Goal: Task Accomplishment & Management: Use online tool/utility

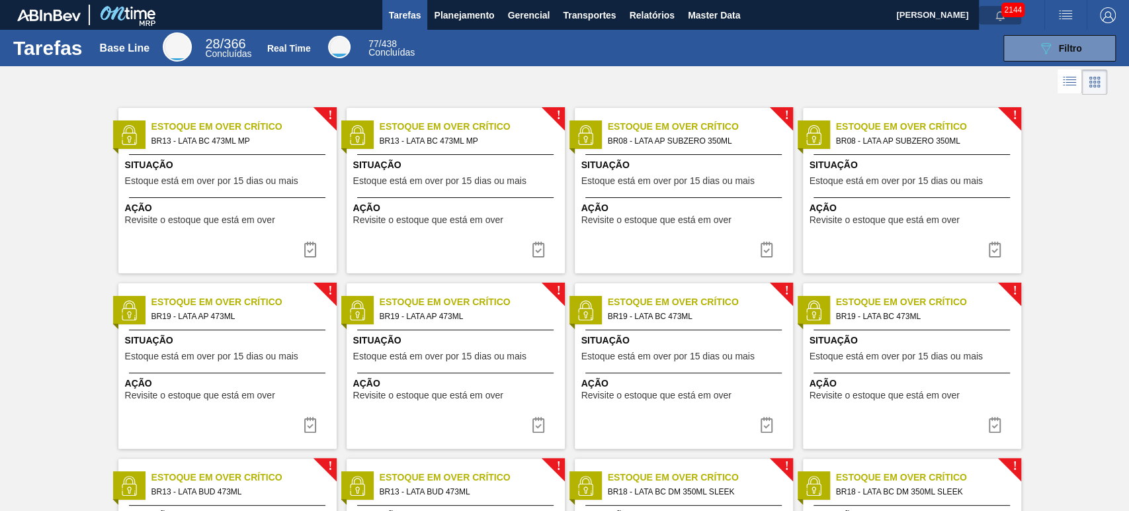
click at [995, 20] on icon "button" at bounding box center [1000, 16] width 11 height 11
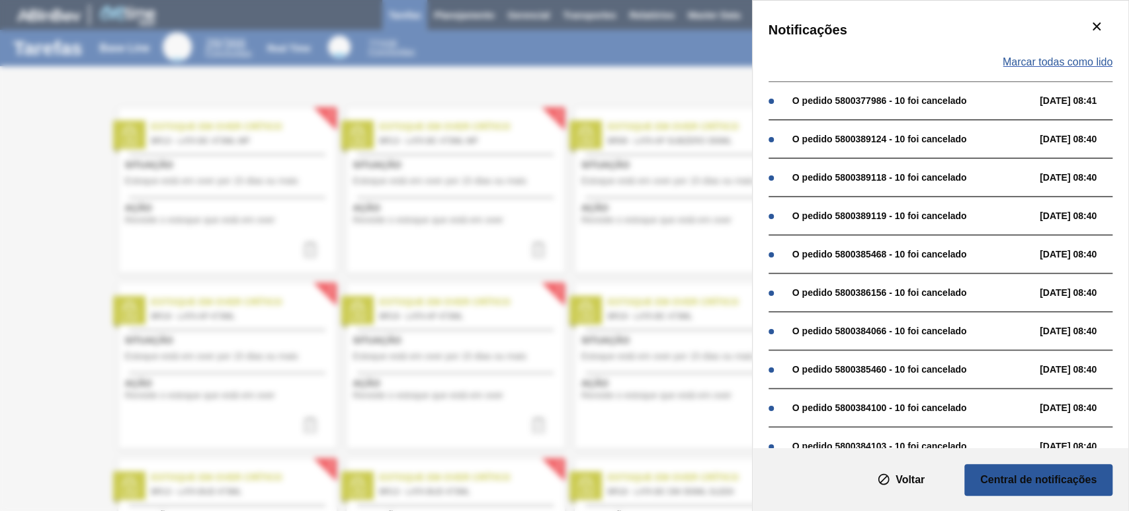
click at [1063, 64] on span "Marcar todas como lido" at bounding box center [1058, 62] width 110 height 12
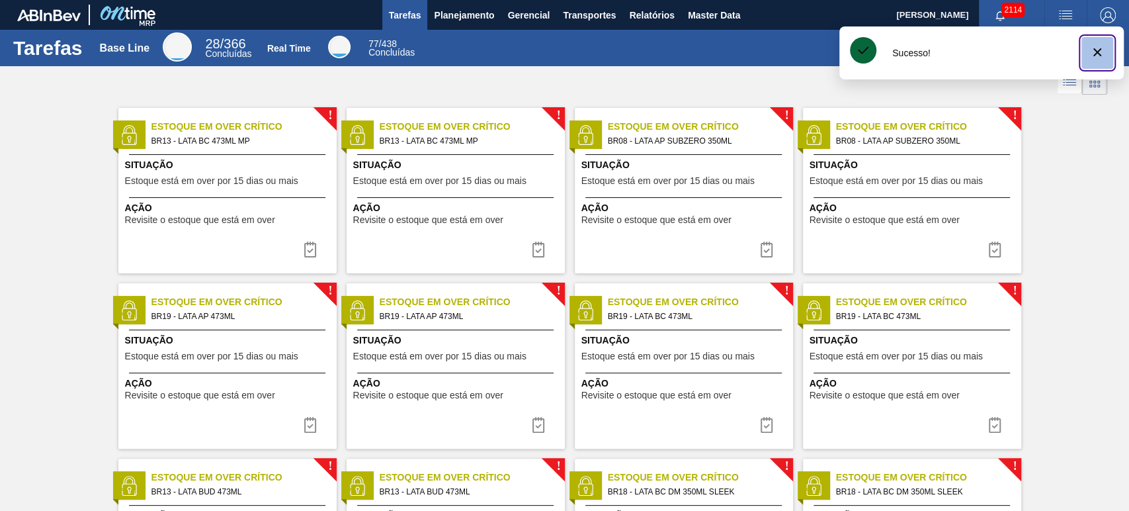
click at [1105, 52] on icon "botão de ícone" at bounding box center [1097, 52] width 16 height 16
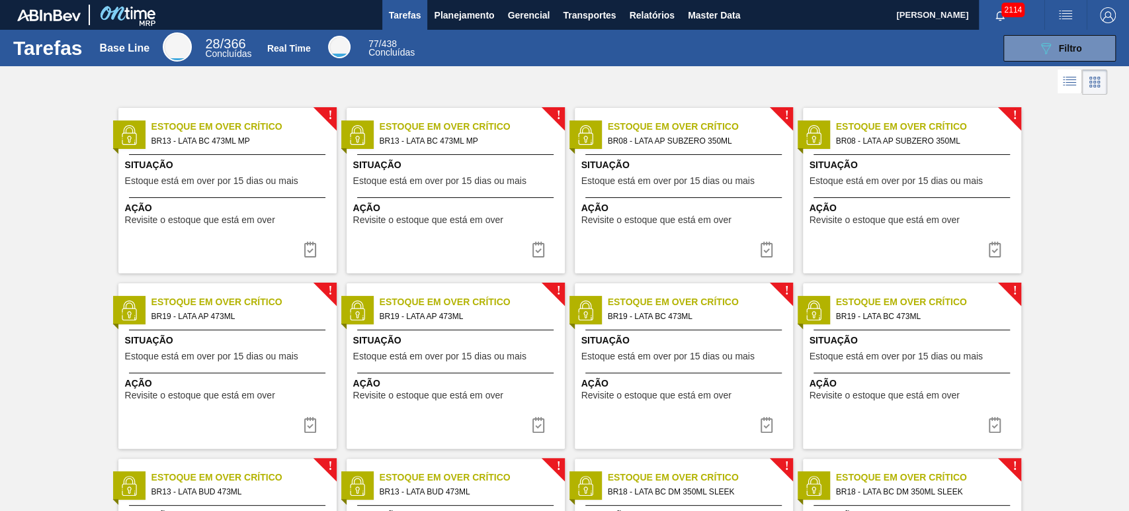
click at [642, 16] on span "Relatórios" at bounding box center [651, 15] width 45 height 16
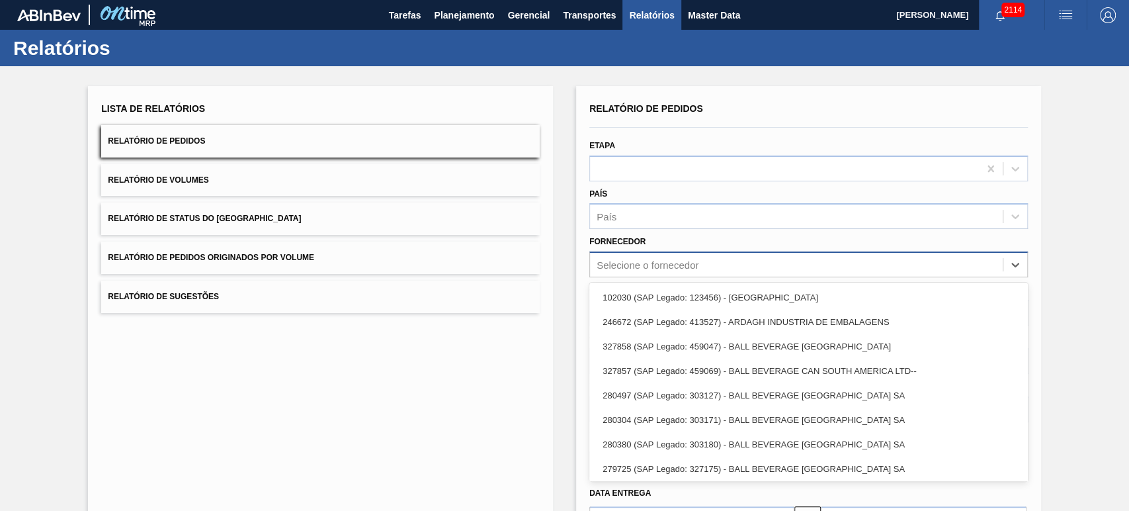
click at [616, 263] on div "Selecione o fornecedor" at bounding box center [648, 264] width 102 height 11
click at [643, 234] on div "Fornecedor option 102030 (SAP Legado: 123456) - ANDINA focused, 1 of 45. 45 res…" at bounding box center [808, 254] width 439 height 45
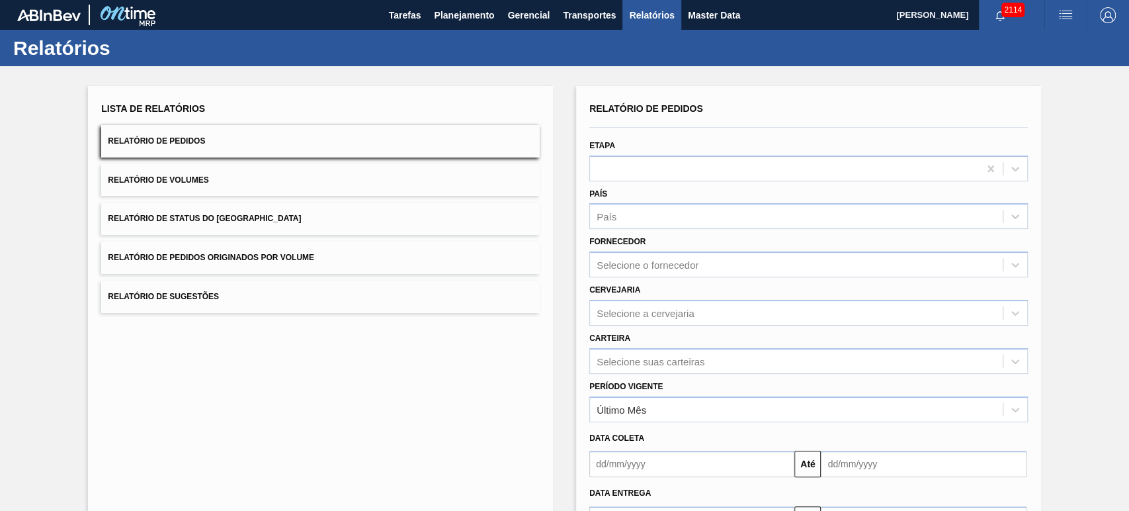
click at [622, 315] on div "Selecione a cervejaria" at bounding box center [808, 313] width 439 height 26
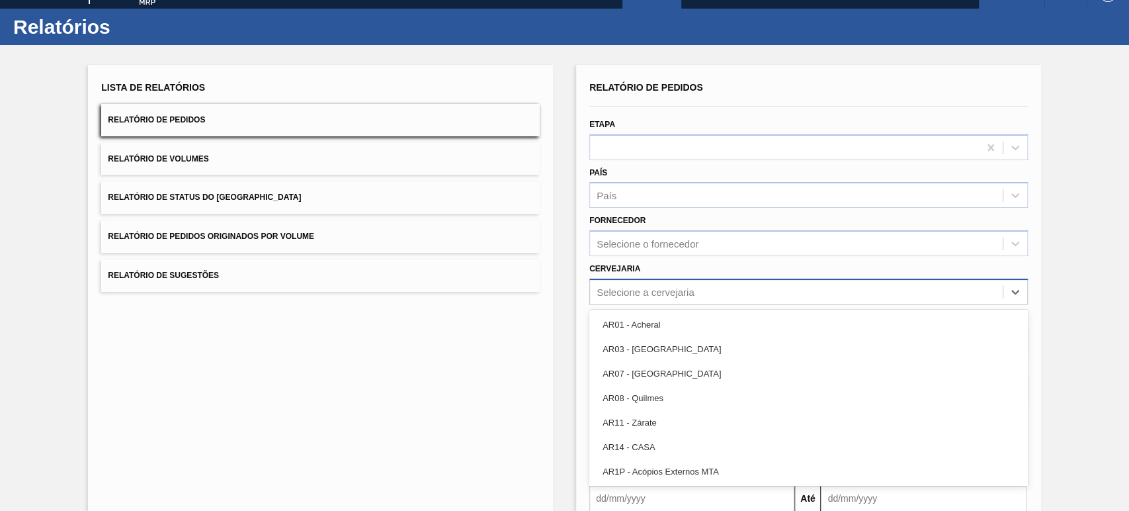
scroll to position [22, 0]
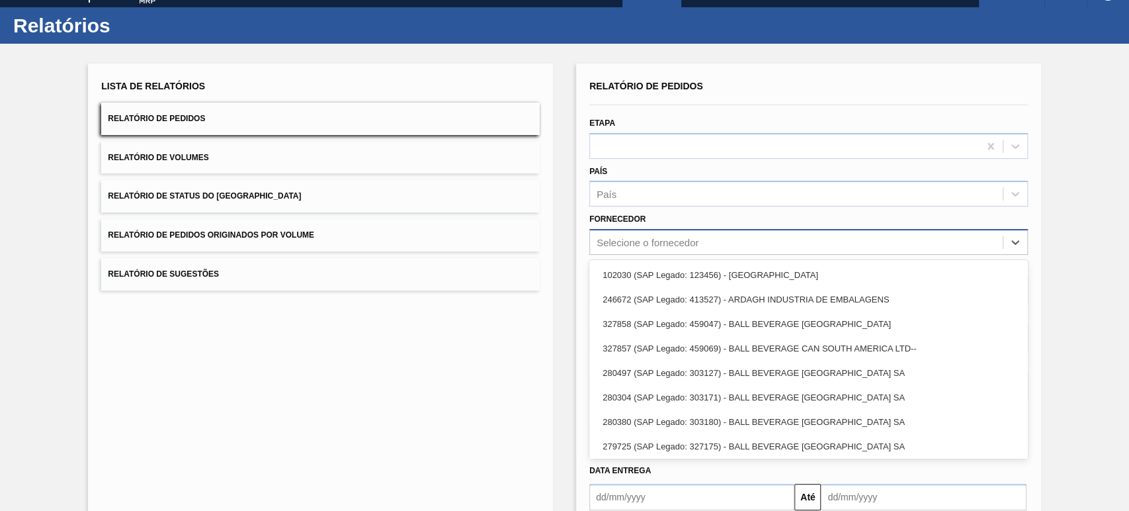
click at [652, 242] on div "Selecione o fornecedor" at bounding box center [648, 242] width 102 height 11
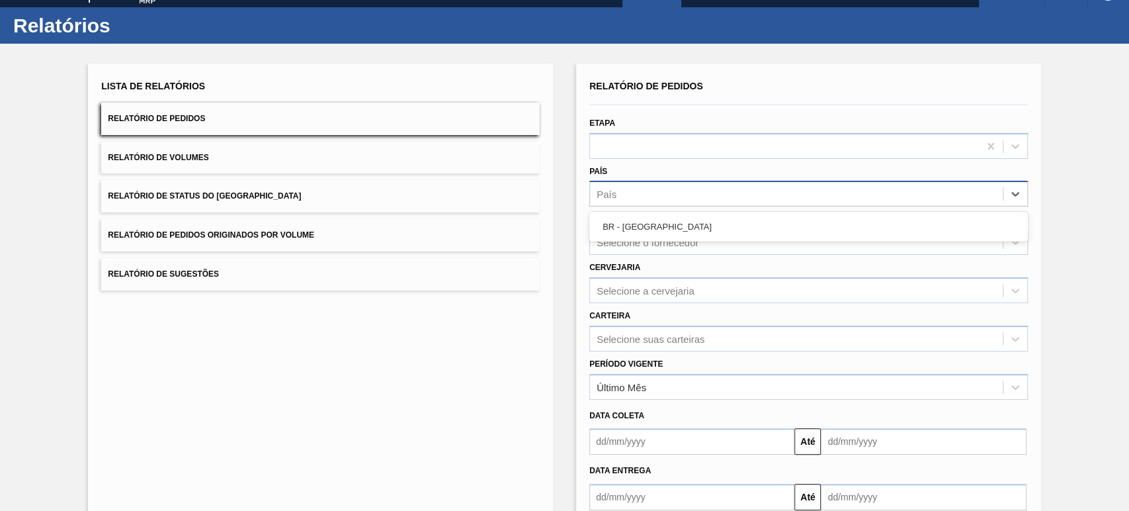
click at [653, 204] on div "País" at bounding box center [808, 194] width 439 height 26
click at [636, 176] on div "País option BR - Brasil focused, 1 of 1. 1 result available. Use Up and Down to…" at bounding box center [808, 184] width 439 height 45
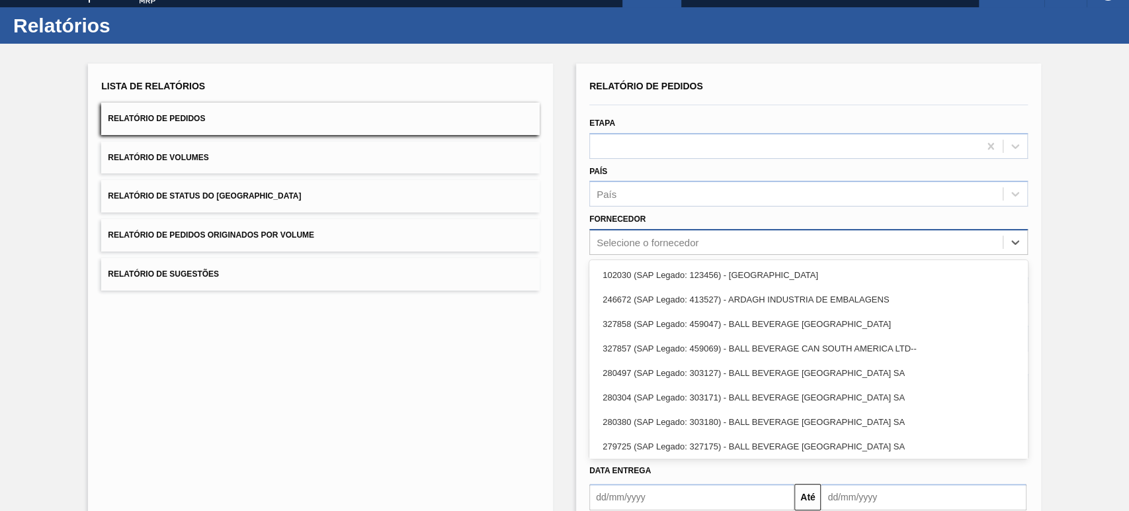
click at [649, 242] on div "Selecione o fornecedor" at bounding box center [648, 242] width 102 height 11
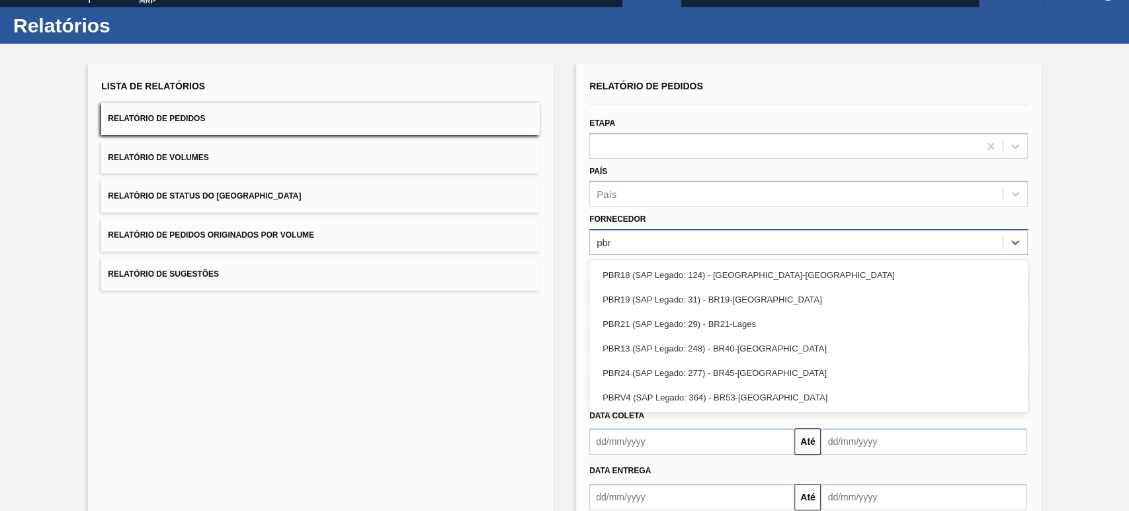
type input "pbrv"
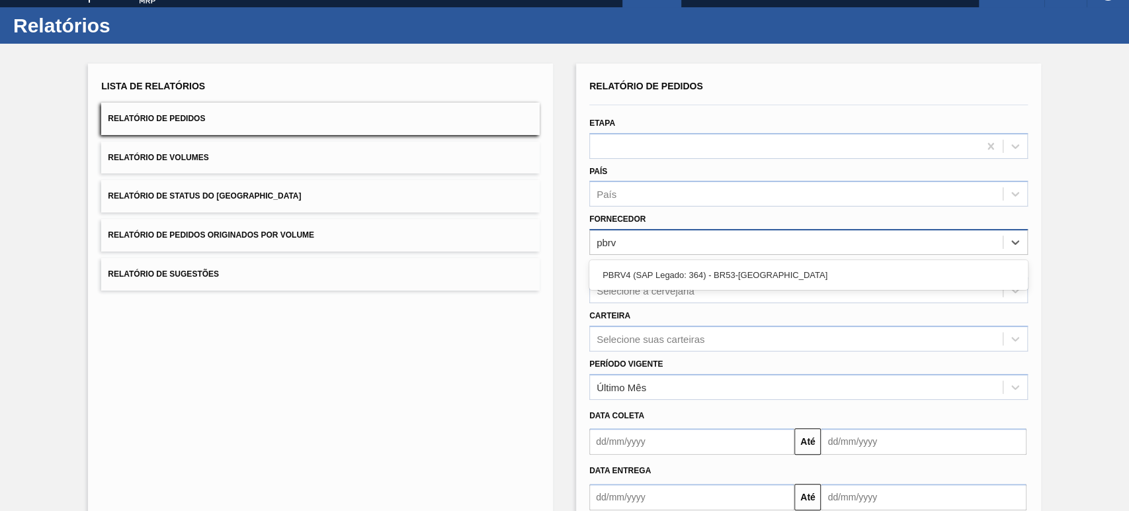
click at [667, 265] on div "PBRV4 (SAP Legado: 364) - BR53-[PERSON_NAME]" at bounding box center [808, 275] width 439 height 24
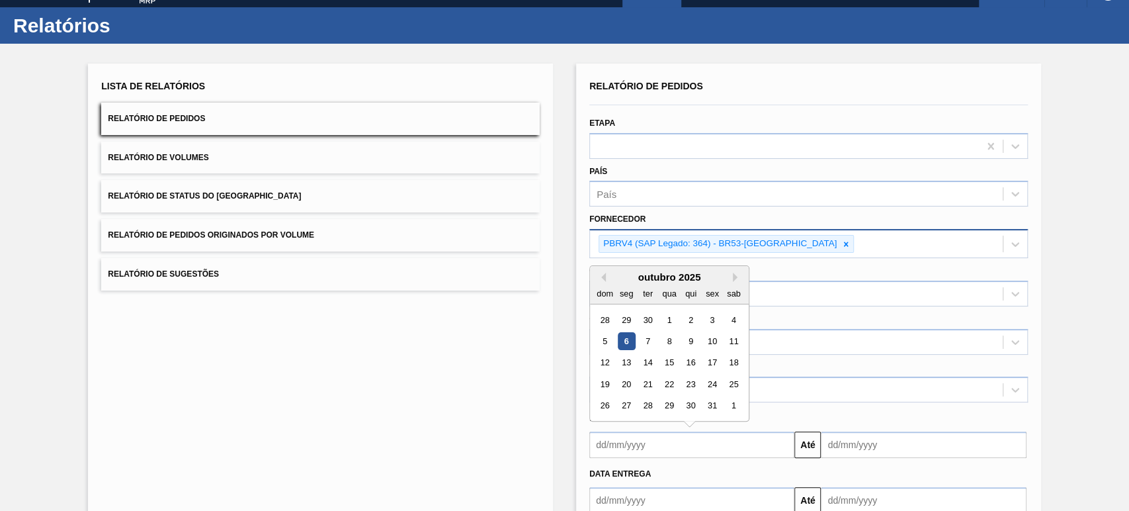
click at [630, 441] on input "text" at bounding box center [691, 444] width 205 height 26
click at [603, 277] on button "Previous Month" at bounding box center [601, 276] width 9 height 9
click at [737, 267] on div "setembro 2025 dom seg ter qua qui sex sab" at bounding box center [669, 285] width 159 height 38
click at [734, 272] on button "Next Month" at bounding box center [737, 276] width 9 height 9
click at [669, 322] on div "1" at bounding box center [669, 320] width 18 height 18
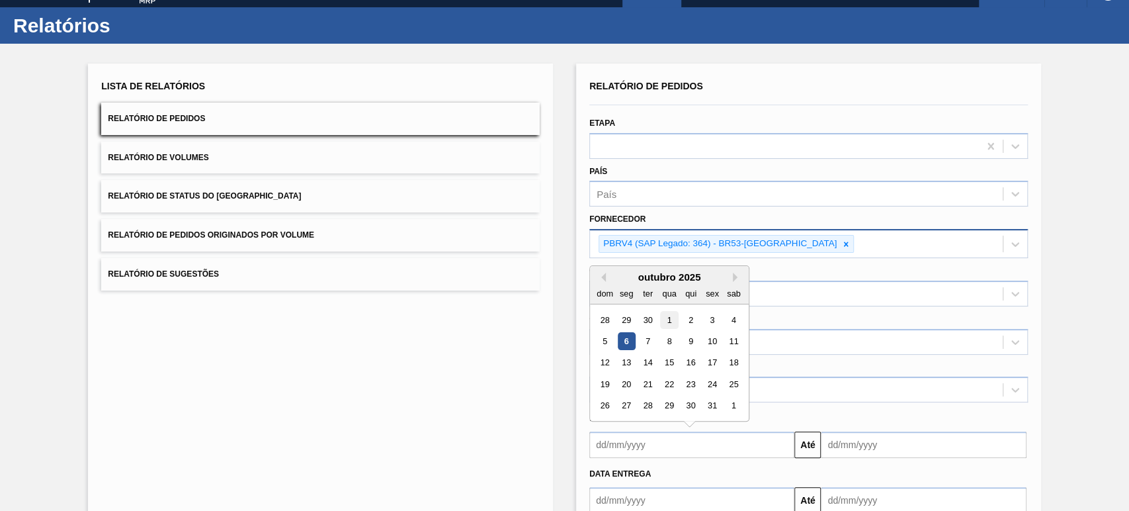
type input "01/10/2025"
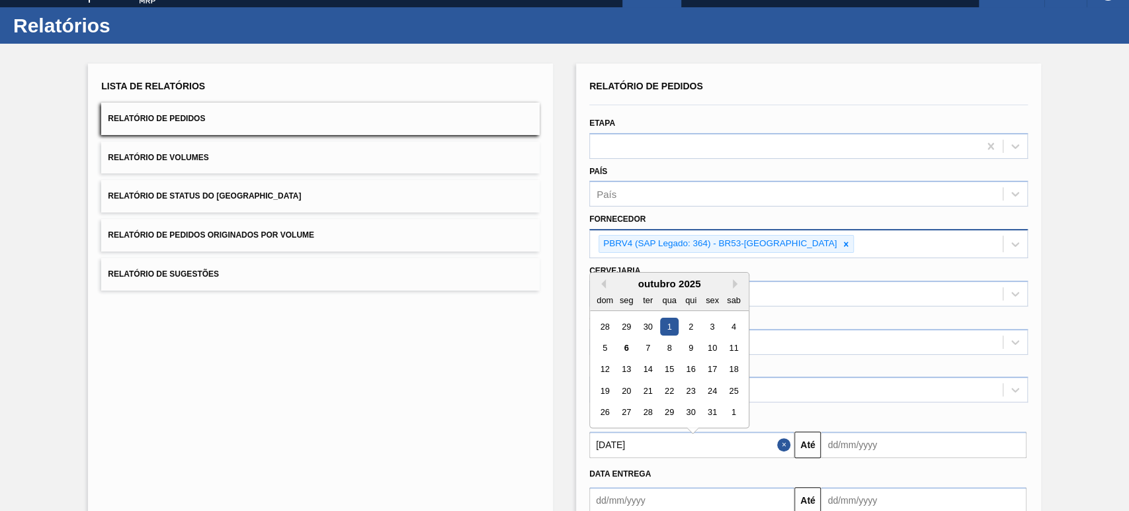
click at [745, 440] on input "01/10/2025" at bounding box center [691, 444] width 205 height 26
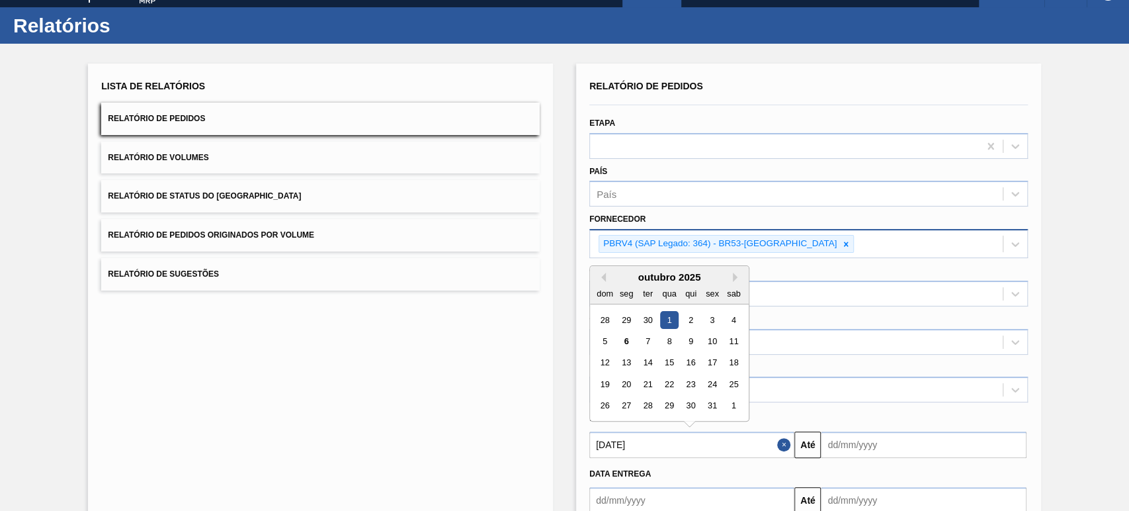
click at [779, 439] on button "Close" at bounding box center [785, 444] width 17 height 26
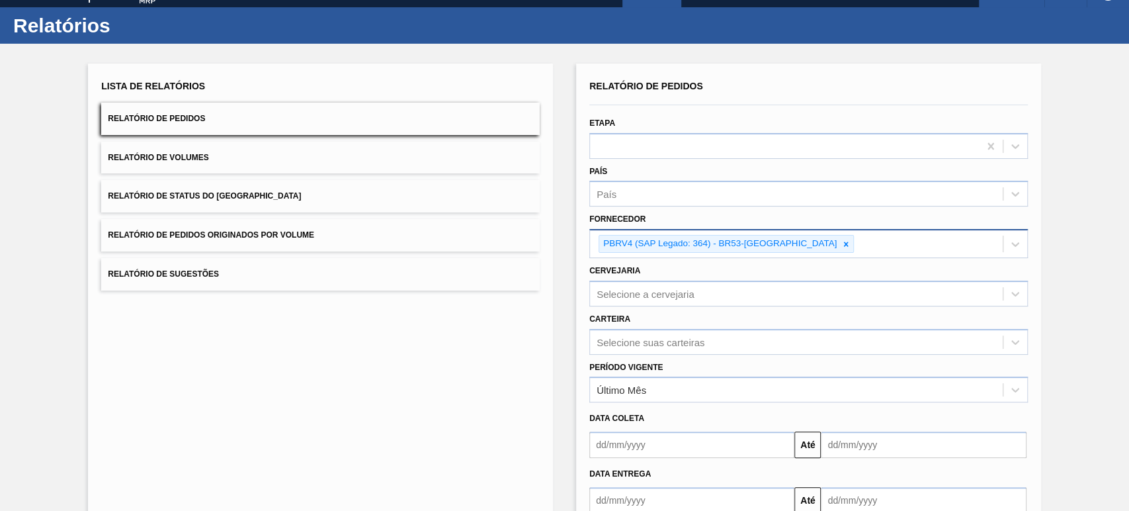
click at [666, 442] on input "text" at bounding box center [691, 444] width 205 height 26
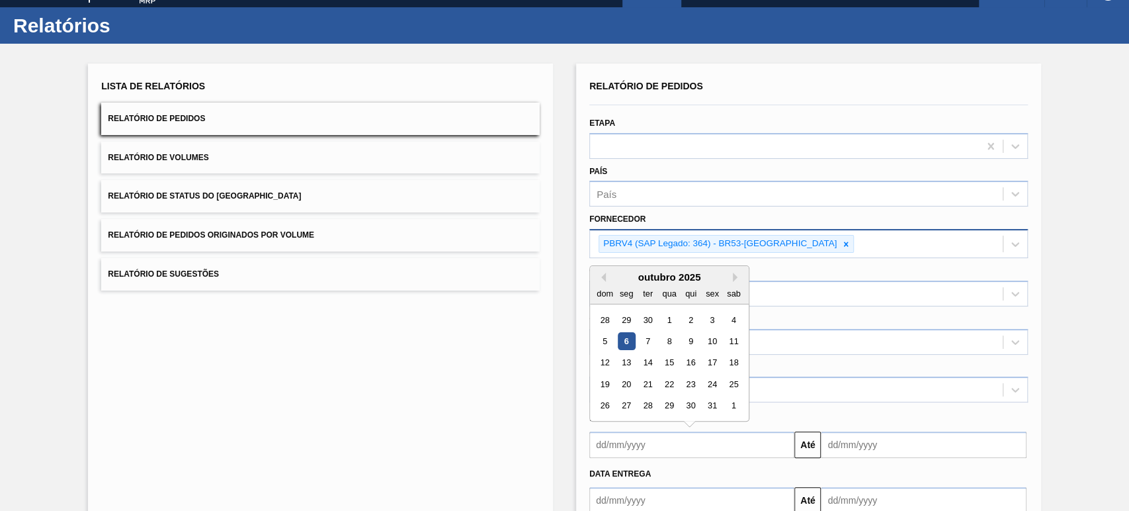
click at [608, 279] on div "outubro 2025" at bounding box center [669, 276] width 159 height 11
click at [605, 278] on button "Previous Month" at bounding box center [601, 276] width 9 height 9
click at [631, 323] on div "1" at bounding box center [627, 320] width 18 height 18
type input "01/09/2025"
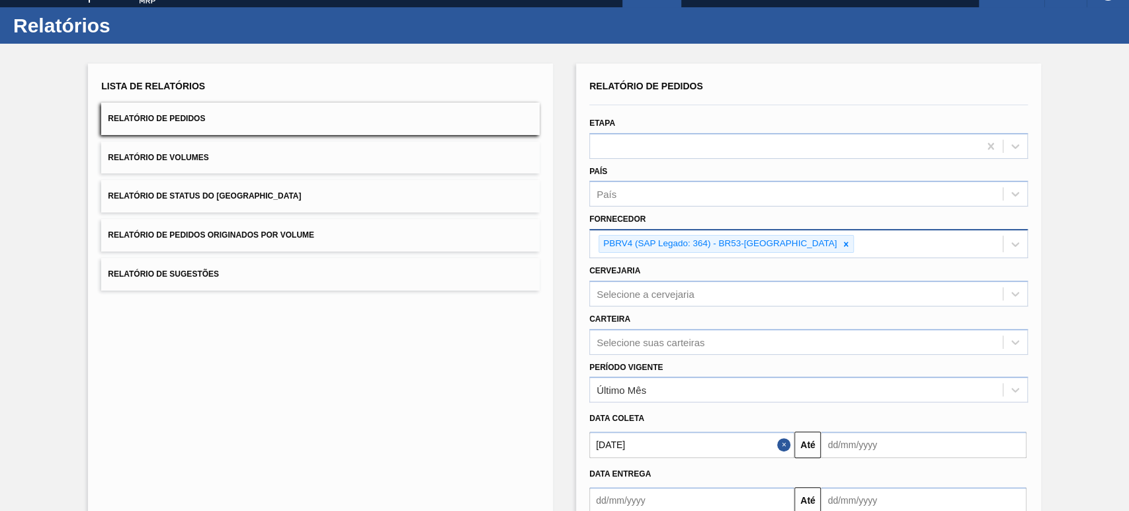
scroll to position [103, 0]
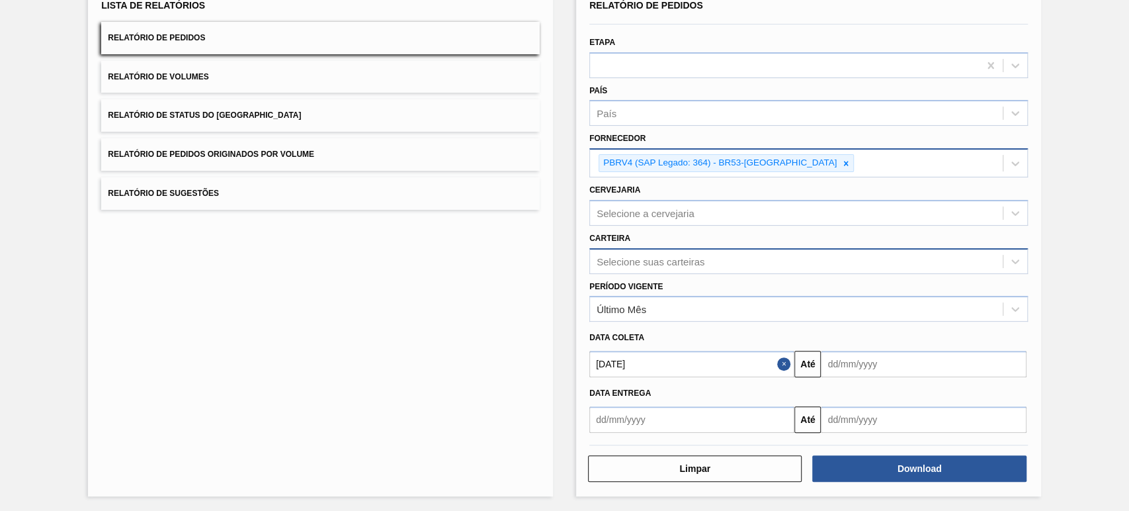
click at [700, 258] on div "Selecione suas carteiras" at bounding box center [651, 260] width 108 height 11
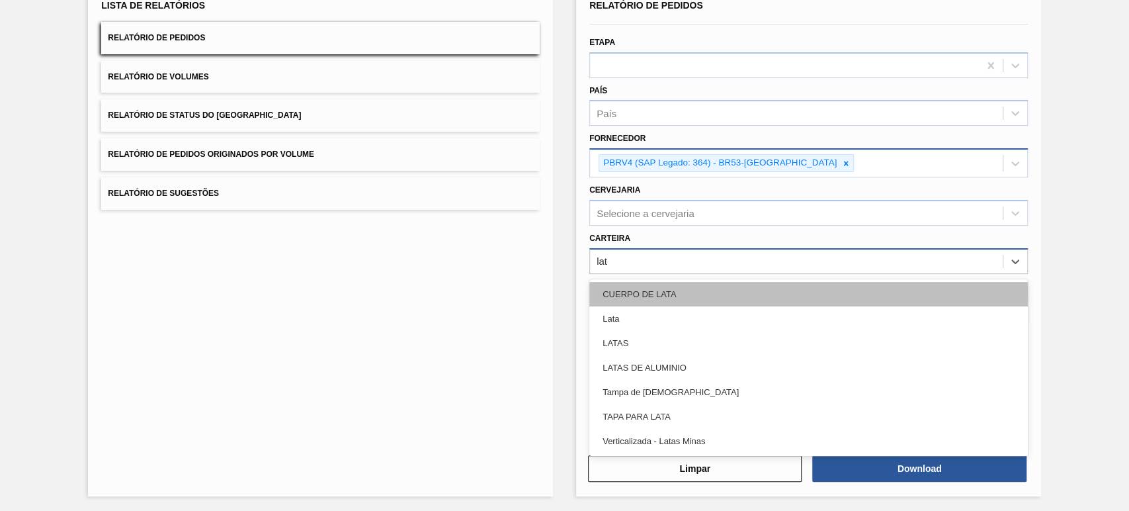
type input "lata"
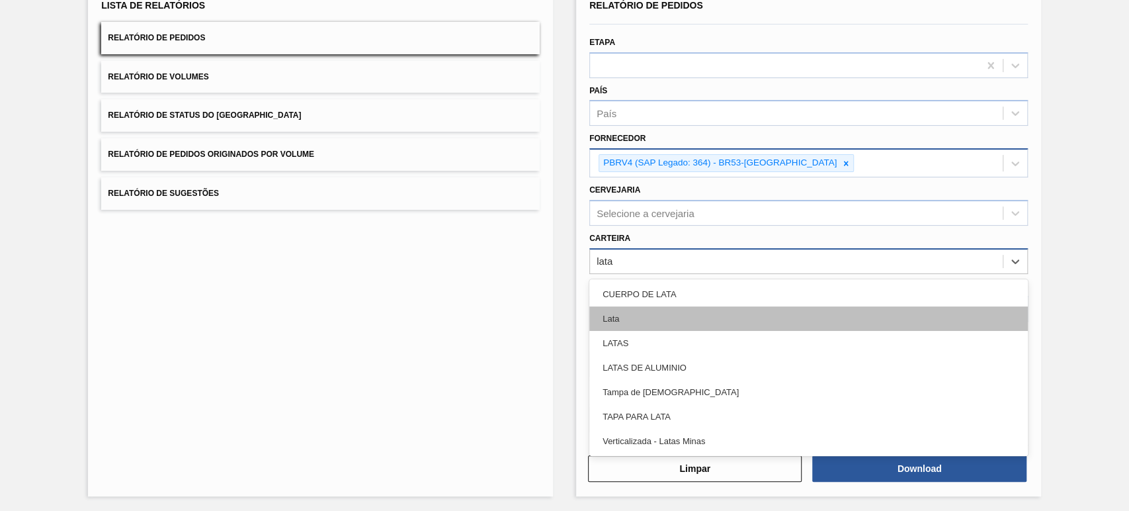
click at [667, 321] on div "Lata" at bounding box center [808, 318] width 439 height 24
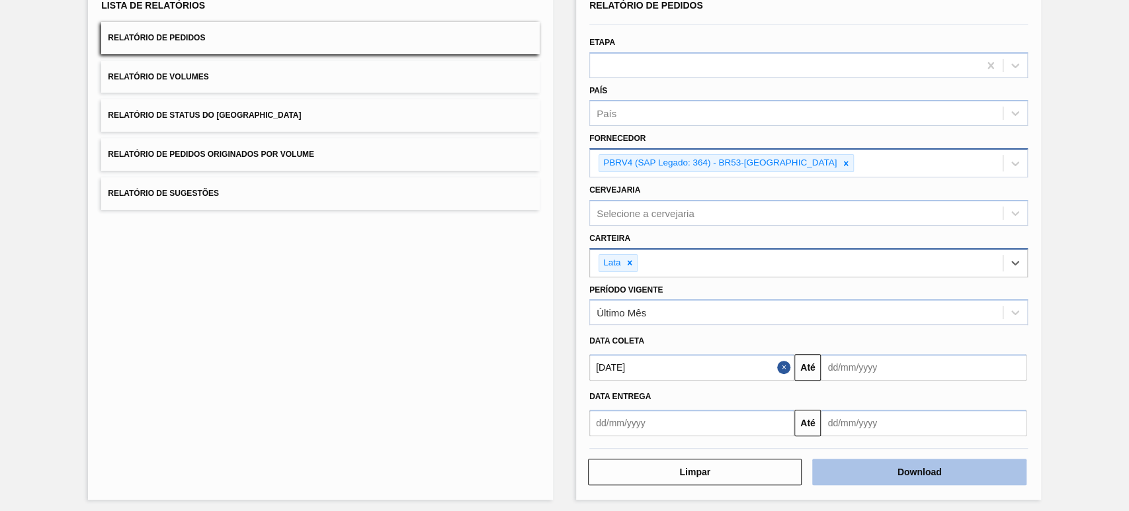
click at [890, 473] on button "Download" at bounding box center [919, 471] width 214 height 26
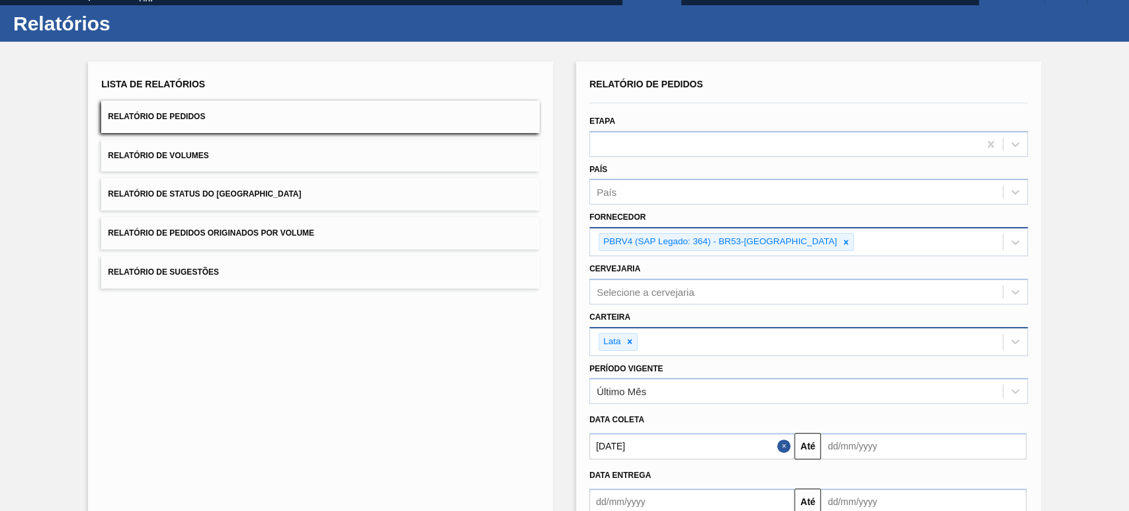
scroll to position [0, 0]
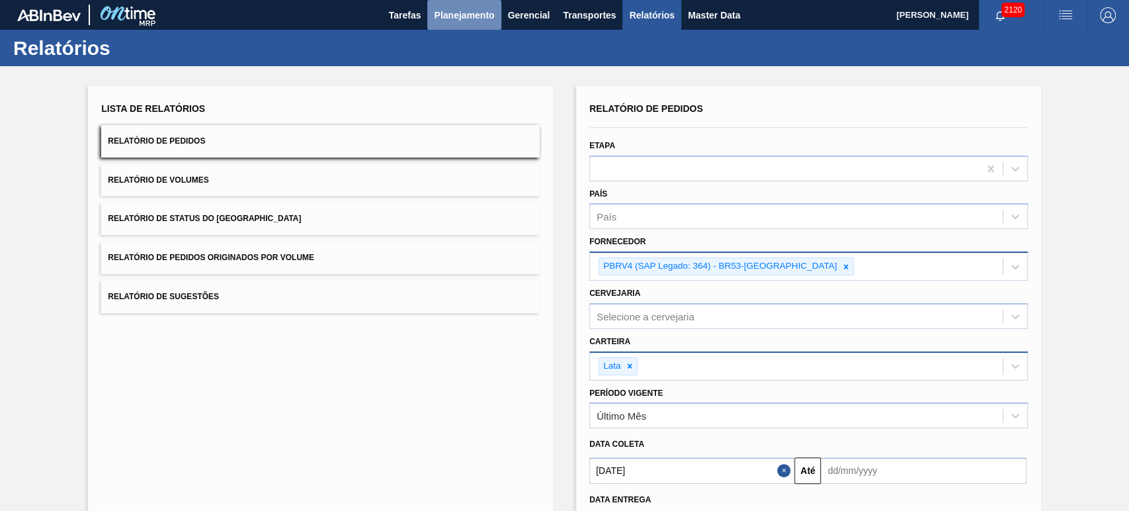
click at [456, 20] on span "Planejamento" at bounding box center [464, 15] width 60 height 16
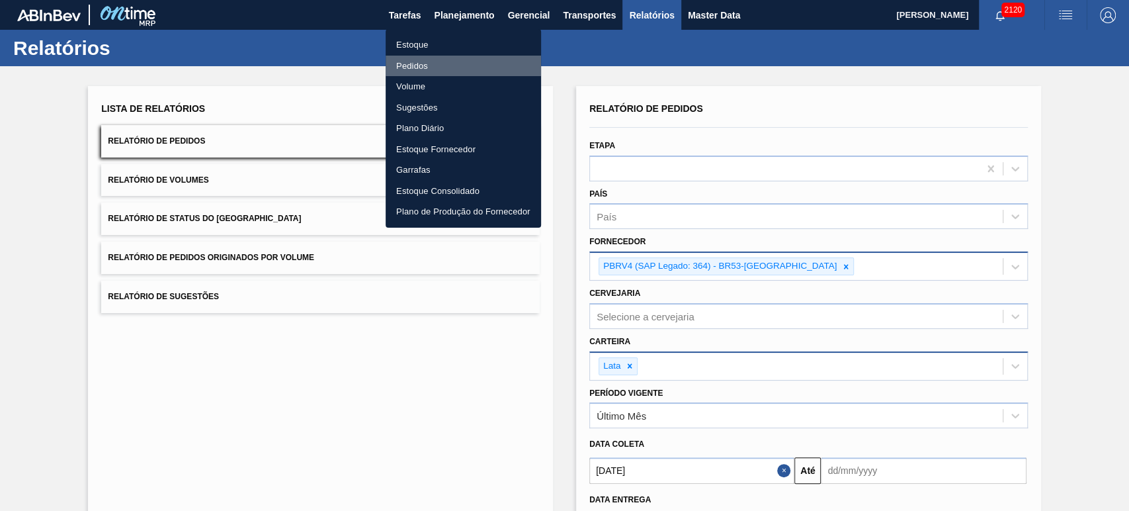
click at [421, 62] on li "Pedidos" at bounding box center [463, 66] width 155 height 21
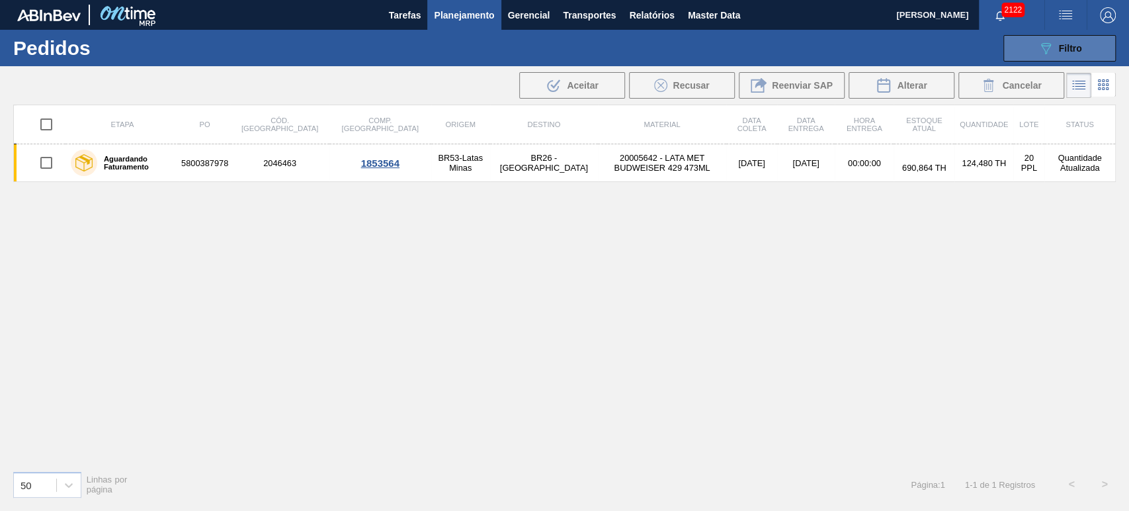
click at [1032, 46] on button "089F7B8B-B2A5-4AFE-B5C0-19BA573D28AC Filtro" at bounding box center [1059, 48] width 112 height 26
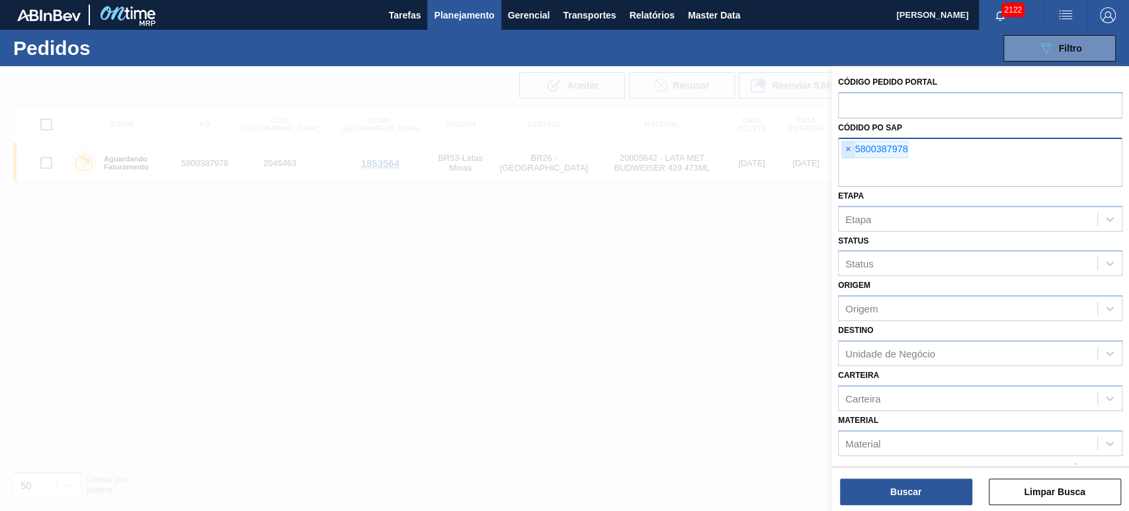
click at [849, 149] on span "×" at bounding box center [848, 150] width 13 height 16
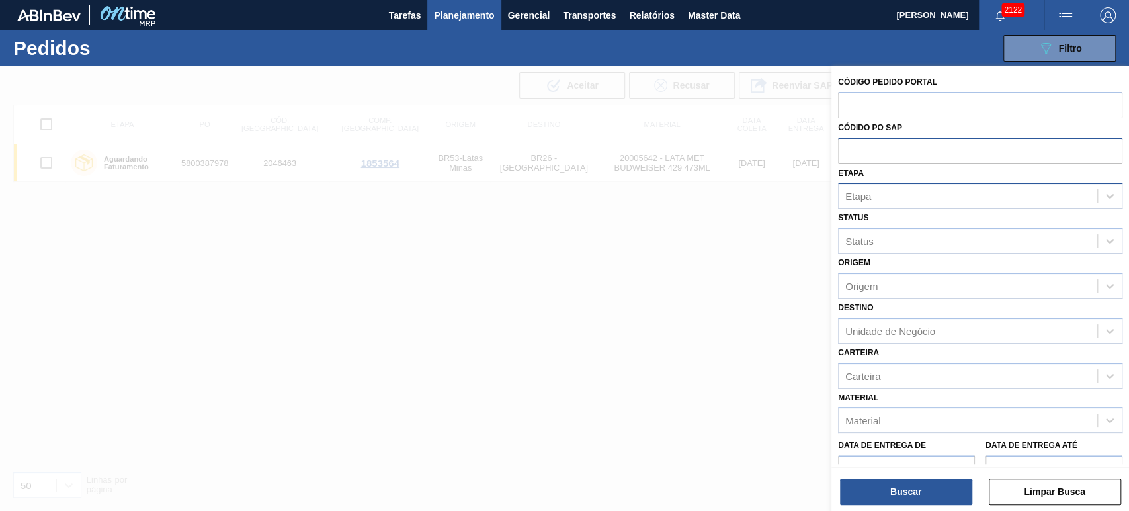
paste input "text"
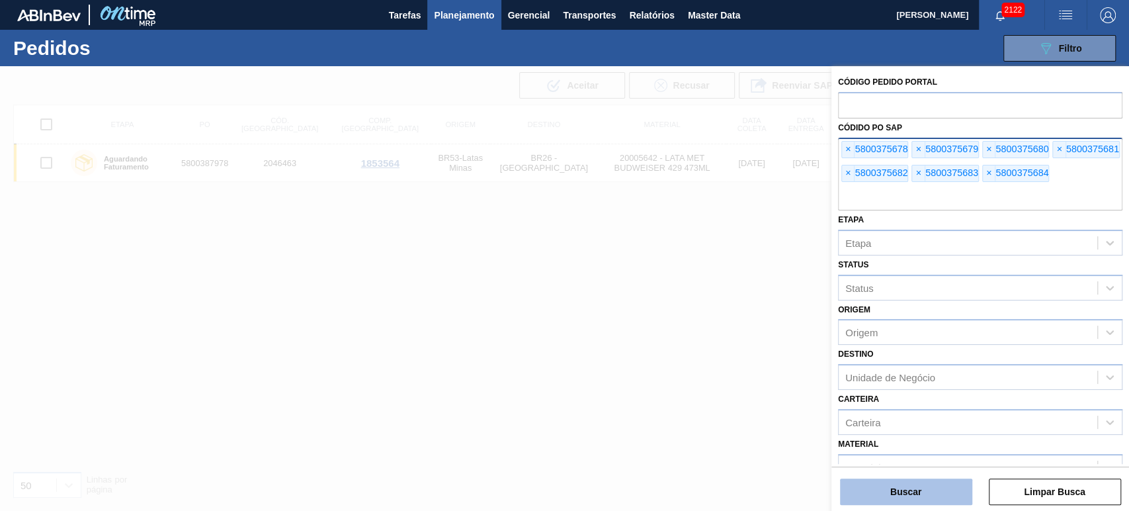
click at [923, 493] on button "Buscar" at bounding box center [906, 491] width 132 height 26
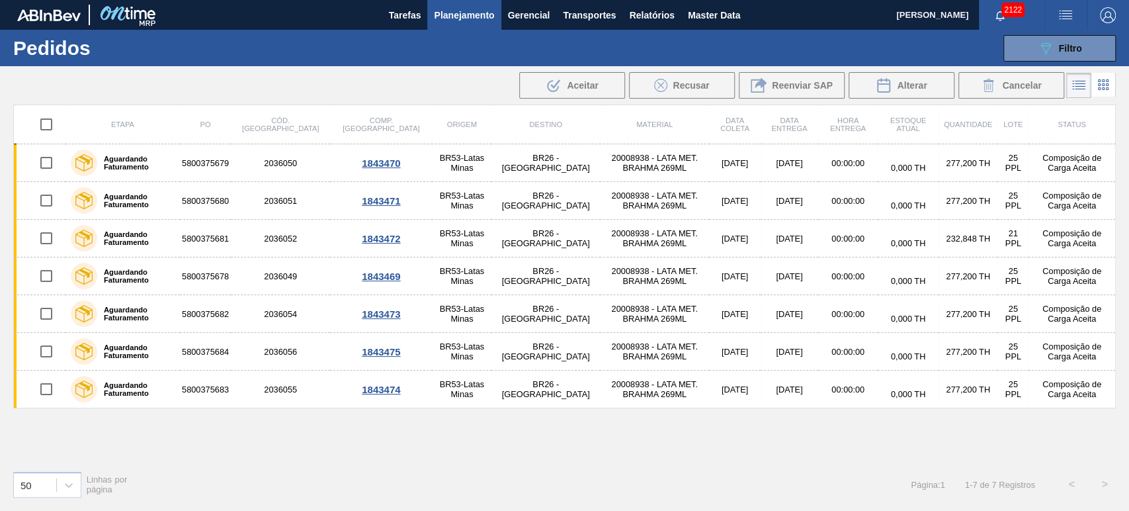
click at [50, 126] on input "checkbox" at bounding box center [46, 124] width 28 height 28
checkbox input "true"
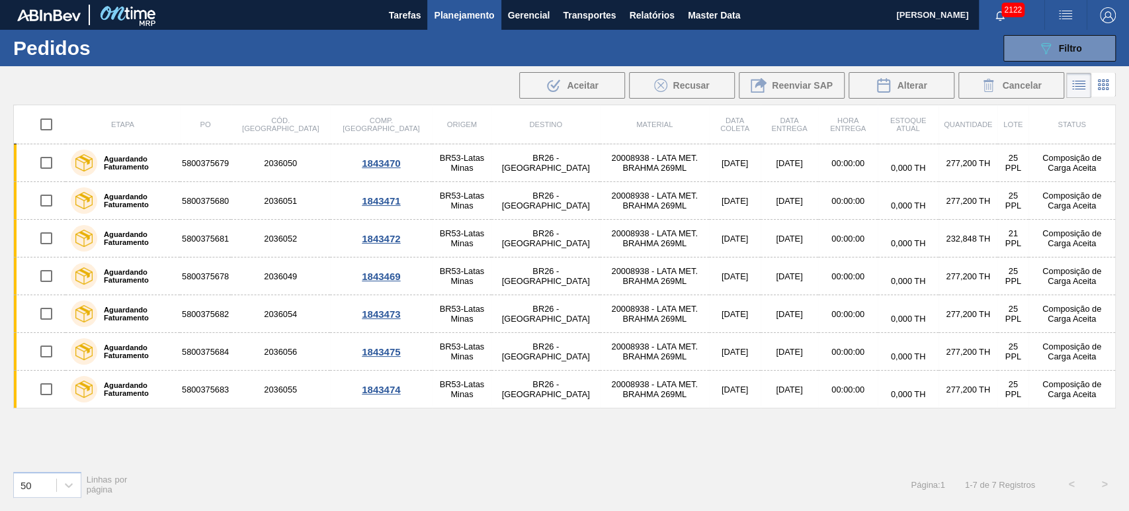
checkbox input "true"
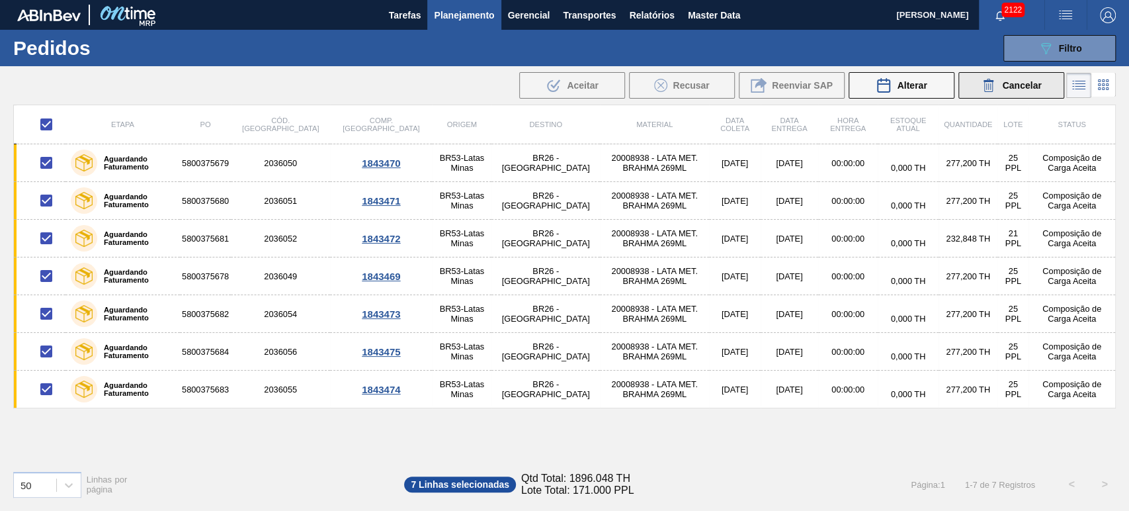
click at [1009, 89] on span "Cancelar" at bounding box center [1021, 85] width 39 height 11
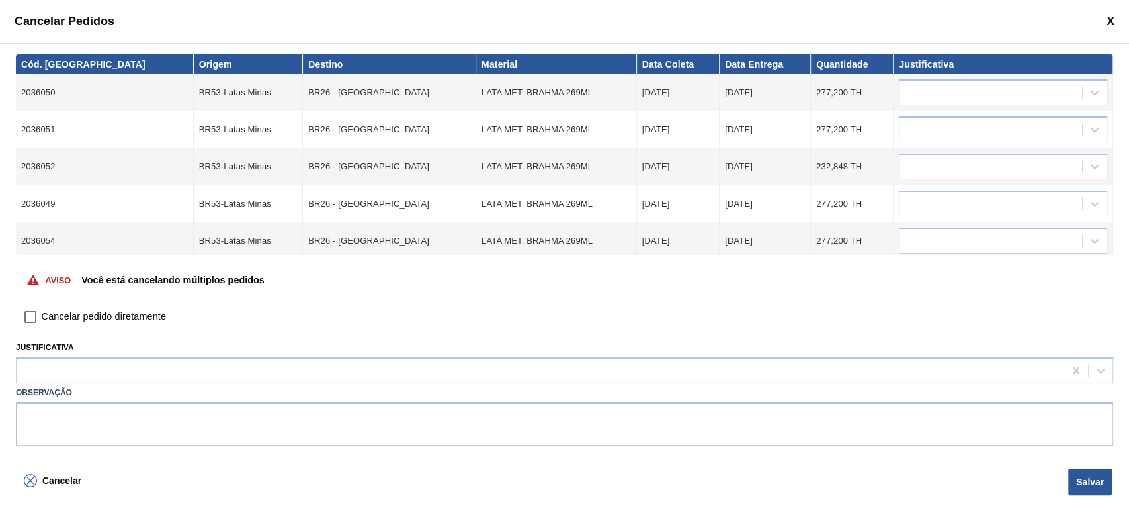
click at [145, 316] on span "Cancelar pedido diretamente" at bounding box center [104, 317] width 124 height 15
click at [42, 316] on input "Cancelar pedido diretamente" at bounding box center [30, 317] width 22 height 22
checkbox input "true"
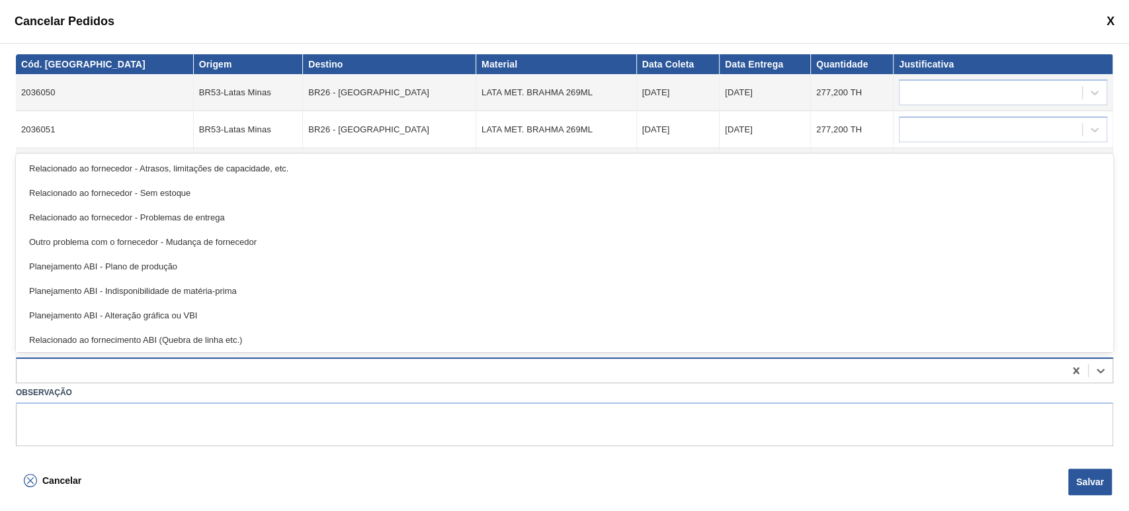
click at [142, 372] on div at bounding box center [541, 370] width 1048 height 19
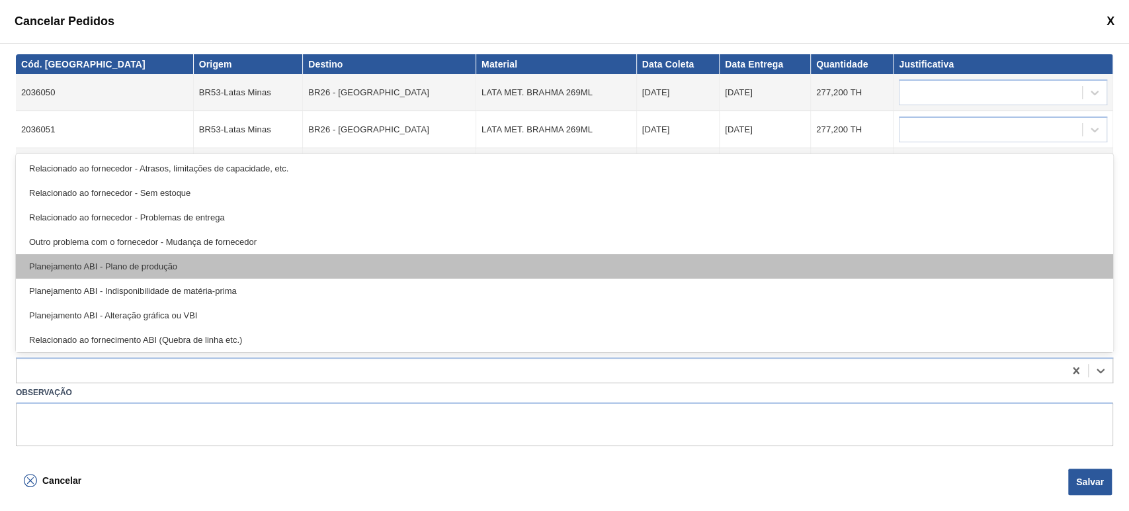
click at [216, 263] on div "Planejamento ABI - Plano de produção" at bounding box center [564, 266] width 1097 height 24
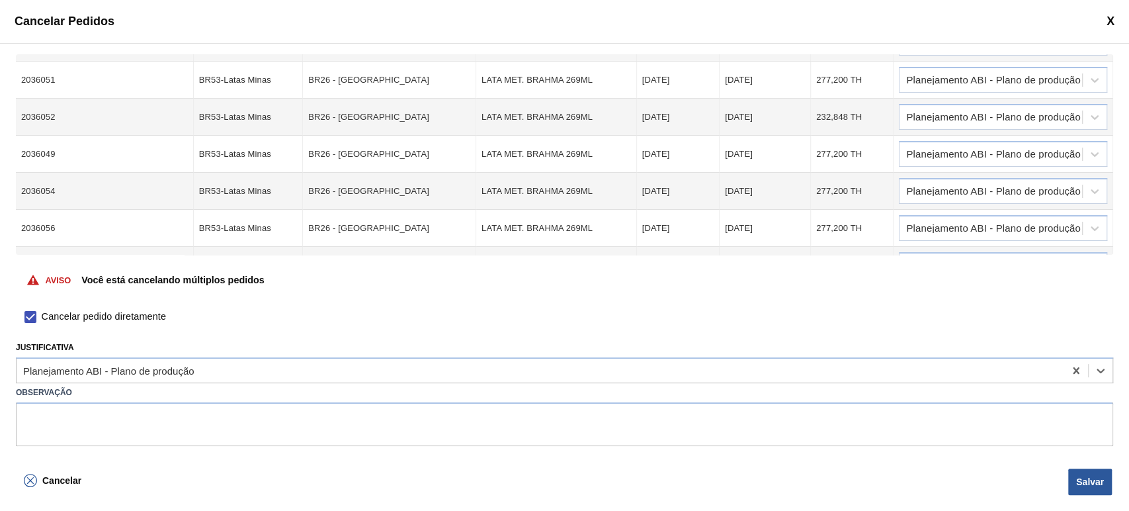
scroll to position [75, 0]
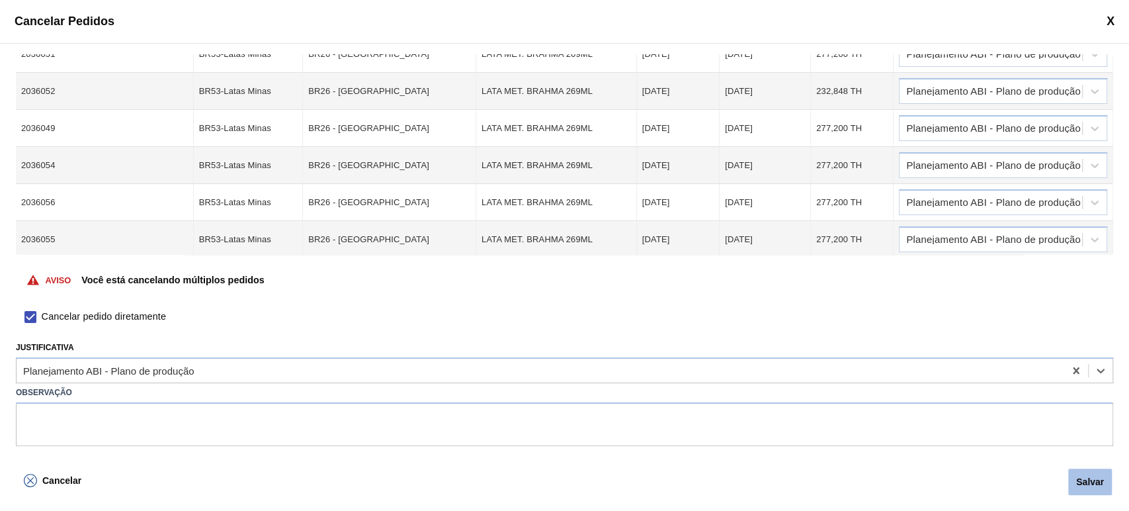
click at [1093, 484] on button "Salvar" at bounding box center [1090, 481] width 44 height 26
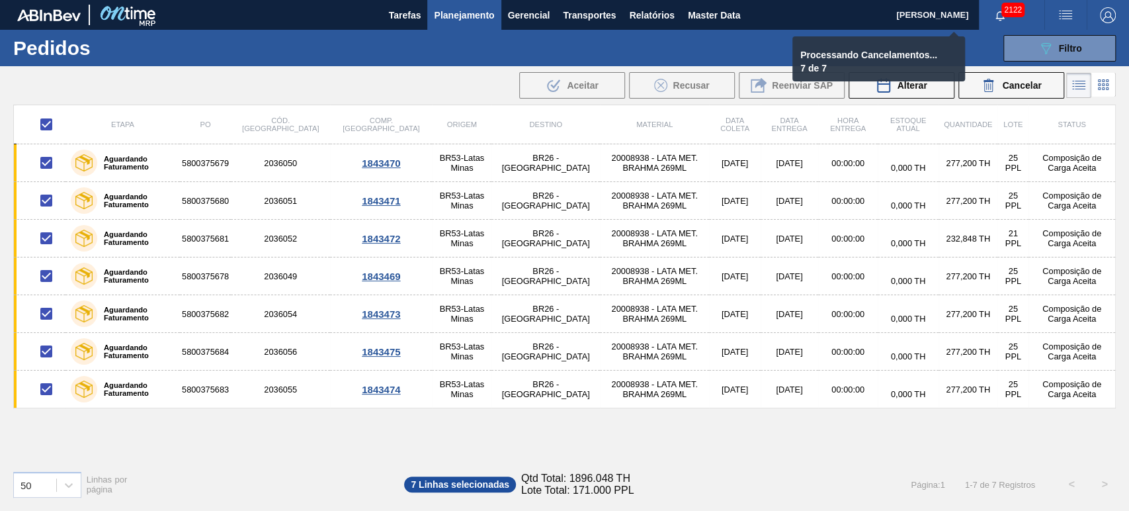
checkbox input "false"
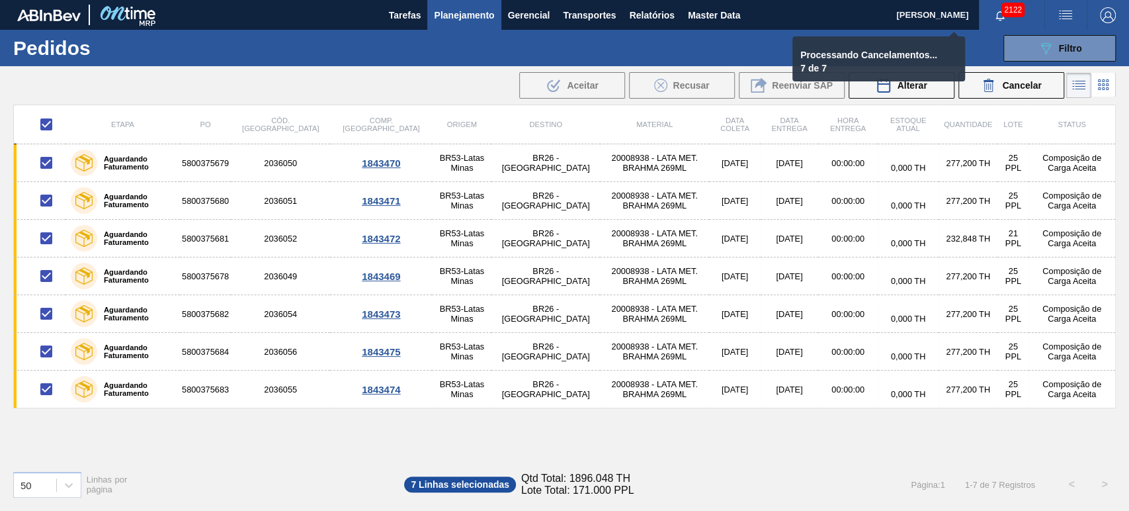
checkbox input "false"
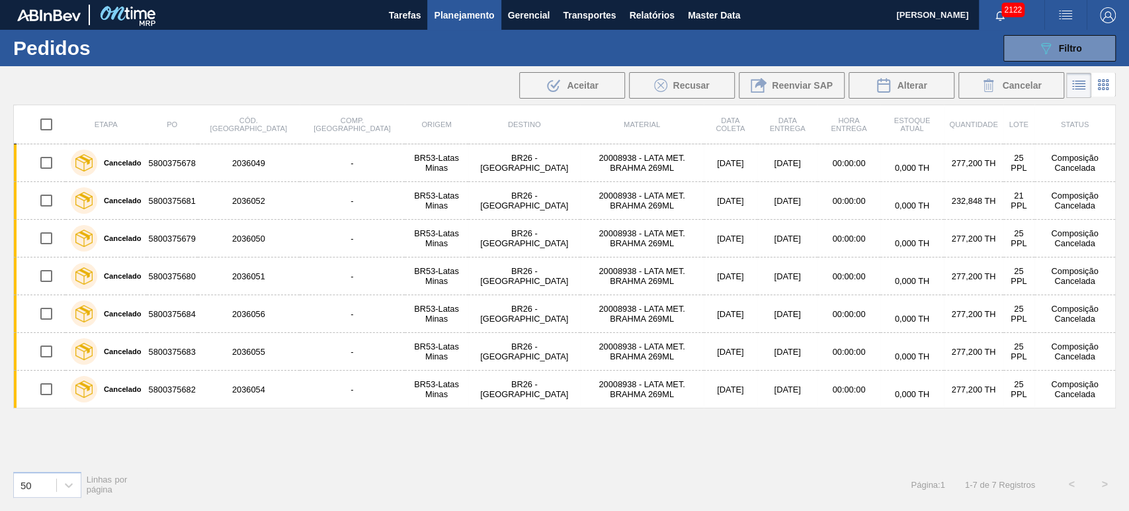
click at [485, 56] on div "089F7B8B-B2A5-4AFE-B5C0-19BA573D28AC Filtro Código Pedido Portal Códido PO SAP …" at bounding box center [664, 48] width 915 height 40
click at [351, 91] on div ".b{fill:var(--color-action-default)} Aceitar Recusar Reenviar SAP Alterar Cance…" at bounding box center [564, 85] width 1129 height 32
click at [1053, 53] on div "089F7B8B-B2A5-4AFE-B5C0-19BA573D28AC Filtro" at bounding box center [1060, 48] width 44 height 16
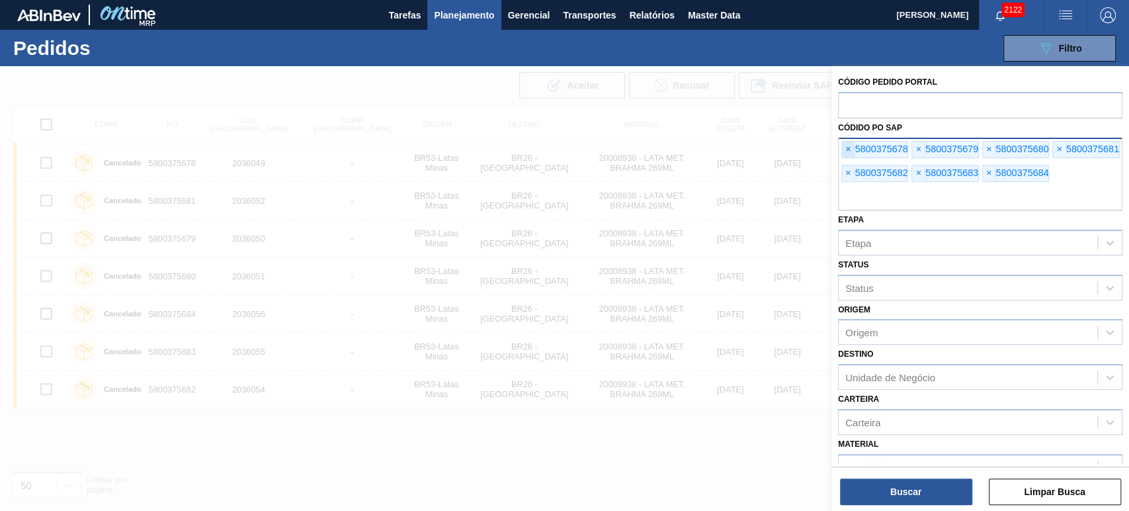
click at [843, 151] on span "×" at bounding box center [848, 150] width 13 height 16
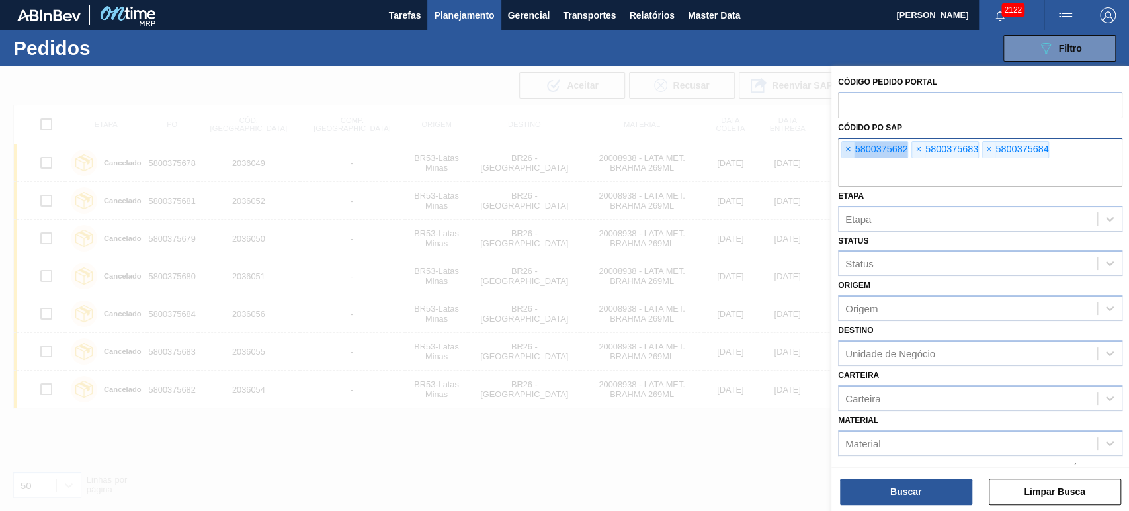
click at [843, 151] on span "×" at bounding box center [848, 150] width 13 height 16
click at [843, 161] on input "text" at bounding box center [980, 173] width 284 height 25
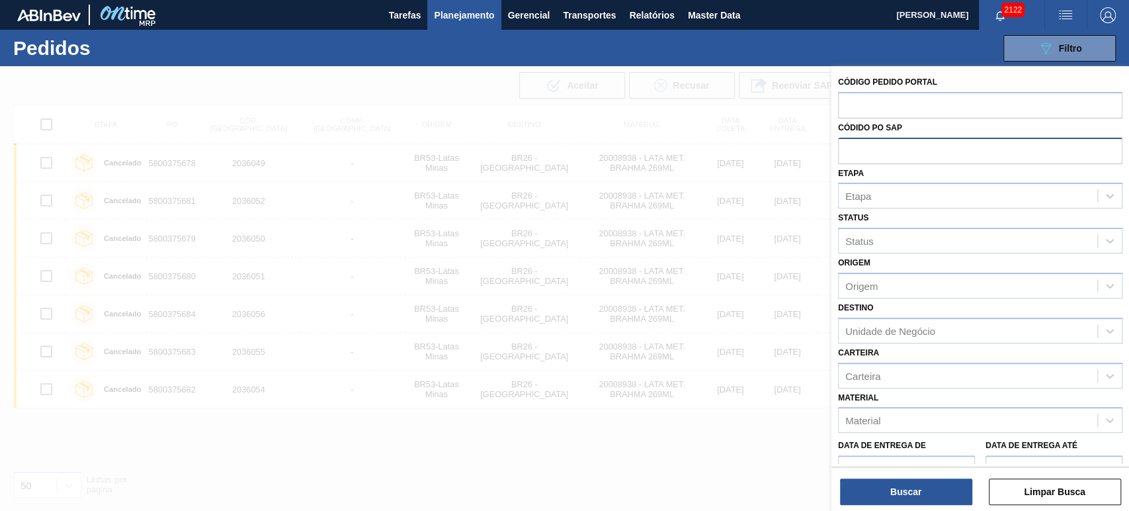
paste input "5800379435"
type input "5800379435"
click at [910, 491] on button "Buscar" at bounding box center [906, 491] width 132 height 26
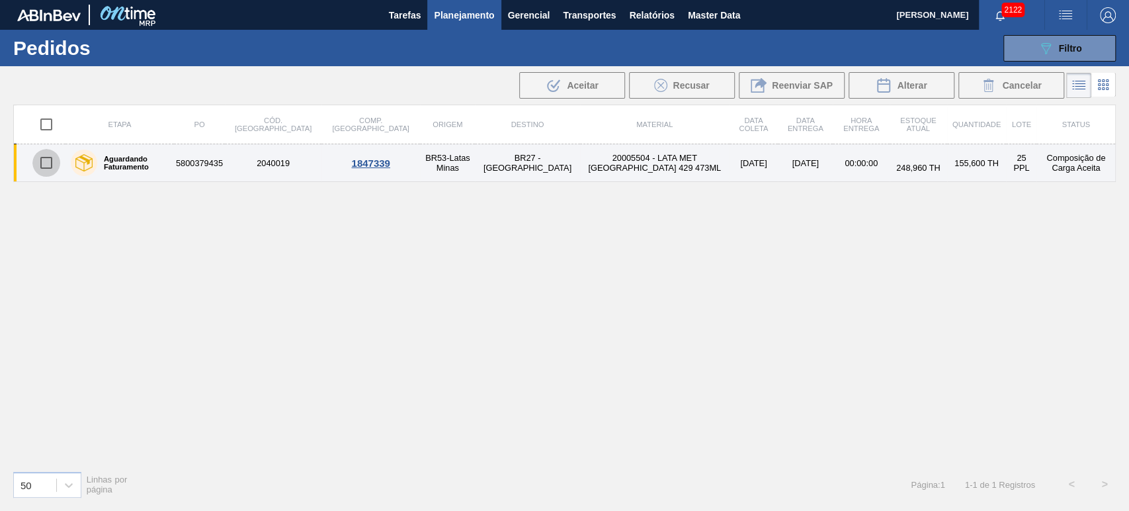
click at [46, 168] on input "checkbox" at bounding box center [46, 163] width 28 height 28
checkbox input "true"
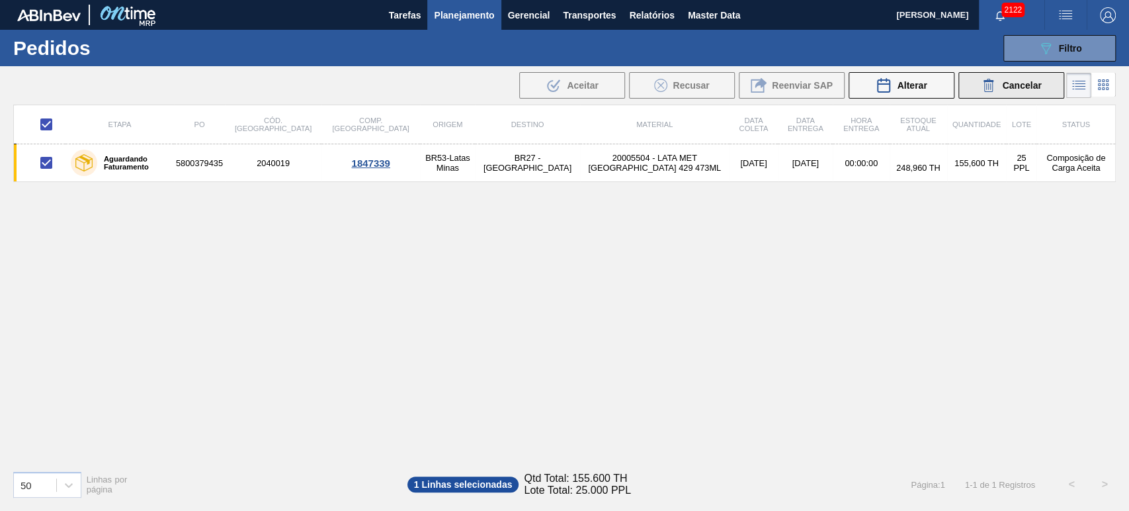
click at [1005, 85] on span "Cancelar" at bounding box center [1021, 85] width 39 height 11
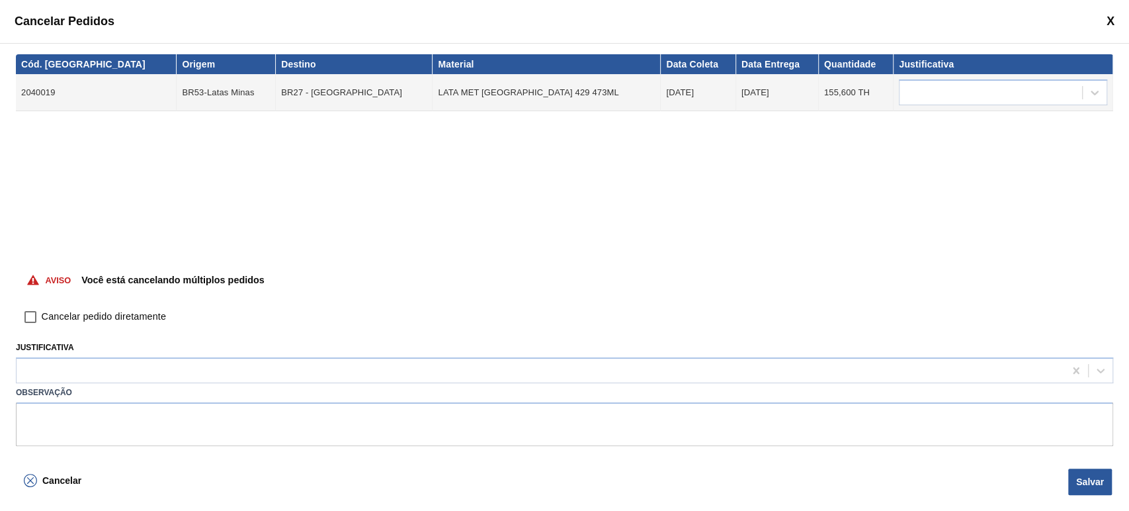
click at [116, 315] on span "Cancelar pedido diretamente" at bounding box center [104, 317] width 124 height 15
click at [42, 315] on input "Cancelar pedido diretamente" at bounding box center [30, 317] width 22 height 22
checkbox input "true"
click at [396, 380] on div at bounding box center [564, 370] width 1097 height 26
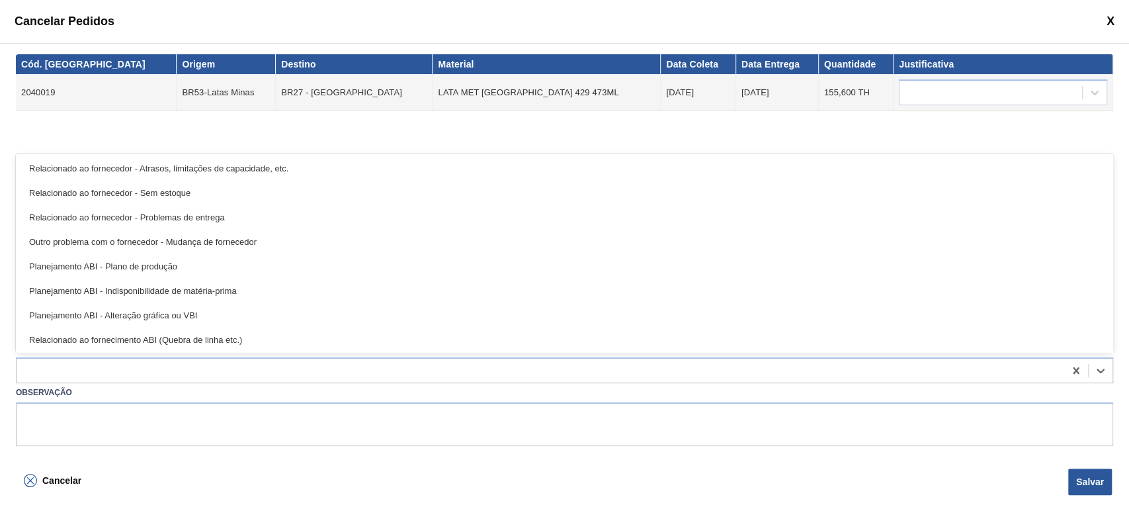
click at [181, 261] on div "Planejamento ABI - Plano de produção" at bounding box center [564, 266] width 1097 height 24
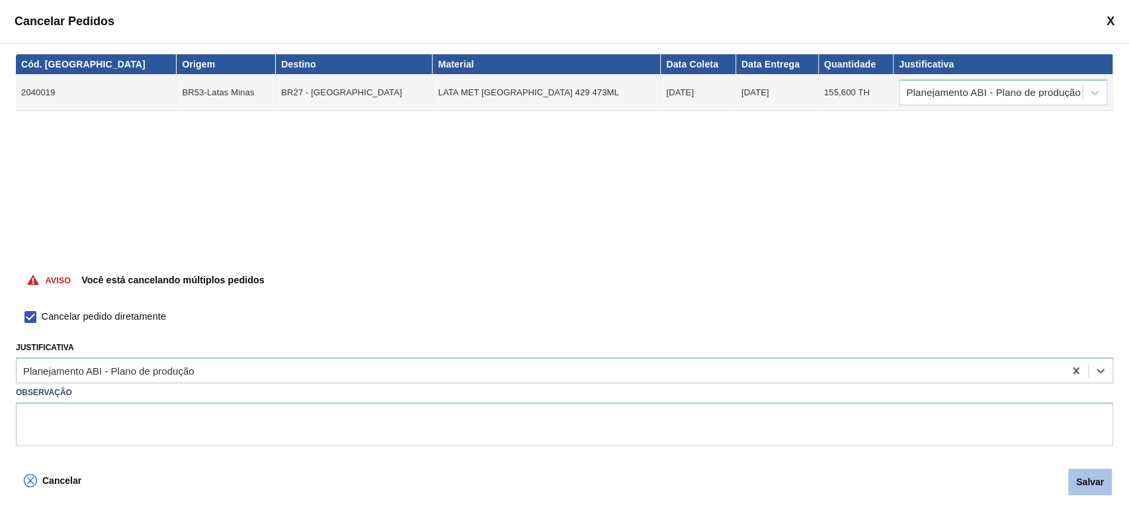
click at [1098, 485] on button "Salvar" at bounding box center [1090, 481] width 44 height 26
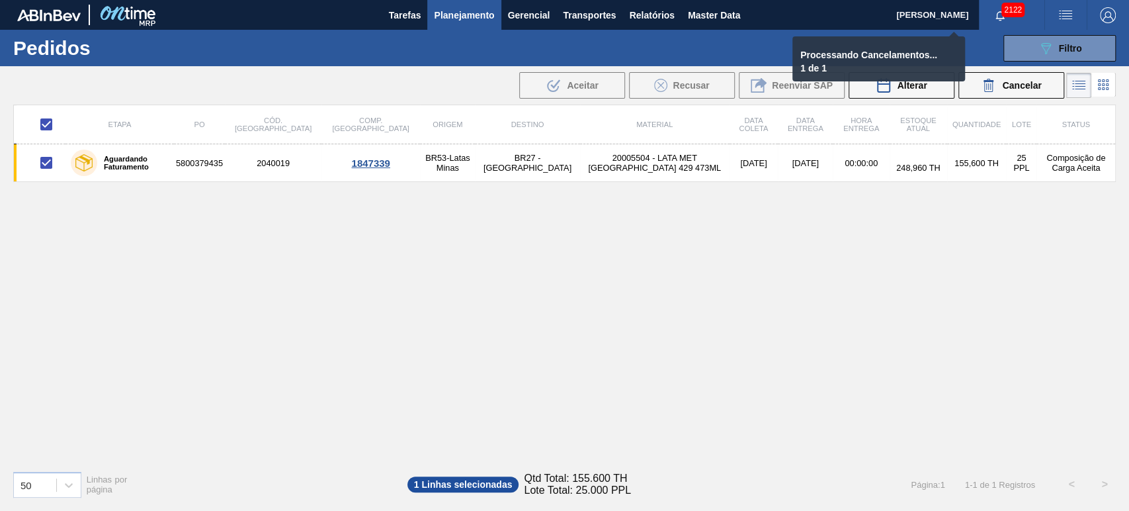
checkbox input "false"
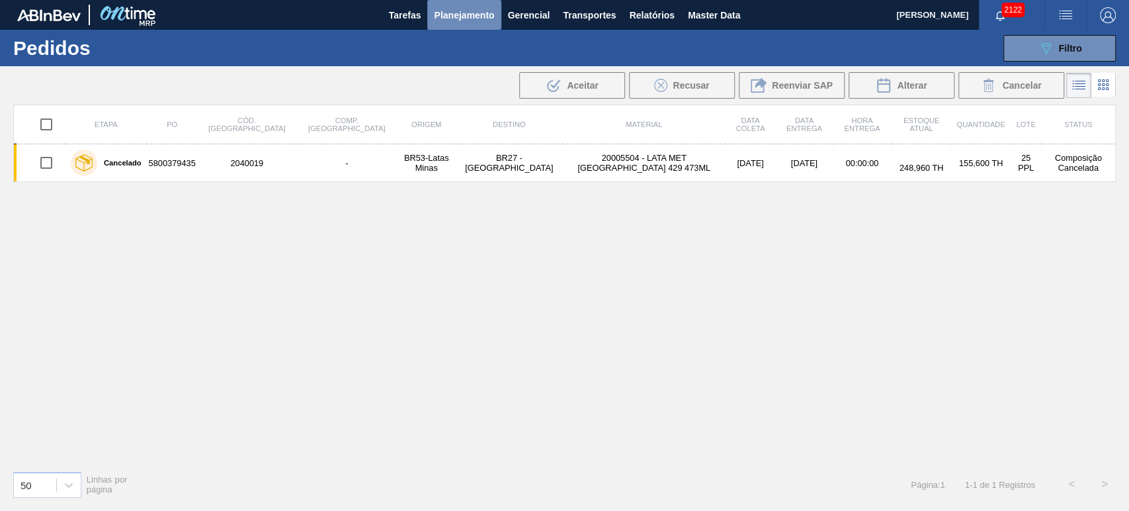
click at [460, 14] on span "Planejamento" at bounding box center [464, 15] width 60 height 16
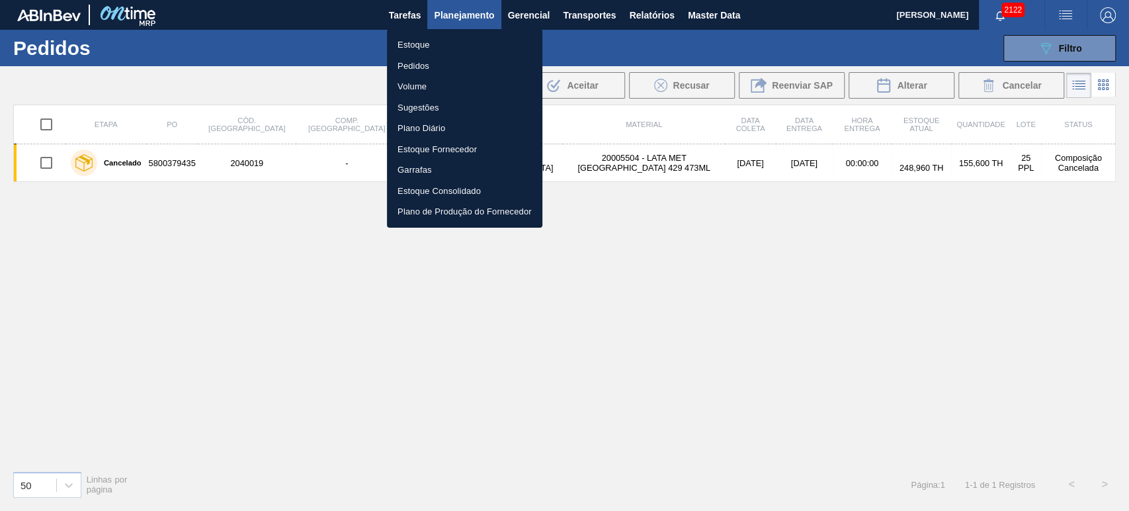
click at [591, 40] on div at bounding box center [564, 255] width 1129 height 511
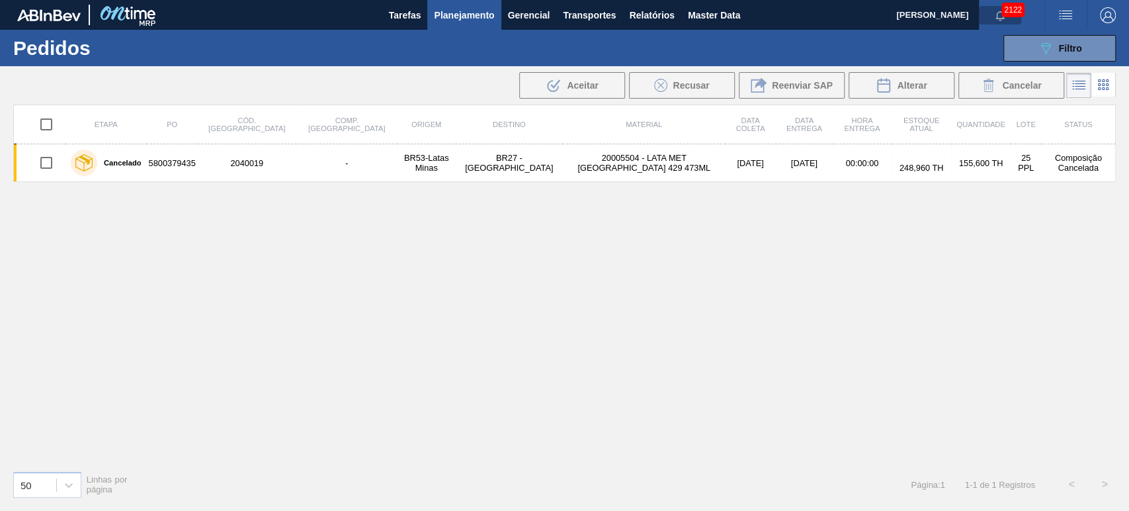
click at [1005, 17] on span "button" at bounding box center [1000, 15] width 32 height 11
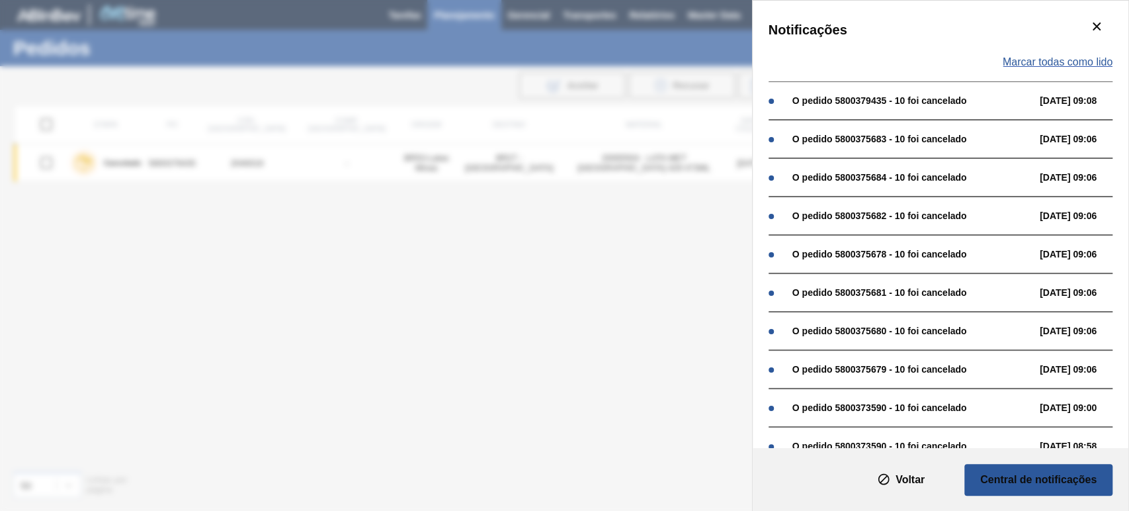
click at [1079, 58] on span "Marcar todas como lido" at bounding box center [1058, 62] width 110 height 12
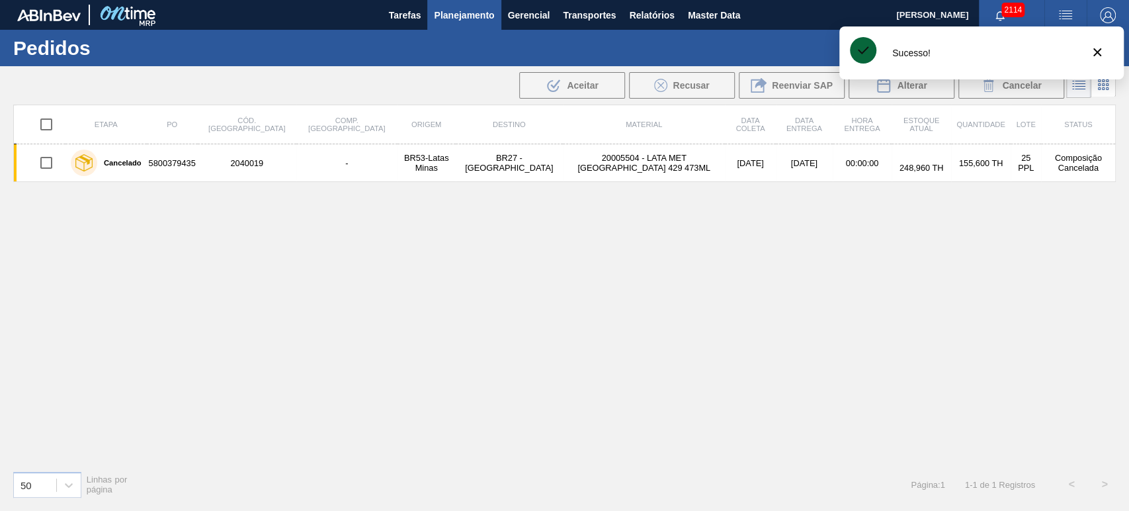
click at [753, 48] on div "089F7B8B-B2A5-4AFE-B5C0-19BA573D28AC Filtro Código Pedido Portal Códido PO SAP …" at bounding box center [664, 48] width 915 height 40
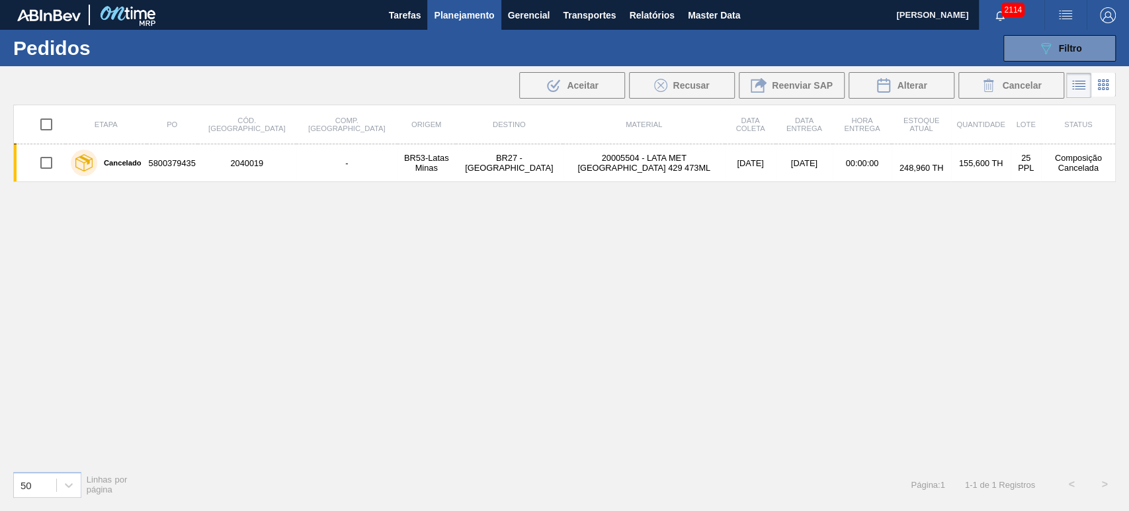
drag, startPoint x: 726, startPoint y: 253, endPoint x: 710, endPoint y: 247, distance: 17.4
click at [720, 248] on div "Etapa PO Cód. Pedido Comp. Carga Origem Destino Material Data coleta Data Entre…" at bounding box center [564, 282] width 1103 height 355
click at [450, 263] on div "Etapa PO Cód. Pedido Comp. Carga Origem Destino Material Data coleta Data Entre…" at bounding box center [564, 282] width 1103 height 355
click at [1081, 48] on button "089F7B8B-B2A5-4AFE-B5C0-19BA573D28AC Filtro" at bounding box center [1059, 48] width 112 height 26
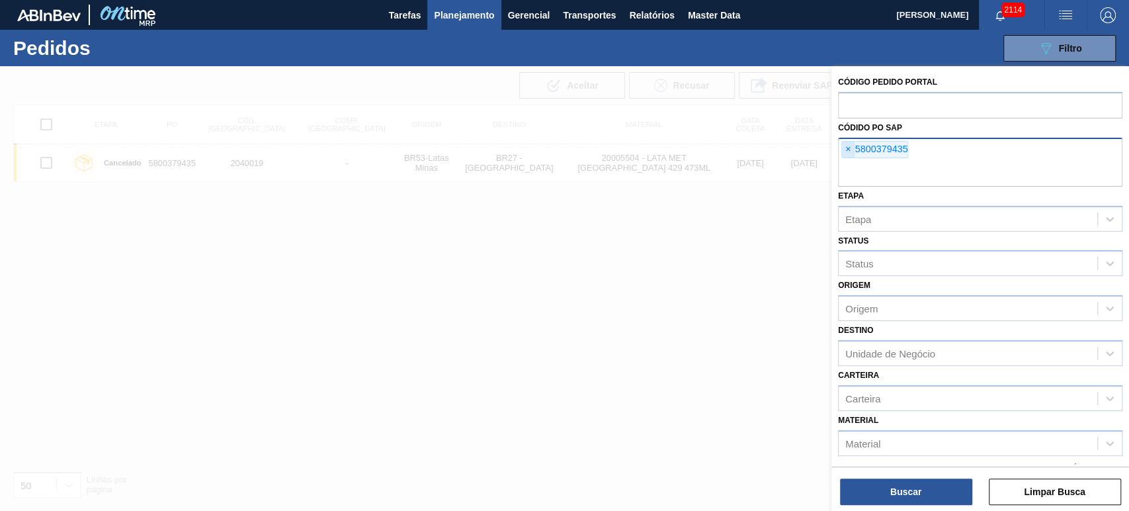
click at [849, 148] on span "×" at bounding box center [848, 150] width 13 height 16
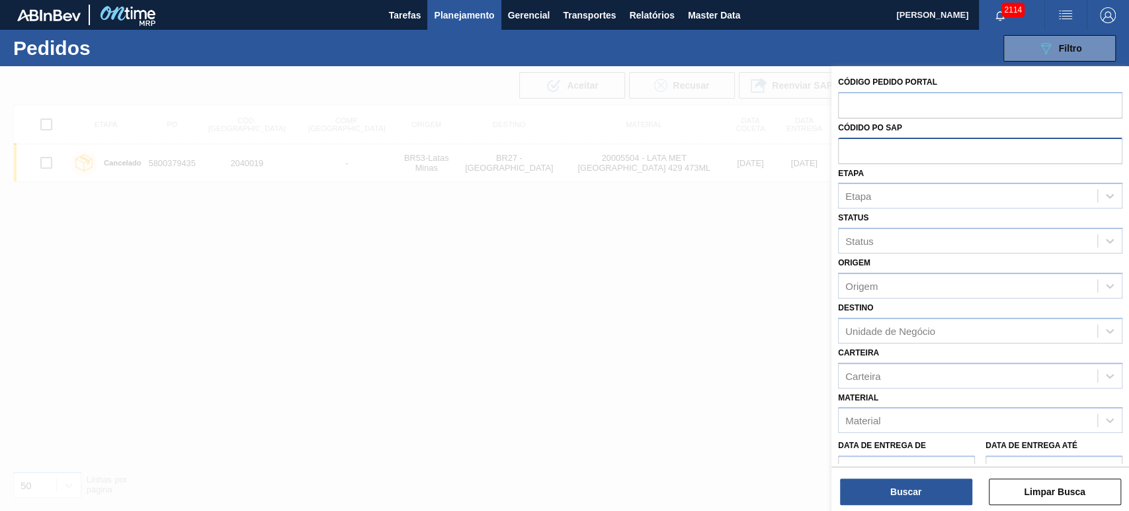
paste input "5800385041"
type input "5800385041"
click at [921, 485] on button "Buscar" at bounding box center [906, 491] width 132 height 26
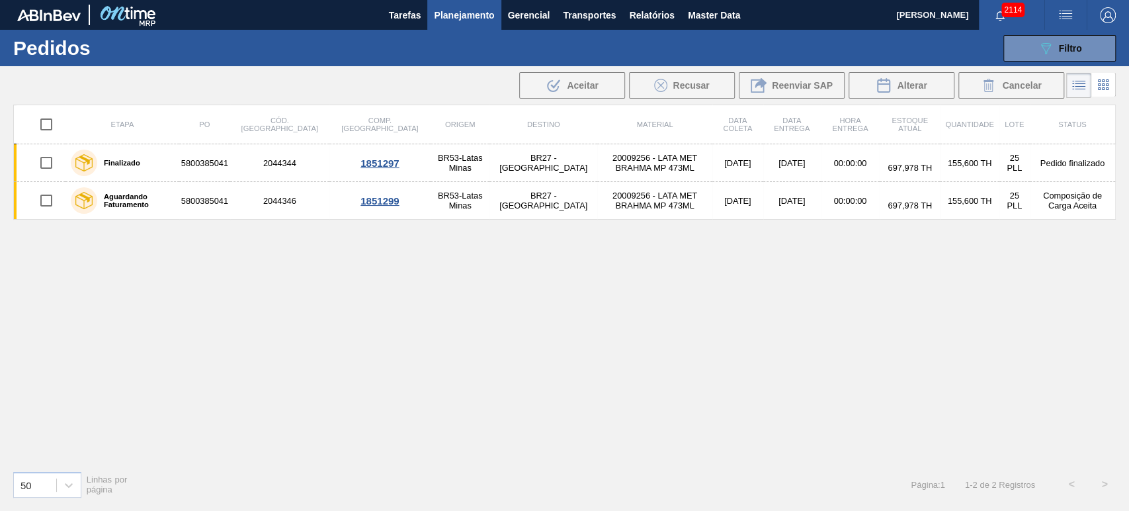
click at [886, 342] on div "Etapa PO Cód. Pedido Comp. Carga Origem Destino Material Data coleta Data Entre…" at bounding box center [564, 282] width 1103 height 355
drag, startPoint x: 806, startPoint y: 364, endPoint x: 737, endPoint y: 394, distance: 74.7
click at [763, 382] on div "Etapa PO Cód. Pedido Comp. Carga Origem Destino Material Data coleta Data Entre…" at bounding box center [564, 282] width 1103 height 355
click at [1050, 50] on icon "089F7B8B-B2A5-4AFE-B5C0-19BA573D28AC" at bounding box center [1046, 48] width 16 height 16
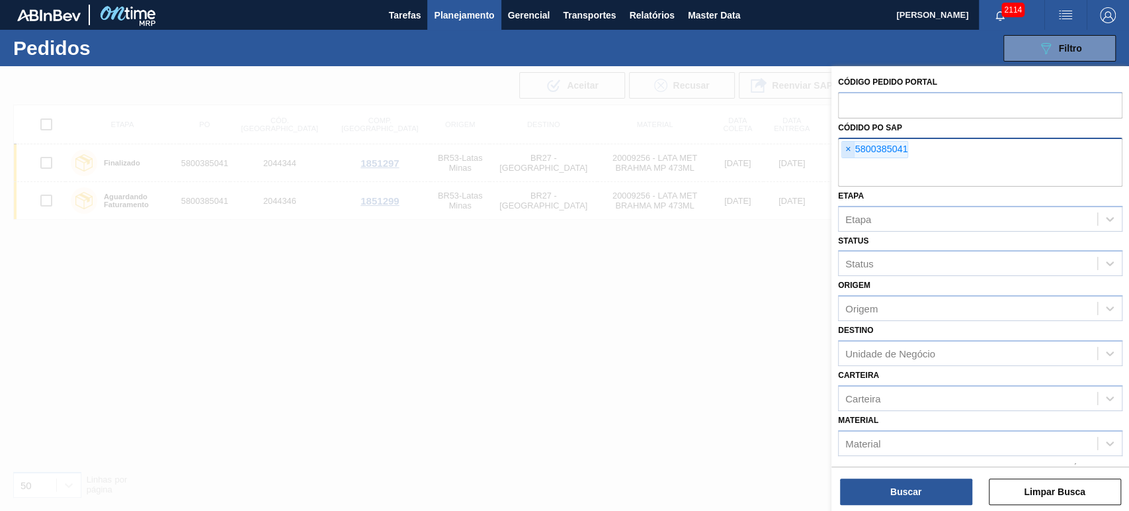
click at [849, 146] on span "×" at bounding box center [848, 150] width 13 height 16
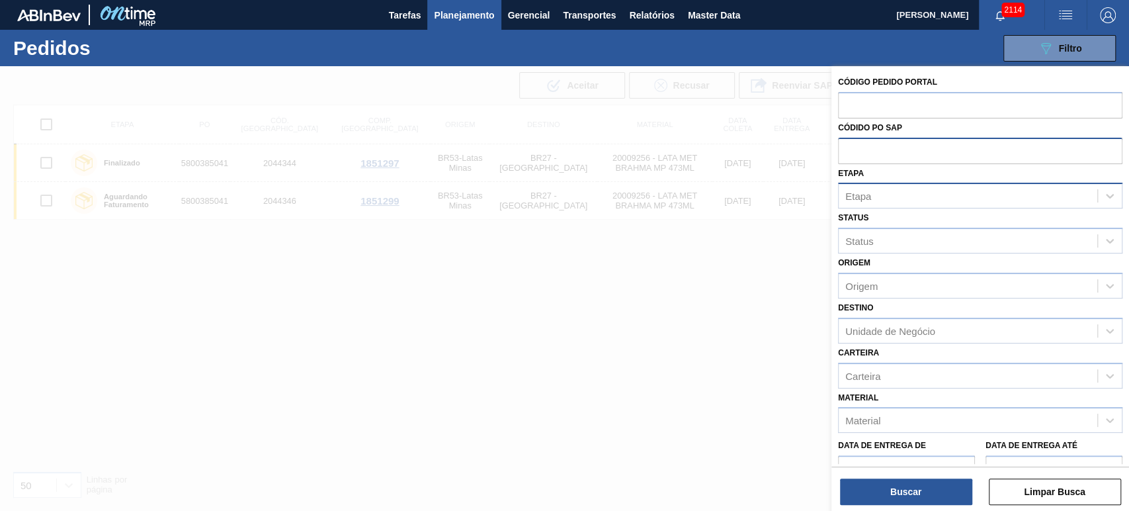
paste input "5800387984"
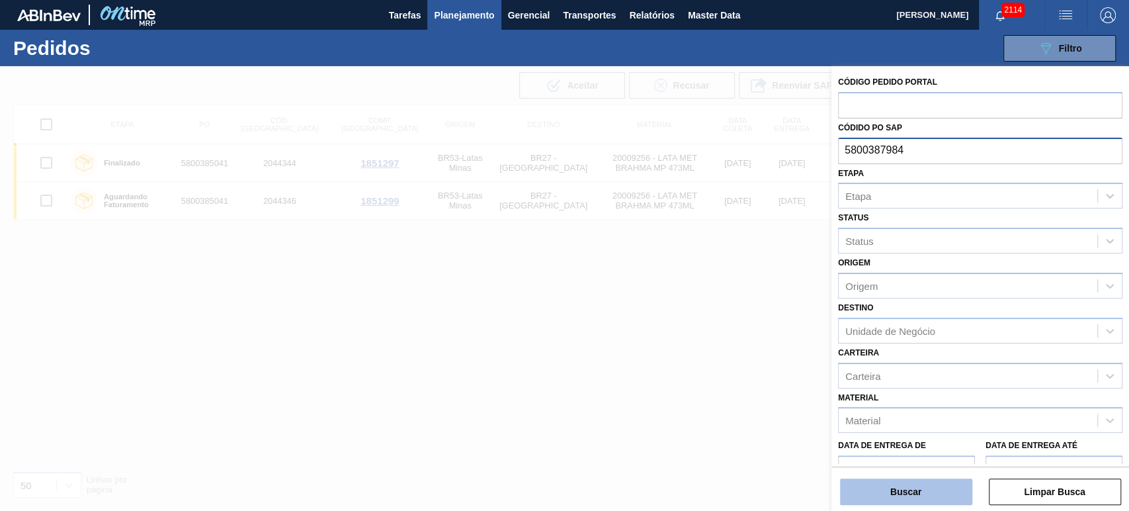
type input "5800387984"
click at [927, 487] on button "Buscar" at bounding box center [906, 491] width 132 height 26
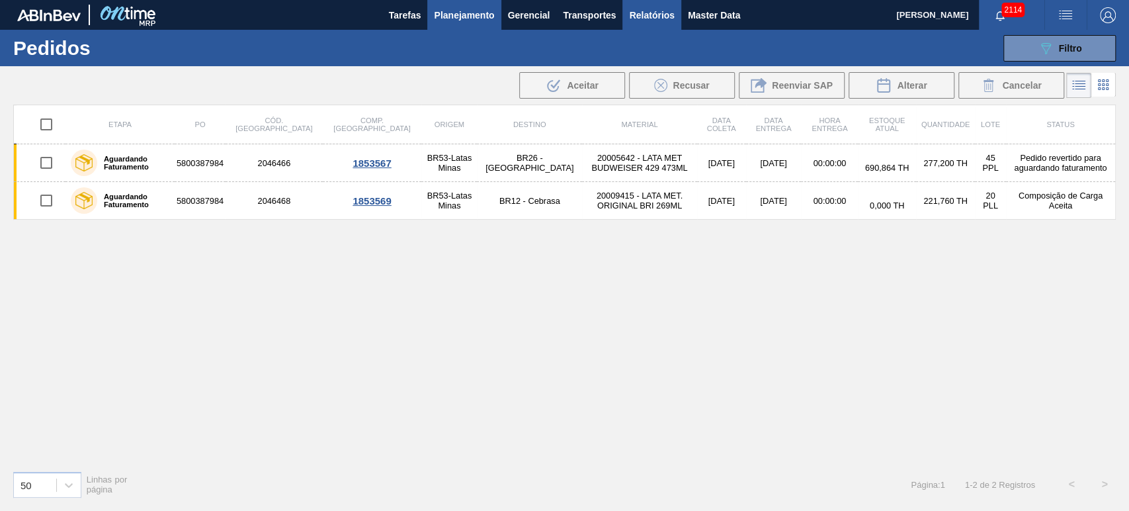
click at [680, 19] on button "Relatórios" at bounding box center [651, 15] width 58 height 30
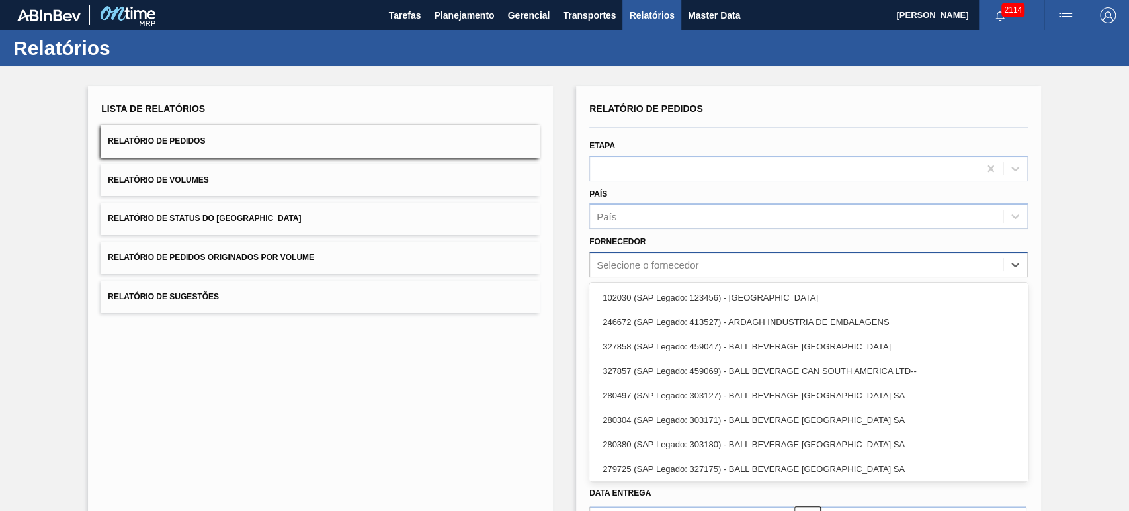
click at [646, 272] on div "Selecione o fornecedor" at bounding box center [796, 264] width 413 height 19
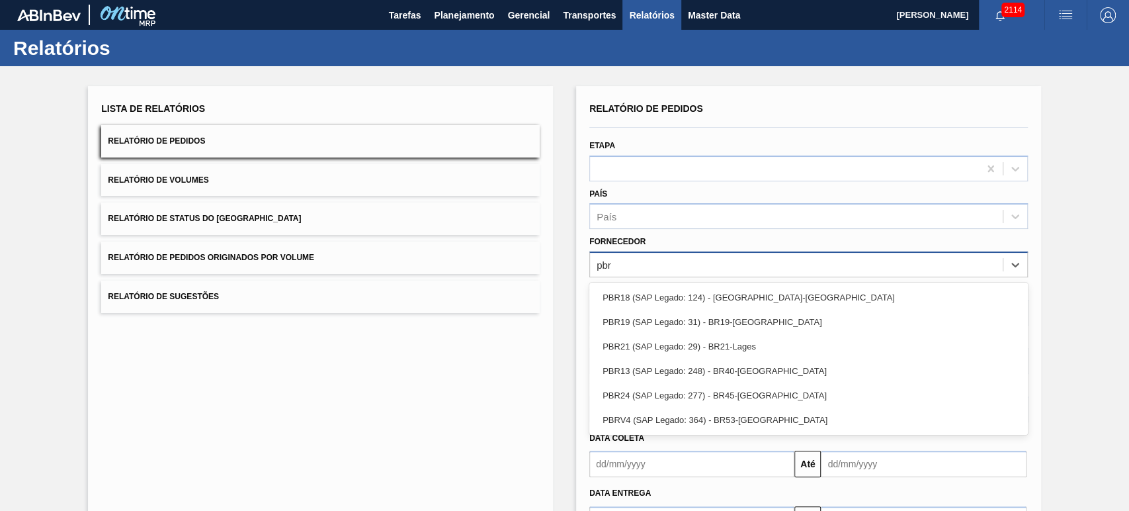
type input "pbrv"
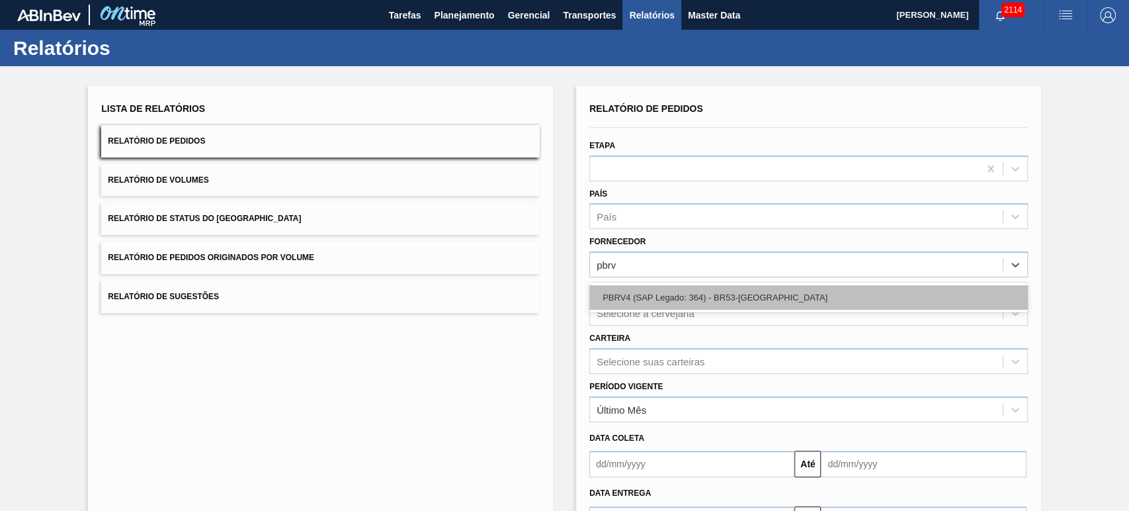
click at [645, 299] on div "PBRV4 (SAP Legado: 364) - BR53-[PERSON_NAME]" at bounding box center [808, 297] width 439 height 24
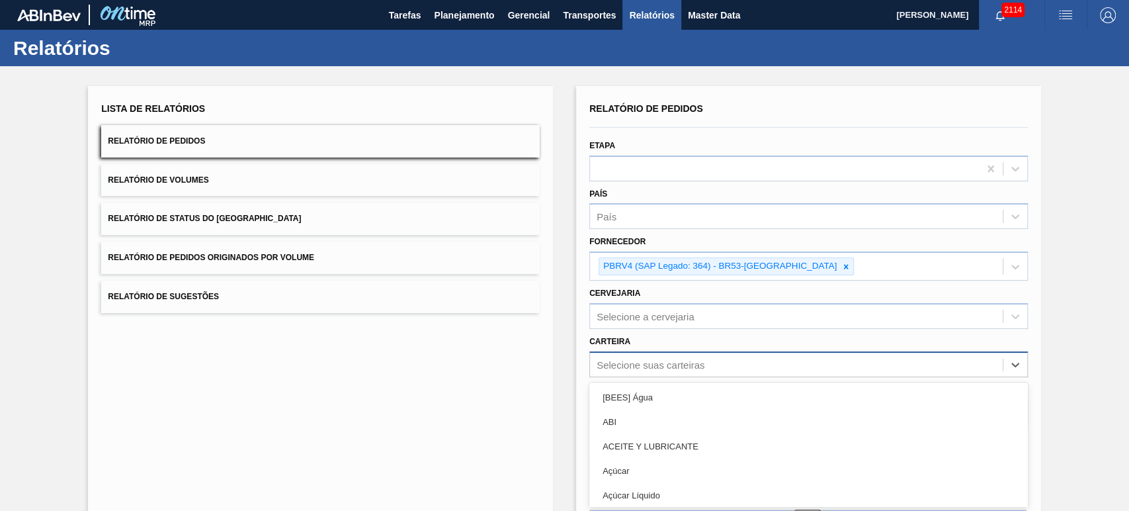
click at [638, 357] on div "option ABI focused, 2 of 101. 101 results available. Use Up and Down to choose …" at bounding box center [808, 364] width 439 height 26
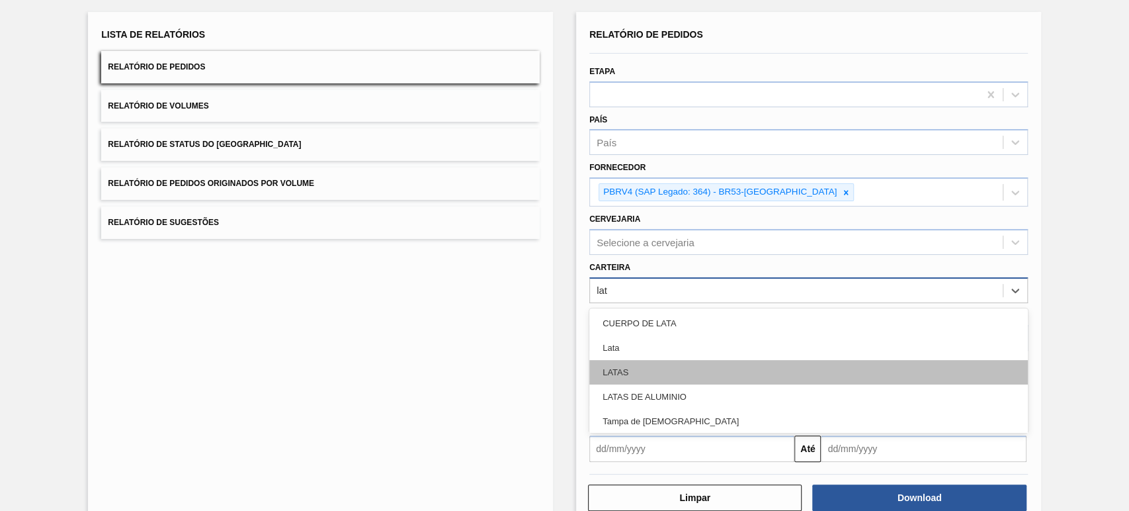
type input "lata"
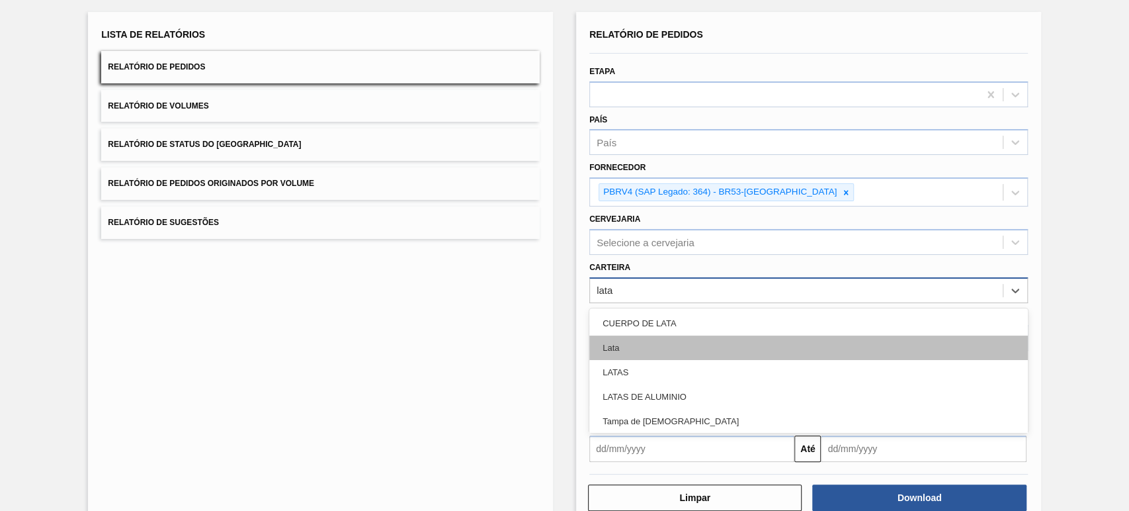
click at [630, 347] on div "Lata" at bounding box center [808, 347] width 439 height 24
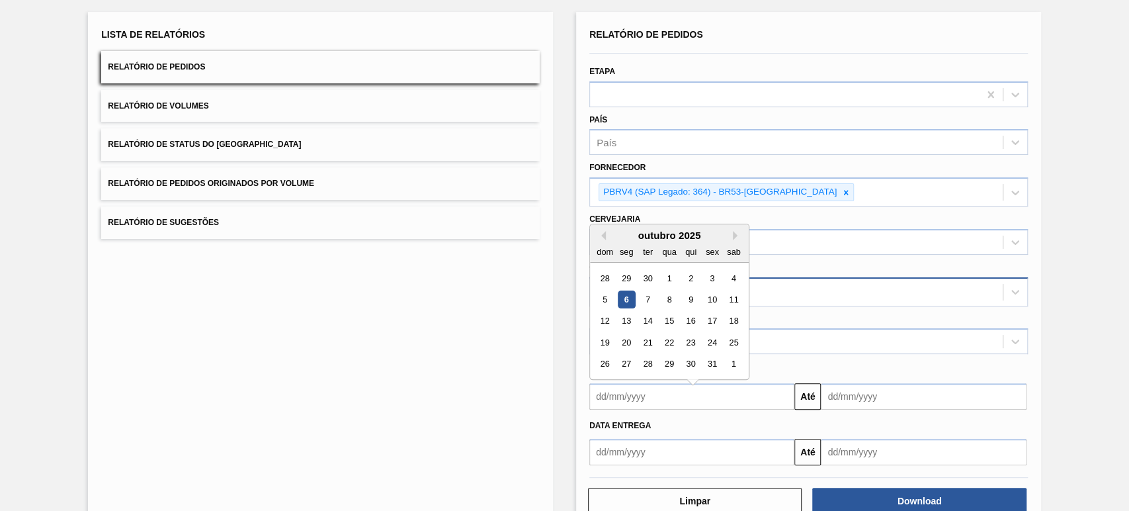
click at [647, 390] on input "text" at bounding box center [691, 396] width 205 height 26
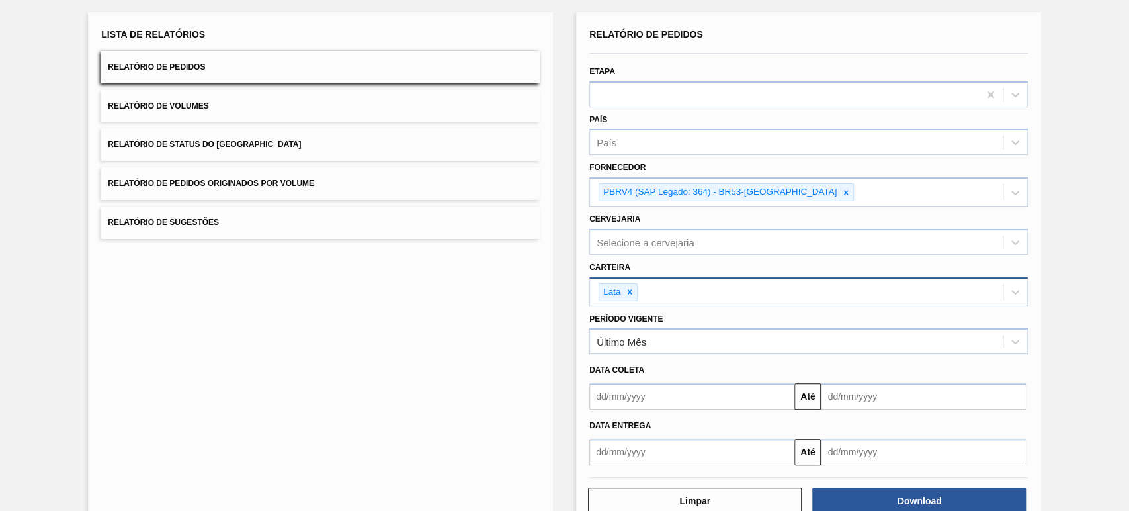
click at [808, 364] on div "Data coleta" at bounding box center [808, 369] width 449 height 19
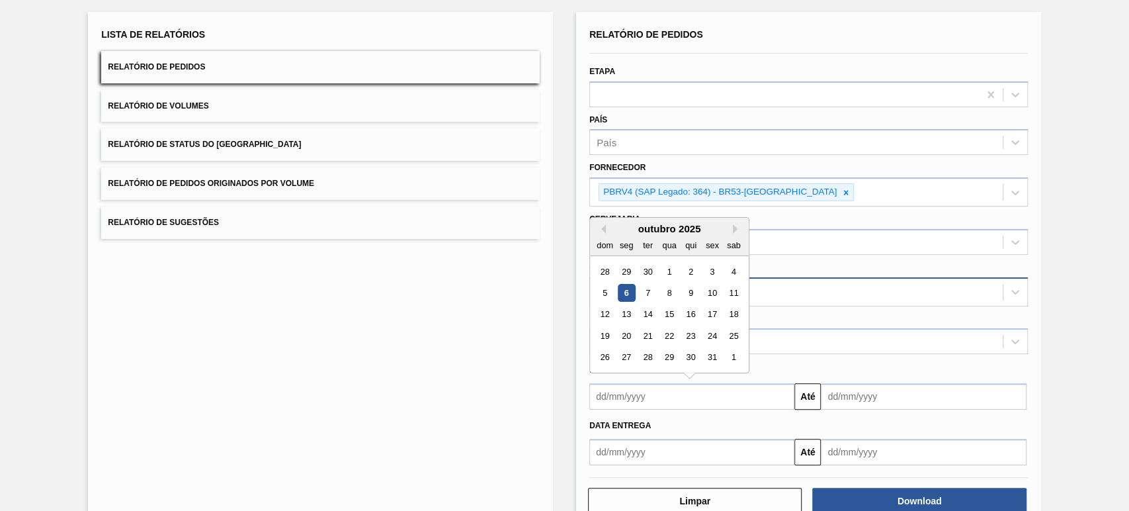
click at [684, 396] on input "text" at bounding box center [691, 396] width 205 height 26
click at [600, 223] on div "outubro 2025" at bounding box center [669, 228] width 159 height 11
click at [604, 226] on button "Previous Month" at bounding box center [601, 228] width 9 height 9
click at [625, 270] on div "1" at bounding box center [627, 272] width 18 height 18
type input "01/09/2025"
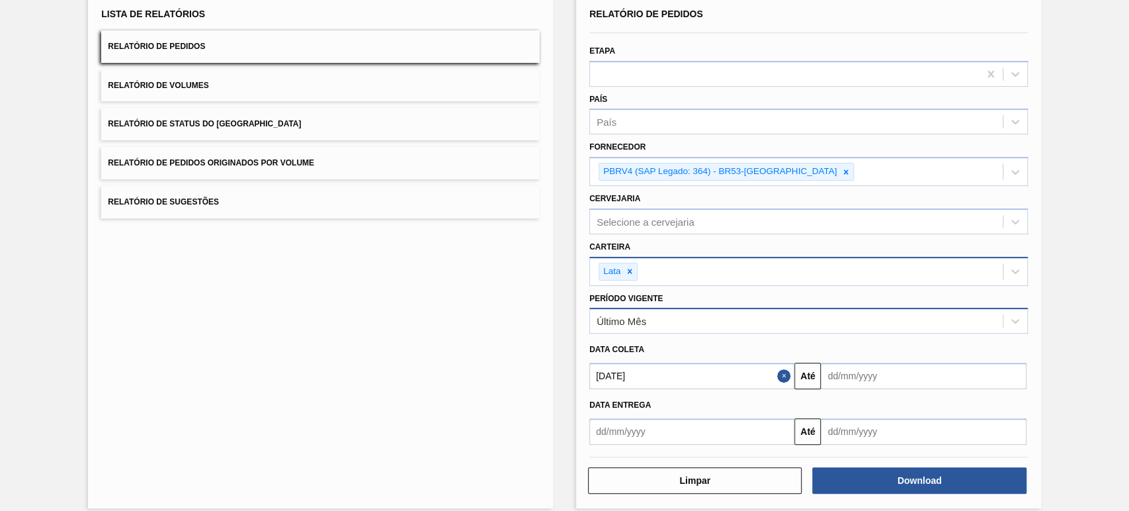
scroll to position [106, 0]
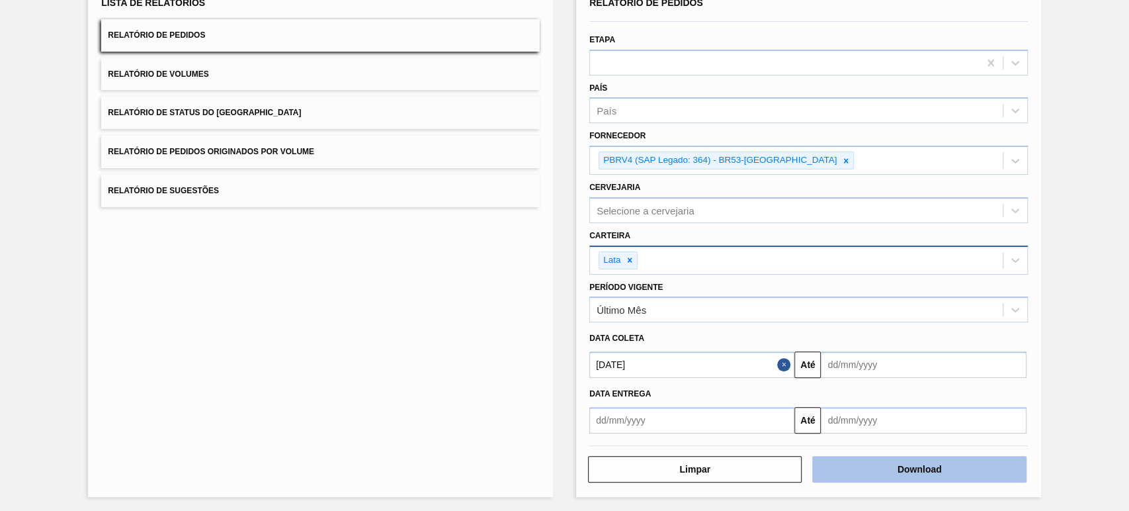
click at [904, 463] on button "Download" at bounding box center [919, 469] width 214 height 26
click at [578, 370] on div "Relatório de Pedidos Etapa País País Fornecedor PBRV4 (SAP Legado: 364) - BR53-…" at bounding box center [808, 238] width 465 height 517
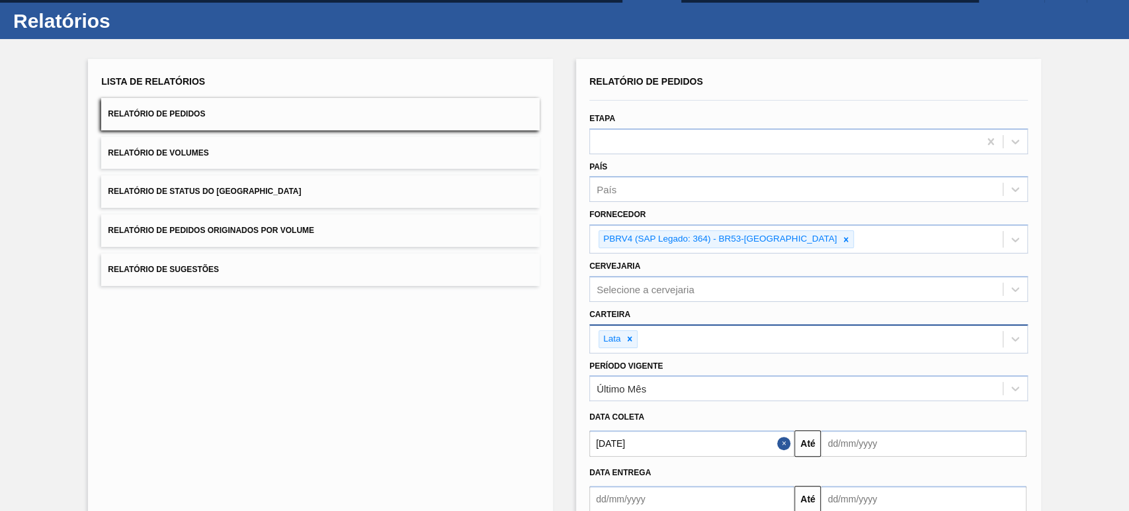
scroll to position [0, 0]
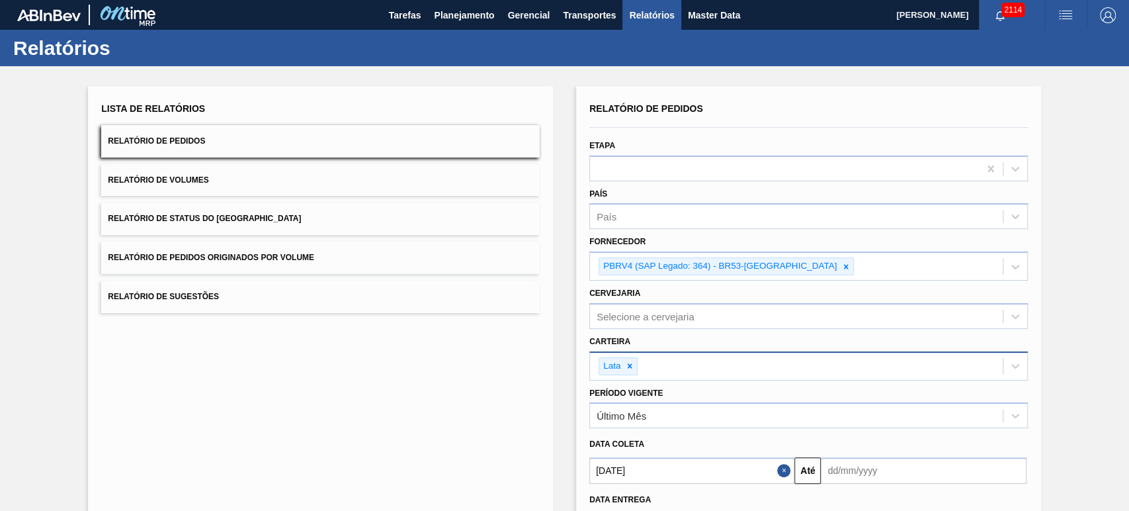
click at [1073, 13] on span "button" at bounding box center [1066, 15] width 32 height 16
click at [1064, 73] on li "Upload de Volumes" at bounding box center [1057, 71] width 121 height 24
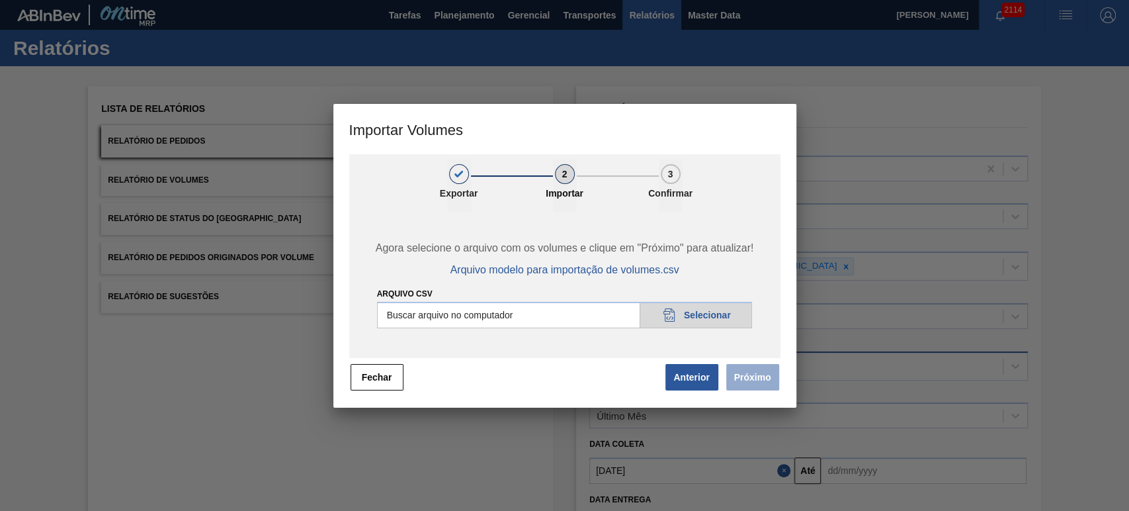
click at [689, 318] on input "Arquivo csv" at bounding box center [565, 315] width 376 height 26
type input "C:\fakepath\Subida Portal 06-10.csv"
click at [775, 374] on button "Próximo" at bounding box center [752, 377] width 53 height 26
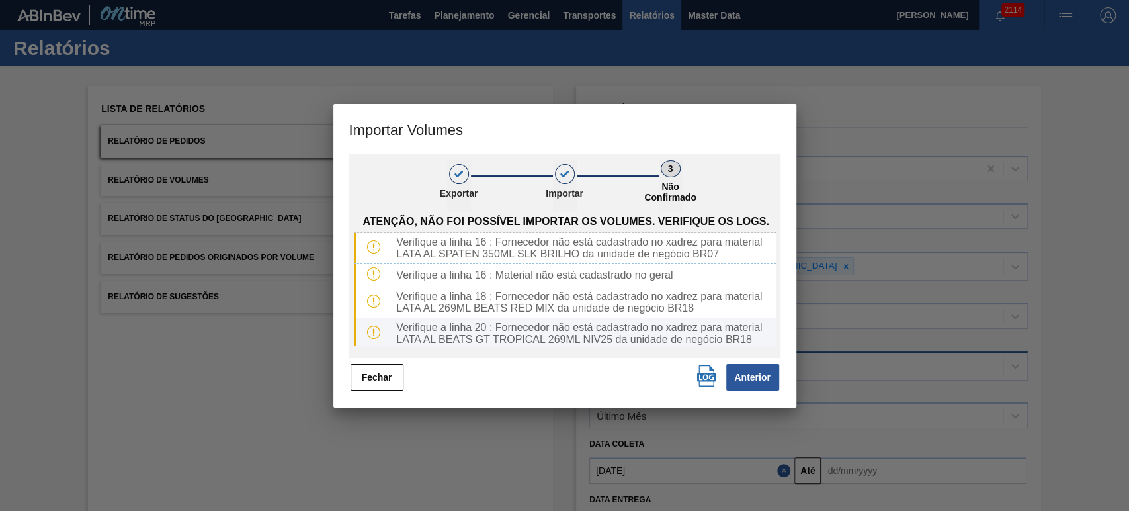
scroll to position [285, 0]
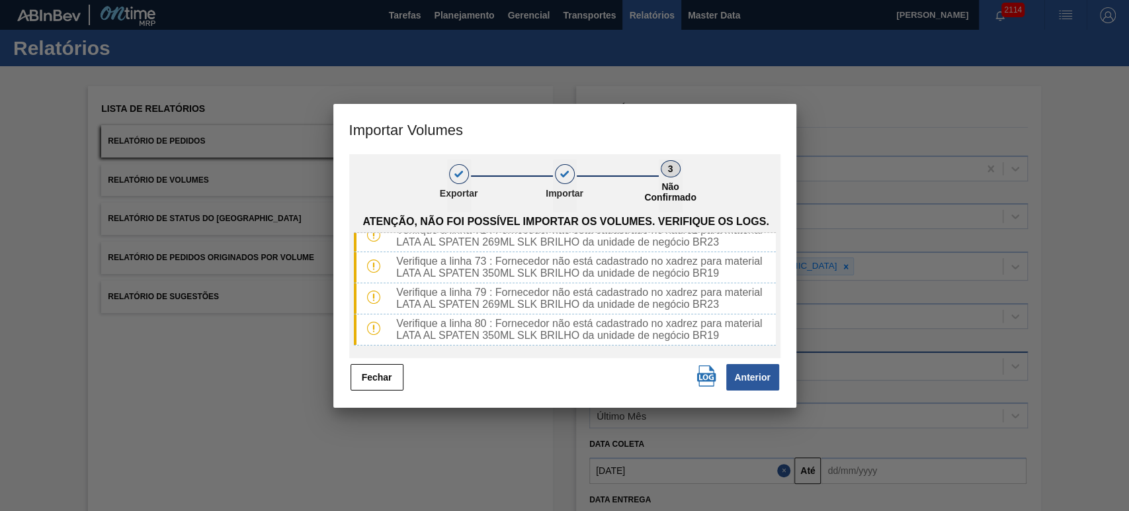
click at [698, 380] on img "button" at bounding box center [706, 375] width 21 height 21
click at [392, 386] on button "Fechar" at bounding box center [377, 377] width 53 height 26
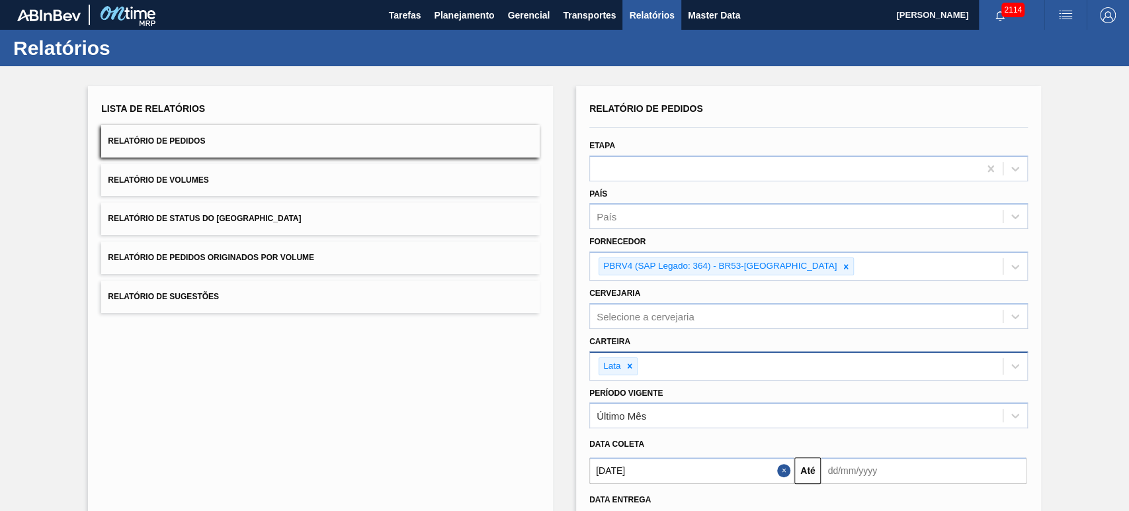
click at [1069, 15] on img "button" at bounding box center [1066, 15] width 16 height 16
click at [1038, 75] on li "Upload de Volumes" at bounding box center [1057, 71] width 121 height 24
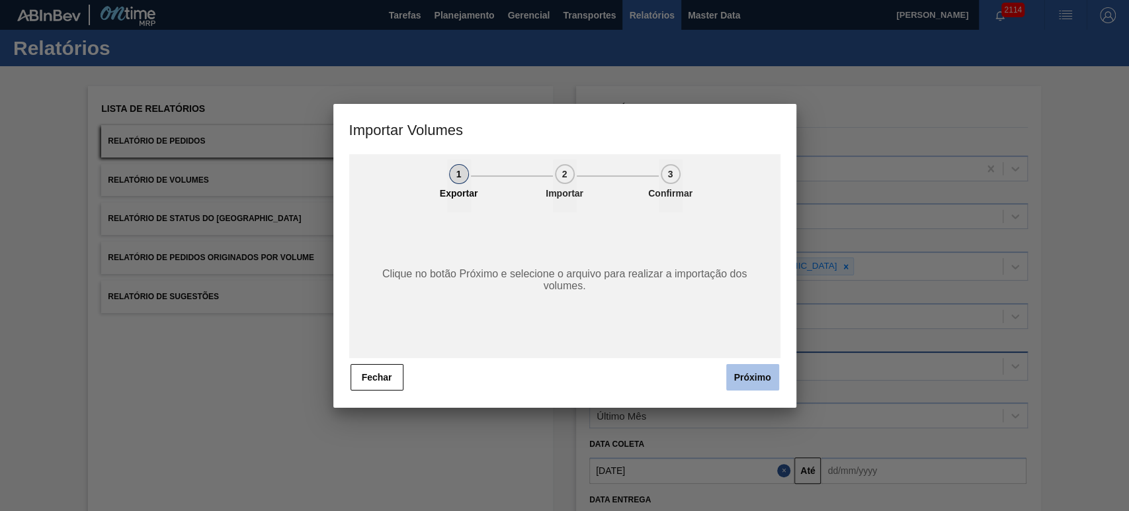
click at [771, 382] on button "Próximo" at bounding box center [752, 377] width 53 height 26
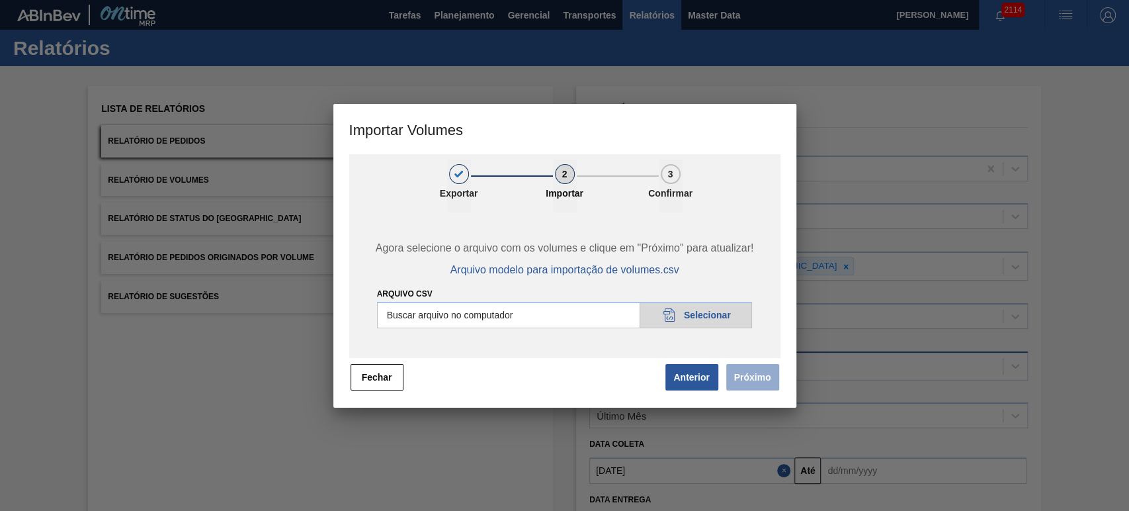
click at [688, 322] on input "Arquivo csv" at bounding box center [565, 315] width 376 height 26
type input "C:\fakepath\Subida Portal 06-10.csv"
click at [755, 376] on button "Próximo" at bounding box center [752, 377] width 53 height 26
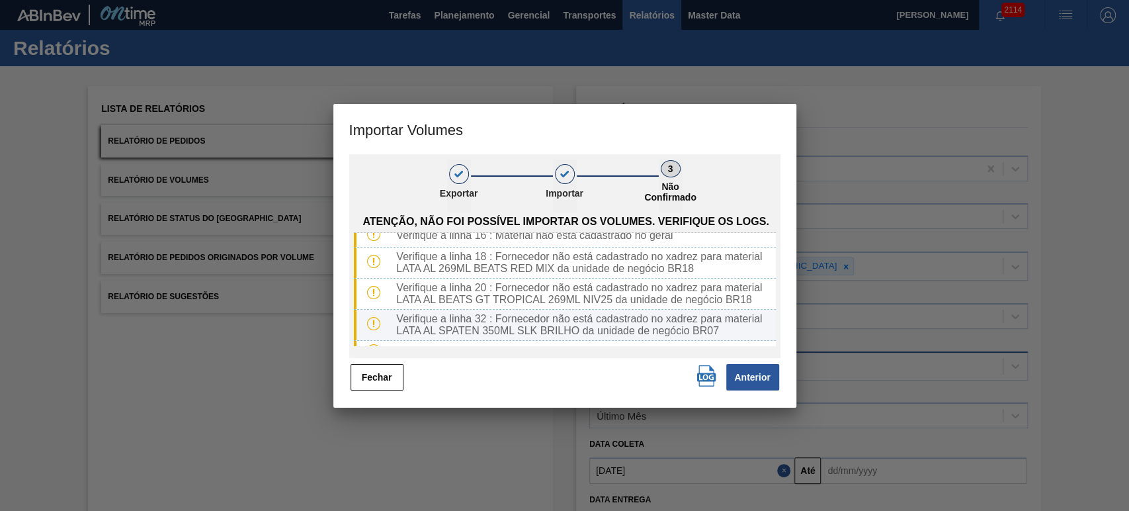
scroll to position [62, 0]
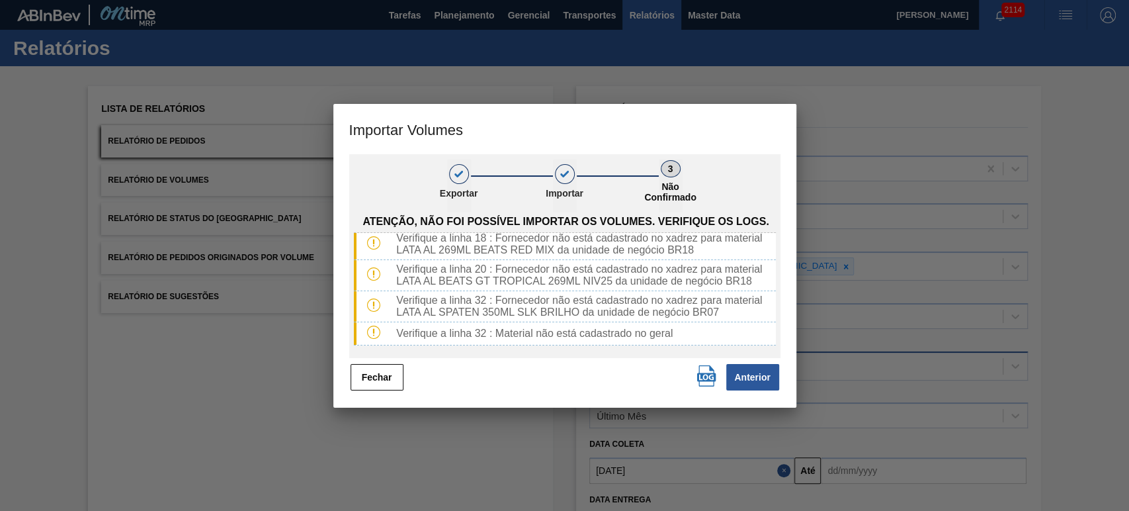
click at [710, 377] on img "button" at bounding box center [706, 375] width 21 height 21
click at [369, 372] on button "Fechar" at bounding box center [377, 377] width 53 height 26
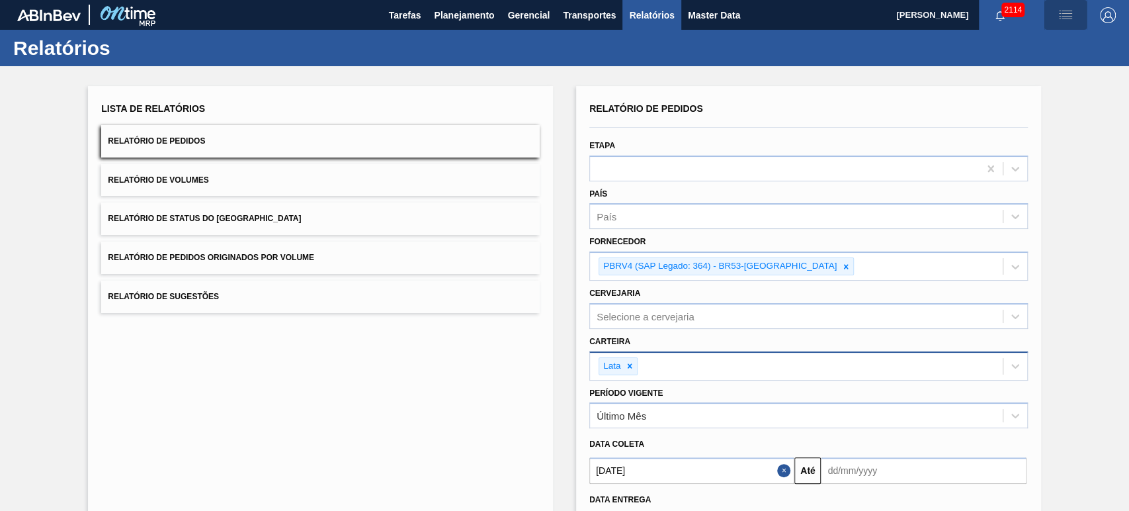
click at [1058, 17] on img "button" at bounding box center [1066, 15] width 16 height 16
click at [1029, 62] on li "Upload de Volumes" at bounding box center [1057, 71] width 121 height 24
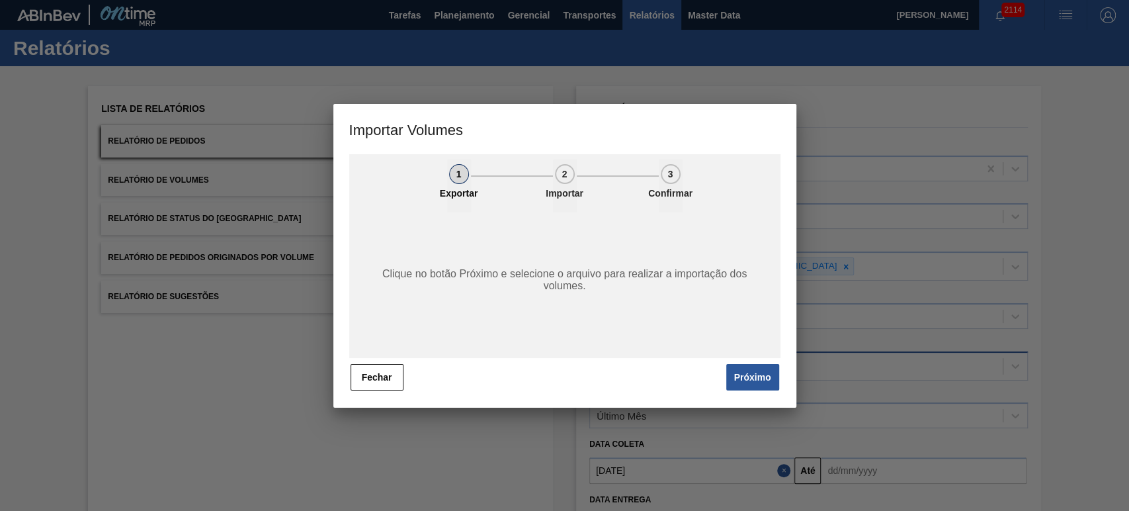
drag, startPoint x: 754, startPoint y: 370, endPoint x: 744, endPoint y: 366, distance: 10.7
click at [753, 369] on button "Próximo" at bounding box center [752, 377] width 53 height 26
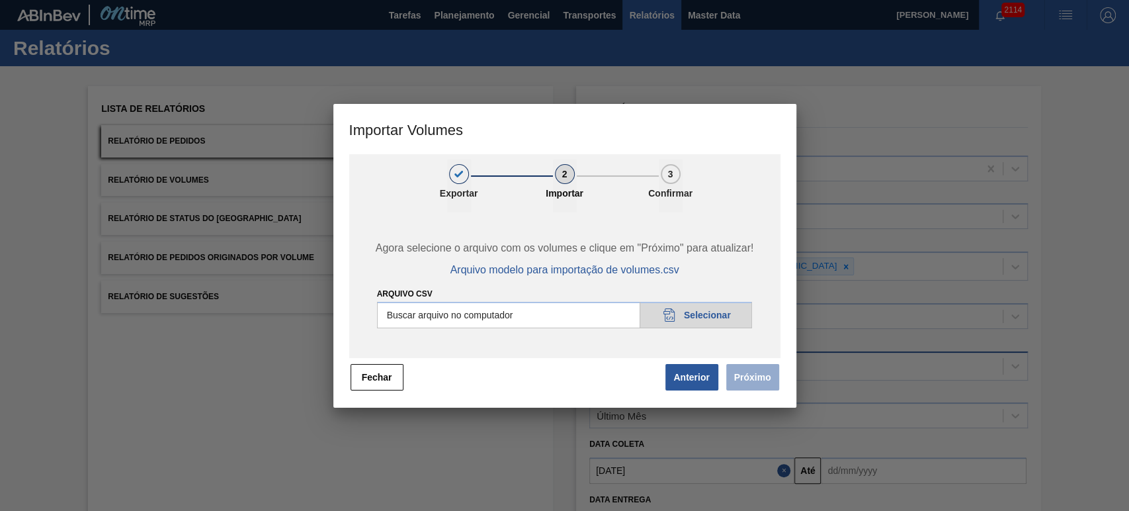
click at [680, 306] on input "Arquivo csv" at bounding box center [565, 315] width 376 height 26
type input "C:\fakepath\Subida Portal 06-10.csv"
click at [776, 373] on button "Próximo" at bounding box center [752, 377] width 53 height 26
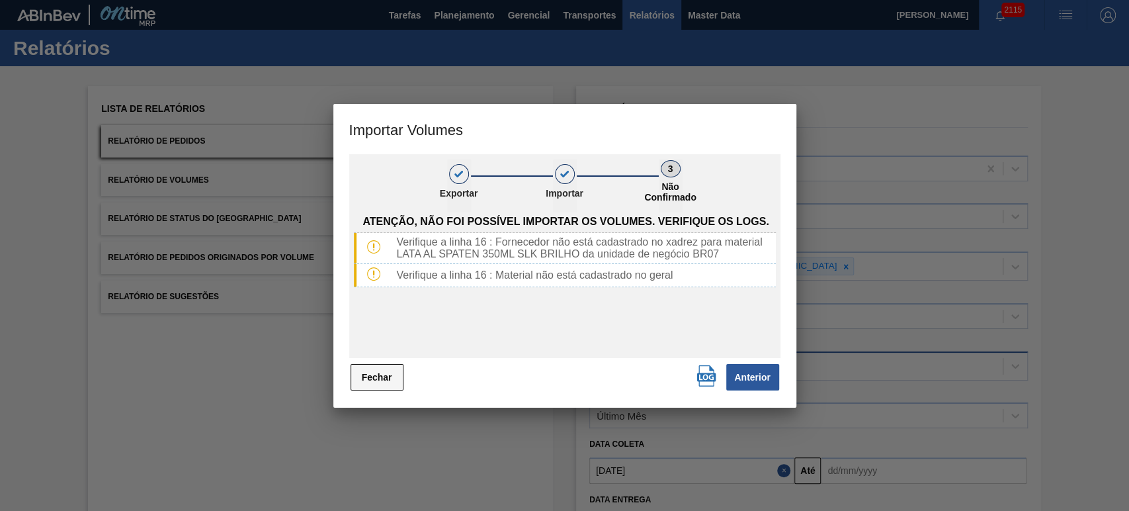
click at [386, 370] on button "Fechar" at bounding box center [377, 377] width 53 height 26
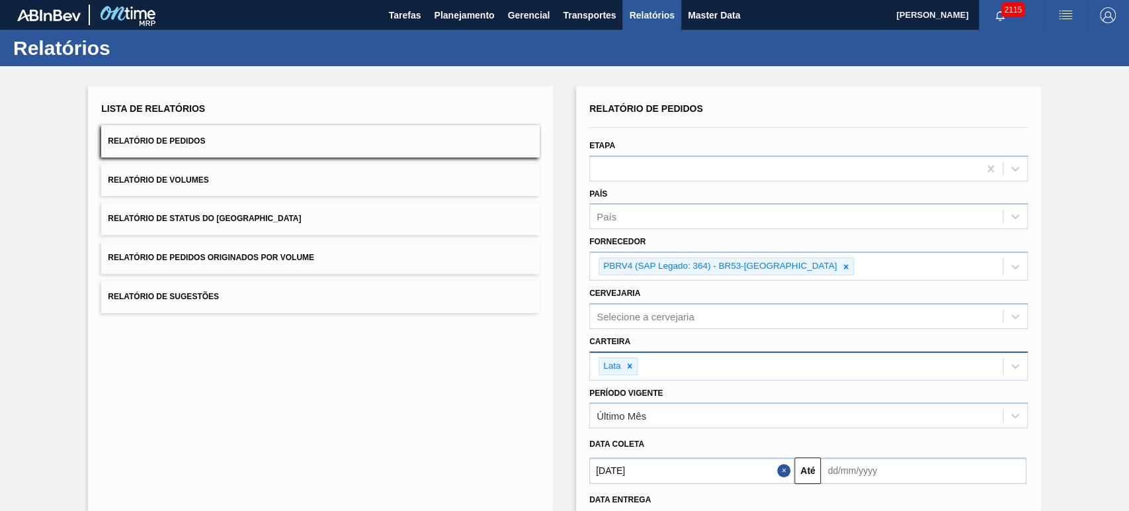
click at [564, 315] on div "Lista de Relatórios Relatório de Pedidos Relatório de Volumes Relatório de Stat…" at bounding box center [564, 342] width 1129 height 553
click at [657, 17] on span "Relatórios" at bounding box center [651, 15] width 45 height 16
click at [469, 16] on span "Planejamento" at bounding box center [464, 15] width 60 height 16
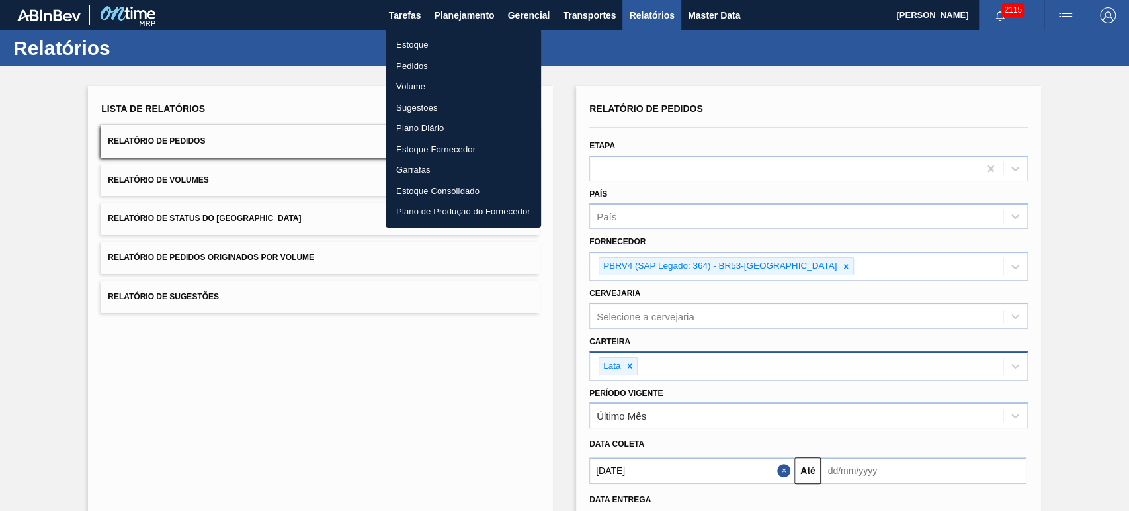
click at [593, 30] on div at bounding box center [564, 255] width 1129 height 511
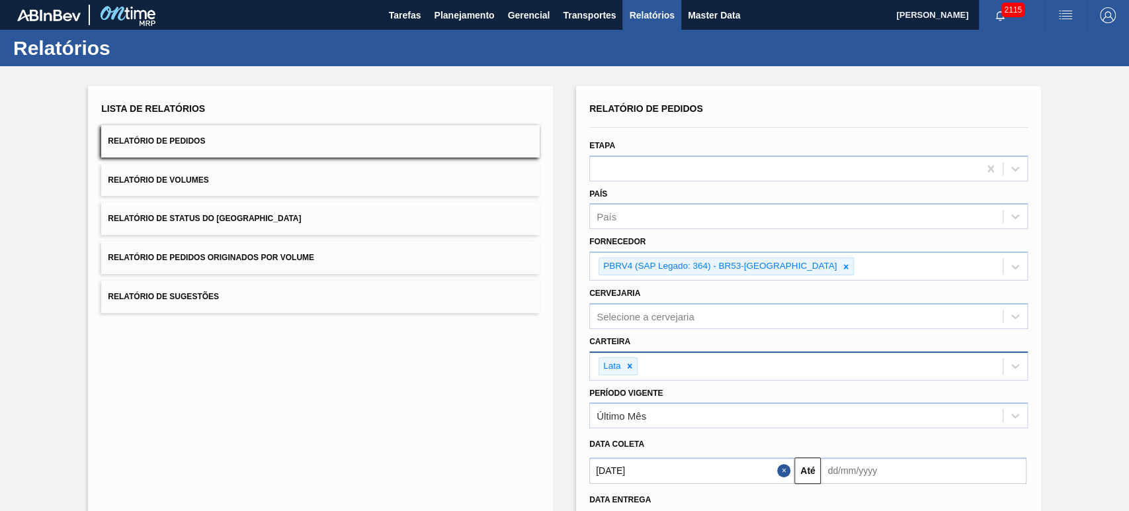
click at [595, 41] on div "Relatórios" at bounding box center [564, 48] width 1129 height 36
click at [646, 21] on span "Relatórios" at bounding box center [651, 15] width 45 height 16
click at [642, 16] on span "Relatórios" at bounding box center [651, 15] width 45 height 16
click at [844, 266] on icon at bounding box center [846, 266] width 5 height 5
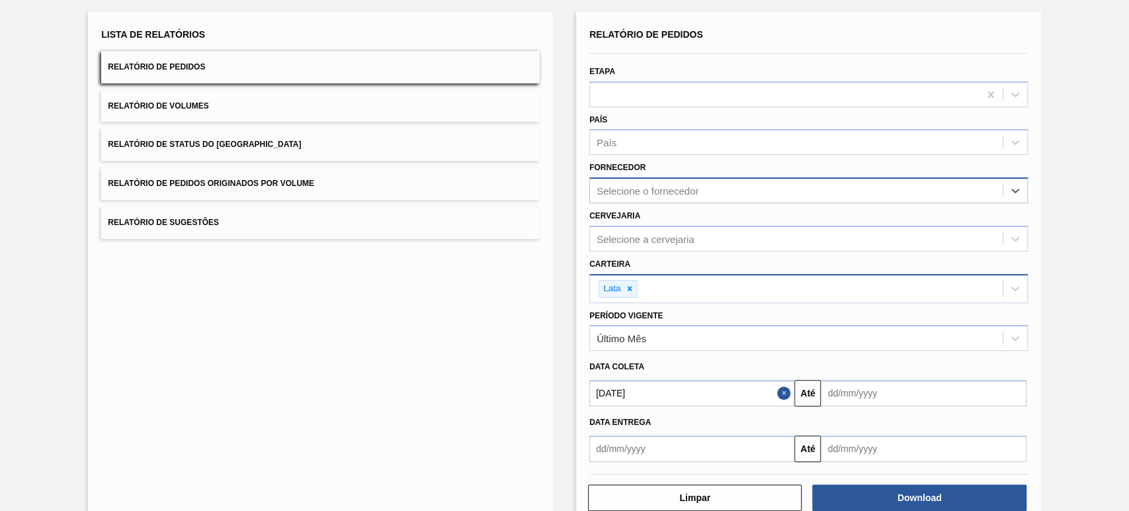
scroll to position [103, 0]
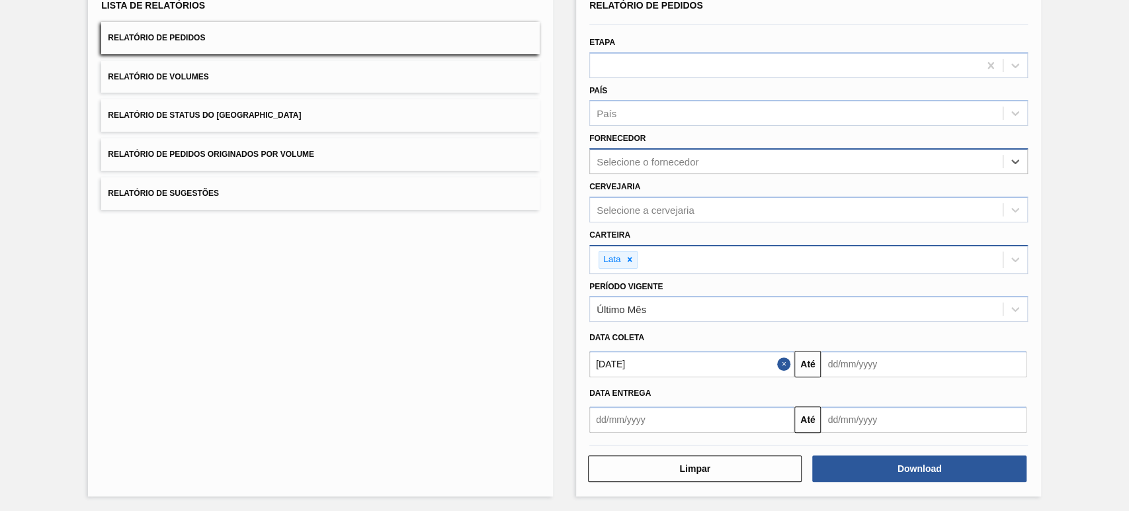
click at [782, 366] on button "Close" at bounding box center [785, 364] width 17 height 26
drag, startPoint x: 712, startPoint y: 360, endPoint x: 722, endPoint y: 364, distance: 10.7
click at [712, 360] on input "text" at bounding box center [691, 364] width 205 height 26
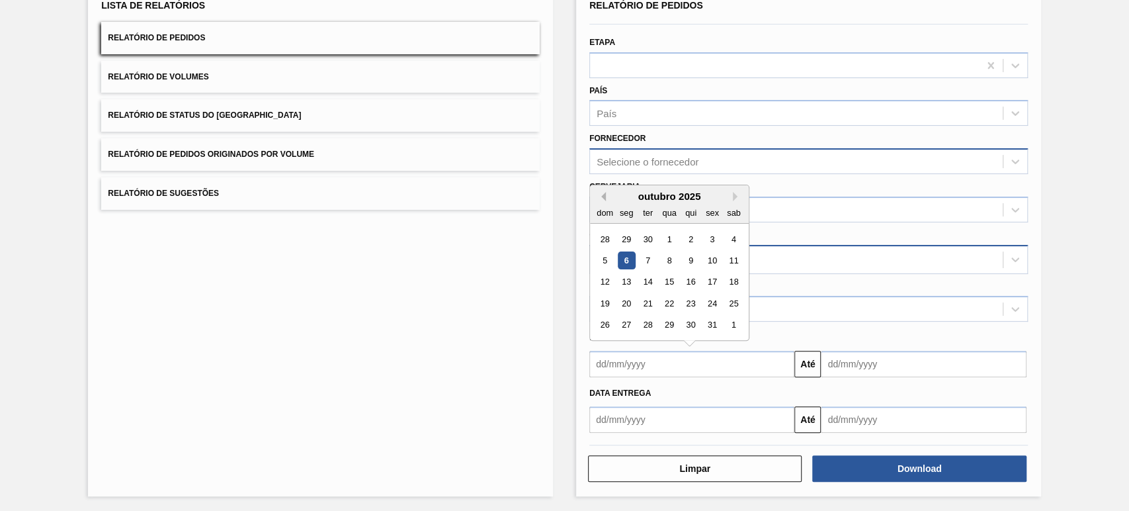
click at [599, 193] on button "Previous Month" at bounding box center [601, 196] width 9 height 9
click at [626, 230] on div "1" at bounding box center [627, 239] width 18 height 18
type input "01/09/2025"
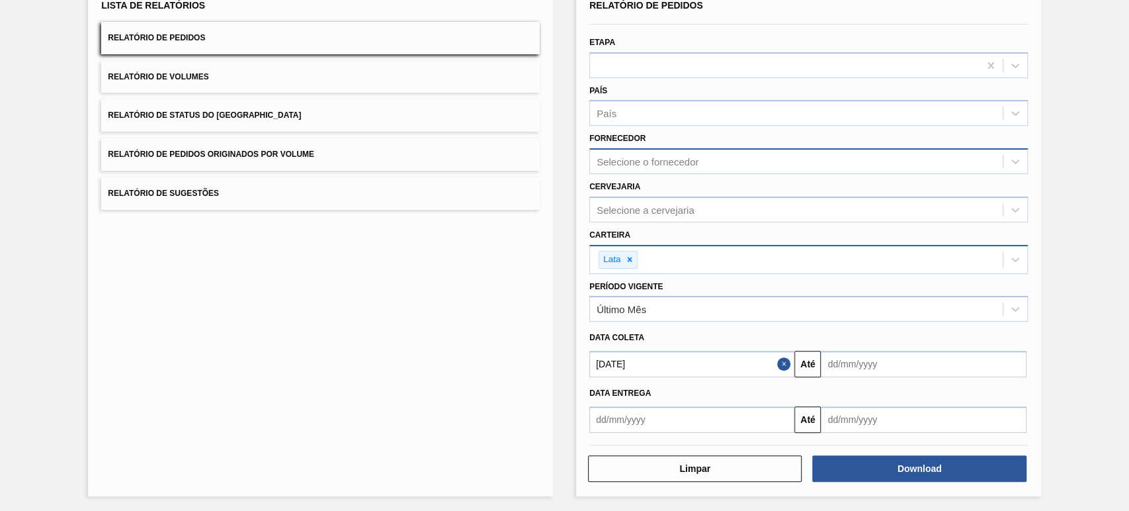
click at [686, 335] on div "Data coleta" at bounding box center [808, 337] width 449 height 19
click at [910, 462] on button "Download" at bounding box center [919, 468] width 214 height 26
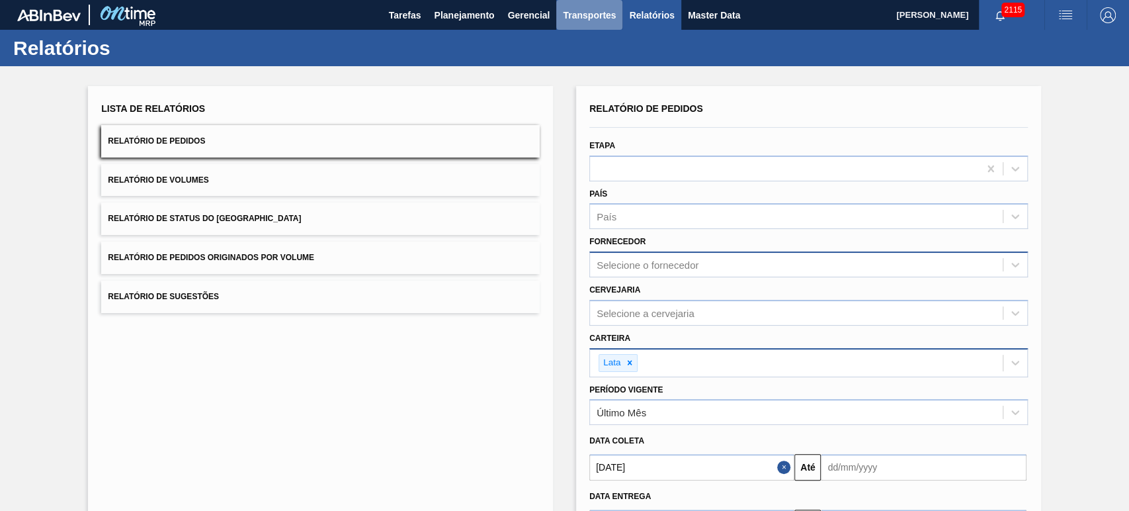
click at [602, 24] on button "Transportes" at bounding box center [589, 15] width 66 height 30
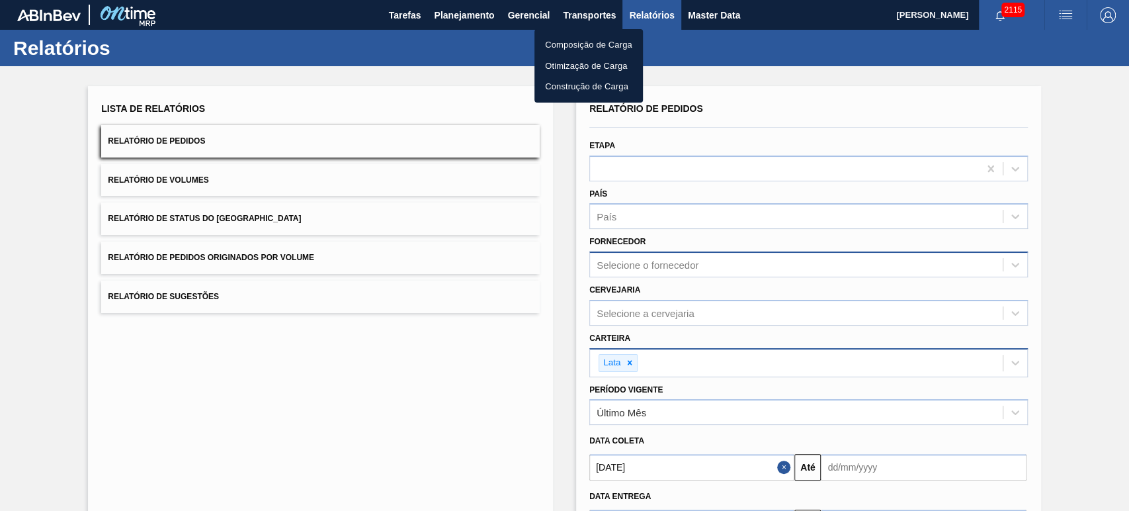
click at [569, 68] on li "Otimização de Carga" at bounding box center [588, 66] width 108 height 21
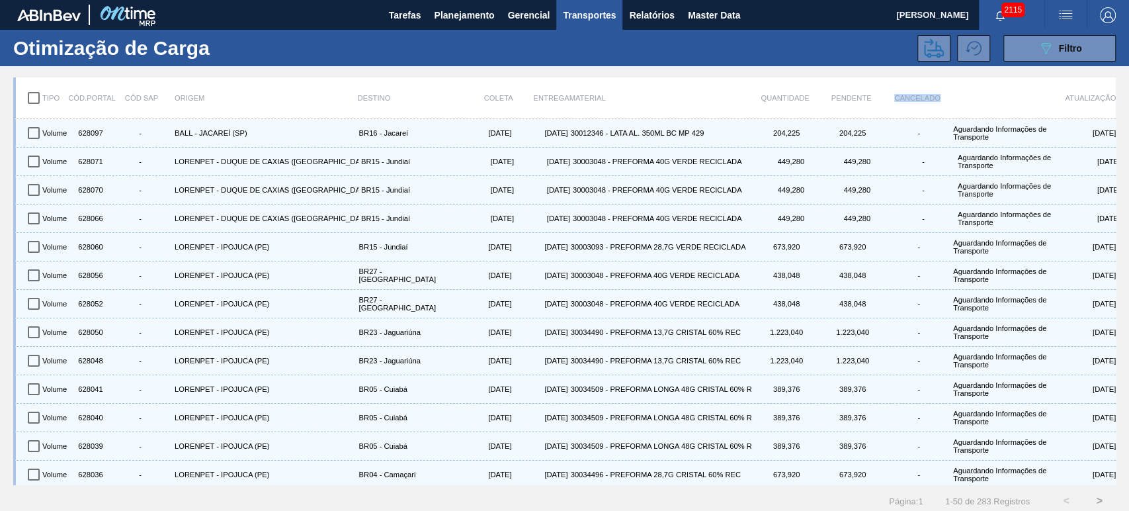
drag, startPoint x: 892, startPoint y: 96, endPoint x: 972, endPoint y: 94, distance: 79.4
click at [972, 94] on div "Tipo Cód.Portal Cód SAP Origem Destino Coleta Entrega Material Quantidade Pende…" at bounding box center [566, 98] width 1100 height 28
click at [972, 94] on div at bounding box center [999, 98] width 99 height 28
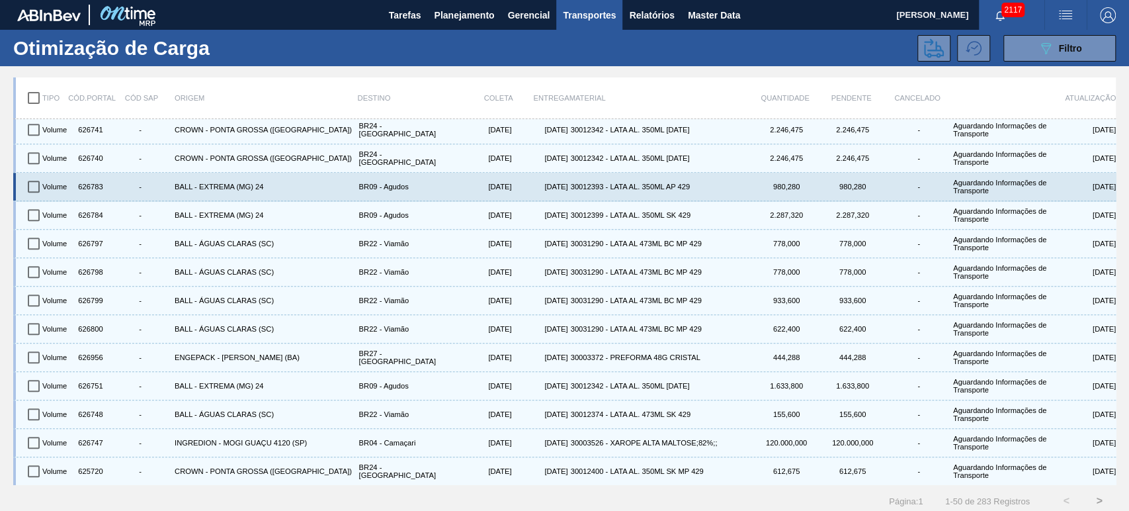
click at [772, 195] on div "Volume 626783 - BALL - EXTREMA (MG) 24 BR09 - Agudos 14/10/2025 15/10/2025 3001…" at bounding box center [568, 187] width 1096 height 28
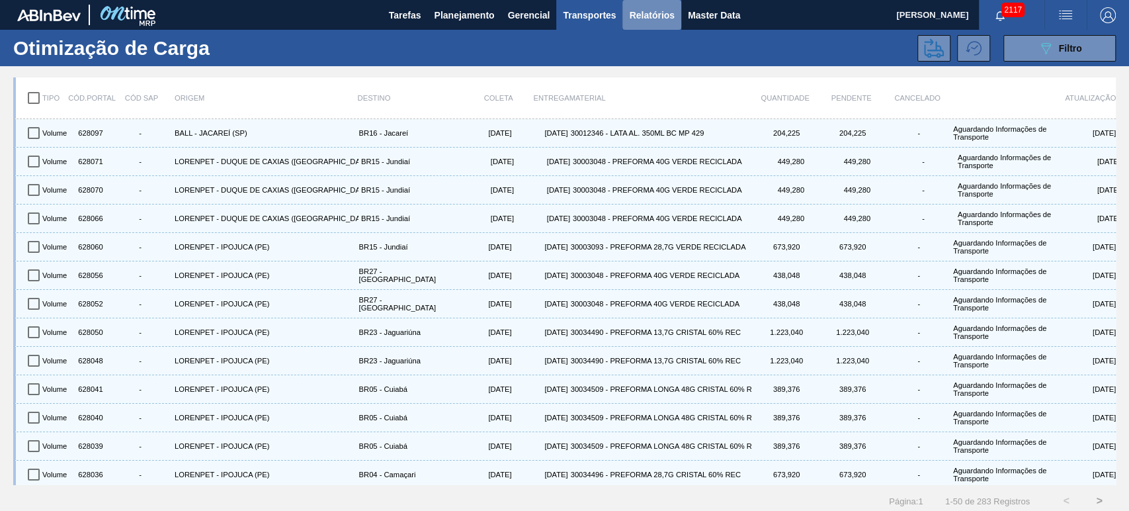
click at [653, 19] on span "Relatórios" at bounding box center [651, 15] width 45 height 16
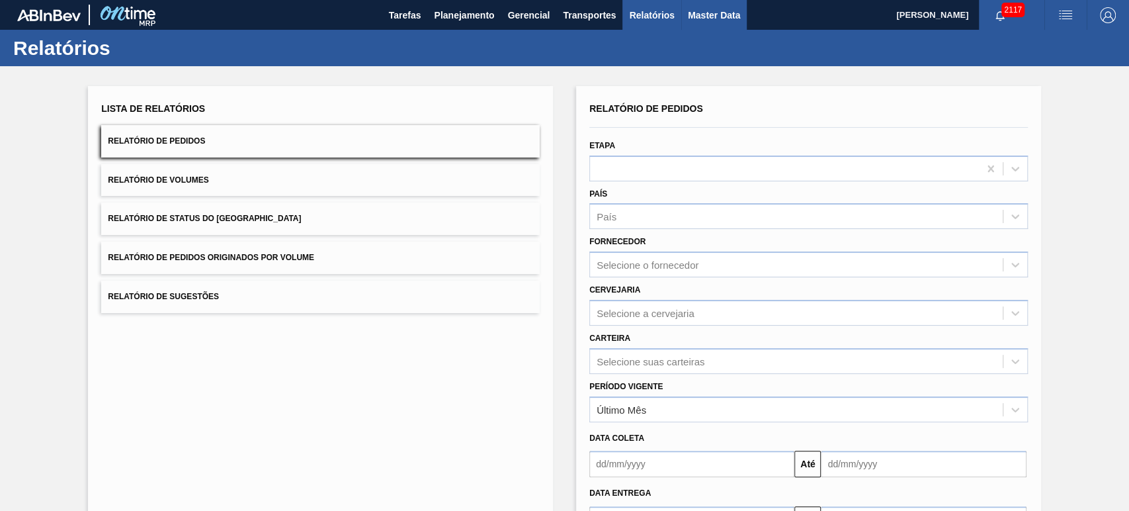
click at [704, 17] on span "Master Data" at bounding box center [714, 15] width 52 height 16
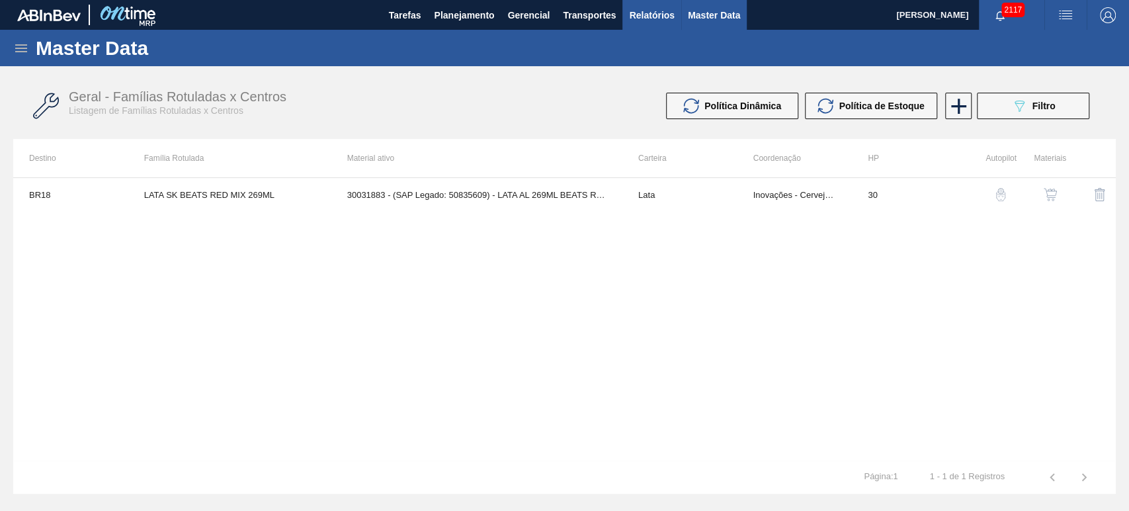
click at [653, 21] on span "Relatórios" at bounding box center [651, 15] width 45 height 16
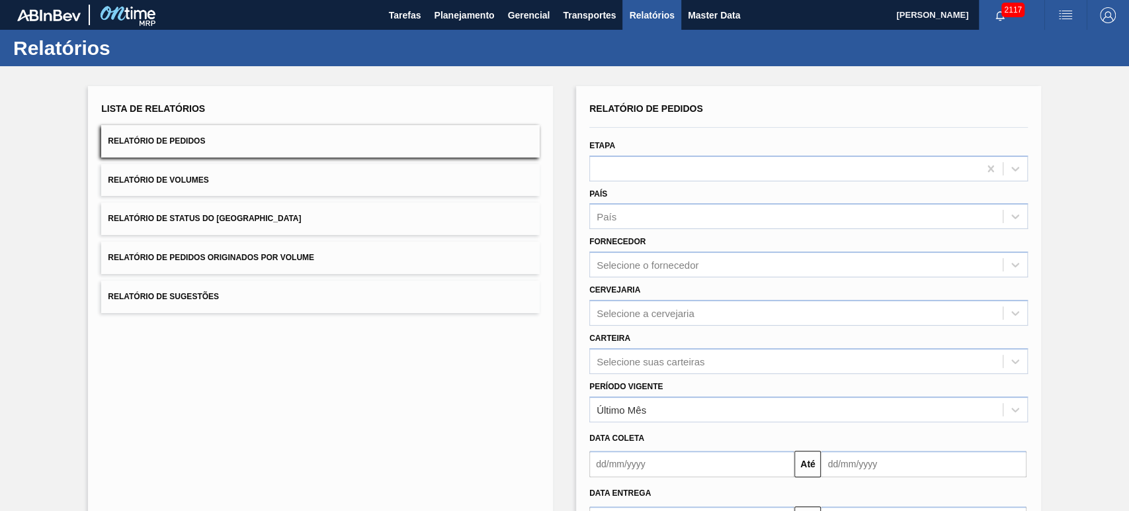
click at [564, 128] on div "Lista de Relatórios Relatório de Pedidos Relatório de Volumes Relatório de Stat…" at bounding box center [564, 339] width 1129 height 546
click at [243, 190] on button "Relatório de Volumes" at bounding box center [320, 180] width 439 height 32
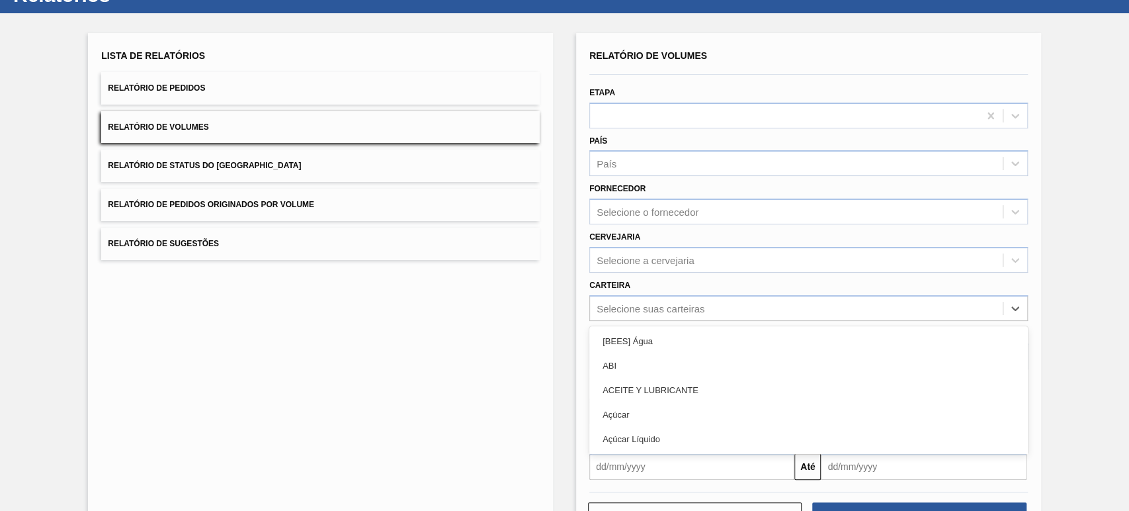
click at [663, 321] on div "option [BEES] Água focused, 1 of 101. 101 results available. Use Up and Down to…" at bounding box center [808, 308] width 439 height 26
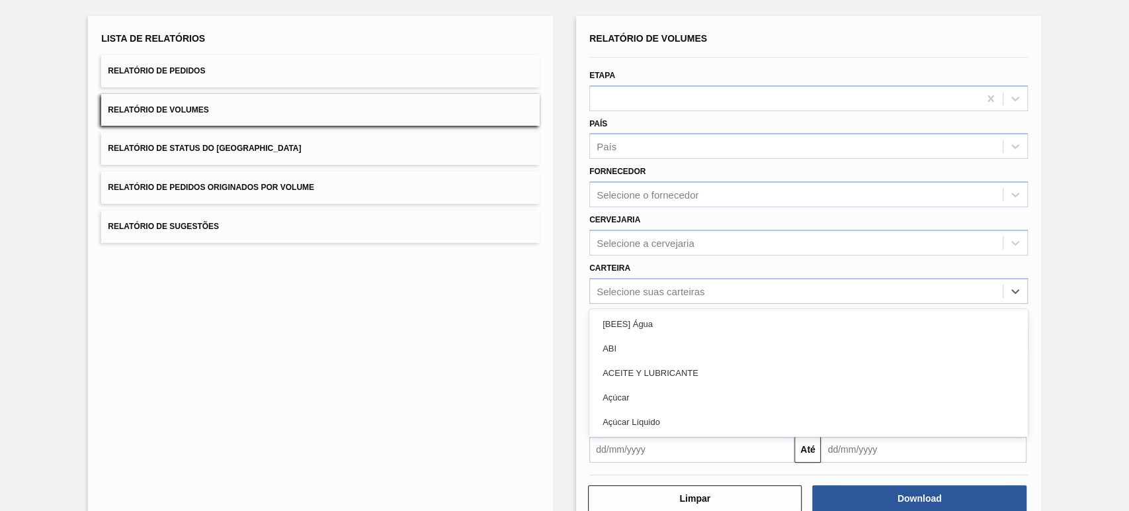
scroll to position [71, 0]
type input "lata"
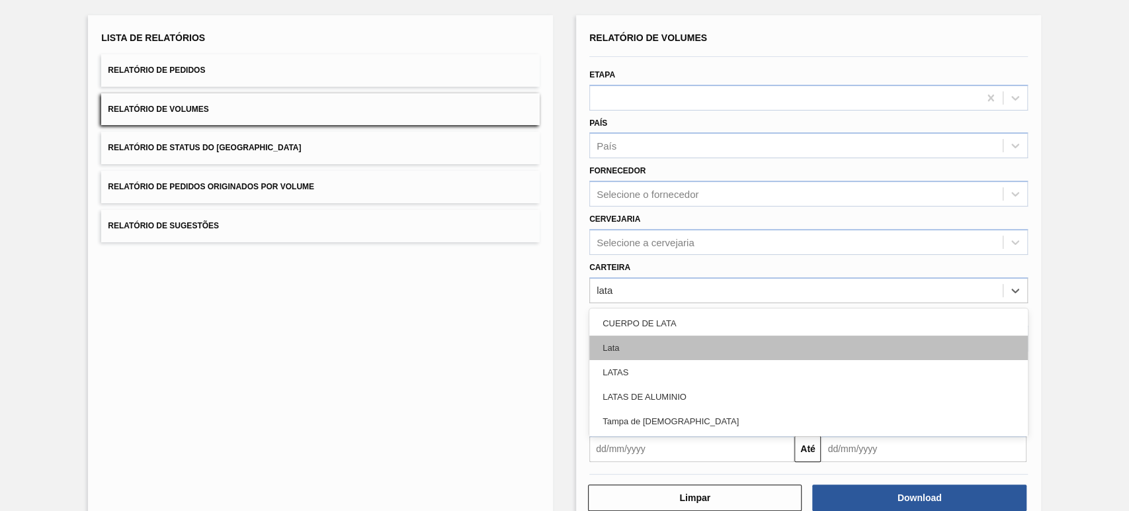
click at [631, 343] on div "Lata" at bounding box center [808, 347] width 439 height 24
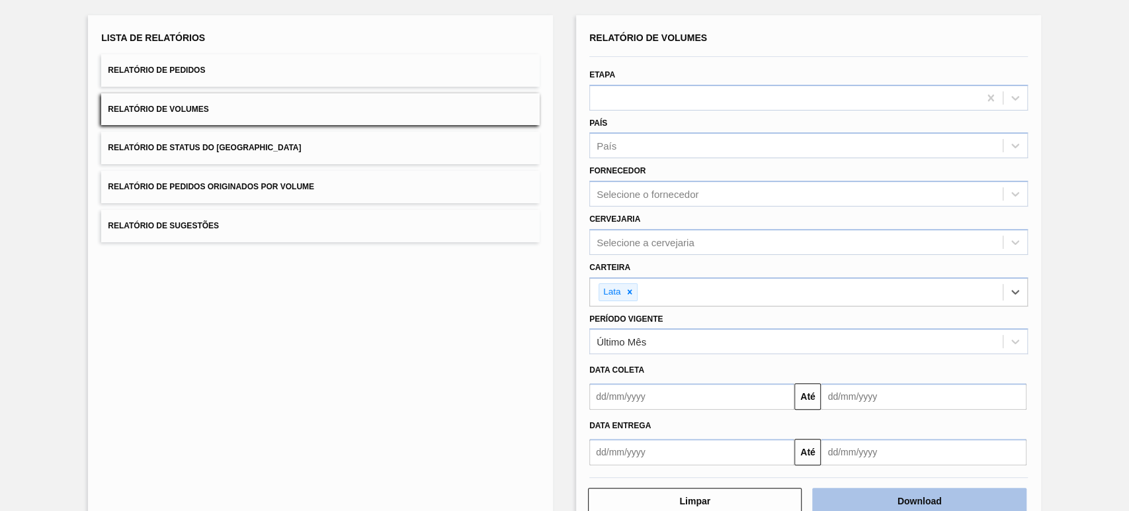
click at [905, 497] on button "Download" at bounding box center [919, 500] width 214 height 26
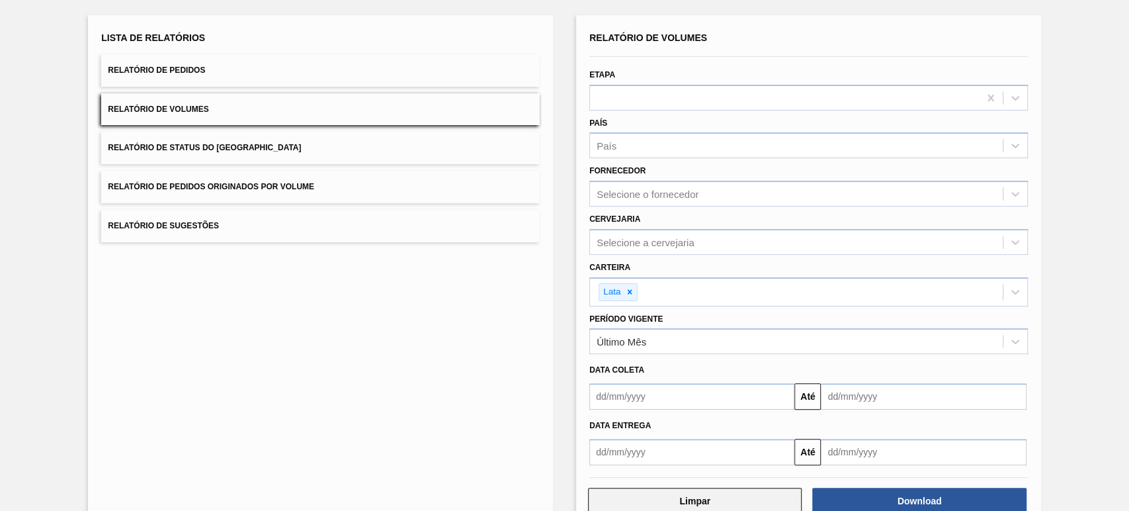
click at [728, 510] on button "Limpar" at bounding box center [695, 500] width 214 height 26
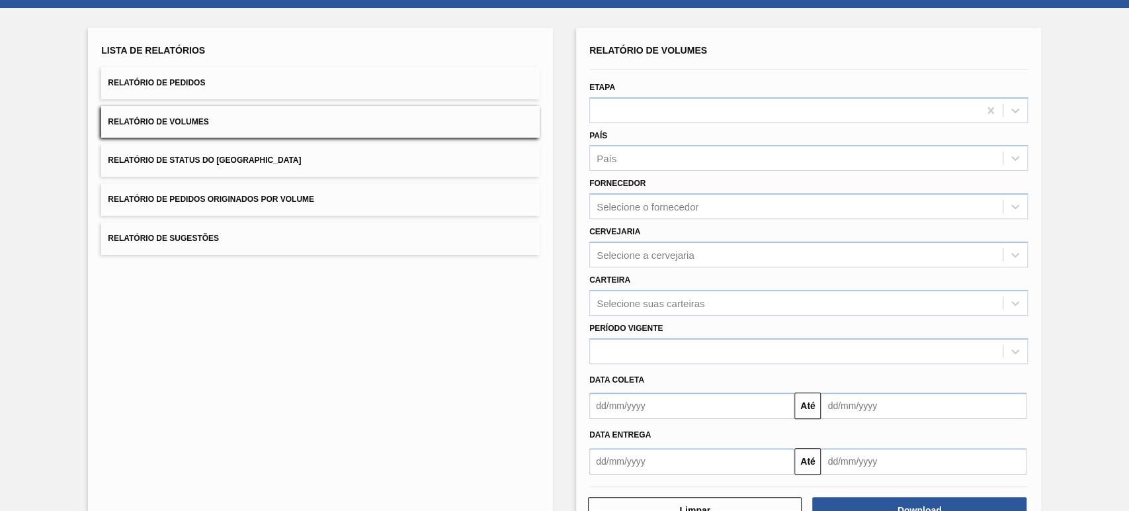
scroll to position [0, 0]
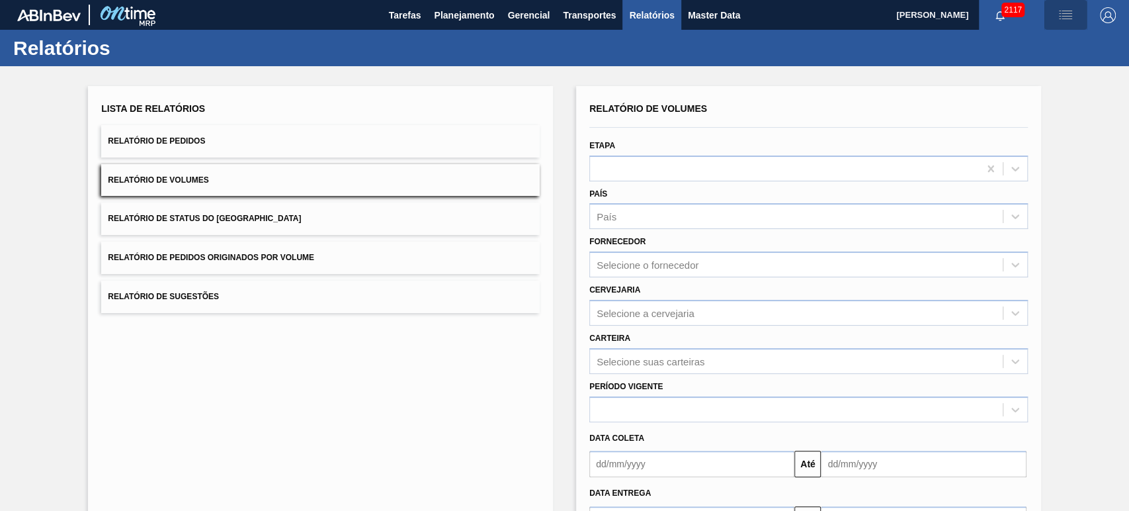
click at [1072, 7] on span "button" at bounding box center [1066, 15] width 32 height 16
click at [1023, 68] on li "Upload de Volumes" at bounding box center [1057, 71] width 121 height 24
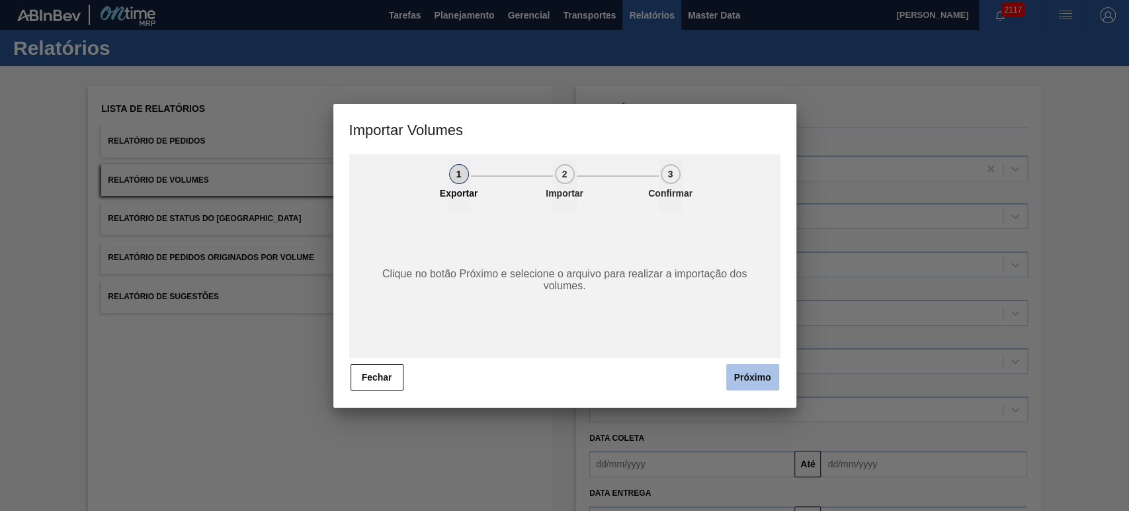
click at [753, 368] on button "Próximo" at bounding box center [752, 377] width 53 height 26
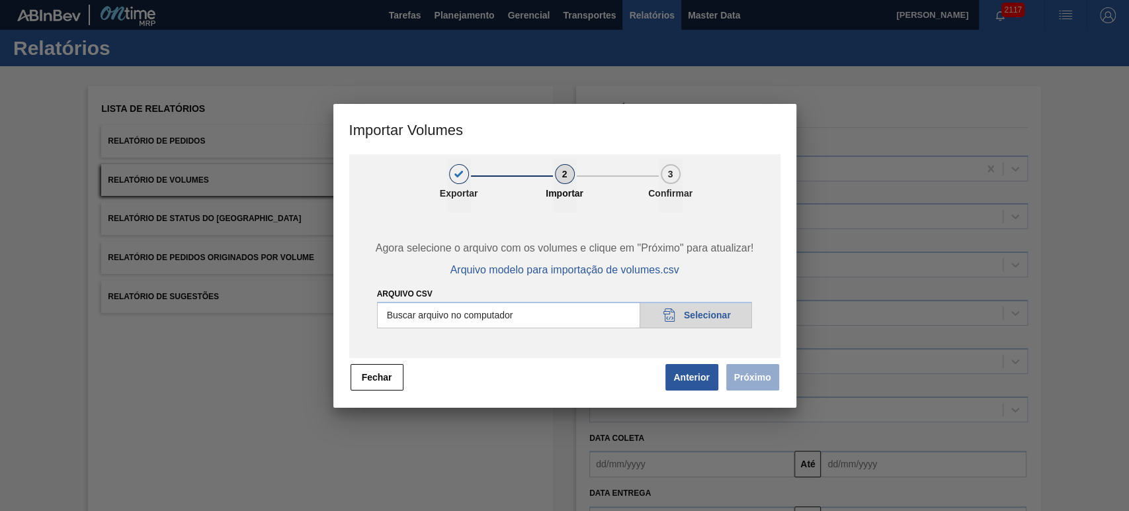
click at [702, 308] on input "Arquivo csv" at bounding box center [565, 315] width 376 height 26
type input "C:\fakepath\Subida Portal 06-10 1.csv"
click at [773, 380] on button "Próximo" at bounding box center [752, 377] width 53 height 26
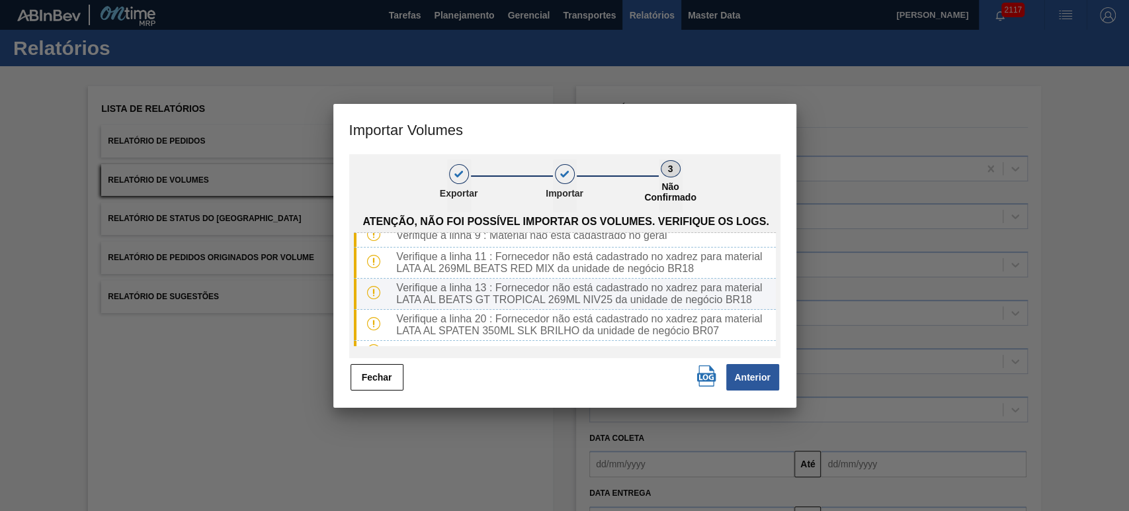
scroll to position [62, 0]
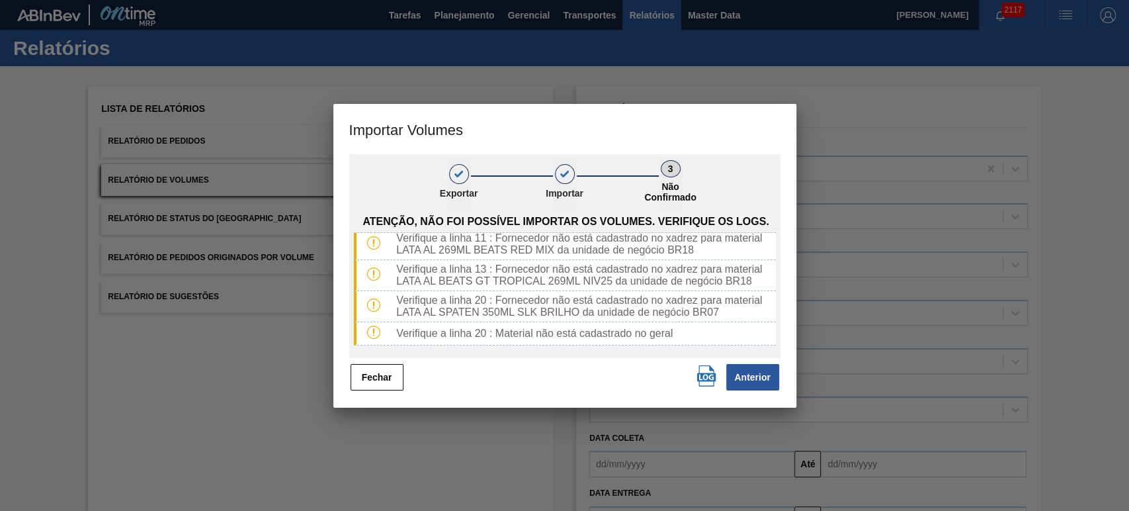
click at [705, 368] on img "button" at bounding box center [706, 375] width 21 height 21
click at [384, 371] on button "Fechar" at bounding box center [377, 377] width 53 height 26
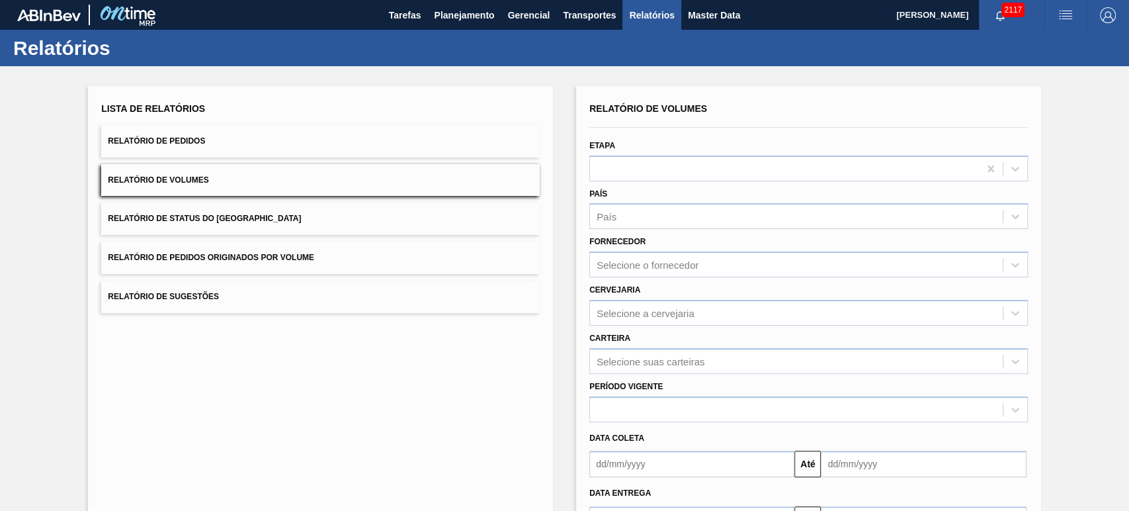
click at [1062, 8] on img "button" at bounding box center [1066, 15] width 16 height 16
click at [1034, 67] on li "Upload de Volumes" at bounding box center [1057, 71] width 121 height 24
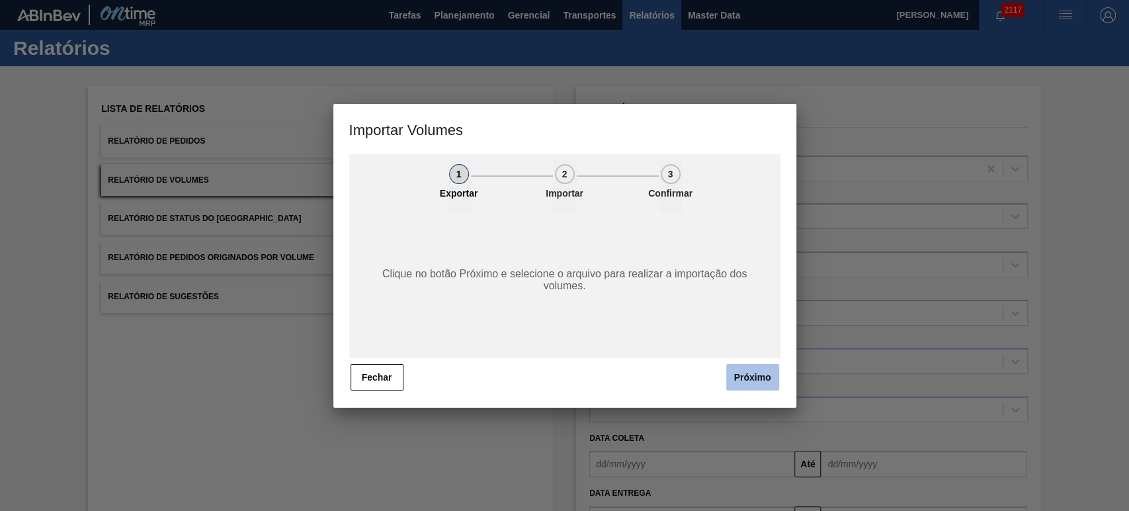
click at [751, 379] on button "Próximo" at bounding box center [752, 377] width 53 height 26
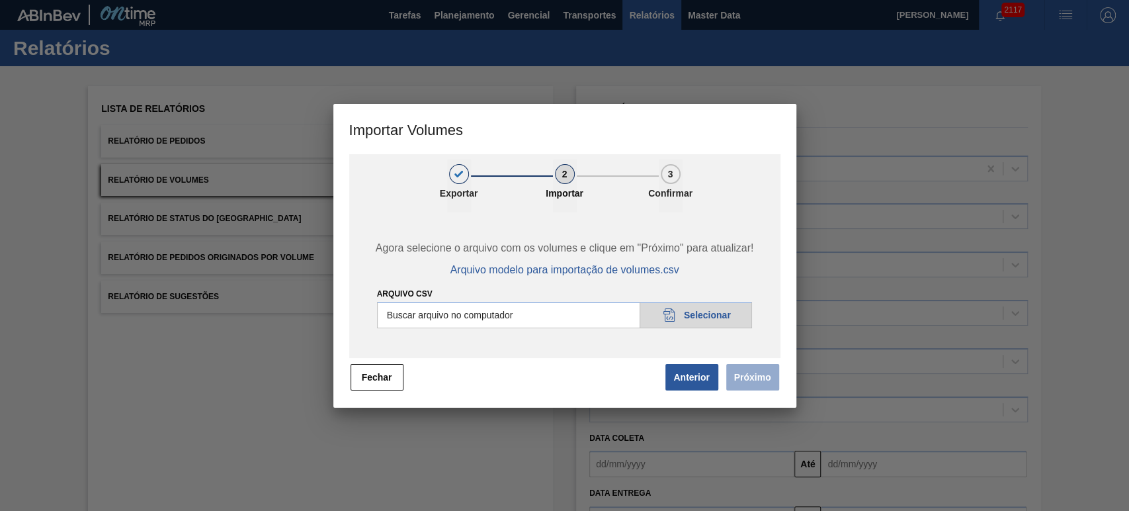
click at [693, 317] on input "Arquivo csv" at bounding box center [565, 315] width 376 height 26
type input "C:\fakepath\Subida Portal 06-10 1.csv"
click at [767, 388] on button "Próximo" at bounding box center [752, 377] width 53 height 26
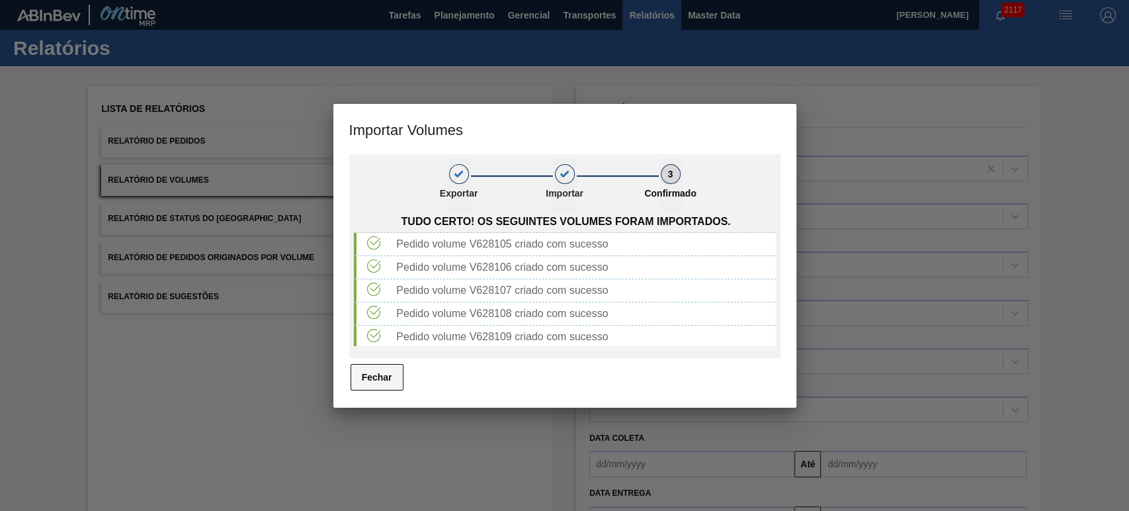
click at [364, 383] on button "Fechar" at bounding box center [377, 377] width 53 height 26
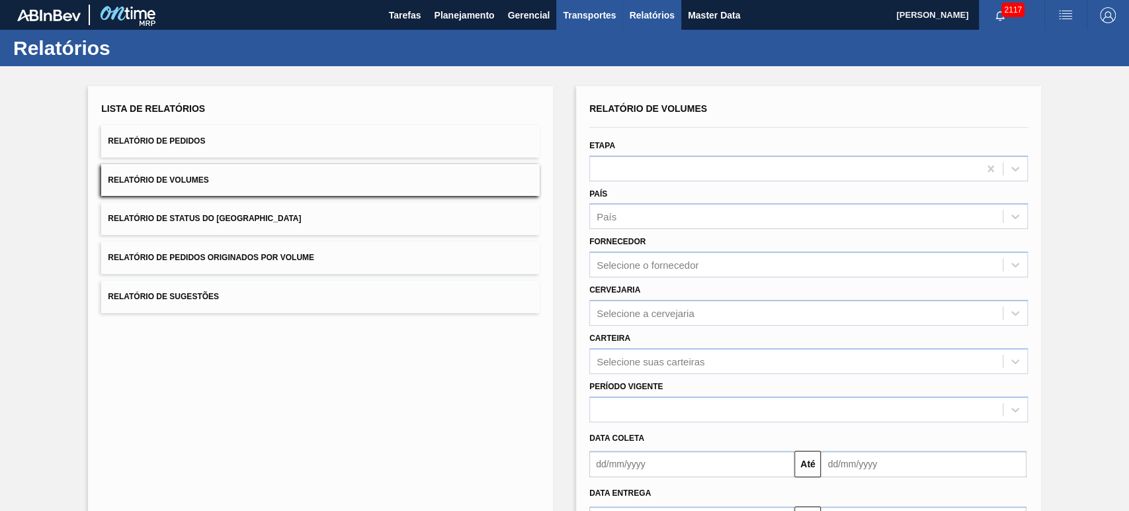
click at [601, 24] on button "Transportes" at bounding box center [589, 15] width 66 height 30
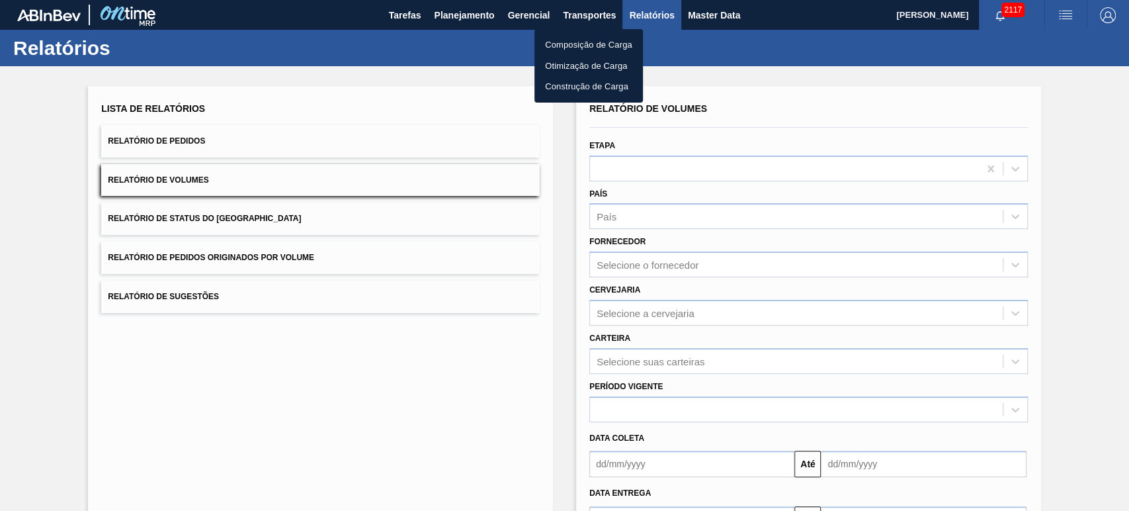
click at [651, 15] on div at bounding box center [564, 255] width 1129 height 511
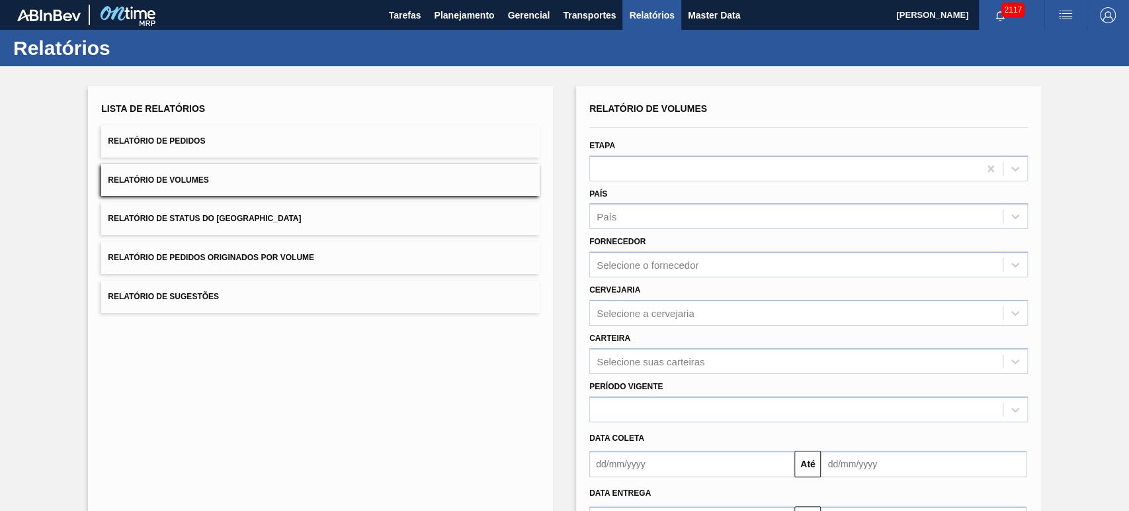
click at [664, 16] on span "Relatórios" at bounding box center [651, 15] width 45 height 16
click at [195, 181] on span "Relatório de Volumes" at bounding box center [158, 179] width 101 height 9
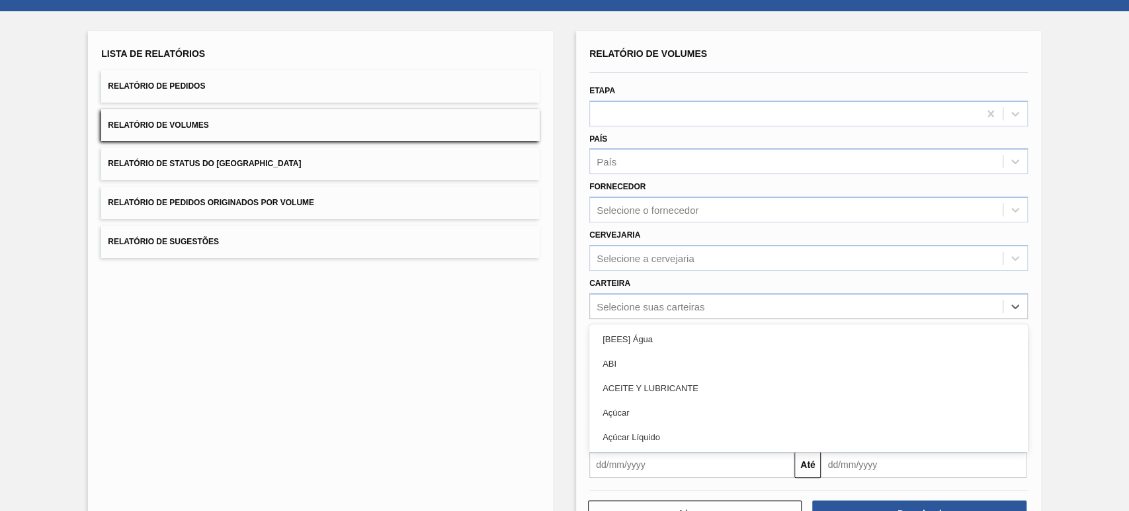
click at [648, 319] on div "option Lata, selected. option [BEES] Água focused, 1 of 101. 101 results availa…" at bounding box center [808, 306] width 439 height 26
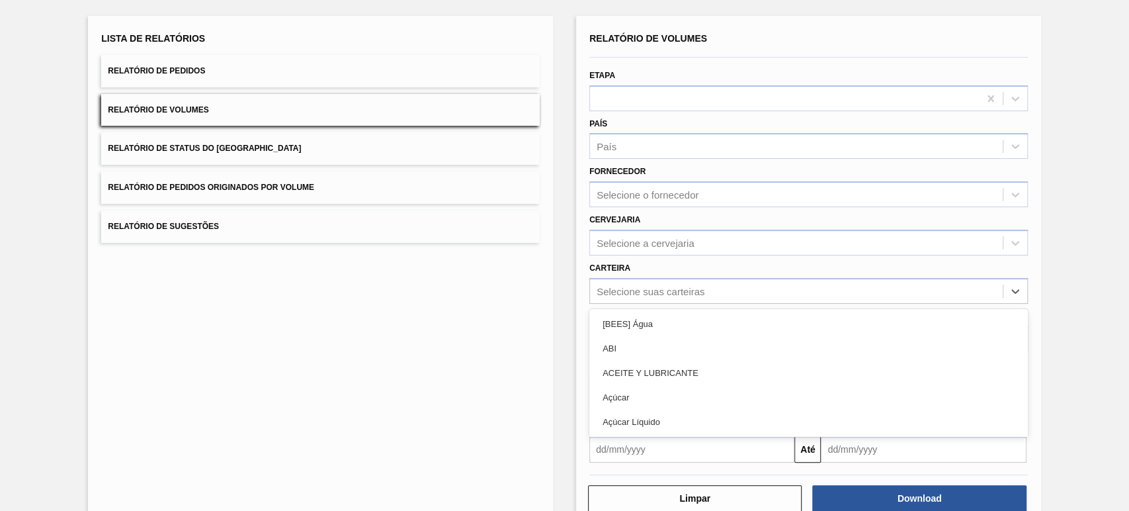
scroll to position [71, 0]
type input "lata"
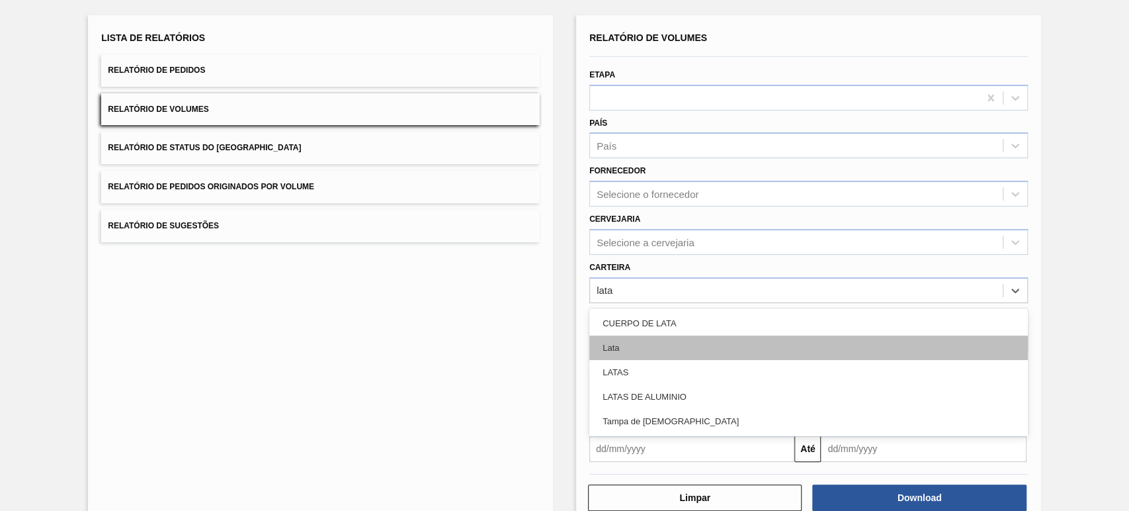
click at [646, 348] on div "Lata" at bounding box center [808, 347] width 439 height 24
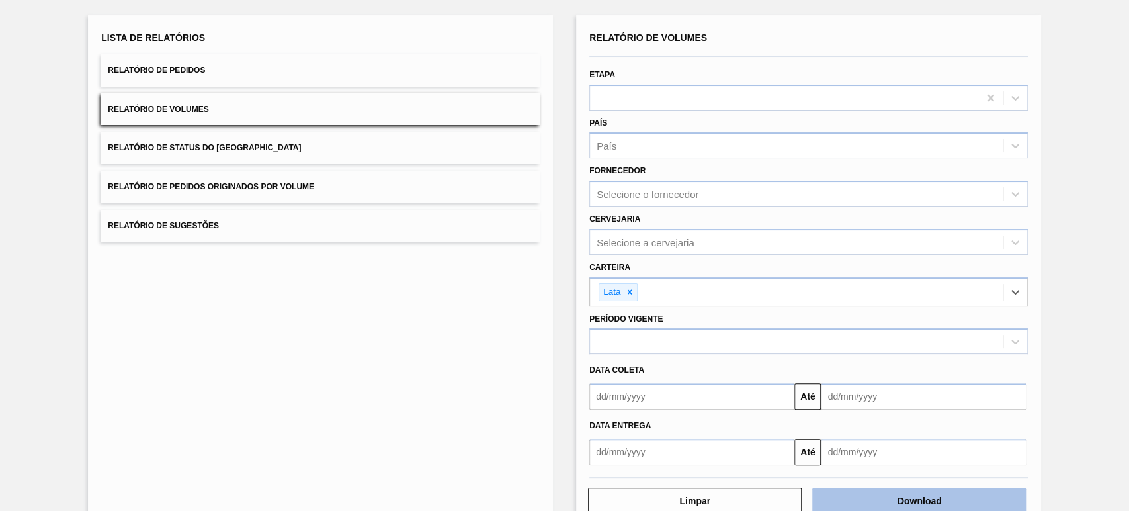
click at [890, 501] on button "Download" at bounding box center [919, 500] width 214 height 26
click at [1096, 52] on div "Lista de Relatórios Relatório de Pedidos Relatório de Volumes Relatório de Stat…" at bounding box center [564, 270] width 1129 height 550
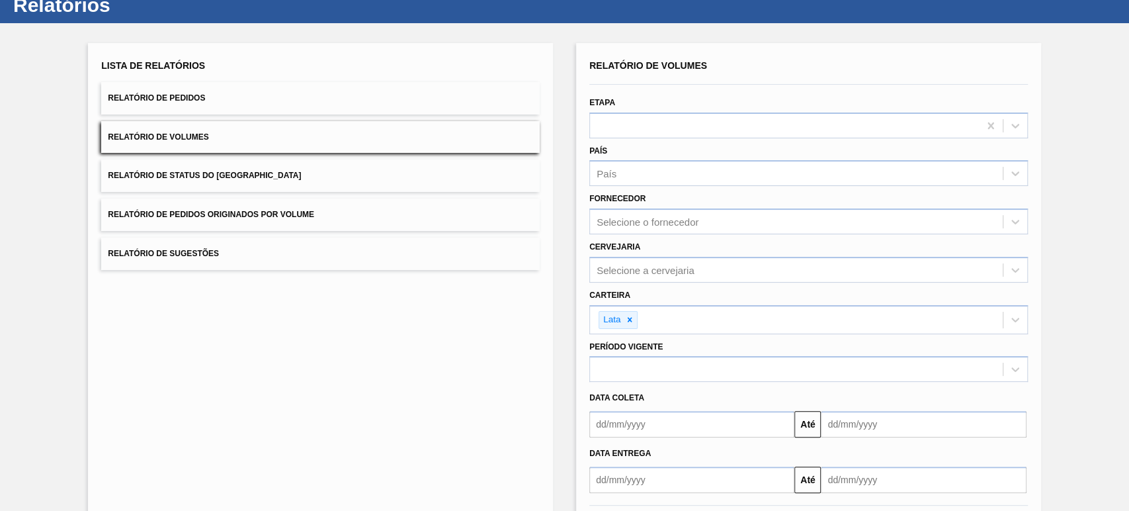
scroll to position [103, 0]
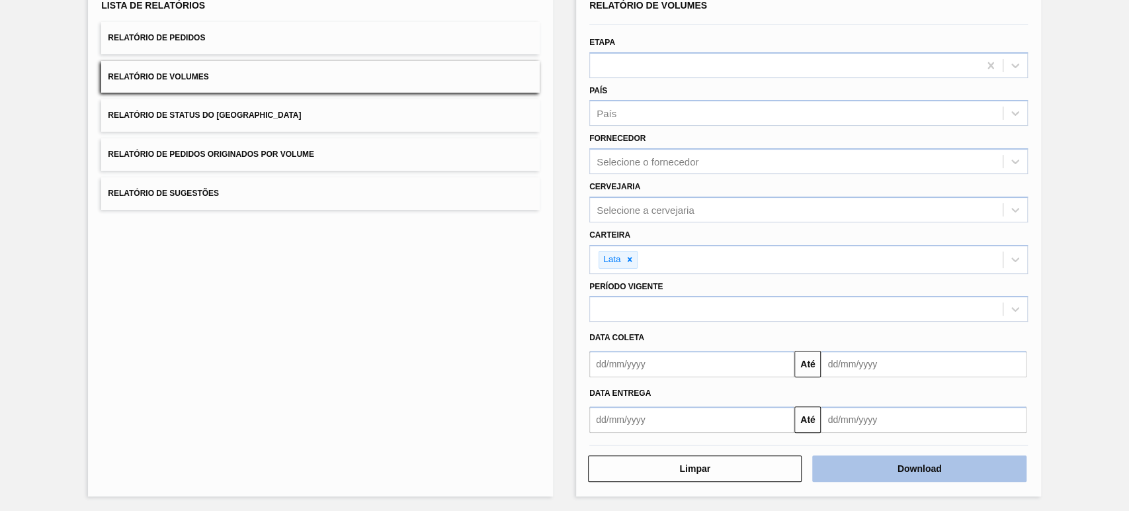
click at [931, 458] on button "Download" at bounding box center [919, 468] width 214 height 26
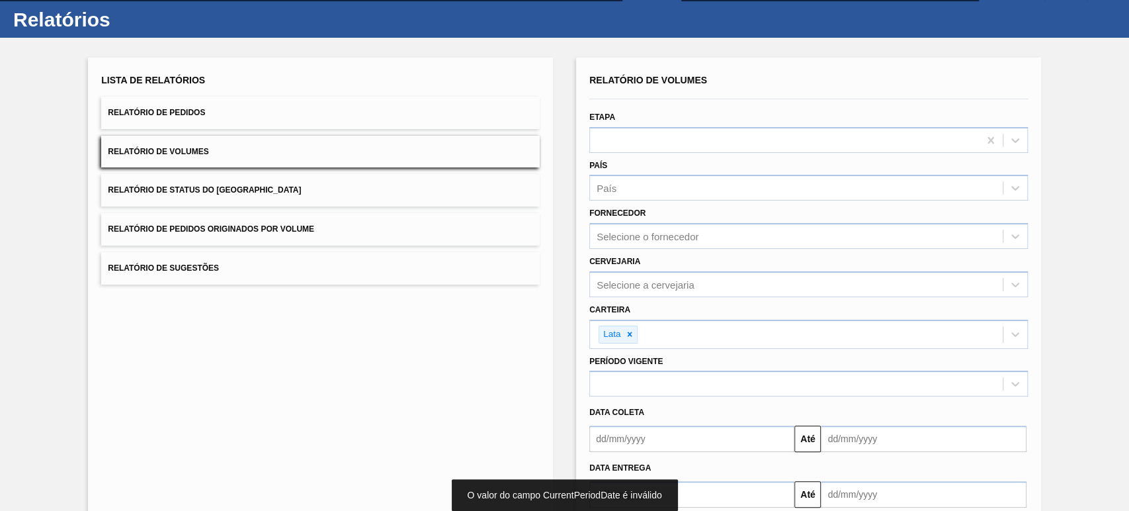
scroll to position [0, 0]
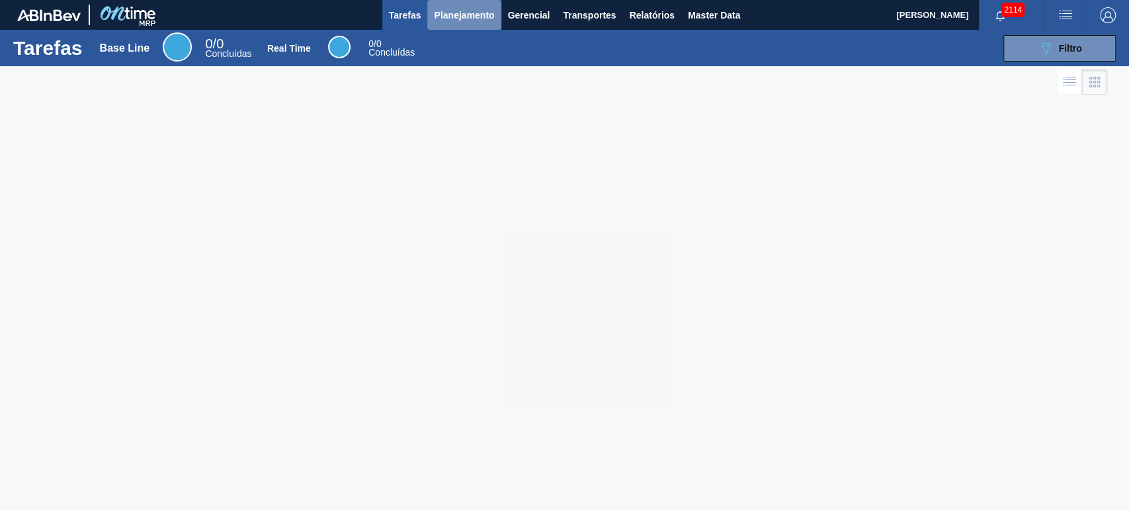
click at [482, 14] on span "Planejamento" at bounding box center [464, 15] width 60 height 16
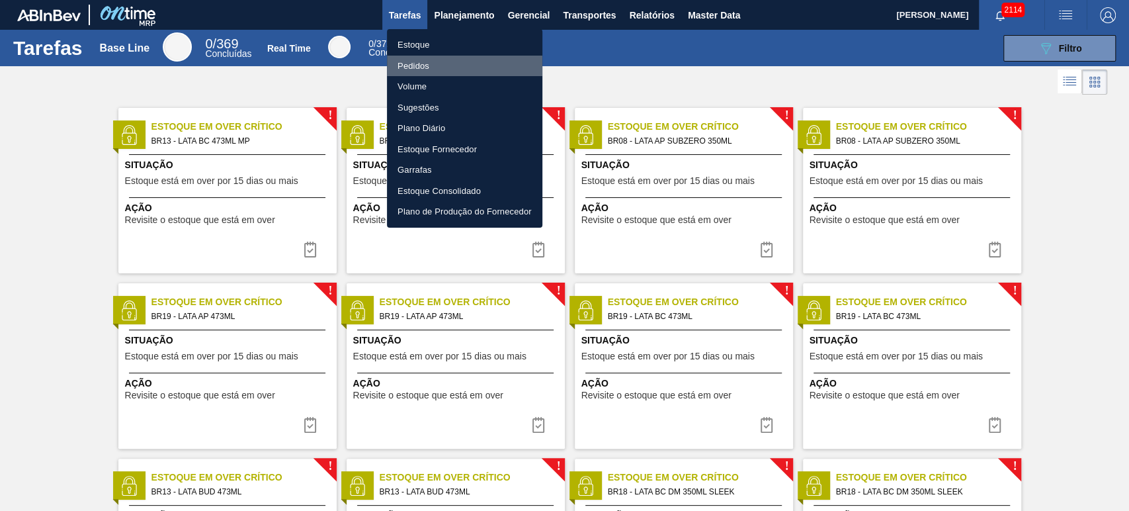
click at [421, 65] on li "Pedidos" at bounding box center [464, 66] width 155 height 21
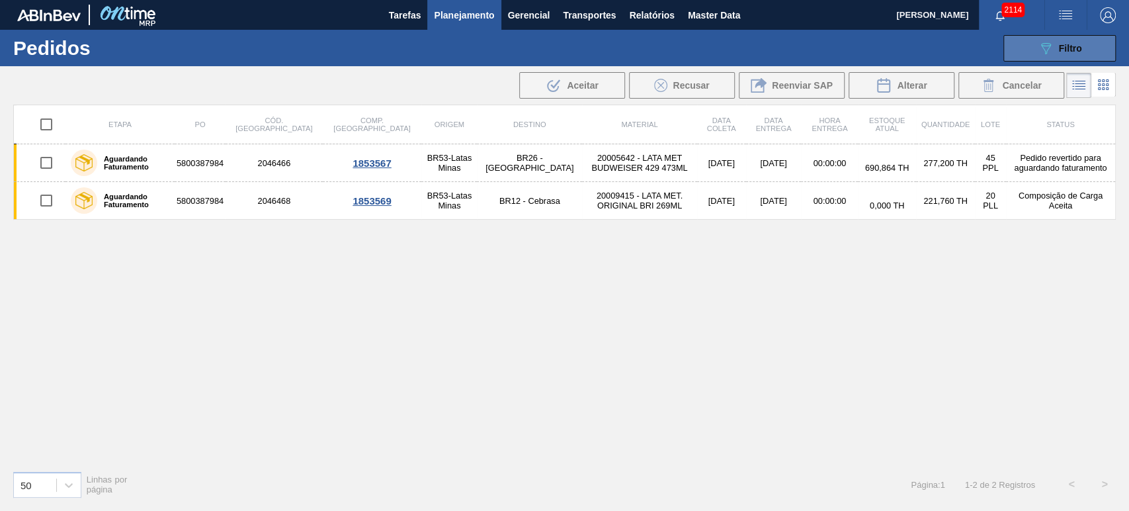
click at [1048, 52] on icon "089F7B8B-B2A5-4AFE-B5C0-19BA573D28AC" at bounding box center [1046, 48] width 16 height 16
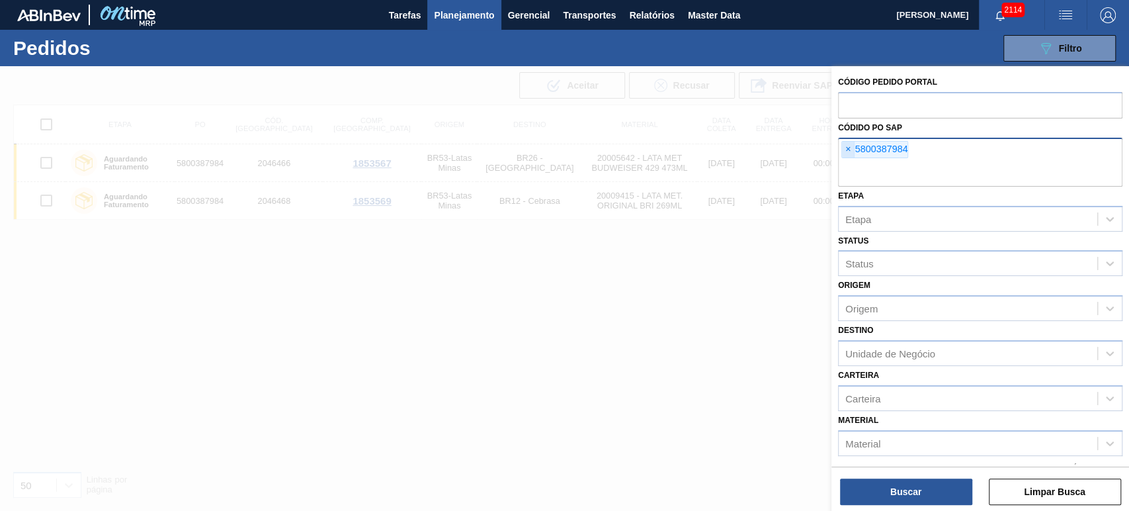
click at [842, 145] on span "×" at bounding box center [848, 150] width 13 height 16
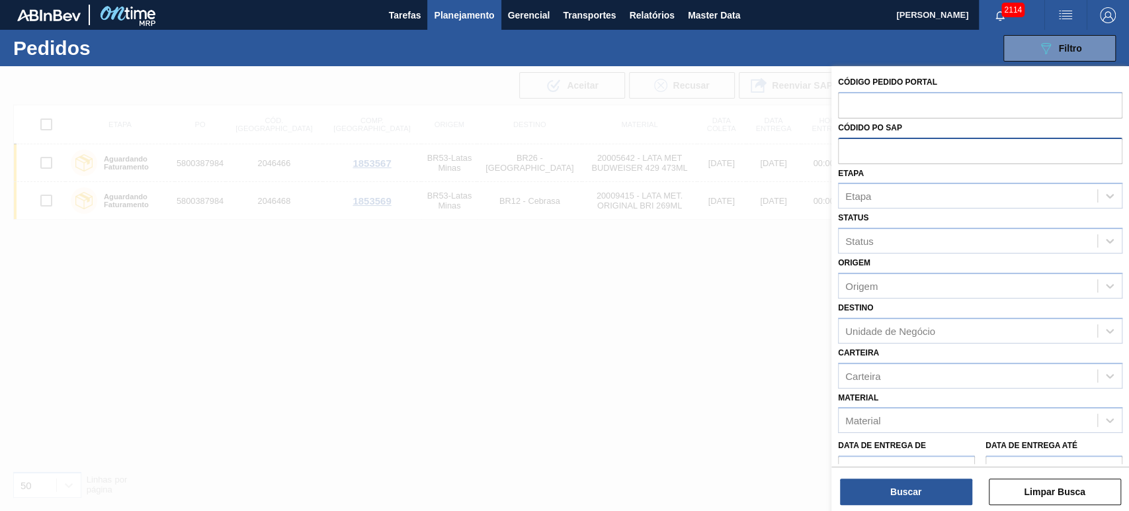
click at [850, 147] on input "text" at bounding box center [980, 150] width 284 height 25
paste input "5800388009"
type input "5800388009"
click at [905, 491] on button "Buscar" at bounding box center [906, 491] width 132 height 26
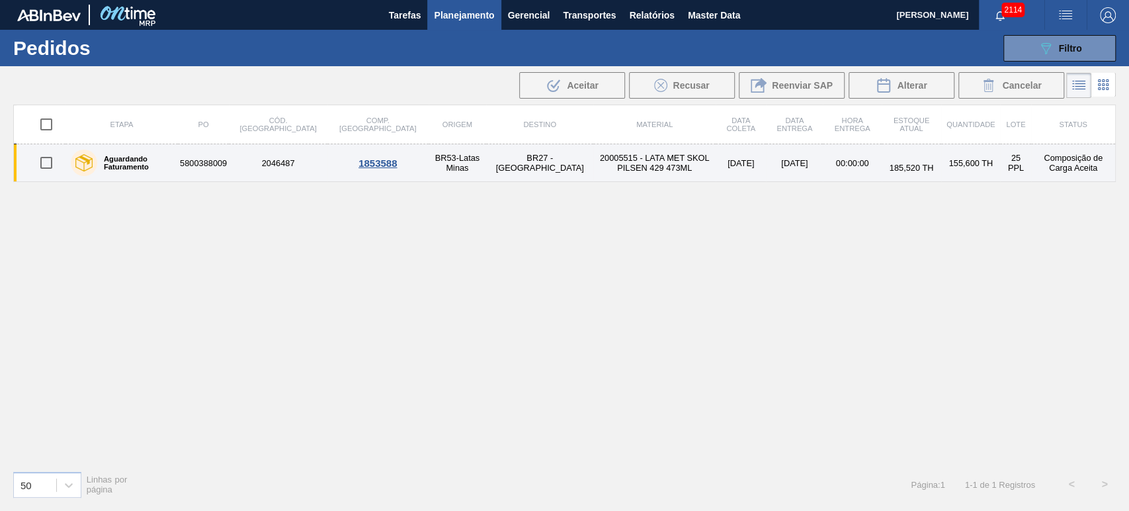
click at [42, 163] on input "checkbox" at bounding box center [46, 163] width 28 height 28
checkbox input "true"
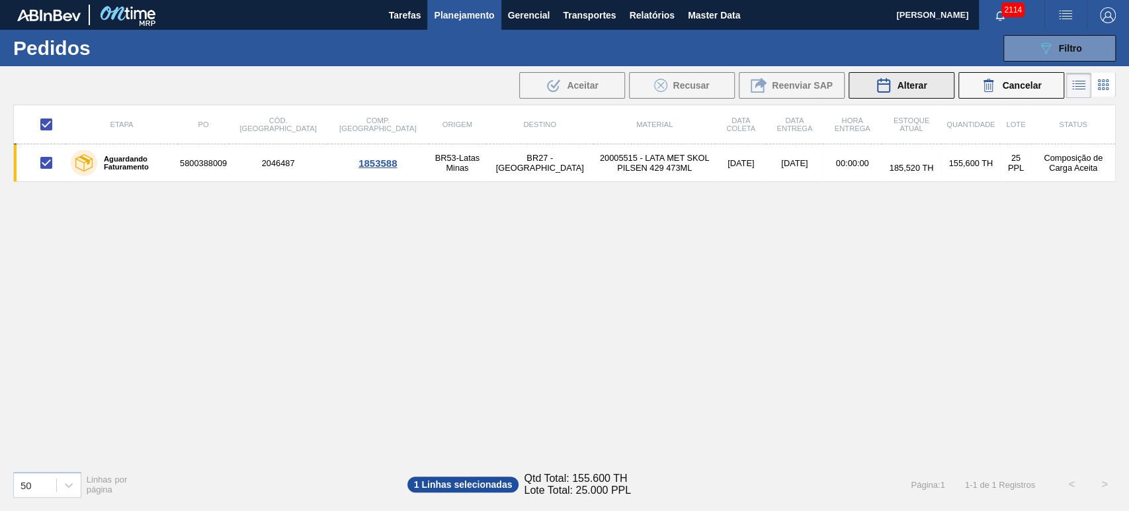
click at [919, 91] on div "Alterar" at bounding box center [901, 85] width 51 height 16
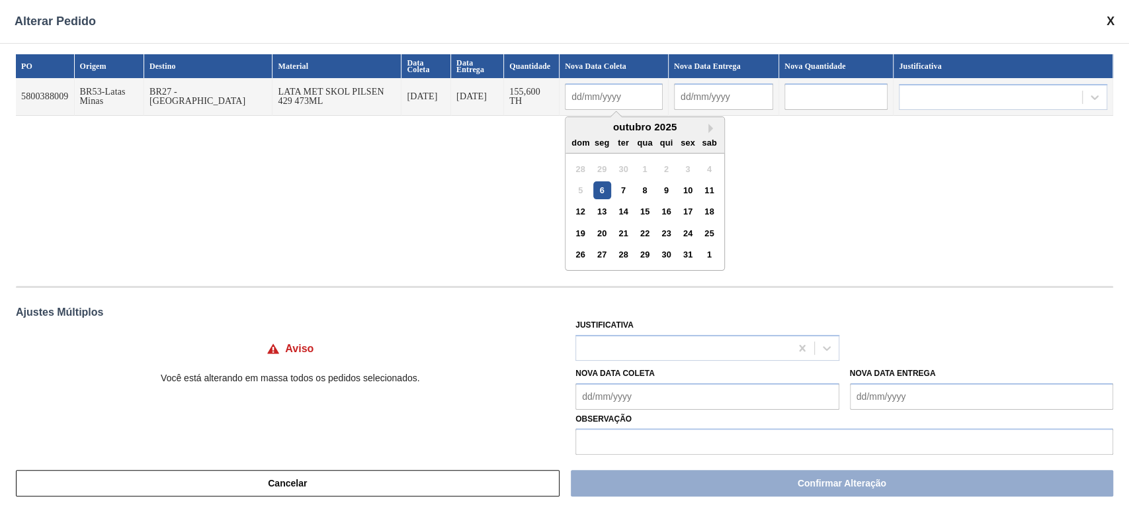
click at [584, 97] on input "text" at bounding box center [614, 96] width 98 height 26
click at [593, 194] on div "6" at bounding box center [602, 190] width 18 height 18
type input "06/10/2025"
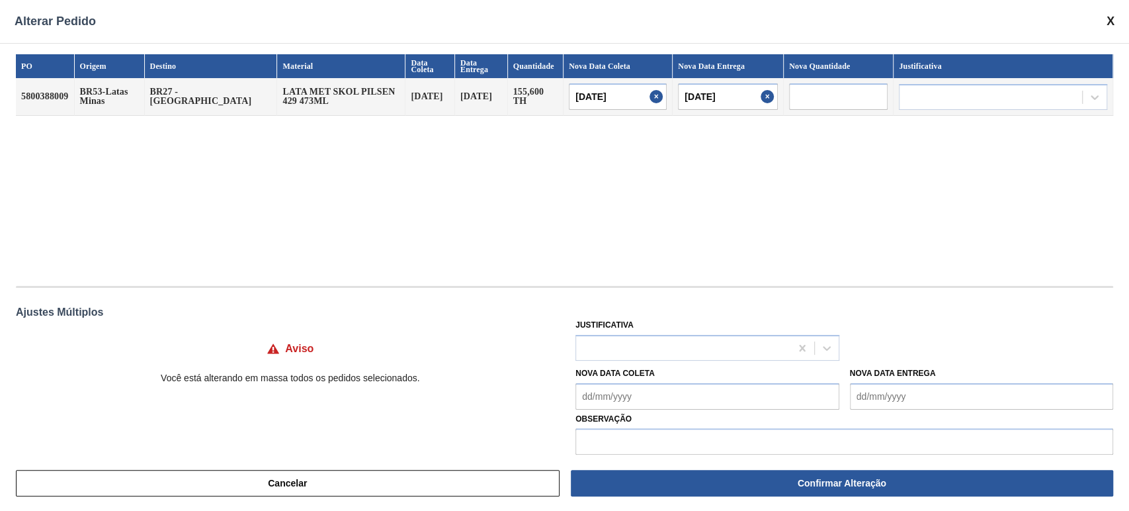
click at [656, 156] on div "PO Origem Destino Material Data Coleta Data Entrega Quantidade Nova Data Coleta…" at bounding box center [564, 163] width 1097 height 218
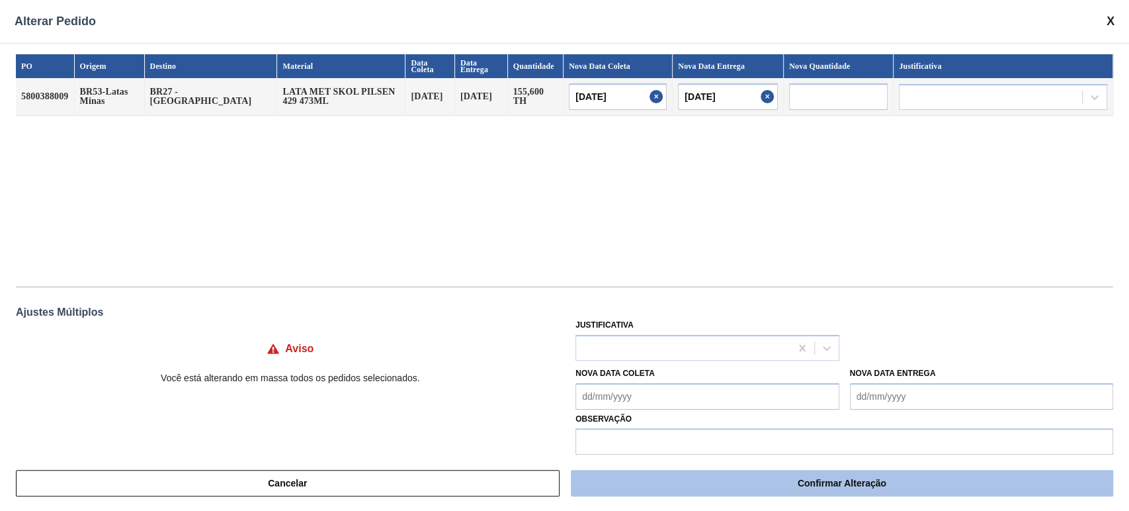
click at [820, 483] on button "Confirmar Alteração" at bounding box center [842, 483] width 542 height 26
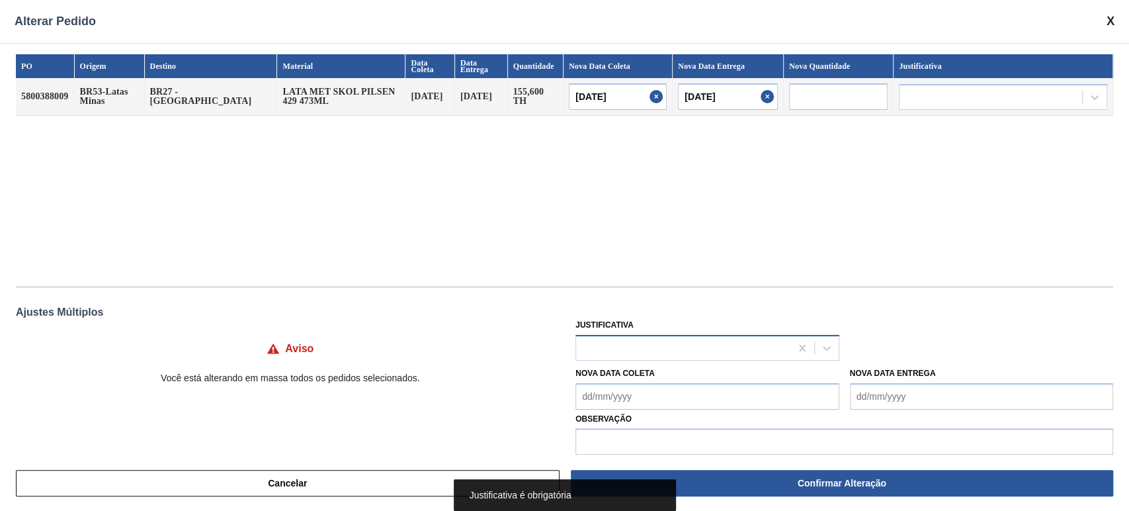
click at [756, 343] on div at bounding box center [683, 347] width 214 height 19
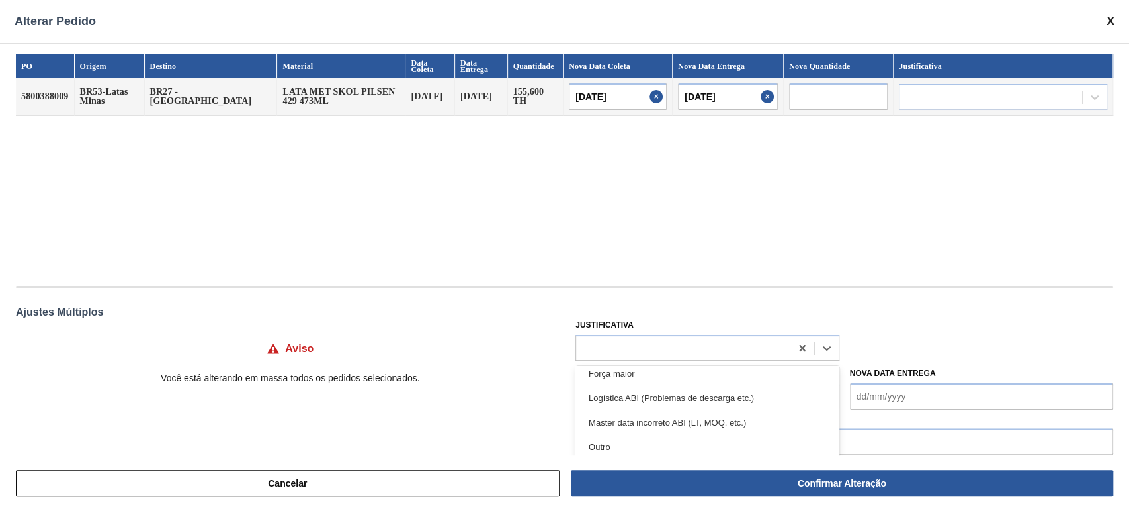
scroll to position [58, 0]
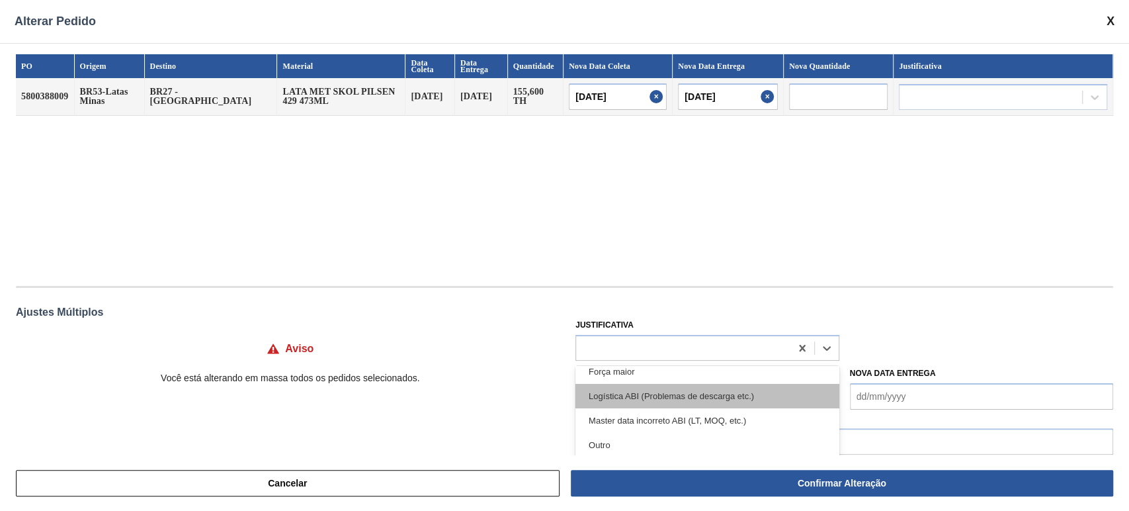
click at [717, 396] on div "Logística ABI (Problemas de descarga etc.)" at bounding box center [706, 396] width 263 height 24
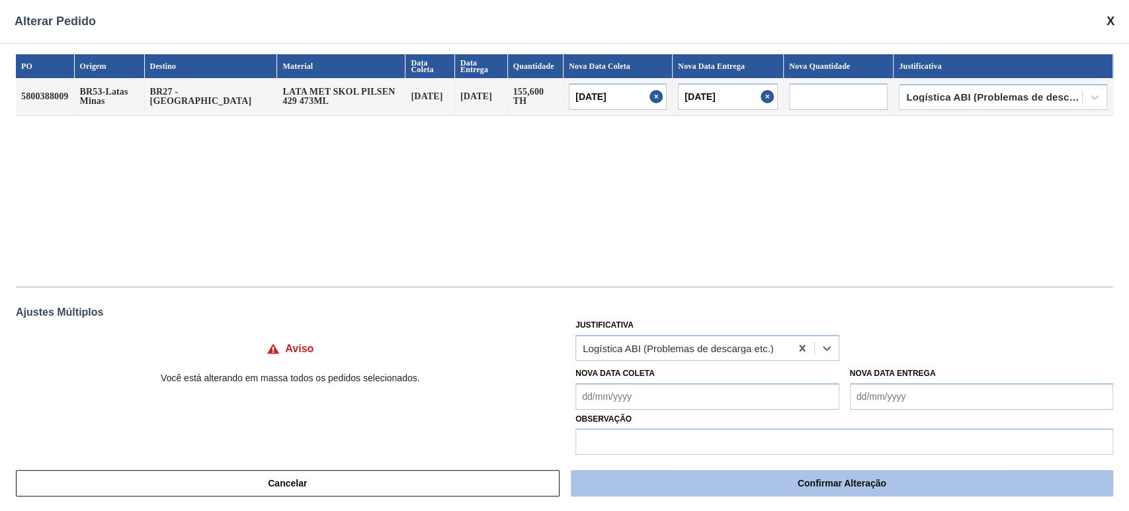
click at [828, 480] on button "Confirmar Alteração" at bounding box center [842, 483] width 542 height 26
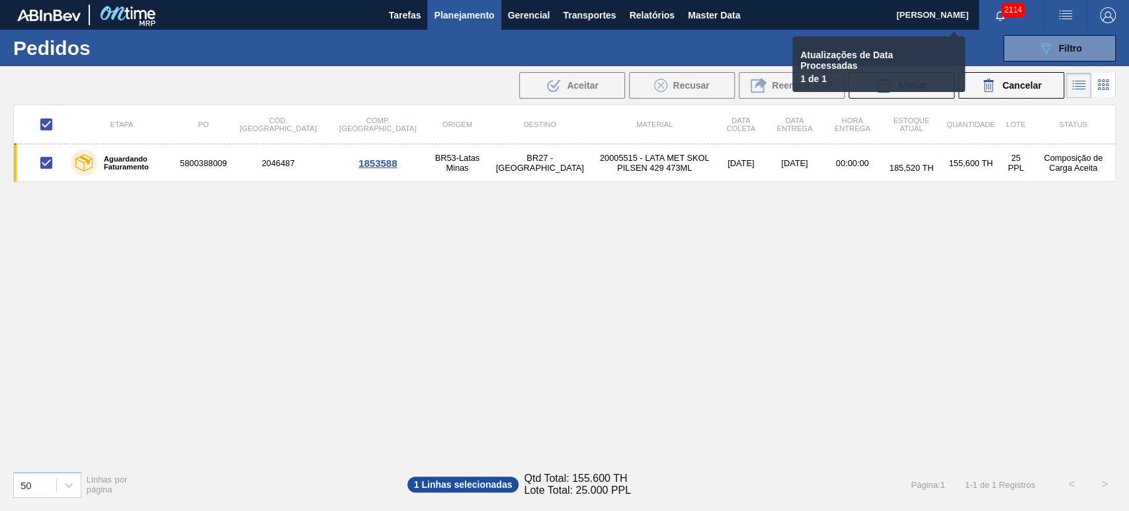
checkbox input "false"
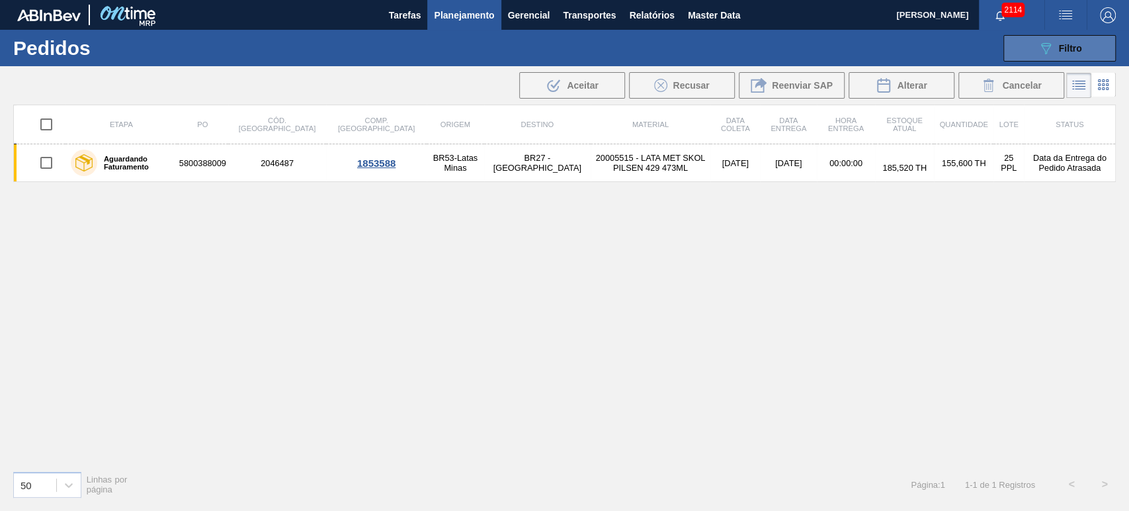
click at [1036, 56] on button "089F7B8B-B2A5-4AFE-B5C0-19BA573D28AC Filtro" at bounding box center [1059, 48] width 112 height 26
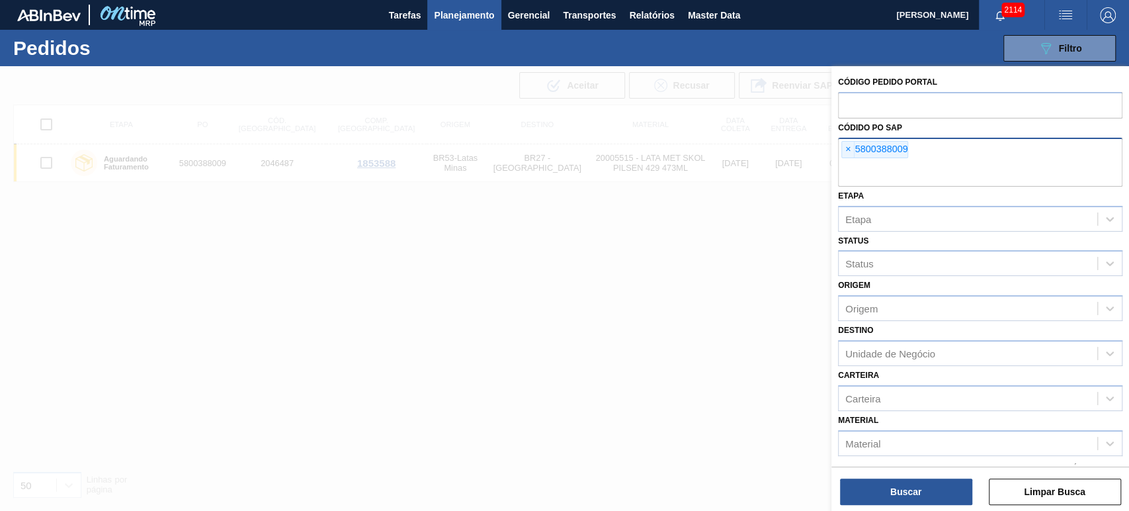
click at [849, 149] on span "×" at bounding box center [848, 150] width 13 height 16
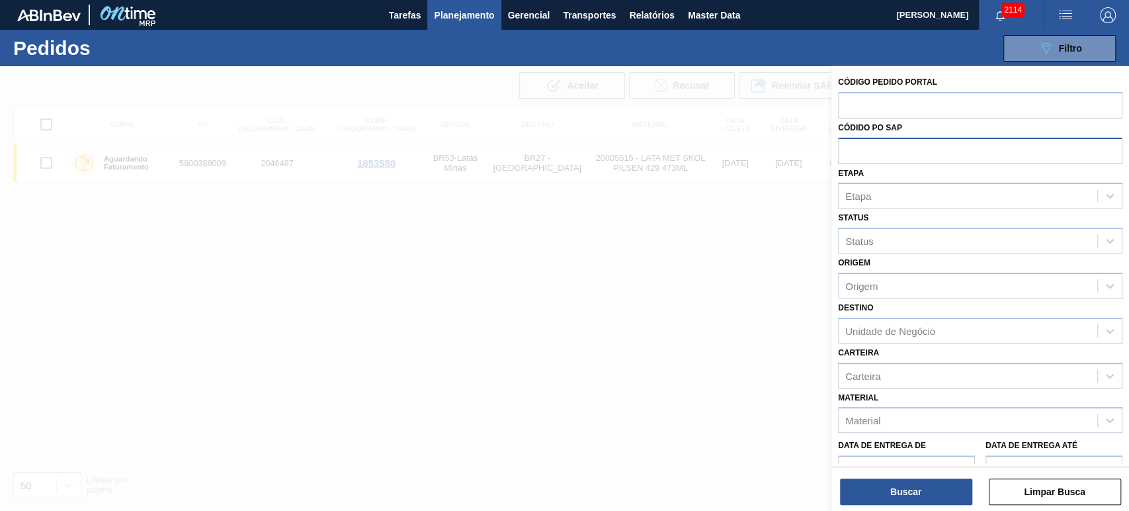
paste input "5800387999"
type input "5800387999"
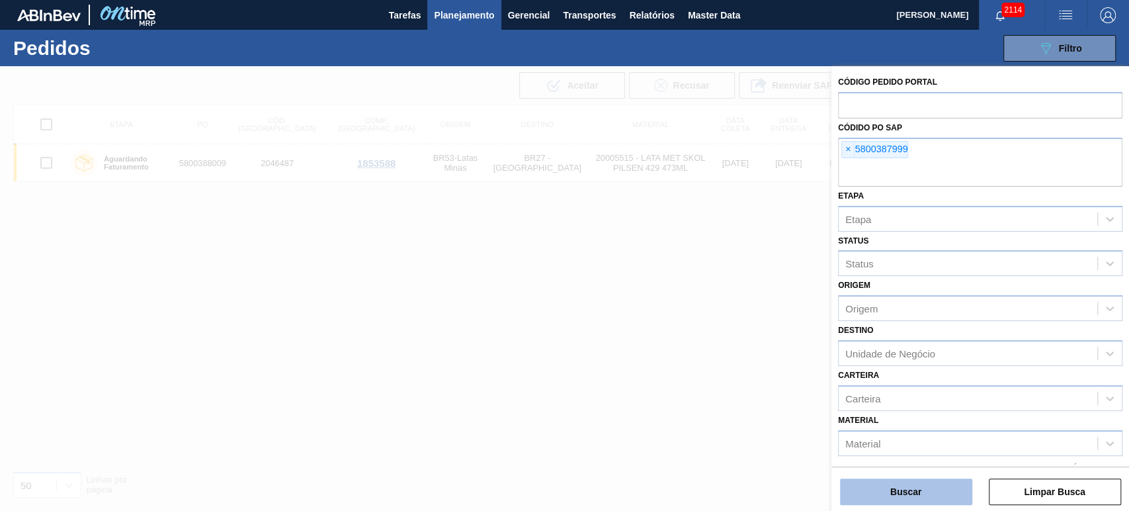
click at [932, 491] on button "Buscar" at bounding box center [906, 491] width 132 height 26
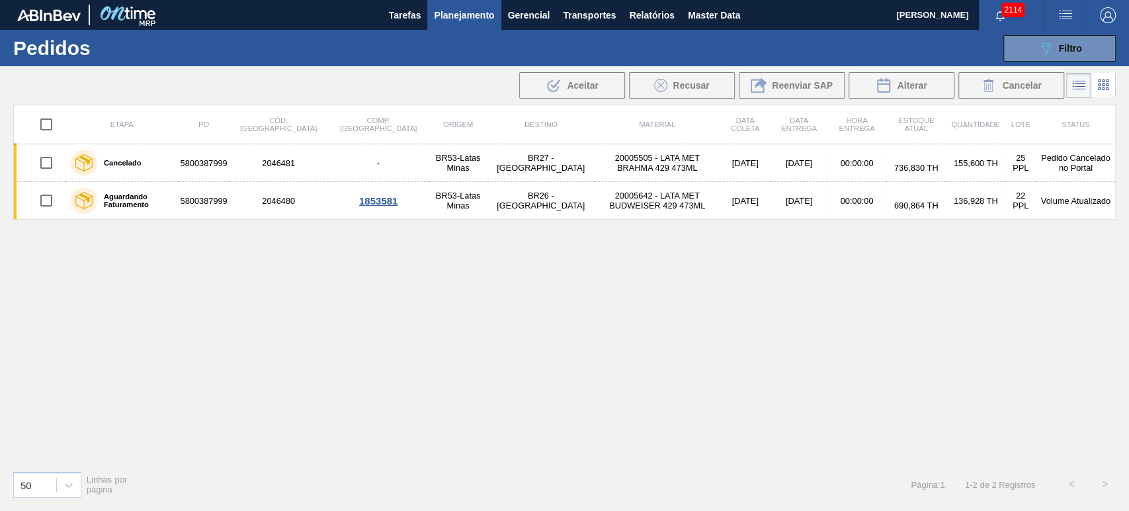
click at [362, 274] on div "Etapa PO Cód. Pedido Comp. Carga Origem Destino Material Data coleta Data Entre…" at bounding box center [564, 282] width 1103 height 355
click at [900, 46] on div "089F7B8B-B2A5-4AFE-B5C0-19BA573D28AC Filtro Código Pedido Portal Códido PO SAP …" at bounding box center [664, 48] width 915 height 40
click at [1040, 46] on icon "089F7B8B-B2A5-4AFE-B5C0-19BA573D28AC" at bounding box center [1046, 48] width 16 height 16
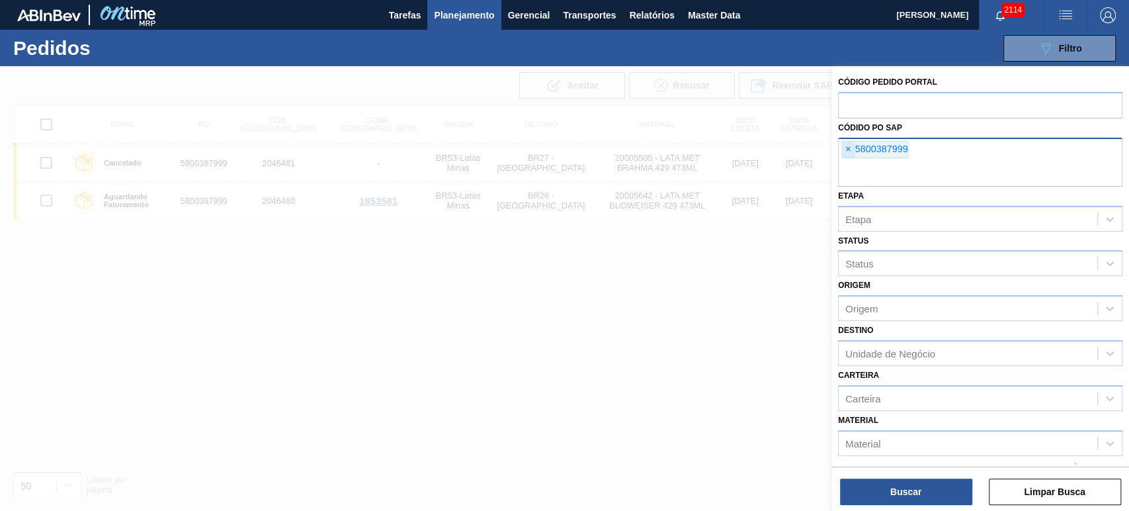
click at [853, 147] on div "× 5800387999" at bounding box center [874, 149] width 67 height 17
click at [848, 151] on span "×" at bounding box center [848, 150] width 13 height 16
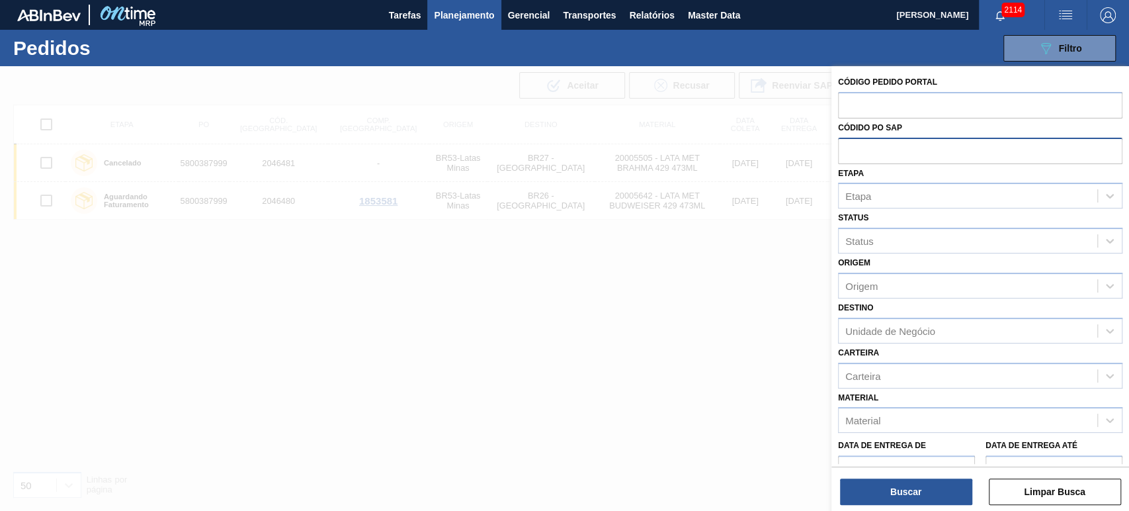
paste input "5800381904"
type input "5800381904"
click at [911, 492] on button "Buscar" at bounding box center [906, 491] width 132 height 26
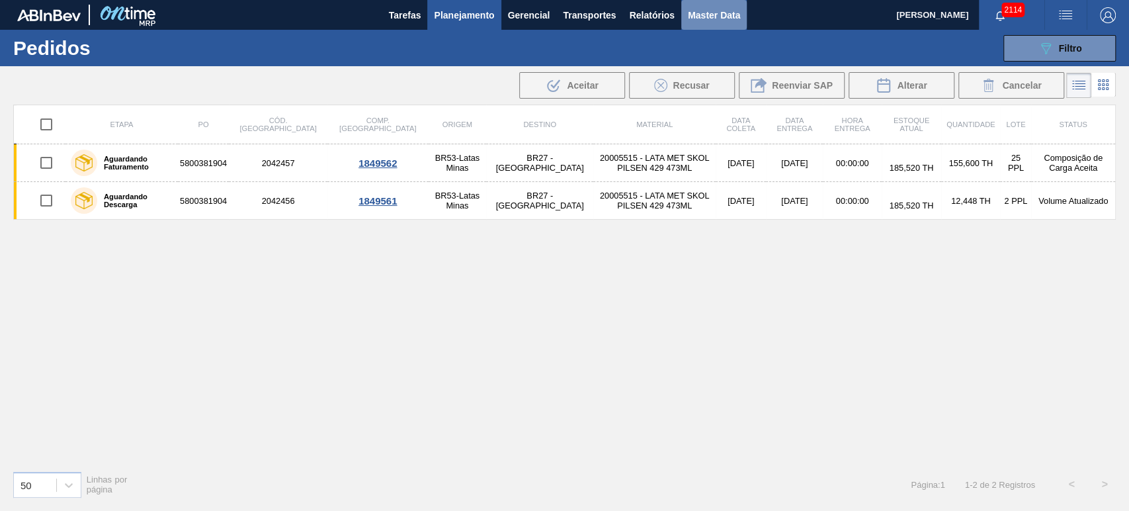
click at [732, 16] on span "Master Data" at bounding box center [714, 15] width 52 height 16
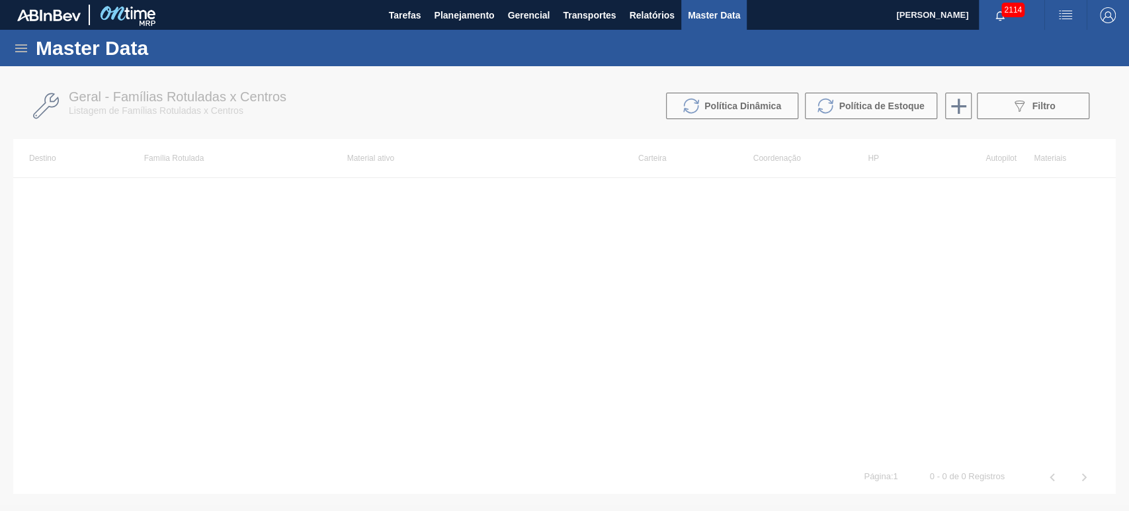
click at [28, 52] on icon at bounding box center [21, 48] width 16 height 16
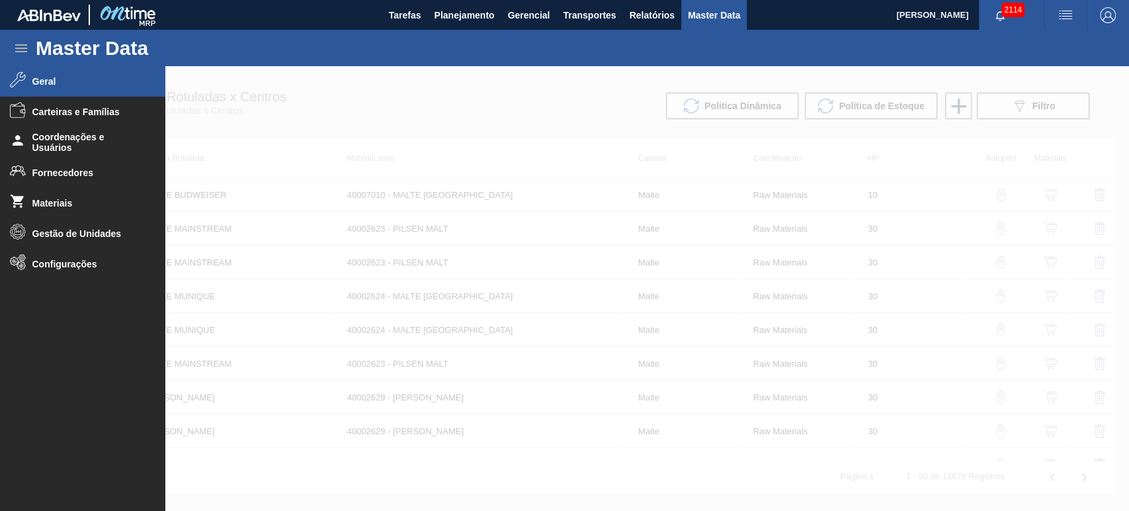
click at [48, 76] on span "Geral" at bounding box center [86, 81] width 109 height 11
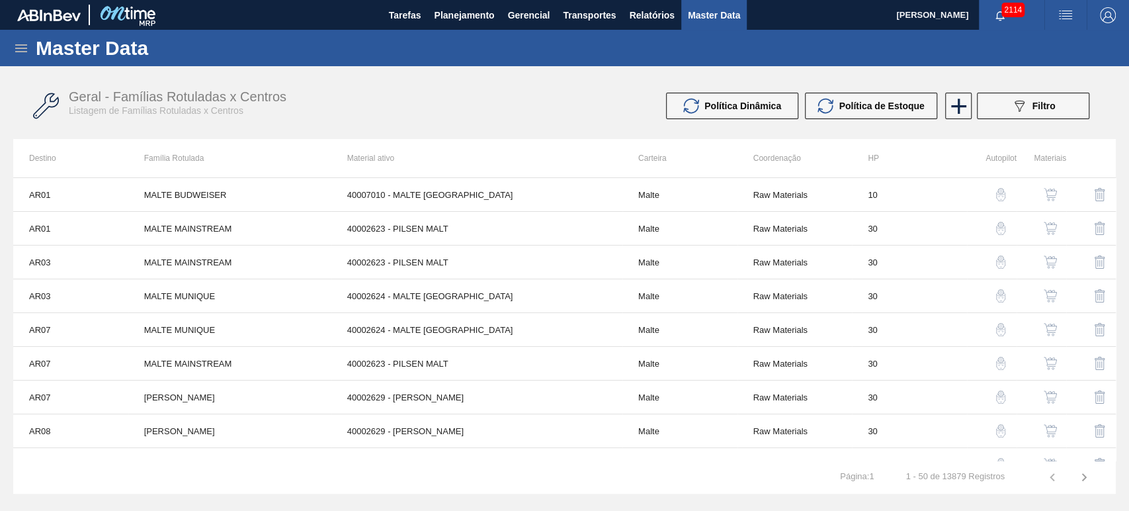
click at [581, 93] on div "Geral - Famílias Rotuladas x Centros Listagem de Famílias Rotuladas x Centros" at bounding box center [328, 102] width 519 height 27
click at [993, 14] on span "button" at bounding box center [1000, 15] width 32 height 11
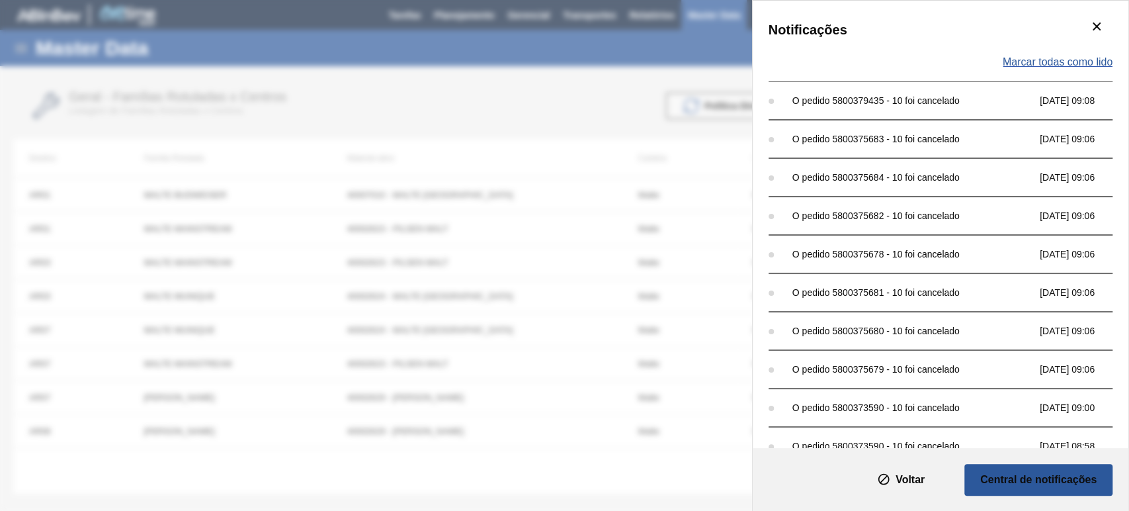
click at [1046, 62] on span "Marcar todas como lido" at bounding box center [1058, 62] width 110 height 12
click at [672, 40] on div "Notificações Marcar todas como lido O pedido 5800379435 - 10 foi cancelado 06/1…" at bounding box center [564, 255] width 1129 height 511
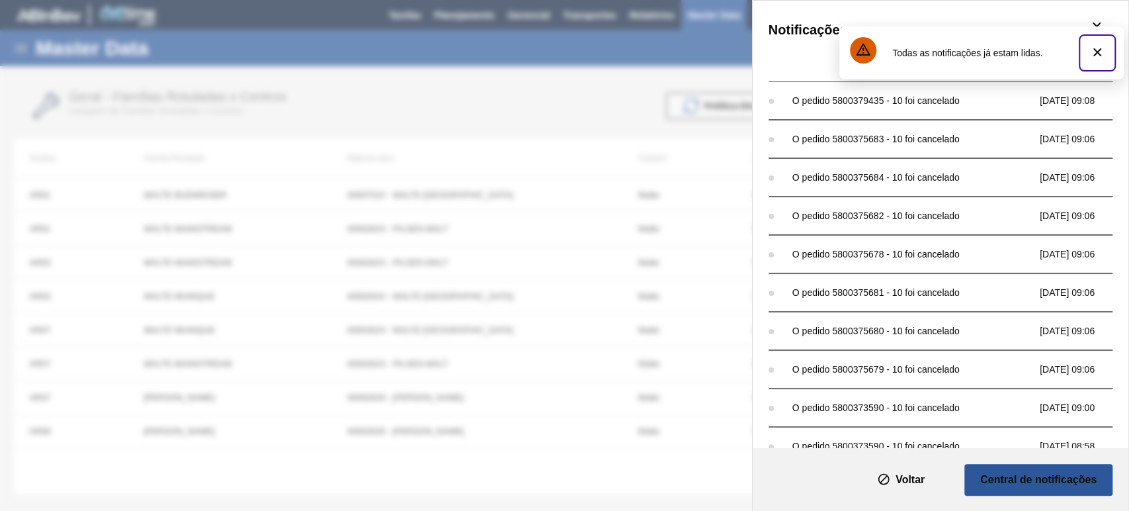
click at [1101, 52] on icon "botão de ícone" at bounding box center [1097, 52] width 16 height 16
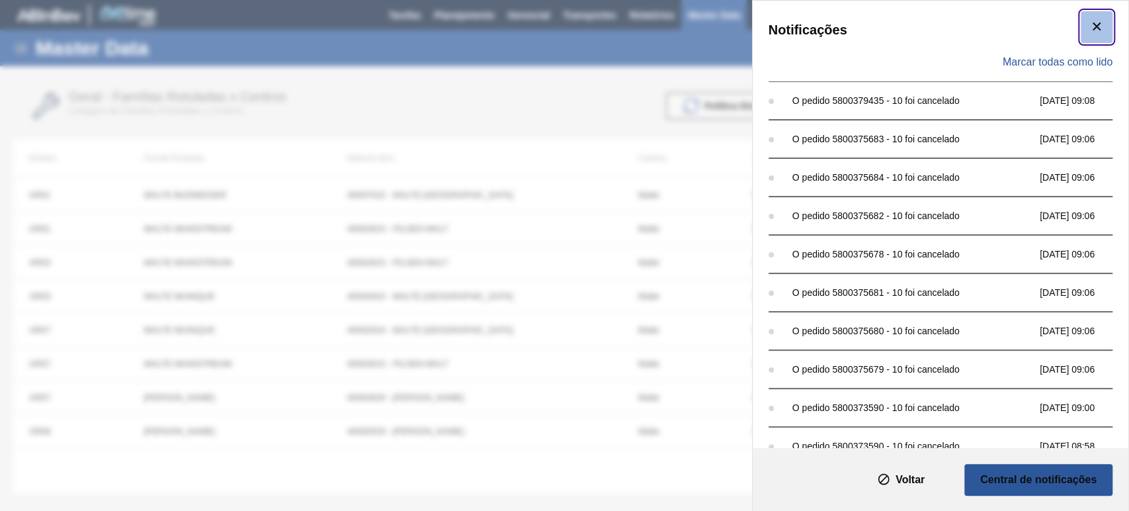
click at [1097, 25] on icon "botão de ícone" at bounding box center [1097, 27] width 16 height 16
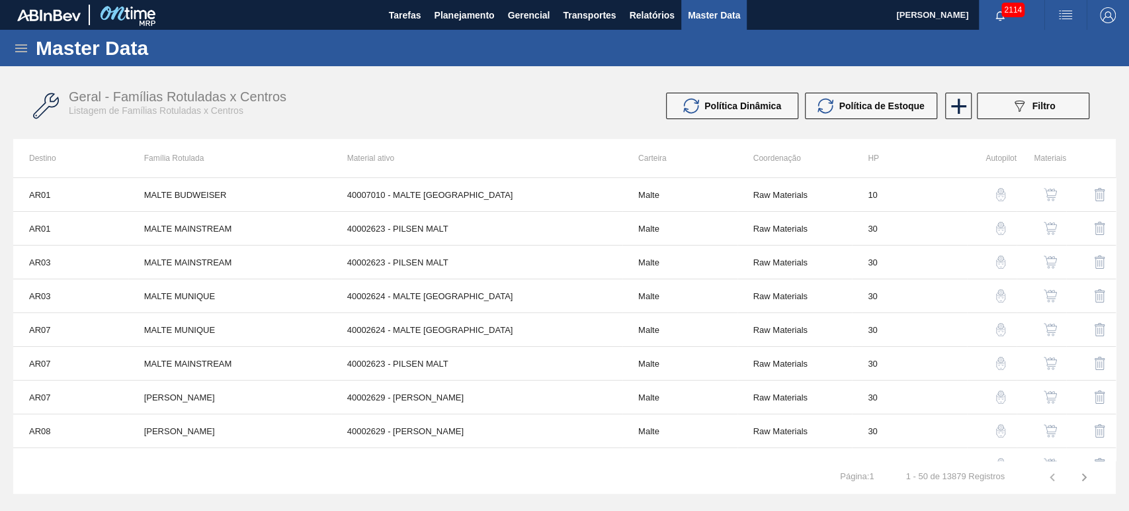
click at [685, 64] on div "Master Data" at bounding box center [564, 48] width 1129 height 36
click at [1037, 107] on span "Filtro" at bounding box center [1043, 106] width 23 height 11
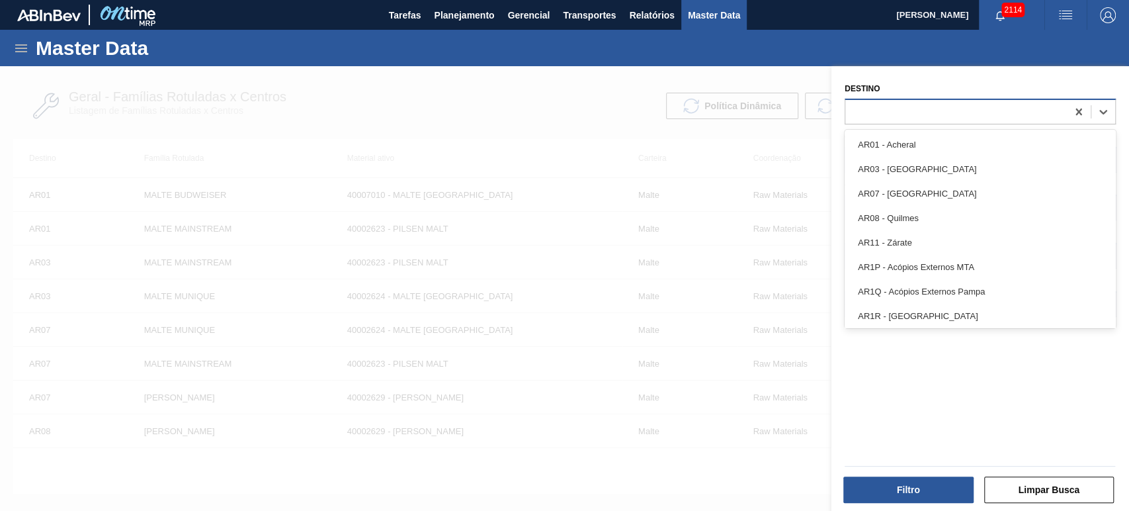
click at [921, 118] on div at bounding box center [956, 111] width 222 height 19
type input "br19"
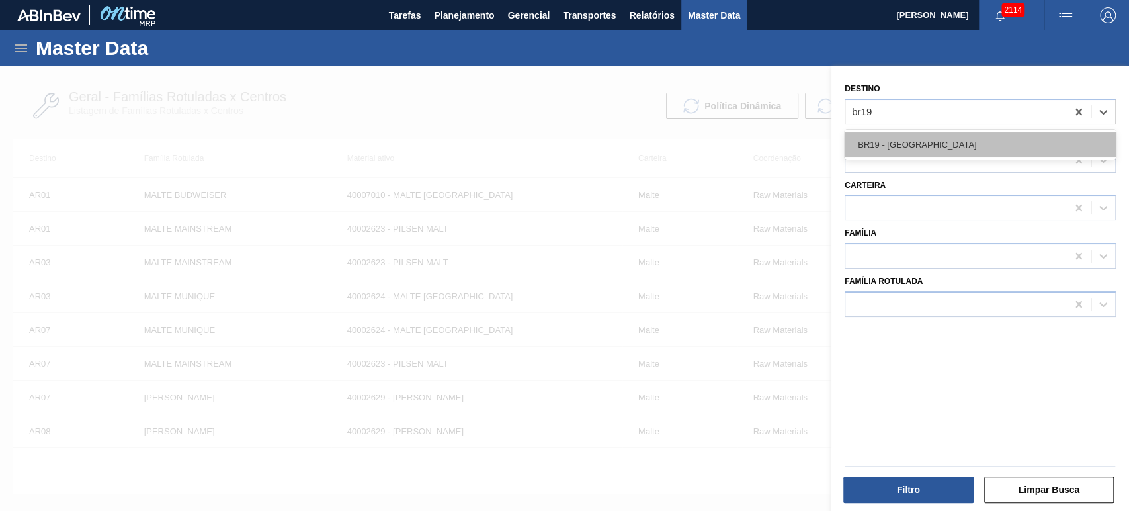
click at [919, 145] on div "BR19 - Nova Rio" at bounding box center [980, 144] width 271 height 24
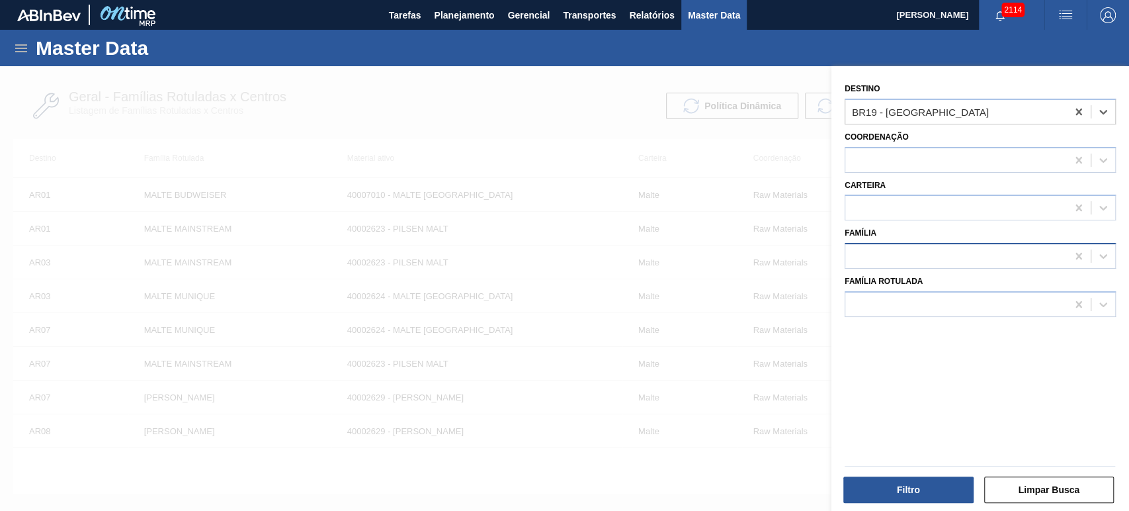
click at [875, 261] on div at bounding box center [956, 256] width 222 height 19
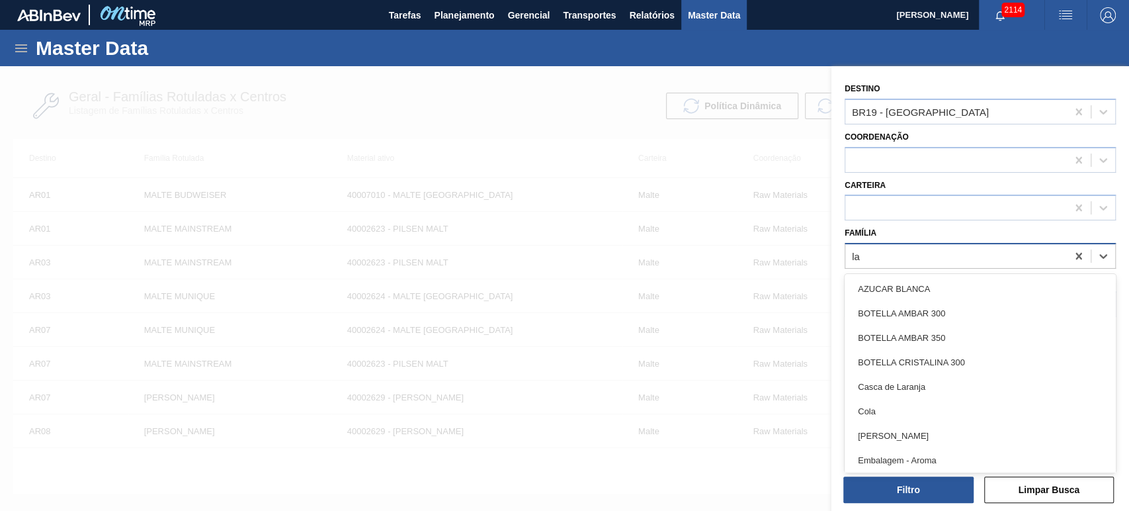
type input "l"
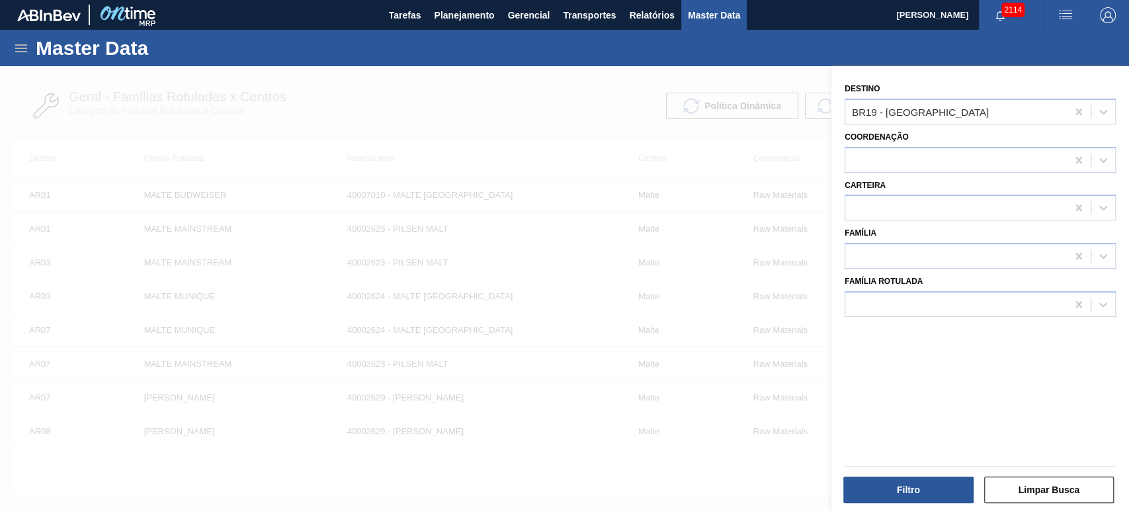
click at [946, 235] on div "Família" at bounding box center [980, 246] width 271 height 45
click at [942, 303] on div at bounding box center [956, 303] width 222 height 19
type Rotulada "lata spaten"
click at [931, 335] on div "LATA SPATEN 350ML SLEEK" at bounding box center [980, 337] width 271 height 24
click at [919, 496] on button "Filtro" at bounding box center [908, 489] width 130 height 26
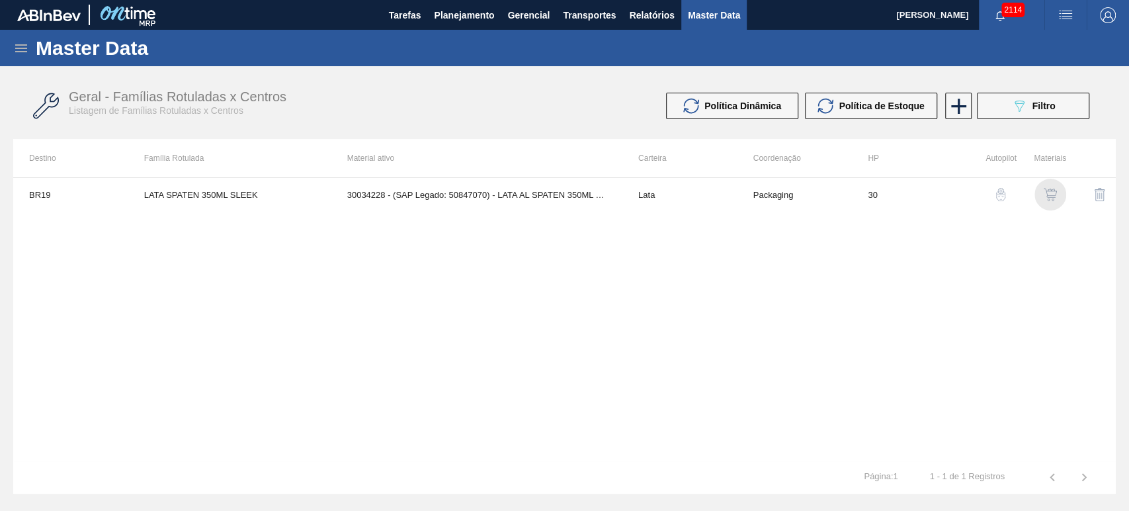
click at [1055, 194] on img "button" at bounding box center [1050, 194] width 13 height 13
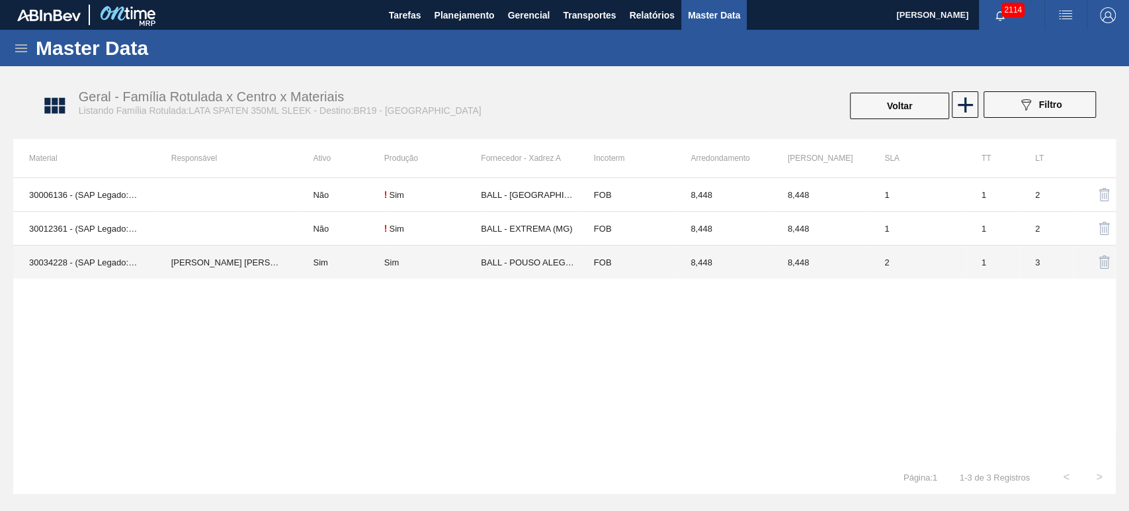
click at [126, 246] on td "30034228 - (SAP Legado: 50847070) - LATA AL SPATEN 350ML SLK BRILHO" at bounding box center [84, 262] width 142 height 34
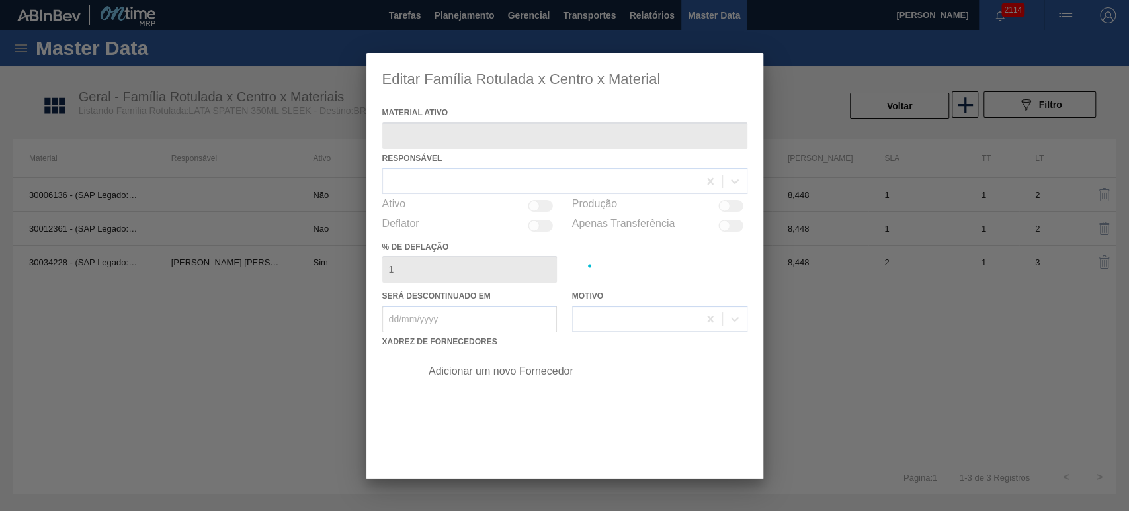
type ativo "30034228 - (SAP Legado: 50847070) - LATA AL SPATEN 350ML SLK BRILHO"
checkbox input "true"
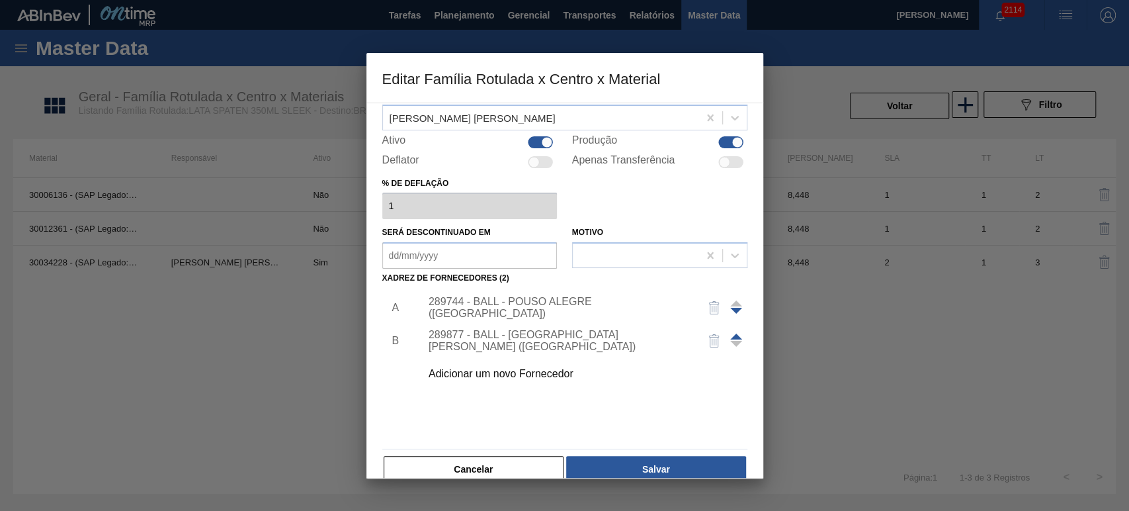
scroll to position [85, 0]
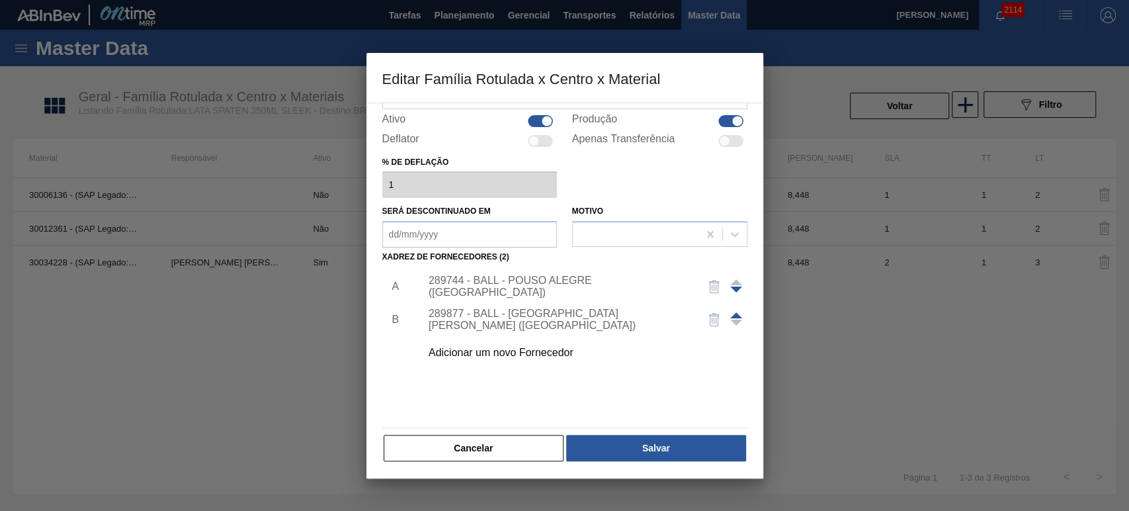
click at [523, 360] on div "Adicionar um novo Fornecedor" at bounding box center [580, 352] width 334 height 33
click at [513, 347] on div "Adicionar um novo Fornecedor" at bounding box center [558, 353] width 259 height 12
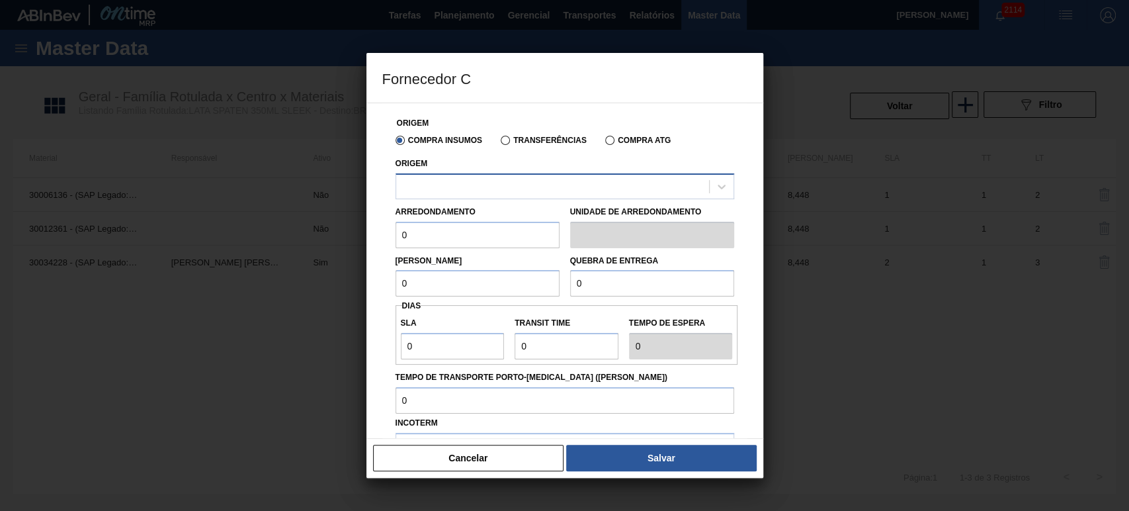
click at [545, 189] on div at bounding box center [552, 186] width 313 height 19
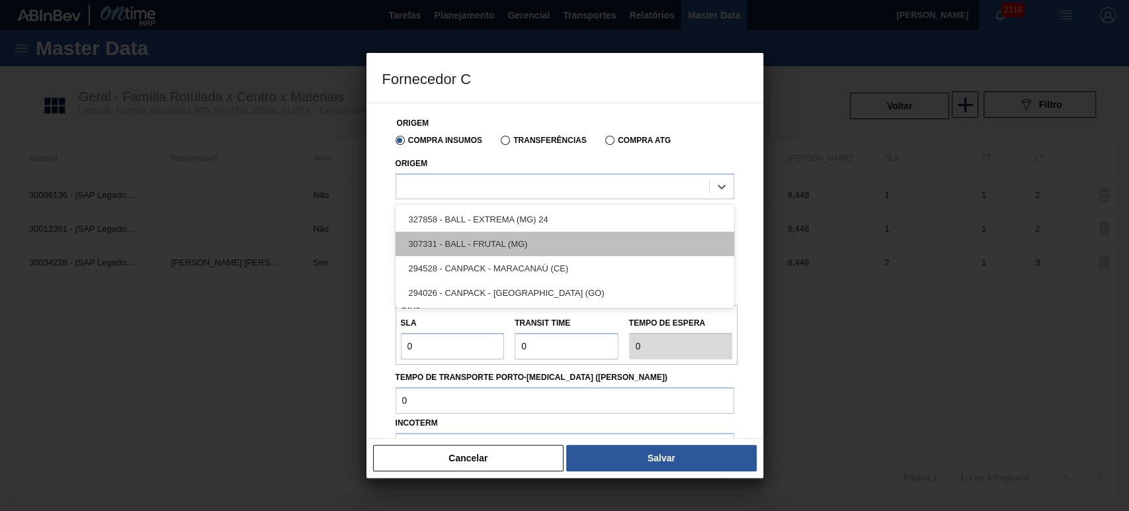
click at [491, 244] on div "307331 - BALL - FRUTAL (MG)" at bounding box center [565, 243] width 339 height 24
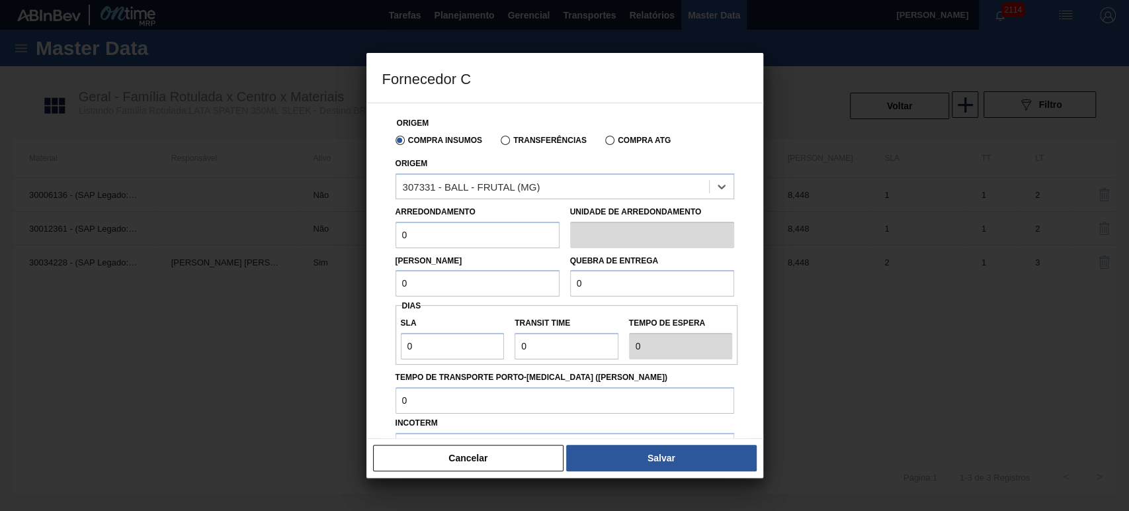
click at [466, 231] on input "0" at bounding box center [478, 235] width 164 height 26
click at [424, 282] on input "0" at bounding box center [478, 283] width 164 height 26
drag, startPoint x: 448, startPoint y: 281, endPoint x: 321, endPoint y: 282, distance: 127.0
click at [321, 282] on div "Fornecedor C Origem Compra Insumos Transferências Compra ATG Origem 307331 - BA…" at bounding box center [564, 255] width 1129 height 511
click at [413, 244] on input "0" at bounding box center [478, 235] width 164 height 26
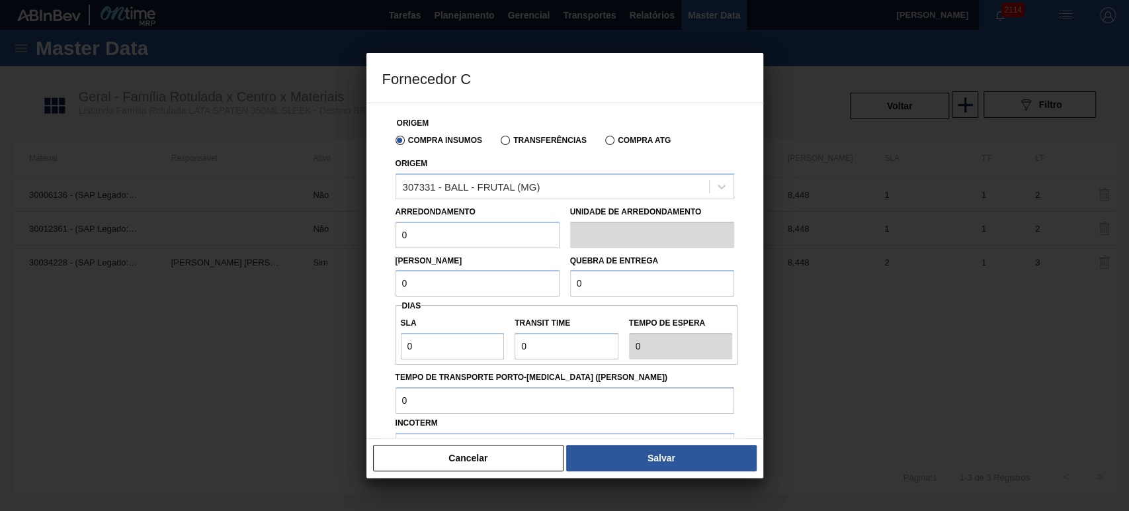
drag, startPoint x: 425, startPoint y: 237, endPoint x: 342, endPoint y: 237, distance: 83.3
click at [343, 237] on div "Fornecedor C Origem Compra Insumos Transferências Compra ATG Origem 307331 - BA…" at bounding box center [564, 255] width 1129 height 511
type input "11,088"
drag, startPoint x: 482, startPoint y: 284, endPoint x: 423, endPoint y: 291, distance: 58.6
click at [337, 279] on div "Fornecedor C Origem Compra Insumos Transferências Compra ATG Origem 307331 - BA…" at bounding box center [564, 255] width 1129 height 511
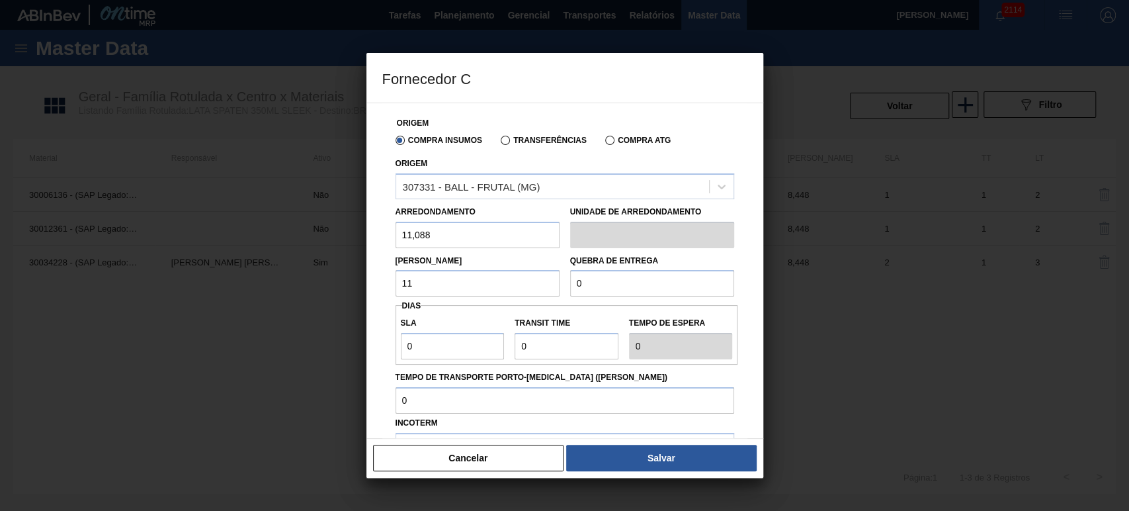
type input "11,088"
click at [604, 286] on input "0" at bounding box center [652, 283] width 164 height 26
drag, startPoint x: 601, startPoint y: 284, endPoint x: 537, endPoint y: 284, distance: 63.5
click at [526, 282] on div "Lote Mínimo 11,088 Quebra de entrega 0" at bounding box center [564, 272] width 349 height 49
drag, startPoint x: 448, startPoint y: 235, endPoint x: 333, endPoint y: 227, distance: 114.7
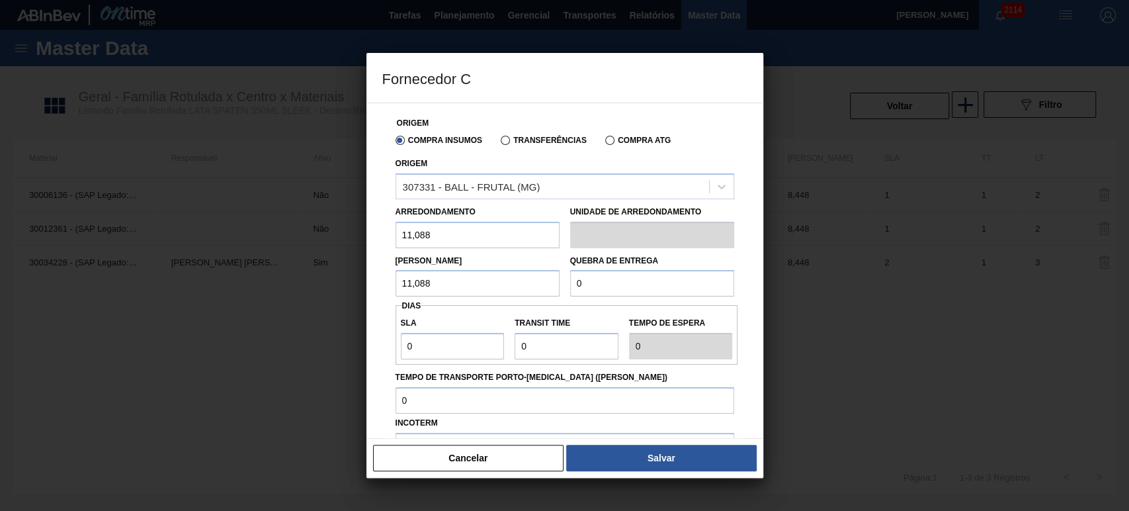
click at [329, 226] on div "Fornecedor C Origem Compra Insumos Transferências Compra ATG Origem 307331 - BA…" at bounding box center [564, 255] width 1129 height 511
type input "8,169"
drag, startPoint x: 468, startPoint y: 296, endPoint x: 335, endPoint y: 282, distance: 134.3
click at [335, 282] on div "Fornecedor C Origem Compra Insumos Transferências Compra ATG Origem 307331 - BA…" at bounding box center [564, 255] width 1129 height 511
type input "8,169"
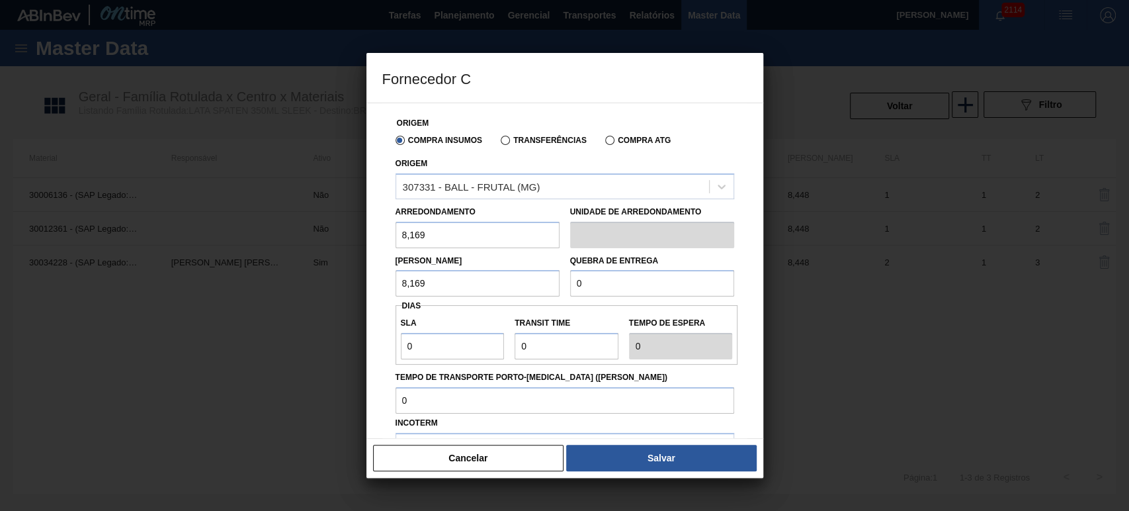
click at [591, 292] on input "0" at bounding box center [652, 283] width 164 height 26
drag, startPoint x: 633, startPoint y: 281, endPoint x: 524, endPoint y: 279, distance: 108.5
click at [523, 279] on div "Lote Mínimo 8,169 Quebra de entrega 0" at bounding box center [564, 272] width 349 height 49
type input "163,38"
click at [575, 313] on div "SLA 0 Transit Time Tempo de espera 0" at bounding box center [567, 334] width 343 height 49
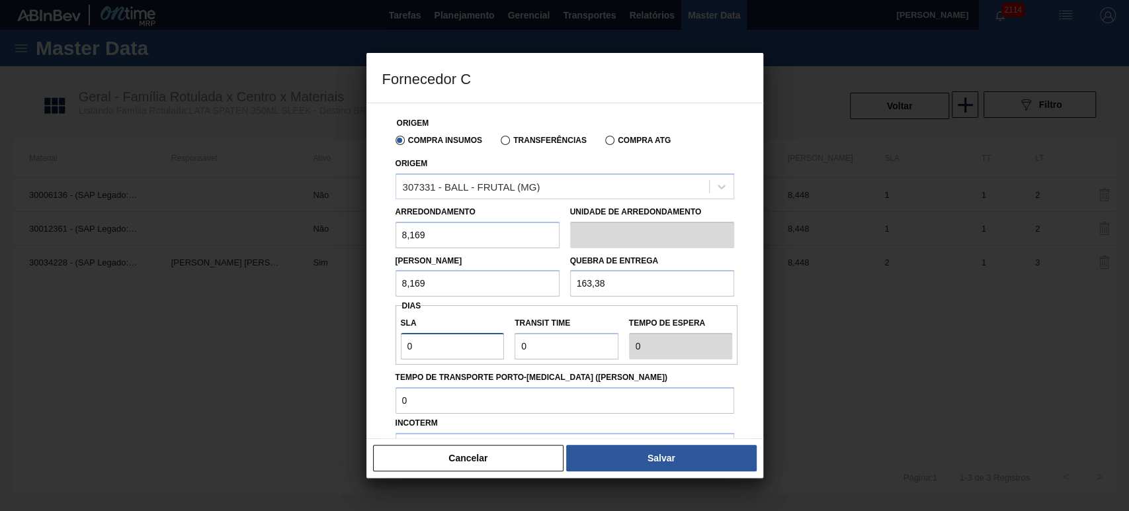
drag, startPoint x: 466, startPoint y: 343, endPoint x: 347, endPoint y: 349, distance: 119.8
click at [347, 349] on div "Fornecedor C Origem Compra Insumos Transferências Compra ATG Origem 307331 - BA…" at bounding box center [564, 255] width 1129 height 511
click at [560, 343] on input "Transit Time" at bounding box center [567, 346] width 104 height 26
drag, startPoint x: 589, startPoint y: 345, endPoint x: 456, endPoint y: 346, distance: 132.3
click at [456, 346] on div "SLA 0 Transit Time Tempo de espera 0" at bounding box center [567, 334] width 343 height 49
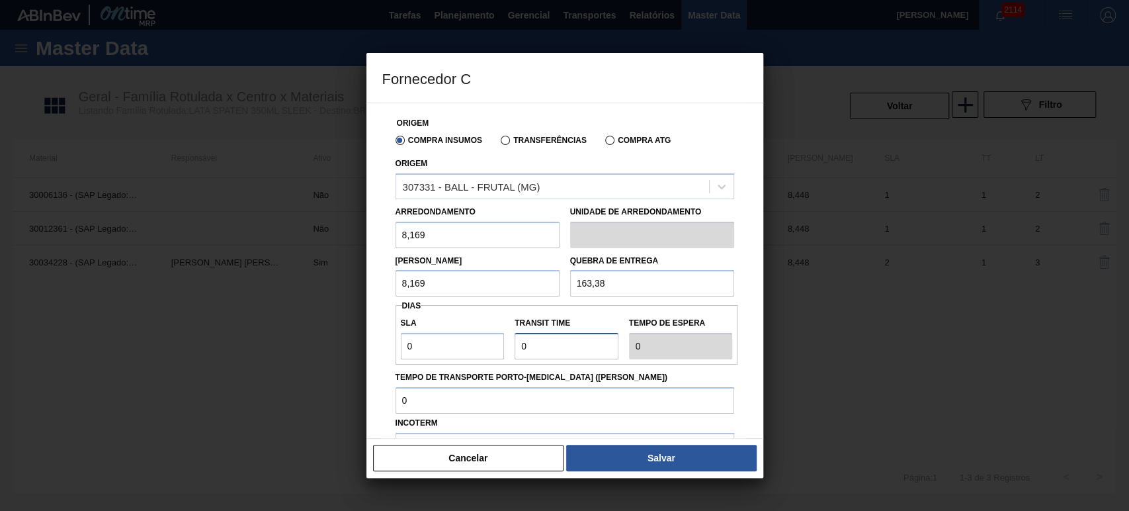
type input "2"
click at [587, 317] on label "Transit Time" at bounding box center [567, 323] width 104 height 19
click at [587, 333] on input "Transit Time" at bounding box center [567, 346] width 104 height 26
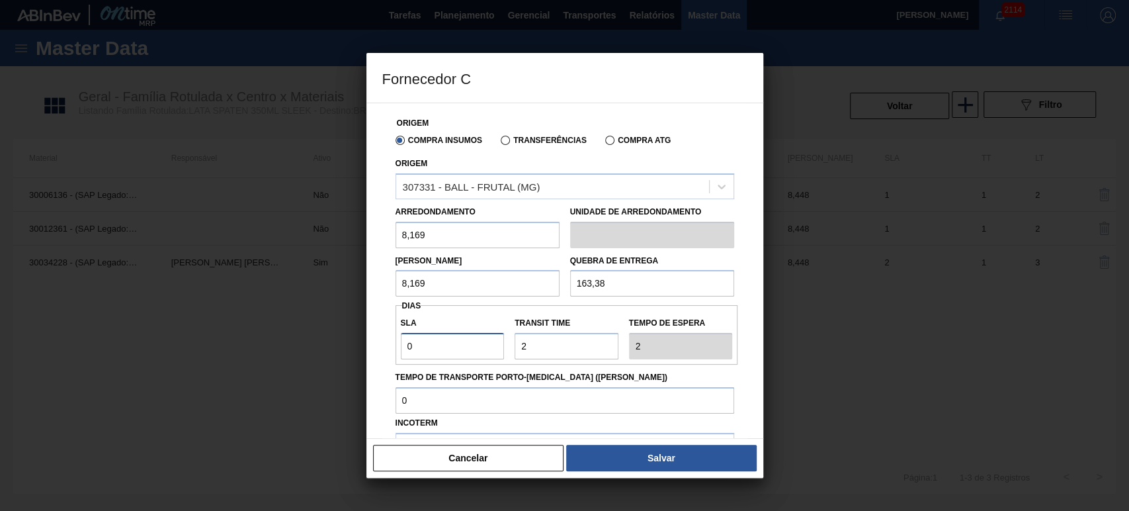
drag, startPoint x: 443, startPoint y: 348, endPoint x: 355, endPoint y: 346, distance: 88.0
click at [355, 346] on div "Fornecedor C Origem Compra Insumos Transferências Compra ATG Origem 307331 - BA…" at bounding box center [564, 255] width 1129 height 511
type input "2"
type input "4"
type input "2"
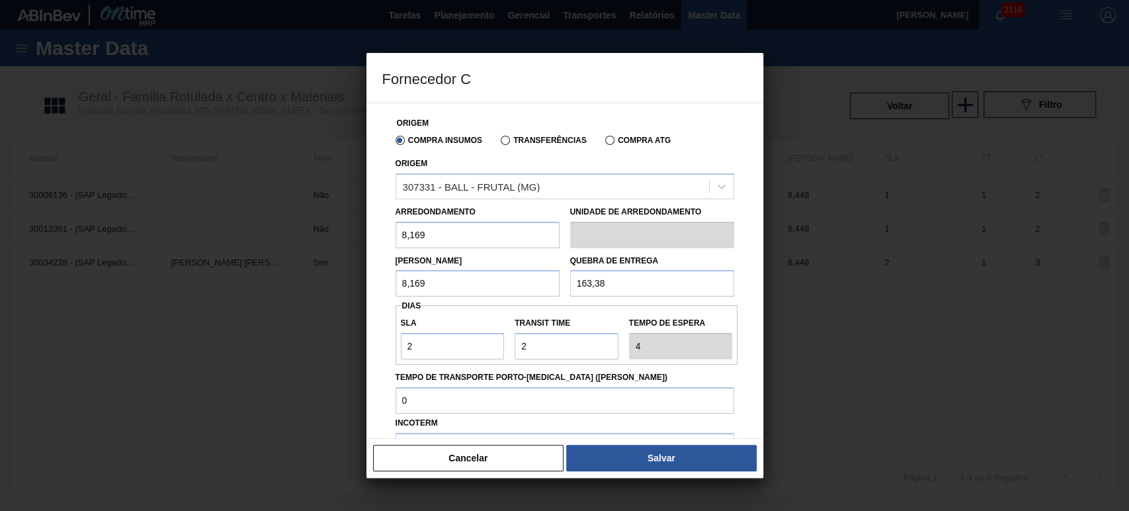
click at [581, 300] on div "Origem Compra Insumos Transferências Compra ATG Origem 307331 - BALL - FRUTAL (…" at bounding box center [564, 332] width 365 height 459
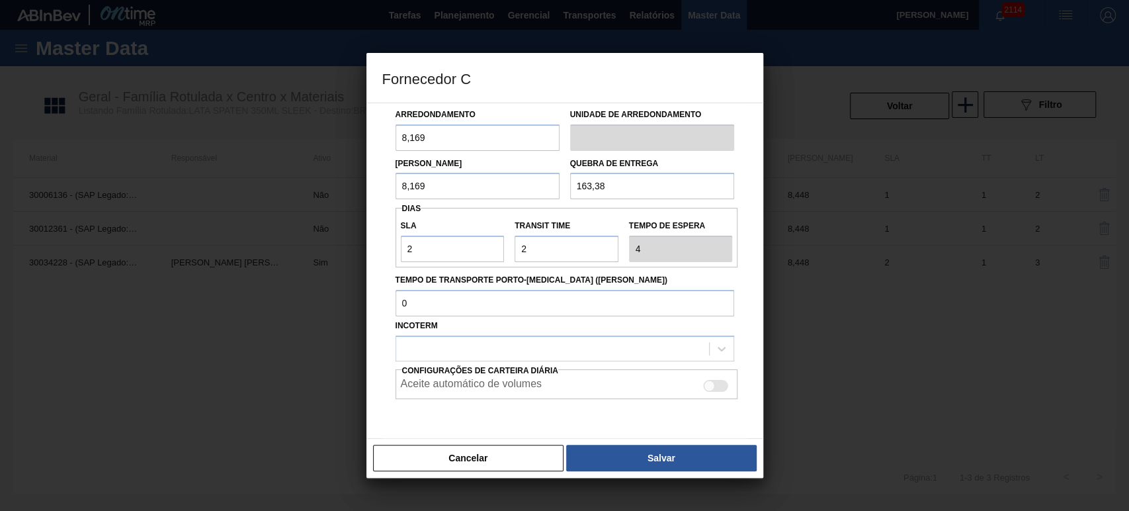
scroll to position [140, 0]
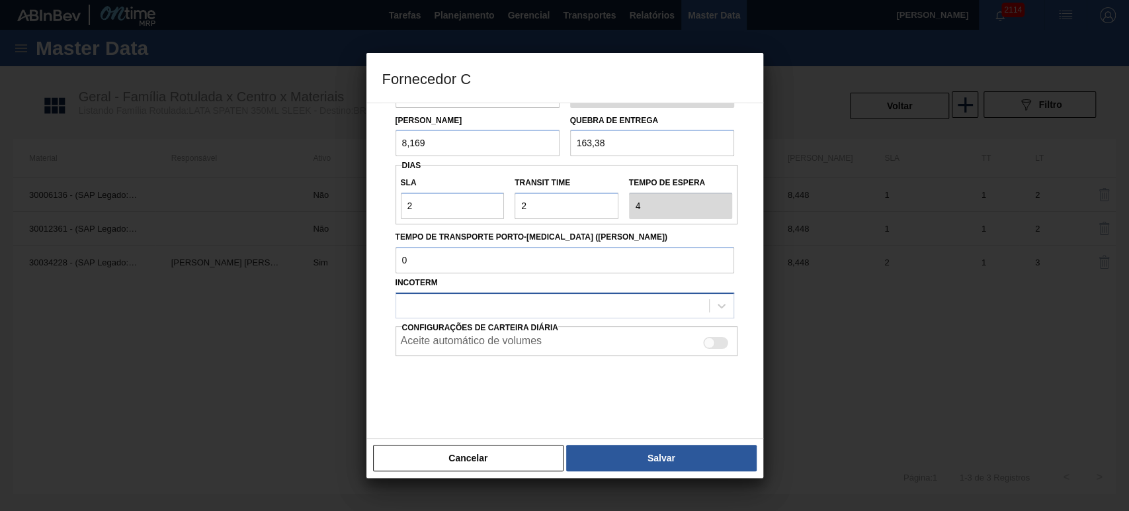
click at [652, 302] on div at bounding box center [552, 305] width 313 height 19
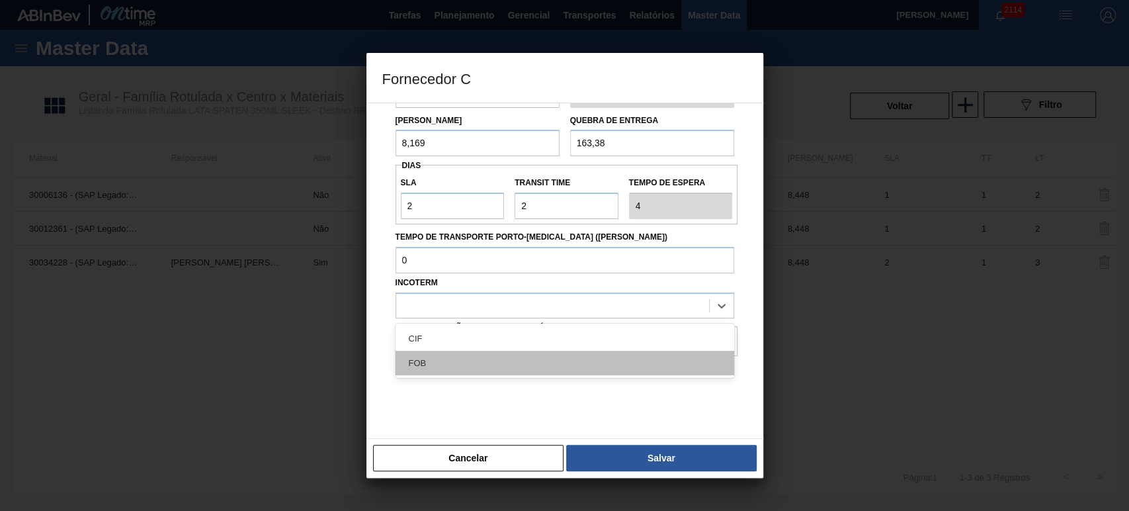
click at [446, 364] on div "FOB" at bounding box center [565, 363] width 339 height 24
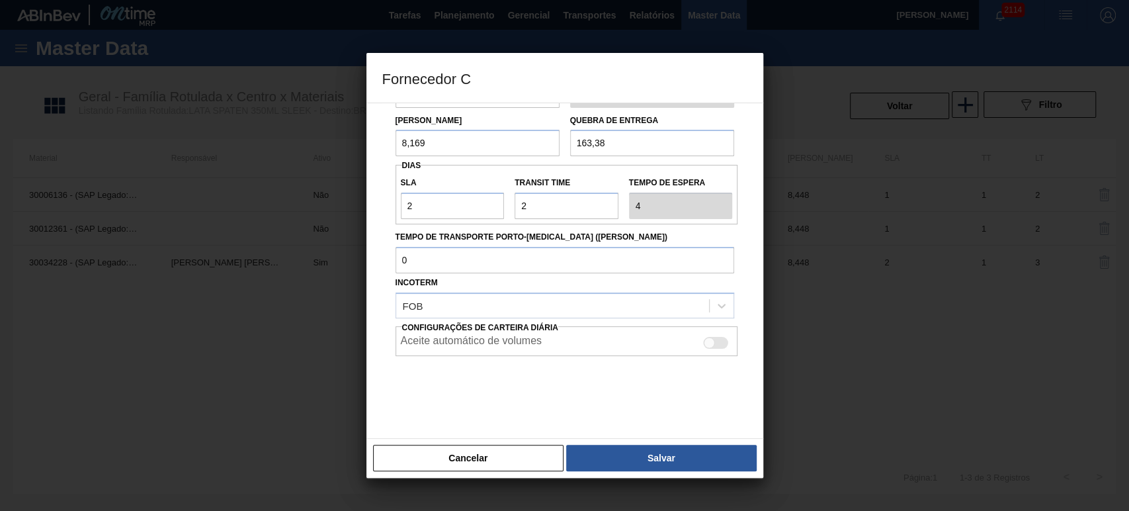
click at [553, 396] on div at bounding box center [565, 389] width 339 height 66
click at [643, 460] on button "Salvar" at bounding box center [661, 457] width 190 height 26
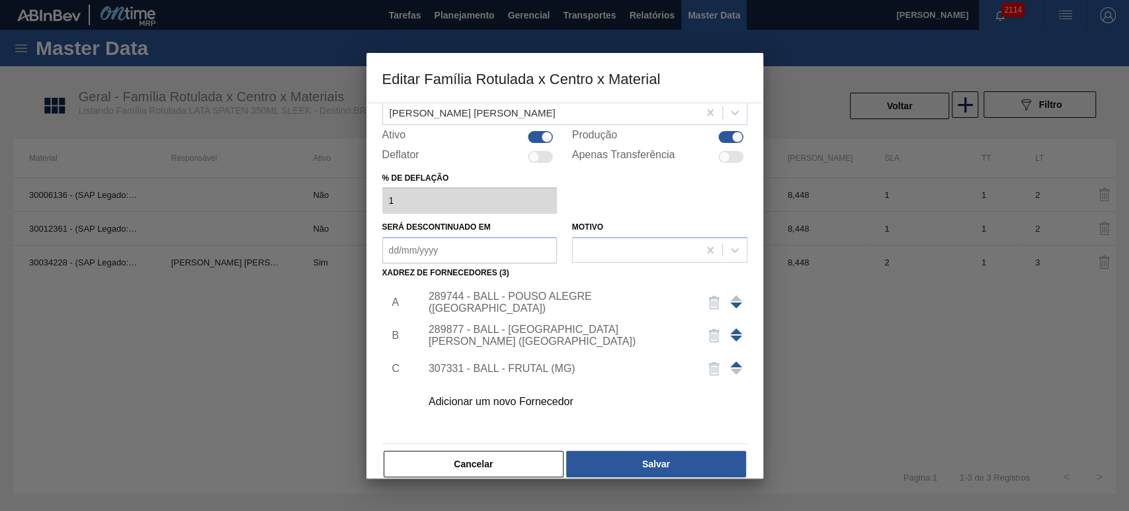
scroll to position [85, 0]
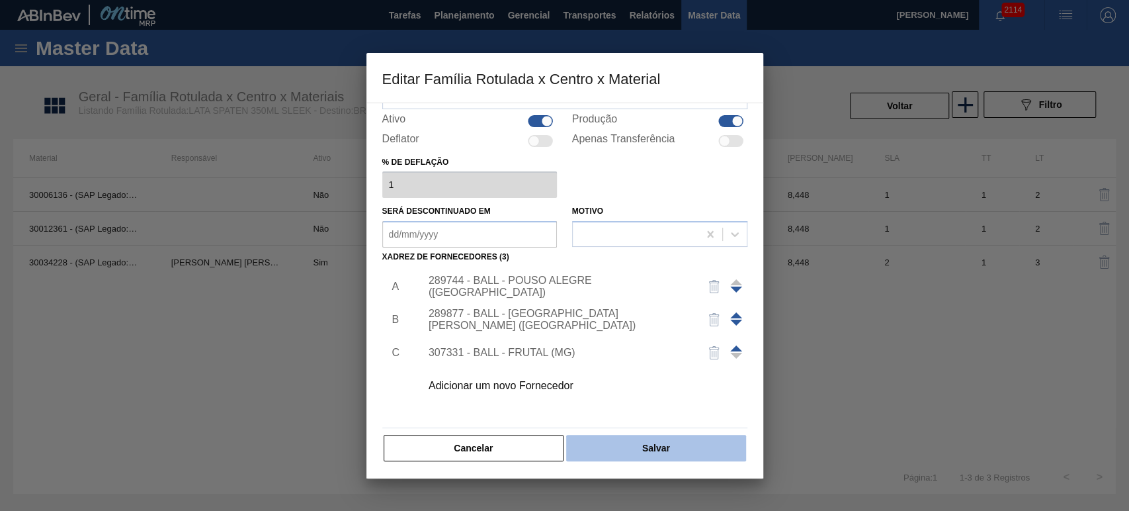
click at [638, 445] on button "Salvar" at bounding box center [655, 448] width 179 height 26
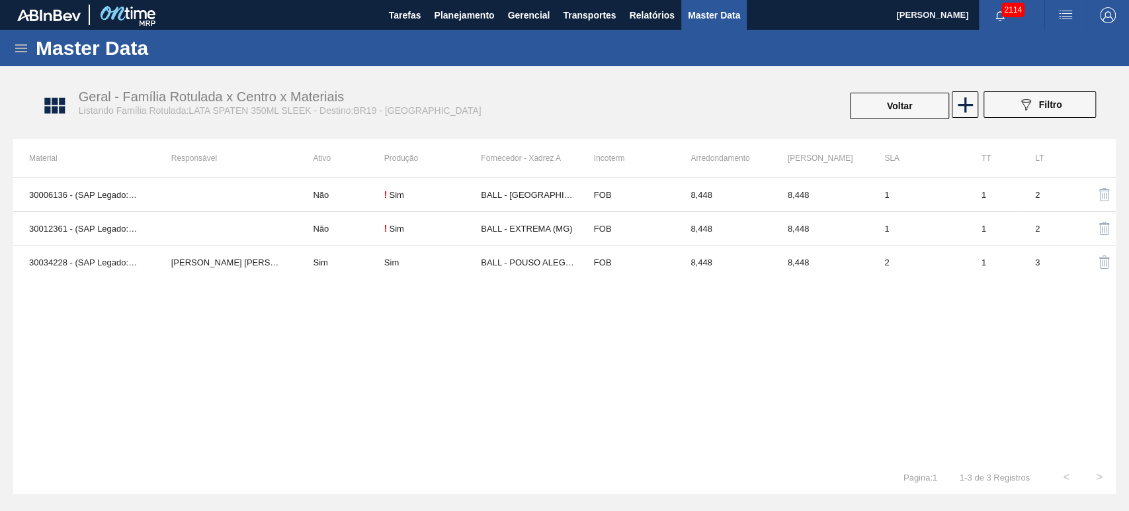
click at [514, 358] on div "30006136 - (SAP Legado: 50503942) - LATA AL. 350ML SPATEN SLEEK Não ! Sim BALL …" at bounding box center [564, 318] width 1103 height 283
click at [554, 362] on div "30006136 - (SAP Legado: 50503942) - LATA AL. 350ML SPATEN SLEEK Não ! Sim BALL …" at bounding box center [564, 318] width 1103 height 283
click at [1067, 15] on img "button" at bounding box center [1066, 15] width 16 height 16
click at [1043, 65] on li "Upload de Volumes" at bounding box center [1057, 71] width 121 height 24
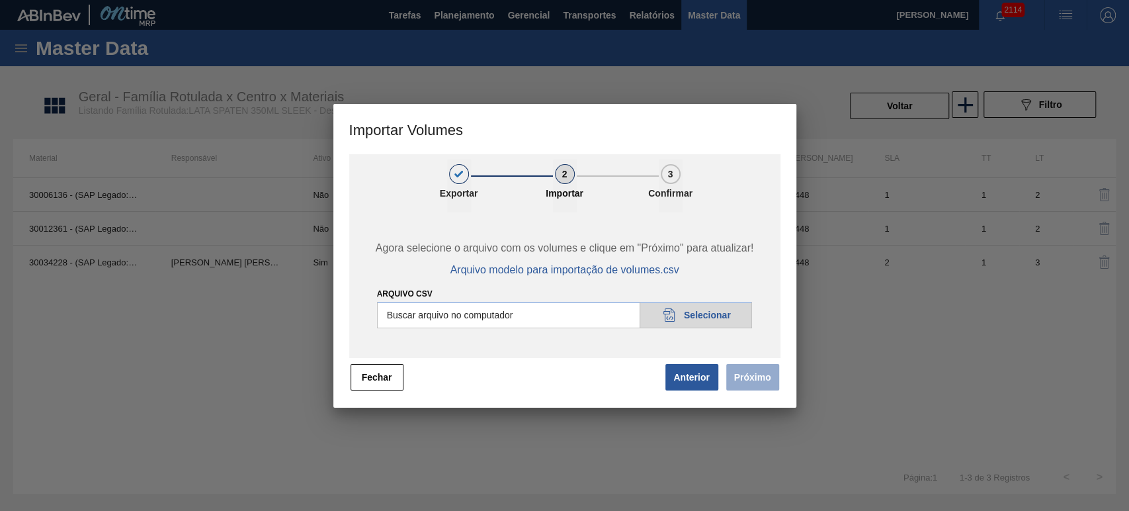
click at [707, 319] on input "Arquivo csv" at bounding box center [565, 315] width 376 height 26
type input "C:\fakepath\Subida Portal 06-10.csv"
click at [765, 375] on button "Próximo" at bounding box center [752, 377] width 53 height 26
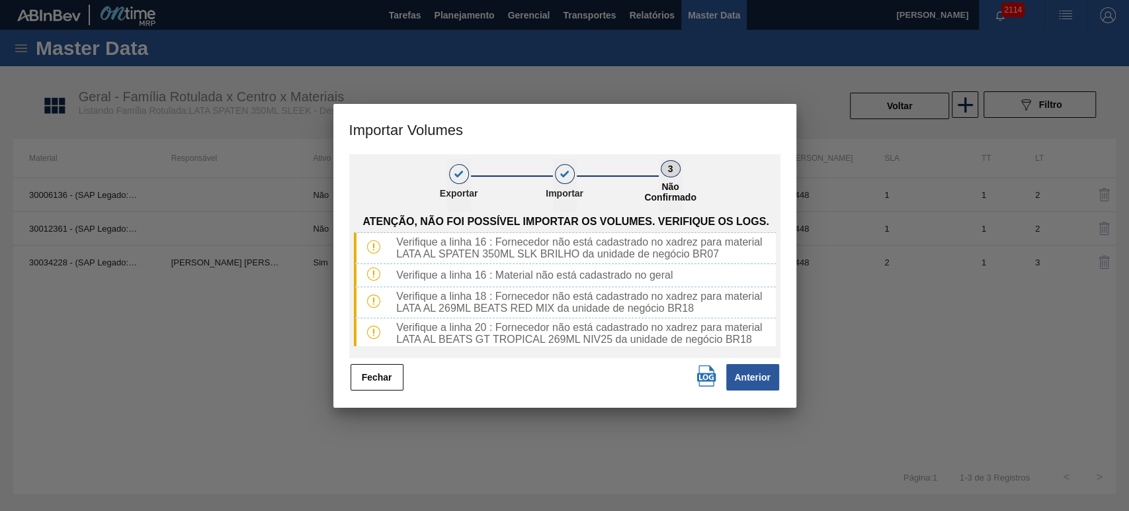
click at [698, 366] on img "button" at bounding box center [706, 375] width 21 height 21
click at [376, 376] on button "Fechar" at bounding box center [377, 377] width 53 height 26
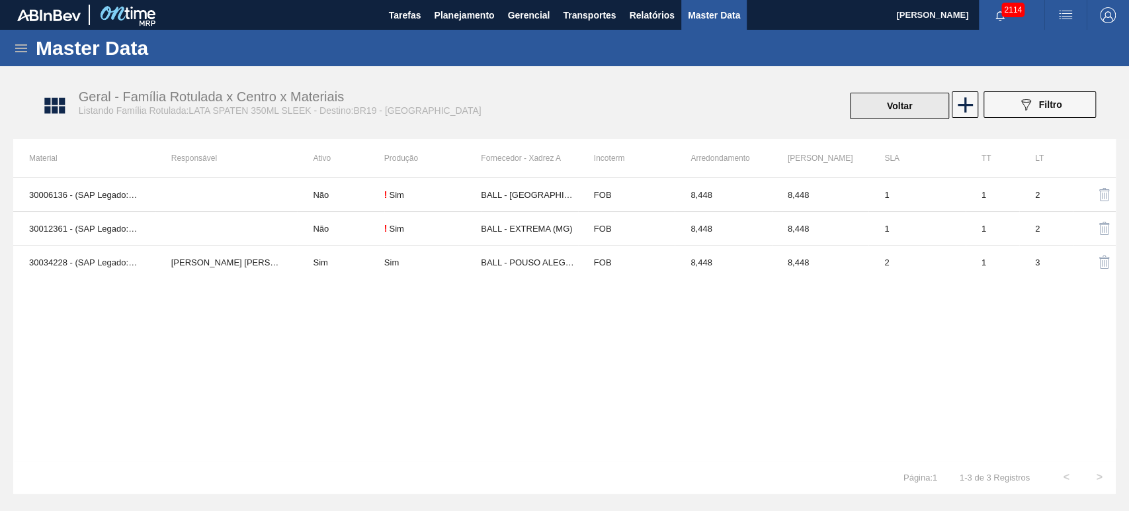
click at [881, 103] on button "Voltar" at bounding box center [899, 106] width 99 height 26
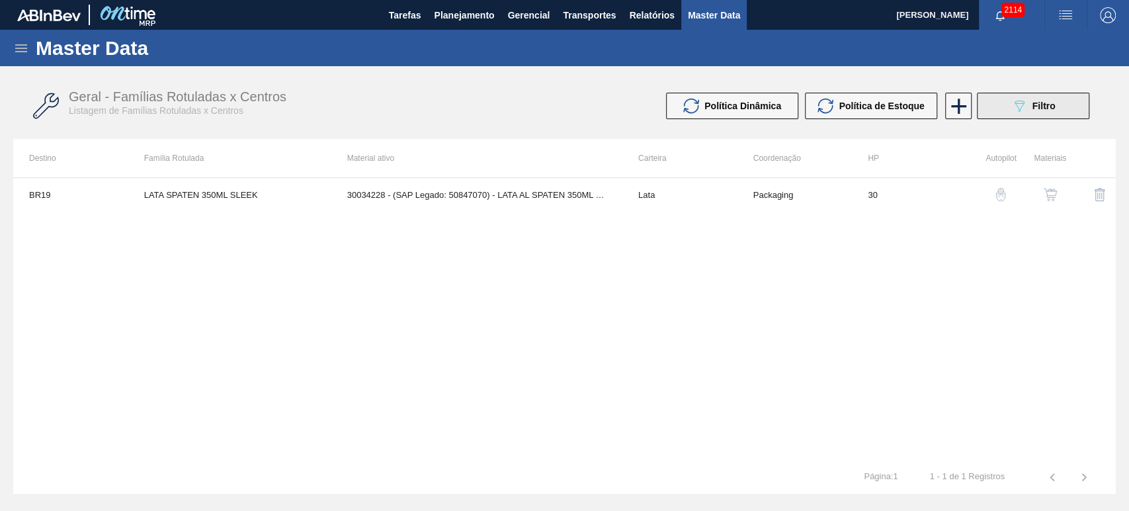
click at [1040, 101] on span "Filtro" at bounding box center [1043, 106] width 23 height 11
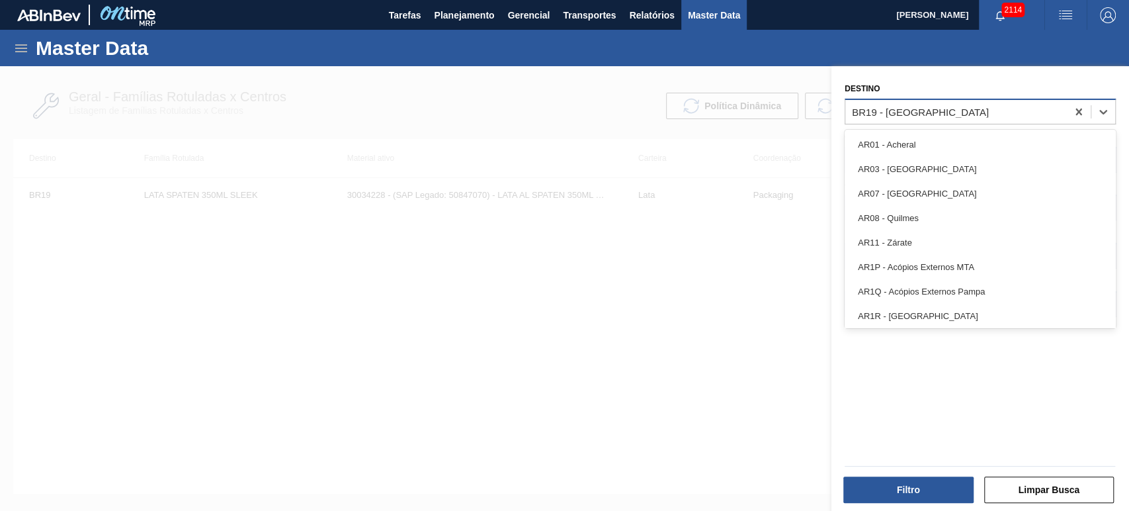
click at [923, 114] on div "BR19 - Nova Rio" at bounding box center [920, 111] width 137 height 11
type input "br23"
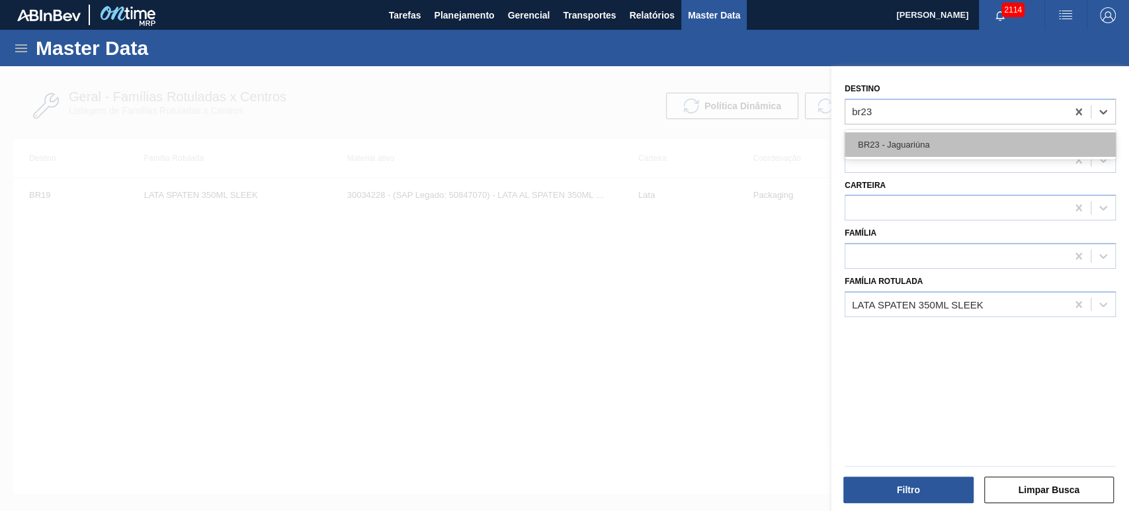
click at [906, 141] on div "BR23 - Jaguariúna" at bounding box center [980, 144] width 271 height 24
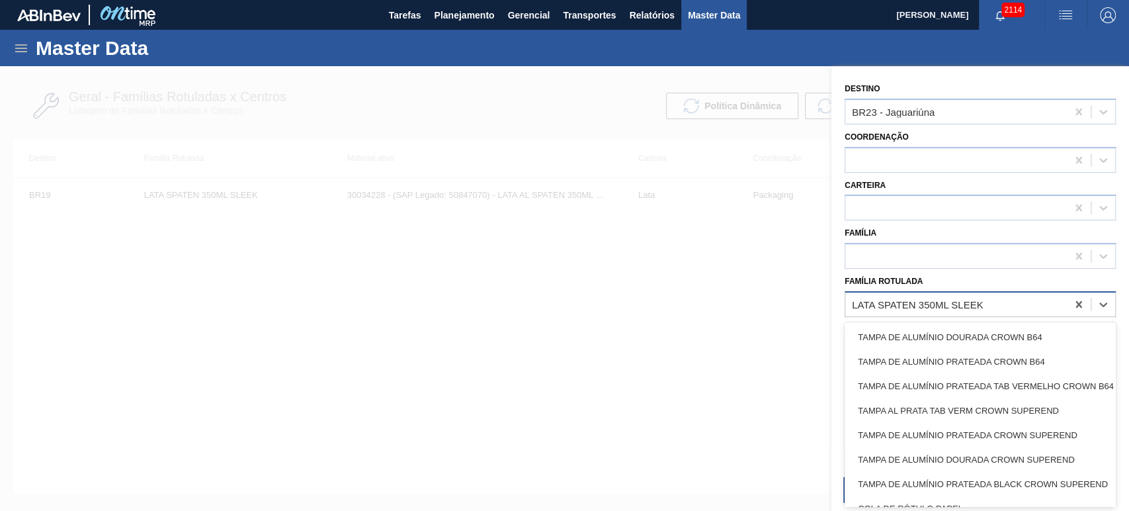
click at [1005, 299] on div "LATA SPATEN 350ML SLEEK" at bounding box center [956, 303] width 222 height 19
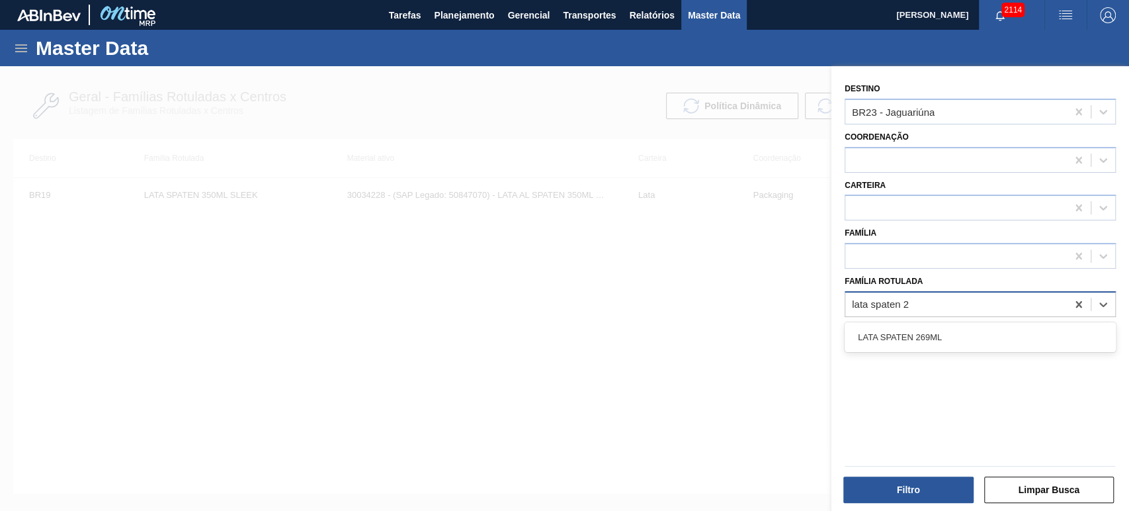
type Rotulada "lata spaten 26"
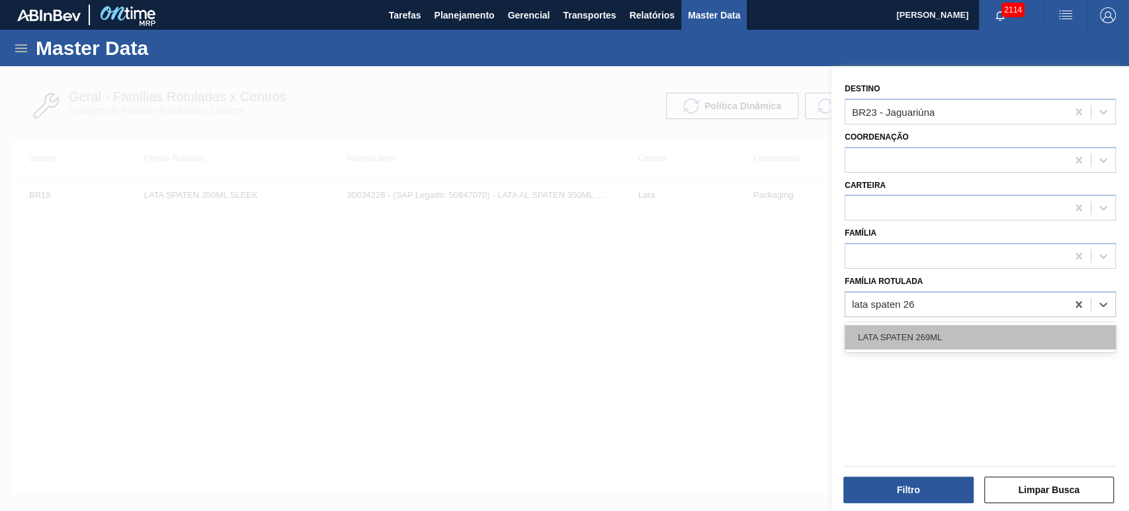
click at [938, 336] on div "LATA SPATEN 269ML" at bounding box center [980, 337] width 271 height 24
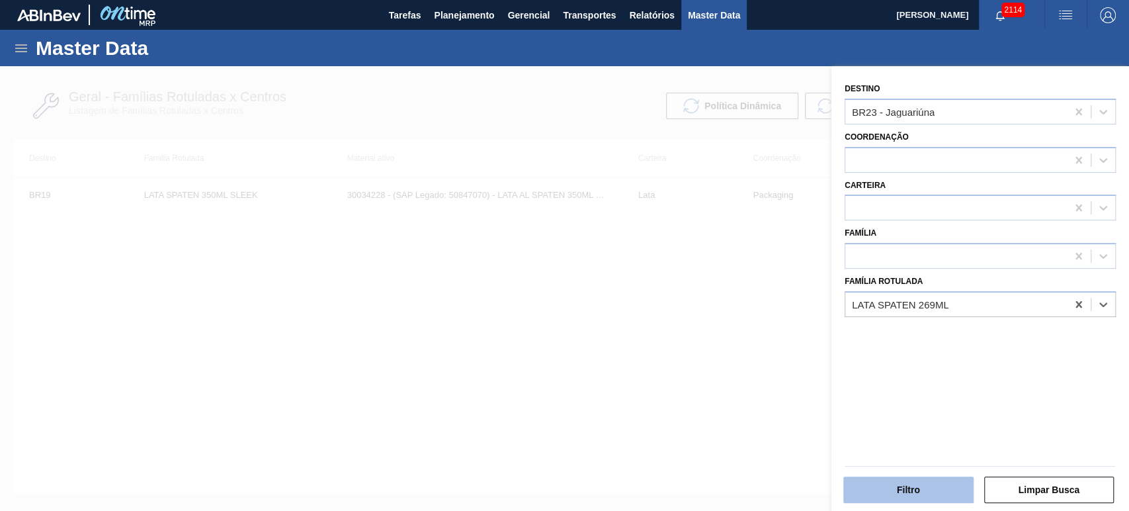
click at [914, 493] on button "Filtro" at bounding box center [908, 489] width 130 height 26
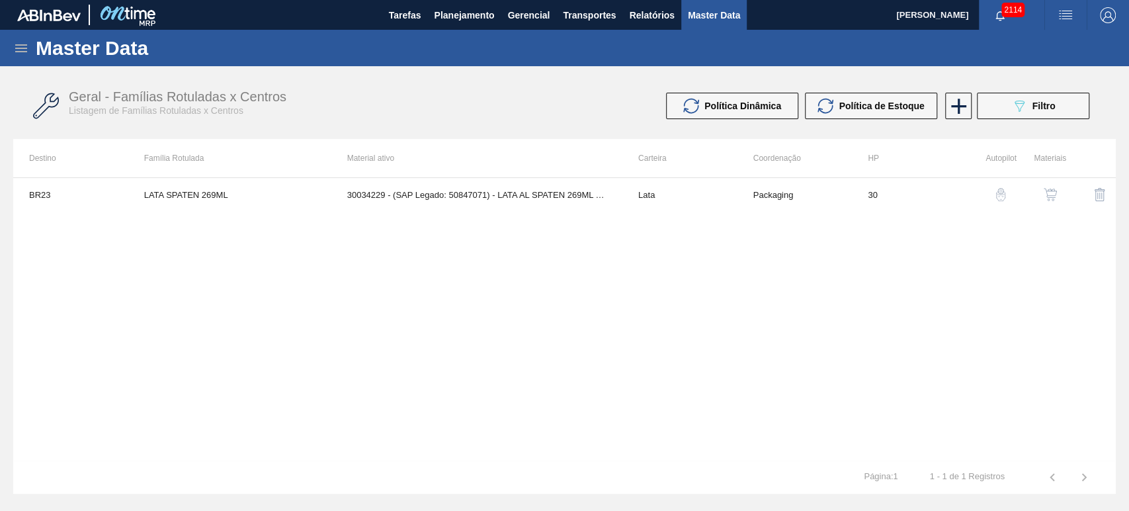
click at [1034, 190] on button "button" at bounding box center [1050, 195] width 32 height 32
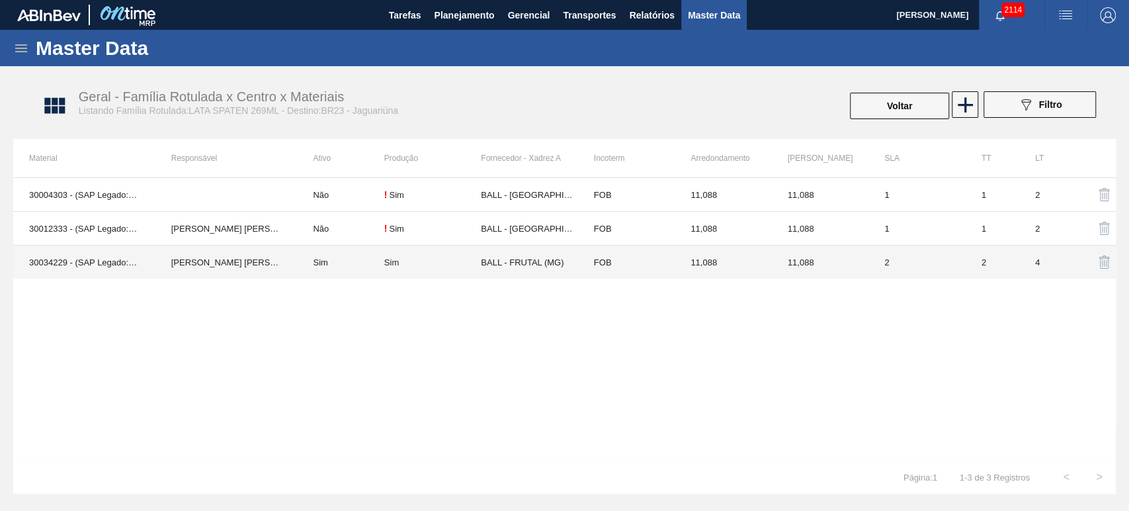
click at [383, 253] on td "Sim" at bounding box center [340, 262] width 87 height 34
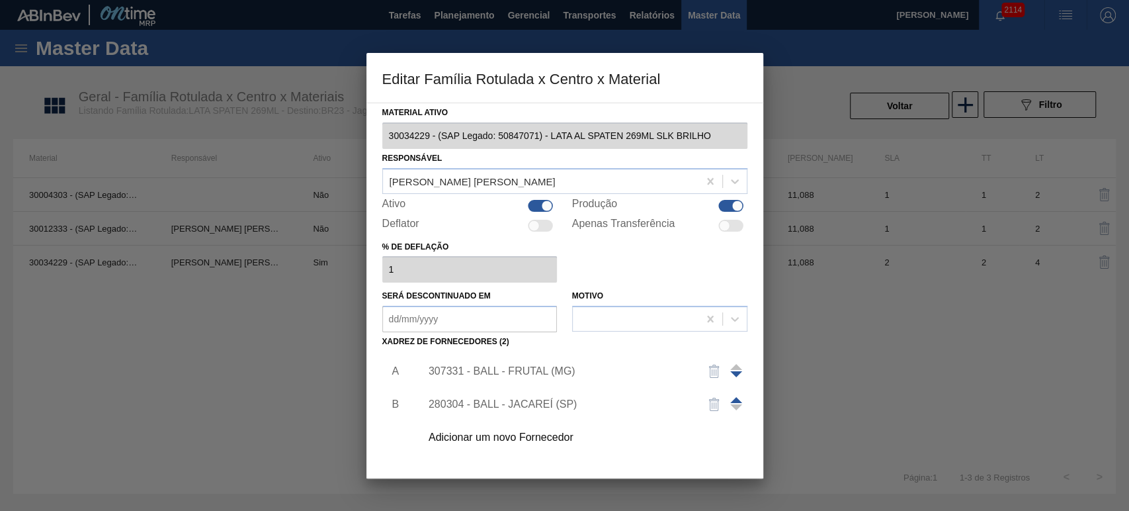
scroll to position [85, 0]
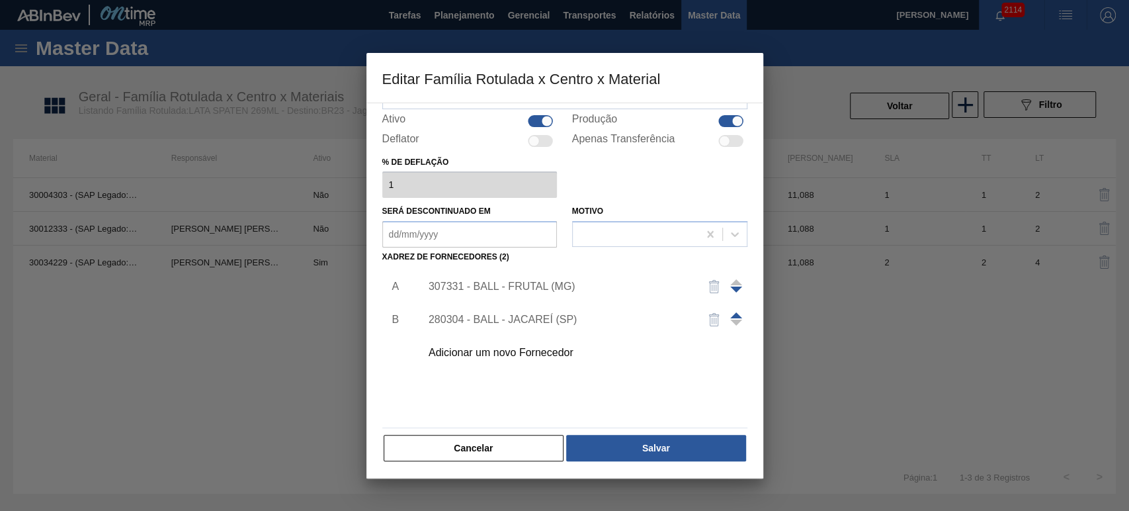
click at [508, 359] on div "Adicionar um novo Fornecedor" at bounding box center [580, 352] width 334 height 33
click at [487, 351] on div "Adicionar um novo Fornecedor" at bounding box center [558, 353] width 259 height 12
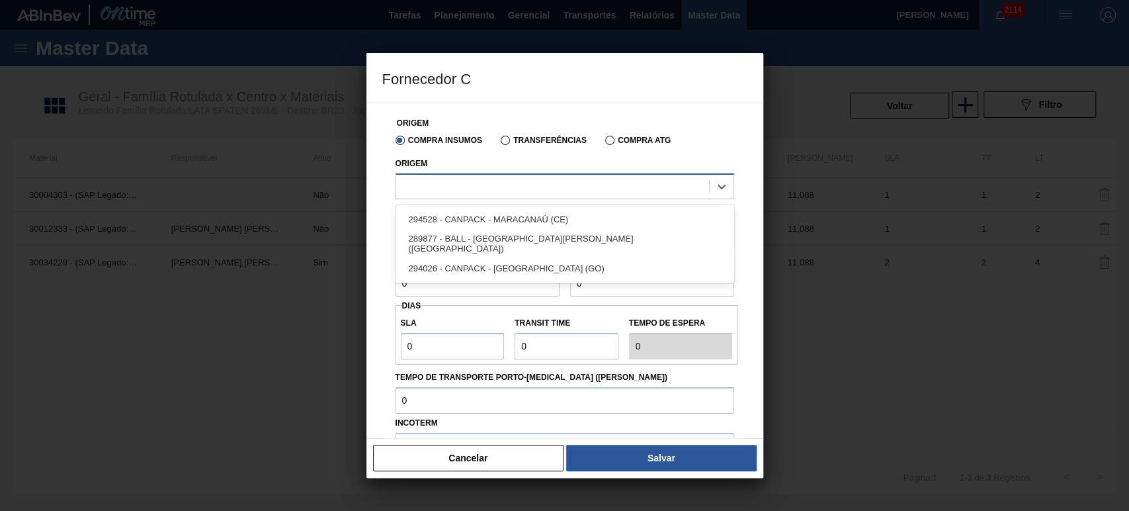
click at [483, 183] on div at bounding box center [552, 186] width 313 height 19
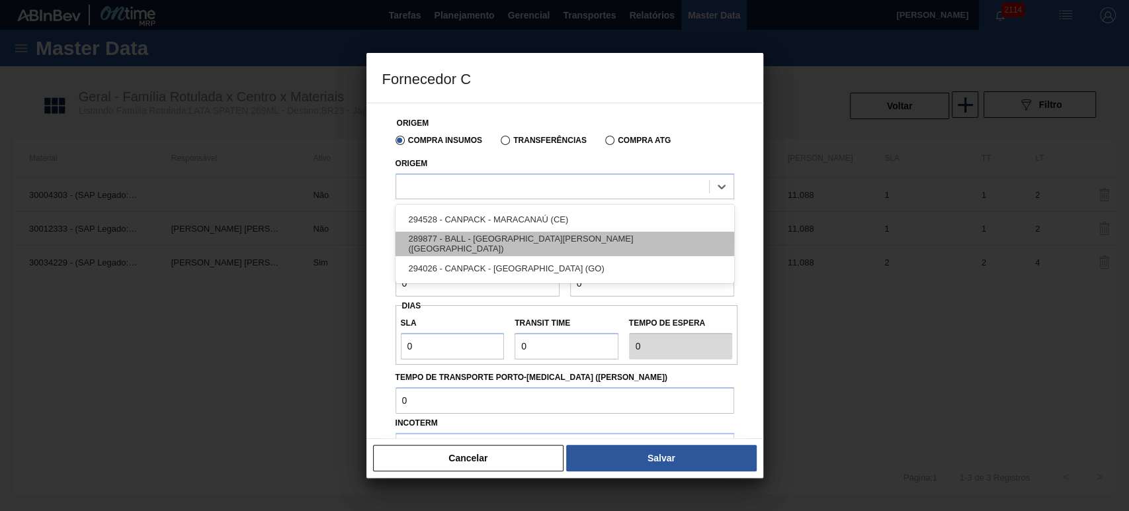
click at [478, 245] on div "289877 - BALL - TRÊS RIOS (RJ)" at bounding box center [565, 243] width 339 height 24
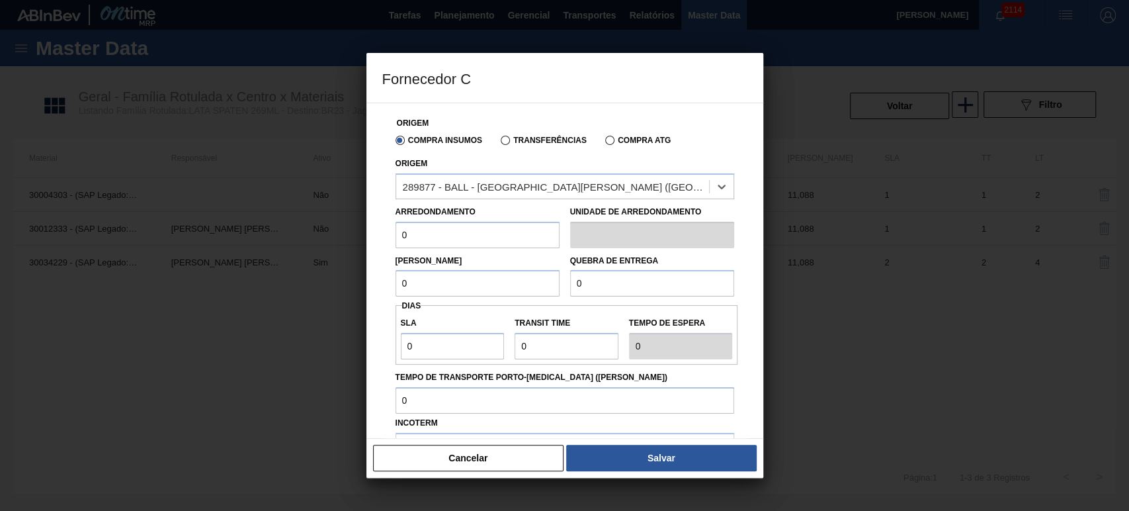
click at [438, 234] on input "0" at bounding box center [478, 235] width 164 height 26
drag, startPoint x: 467, startPoint y: 234, endPoint x: 407, endPoint y: 237, distance: 59.6
click at [340, 231] on div "Fornecedor C Origem Compra Insumos Transferências Compra ATG Origem 289877 - BA…" at bounding box center [564, 255] width 1129 height 511
type input "11,088"
drag, startPoint x: 458, startPoint y: 284, endPoint x: 342, endPoint y: 279, distance: 115.9
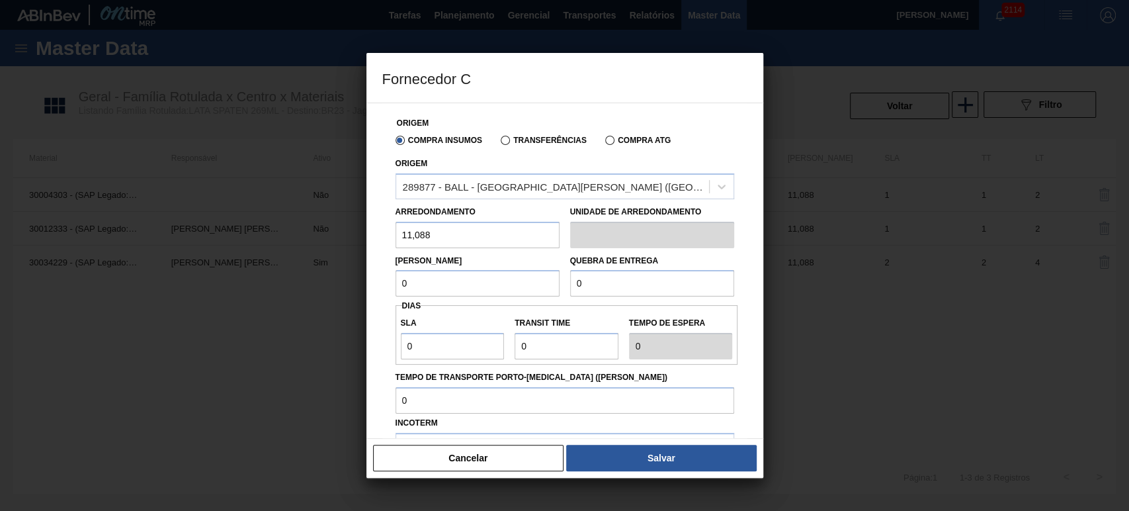
click at [342, 279] on div "Fornecedor C Origem Compra Insumos Transferências Compra ATG Origem 289877 - BA…" at bounding box center [564, 255] width 1129 height 511
type input "11,088"
drag, startPoint x: 625, startPoint y: 282, endPoint x: 561, endPoint y: 292, distance: 64.8
click at [490, 285] on div "Lote Mínimo 11,088 Quebra de entrega 0" at bounding box center [564, 272] width 349 height 49
type input "221,76"
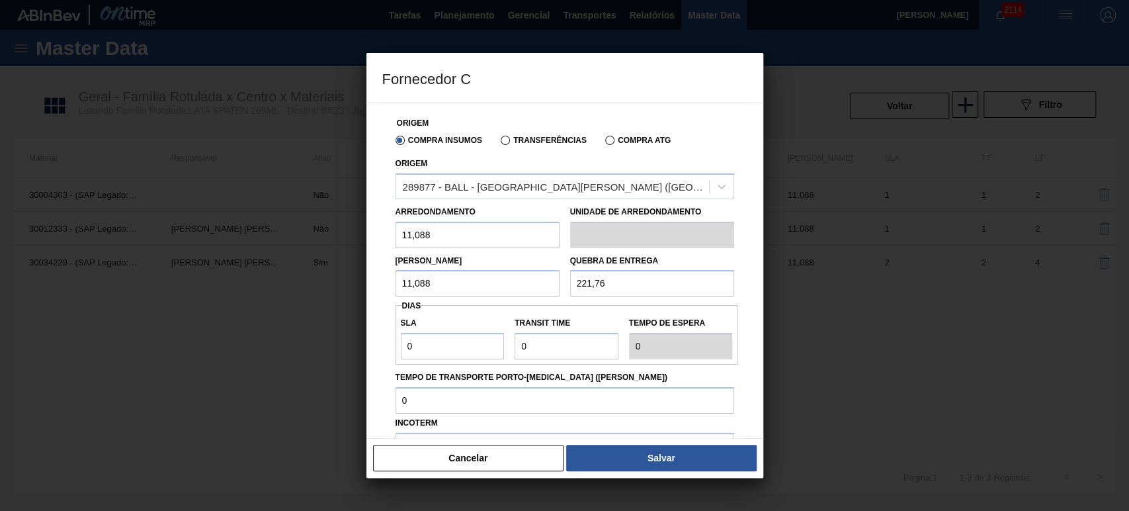
click at [587, 321] on label "Transit Time" at bounding box center [567, 323] width 104 height 19
click at [587, 333] on input "Transit Time" at bounding box center [567, 346] width 104 height 26
drag, startPoint x: 572, startPoint y: 345, endPoint x: 480, endPoint y: 339, distance: 92.1
click at [485, 339] on div "SLA 0 Transit Time Tempo de espera 0" at bounding box center [567, 334] width 343 height 49
type input "1"
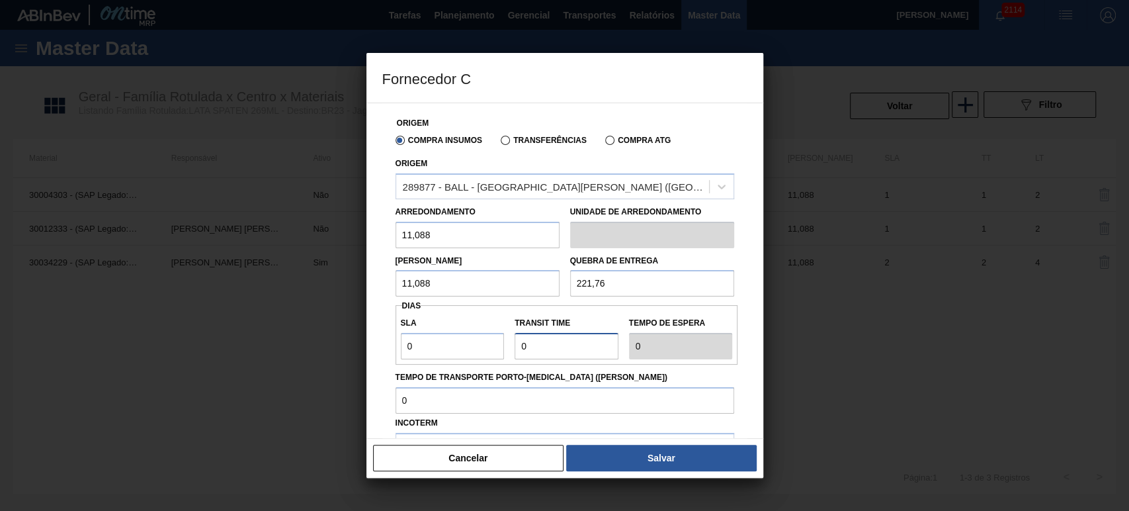
type input "1"
drag, startPoint x: 452, startPoint y: 349, endPoint x: 334, endPoint y: 342, distance: 118.6
click at [324, 339] on div "Fornecedor C Origem Compra Insumos Transferências Compra ATG Origem 289877 - BA…" at bounding box center [564, 255] width 1129 height 511
type input "1"
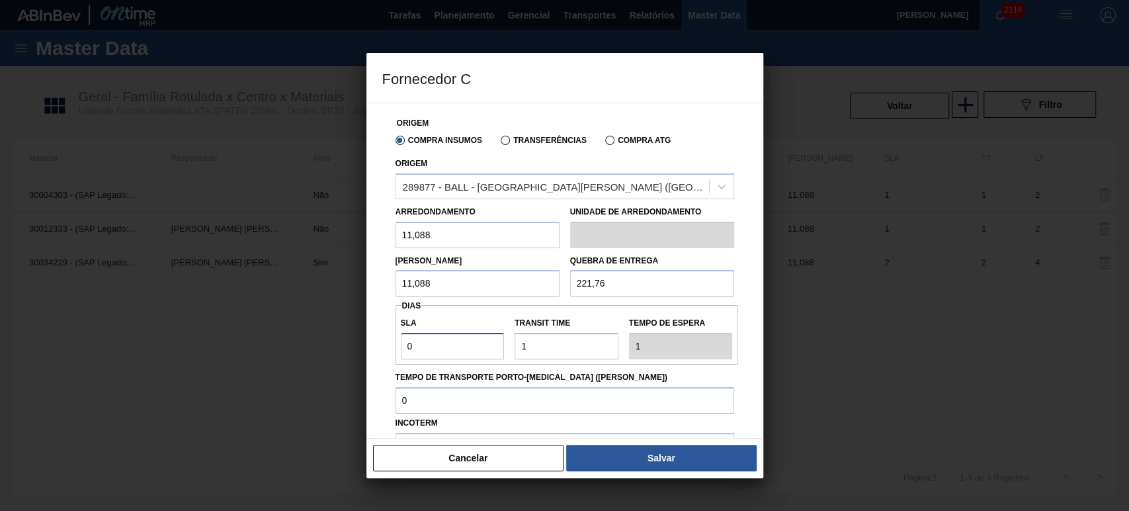
type input "2"
type input "1"
click at [609, 360] on div "SLA 1 Transit Time Tempo de espera 2" at bounding box center [567, 335] width 343 height 60
click at [614, 366] on div "Tempo de Transporte Porto-Doca (dias)" at bounding box center [564, 388] width 349 height 49
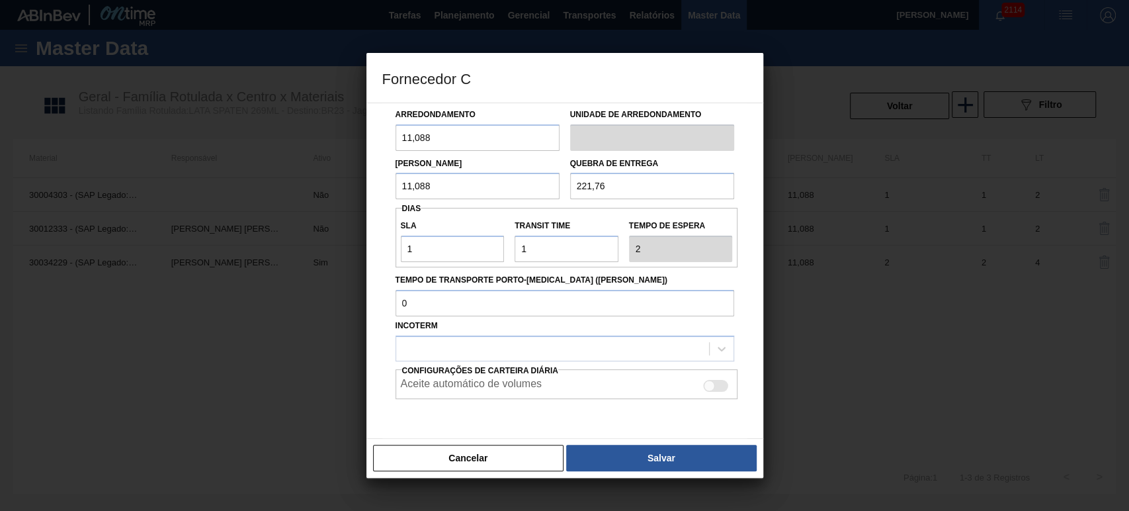
scroll to position [140, 0]
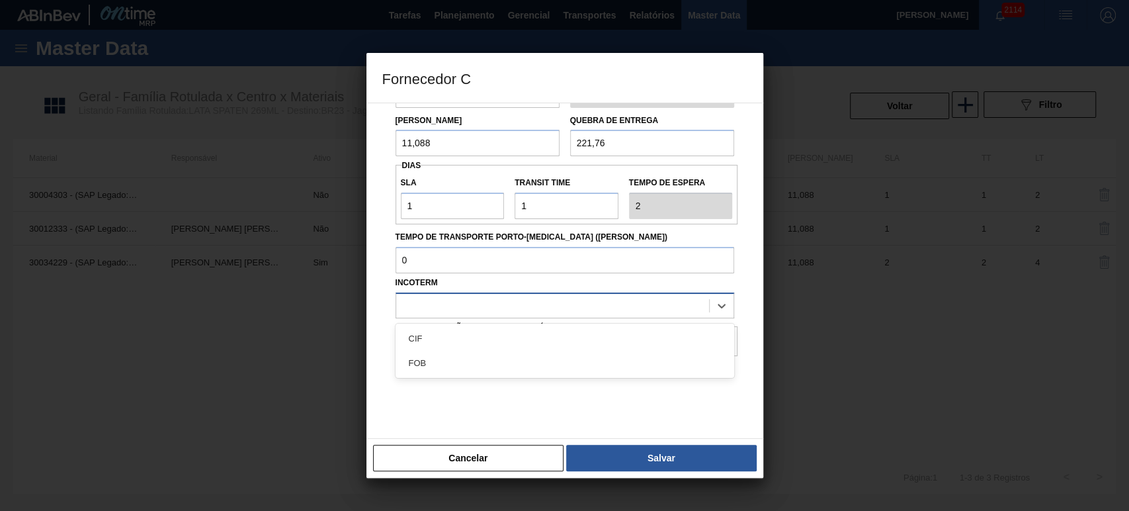
click at [489, 302] on div at bounding box center [552, 305] width 313 height 19
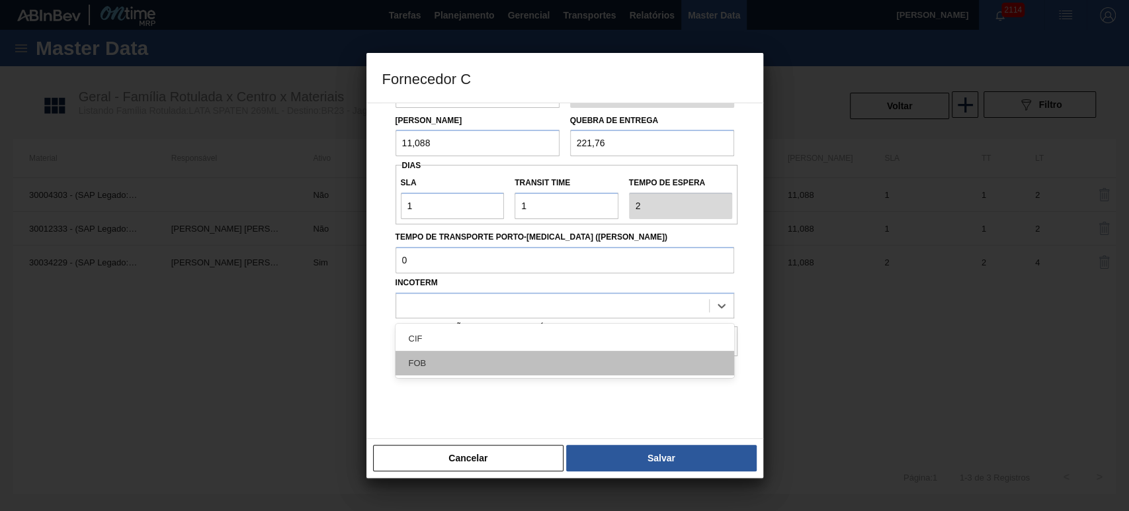
click at [450, 359] on div "FOB" at bounding box center [565, 363] width 339 height 24
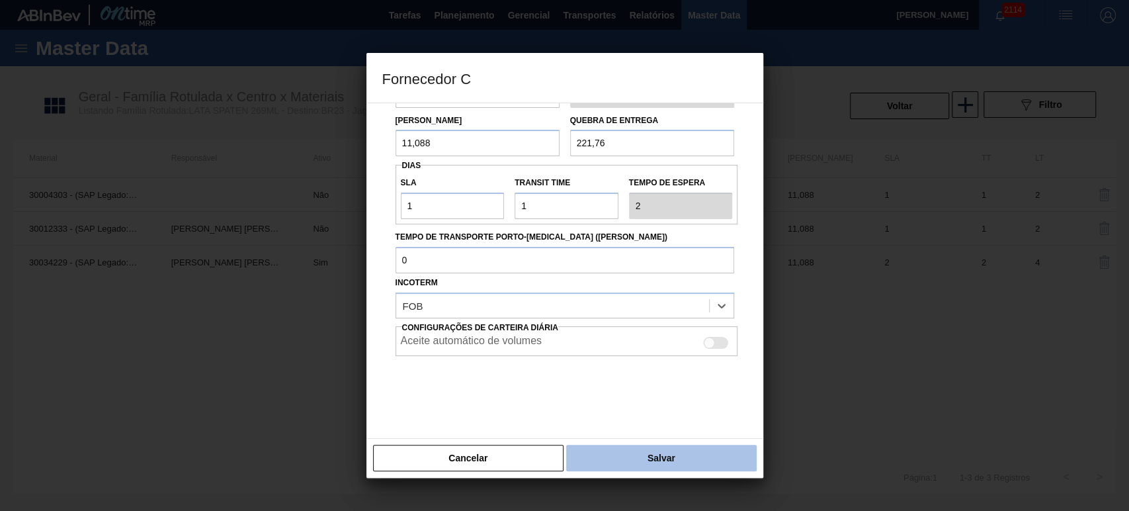
click at [672, 448] on button "Salvar" at bounding box center [661, 457] width 190 height 26
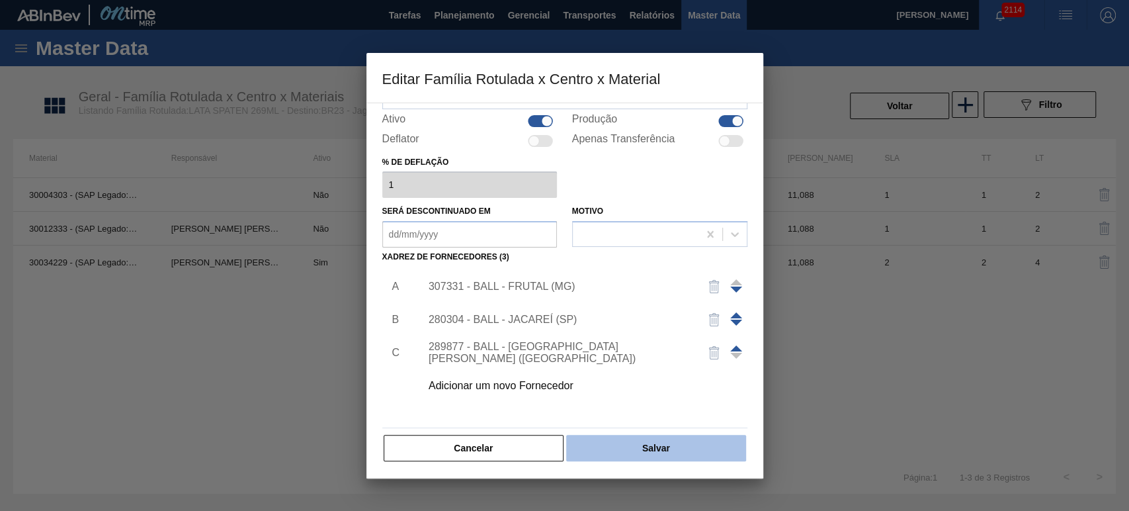
click at [639, 450] on button "Salvar" at bounding box center [655, 448] width 179 height 26
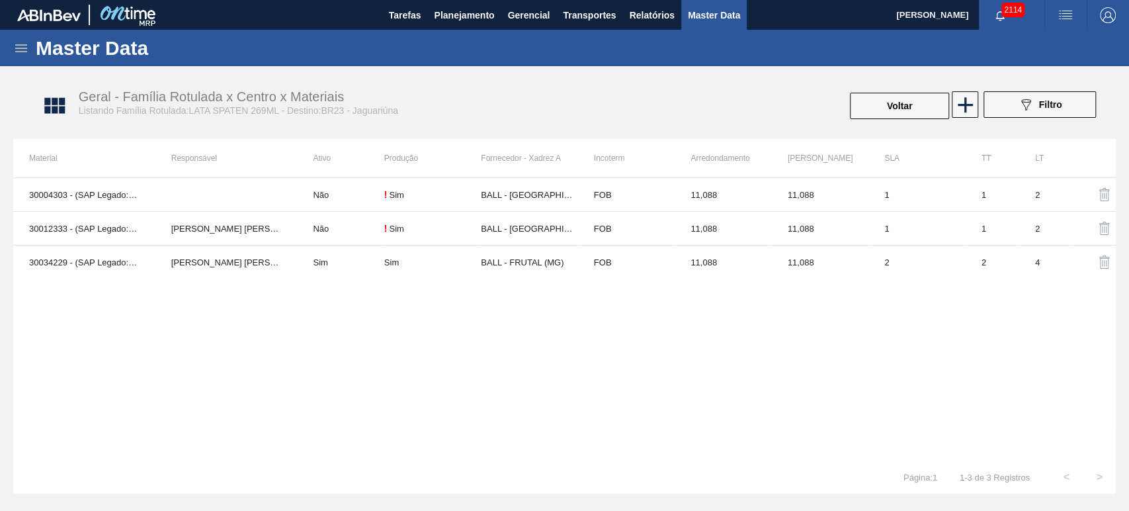
click at [524, 321] on div "30004303 - (SAP Legado: 50769533) - LATA AL. 269ML SLEEK SPATEN Não ! Sim BALL …" at bounding box center [564, 318] width 1103 height 283
click at [761, 310] on div "30004303 - (SAP Legado: 50769533) - LATA AL. 269ML SLEEK SPATEN Não ! Sim BALL …" at bounding box center [564, 318] width 1103 height 283
click at [777, 309] on div "30004303 - (SAP Legado: 50769533) - LATA AL. 269ML SLEEK SPATEN Não ! Sim BALL …" at bounding box center [564, 318] width 1103 height 283
click at [651, 369] on div "30004303 - (SAP Legado: 50769533) - LATA AL. 269ML SLEEK SPATEN Não ! Sim BALL …" at bounding box center [564, 318] width 1103 height 283
click at [894, 99] on button "Voltar" at bounding box center [899, 106] width 99 height 26
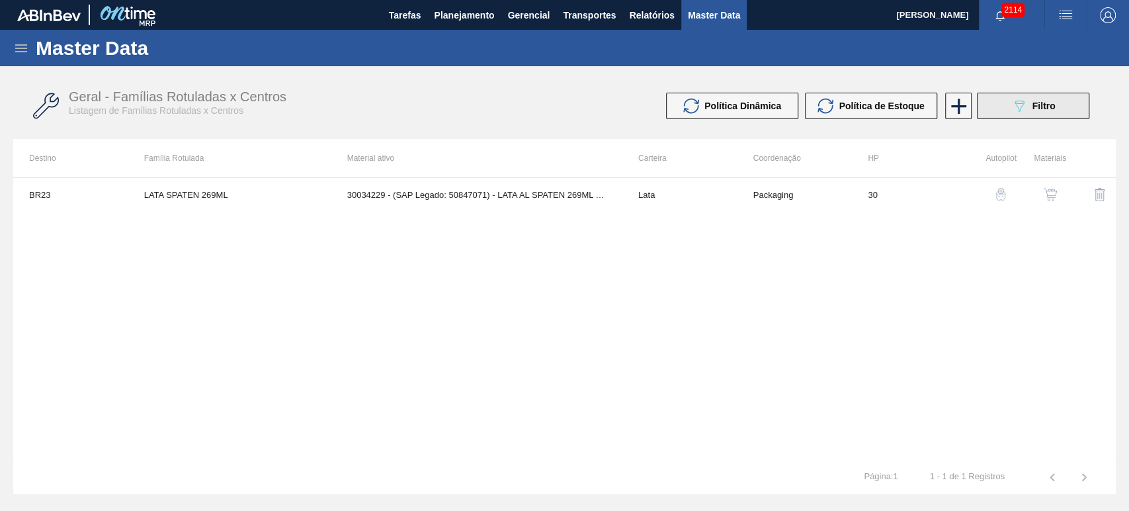
click at [1036, 101] on span "Filtro" at bounding box center [1043, 106] width 23 height 11
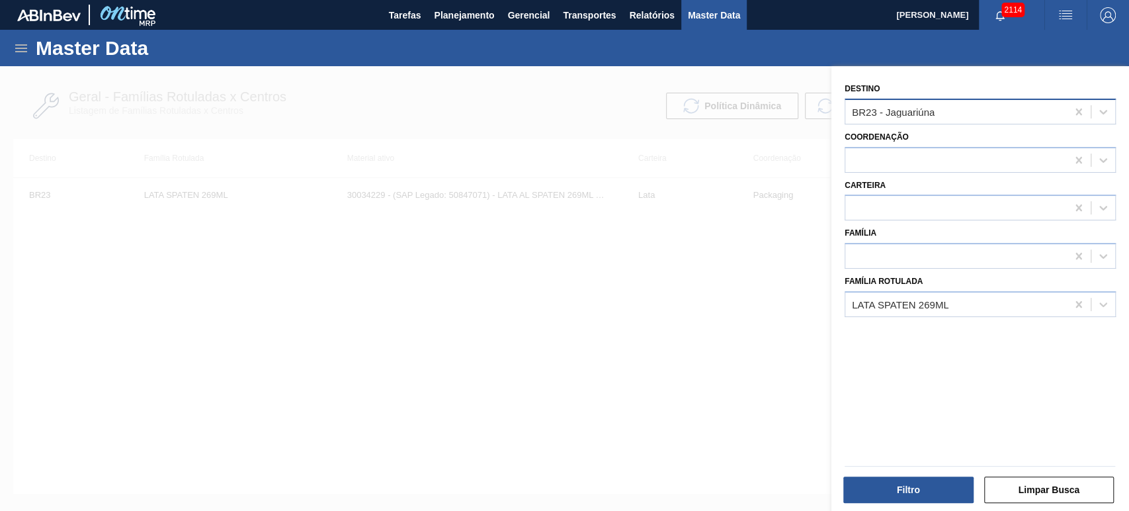
click at [968, 106] on div "BR23 - Jaguariúna" at bounding box center [956, 111] width 222 height 19
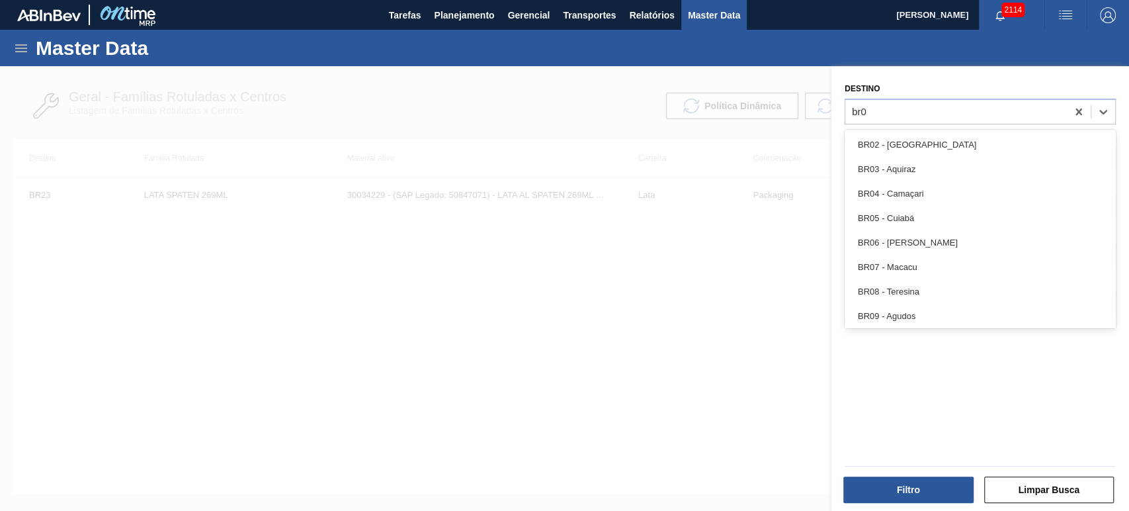
type input "br07"
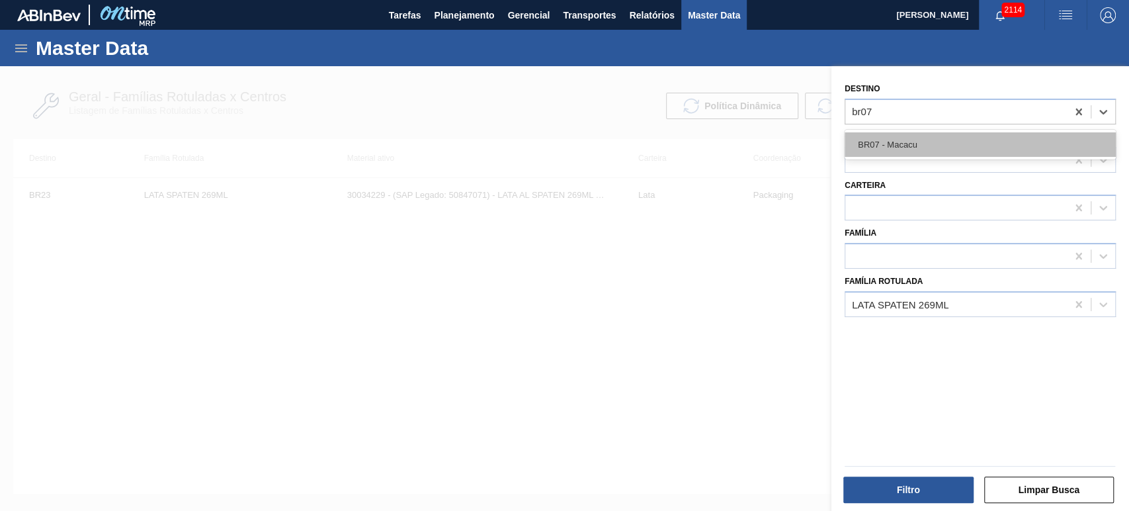
click at [935, 144] on div "BR07 - Macacu" at bounding box center [980, 144] width 271 height 24
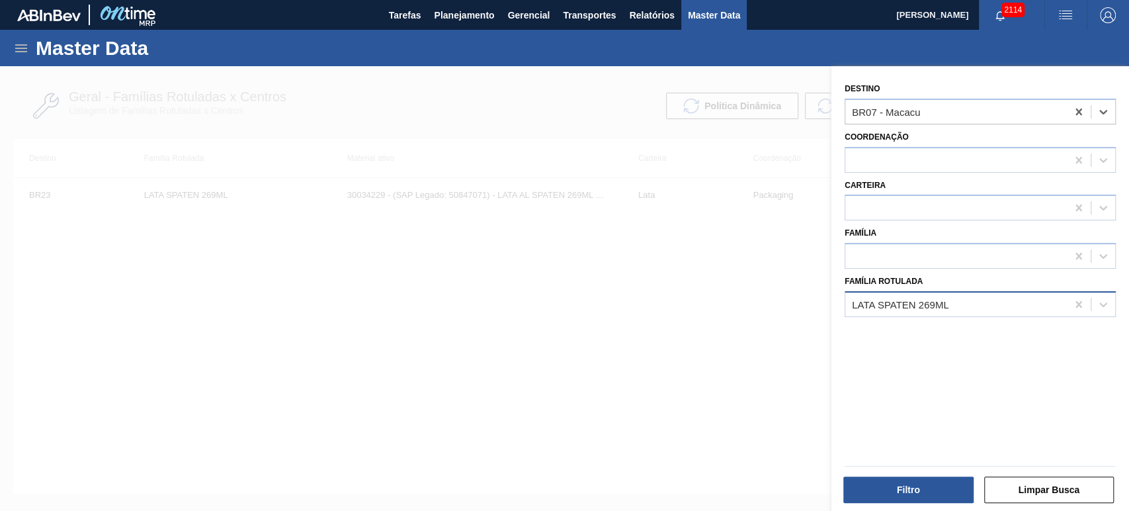
click at [966, 302] on div "LATA SPATEN 269ML" at bounding box center [956, 303] width 222 height 19
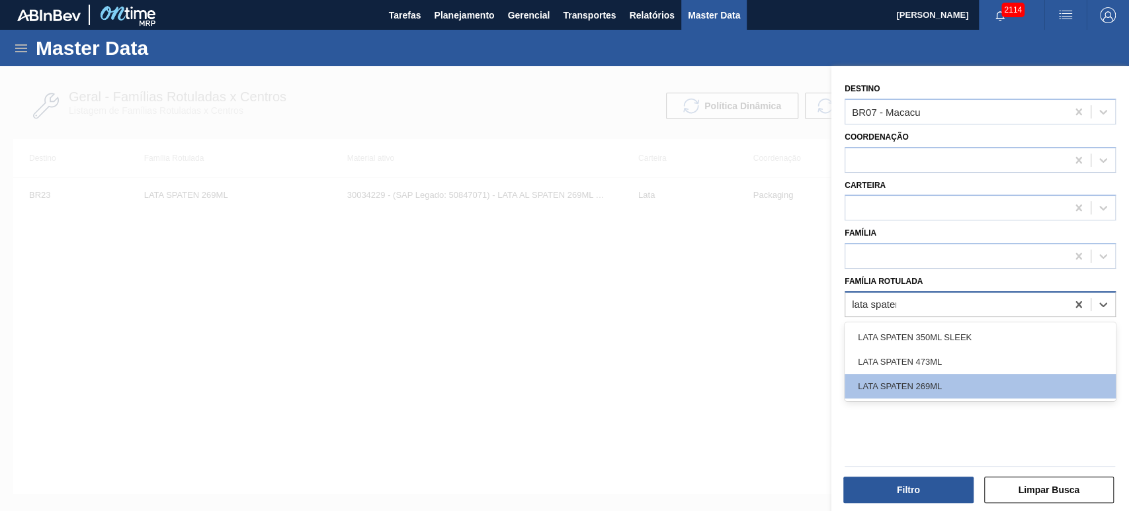
type Rotulada "lata spaten"
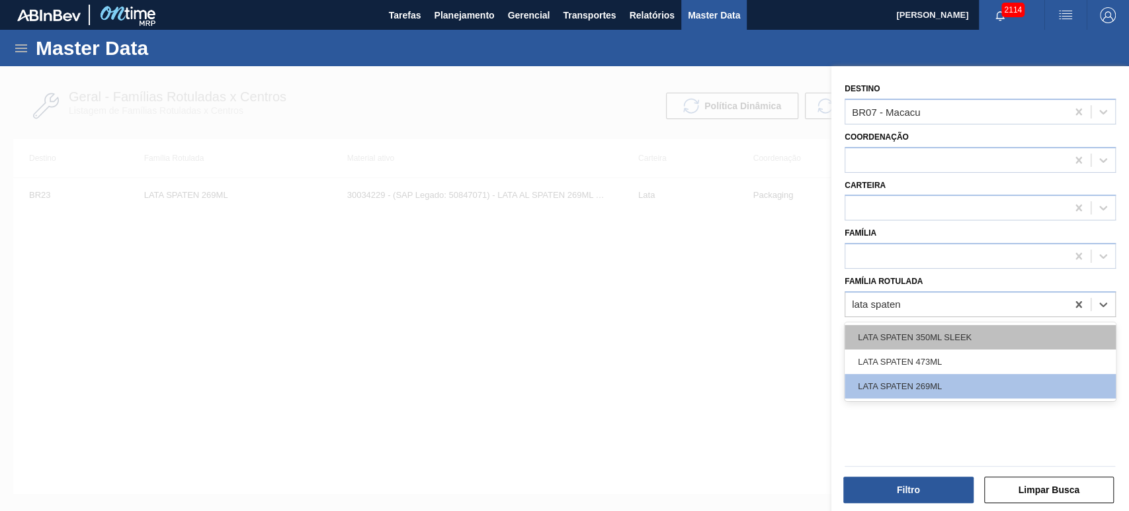
click at [992, 334] on div "LATA SPATEN 350ML SLEEK" at bounding box center [980, 337] width 271 height 24
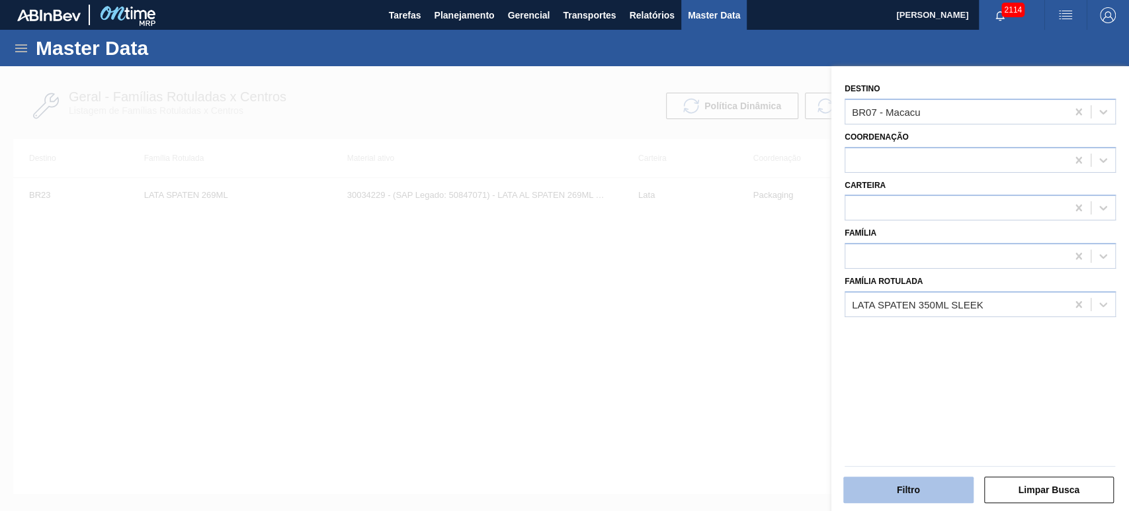
click at [946, 497] on button "Filtro" at bounding box center [908, 489] width 130 height 26
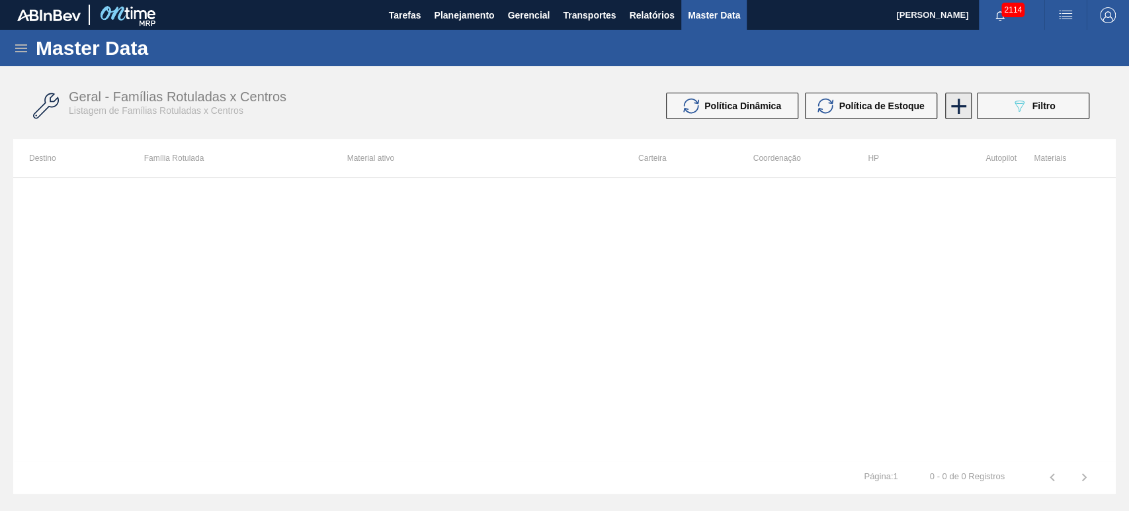
click at [965, 102] on icon at bounding box center [959, 106] width 26 height 26
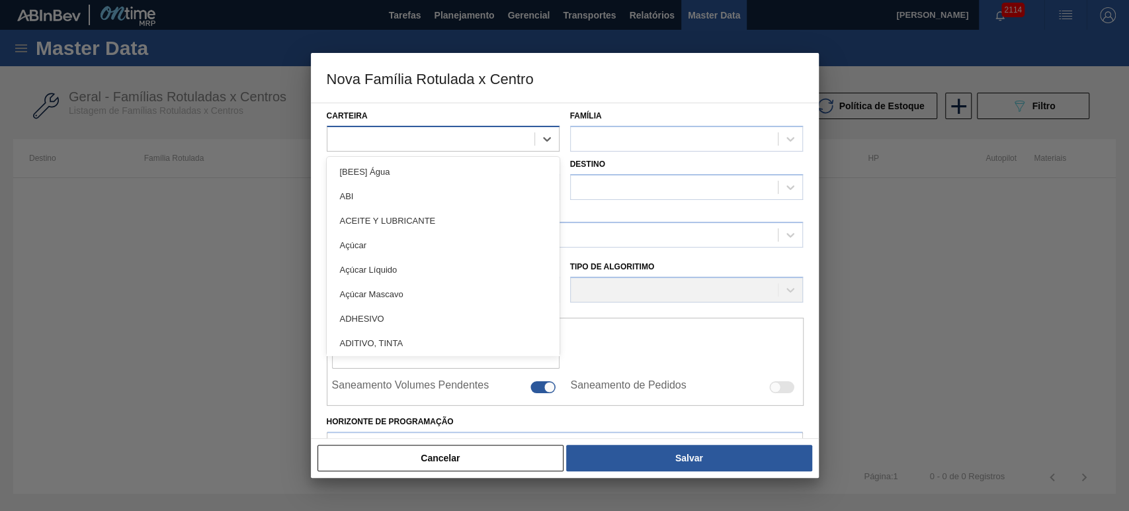
click at [439, 131] on div at bounding box center [430, 138] width 207 height 19
type input "lata"
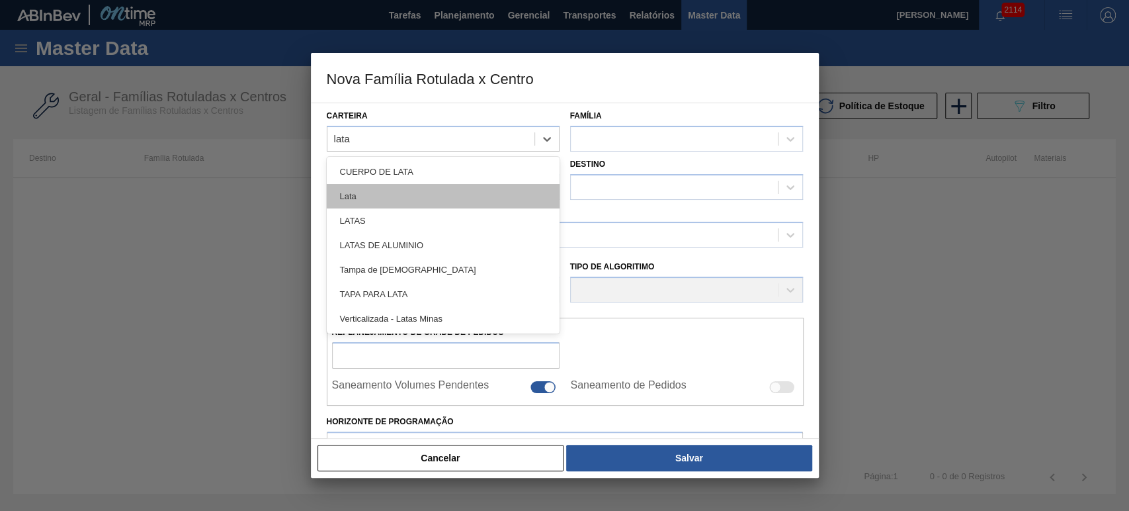
click at [419, 206] on div "Lata" at bounding box center [443, 196] width 233 height 24
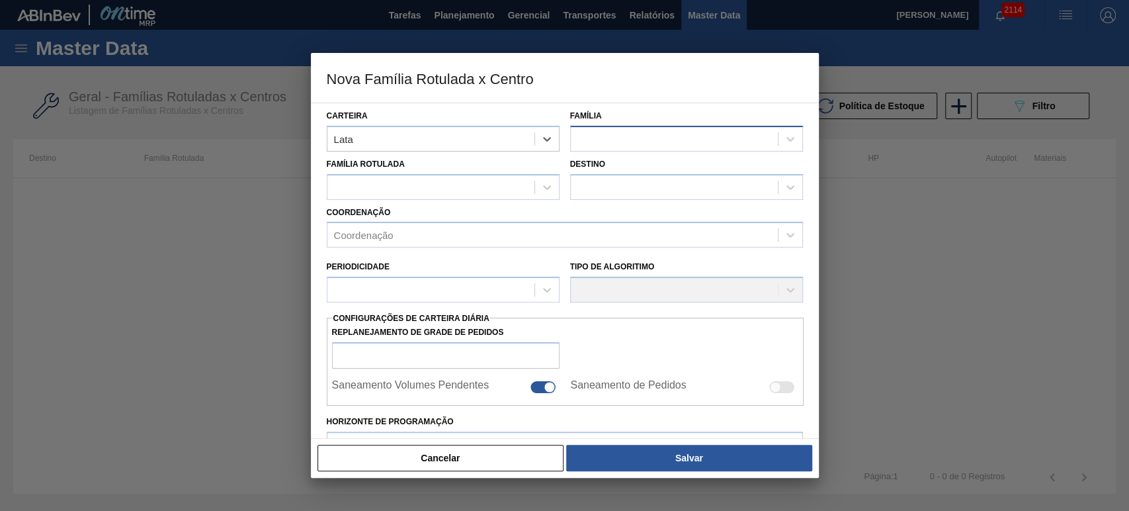
click at [600, 144] on div at bounding box center [674, 138] width 207 height 19
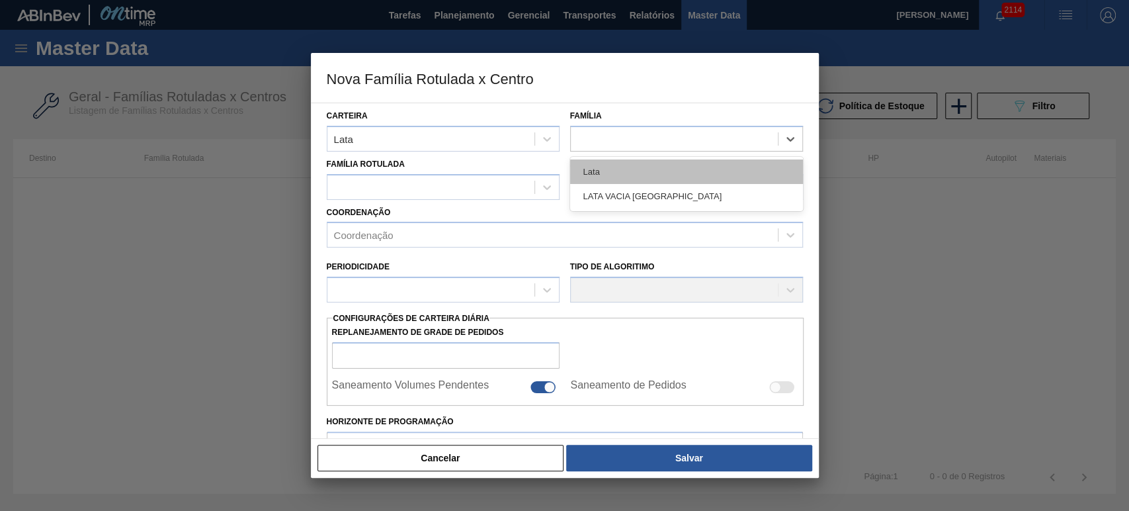
click at [603, 167] on div "Lata" at bounding box center [686, 171] width 233 height 24
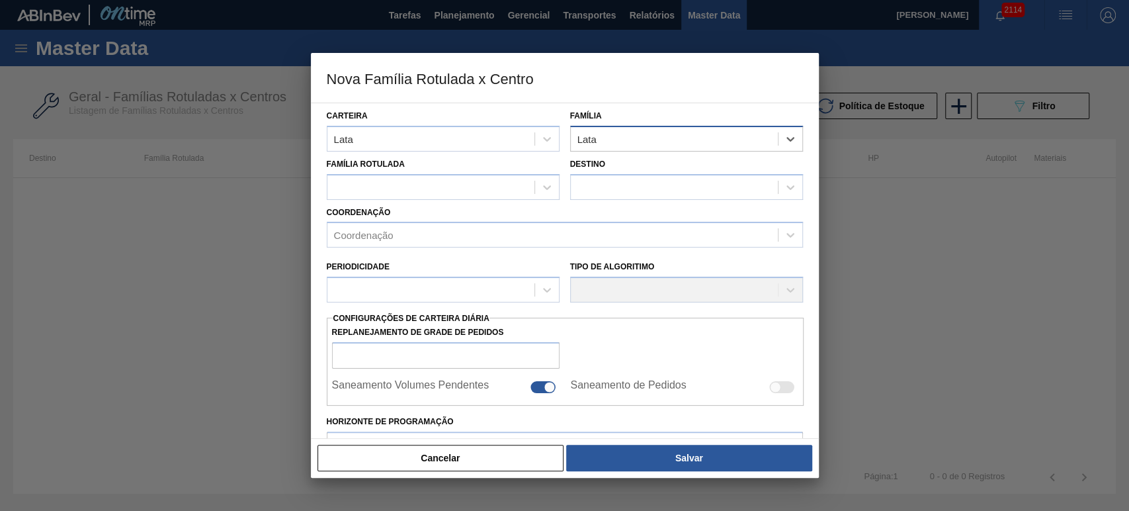
click at [635, 138] on div "Lata" at bounding box center [674, 138] width 207 height 19
click at [482, 185] on div at bounding box center [430, 186] width 207 height 19
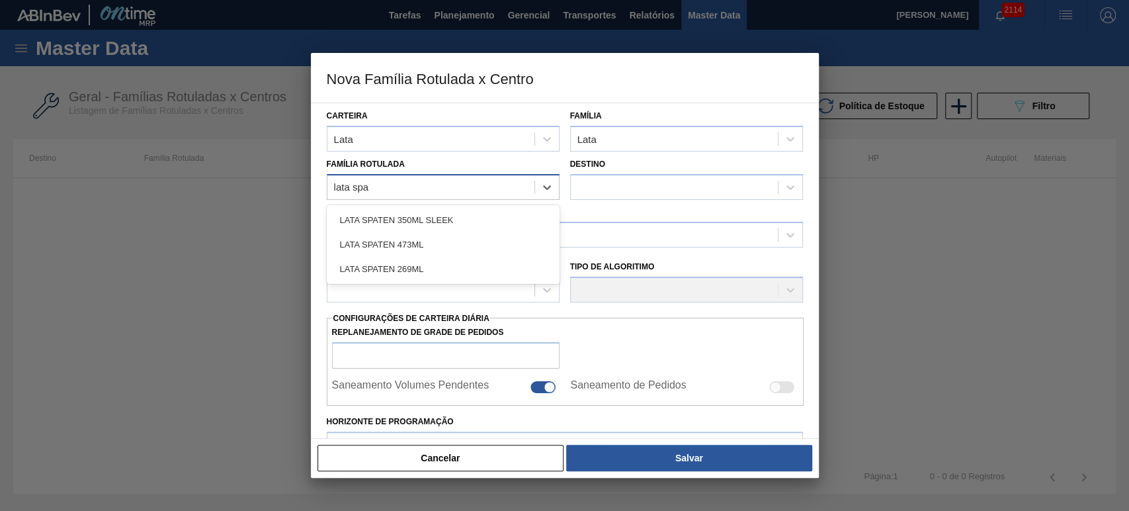
type Rotulada "lata spat"
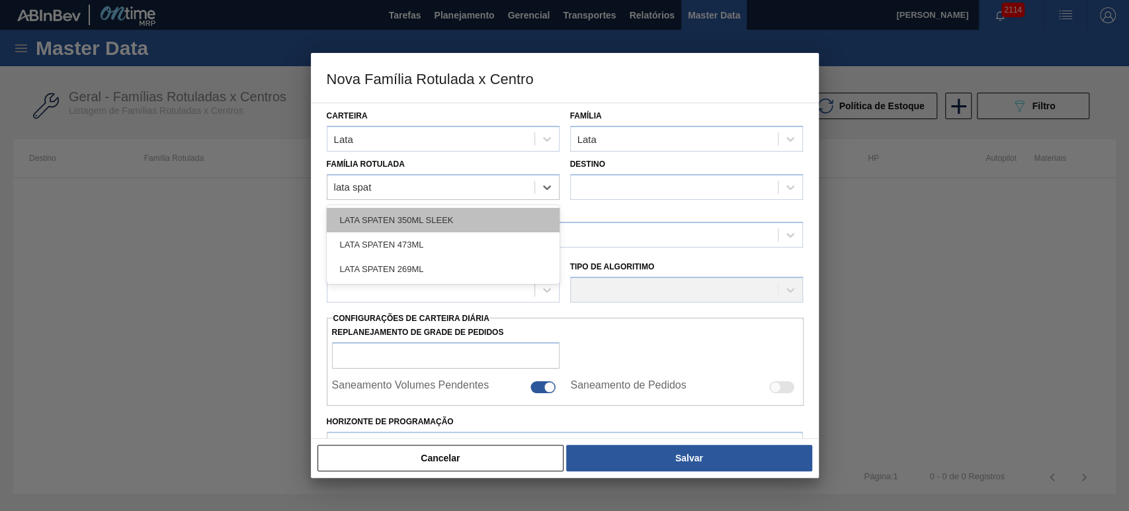
click at [489, 218] on div "LATA SPATEN 350ML SLEEK" at bounding box center [443, 220] width 233 height 24
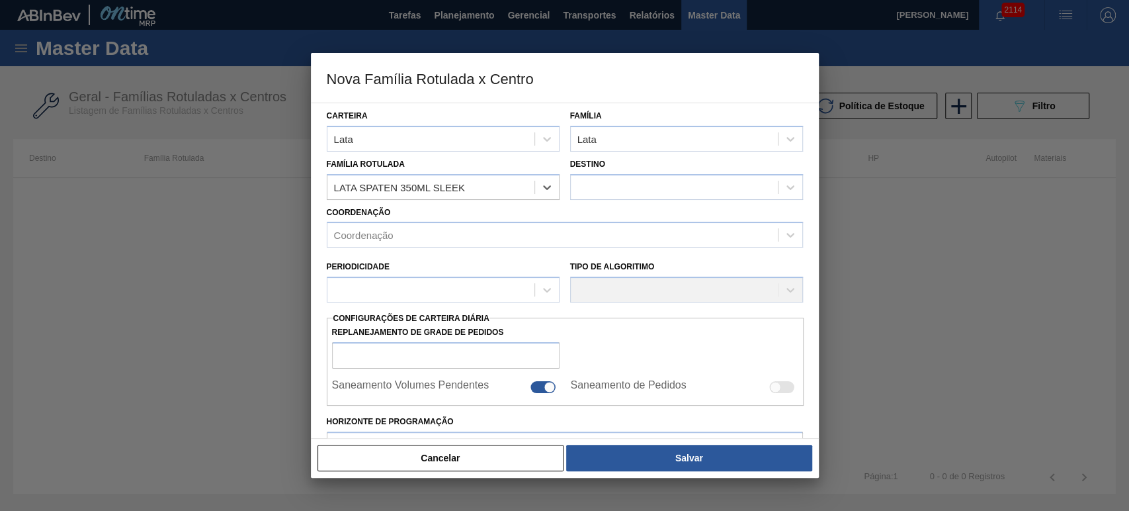
checkbox input "false"
click at [627, 189] on div at bounding box center [674, 186] width 207 height 19
type input "br07"
click at [677, 235] on div "Coordenação" at bounding box center [552, 235] width 450 height 19
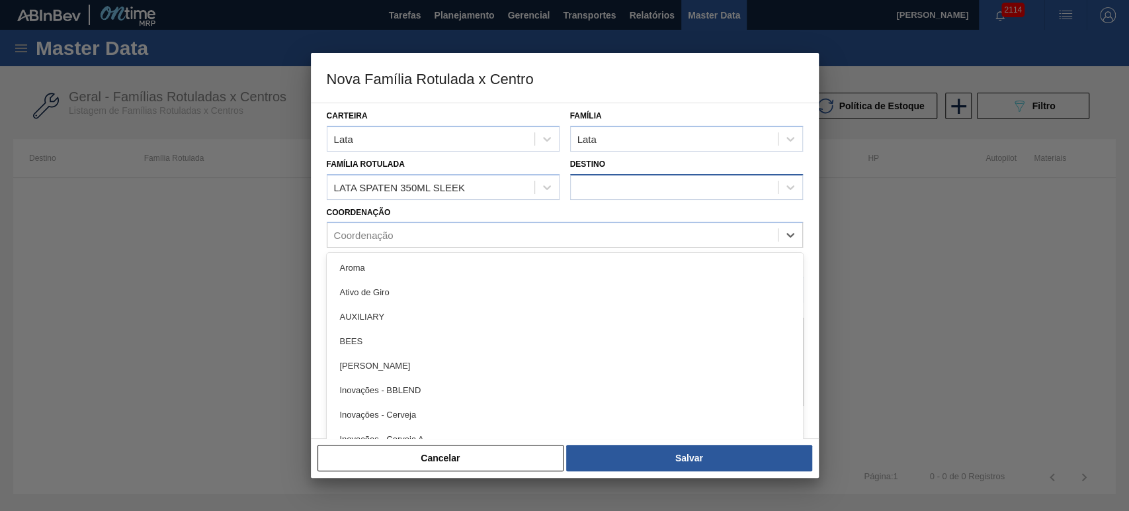
click at [665, 193] on div at bounding box center [674, 186] width 207 height 19
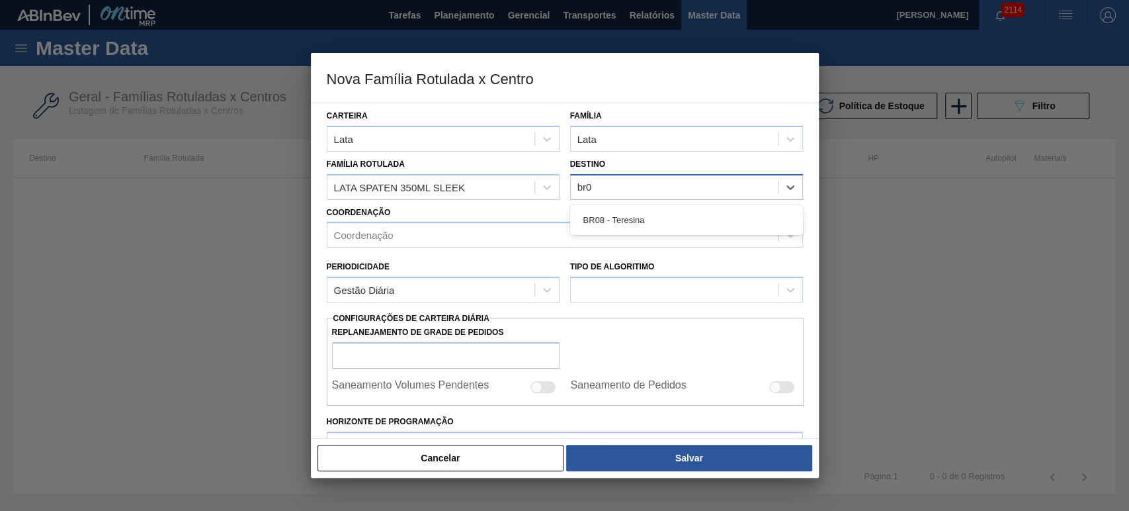
type input "br07"
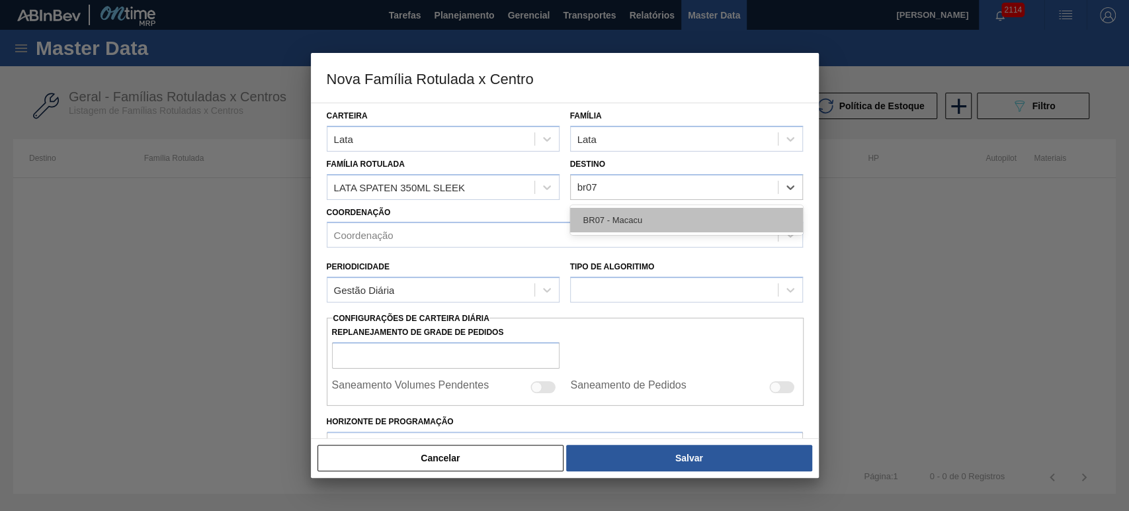
click at [651, 208] on div "BR07 - Macacu" at bounding box center [686, 220] width 233 height 24
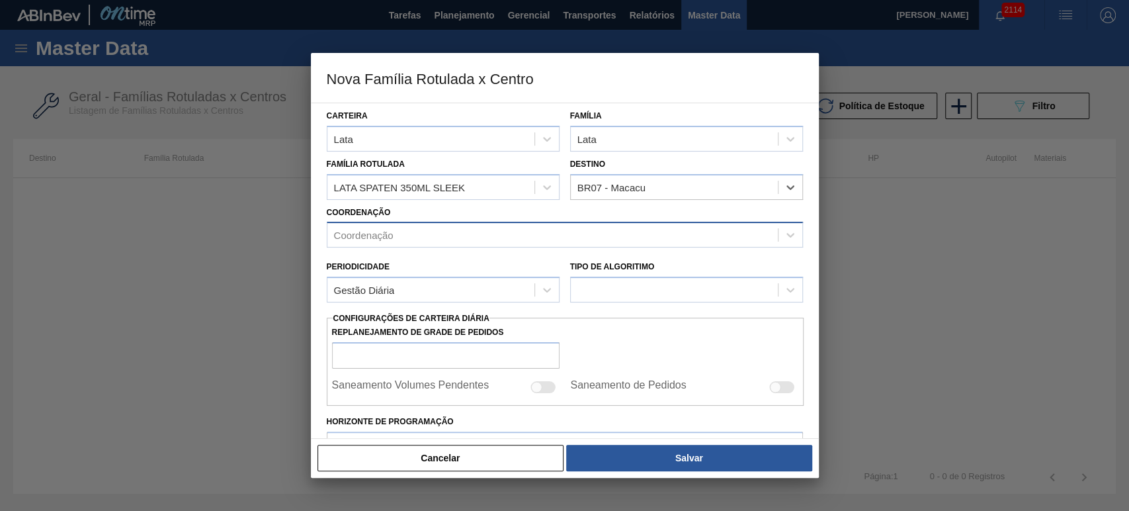
click at [609, 236] on div "Coordenação" at bounding box center [552, 235] width 450 height 19
type input "l"
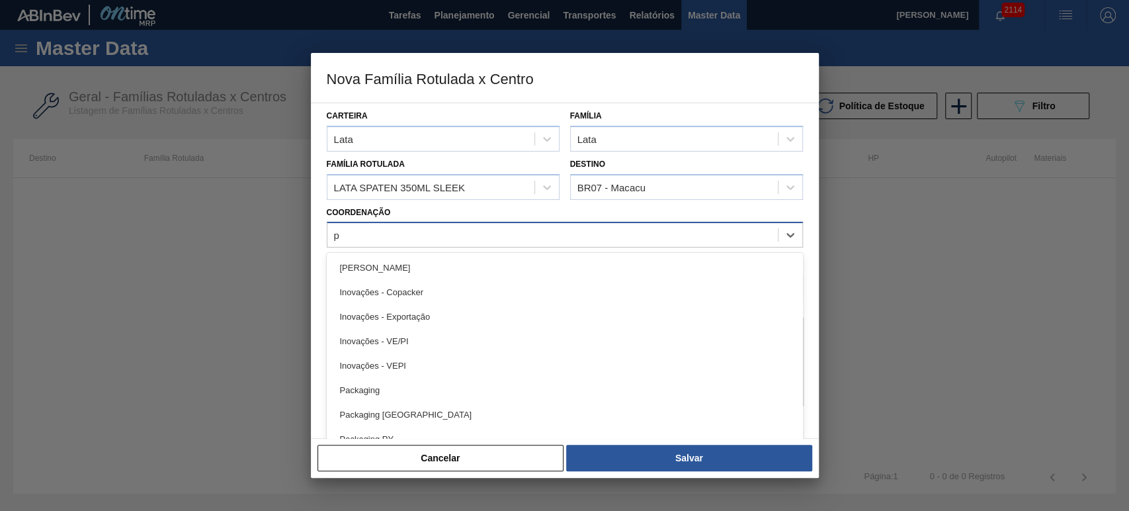
type input "pa"
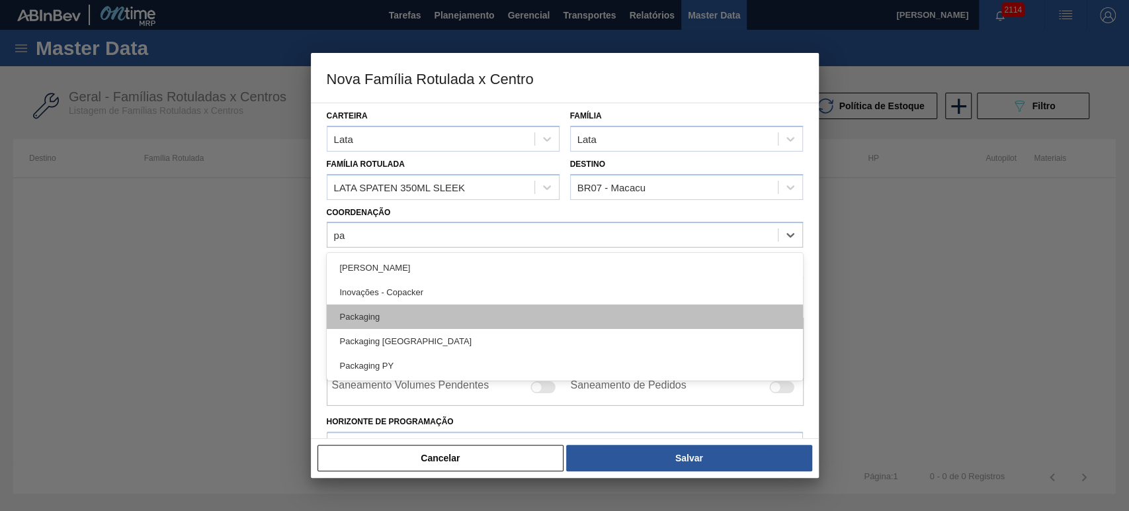
click at [424, 316] on div "Packaging" at bounding box center [565, 316] width 476 height 24
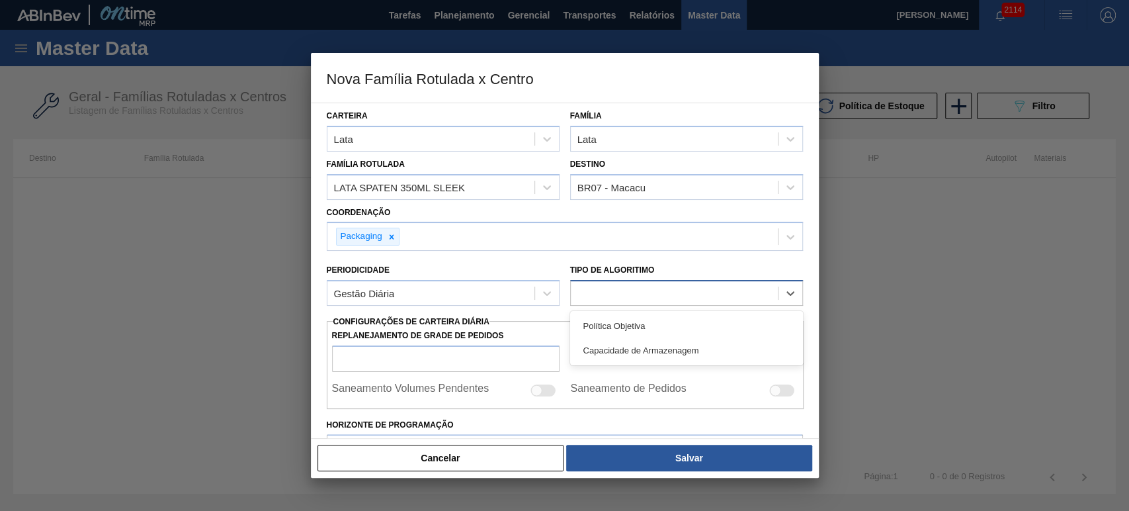
click at [640, 299] on div at bounding box center [674, 293] width 207 height 19
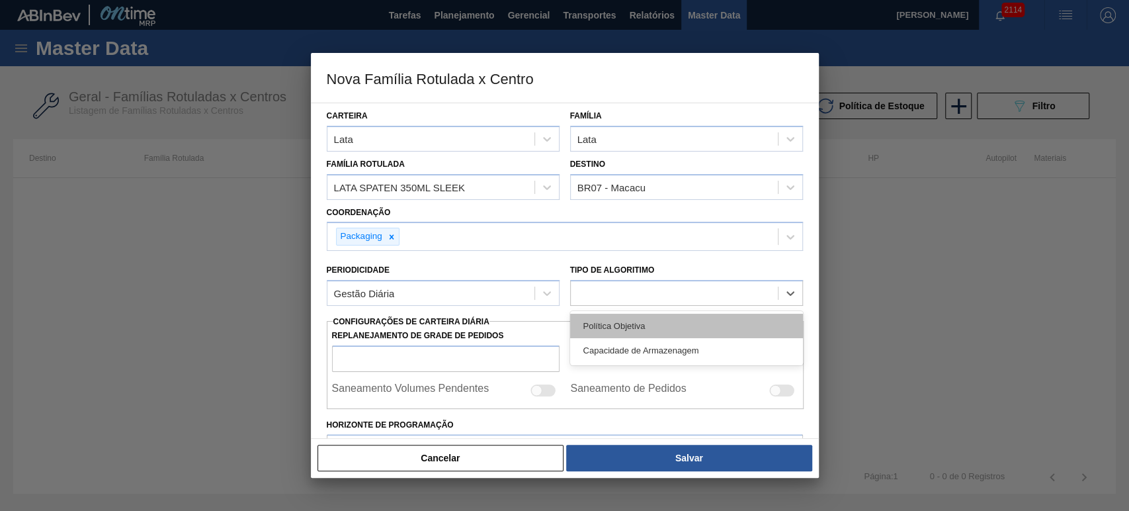
click at [651, 324] on div "Política Objetiva" at bounding box center [686, 326] width 233 height 24
type input "0"
type input "100"
type input "0,000"
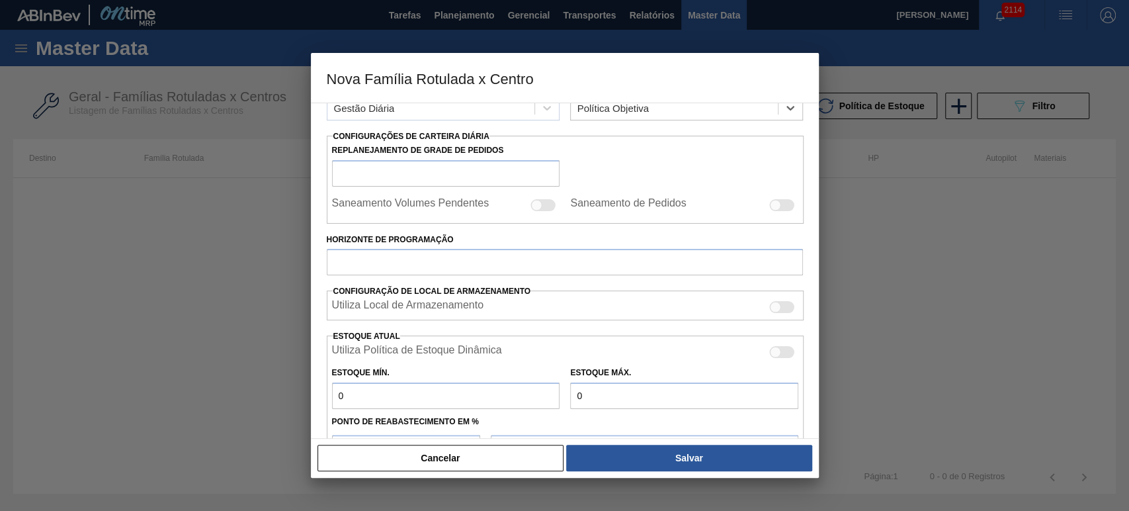
scroll to position [196, 0]
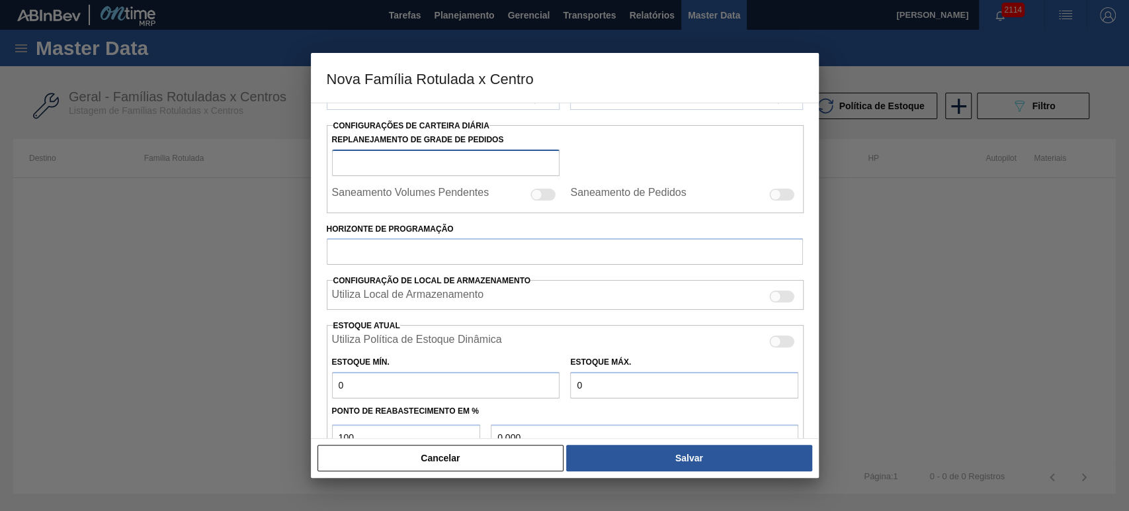
click at [406, 169] on input "Replanejamento de Grade de Pedidos" at bounding box center [446, 162] width 228 height 26
click at [395, 245] on input "Horizonte de Programação" at bounding box center [565, 251] width 476 height 26
type input "60"
click at [474, 315] on div "Carteira Lata Família Lata Família Rotulada LATA SPATEN 350ML SLEEK Destino BR0…" at bounding box center [565, 260] width 476 height 706
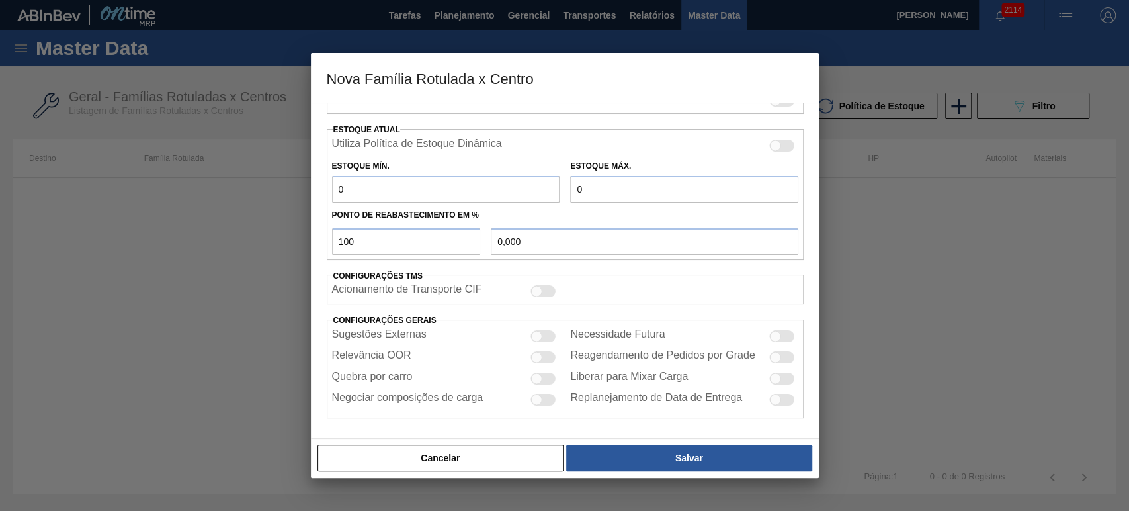
scroll to position [392, 0]
click at [535, 375] on div at bounding box center [536, 378] width 11 height 11
checkbox input "true"
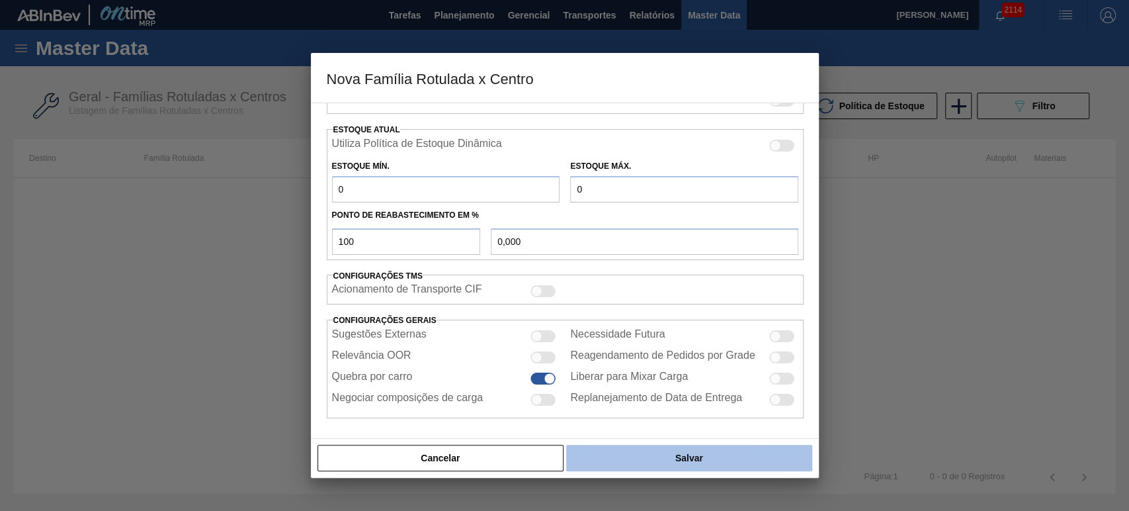
click at [679, 458] on button "Salvar" at bounding box center [688, 457] width 245 height 26
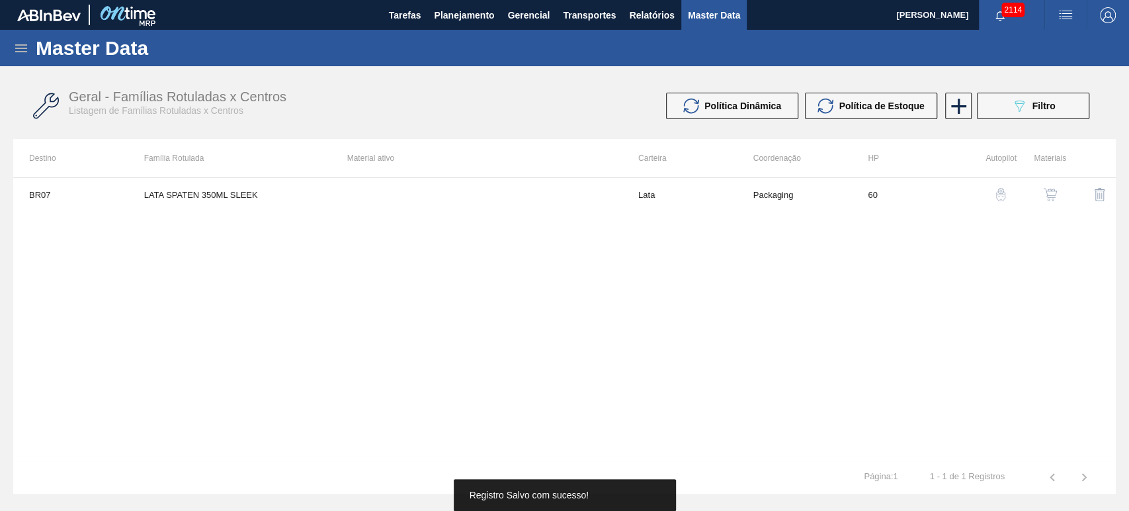
click at [1052, 204] on button "button" at bounding box center [1050, 195] width 32 height 32
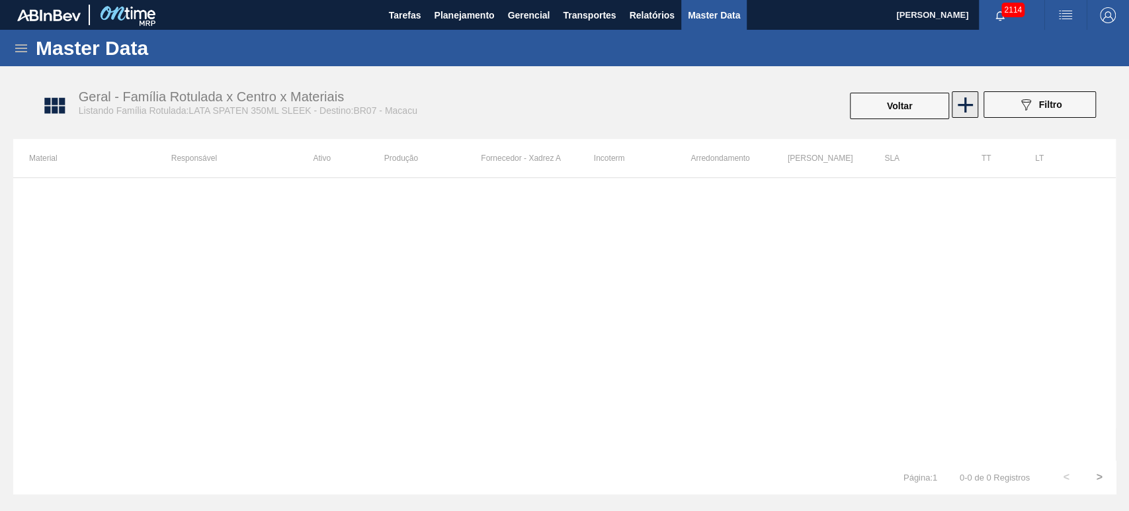
click at [969, 100] on icon at bounding box center [965, 105] width 26 height 26
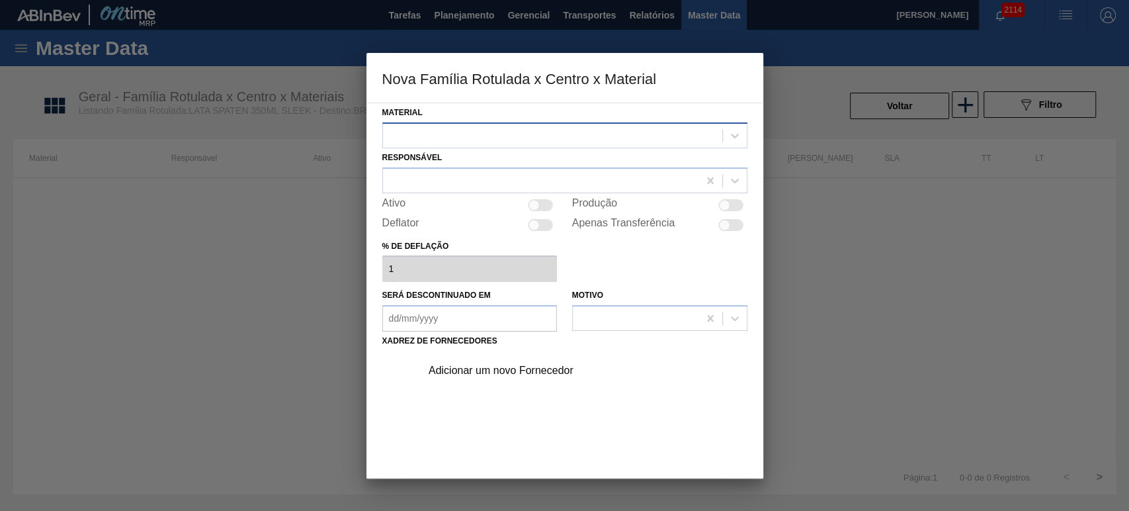
click at [586, 136] on div at bounding box center [552, 135] width 339 height 19
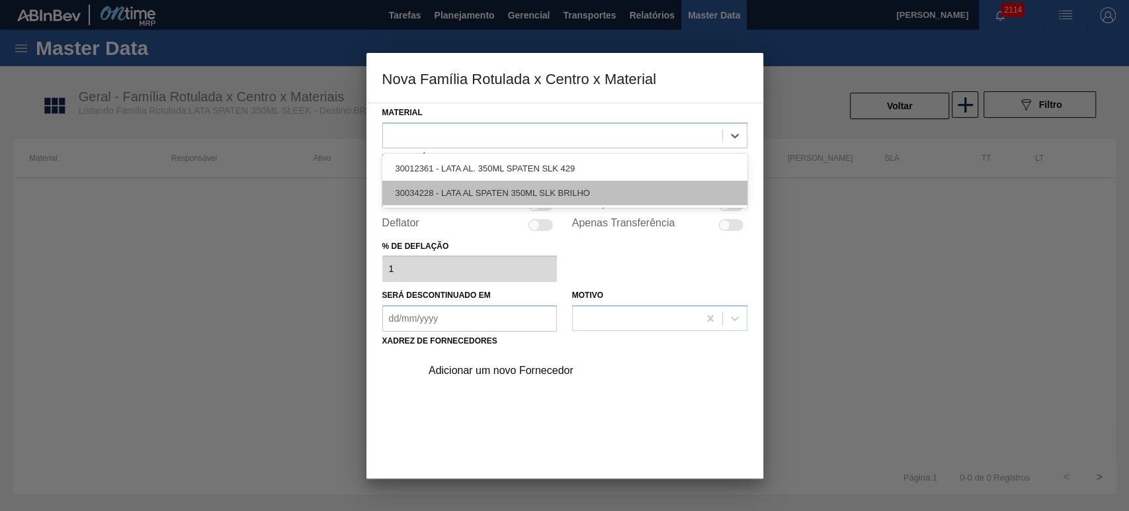
click at [446, 185] on div "30034228 - LATA AL SPATEN 350ML SLK BRILHO" at bounding box center [564, 193] width 365 height 24
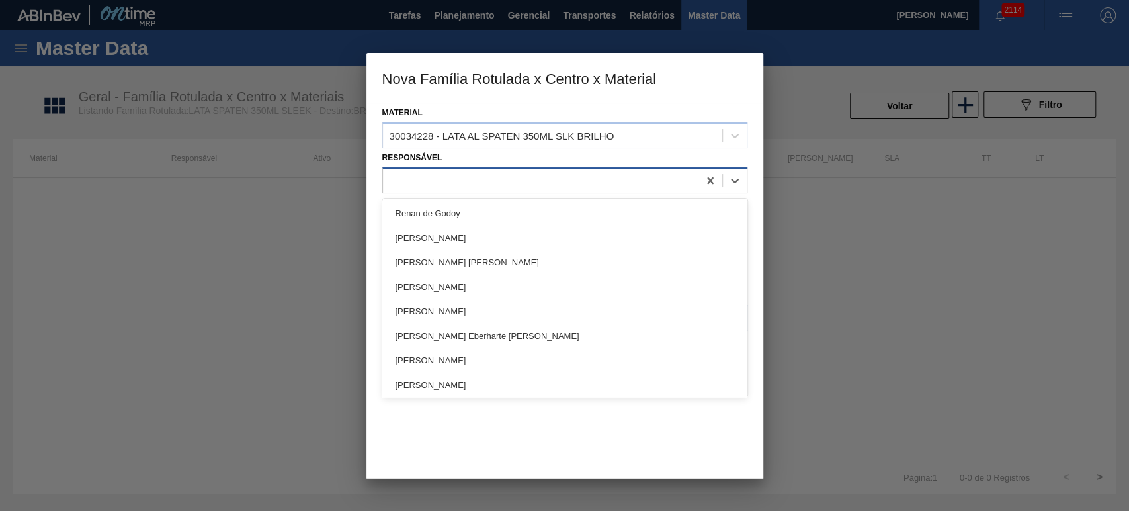
click at [456, 181] on div at bounding box center [540, 180] width 315 height 19
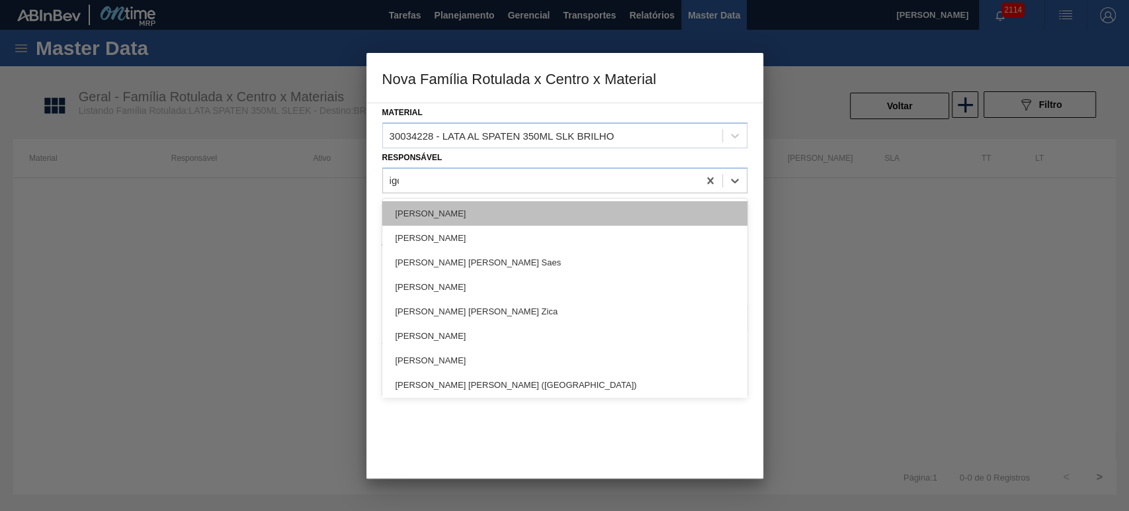
type input "igor"
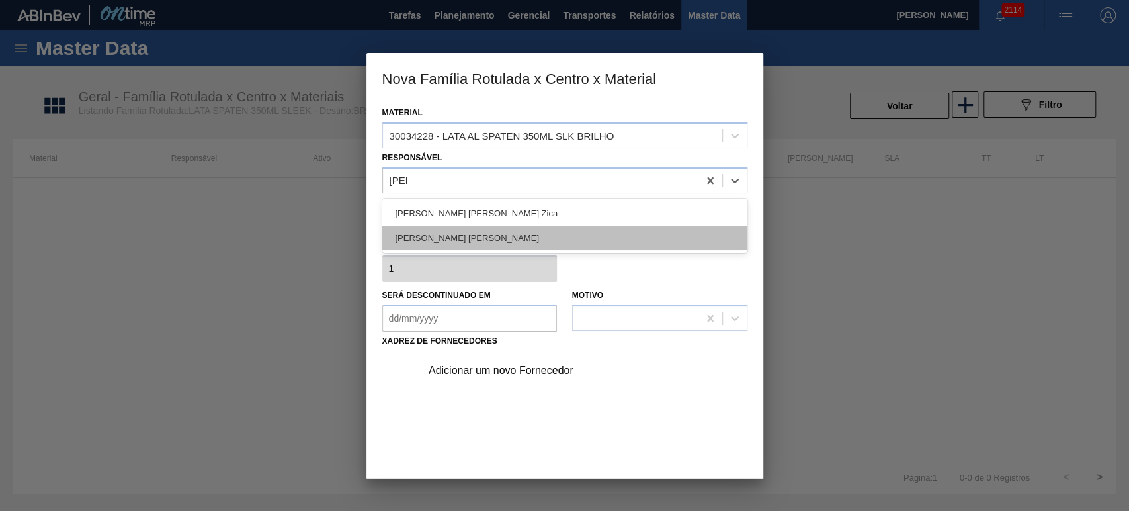
click at [488, 244] on div "IGOR FERREIRA MOURA" at bounding box center [564, 238] width 365 height 24
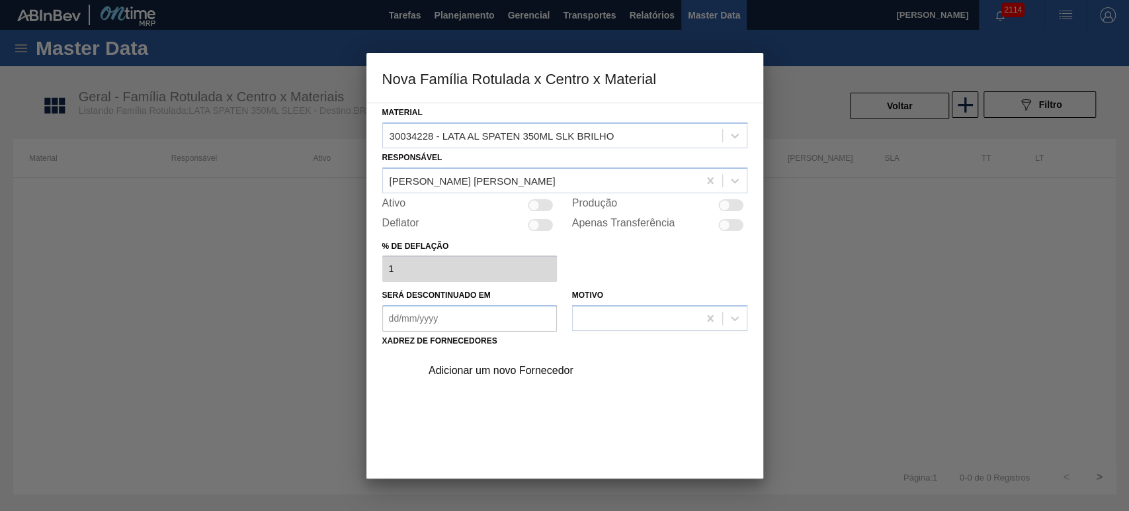
click at [541, 204] on div at bounding box center [540, 205] width 25 height 12
checkbox input "true"
click at [483, 376] on div "Adicionar um novo Fornecedor" at bounding box center [580, 370] width 334 height 33
click at [489, 365] on div "Adicionar um novo Fornecedor" at bounding box center [558, 370] width 259 height 12
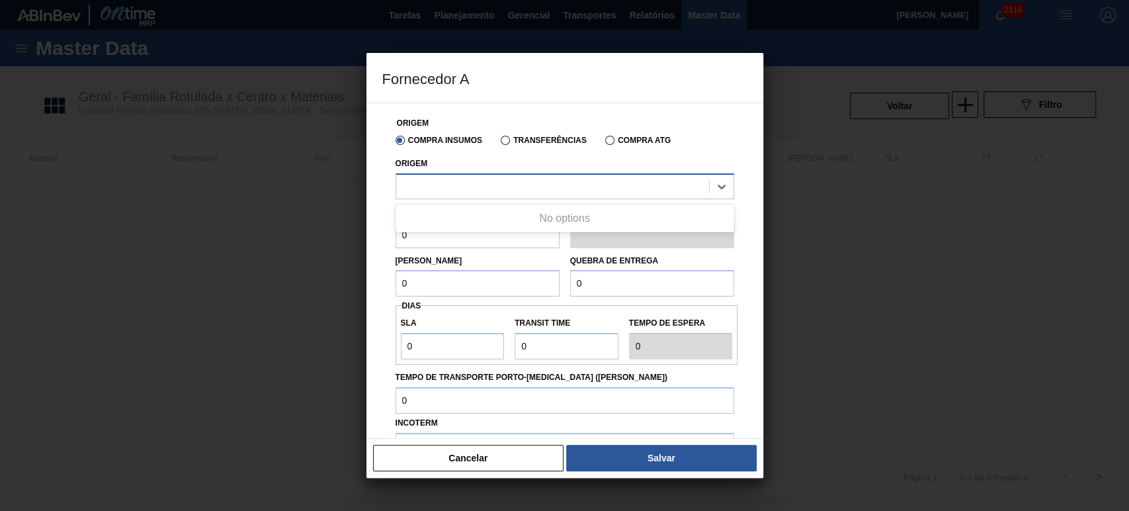
click at [482, 184] on div at bounding box center [552, 186] width 313 height 19
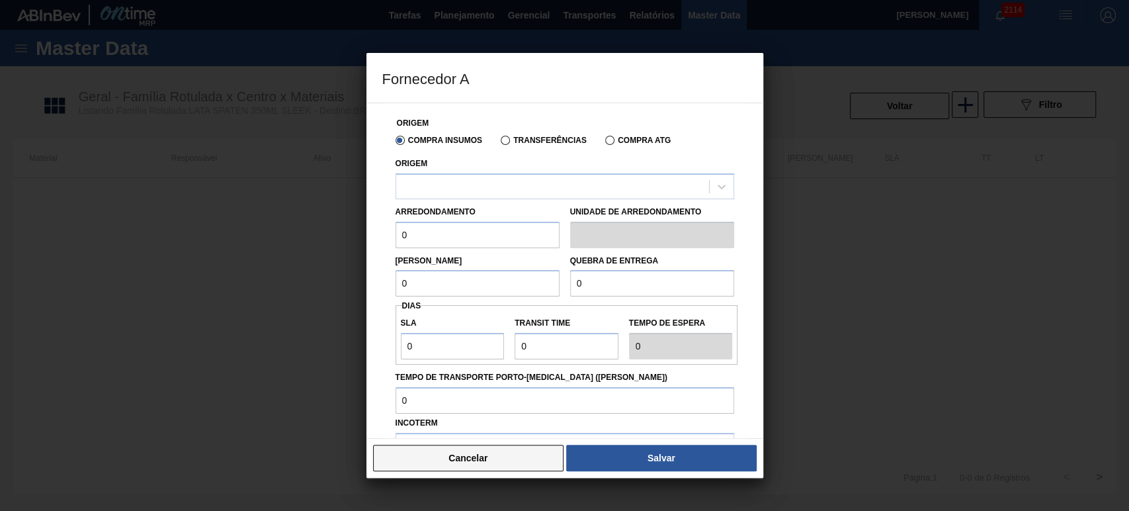
click at [497, 449] on button "Cancelar" at bounding box center [468, 457] width 191 height 26
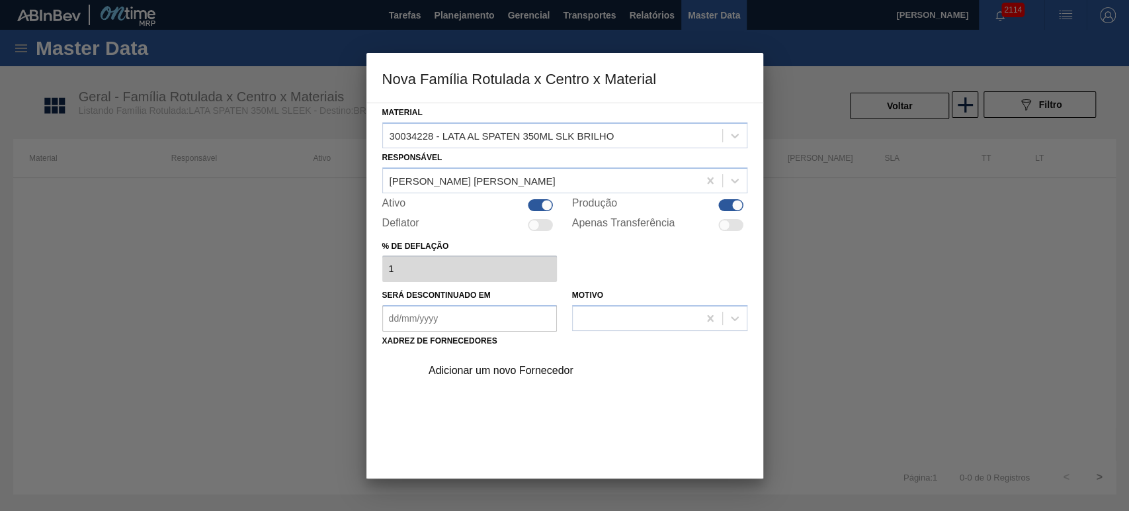
scroll to position [84, 0]
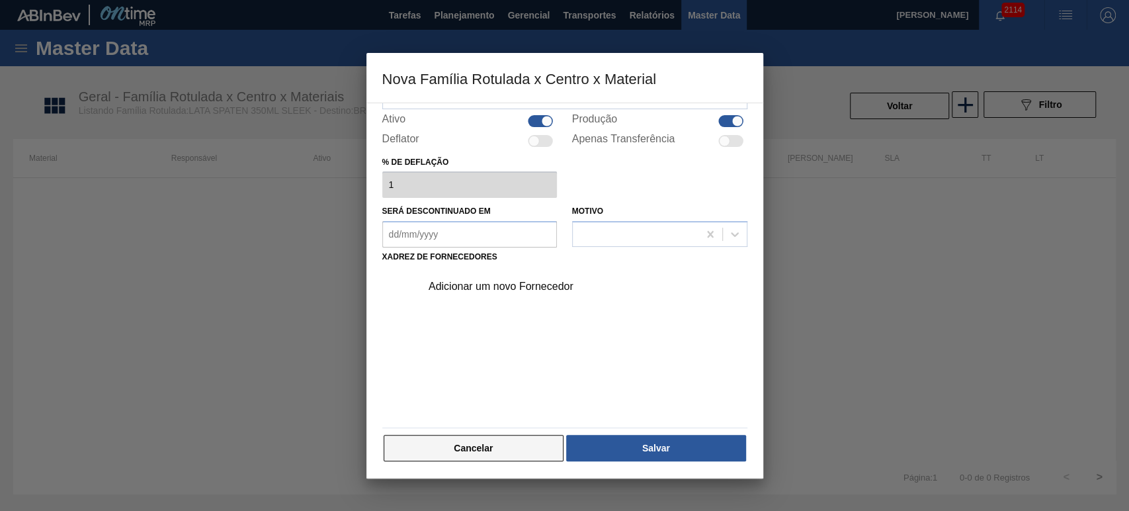
click at [511, 435] on button "Cancelar" at bounding box center [474, 448] width 181 height 26
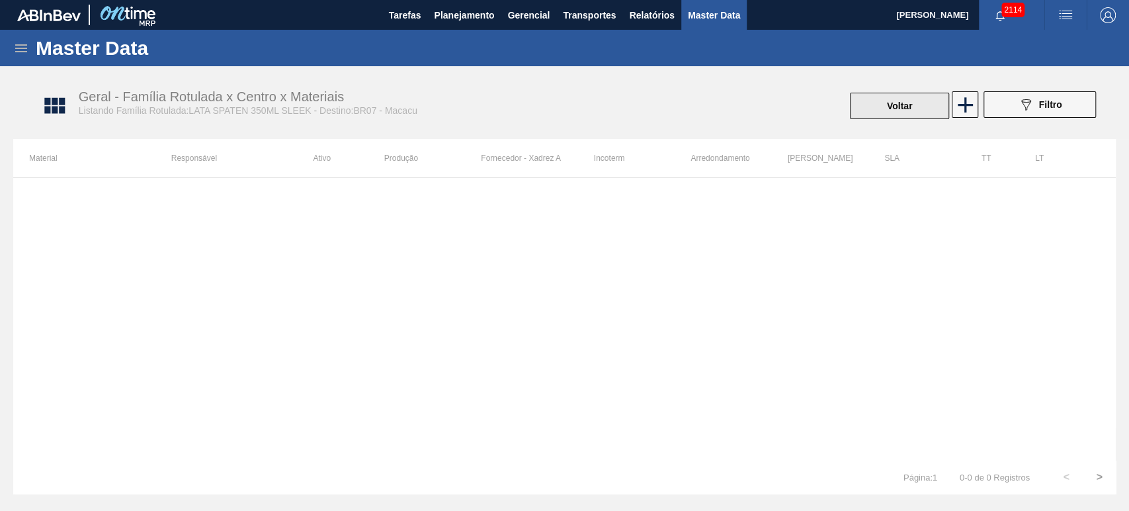
click at [903, 105] on button "Voltar" at bounding box center [899, 106] width 99 height 26
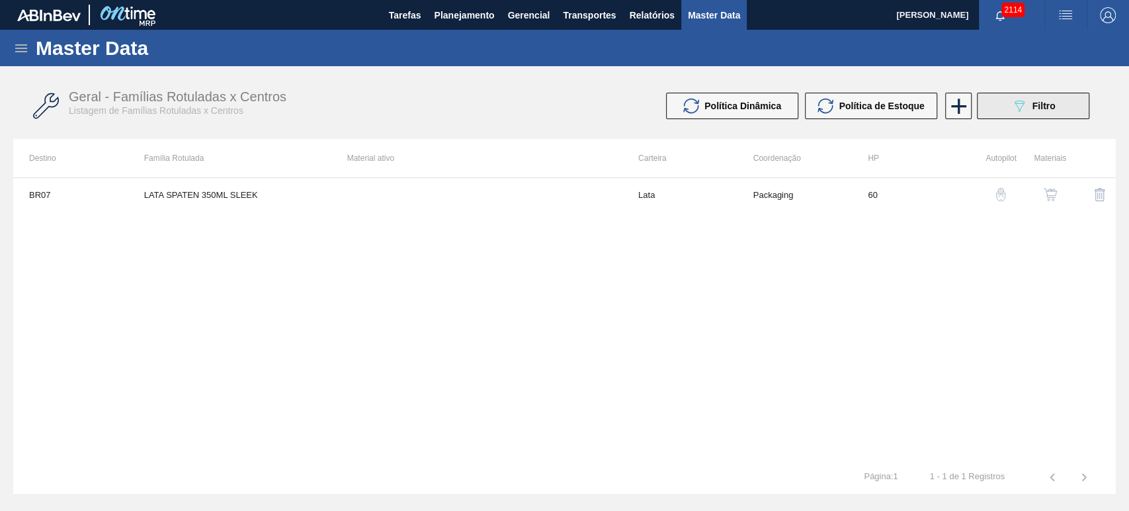
click at [1044, 110] on span "Filtro" at bounding box center [1043, 106] width 23 height 11
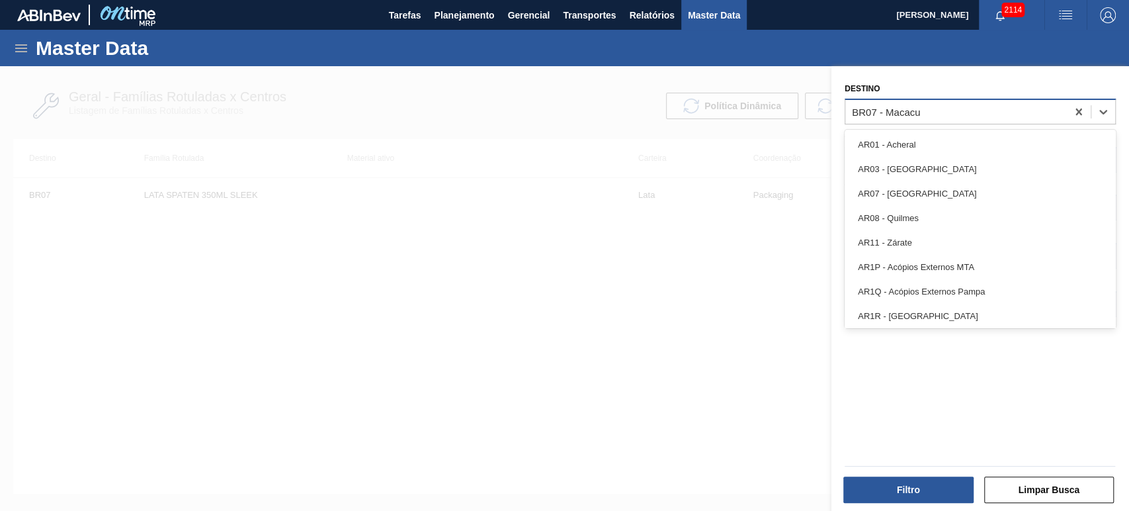
click at [979, 106] on div "BR07 - Macacu" at bounding box center [956, 111] width 222 height 19
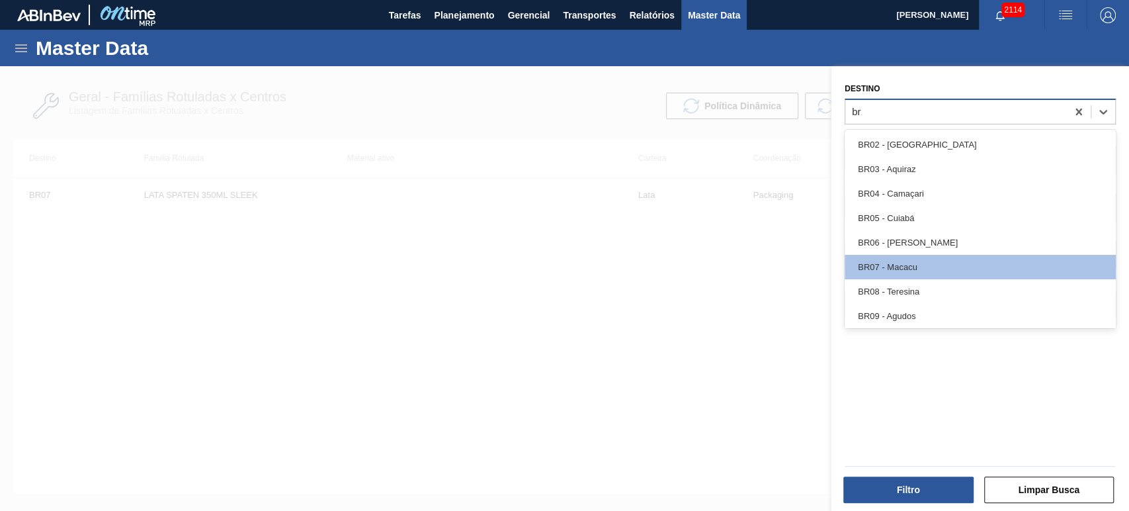
type input "br18"
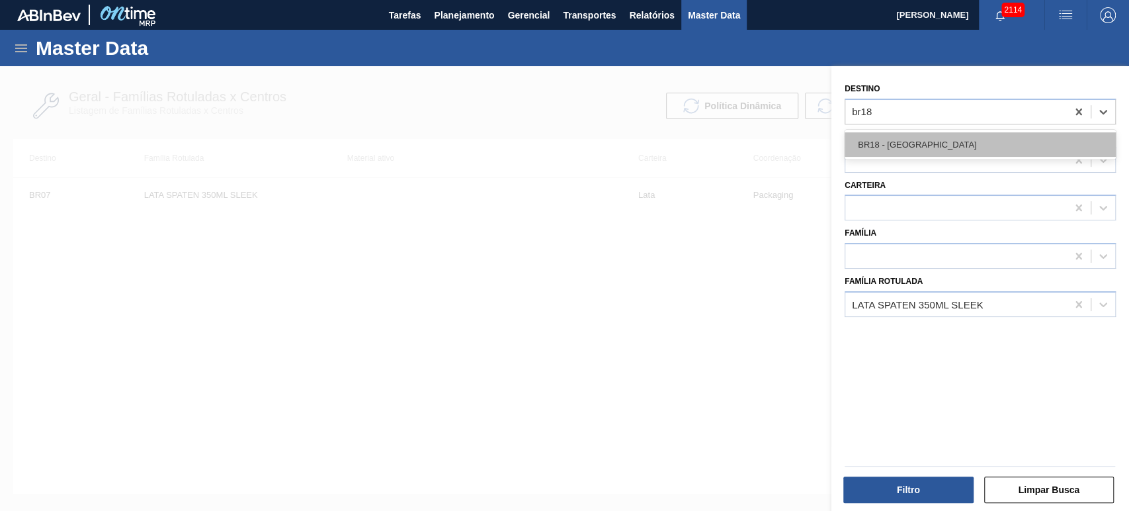
click at [935, 142] on div "BR18 - [GEOGRAPHIC_DATA]" at bounding box center [980, 144] width 271 height 24
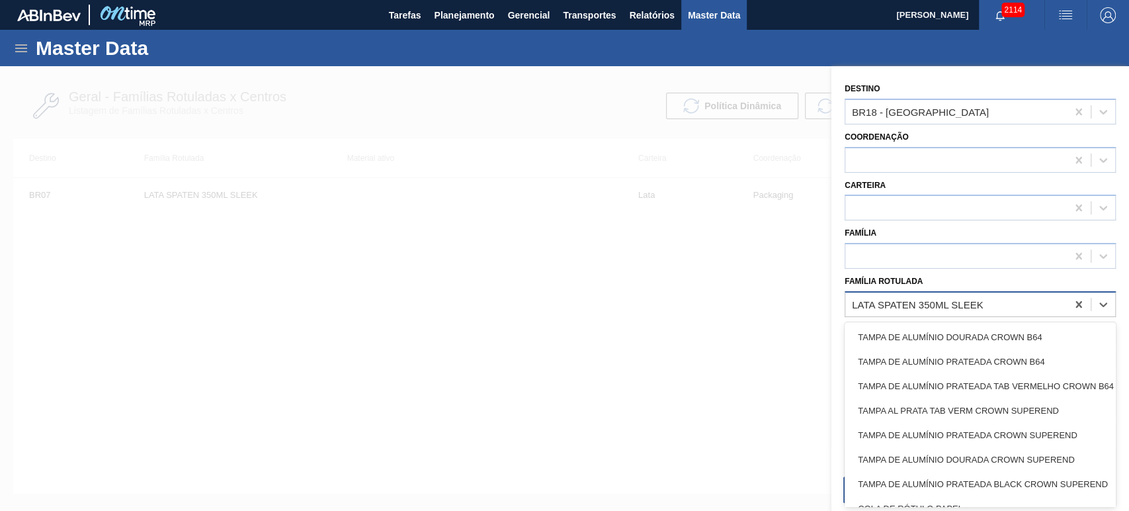
click at [991, 304] on div "LATA SPATEN 350ML SLEEK" at bounding box center [956, 303] width 222 height 19
type Rotulada "lata sk bea"
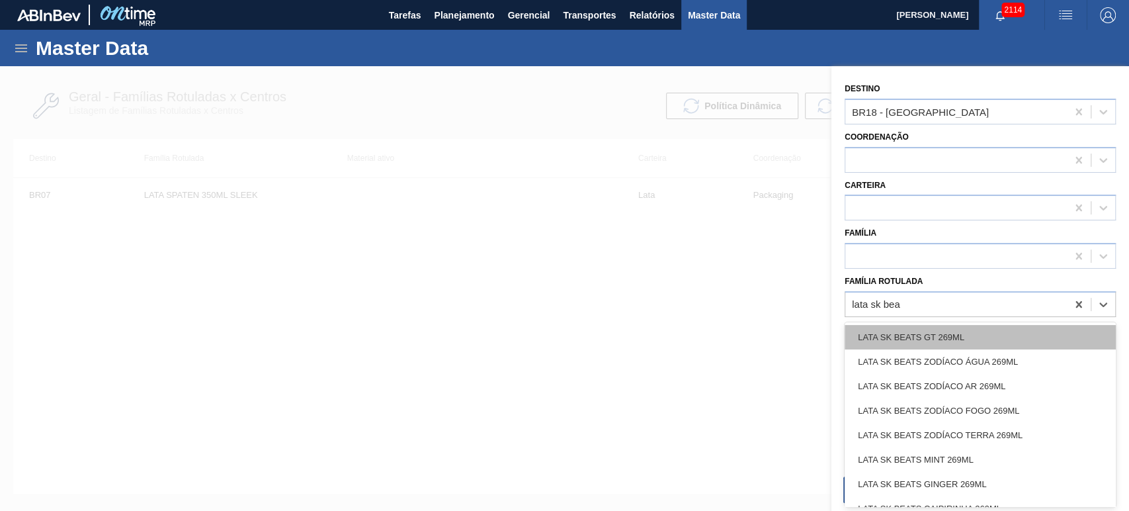
click at [954, 339] on div "LATA SK BEATS GT 269ML" at bounding box center [980, 337] width 271 height 24
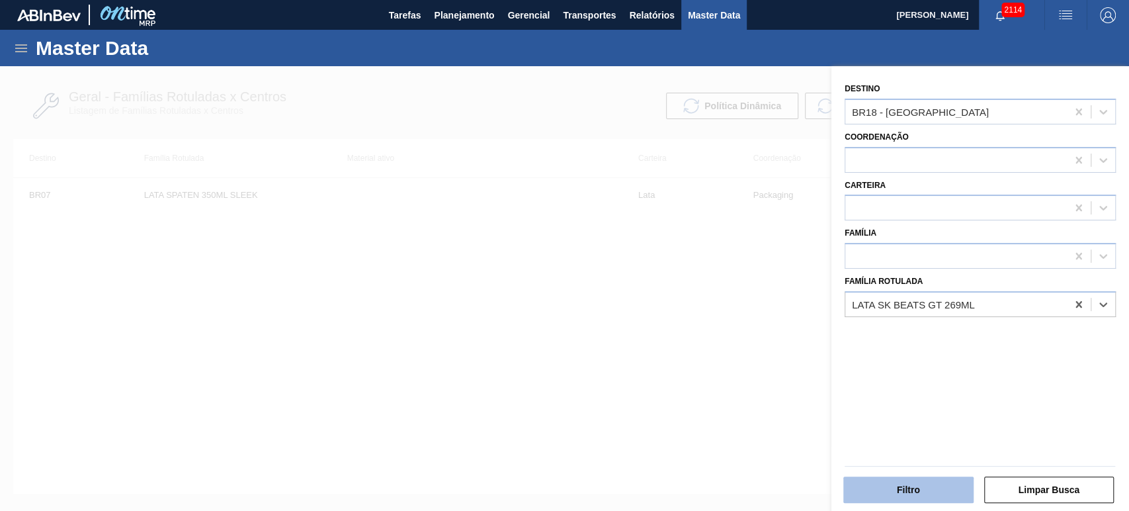
click at [907, 485] on button "Filtro" at bounding box center [908, 489] width 130 height 26
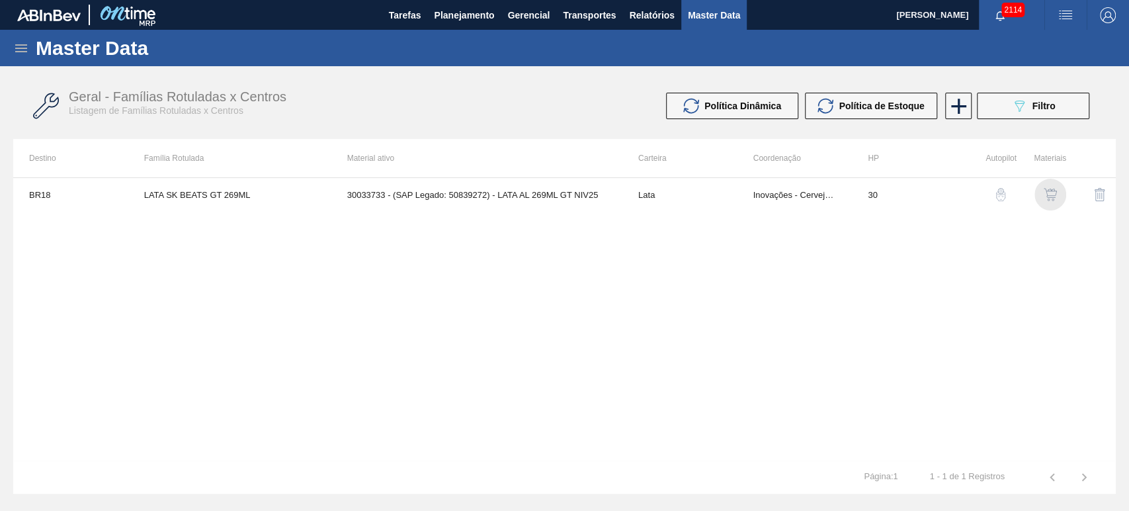
click at [1053, 198] on img "button" at bounding box center [1050, 194] width 13 height 13
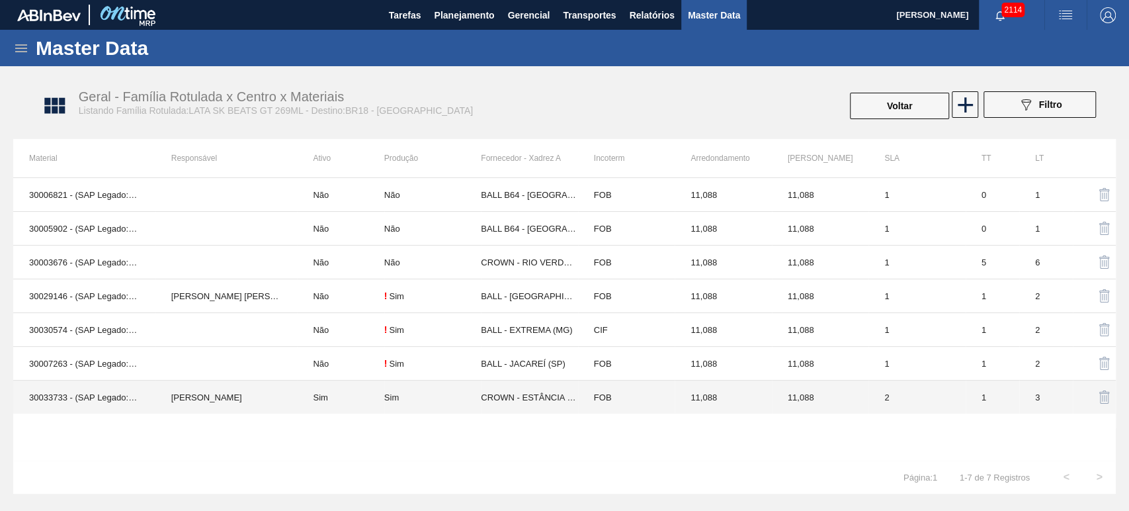
click at [331, 397] on td "Sim" at bounding box center [340, 397] width 87 height 34
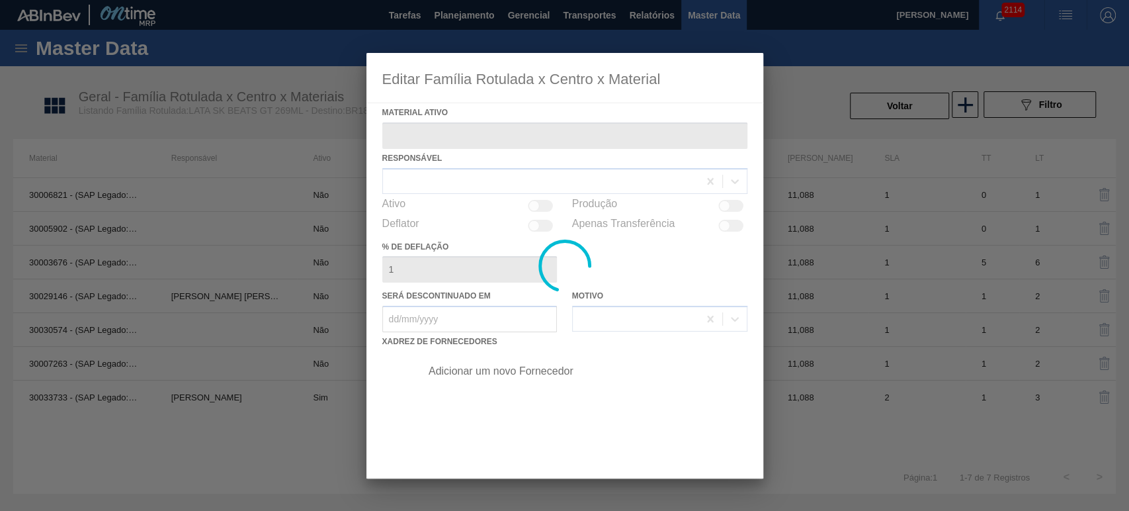
type ativo "30033733 - (SAP Legado: 50839272) - LATA AL 269ML GT NIV25"
checkbox input "true"
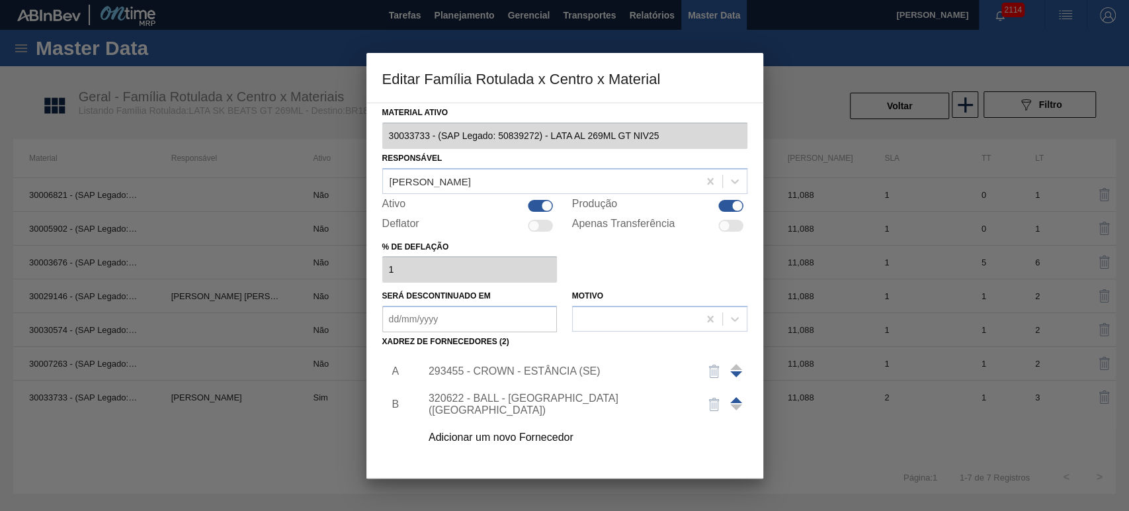
click at [511, 436] on div "Adicionar um novo Fornecedor" at bounding box center [558, 437] width 259 height 12
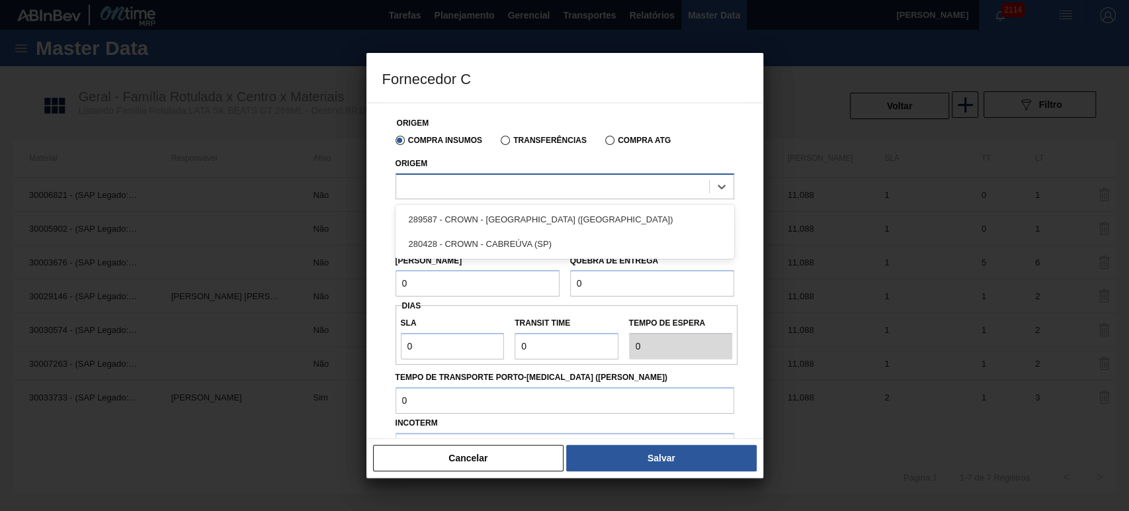
click at [469, 189] on div at bounding box center [552, 186] width 313 height 19
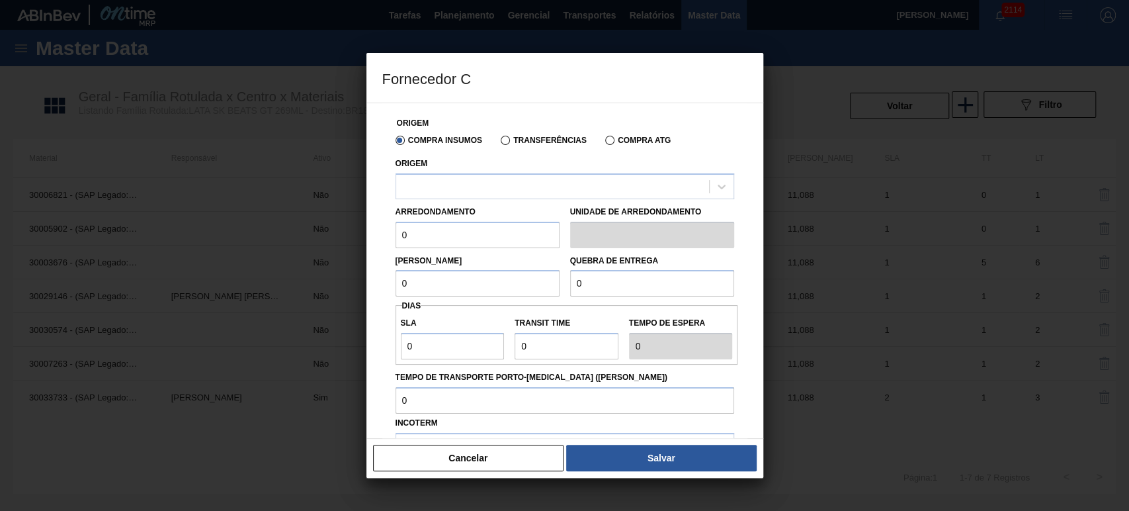
click at [384, 204] on div "Origem Compra Insumos Transferências Compra ATG Origem Arredondamento 0 Unidade…" at bounding box center [564, 332] width 365 height 459
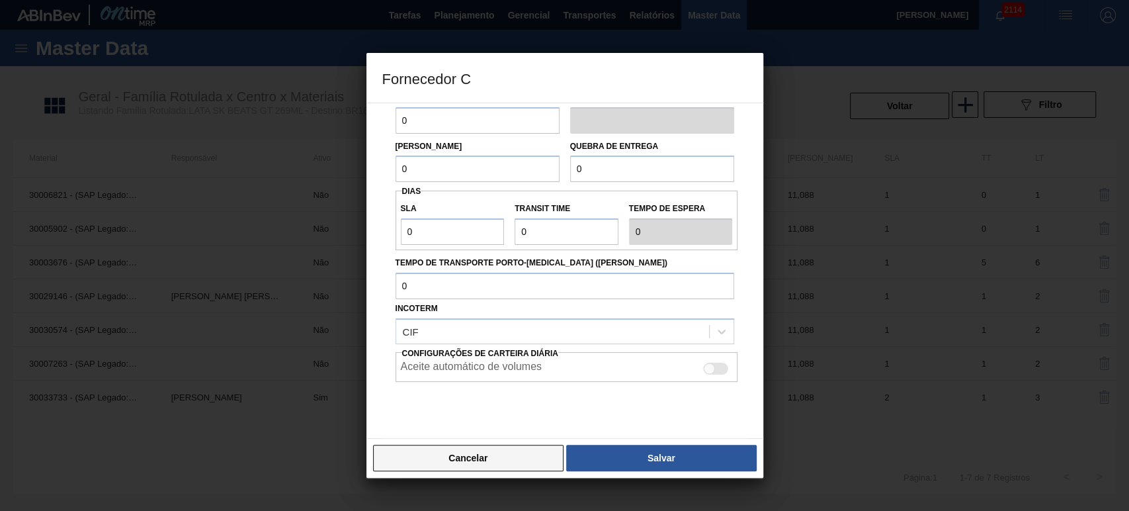
scroll to position [140, 0]
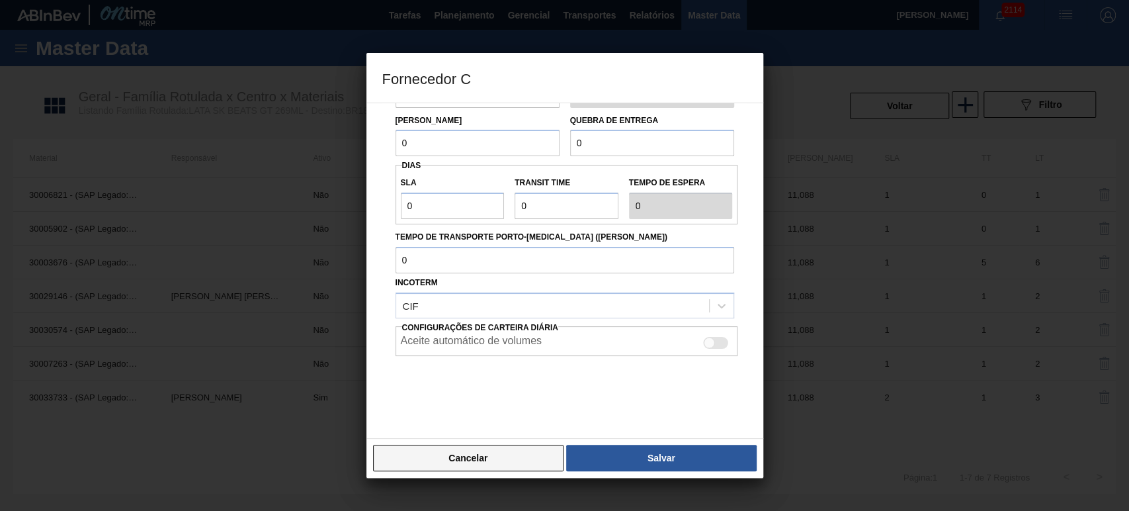
click at [462, 448] on button "Cancelar" at bounding box center [468, 457] width 191 height 26
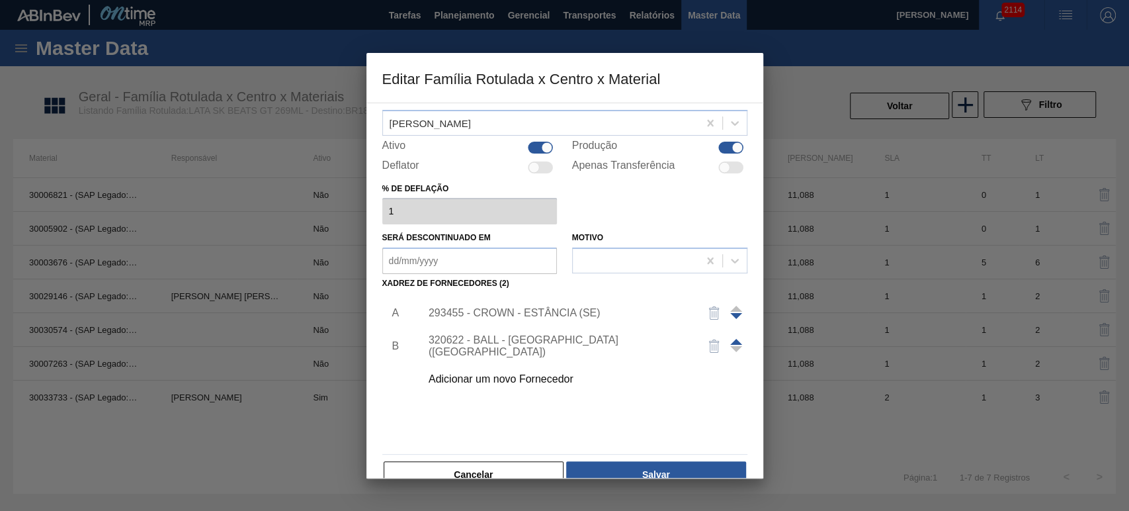
scroll to position [85, 0]
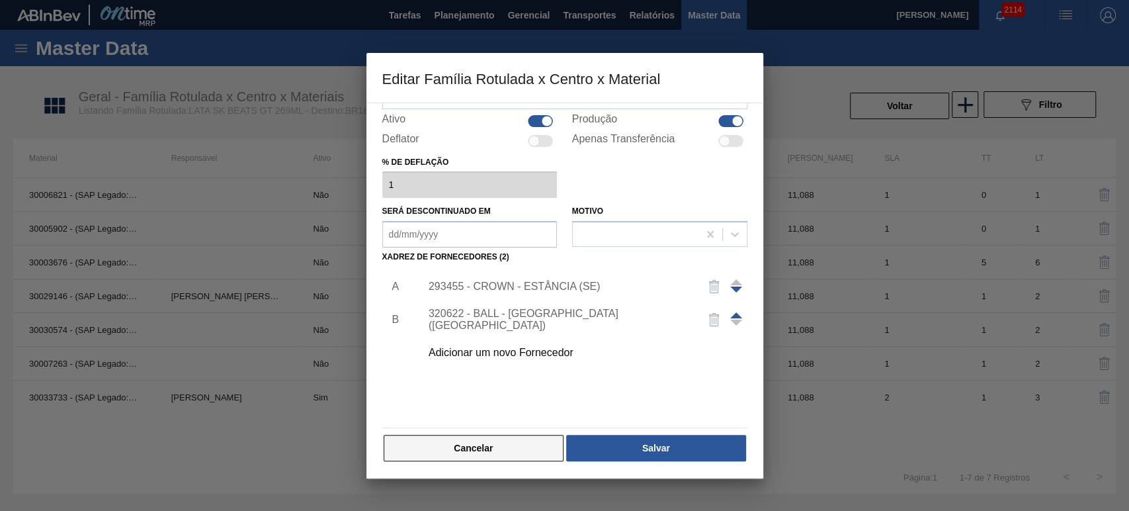
click at [485, 442] on button "Cancelar" at bounding box center [474, 448] width 181 height 26
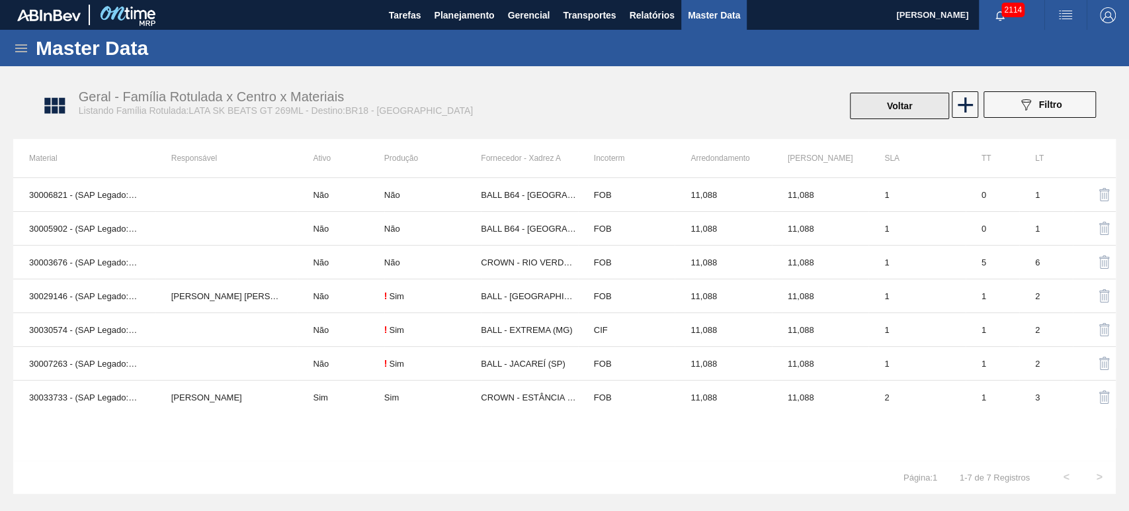
click at [885, 114] on button "Voltar" at bounding box center [899, 106] width 99 height 26
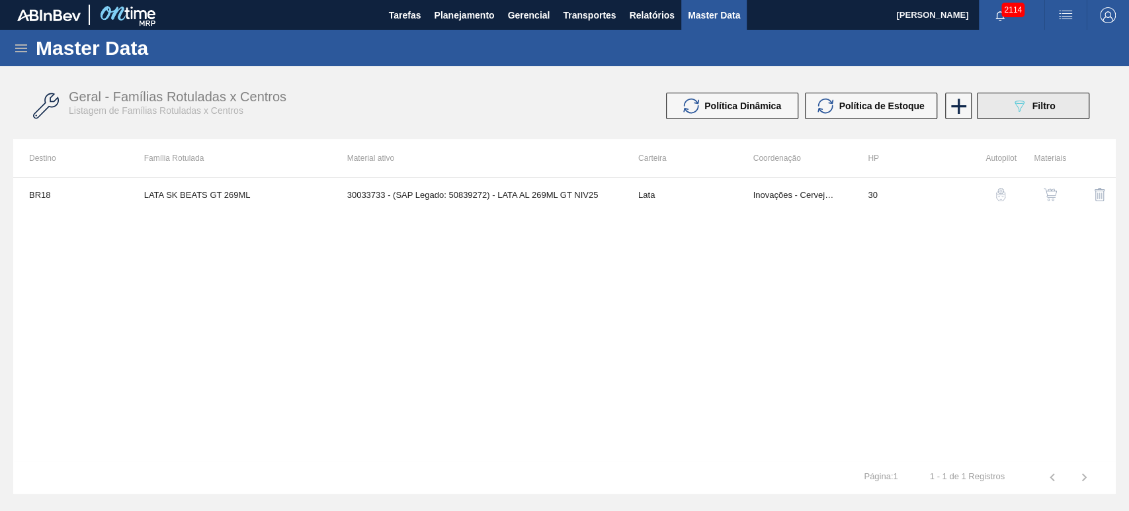
click at [1027, 98] on icon "089F7B8B-B2A5-4AFE-B5C0-19BA573D28AC" at bounding box center [1019, 106] width 16 height 16
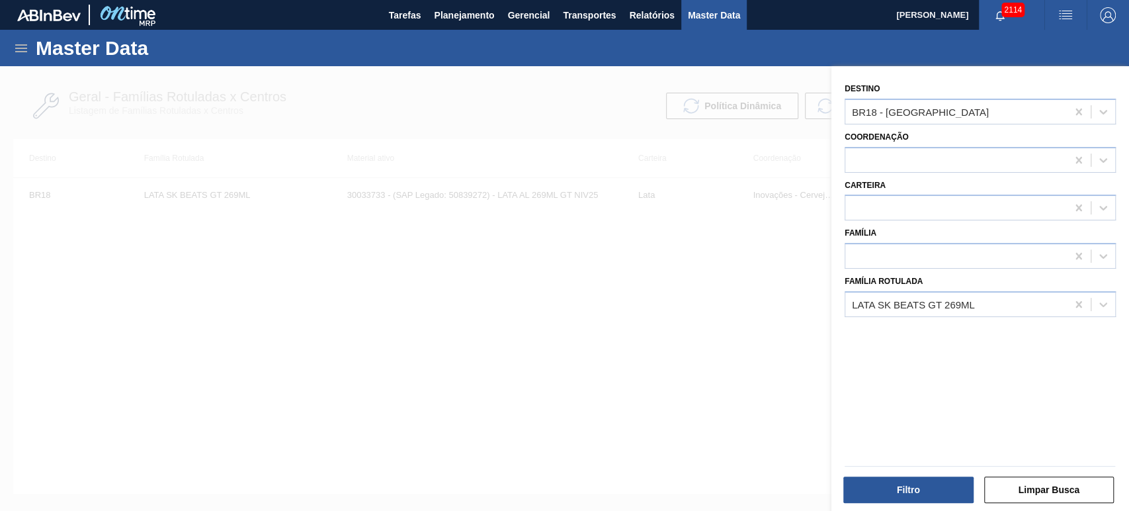
click at [901, 320] on div "Destino BR18 - Pernambuco Coordenação Carteira Família Família Rotulada LATA SK…" at bounding box center [980, 290] width 298 height 448
click at [898, 302] on div "LATA SK BEATS GT 269ML" at bounding box center [913, 303] width 123 height 11
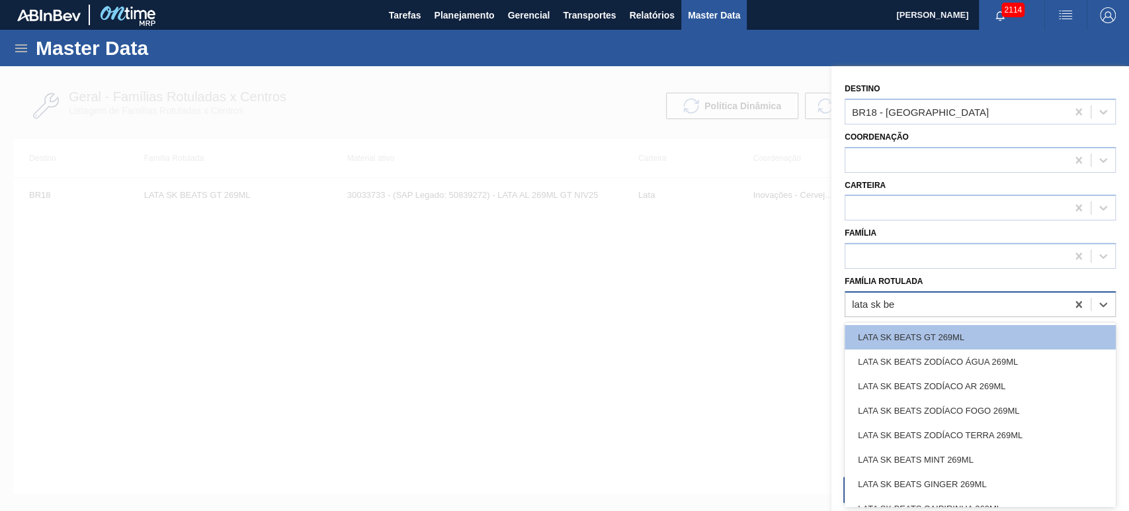
type Rotulada "lata sk bea"
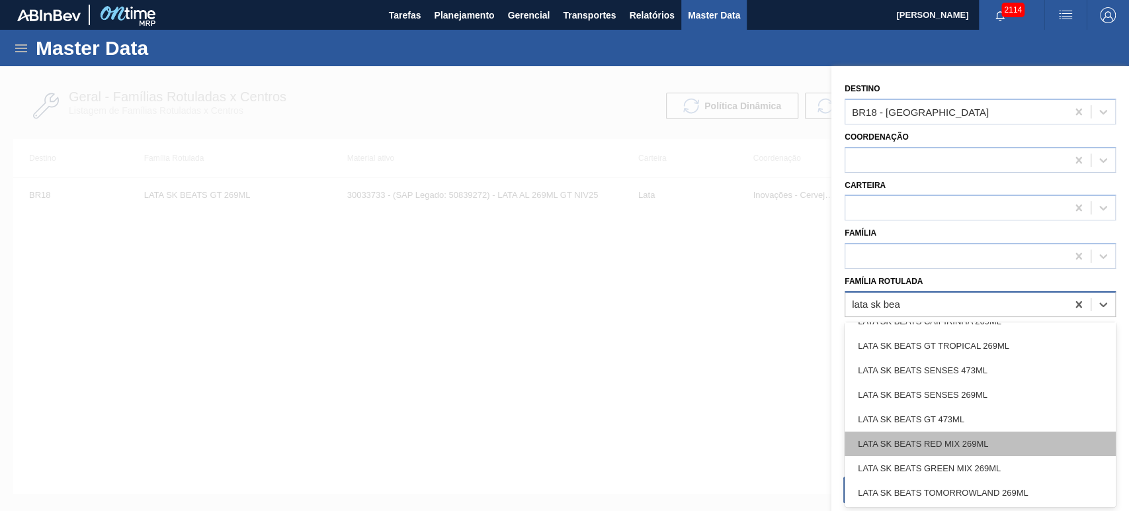
click at [955, 441] on div "LATA SK BEATS RED MIX 269ML" at bounding box center [980, 443] width 271 height 24
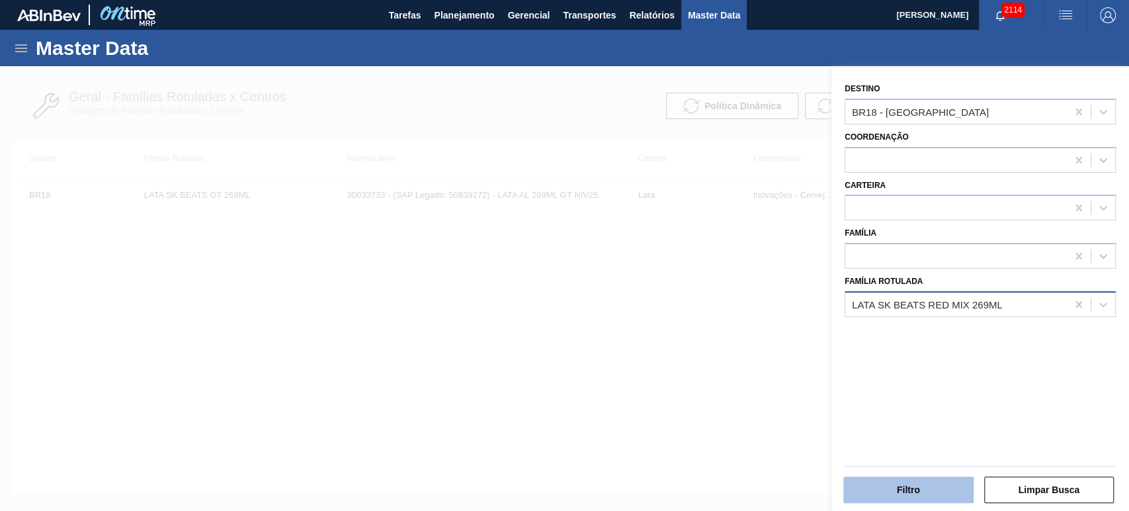
click at [935, 487] on button "Filtro" at bounding box center [908, 489] width 130 height 26
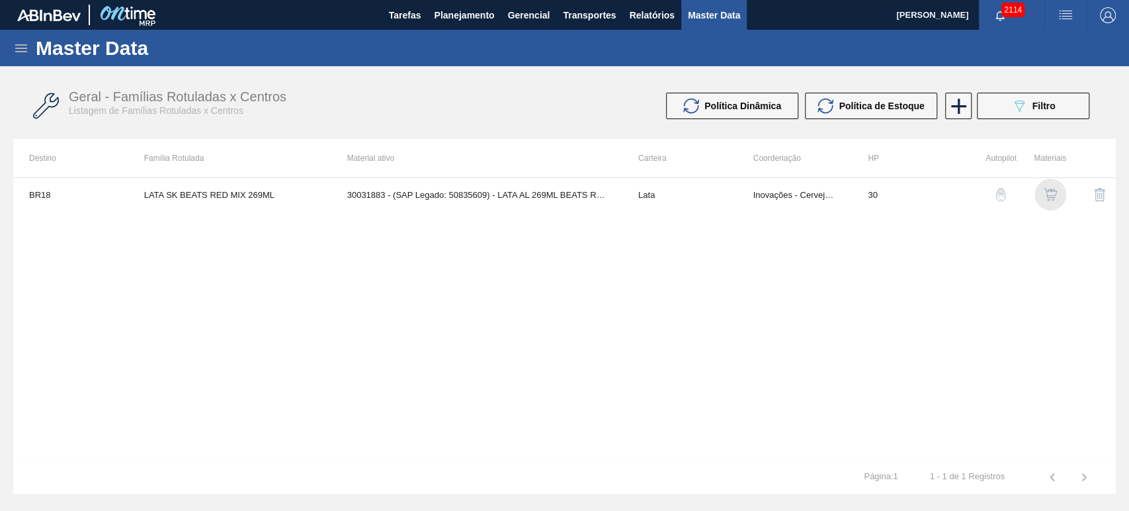
click at [1056, 197] on img "button" at bounding box center [1050, 194] width 13 height 13
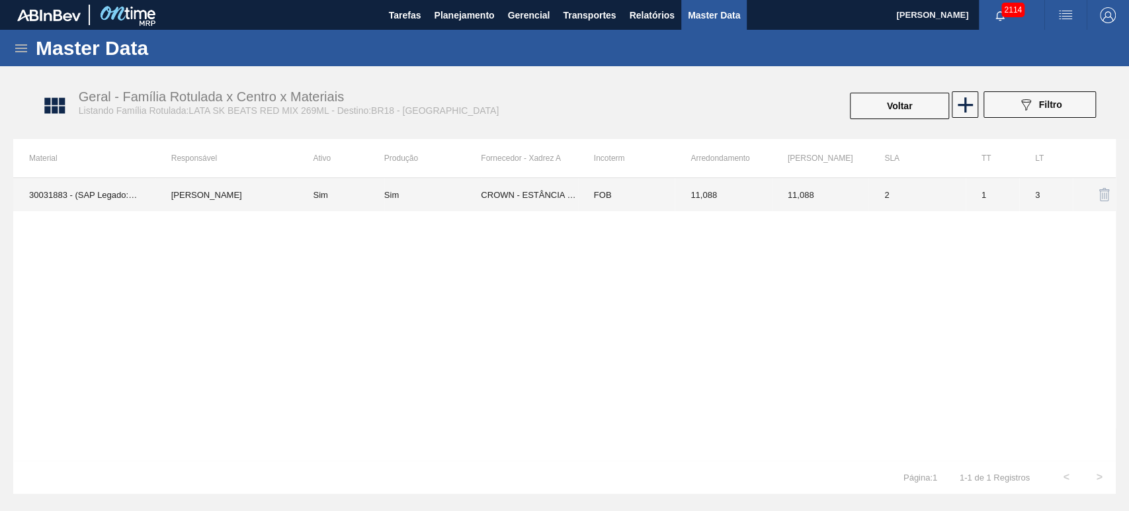
click at [500, 197] on td "CROWN - ESTÂNCIA (SE)" at bounding box center [529, 194] width 97 height 33
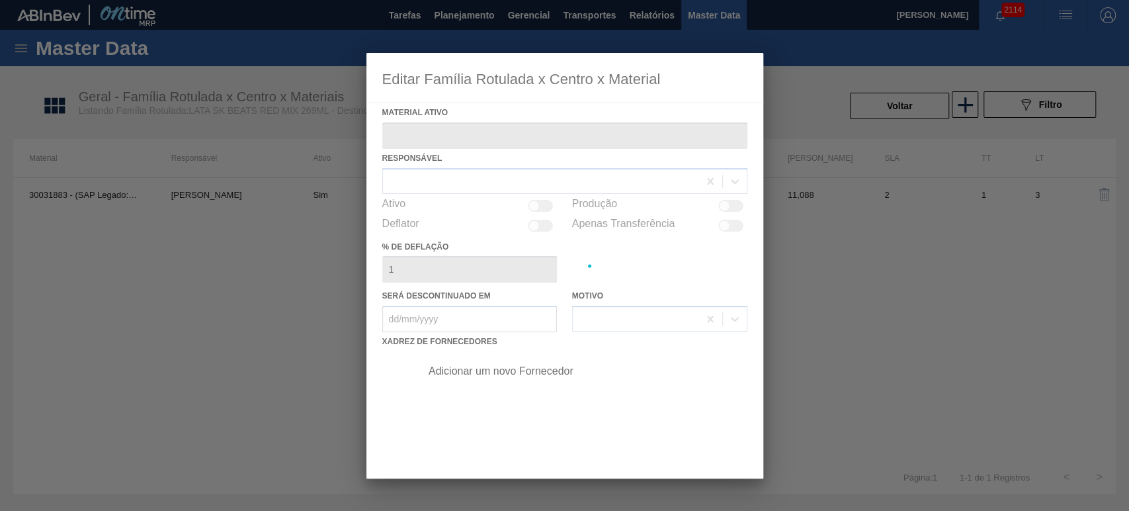
type ativo "30031883 - (SAP Legado: 50835609) - LATA AL 269ML BEATS RED MIX"
checkbox input "true"
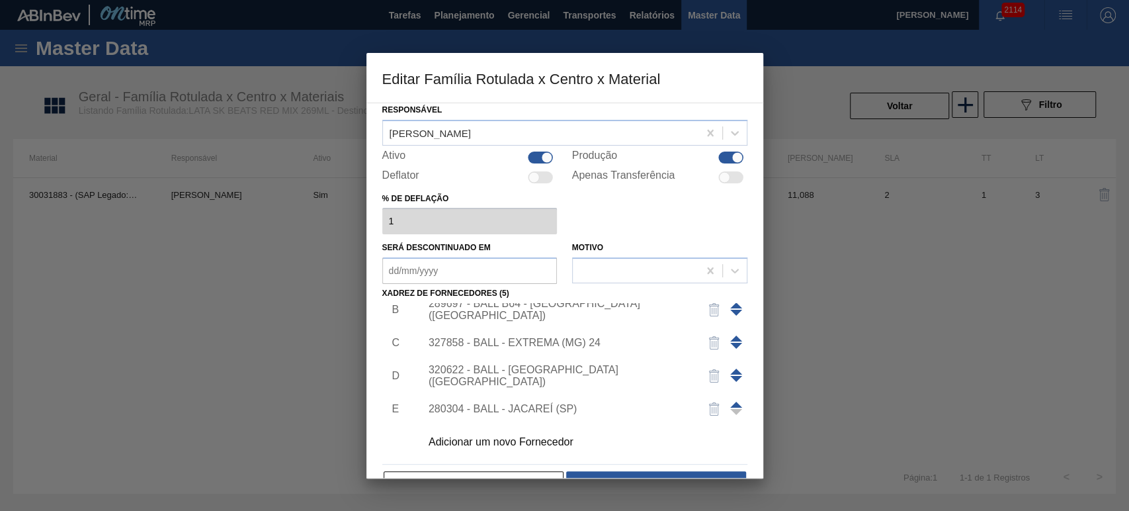
scroll to position [85, 0]
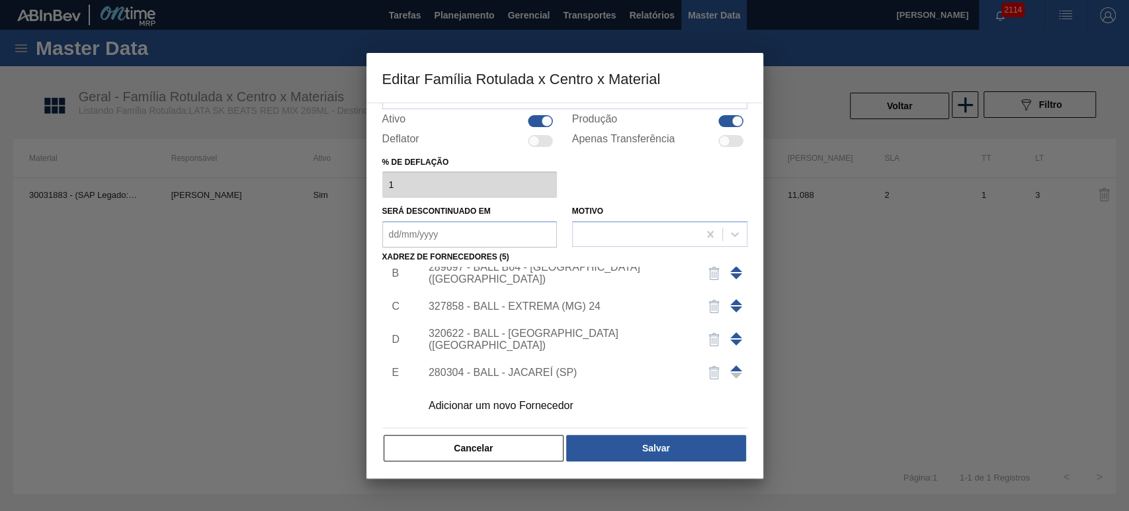
click at [529, 401] on div "Adicionar um novo Fornecedor" at bounding box center [558, 405] width 259 height 12
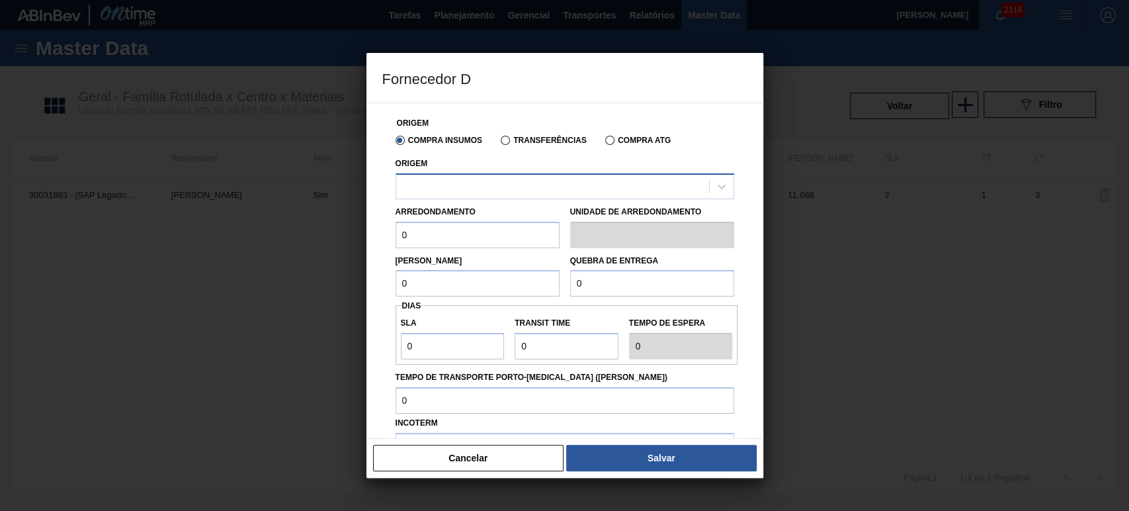
click at [454, 192] on div at bounding box center [552, 186] width 313 height 19
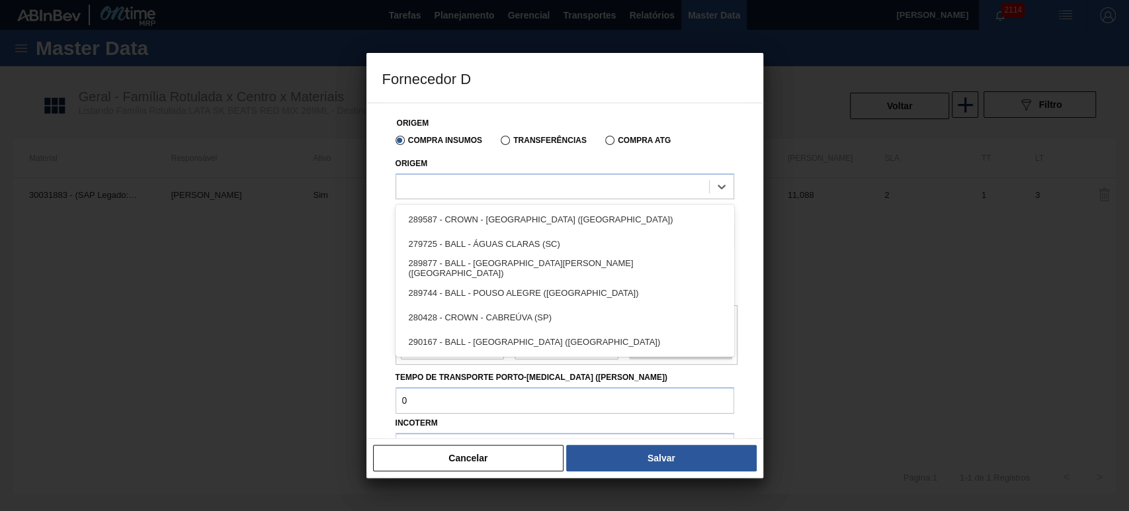
click at [382, 281] on div "Origem Compra Insumos Transferências Compra ATG Origem option 289744 - BALL - P…" at bounding box center [564, 332] width 365 height 459
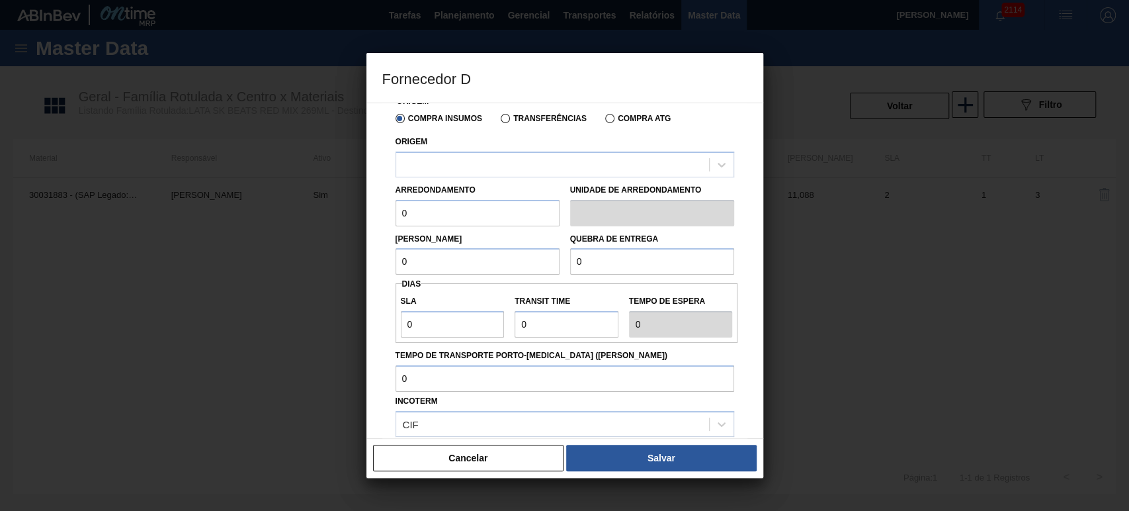
scroll to position [0, 0]
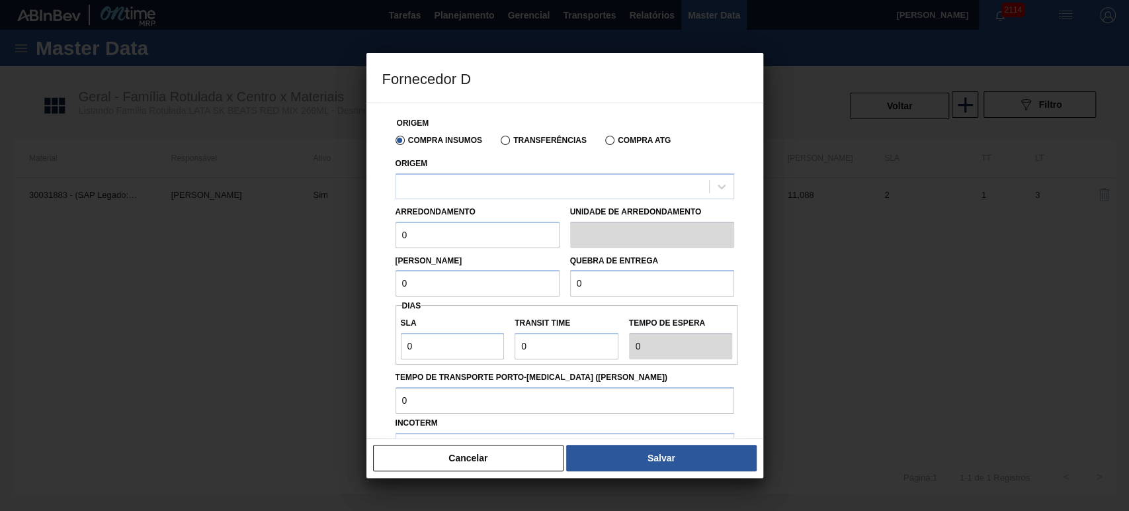
click at [480, 461] on button "Cancelar" at bounding box center [468, 457] width 191 height 26
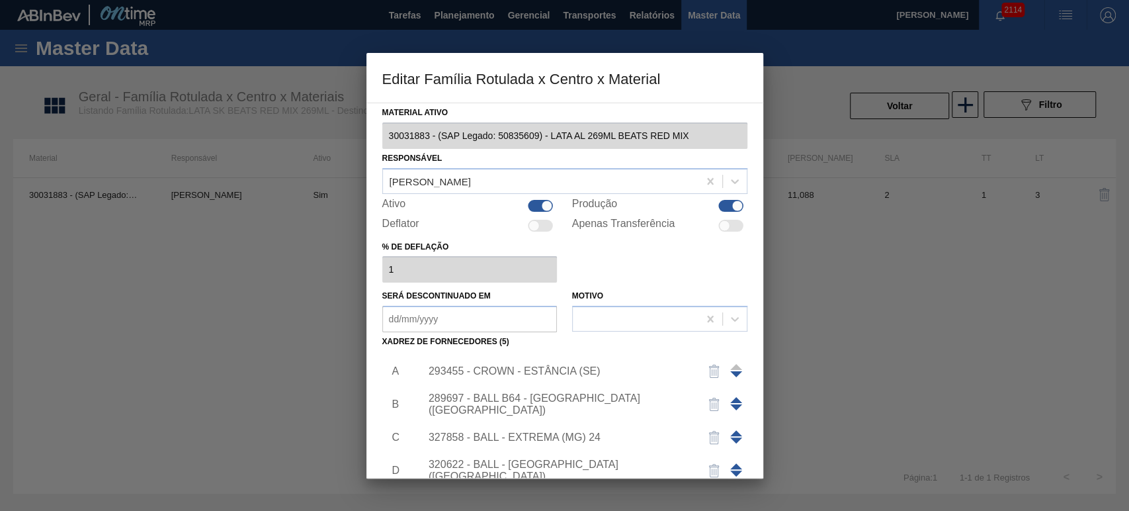
click at [713, 405] on img "button" at bounding box center [714, 404] width 16 height 16
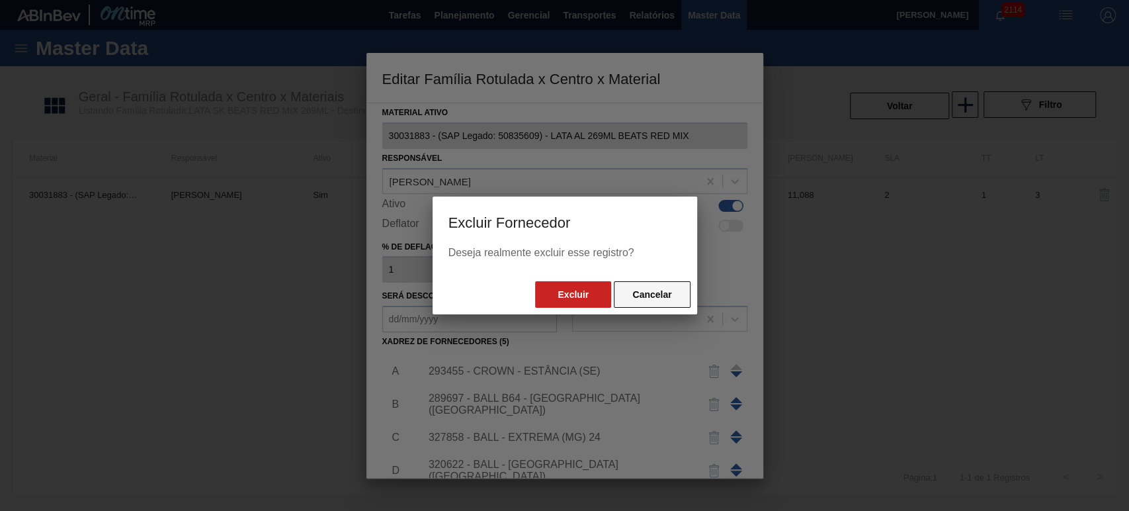
click at [663, 300] on button "Cancelar" at bounding box center [652, 294] width 76 height 26
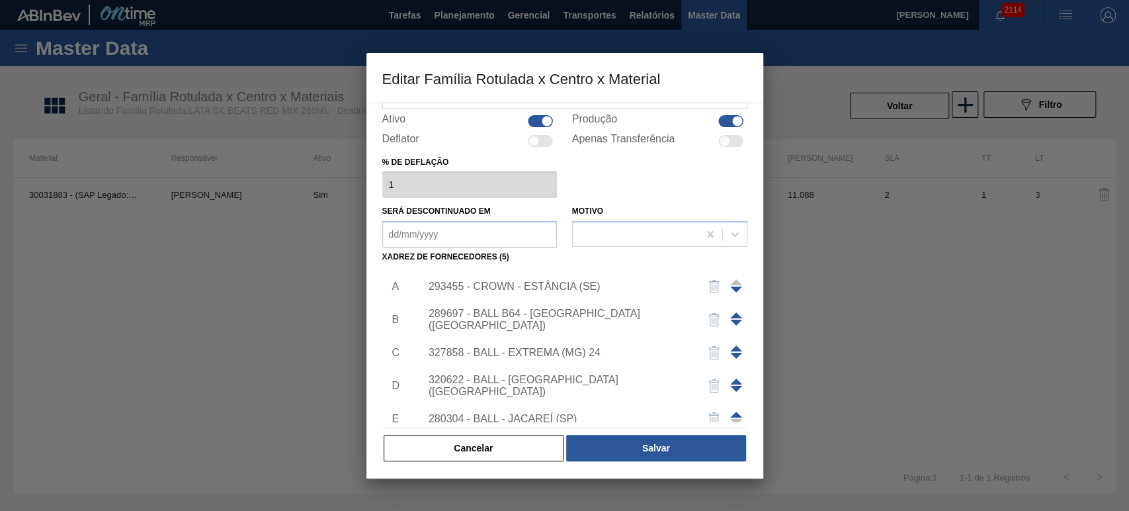
click at [712, 318] on img "button" at bounding box center [714, 320] width 16 height 16
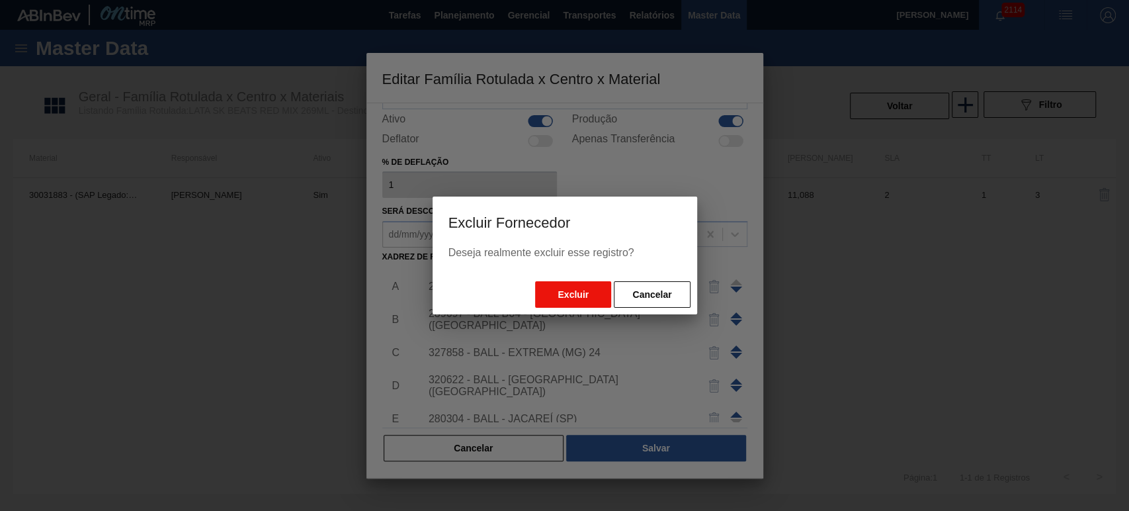
click at [544, 298] on button "Excluir" at bounding box center [573, 294] width 76 height 26
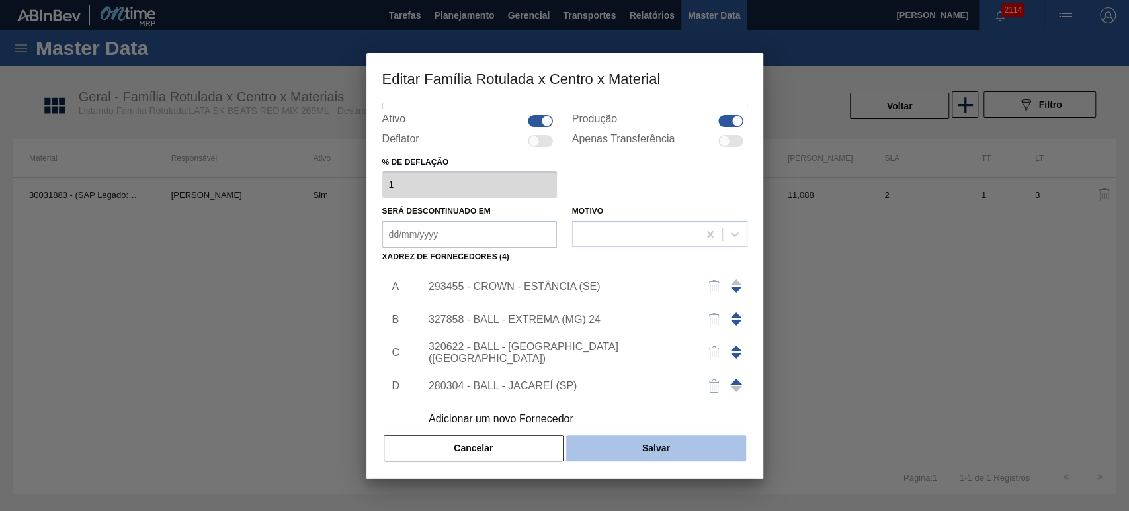
click at [638, 440] on button "Salvar" at bounding box center [655, 448] width 179 height 26
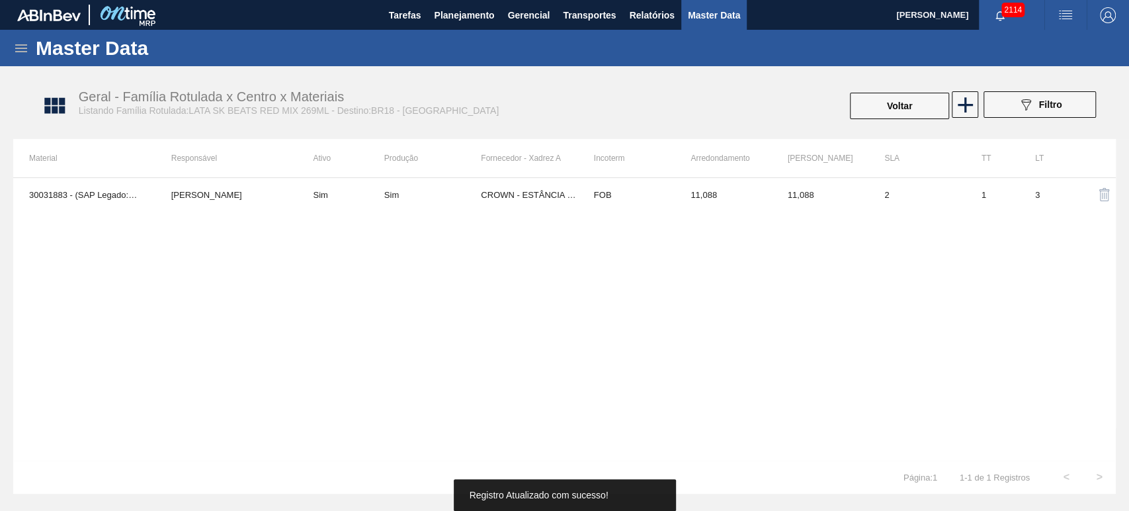
click at [528, 392] on div "30031883 - (SAP Legado: 50835609) - LATA AL 269ML BEATS RED MIX MARILIA RIBEIRO…" at bounding box center [564, 318] width 1103 height 283
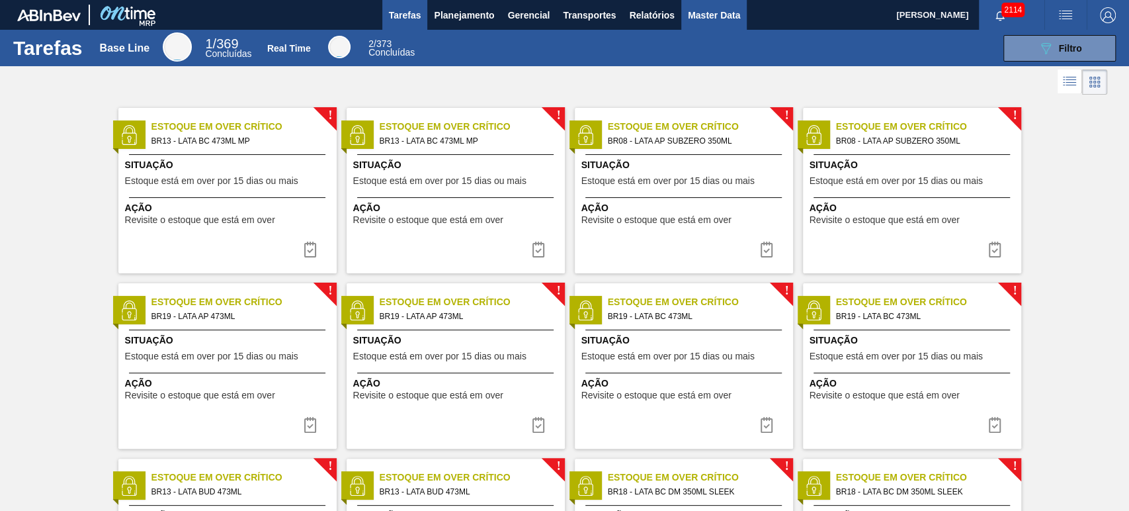
click at [738, 20] on span "Master Data" at bounding box center [714, 15] width 52 height 16
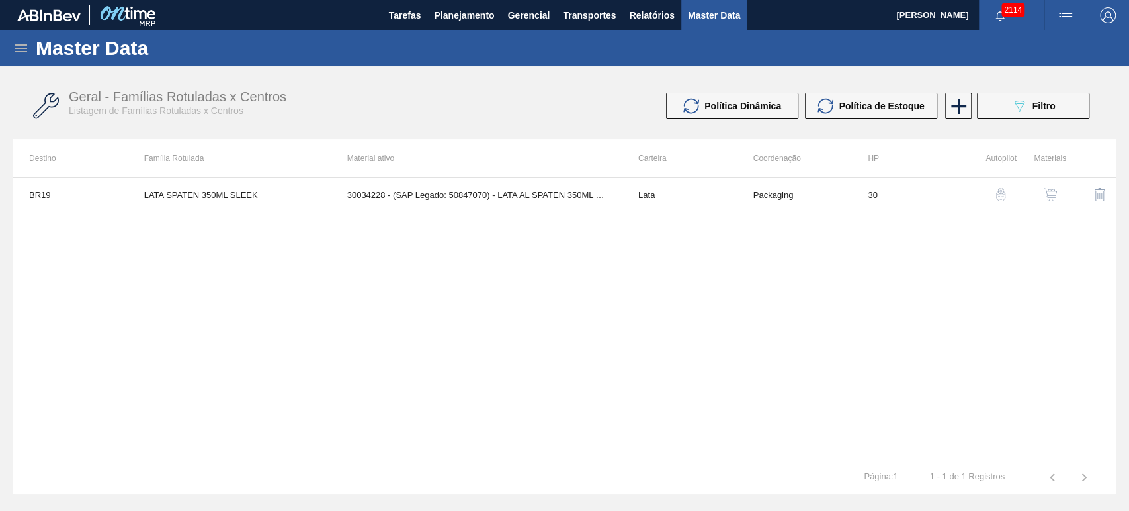
click at [14, 46] on icon at bounding box center [21, 48] width 16 height 16
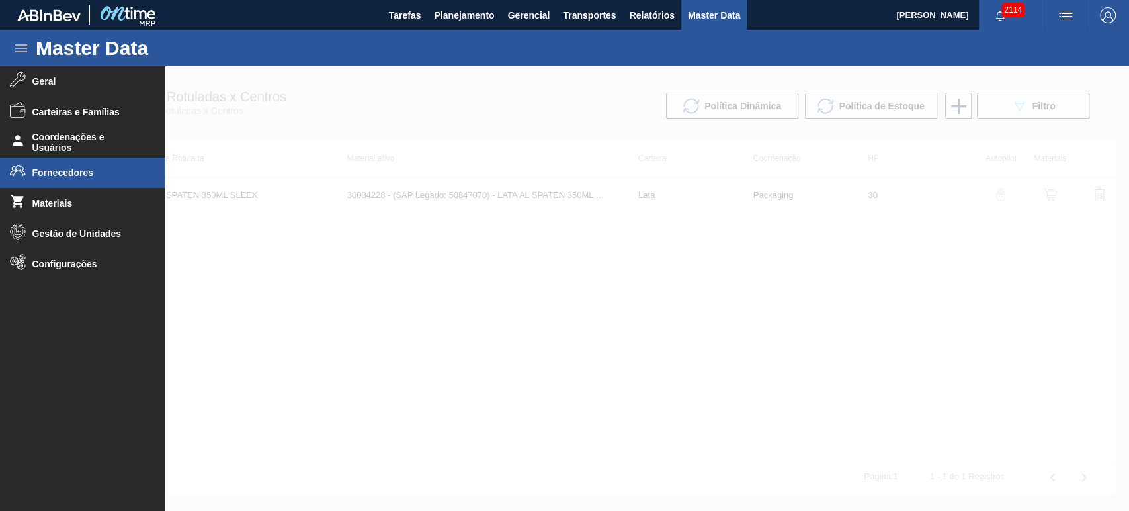
click at [66, 176] on span "Fornecedores" at bounding box center [86, 172] width 109 height 11
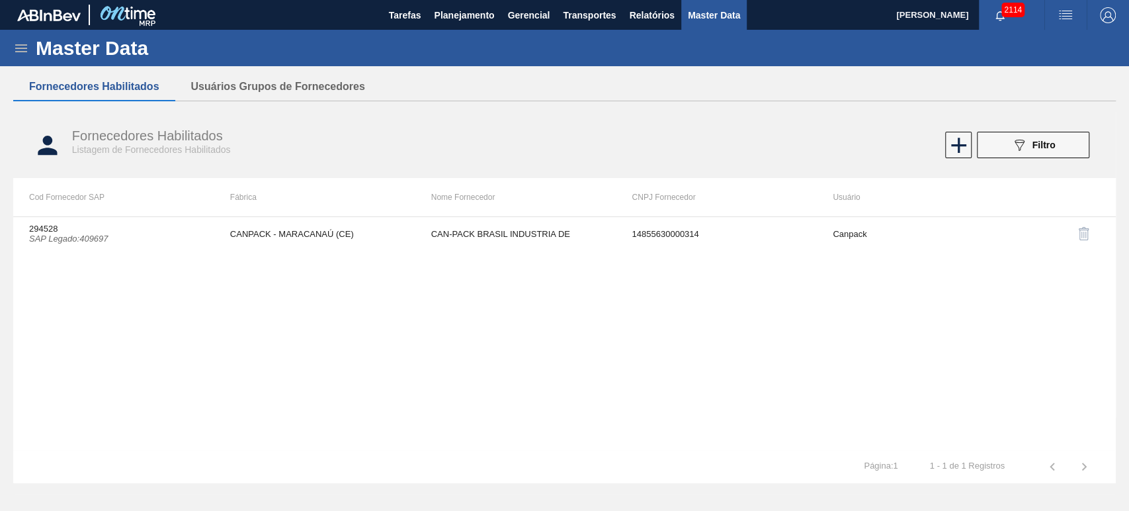
drag, startPoint x: 1012, startPoint y: 136, endPoint x: 1013, endPoint y: 129, distance: 7.4
click at [1013, 129] on div "Fornecedores Habilitados Listagem de Fornecedores Habilitados 089F7B8B-B2A5-4AF…" at bounding box center [564, 145] width 1103 height 50
click at [1015, 136] on button "089F7B8B-B2A5-4AFE-B5C0-19BA573D28AC Filtro" at bounding box center [1033, 145] width 112 height 26
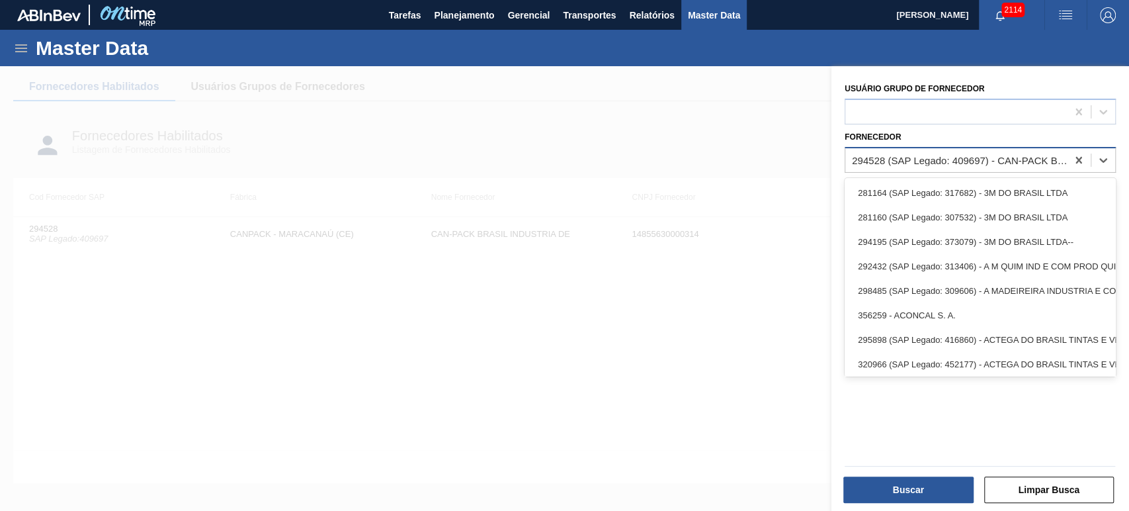
click at [971, 154] on div "294528 (SAP Legado: 409697) - CAN-PACK BRASIL INDUSTRIA DE" at bounding box center [960, 159] width 216 height 11
paste input "439994"
type input "439994"
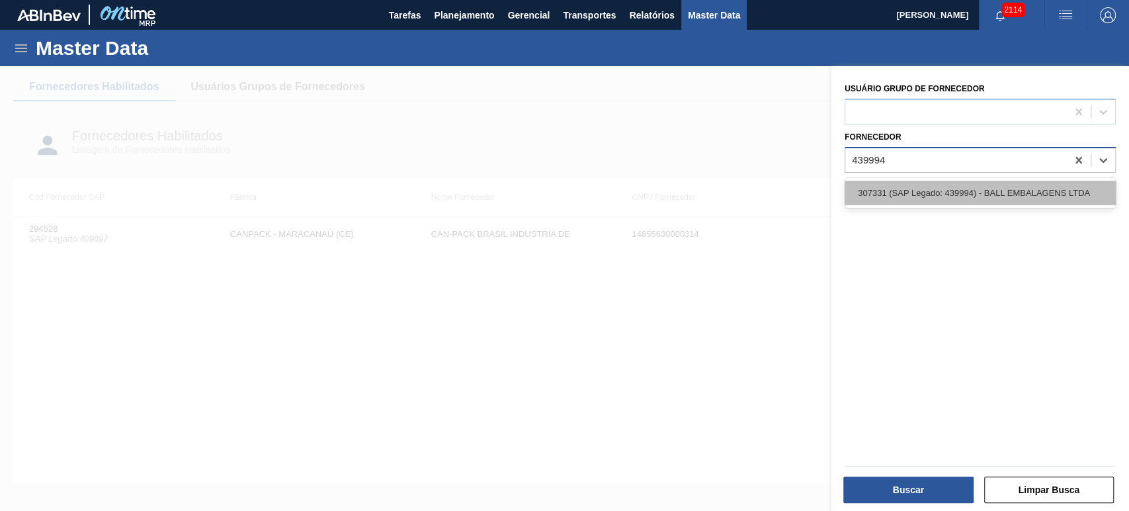
click at [922, 194] on div "307331 (SAP Legado: 439994) - BALL EMBALAGENS LTDA" at bounding box center [980, 193] width 271 height 24
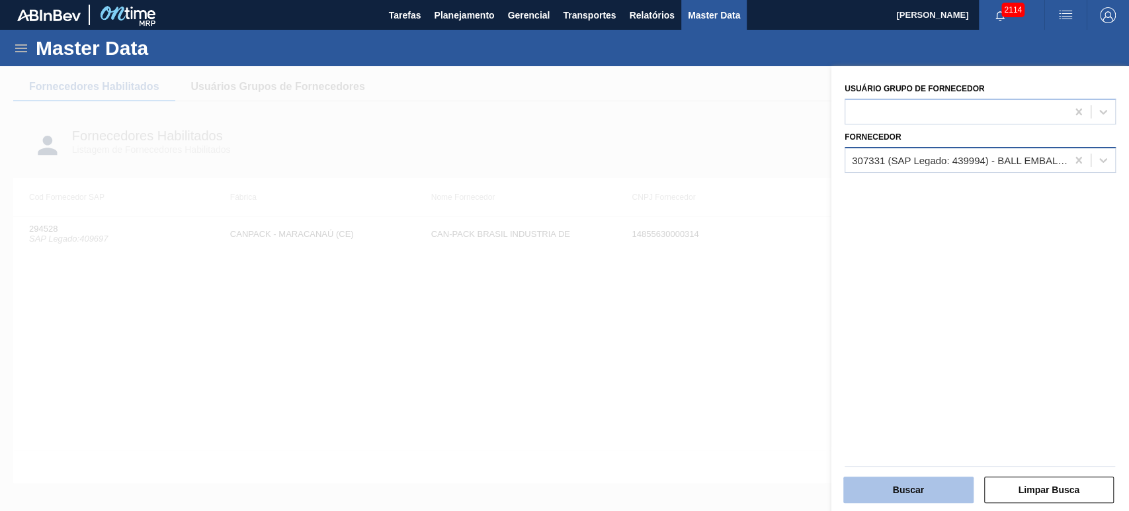
click at [917, 492] on button "Buscar" at bounding box center [908, 489] width 130 height 26
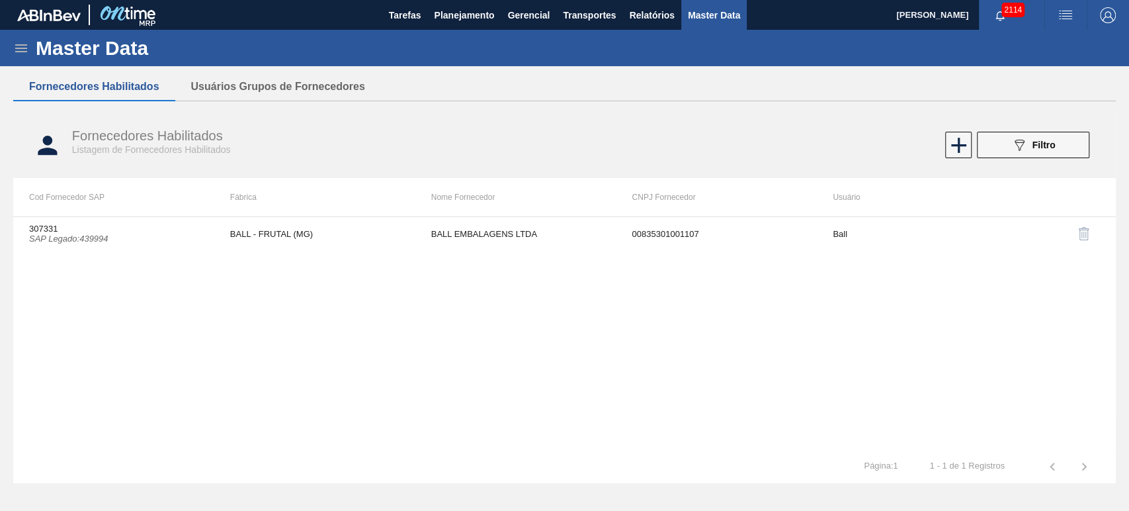
click at [1022, 138] on icon "089F7B8B-B2A5-4AFE-B5C0-19BA573D28AC" at bounding box center [1019, 145] width 16 height 16
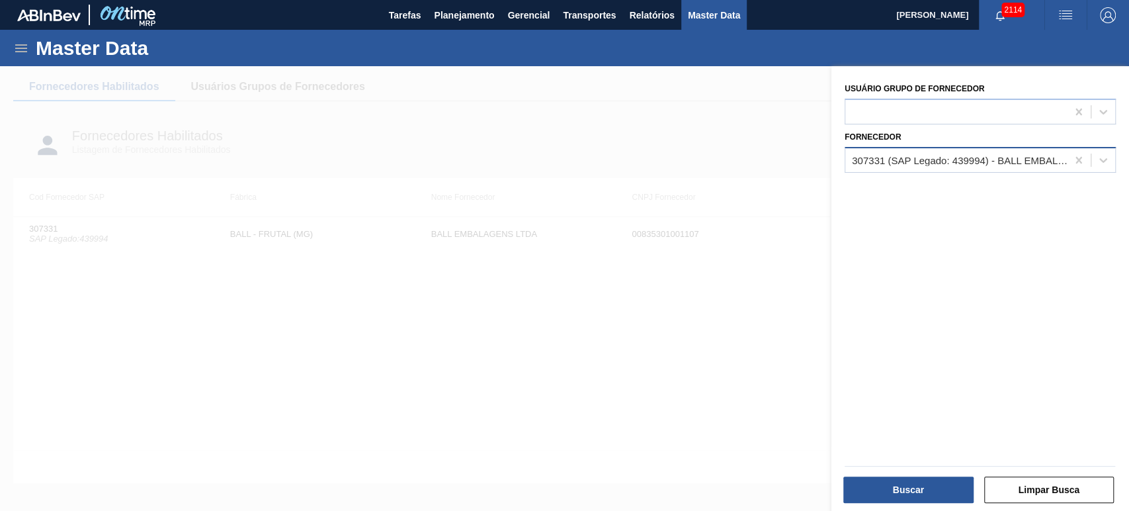
drag, startPoint x: 823, startPoint y: 123, endPoint x: 818, endPoint y: 117, distance: 8.0
click at [823, 122] on div at bounding box center [564, 321] width 1129 height 511
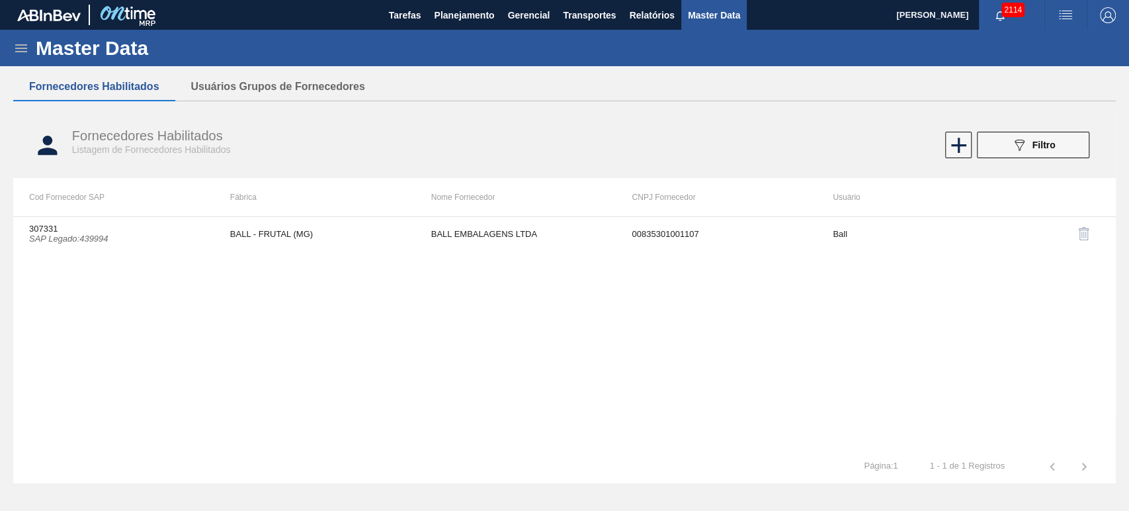
click at [1030, 143] on div "089F7B8B-B2A5-4AFE-B5C0-19BA573D28AC Filtro" at bounding box center [1033, 145] width 44 height 16
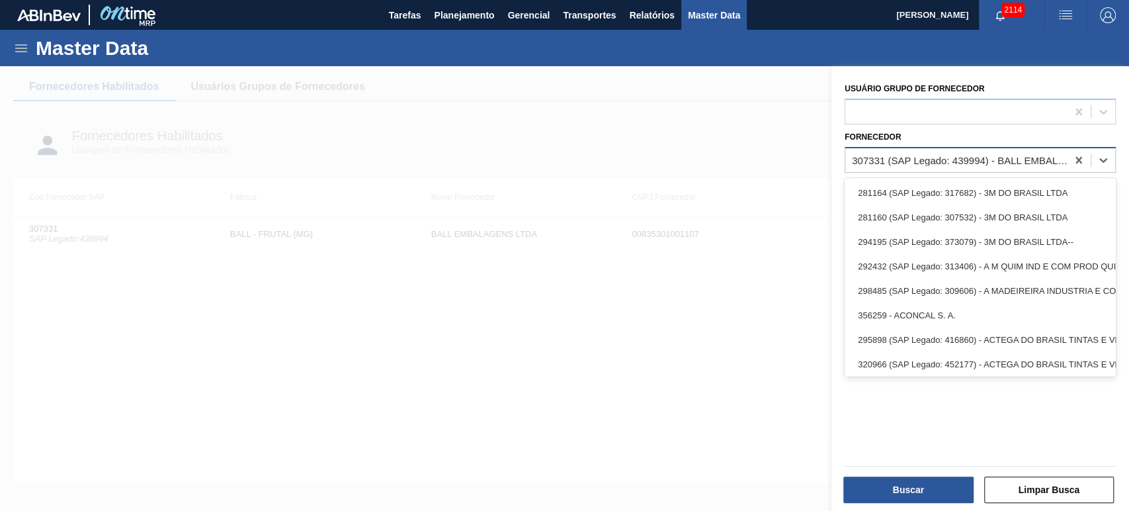
click at [955, 151] on div "307331 (SAP Legado: 439994) - BALL EMBALAGENS LTDA" at bounding box center [956, 159] width 222 height 19
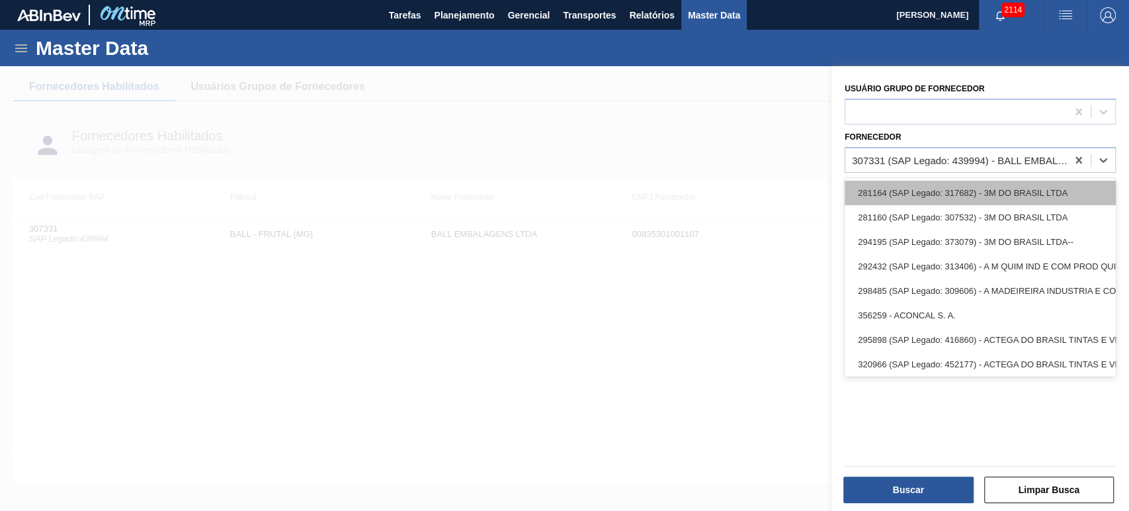
paste input "311017"
type input "311017"
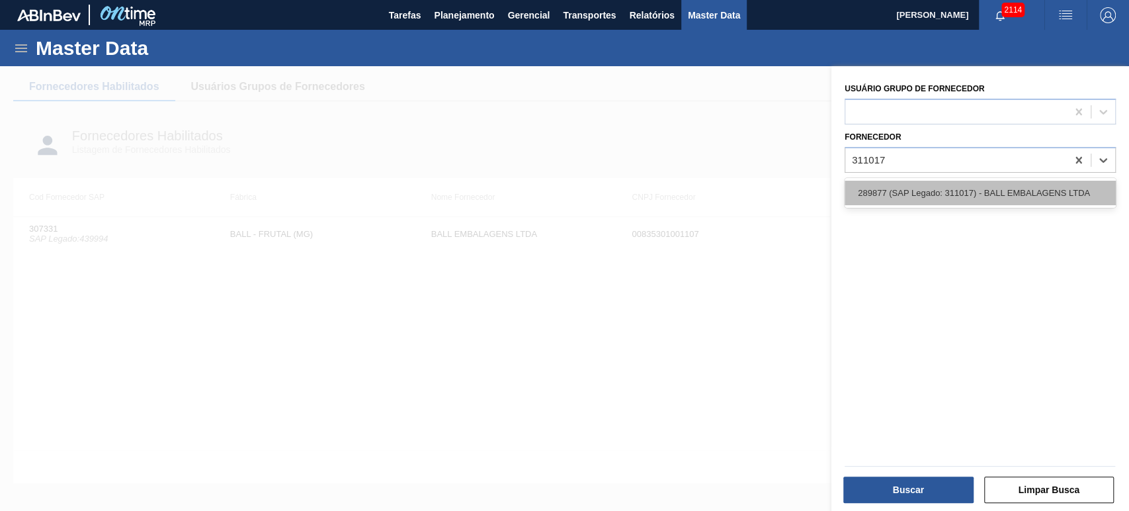
click at [931, 194] on div "289877 (SAP Legado: 311017) - BALL EMBALAGENS LTDA" at bounding box center [980, 193] width 271 height 24
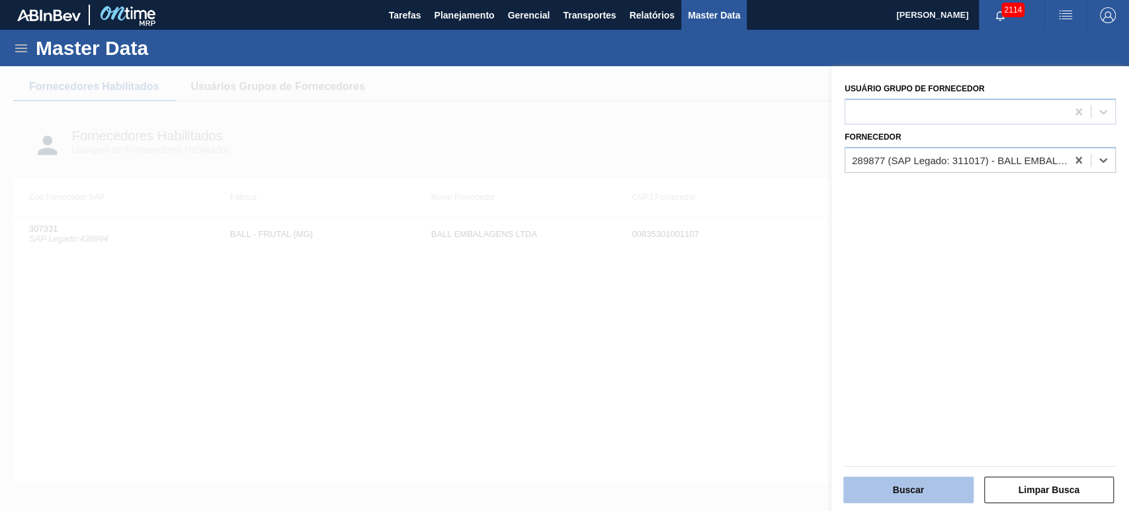
click at [907, 500] on button "Buscar" at bounding box center [908, 489] width 130 height 26
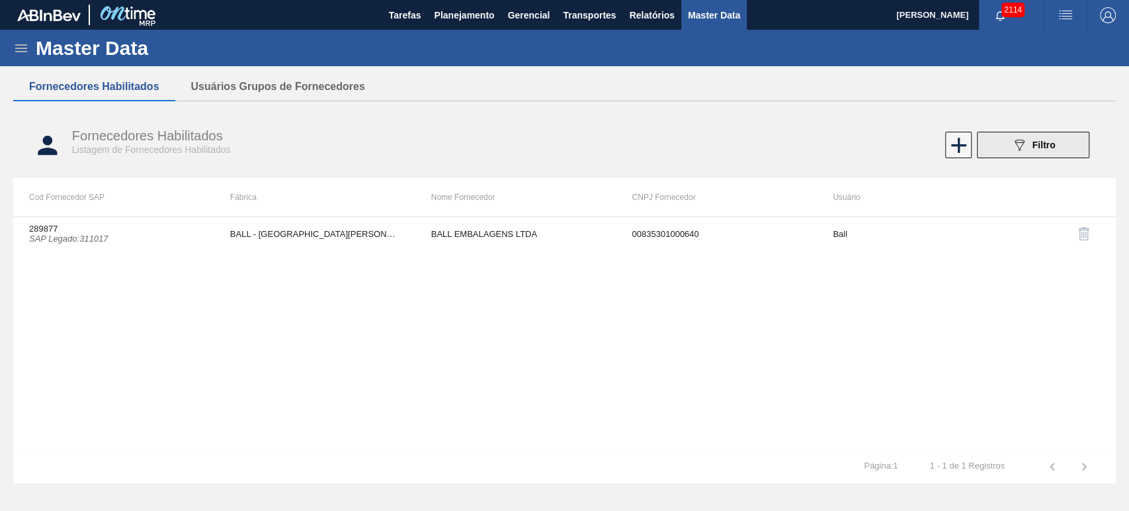
click at [1024, 141] on icon "089F7B8B-B2A5-4AFE-B5C0-19BA573D28AC" at bounding box center [1019, 145] width 16 height 16
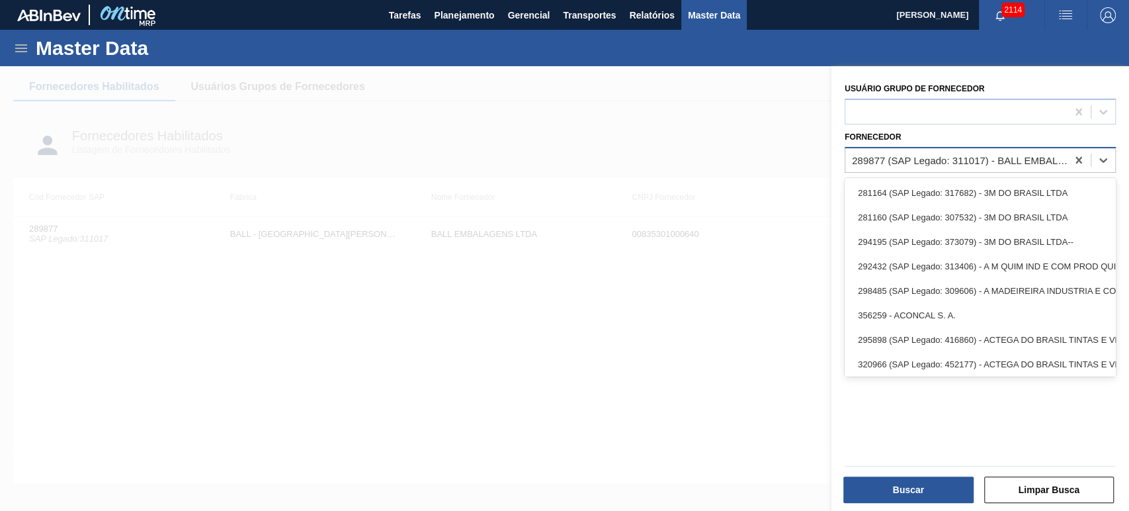
click at [981, 157] on div "289877 (SAP Legado: 311017) - BALL EMBALAGENS LTDA" at bounding box center [960, 159] width 216 height 11
paste input "303171"
type input "303171"
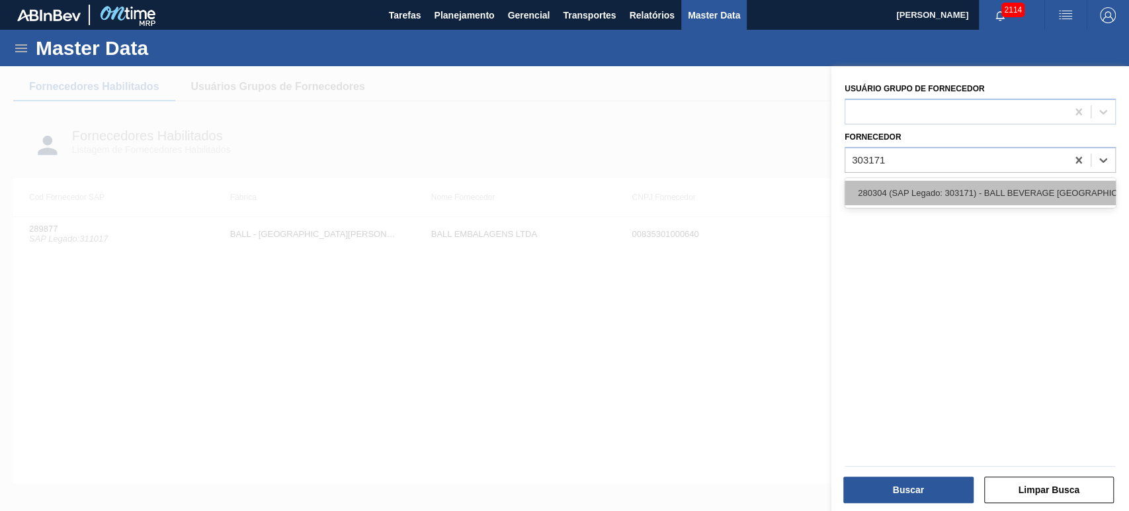
click at [951, 189] on div "280304 (SAP Legado: 303171) - BALL BEVERAGE [GEOGRAPHIC_DATA] SA" at bounding box center [980, 193] width 271 height 24
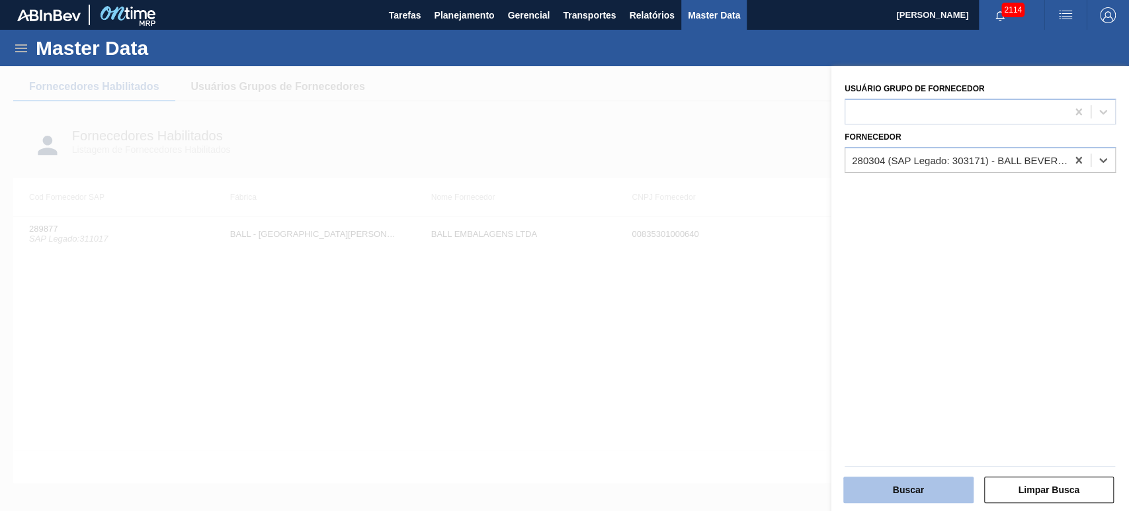
click at [939, 502] on button "Buscar" at bounding box center [908, 489] width 130 height 26
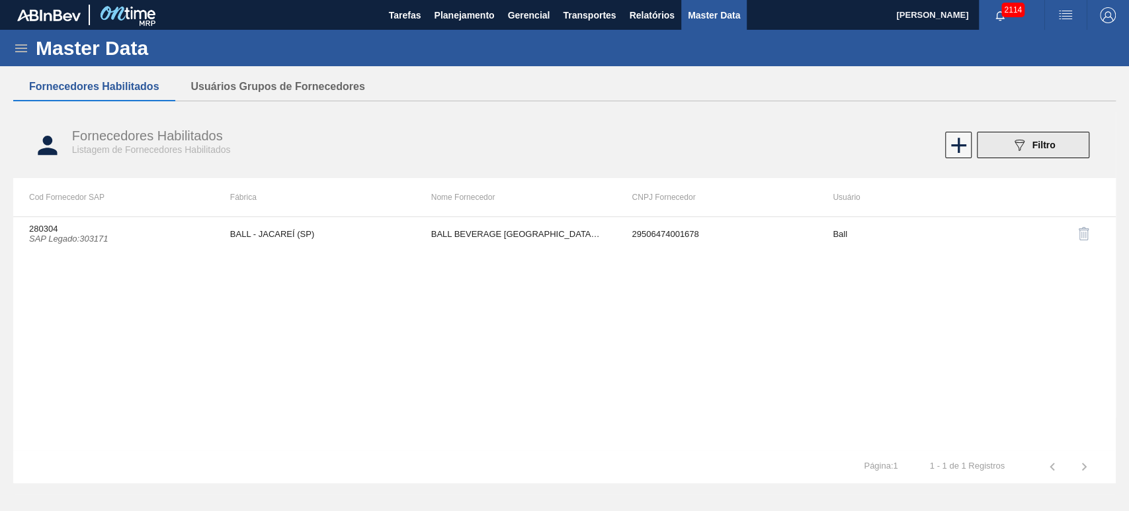
click at [1030, 147] on div "089F7B8B-B2A5-4AFE-B5C0-19BA573D28AC Filtro" at bounding box center [1033, 145] width 44 height 16
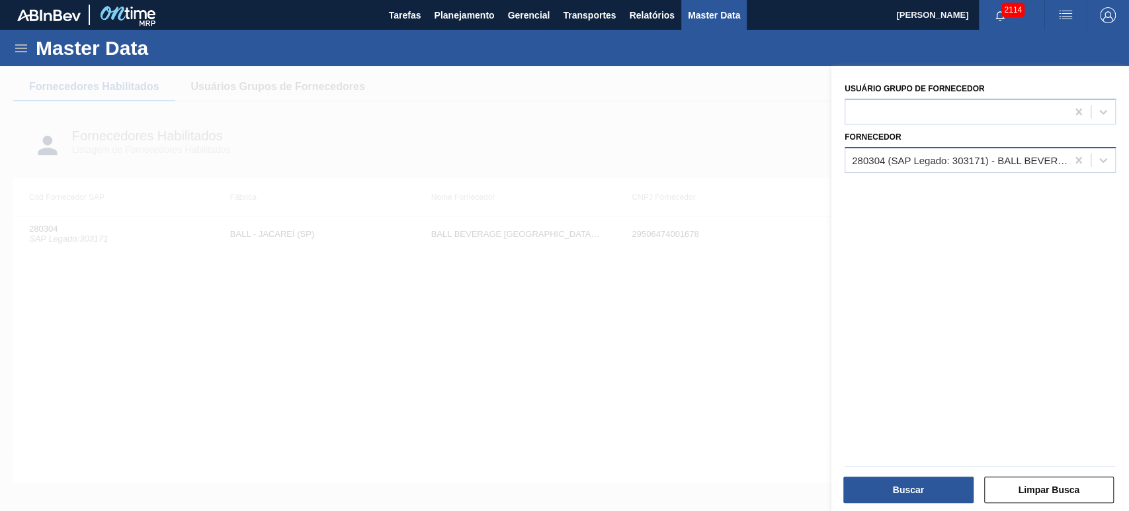
click at [1025, 150] on div "280304 (SAP Legado: 303171) - BALL BEVERAGE [GEOGRAPHIC_DATA] SA" at bounding box center [956, 159] width 222 height 19
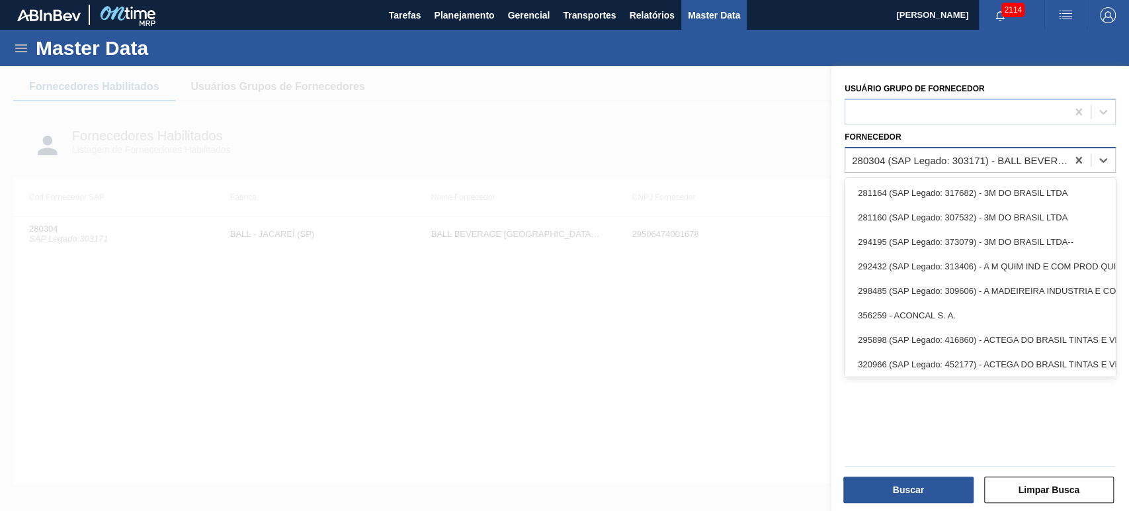
paste input "439994"
type input "439994"
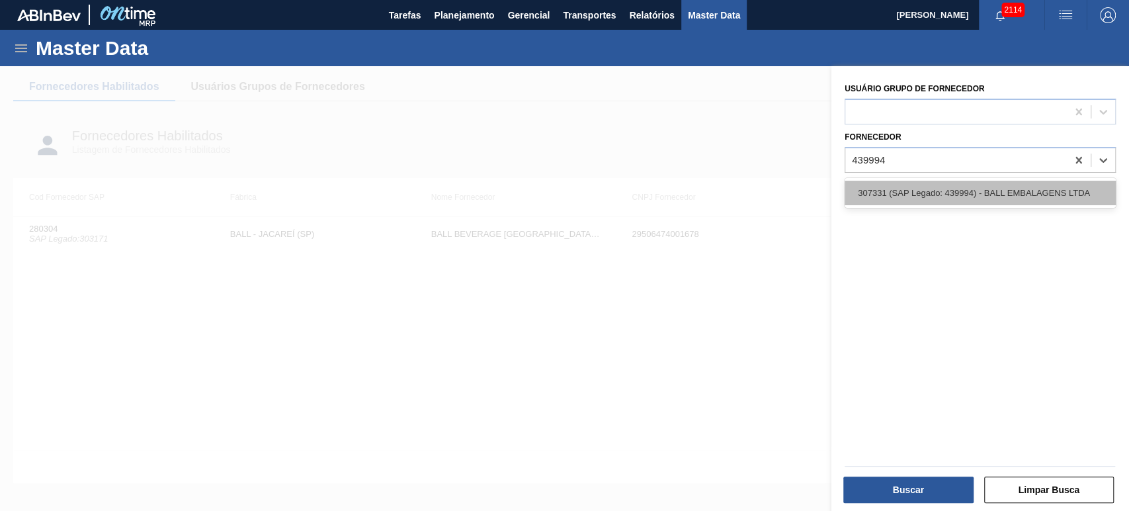
click at [968, 193] on div "307331 (SAP Legado: 439994) - BALL EMBALAGENS LTDA" at bounding box center [980, 193] width 271 height 24
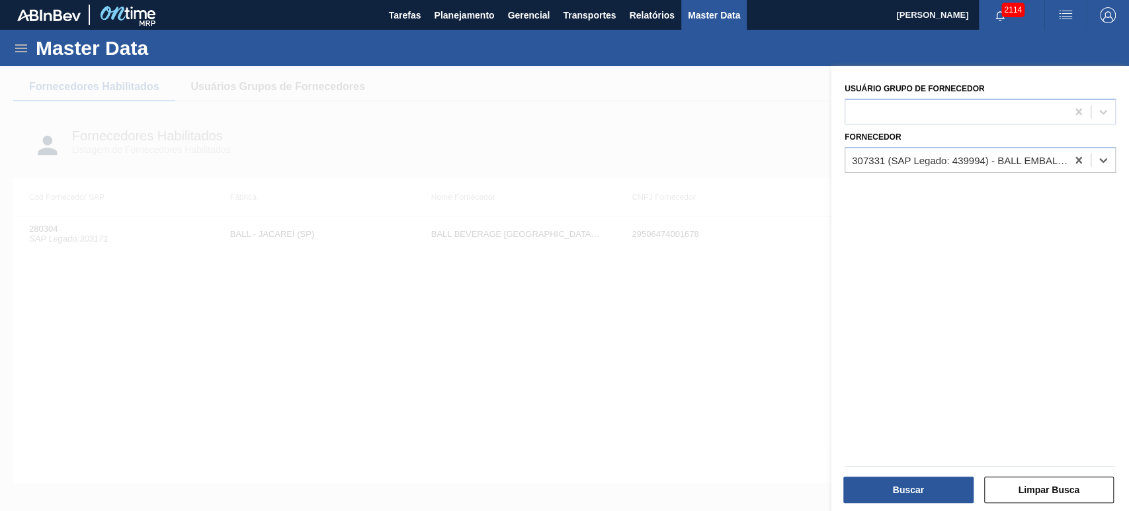
click at [927, 505] on div "Buscar Limpar Busca" at bounding box center [975, 480] width 298 height 67
click at [926, 496] on button "Buscar" at bounding box center [908, 489] width 130 height 26
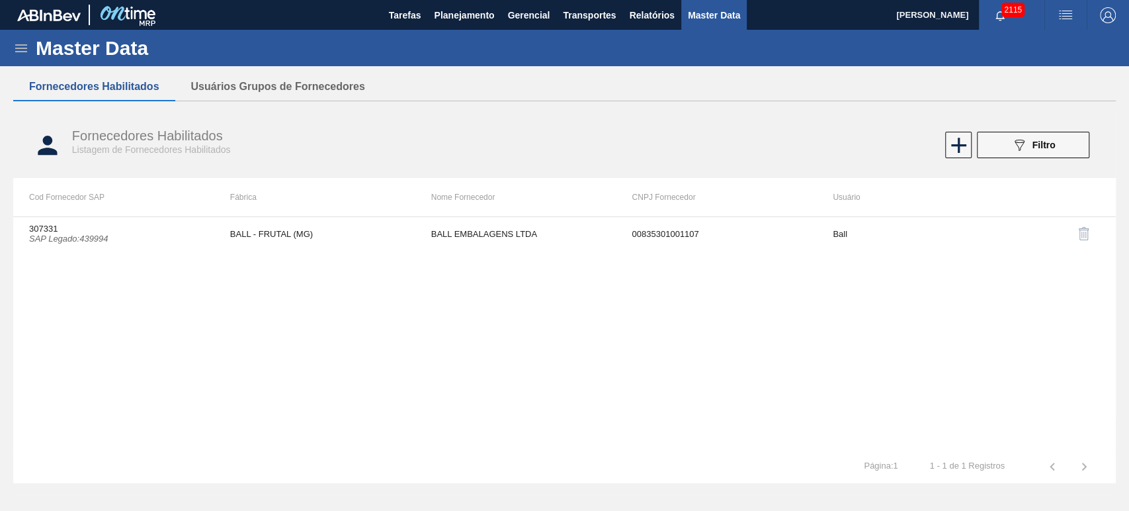
click at [540, 396] on div "307331 SAP Legado : 439994 BALL - FRUTAL (MG) BALL EMBALAGENS LTDA 008353010011…" at bounding box center [564, 332] width 1103 height 233
click at [551, 300] on div "307331 SAP Legado : 439994 BALL - FRUTAL (MG) BALL EMBALAGENS LTDA 008353010011…" at bounding box center [564, 332] width 1103 height 233
click at [441, 144] on div "Fornecedores Habilitados Listagem de Fornecedores Habilitados" at bounding box center [330, 141] width 517 height 27
click at [567, 269] on div "307331 SAP Legado : 439994 BALL - FRUTAL (MG) BALL EMBALAGENS LTDA 008353010011…" at bounding box center [564, 332] width 1103 height 233
click at [473, 145] on div "Fornecedores Habilitados Listagem de Fornecedores Habilitados" at bounding box center [330, 141] width 517 height 27
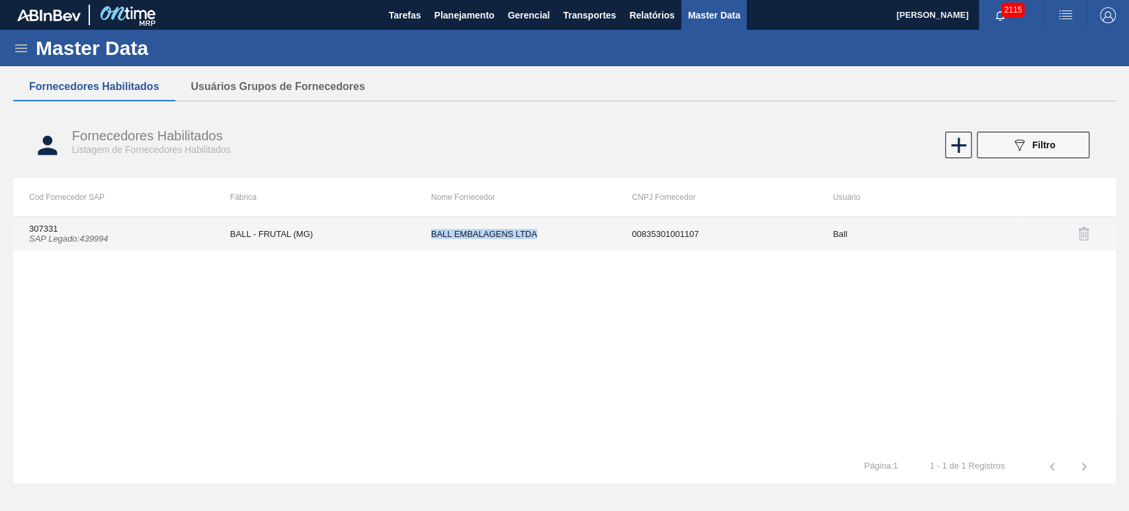
drag, startPoint x: 432, startPoint y: 234, endPoint x: 562, endPoint y: 236, distance: 129.7
click at [562, 236] on td "BALL EMBALAGENS LTDA" at bounding box center [515, 233] width 201 height 33
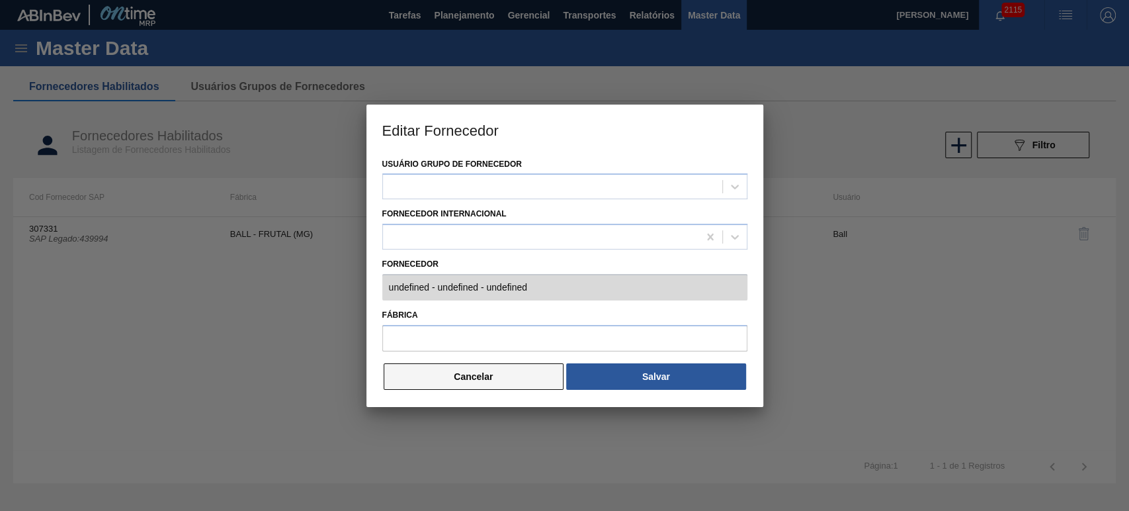
click at [497, 361] on div "Usuário Grupo de Fornecedor Fornecedor Internacional Fornecedor undefined - und…" at bounding box center [564, 281] width 397 height 252
click at [503, 363] on button "Cancelar" at bounding box center [474, 376] width 181 height 26
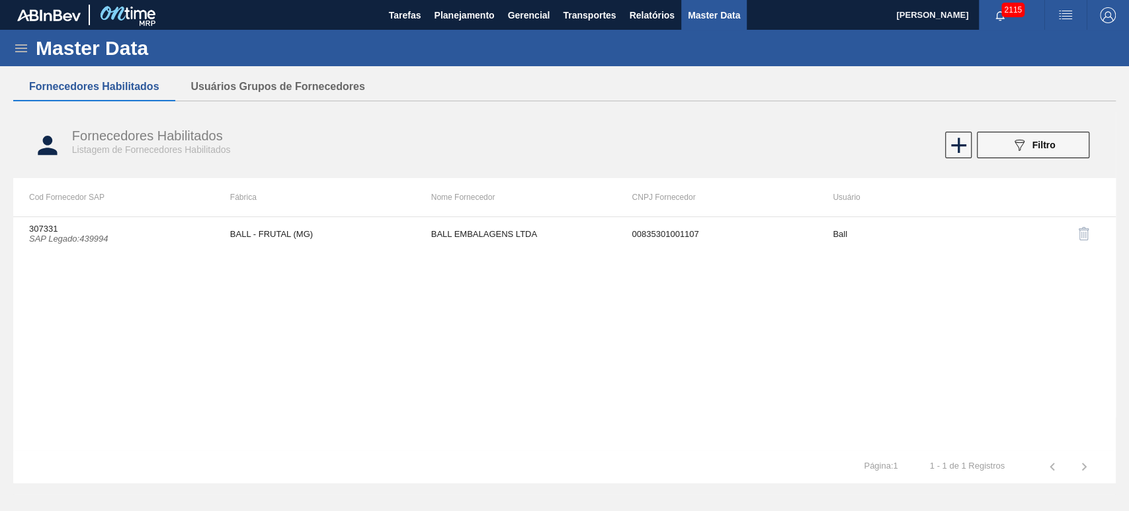
click at [480, 360] on div "307331 SAP Legado : 439994 BALL - FRUTAL (MG) BALL EMBALAGENS LTDA 008353010011…" at bounding box center [564, 332] width 1103 height 233
click at [508, 128] on div "Fornecedores Habilitados Listagem de Fornecedores Habilitados" at bounding box center [330, 141] width 517 height 27
click at [398, 305] on div "307331 SAP Legado : 439994 BALL - FRUTAL (MG) BALL EMBALAGENS LTDA 008353010011…" at bounding box center [564, 332] width 1103 height 233
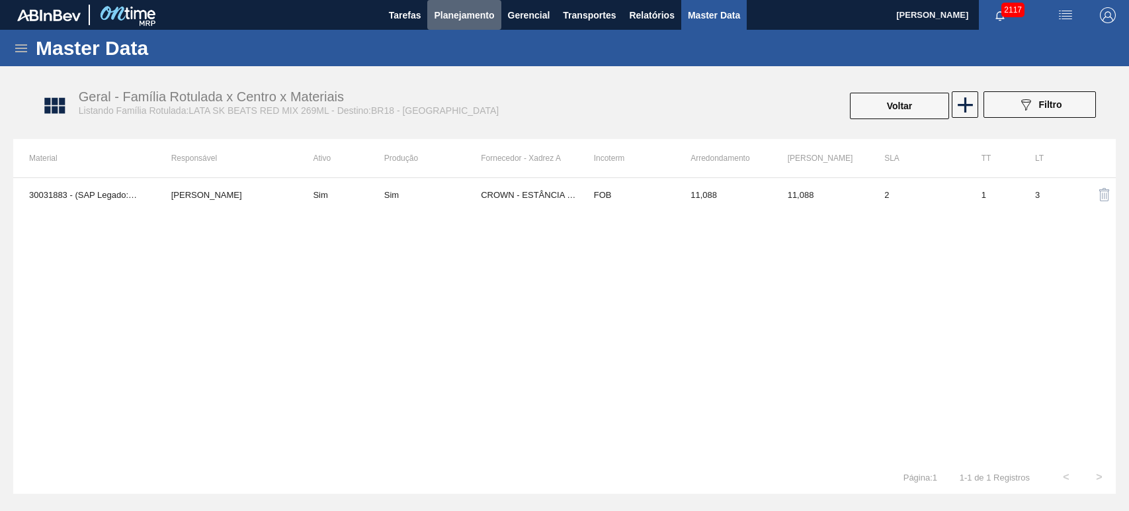
click at [463, 10] on span "Planejamento" at bounding box center [464, 15] width 60 height 16
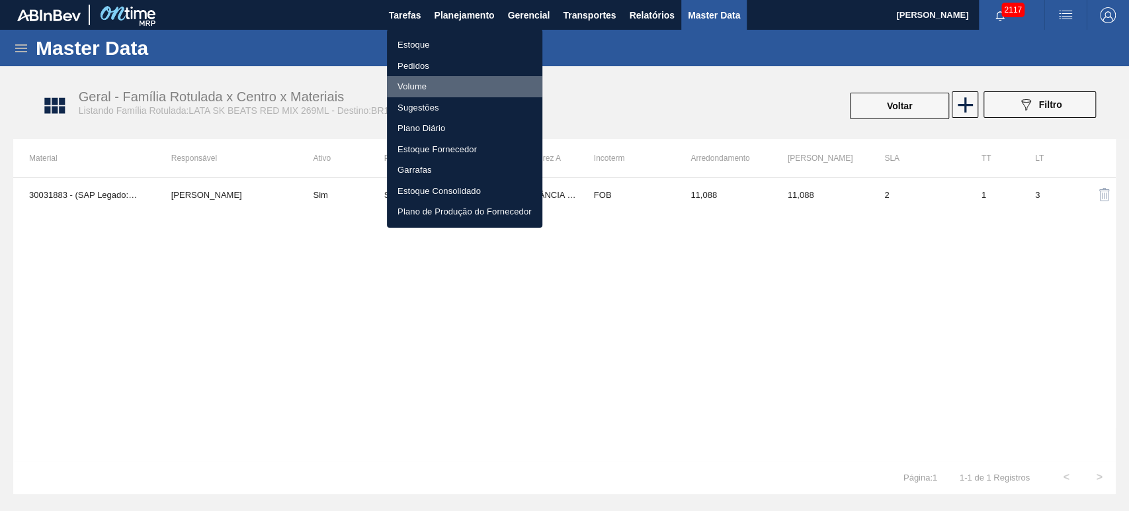
click at [418, 83] on li "Volume" at bounding box center [464, 86] width 155 height 21
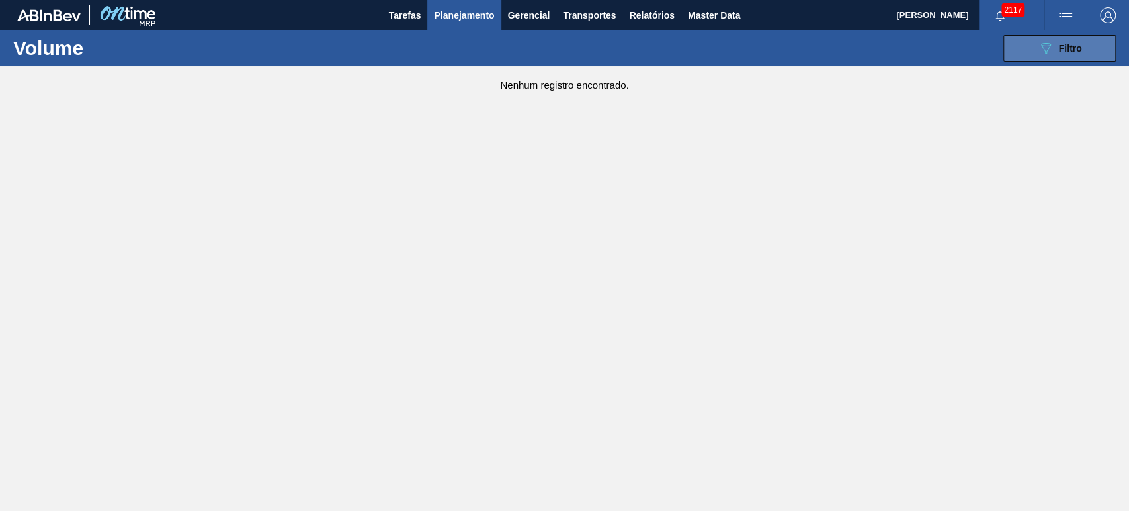
click at [1029, 52] on button "089F7B8B-B2A5-4AFE-B5C0-19BA573D28AC Filtro" at bounding box center [1059, 48] width 112 height 26
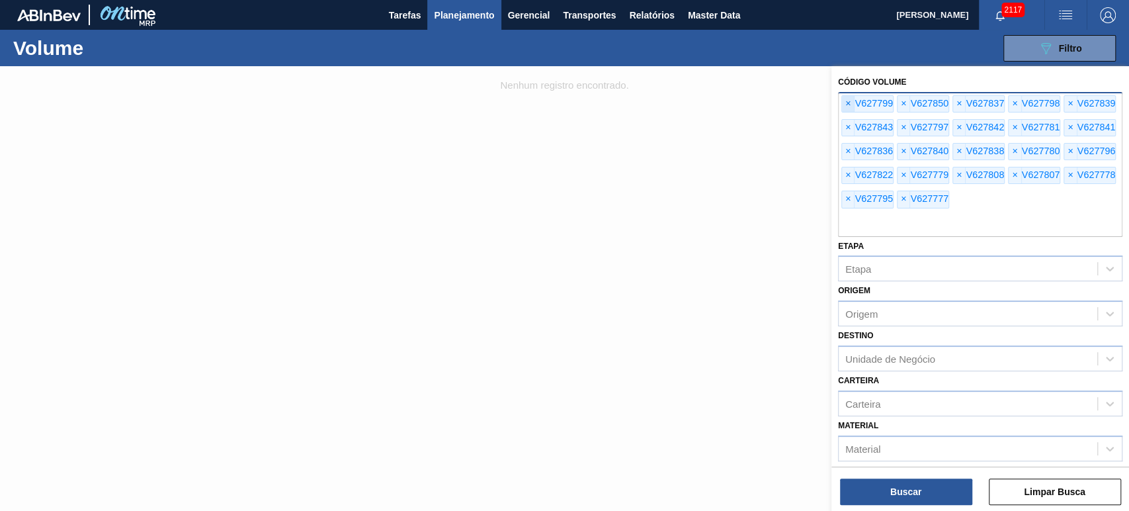
click at [849, 108] on span "×" at bounding box center [848, 104] width 13 height 16
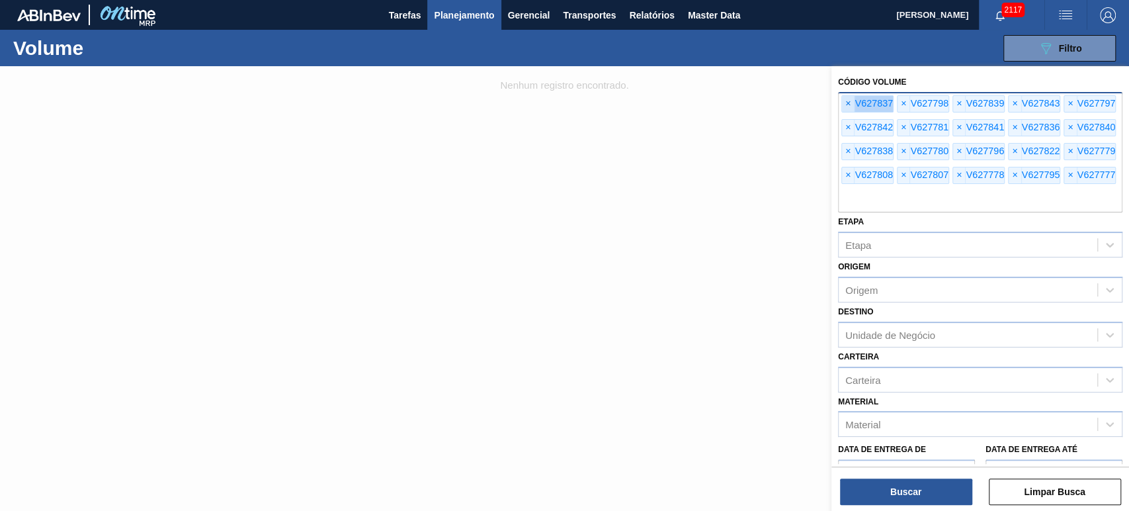
click at [849, 108] on span "×" at bounding box center [848, 104] width 13 height 16
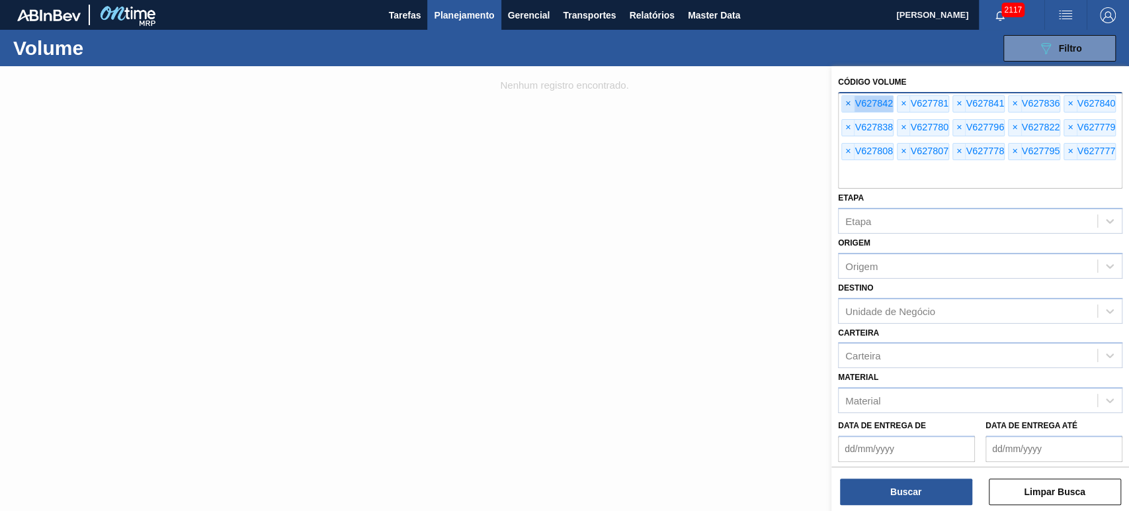
click at [849, 108] on span "×" at bounding box center [848, 104] width 13 height 16
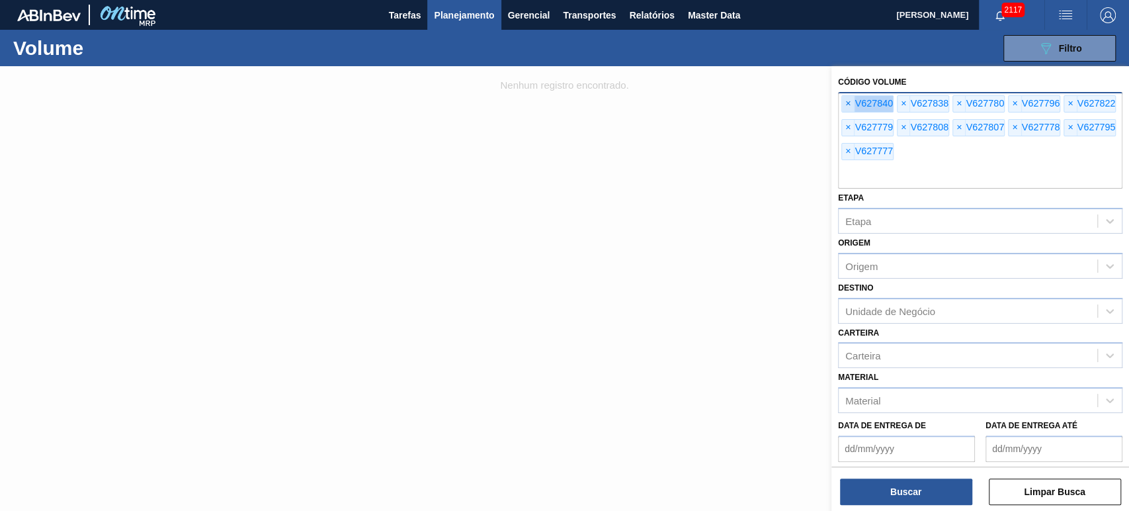
click at [849, 108] on span "×" at bounding box center [848, 104] width 13 height 16
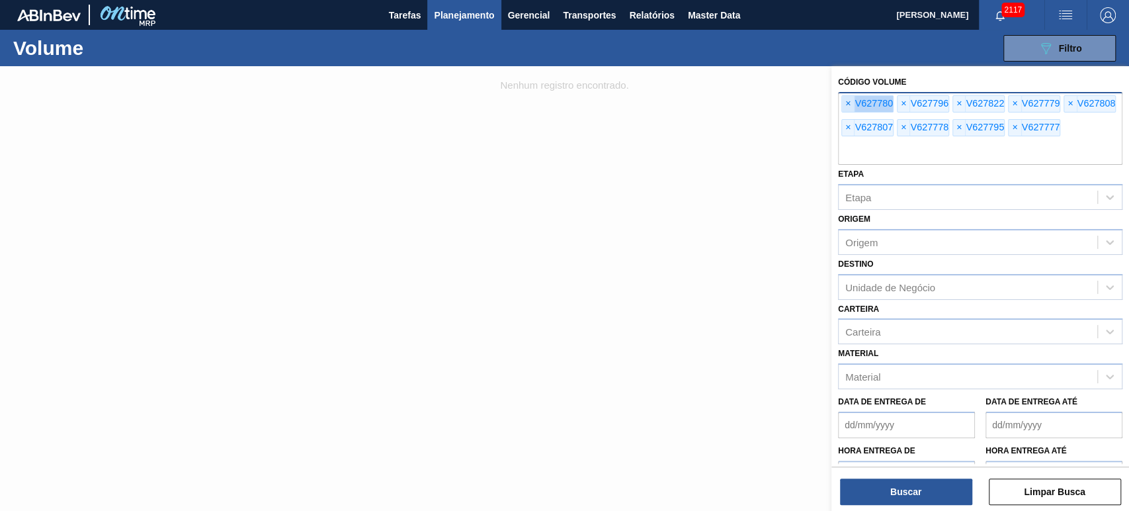
click at [849, 108] on span "×" at bounding box center [848, 104] width 13 height 16
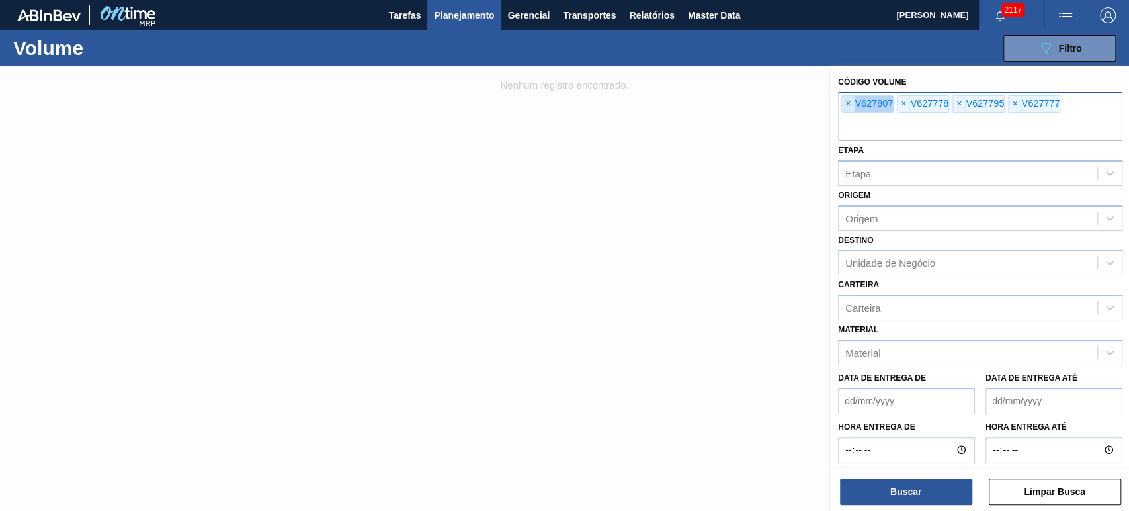
click at [849, 108] on span "×" at bounding box center [848, 104] width 13 height 16
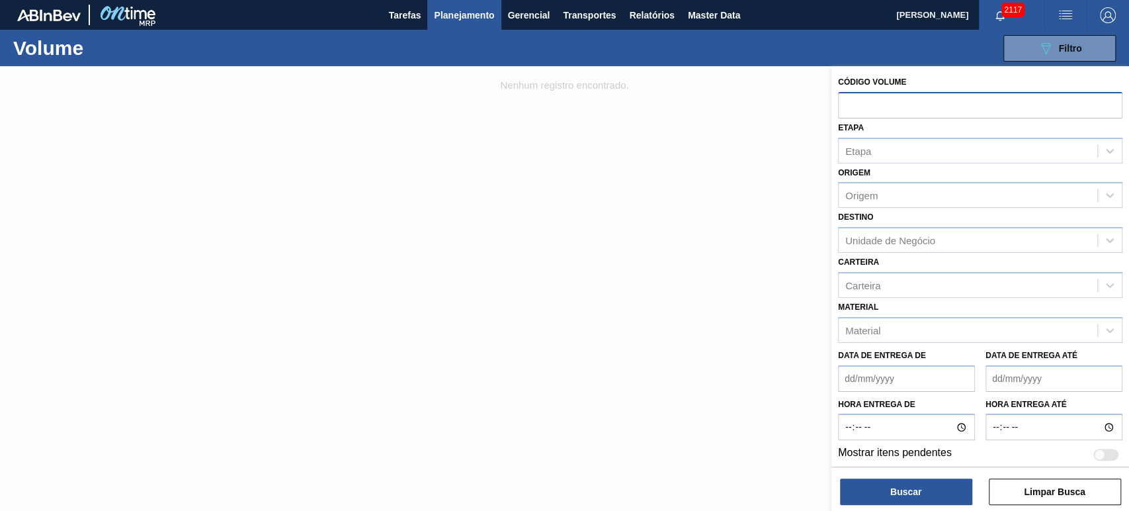
click at [849, 108] on input "text" at bounding box center [980, 104] width 284 height 25
paste input "text"
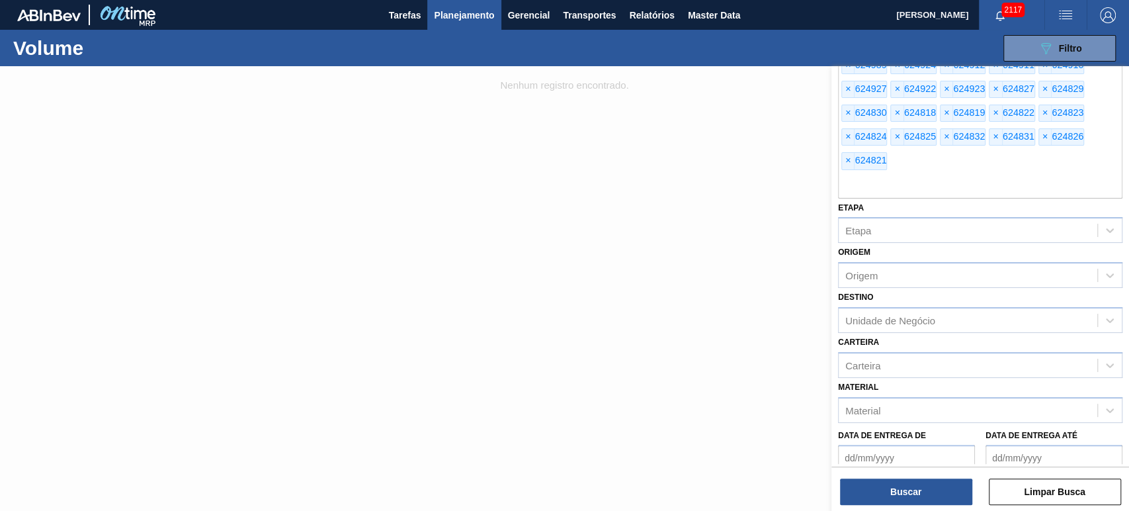
scroll to position [739, 0]
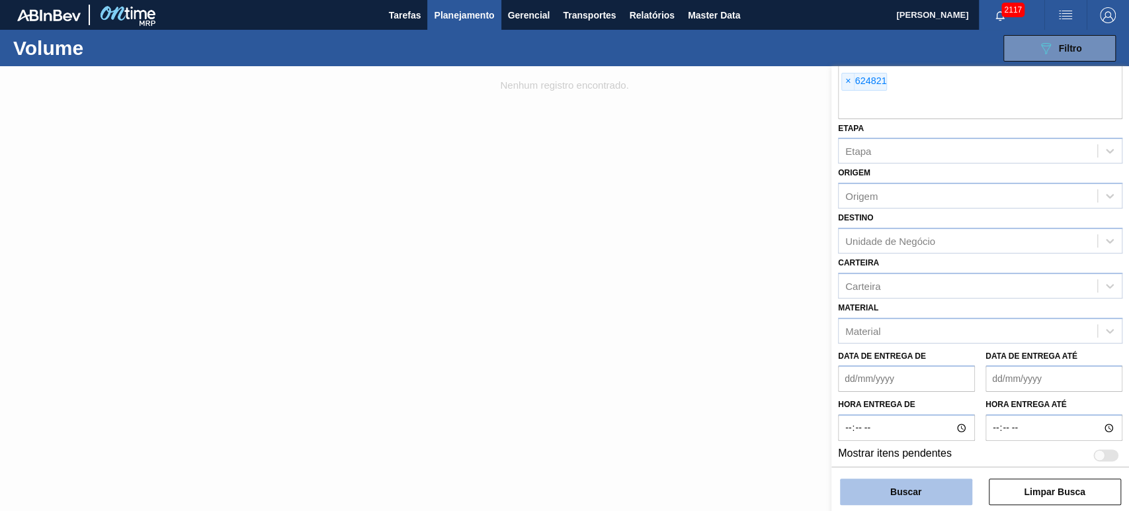
click at [923, 483] on button "Buscar" at bounding box center [906, 491] width 132 height 26
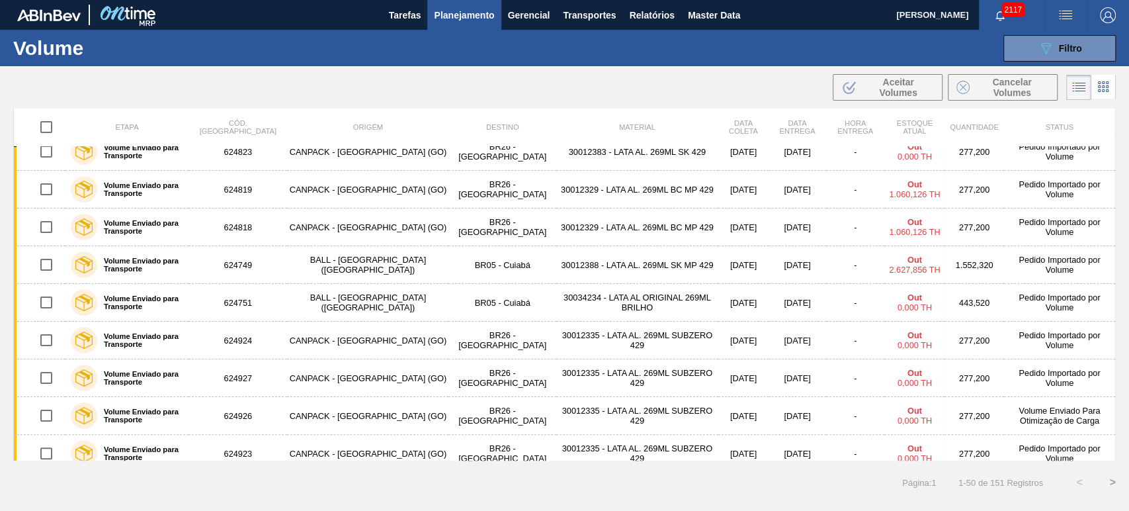
scroll to position [0, 0]
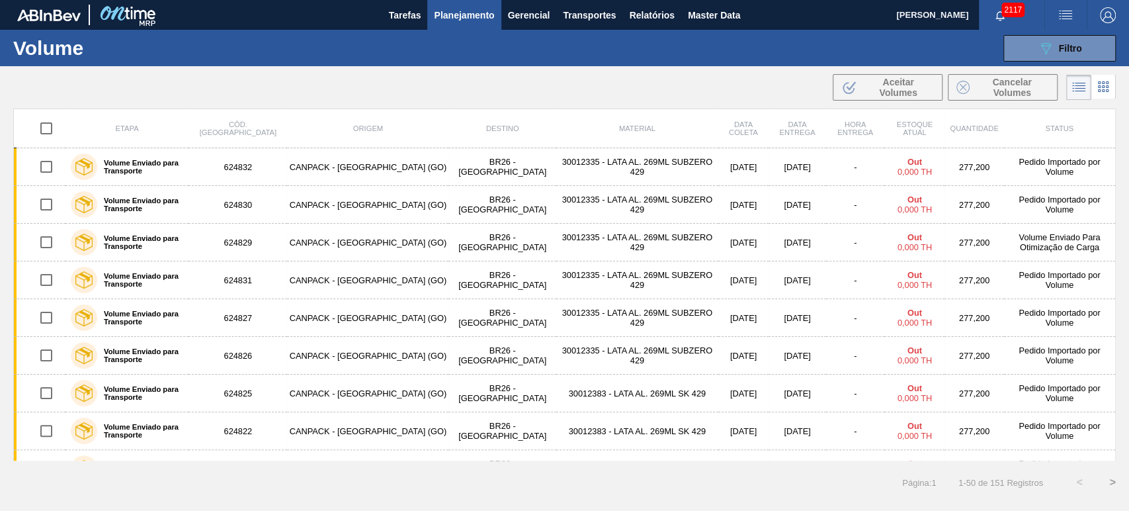
click at [735, 81] on div ".b{fill:var(--color-action-default)} Aceitar Volumes Cancelar Volumes" at bounding box center [564, 87] width 1129 height 32
click at [46, 129] on input "checkbox" at bounding box center [46, 128] width 28 height 28
checkbox input "true"
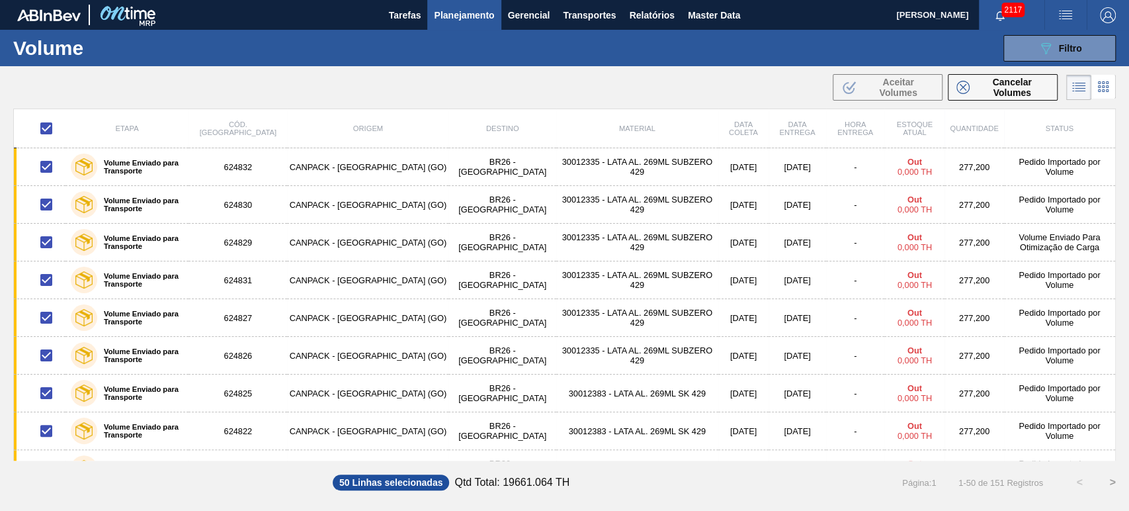
checkbox input "true"
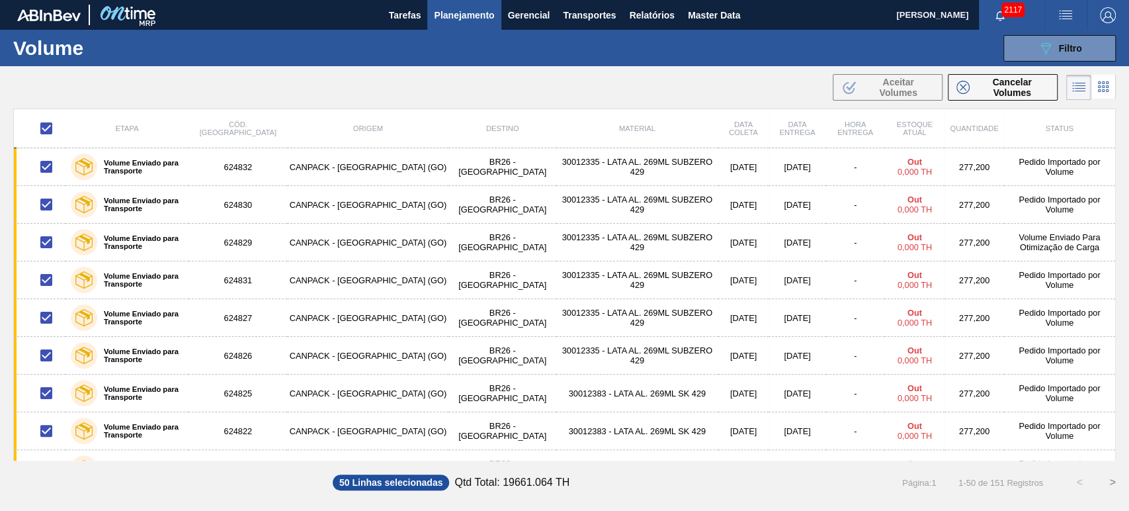
checkbox input "true"
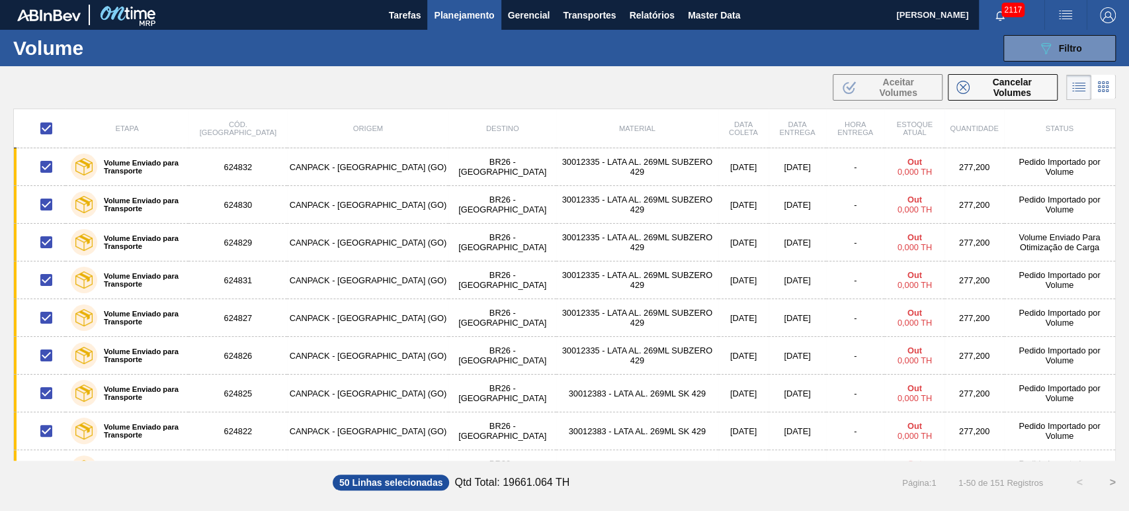
checkbox input "true"
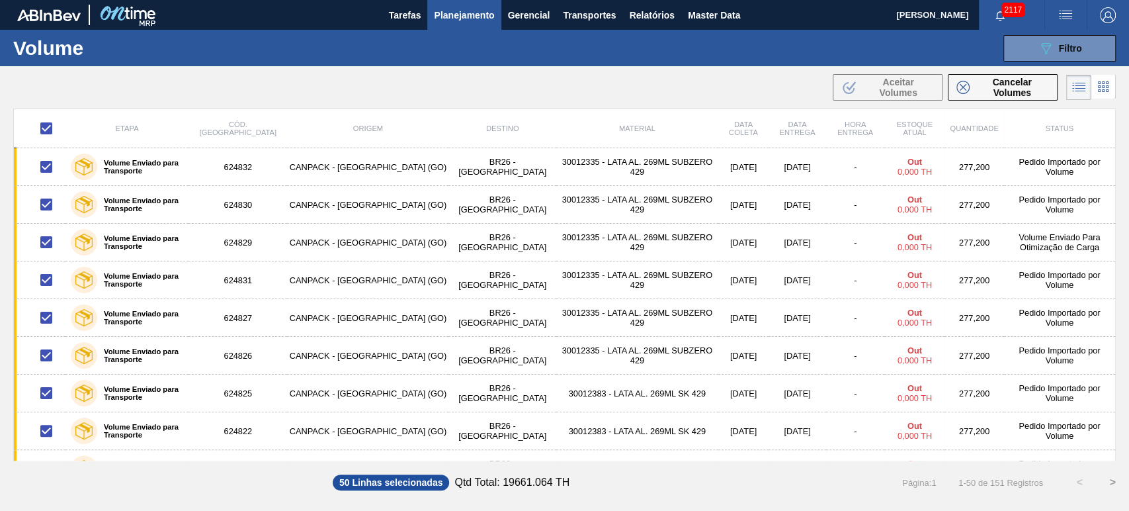
checkbox input "true"
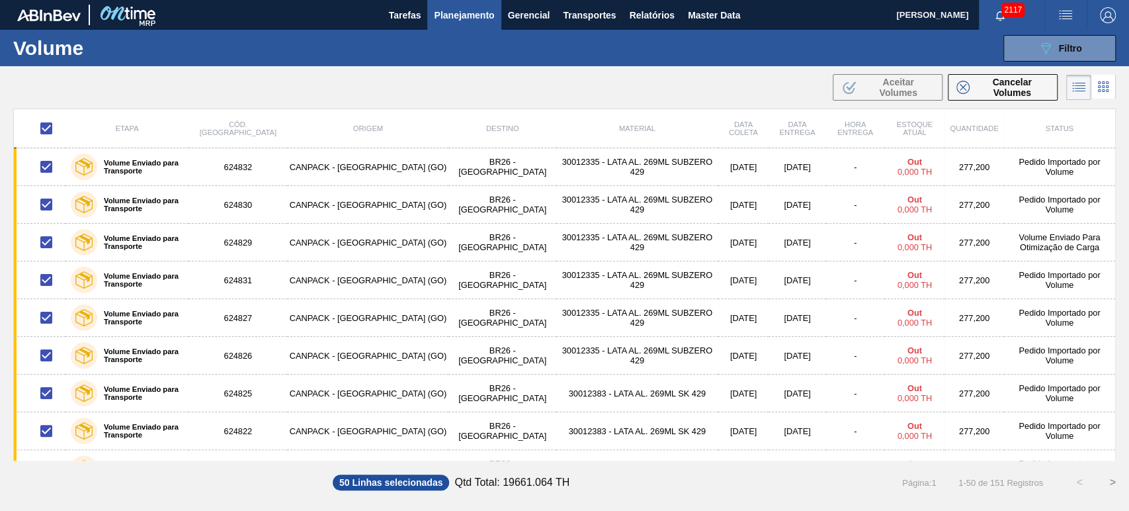
checkbox input "true"
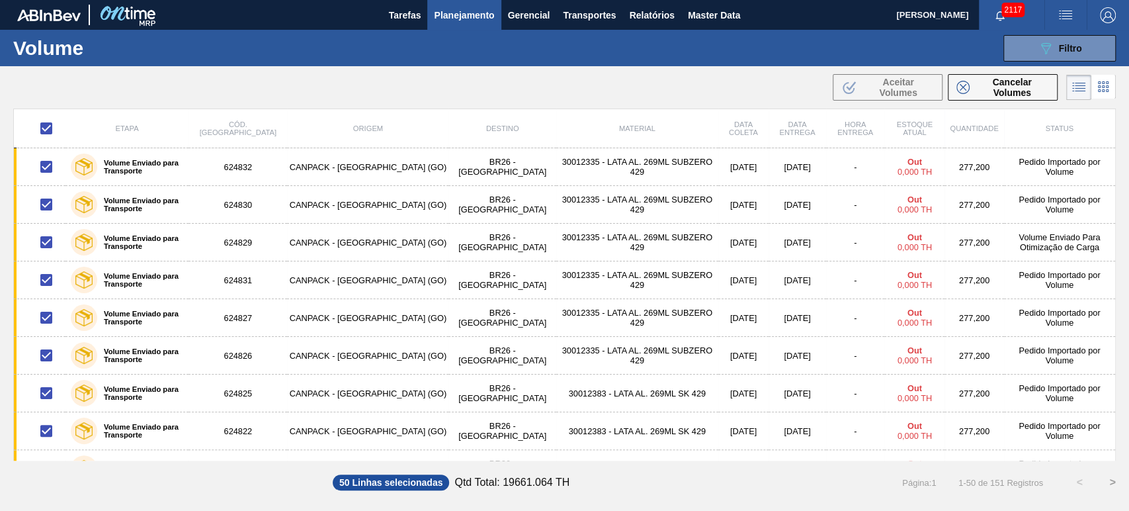
checkbox input "true"
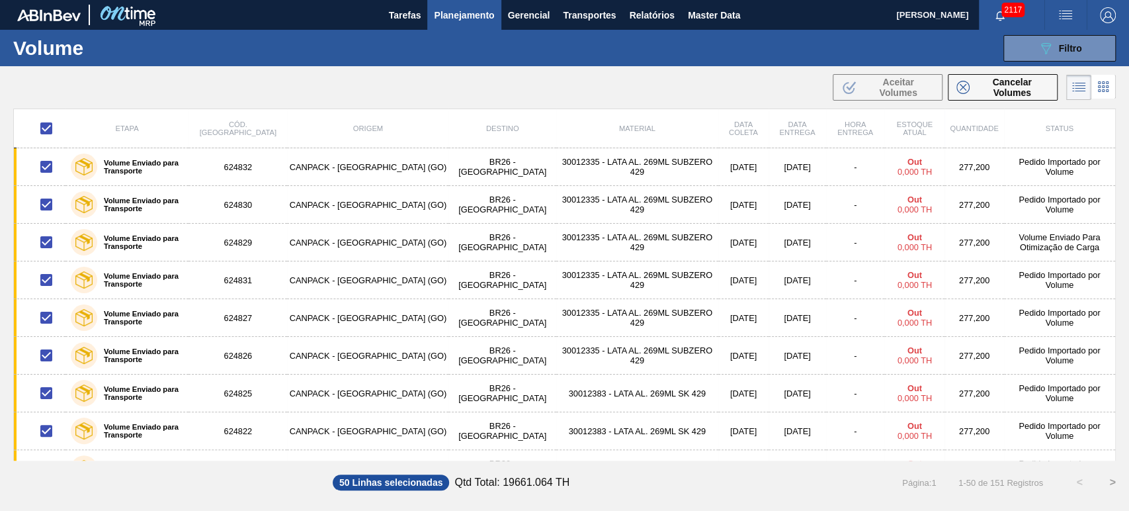
checkbox input "true"
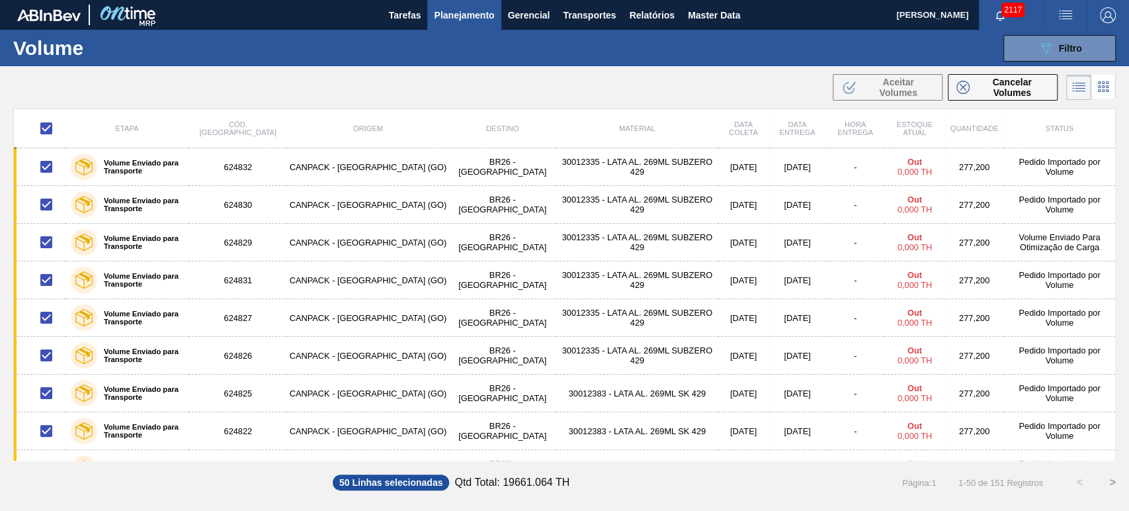
checkbox input "true"
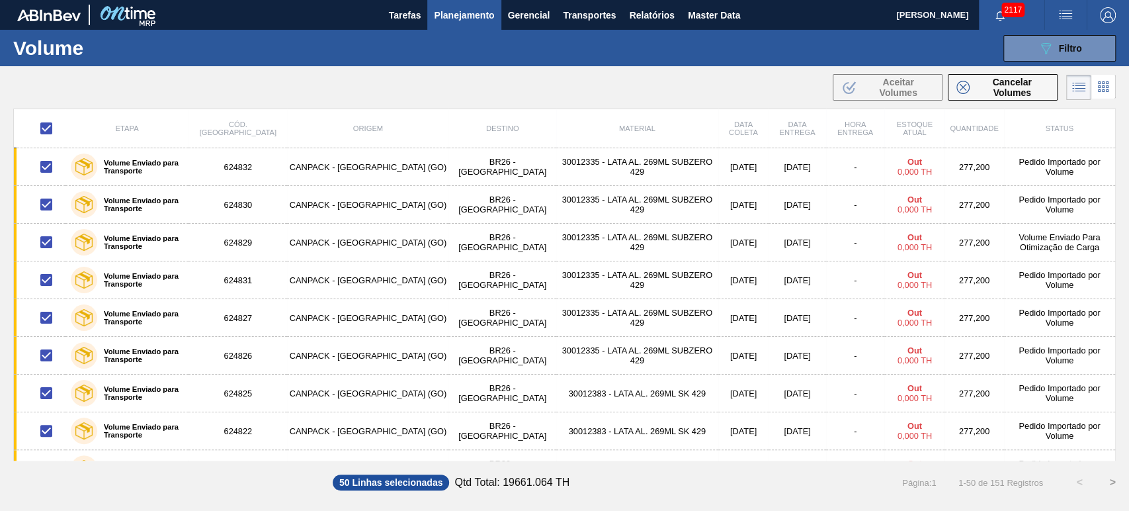
checkbox input "true"
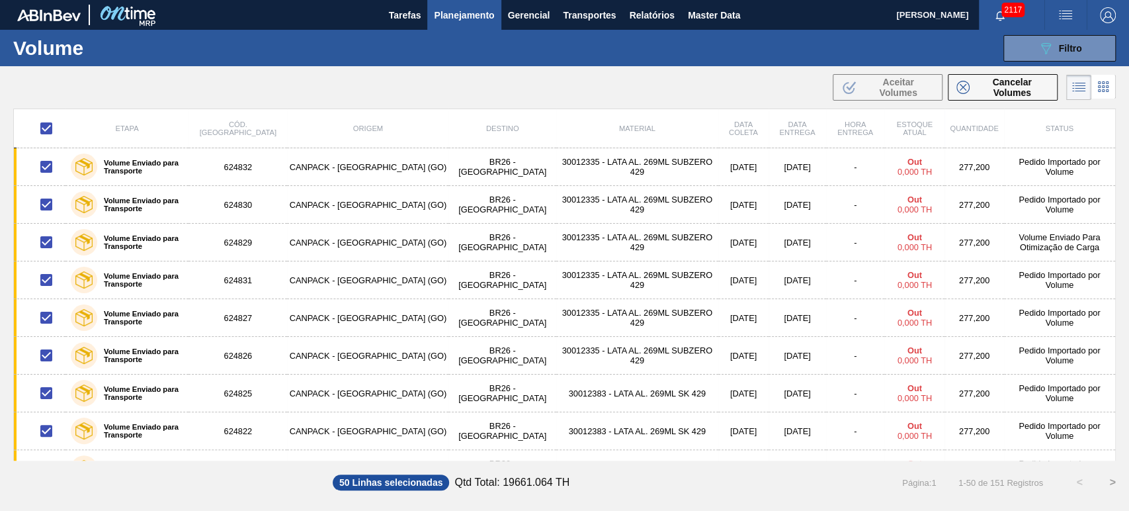
checkbox input "true"
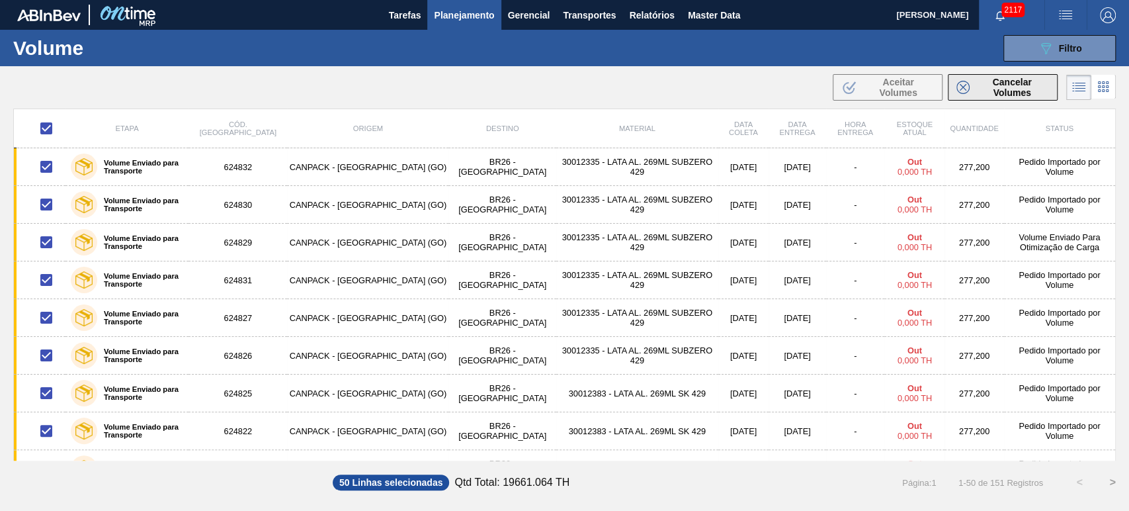
click at [1007, 83] on span "Cancelar Volumes" at bounding box center [1012, 87] width 74 height 21
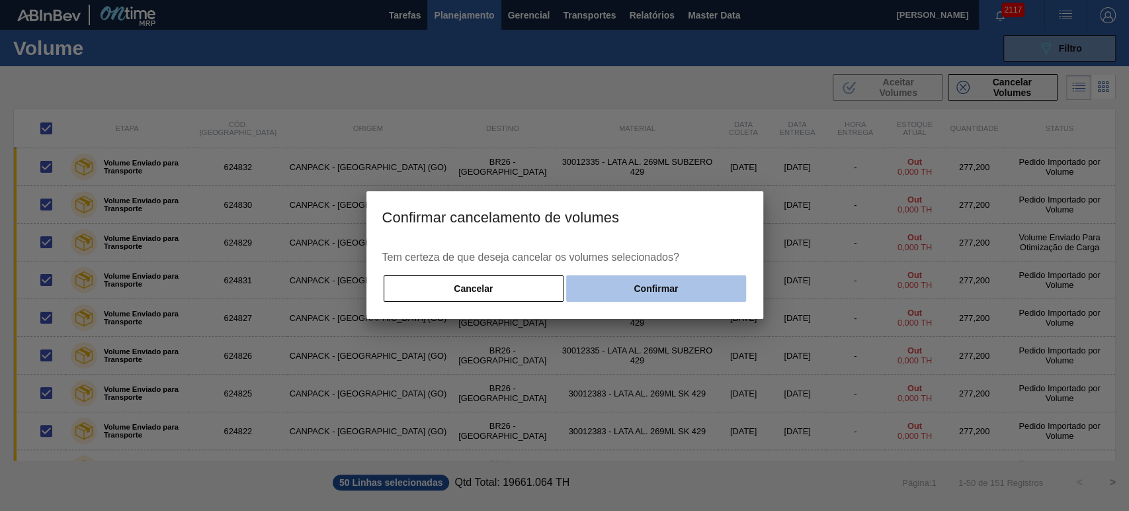
click at [650, 294] on button "Confirmar" at bounding box center [655, 288] width 179 height 26
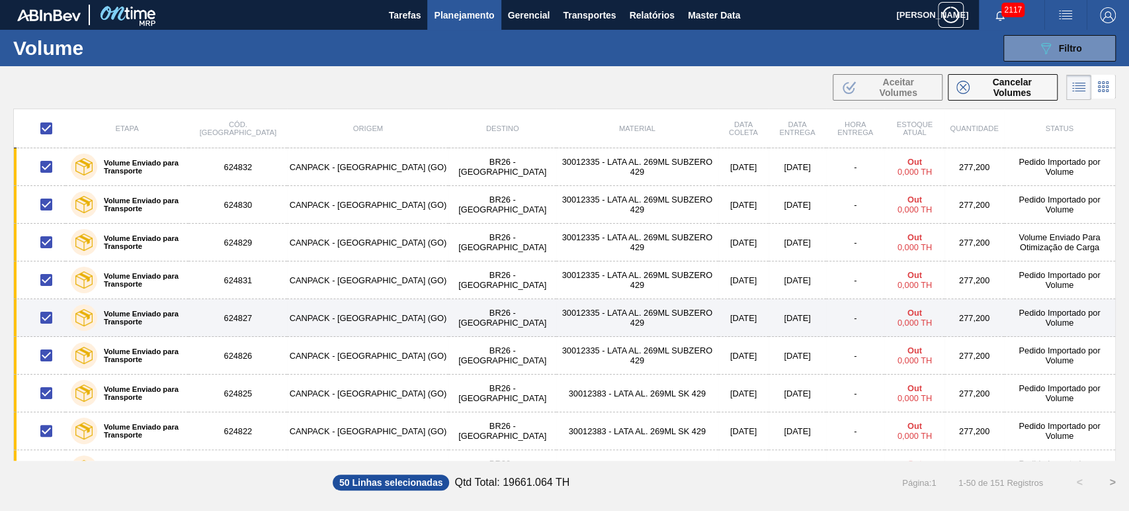
checkbox input "false"
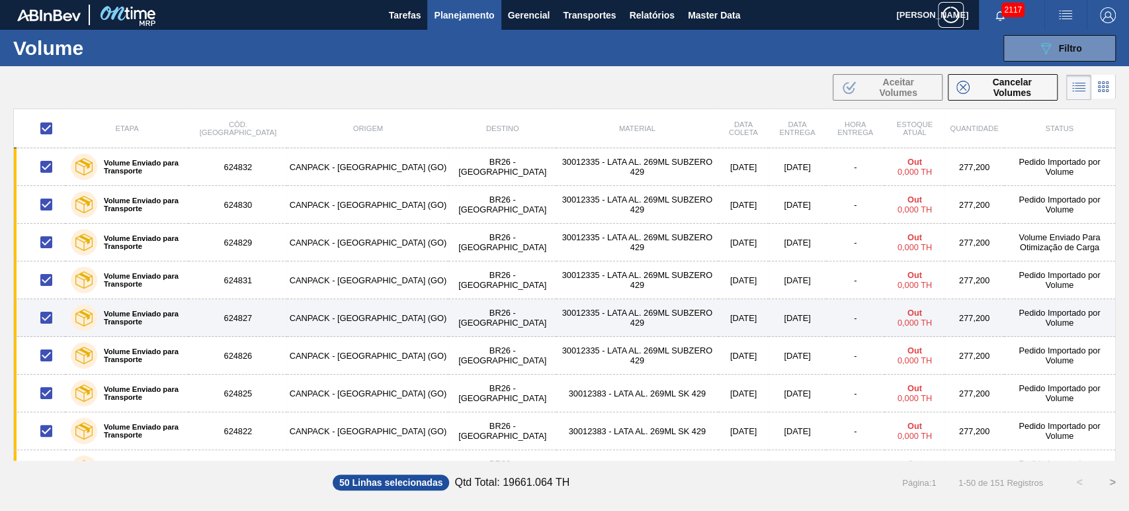
checkbox input "false"
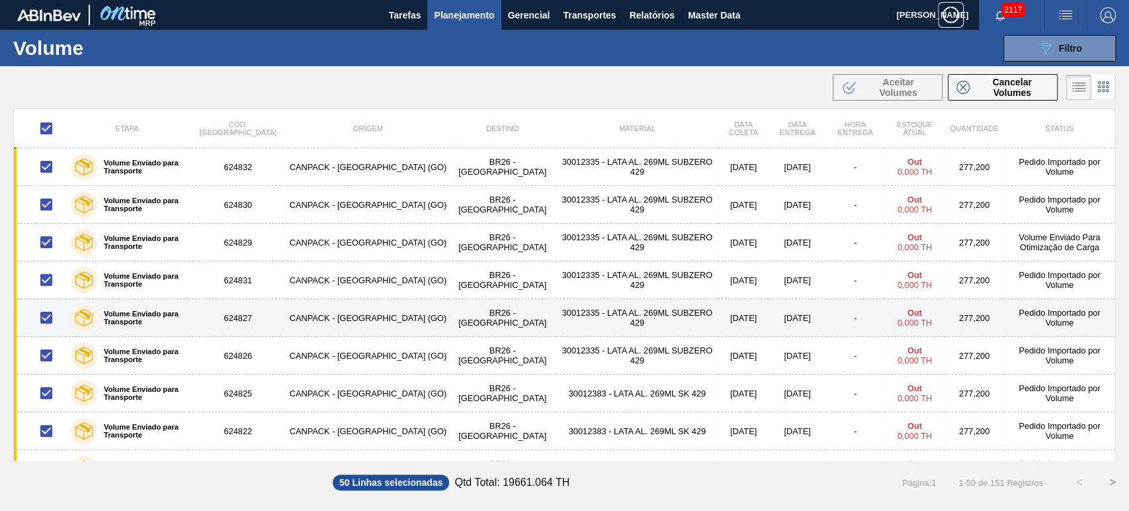
checkbox input "false"
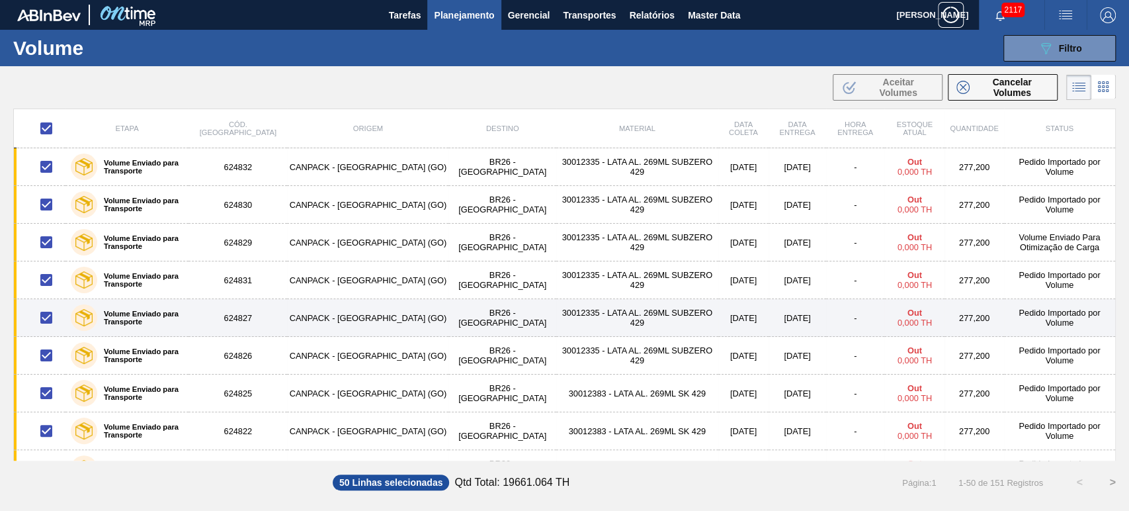
checkbox input "false"
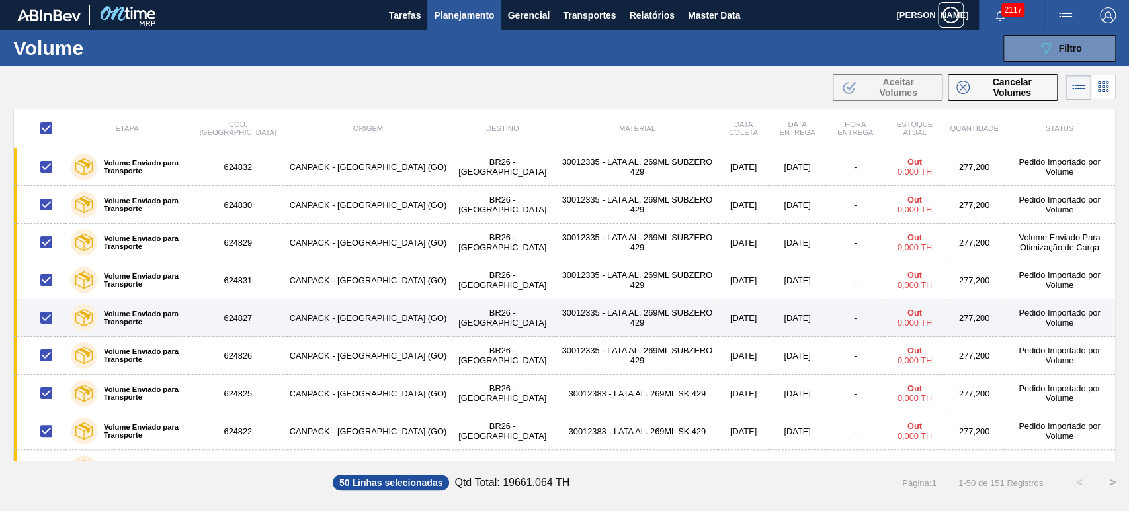
checkbox input "false"
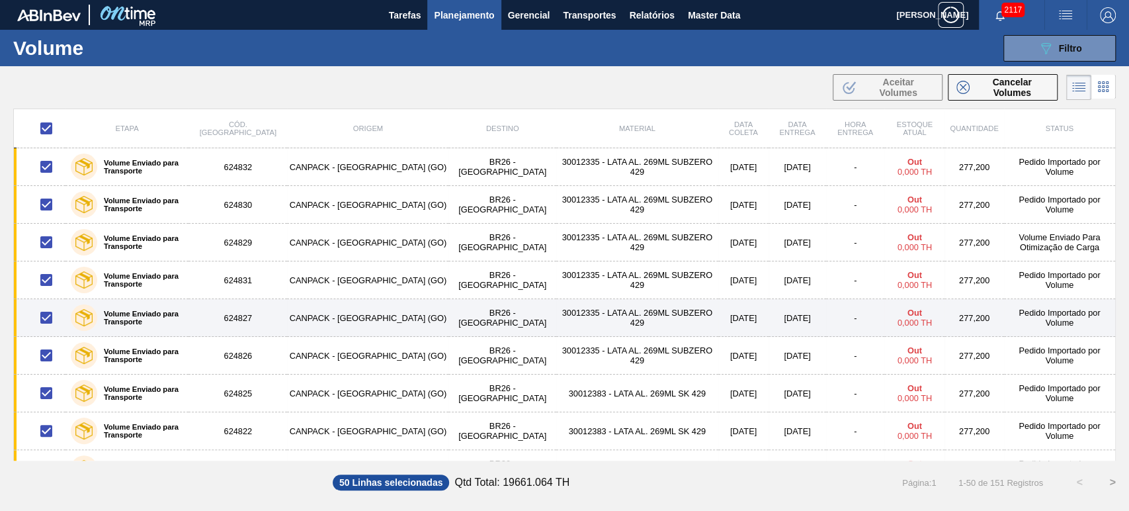
checkbox input "false"
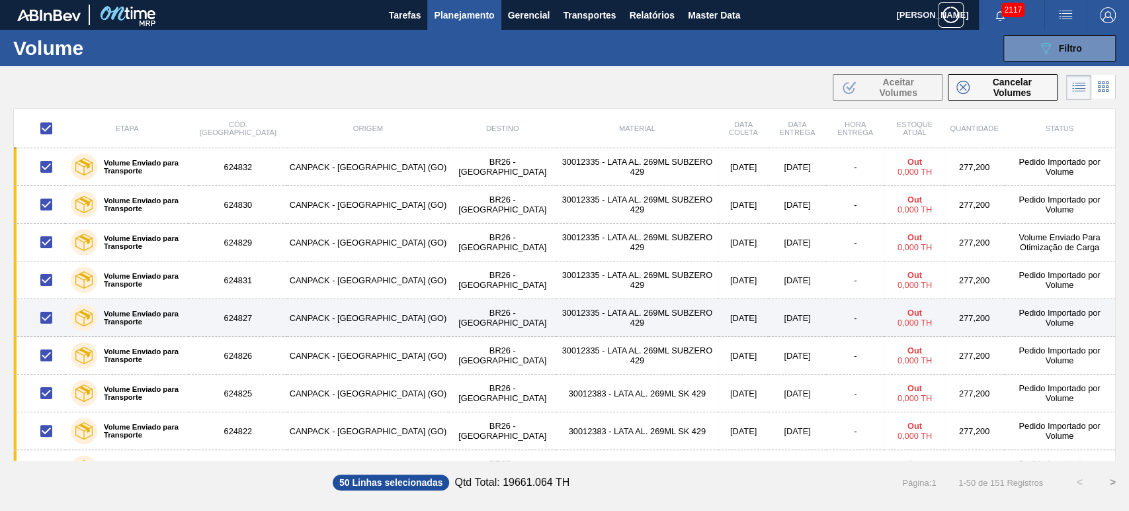
checkbox input "false"
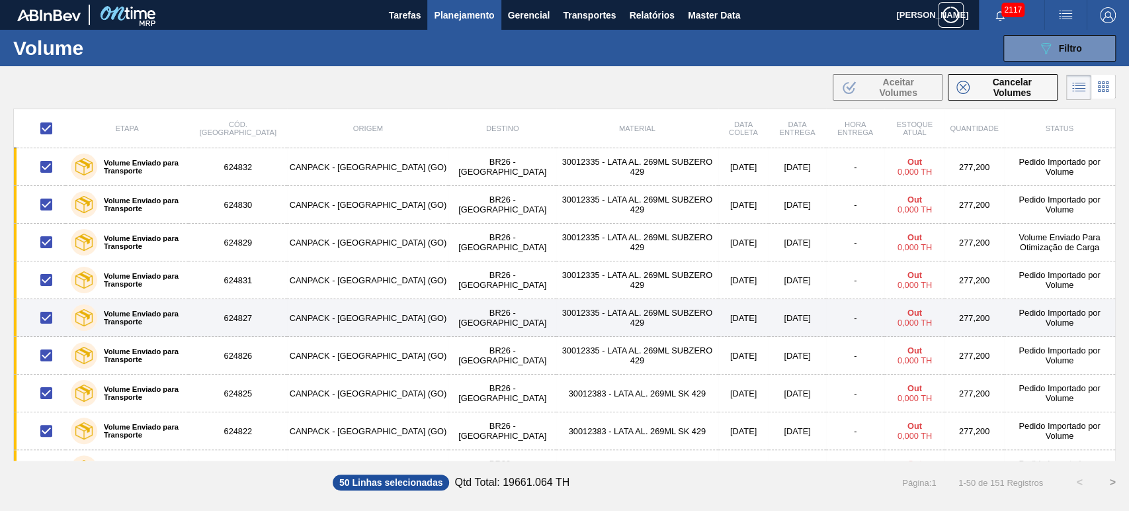
checkbox input "false"
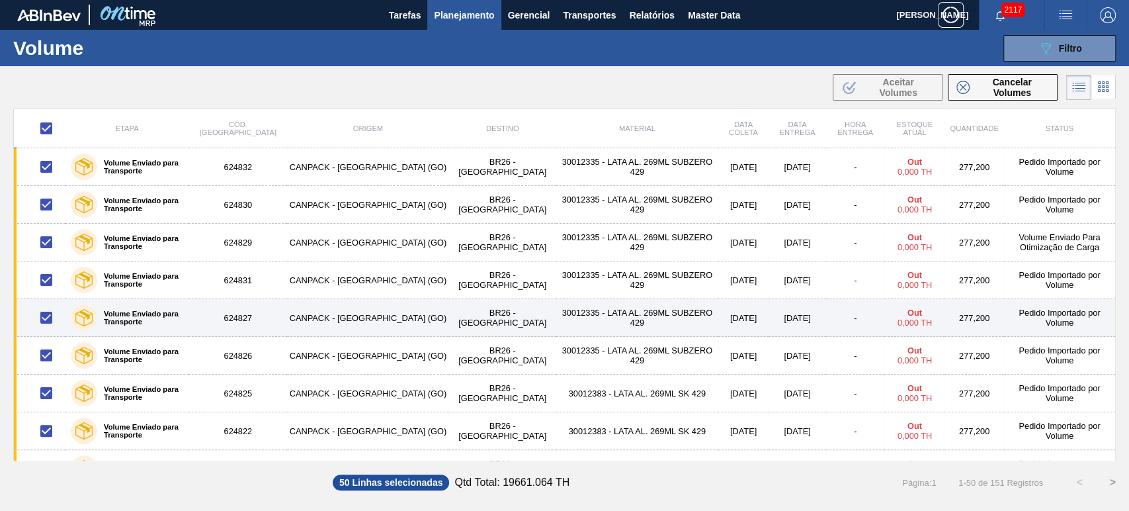
checkbox input "false"
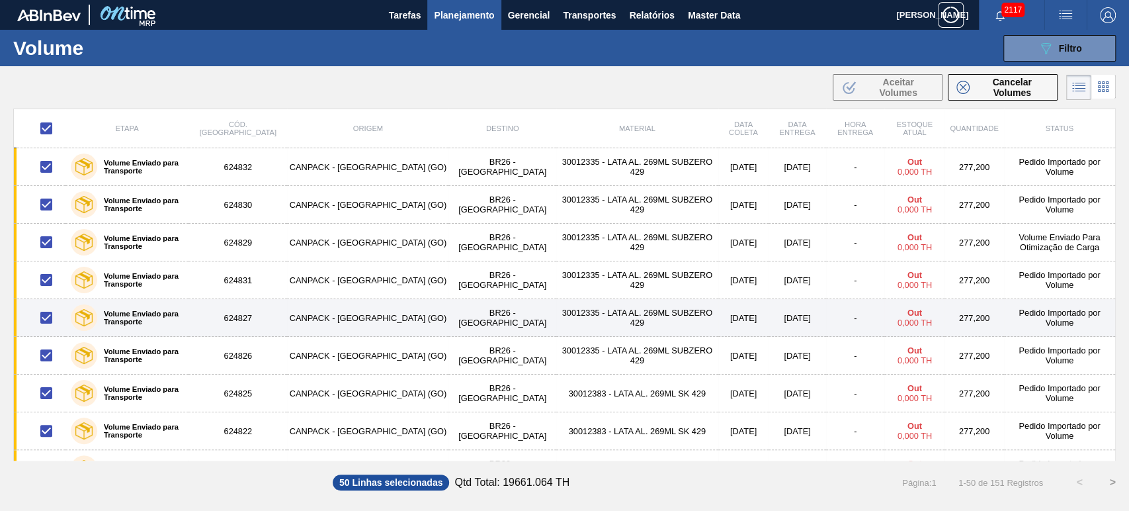
checkbox input "false"
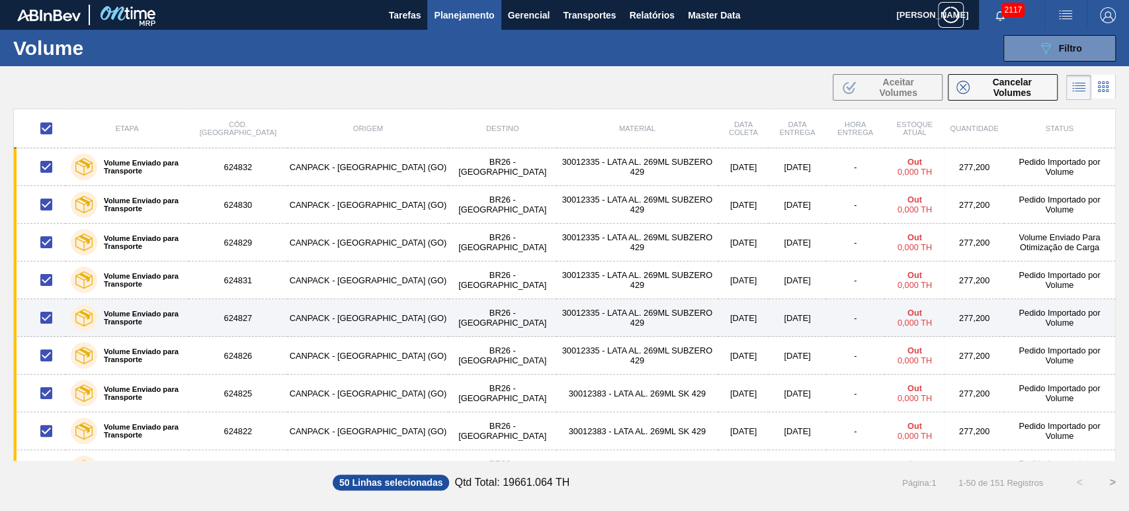
checkbox input "false"
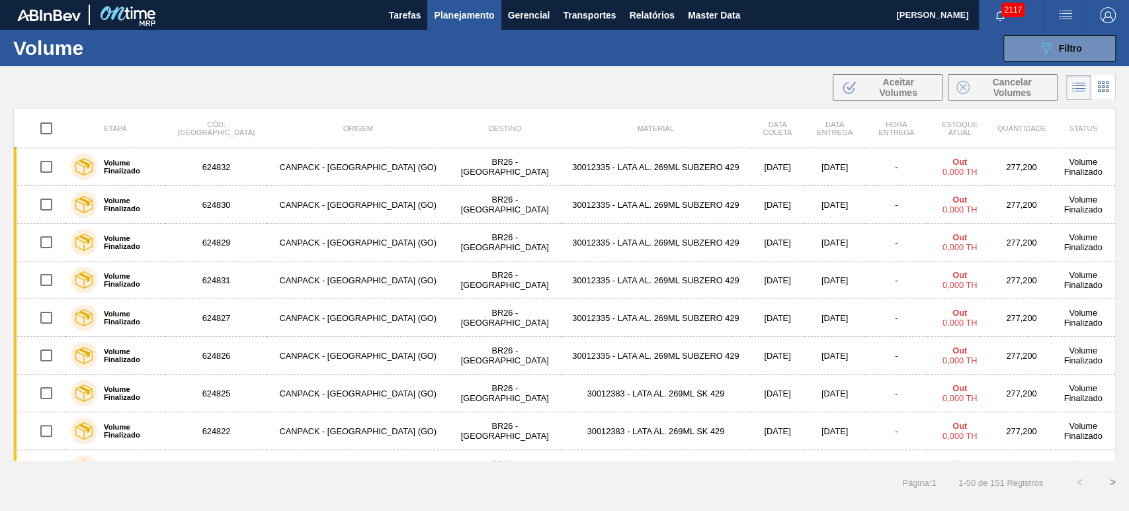
click at [44, 134] on input "checkbox" at bounding box center [46, 128] width 28 height 28
checkbox input "true"
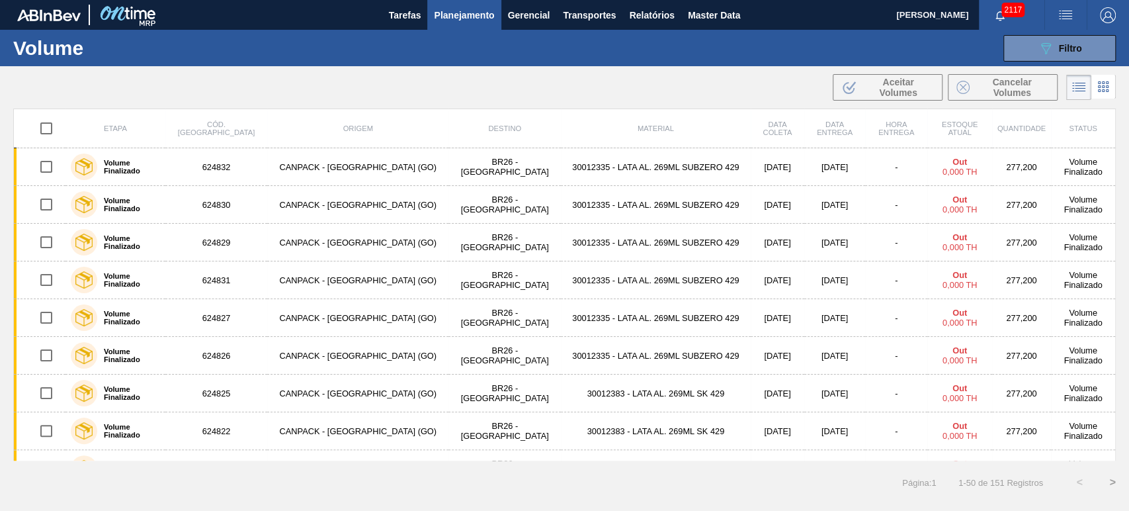
checkbox input "true"
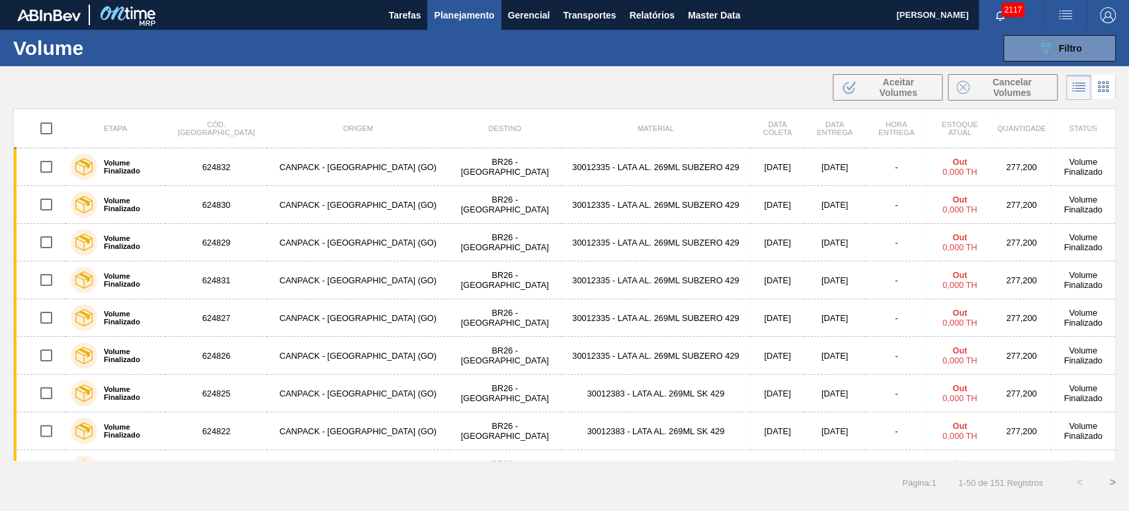
checkbox input "true"
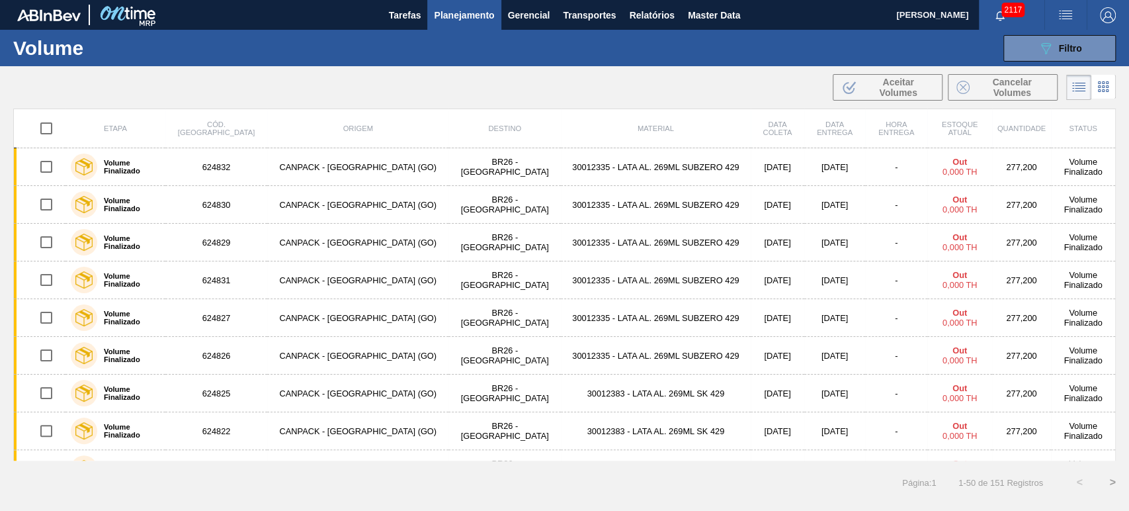
checkbox input "true"
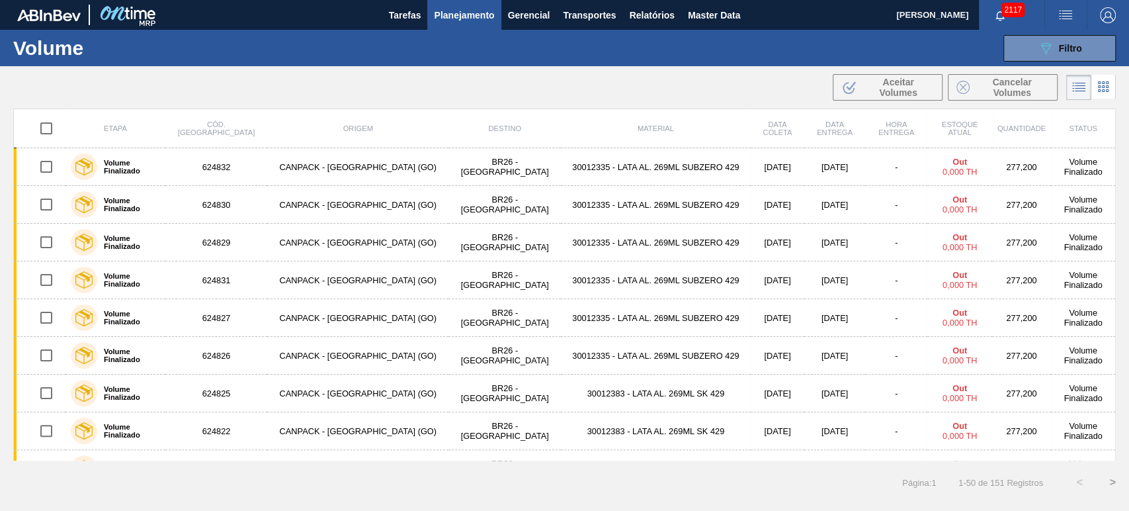
checkbox input "true"
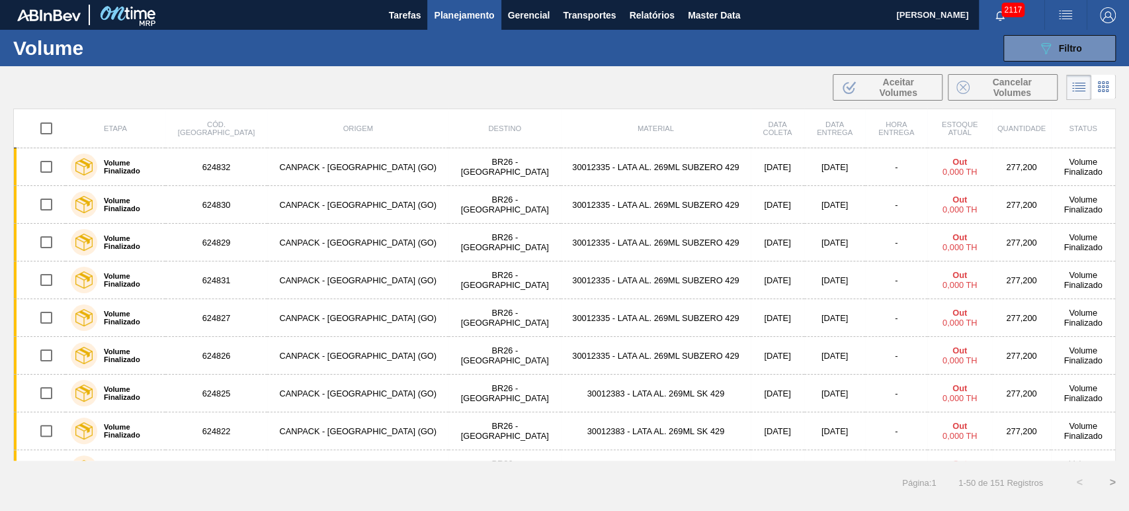
checkbox input "true"
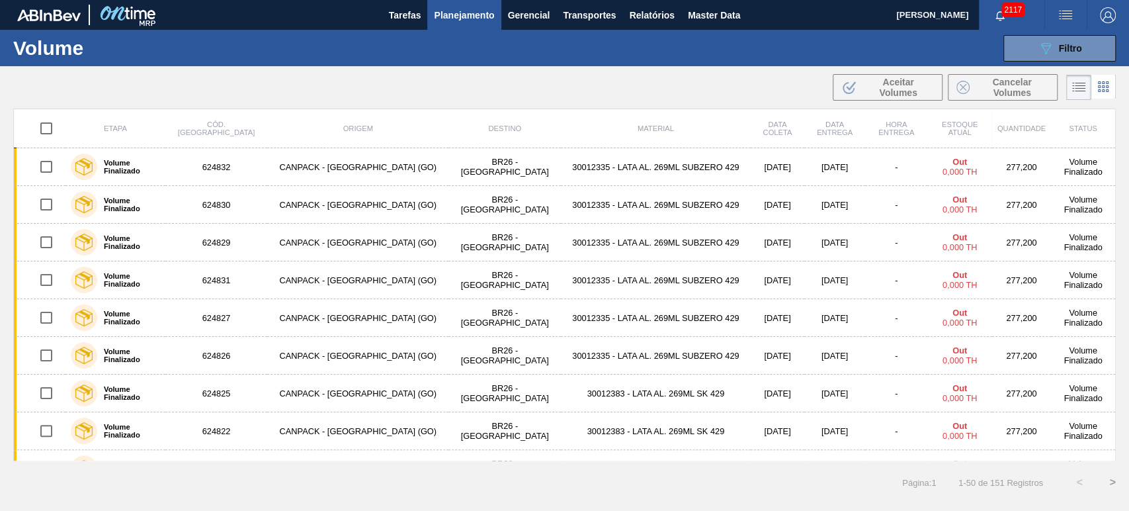
checkbox input "true"
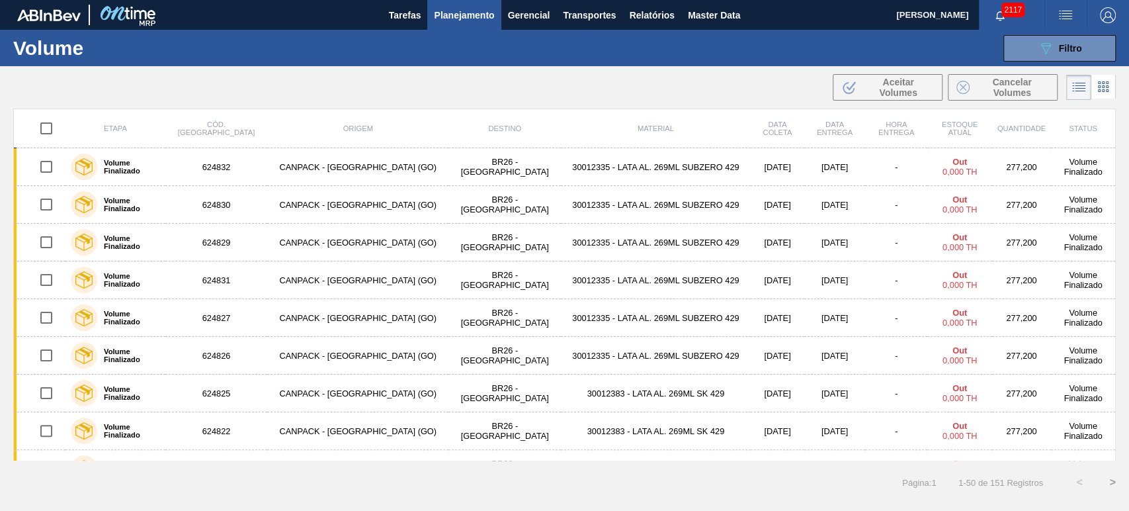
checkbox input "true"
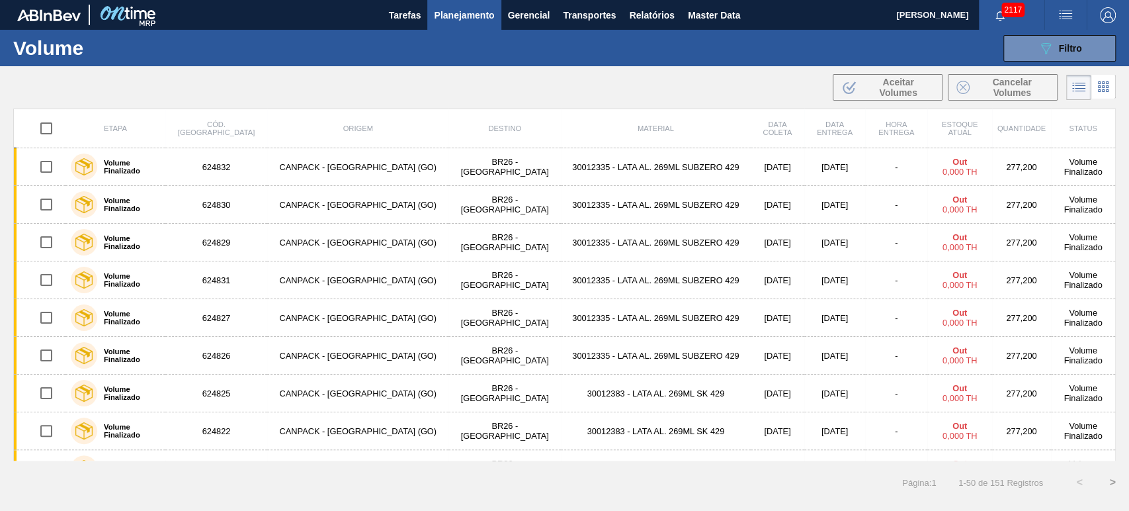
checkbox input "true"
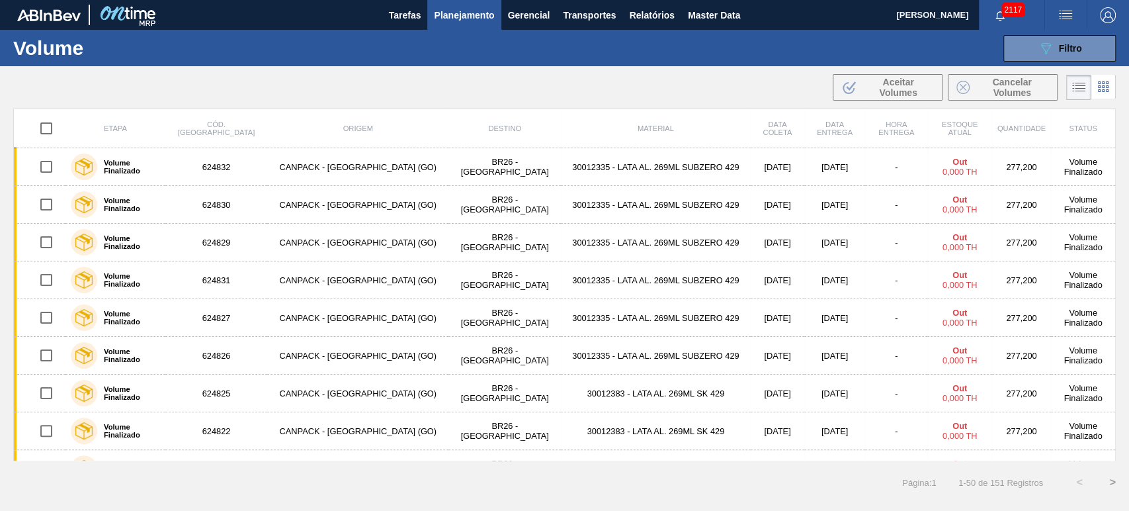
checkbox input "true"
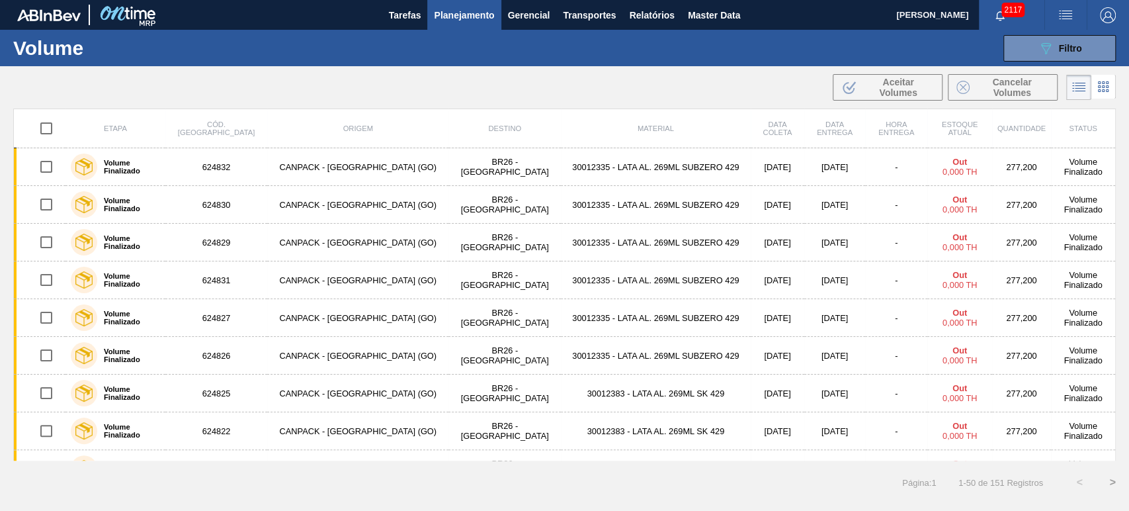
checkbox input "true"
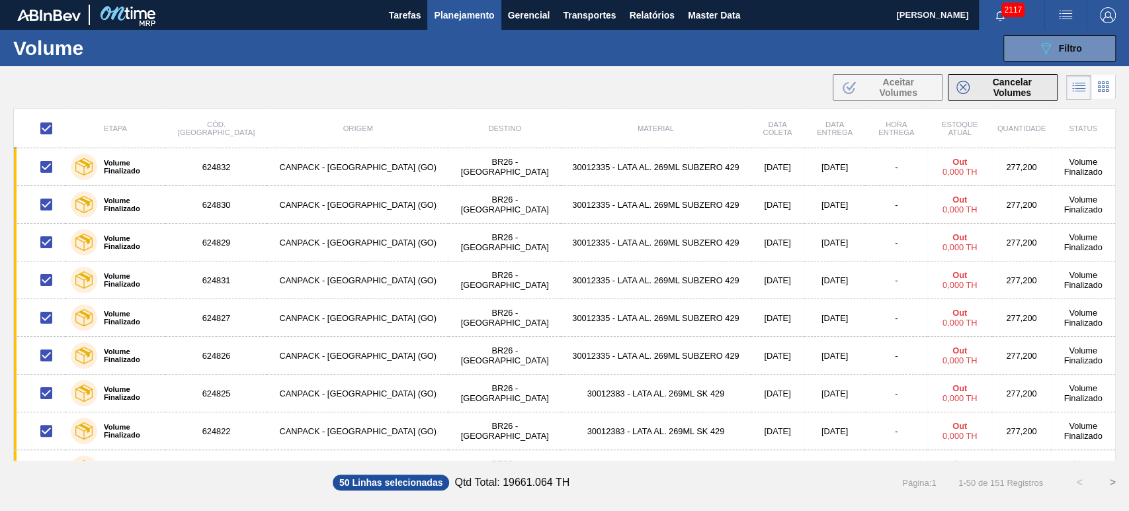
click at [1028, 94] on span "Cancelar Volumes" at bounding box center [1012, 87] width 74 height 21
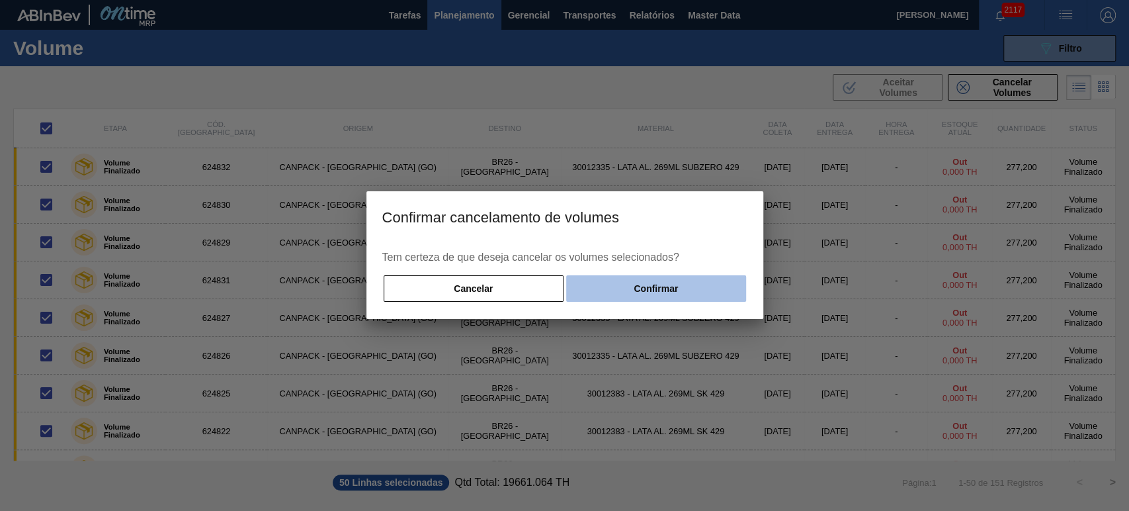
click at [698, 285] on button "Confirmar" at bounding box center [655, 288] width 179 height 26
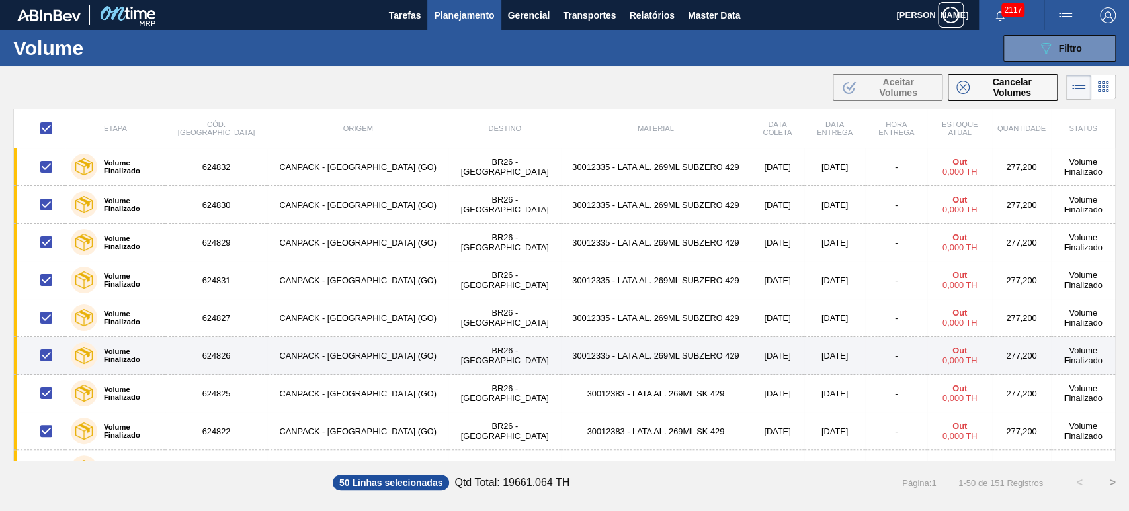
checkbox input "false"
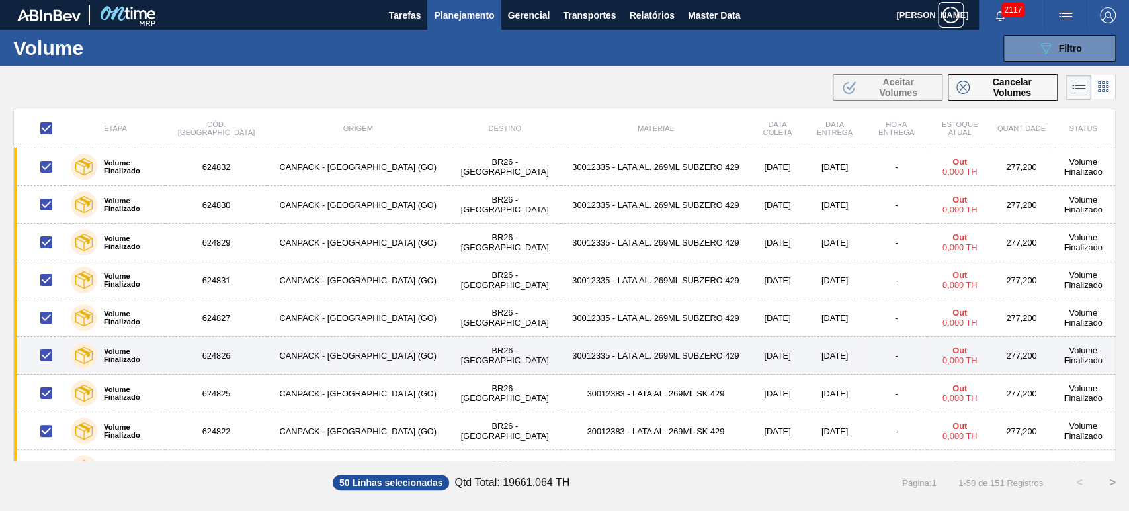
checkbox input "false"
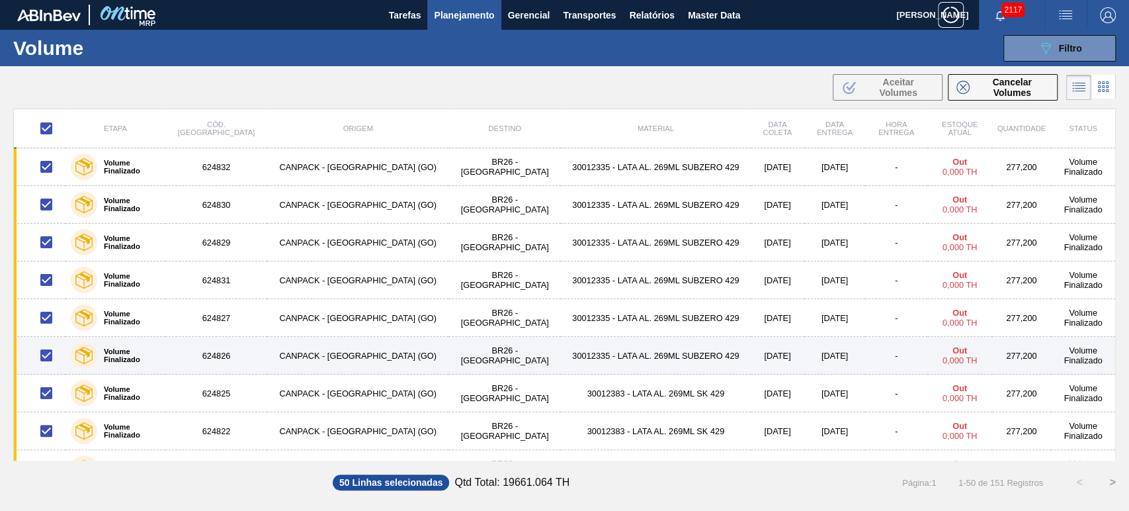
checkbox input "false"
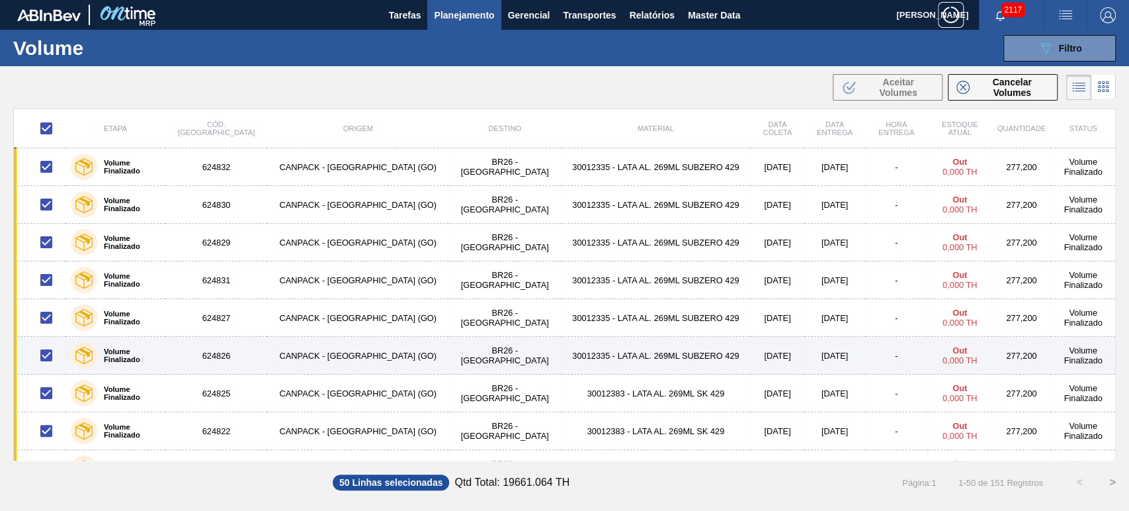
checkbox input "false"
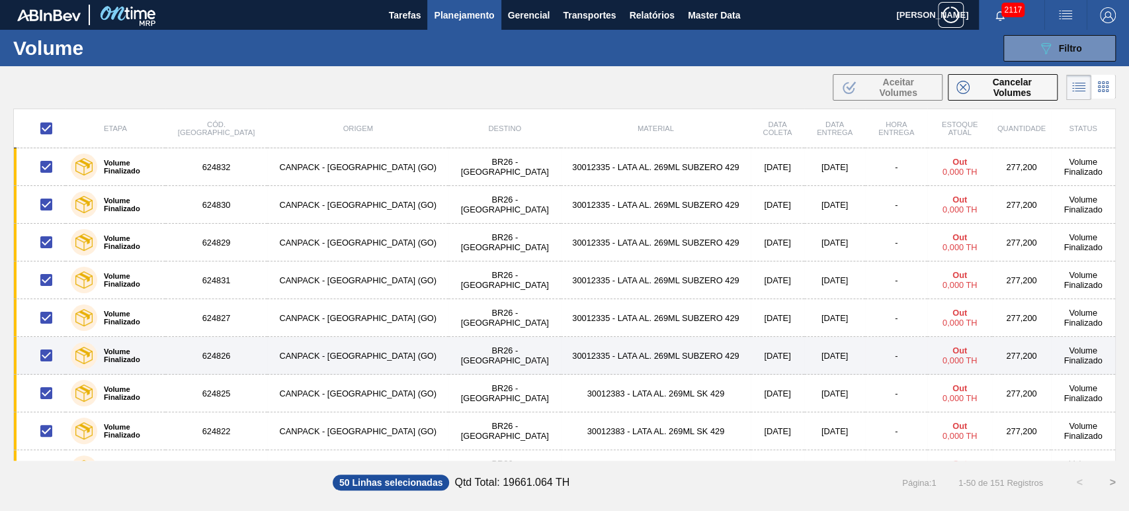
checkbox input "false"
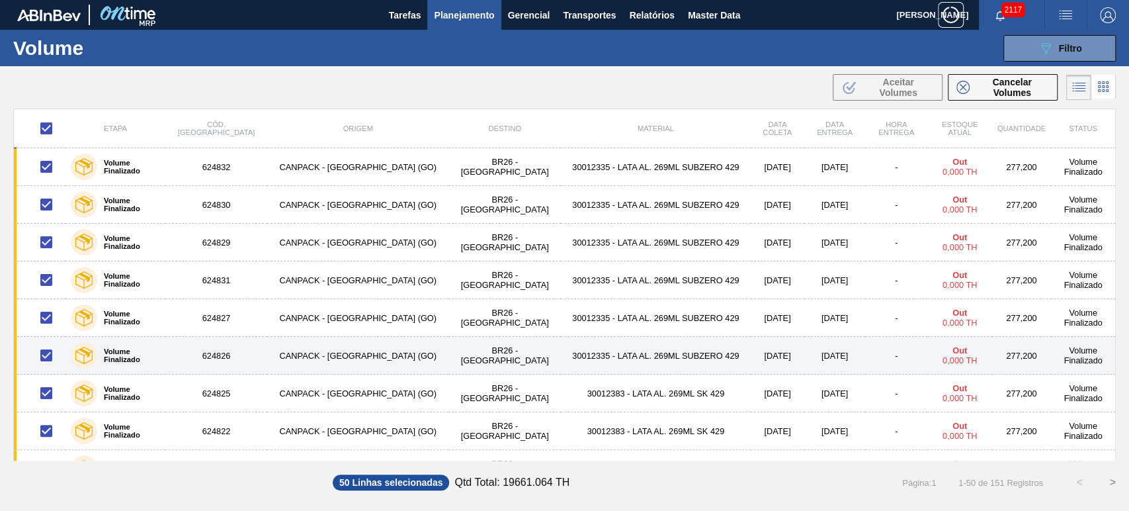
checkbox input "false"
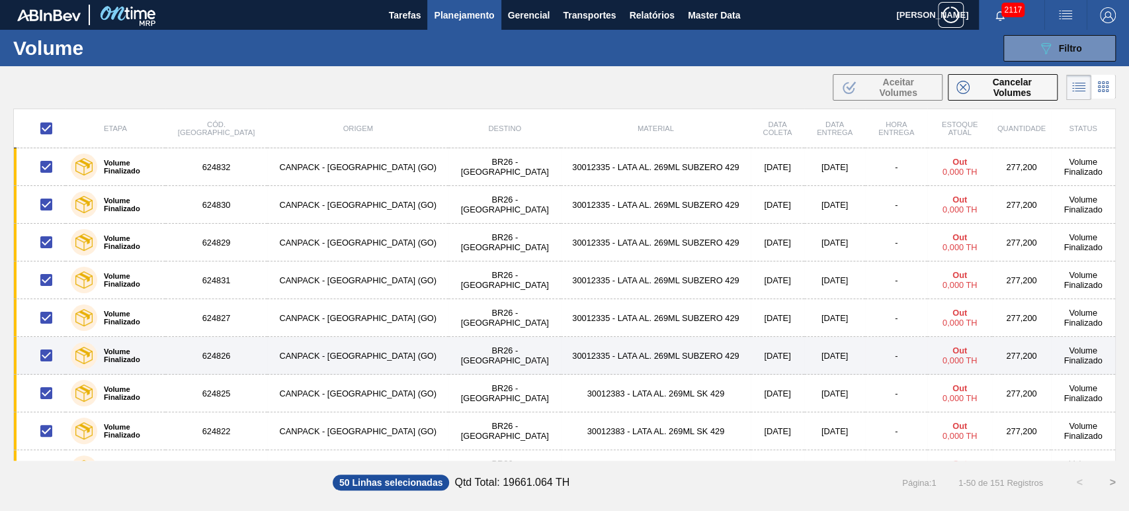
checkbox input "false"
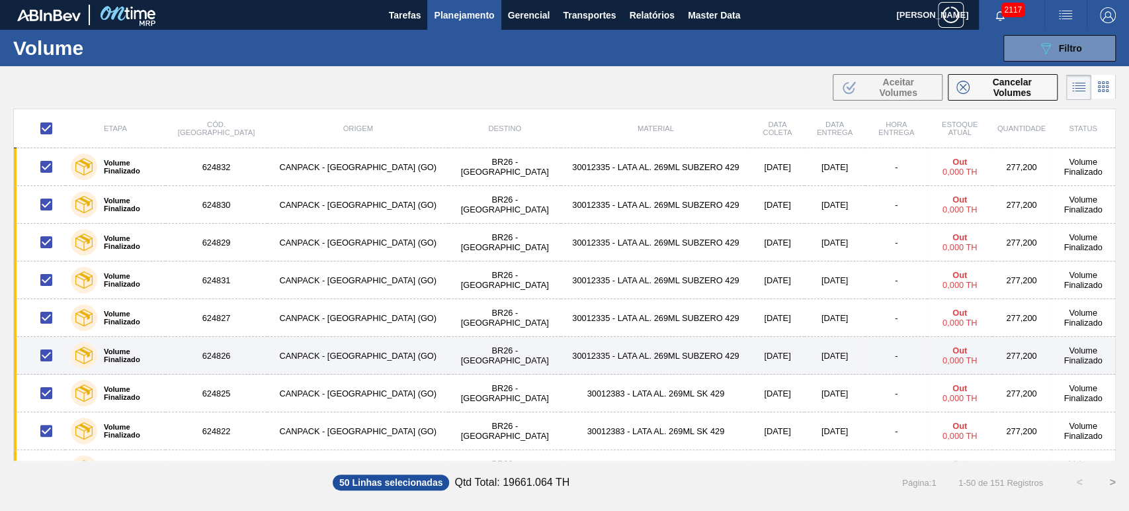
checkbox input "false"
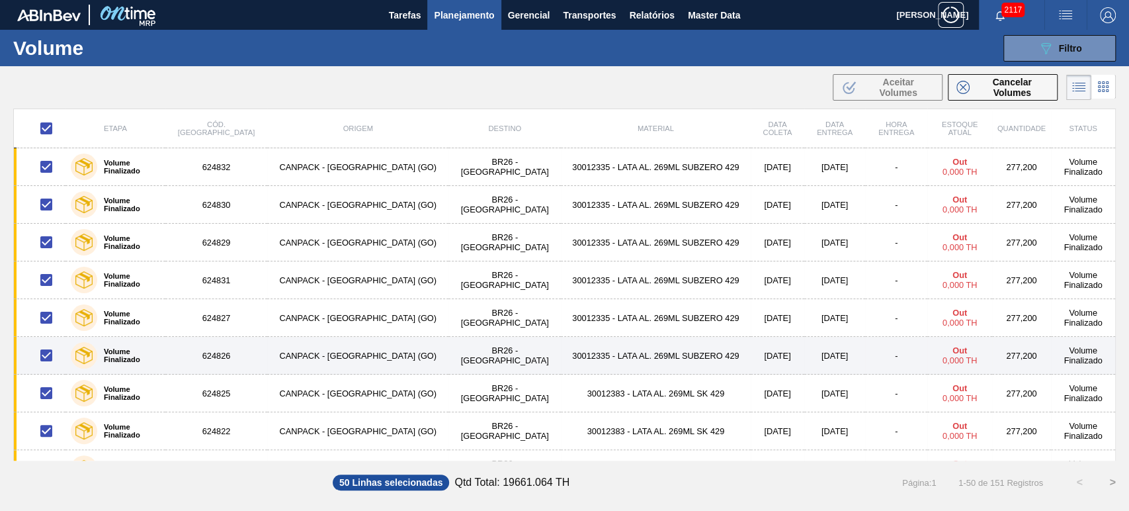
checkbox input "false"
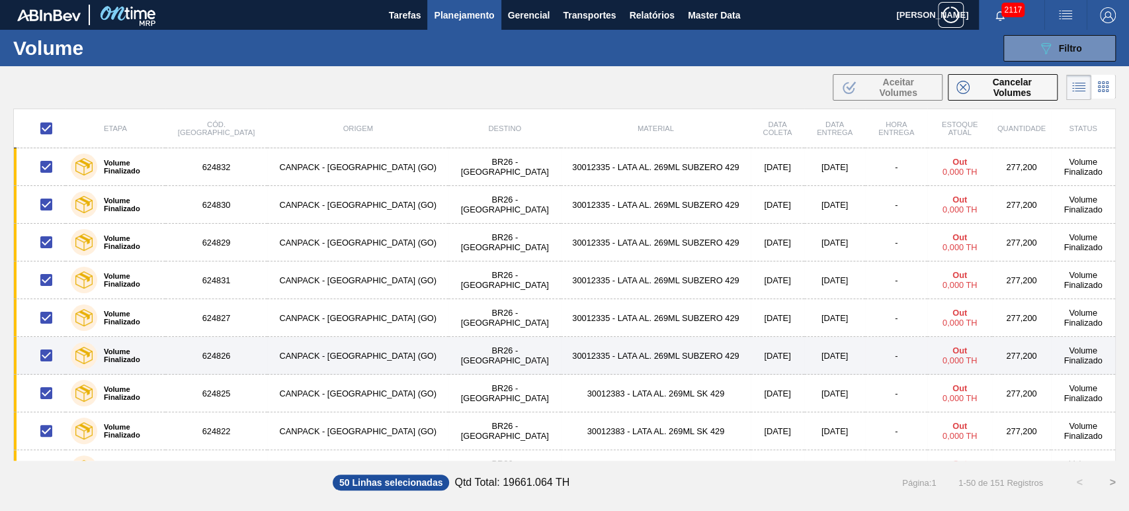
checkbox input "false"
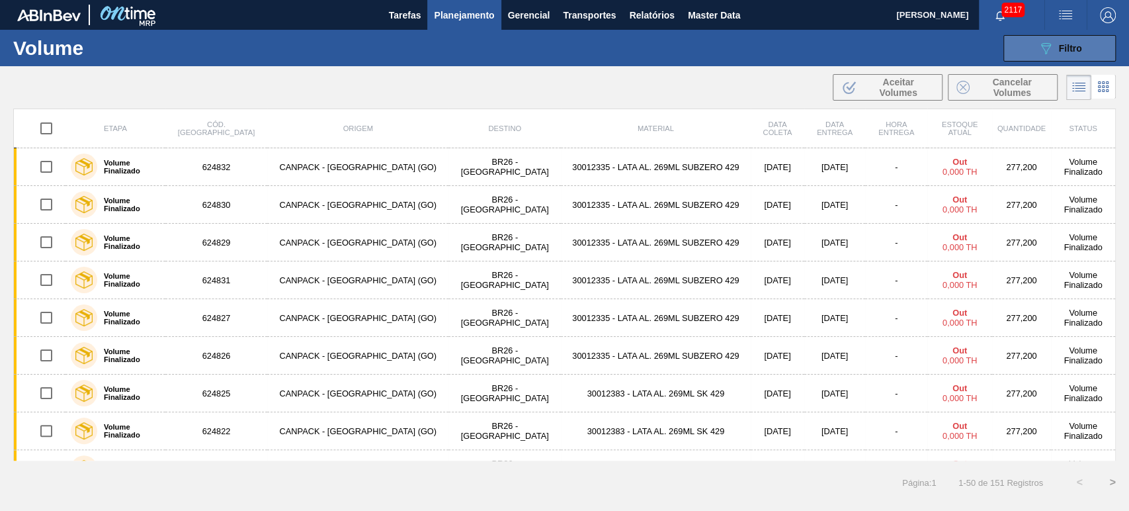
click at [1057, 50] on div "089F7B8B-B2A5-4AFE-B5C0-19BA573D28AC Filtro" at bounding box center [1060, 48] width 44 height 16
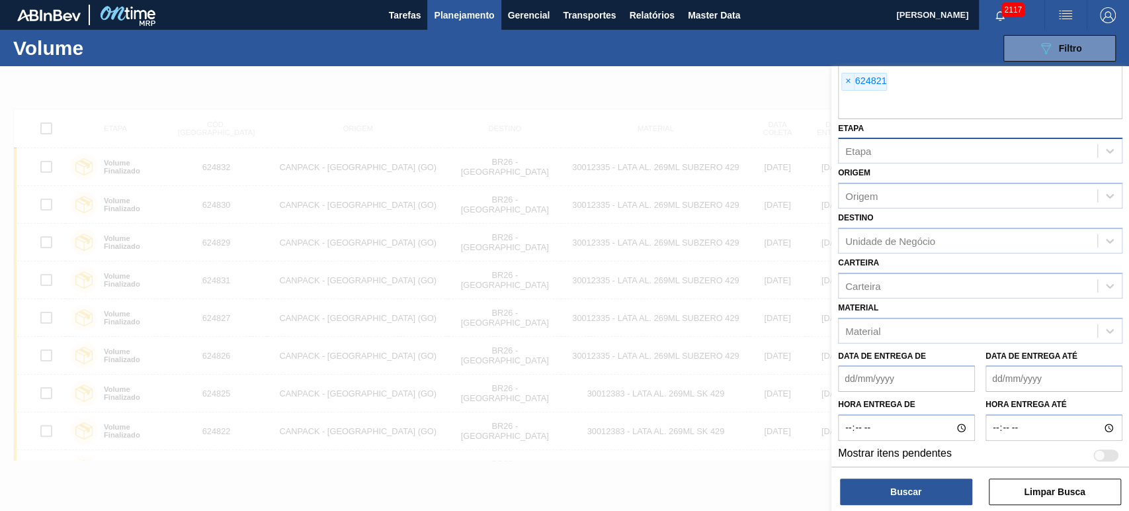
click at [907, 152] on div "Etapa" at bounding box center [968, 151] width 259 height 19
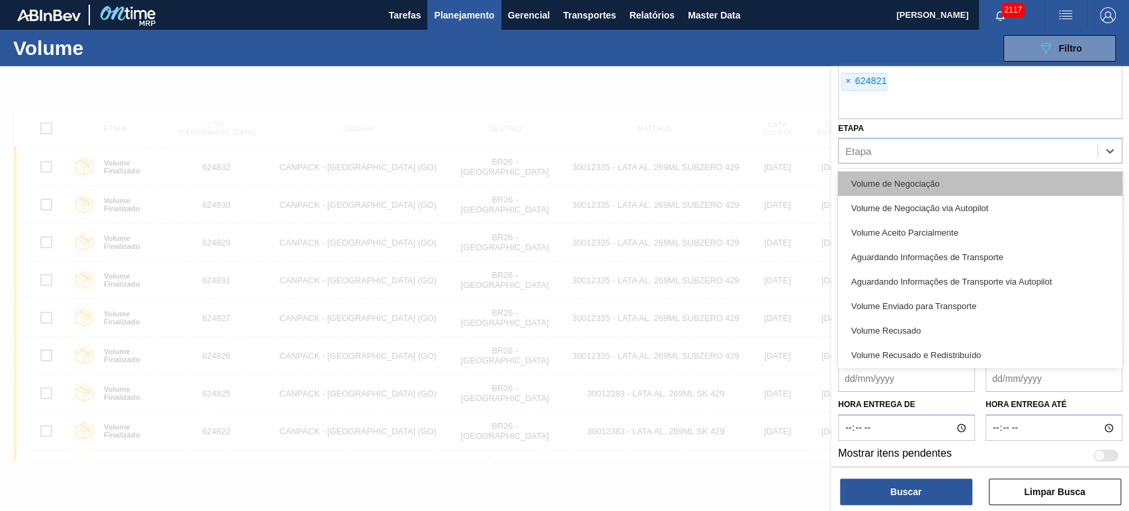
click at [921, 183] on div "Volume de Negociação" at bounding box center [980, 183] width 284 height 24
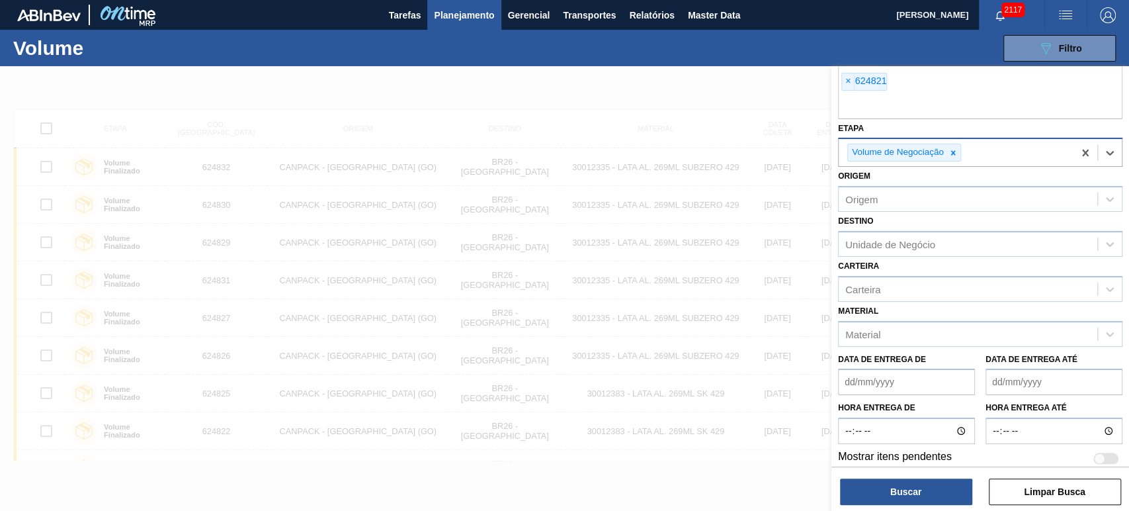
click at [1034, 149] on div "Volume de Negociação" at bounding box center [956, 152] width 235 height 27
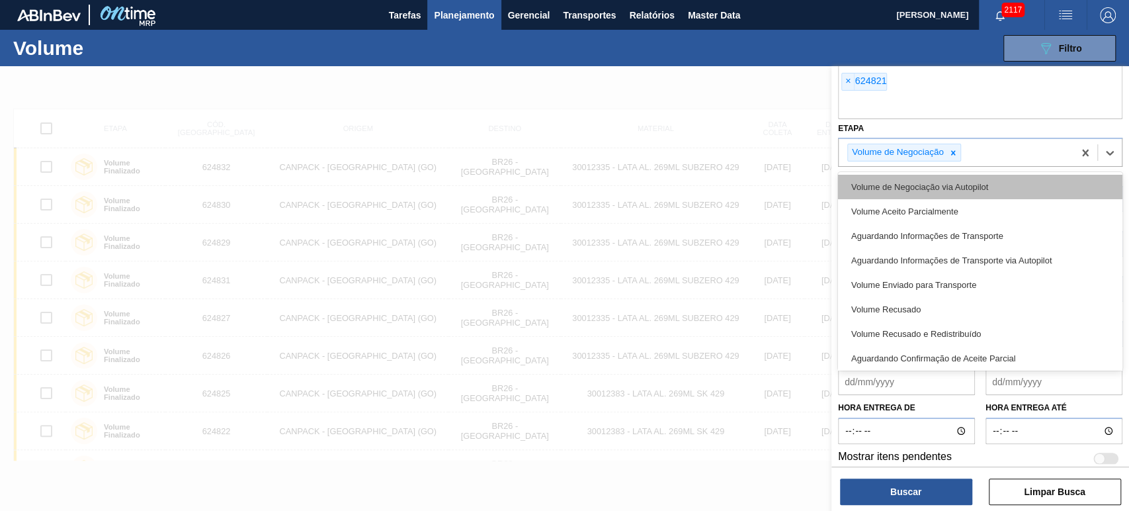
click at [935, 182] on div "Volume de Negociação via Autopilot" at bounding box center [980, 187] width 284 height 24
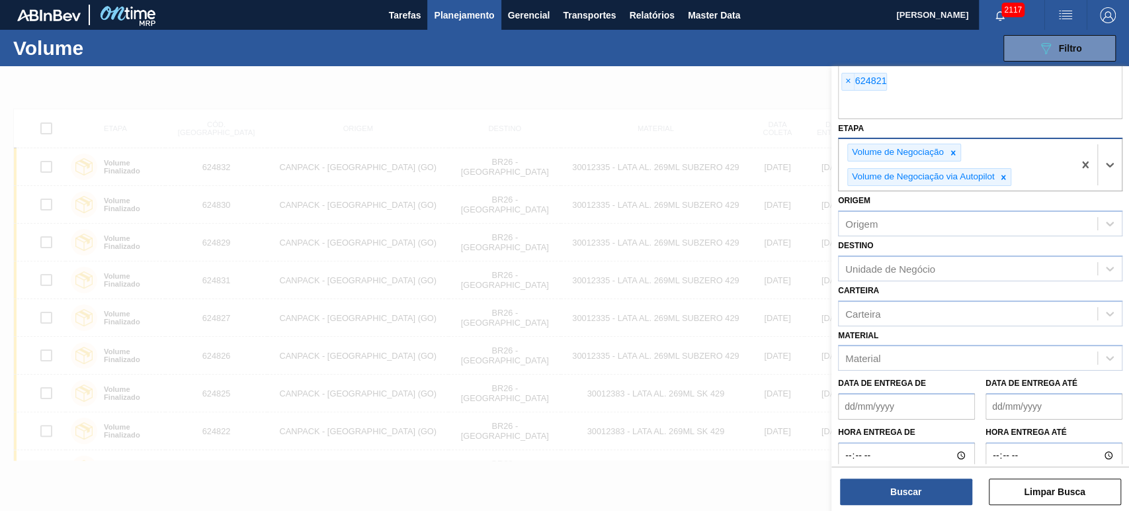
click at [1050, 165] on div "Volume de Negociação Volume de Negociação via Autopilot" at bounding box center [956, 165] width 235 height 52
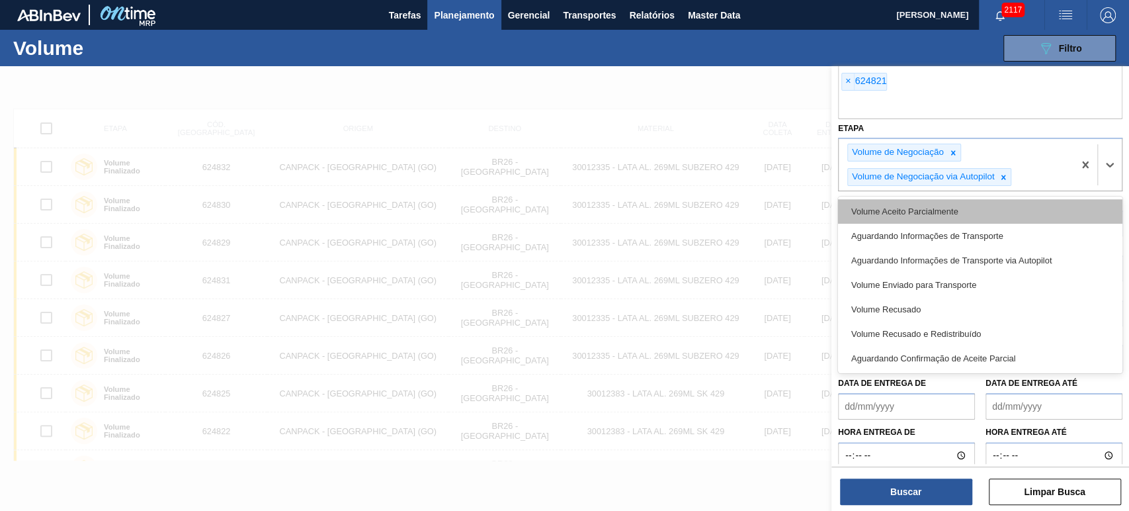
click at [957, 209] on div "Volume Aceito Parcialmente" at bounding box center [980, 211] width 284 height 24
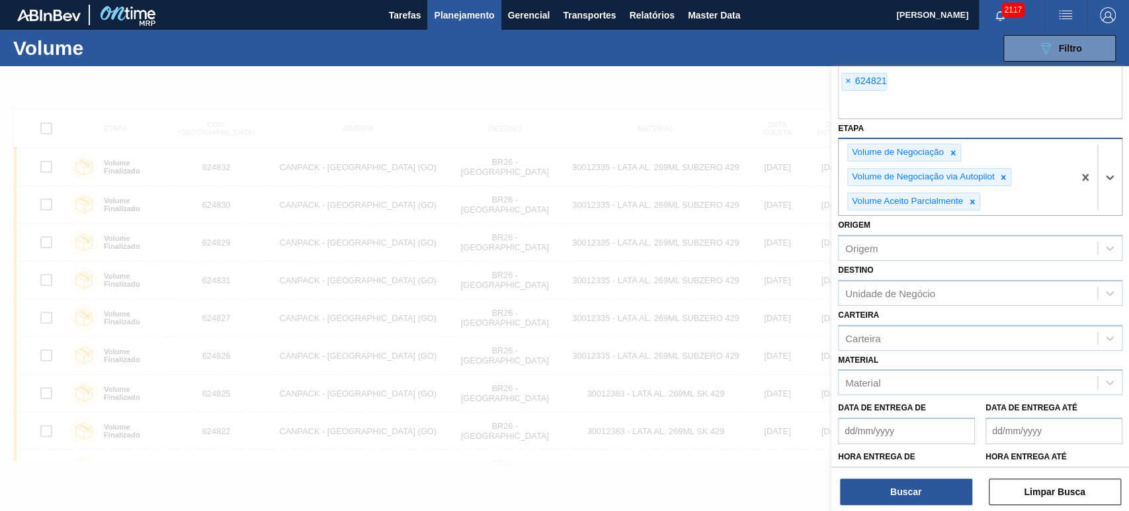
click at [1017, 205] on div "Volume de Negociação Volume de Negociação via Autopilot Volume Aceito Parcialme…" at bounding box center [956, 177] width 235 height 76
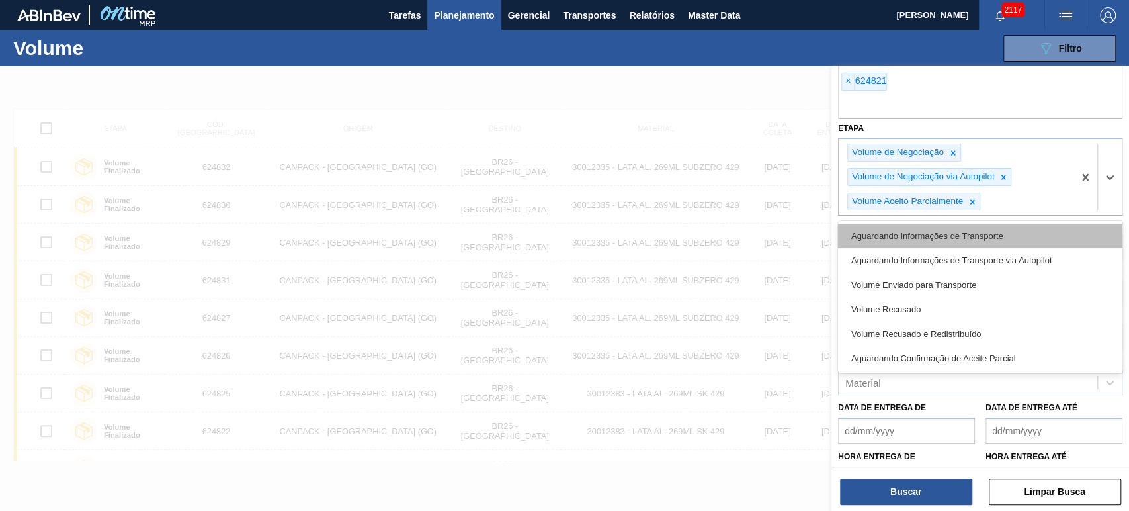
click at [966, 234] on div "Aguardando Informações de Transporte" at bounding box center [980, 236] width 284 height 24
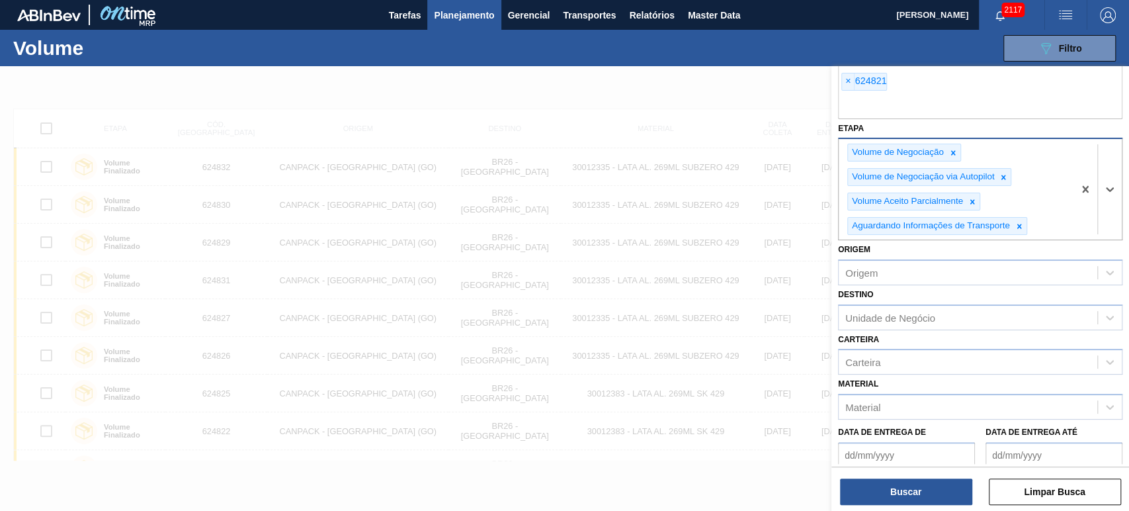
click at [1056, 222] on div "Volume de Negociação Volume de Negociação via Autopilot Volume Aceito Parcialme…" at bounding box center [956, 189] width 235 height 101
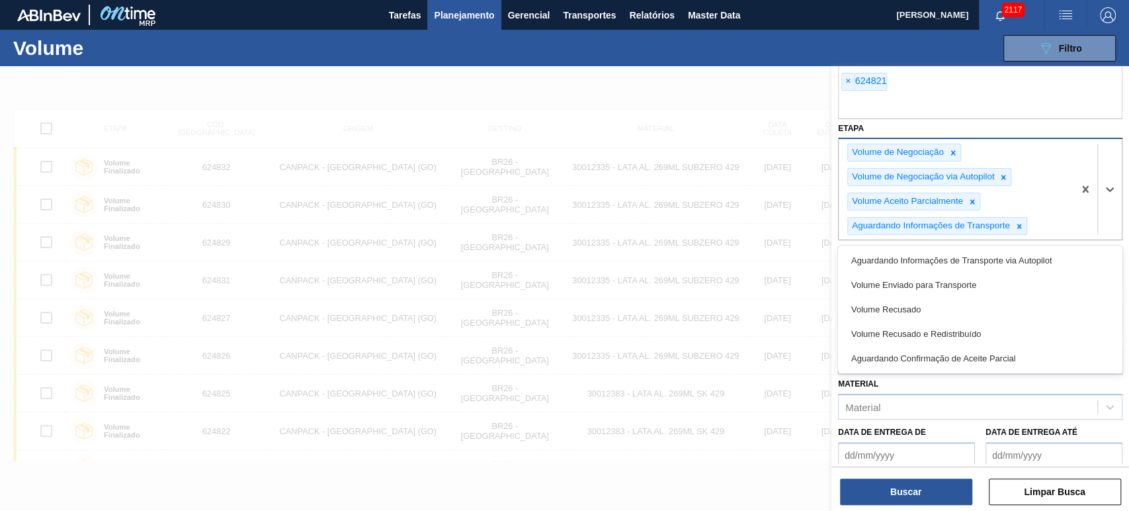
click at [976, 255] on div "Aguardando Informações de Transporte via Autopilot" at bounding box center [980, 260] width 284 height 24
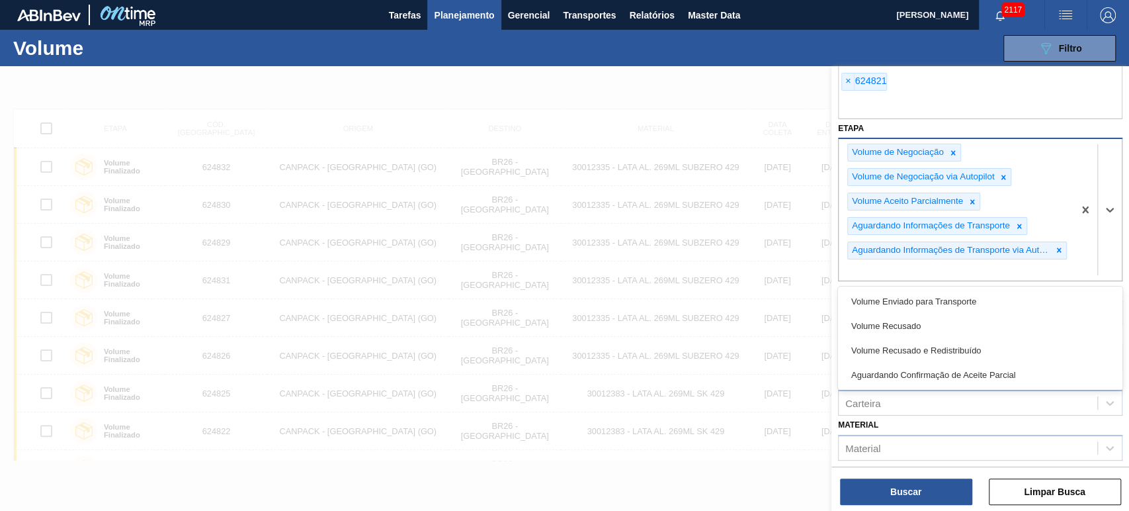
click at [1056, 262] on div "Volume de Negociação Volume de Negociação via Autopilot Volume Aceito Parcialme…" at bounding box center [956, 209] width 235 height 141
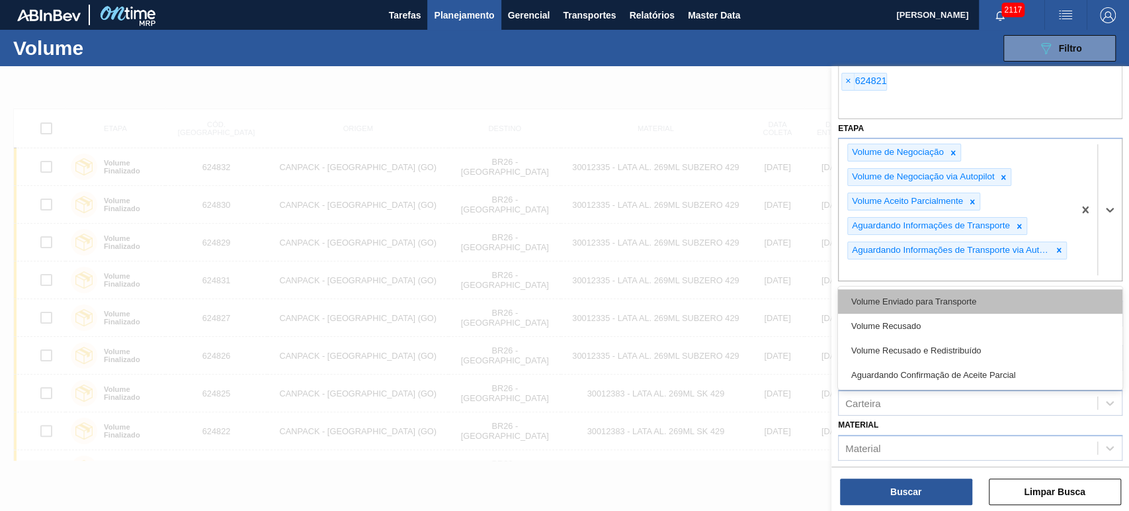
click at [987, 292] on div "Volume Enviado para Transporte" at bounding box center [980, 301] width 284 height 24
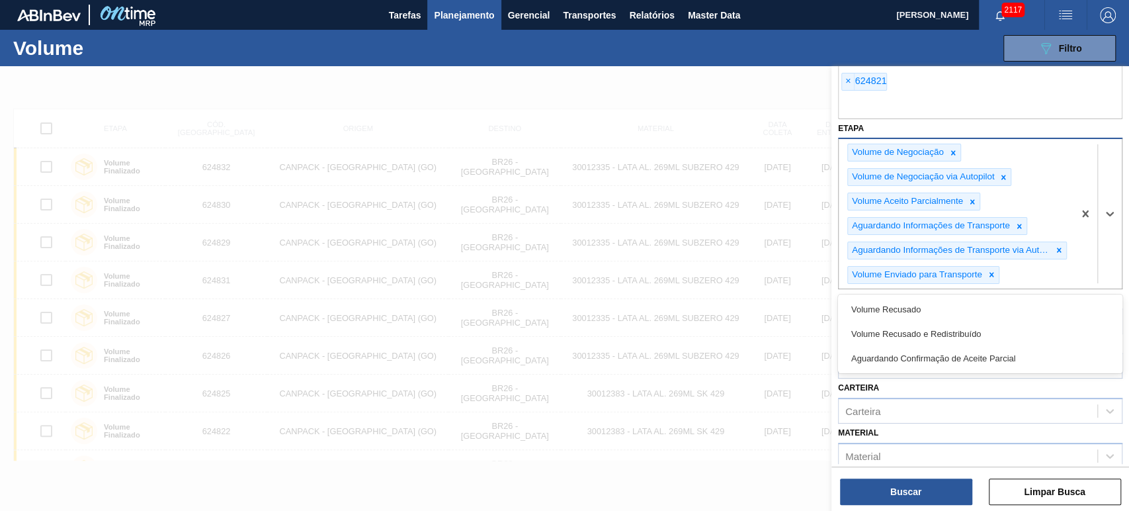
click at [1042, 273] on div "Volume de Negociação Volume de Negociação via Autopilot Volume Aceito Parcialme…" at bounding box center [956, 213] width 235 height 149
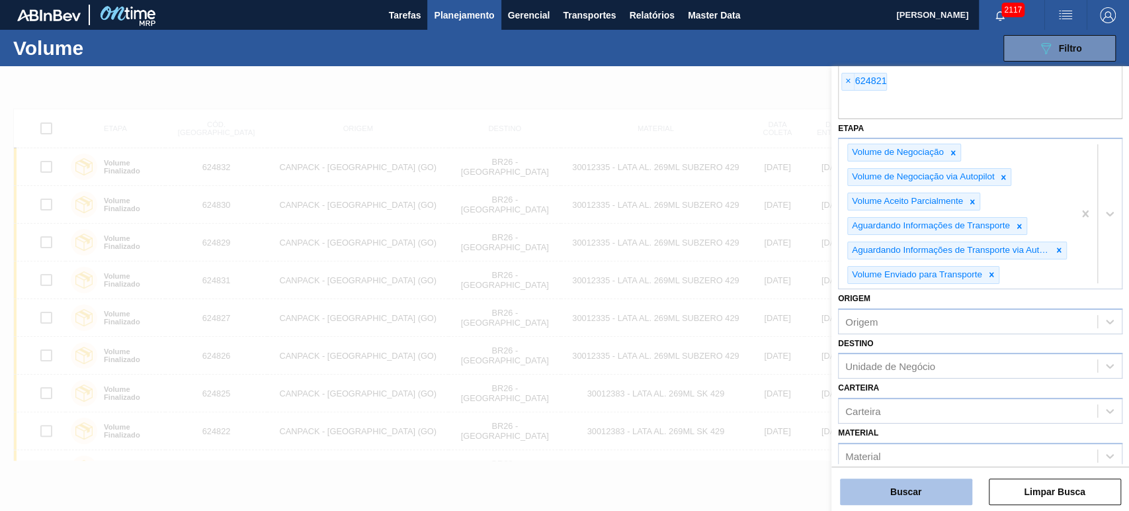
click at [921, 480] on button "Buscar" at bounding box center [906, 491] width 132 height 26
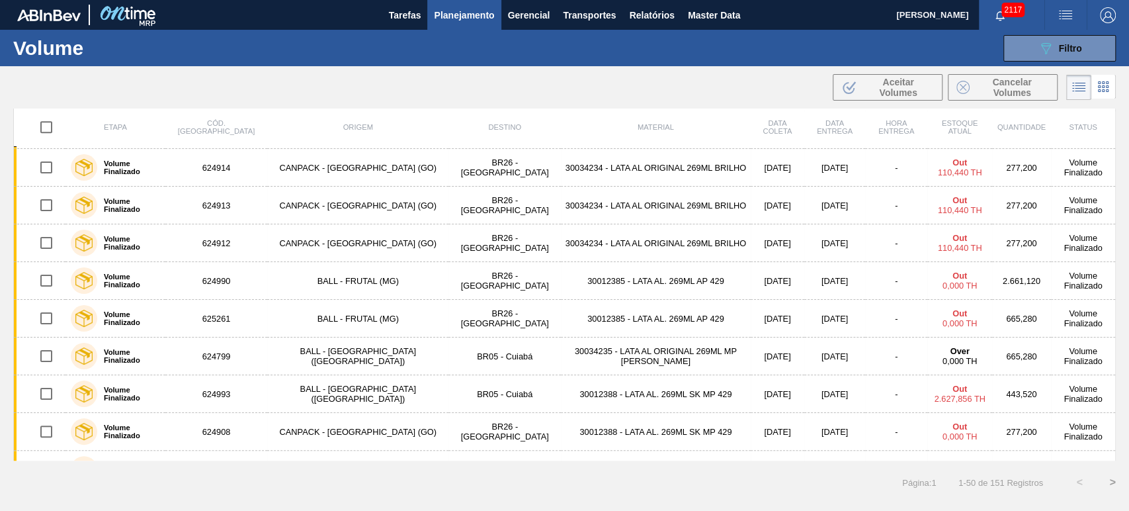
scroll to position [1568, 0]
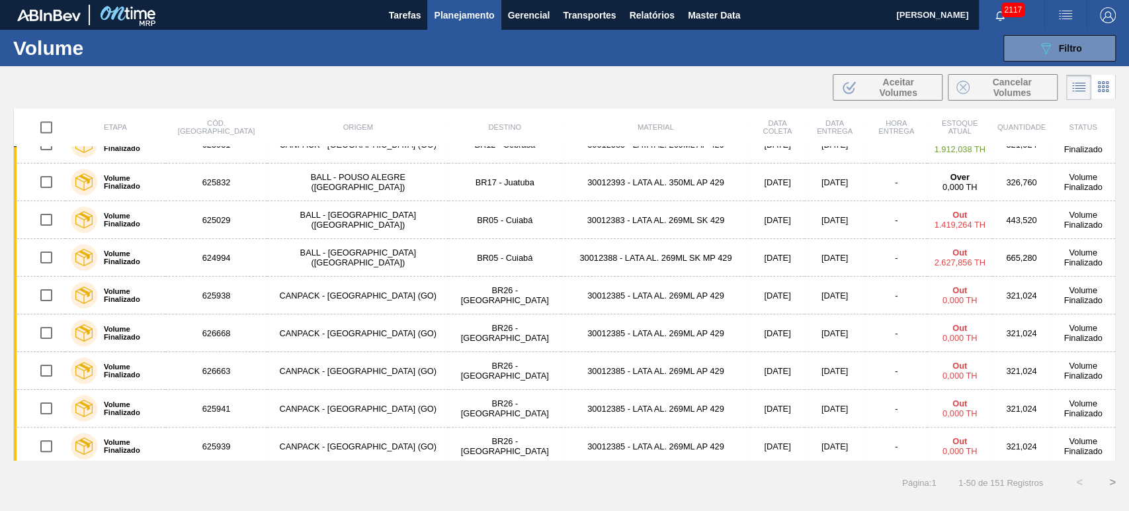
click at [1114, 480] on button ">" at bounding box center [1112, 482] width 33 height 33
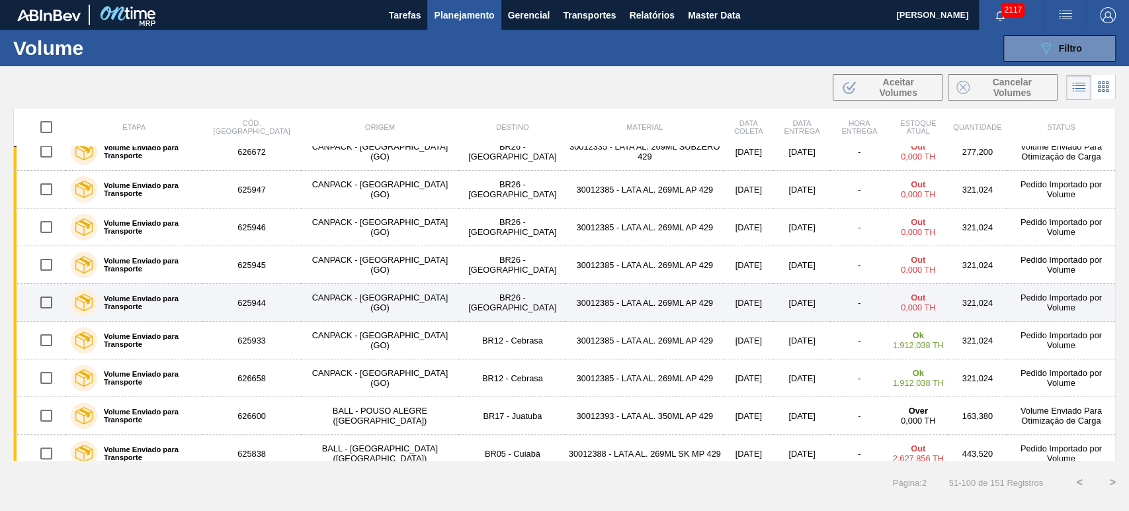
scroll to position [0, 0]
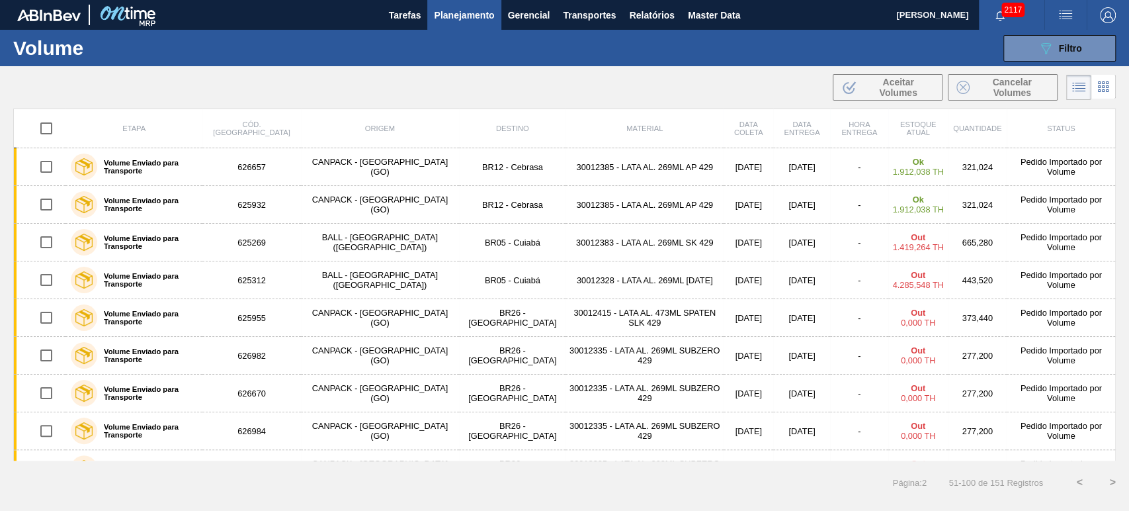
drag, startPoint x: 39, startPoint y: 130, endPoint x: 54, endPoint y: 140, distance: 18.0
click at [39, 130] on input "checkbox" at bounding box center [46, 128] width 28 height 28
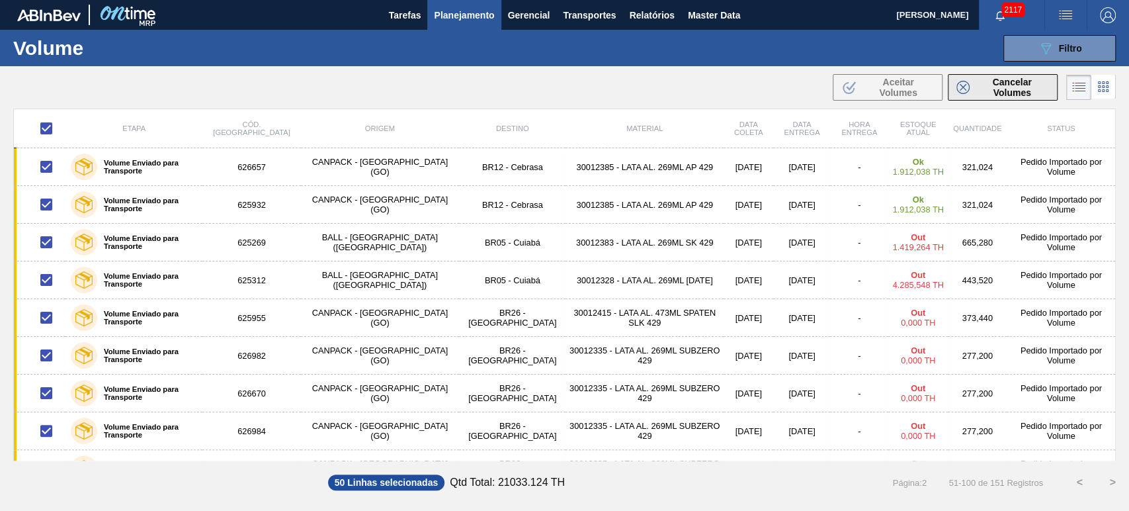
click at [1003, 93] on span "Cancelar Volumes" at bounding box center [1012, 87] width 74 height 21
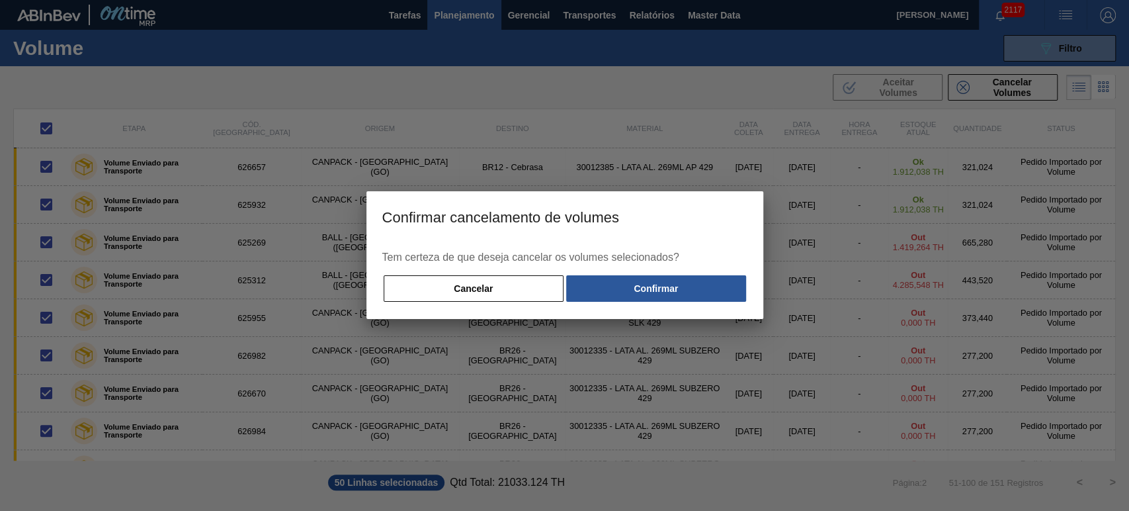
click at [667, 269] on div "Tem certeza de que deseja cancelar os volumes selecionados? Cancelar Confirmar" at bounding box center [564, 280] width 397 height 78
click at [675, 279] on button "Confirmar" at bounding box center [655, 288] width 179 height 26
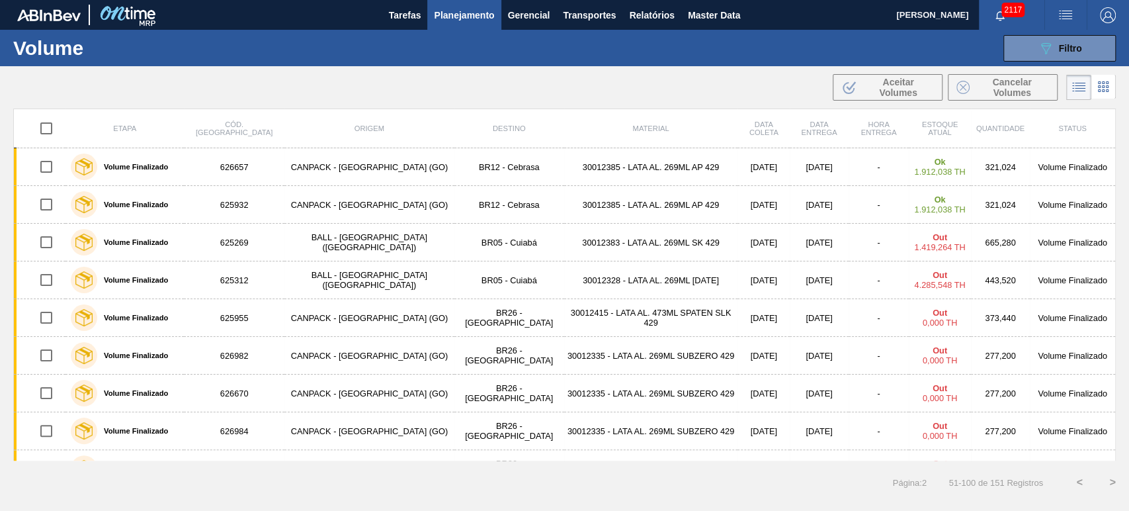
click at [1111, 478] on button ">" at bounding box center [1112, 482] width 33 height 33
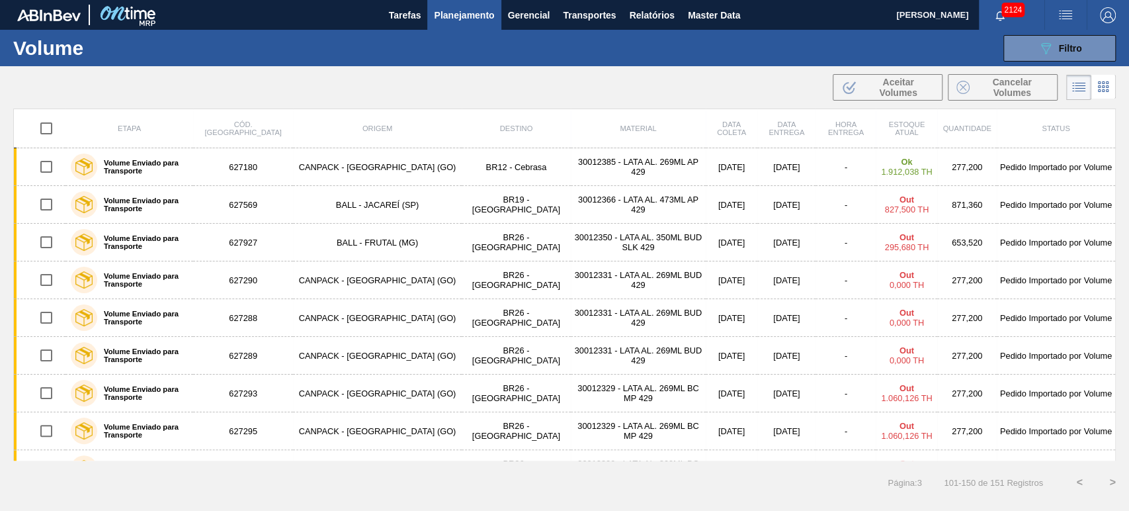
click at [43, 131] on input "checkbox" at bounding box center [46, 128] width 28 height 28
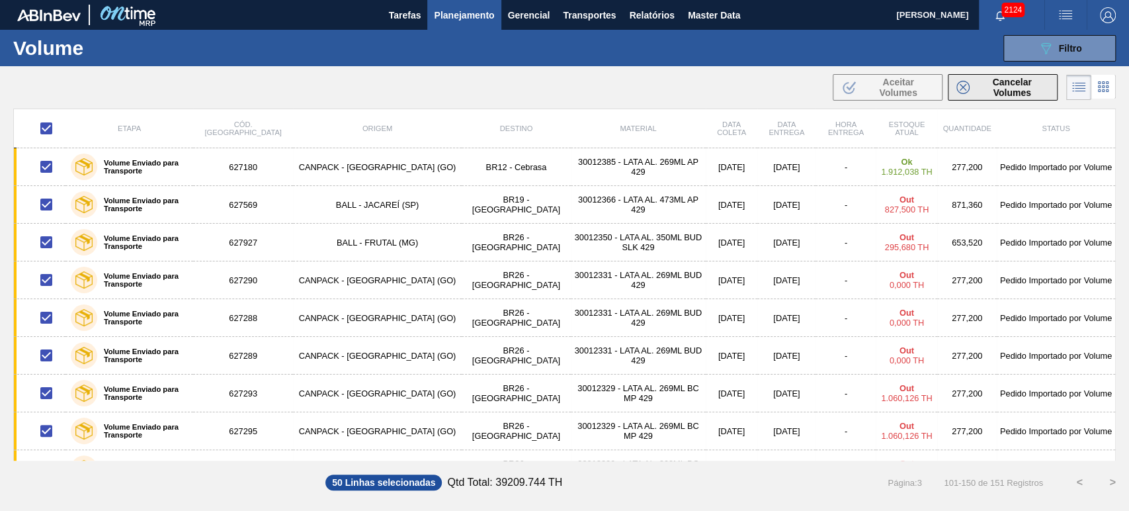
click at [1016, 91] on span "Cancelar Volumes" at bounding box center [1012, 87] width 74 height 21
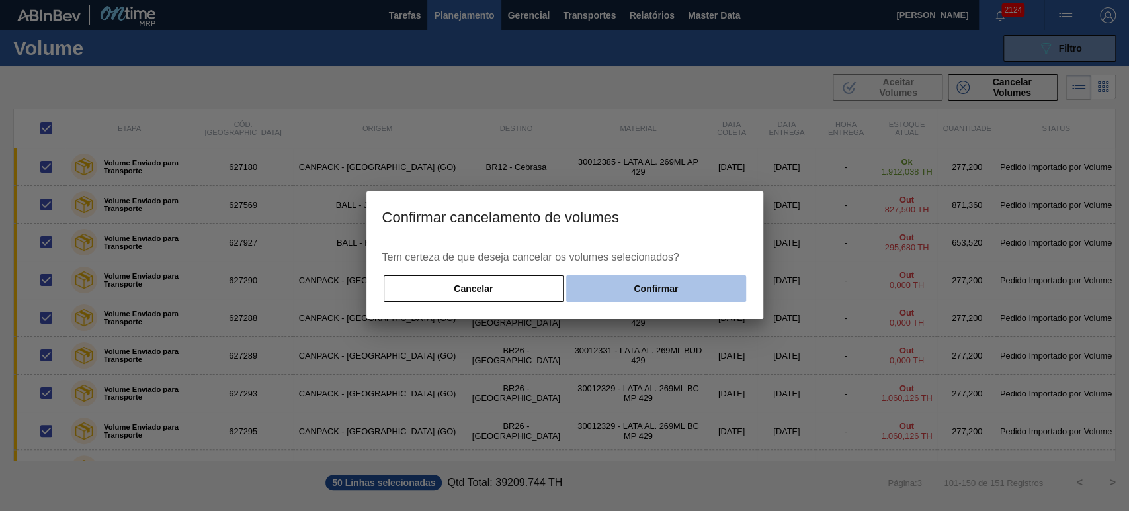
click at [693, 290] on button "Confirmar" at bounding box center [655, 288] width 179 height 26
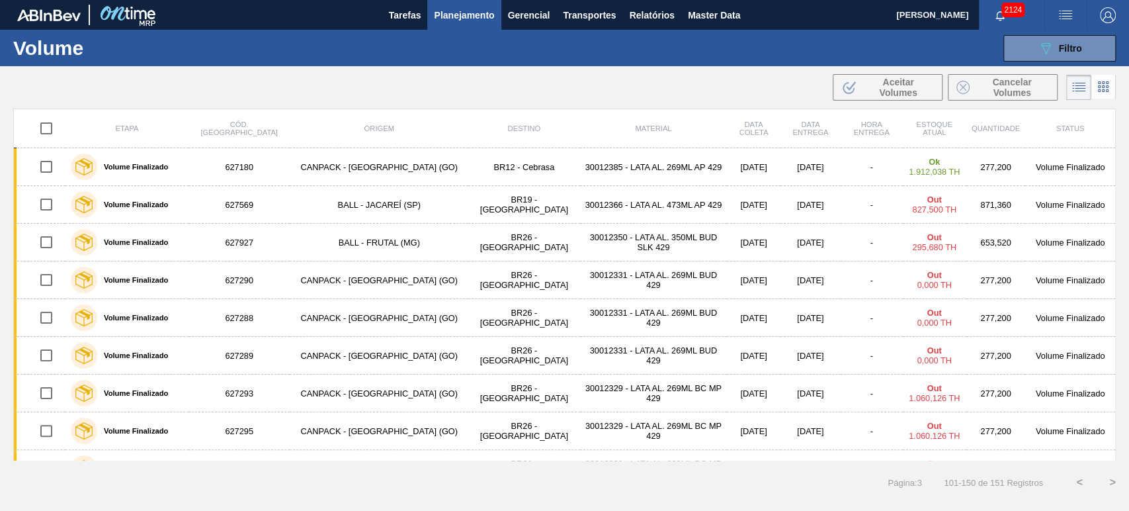
click at [1117, 483] on button ">" at bounding box center [1112, 482] width 33 height 33
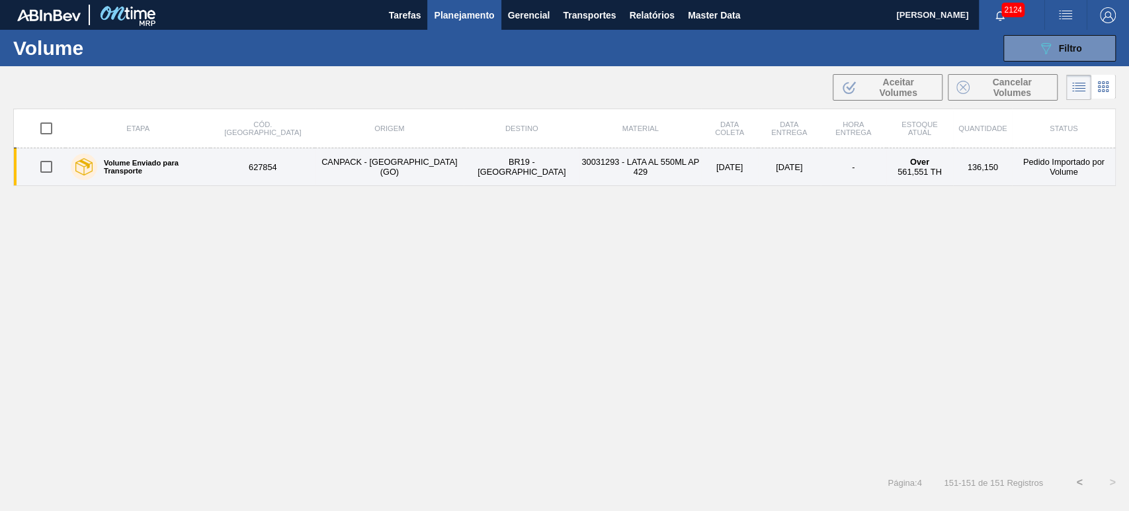
click at [48, 163] on input "checkbox" at bounding box center [46, 167] width 28 height 28
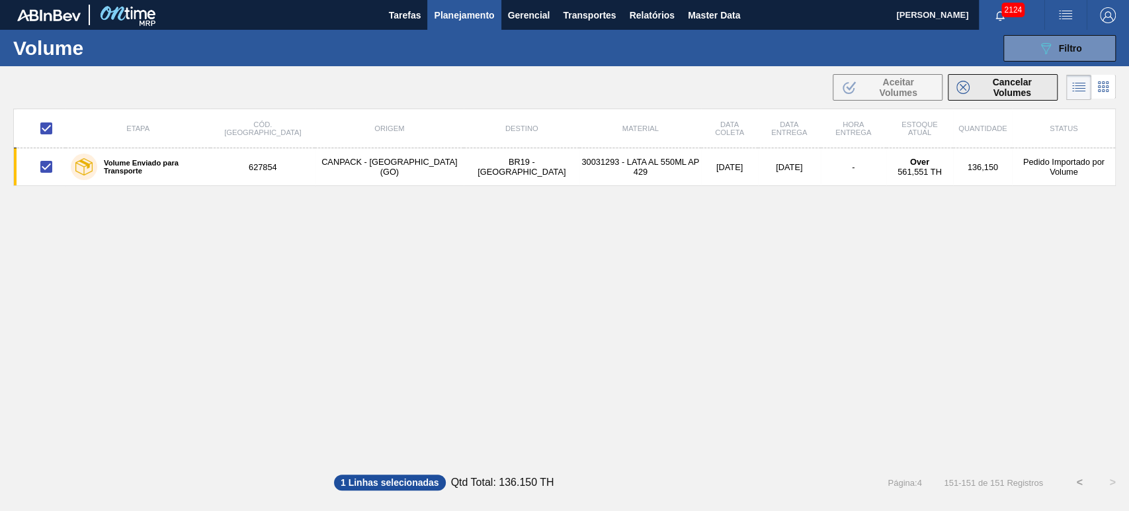
click at [1025, 85] on span "Cancelar Volumes" at bounding box center [1012, 87] width 74 height 21
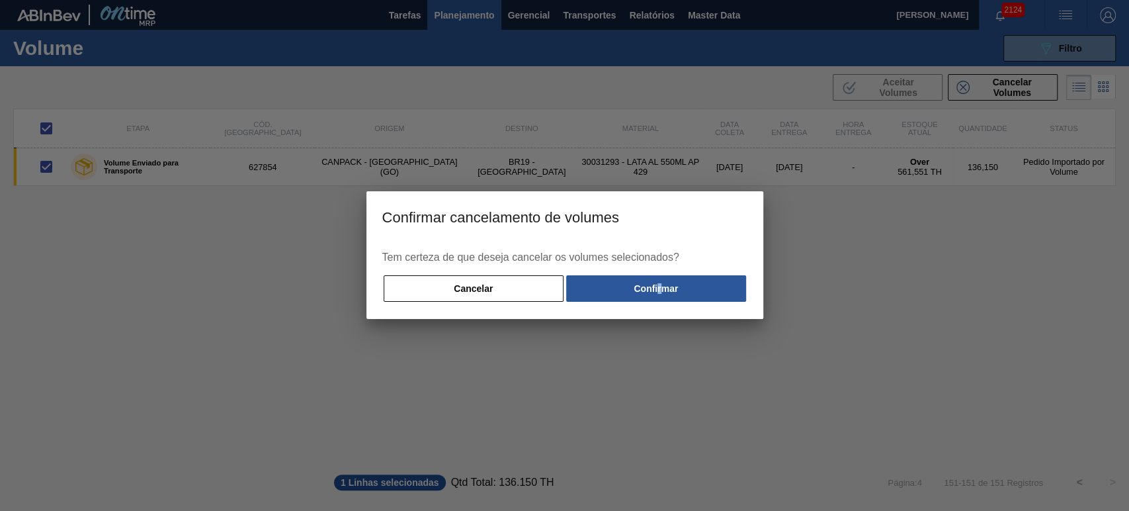
click at [659, 304] on div "Tem certeza de que deseja cancelar os volumes selecionados? Cancelar Confirmar" at bounding box center [564, 280] width 397 height 78
click at [661, 306] on div "Tem certeza de que deseja cancelar os volumes selecionados? Cancelar Confirmar" at bounding box center [564, 280] width 397 height 78
click at [662, 300] on button "Confirmar" at bounding box center [655, 288] width 179 height 26
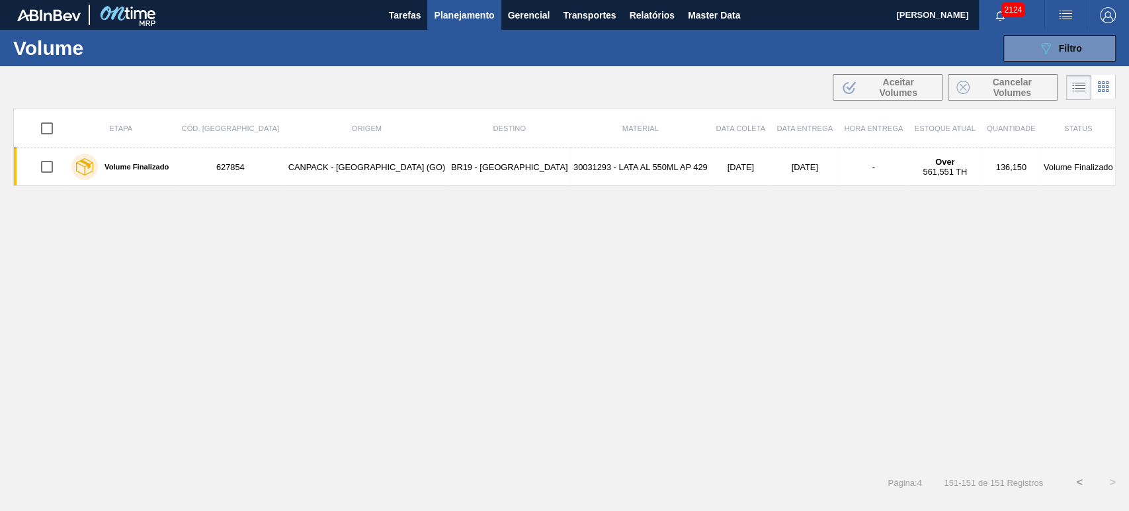
click at [992, 10] on span "button" at bounding box center [1000, 15] width 32 height 11
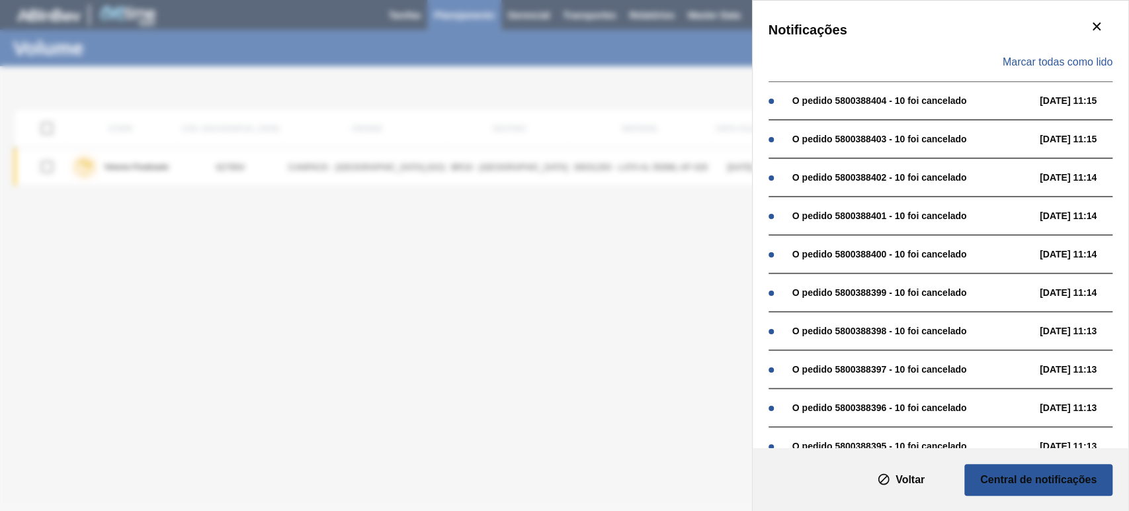
click at [1075, 53] on div "Marcar todas como lido" at bounding box center [941, 62] width 344 height 38
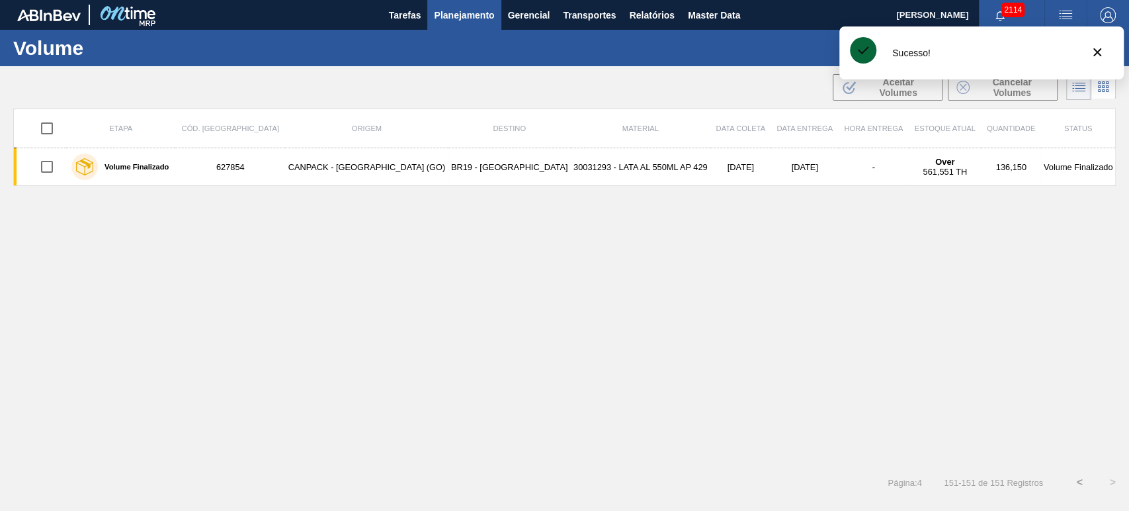
click at [739, 78] on div ".b{fill:var(--color-action-default)} Aceitar Volumes Cancelar Volumes" at bounding box center [564, 87] width 1129 height 32
click at [1093, 58] on icon "botão de ícone" at bounding box center [1097, 52] width 16 height 16
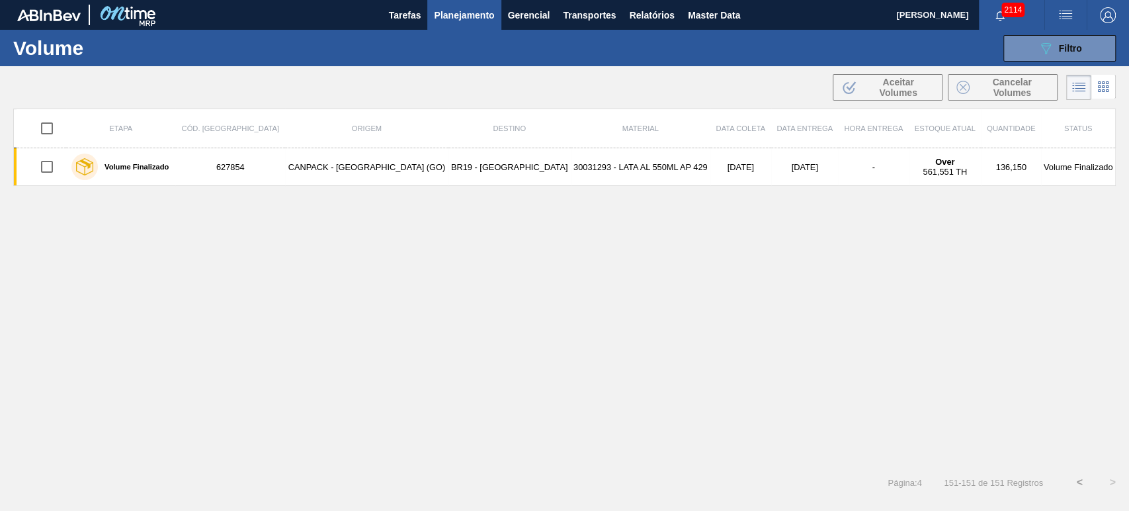
click at [828, 56] on div "089F7B8B-B2A5-4AFE-B5C0-19BA573D28AC Filtro Código Volume × 627854 × 627835 × 6…" at bounding box center [664, 48] width 915 height 40
click at [470, 19] on span "Planejamento" at bounding box center [464, 15] width 60 height 16
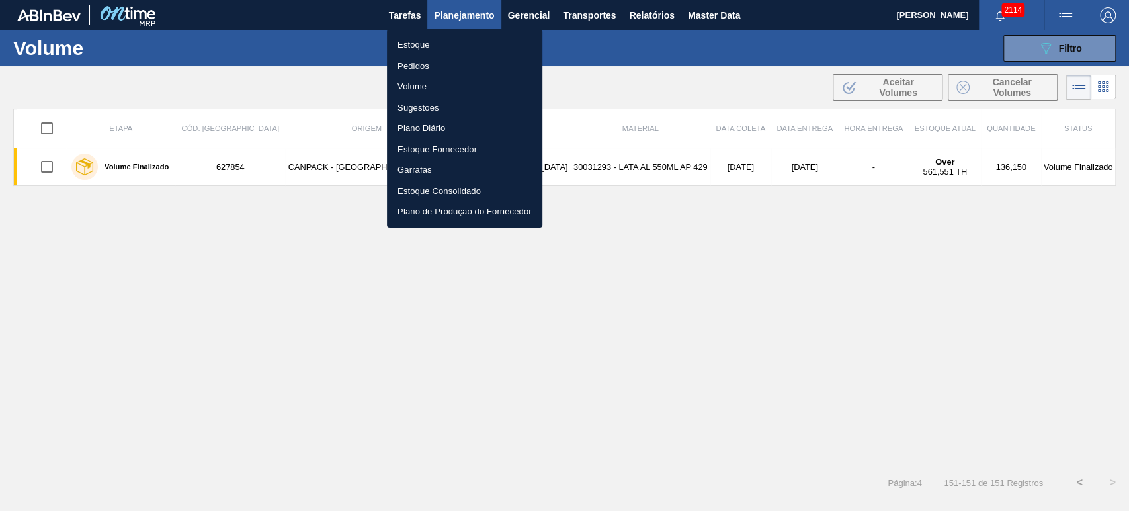
drag, startPoint x: 405, startPoint y: 46, endPoint x: 601, endPoint y: 36, distance: 196.0
click at [405, 46] on li "Estoque" at bounding box center [464, 44] width 155 height 21
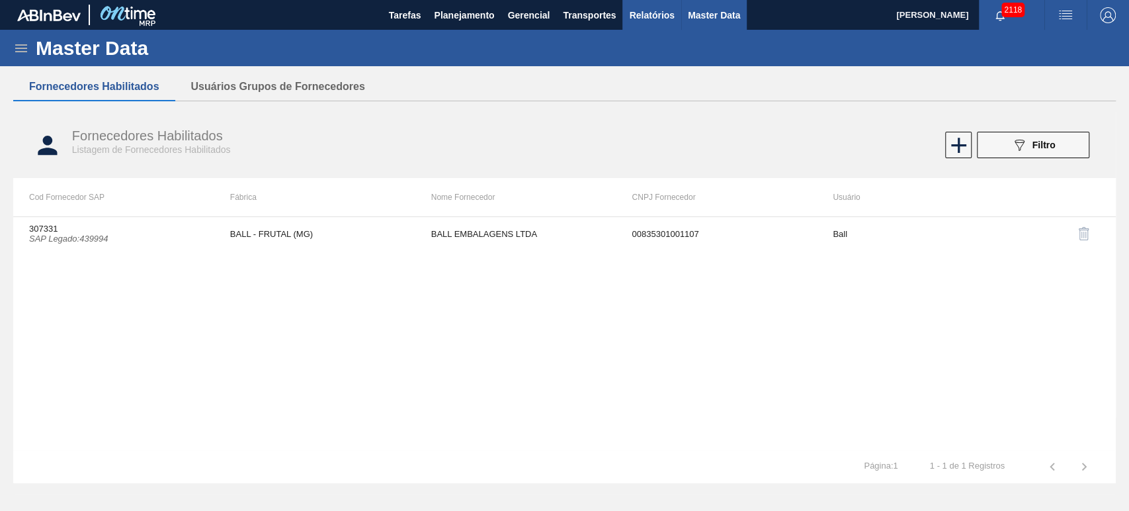
click at [655, 11] on span "Relatórios" at bounding box center [651, 15] width 45 height 16
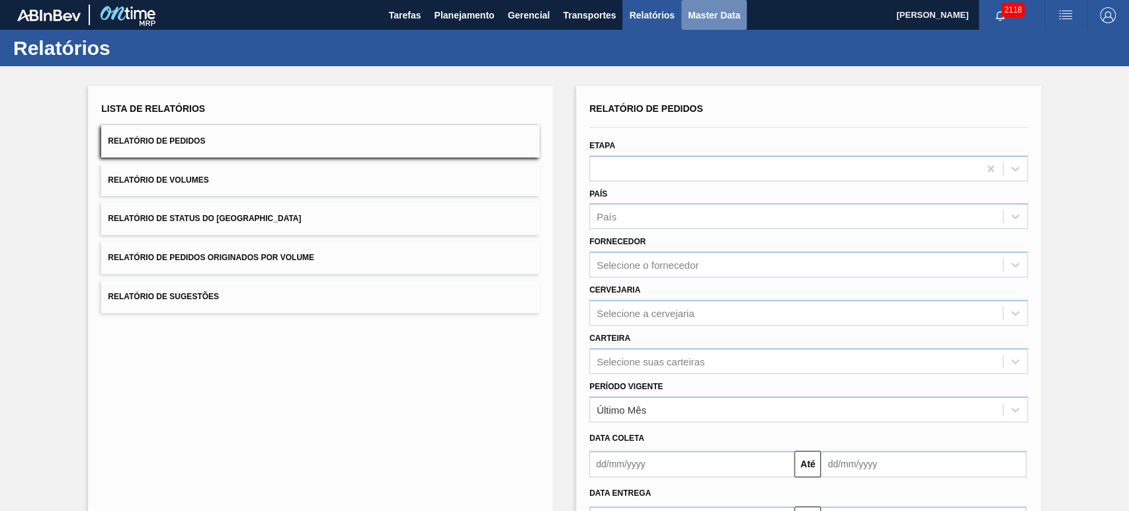
click at [695, 22] on span "Master Data" at bounding box center [714, 15] width 52 height 16
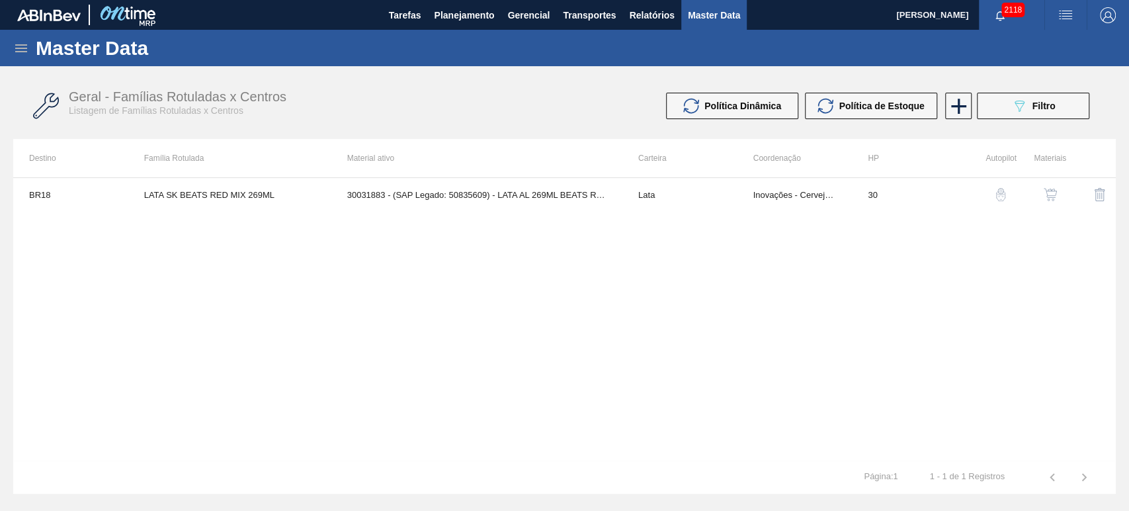
click at [29, 55] on div "Master Data" at bounding box center [564, 48] width 1129 height 36
click at [26, 53] on icon at bounding box center [21, 48] width 16 height 16
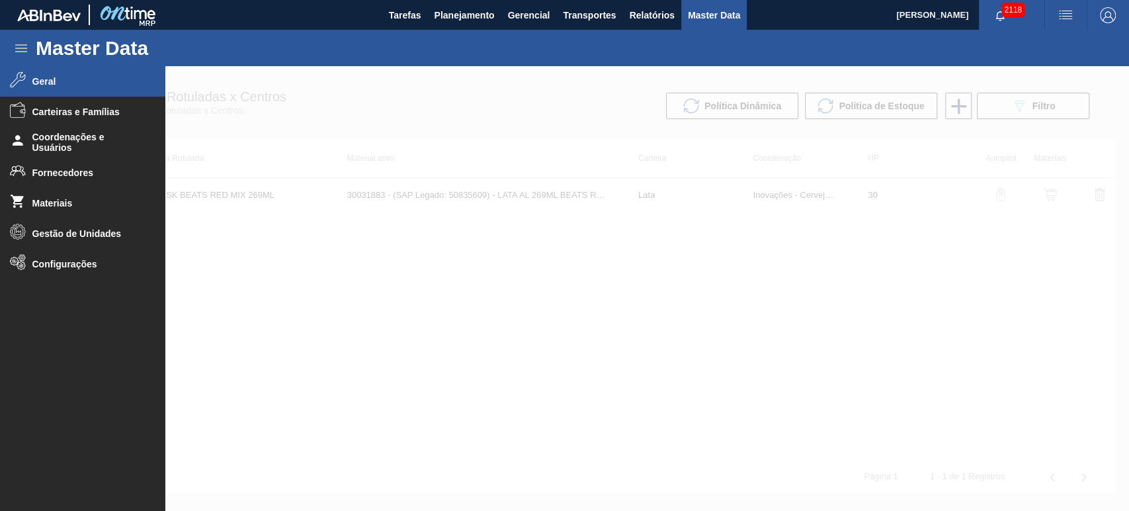
click at [50, 87] on li "Geral" at bounding box center [82, 81] width 165 height 30
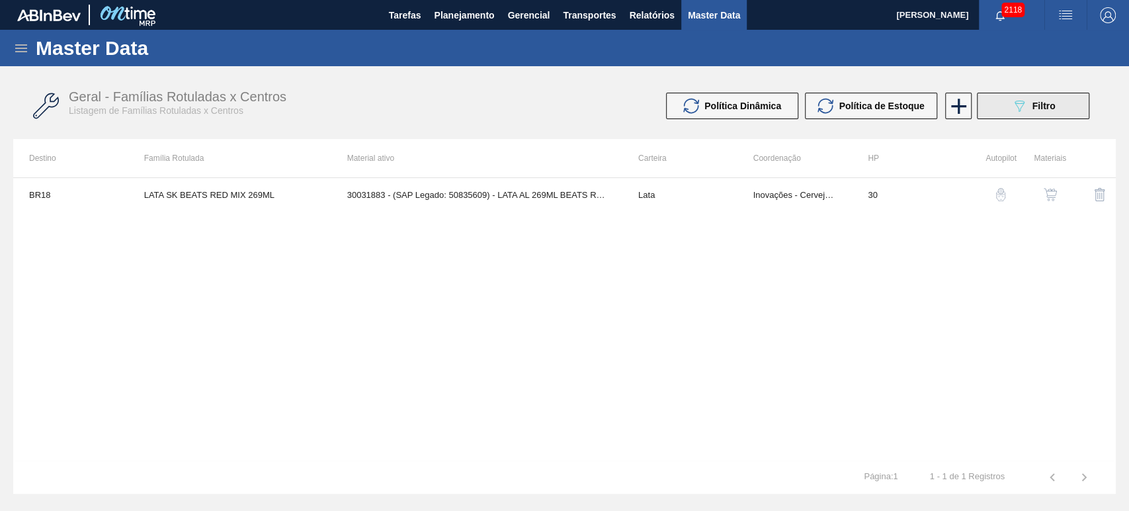
click at [1058, 108] on button "089F7B8B-B2A5-4AFE-B5C0-19BA573D28AC Filtro" at bounding box center [1033, 106] width 112 height 26
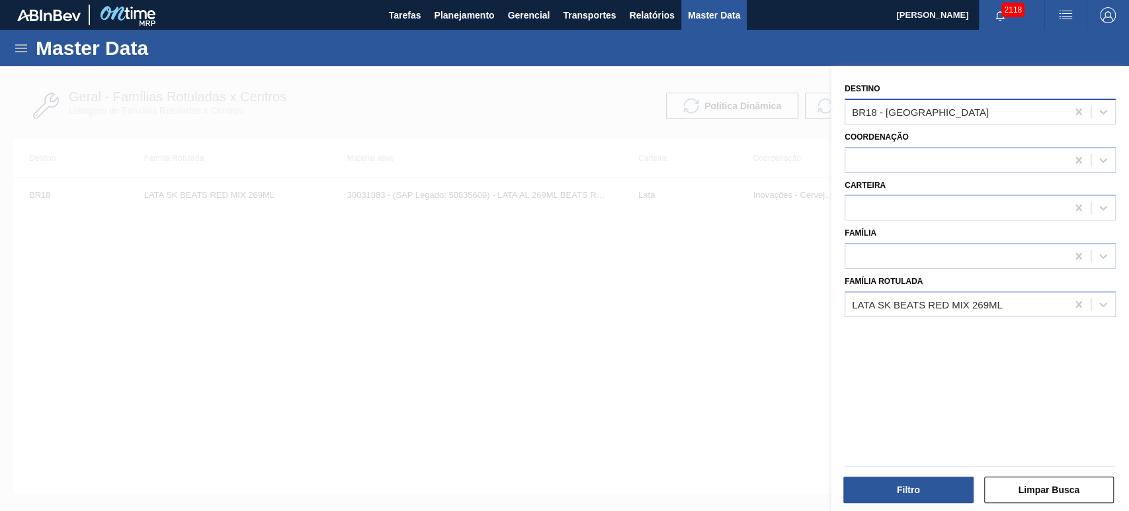
click at [960, 114] on div "BR18 - [GEOGRAPHIC_DATA]" at bounding box center [956, 111] width 222 height 19
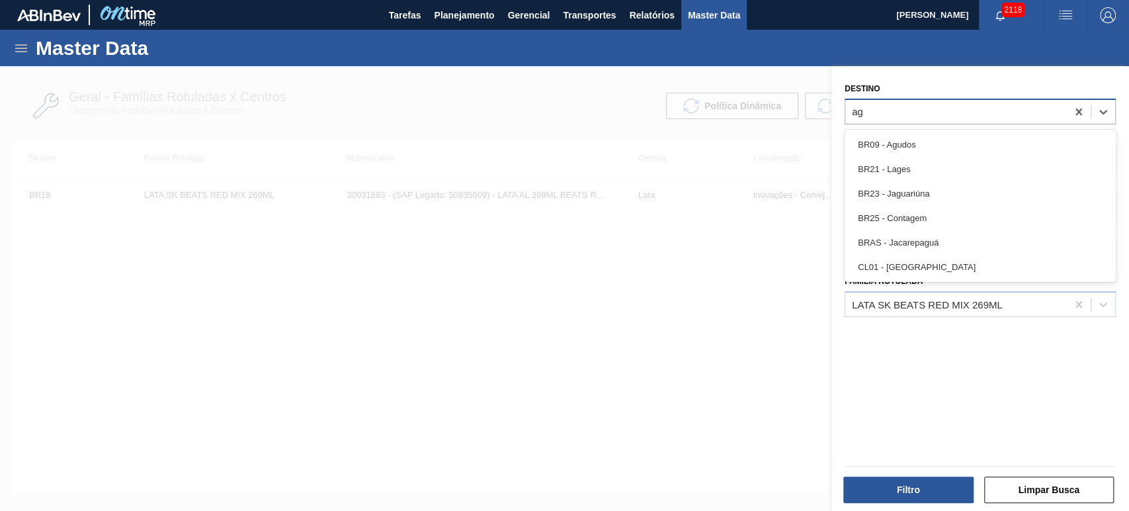
type input "agu"
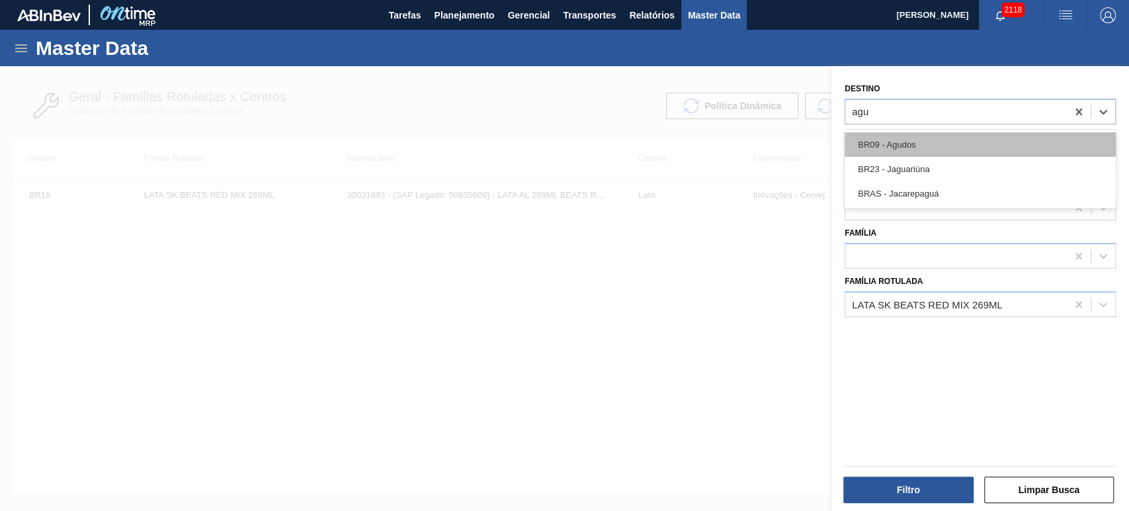
click at [911, 145] on div "BR09 - Agudos" at bounding box center [980, 144] width 271 height 24
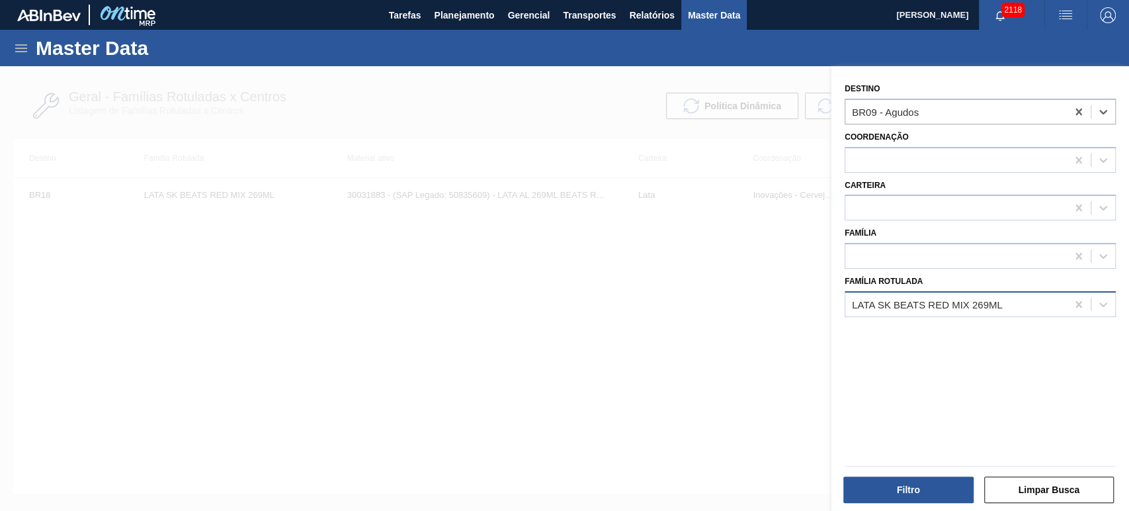
click at [1001, 300] on div "LATA SK BEATS RED MIX 269ML" at bounding box center [927, 303] width 151 height 11
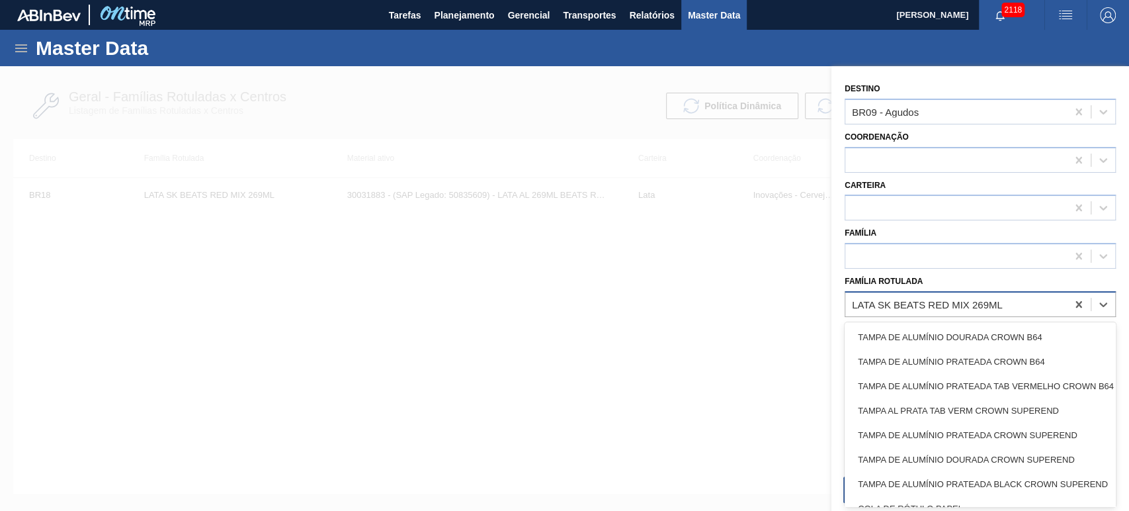
paste Rotulada "LATA BC 350ML"
type Rotulada "LATA BC 350ML"
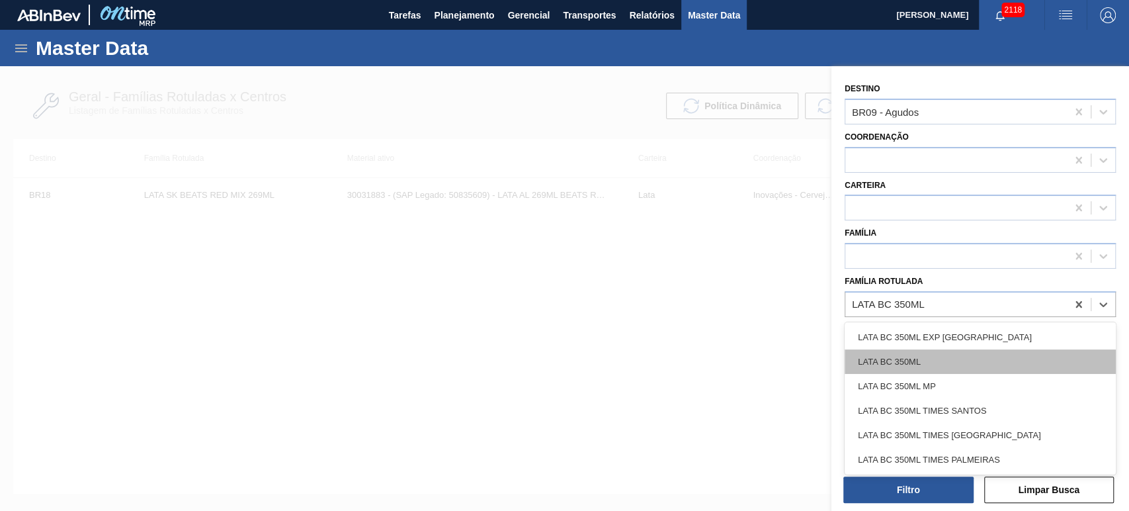
click at [929, 364] on div "LATA BC 350ML" at bounding box center [980, 361] width 271 height 24
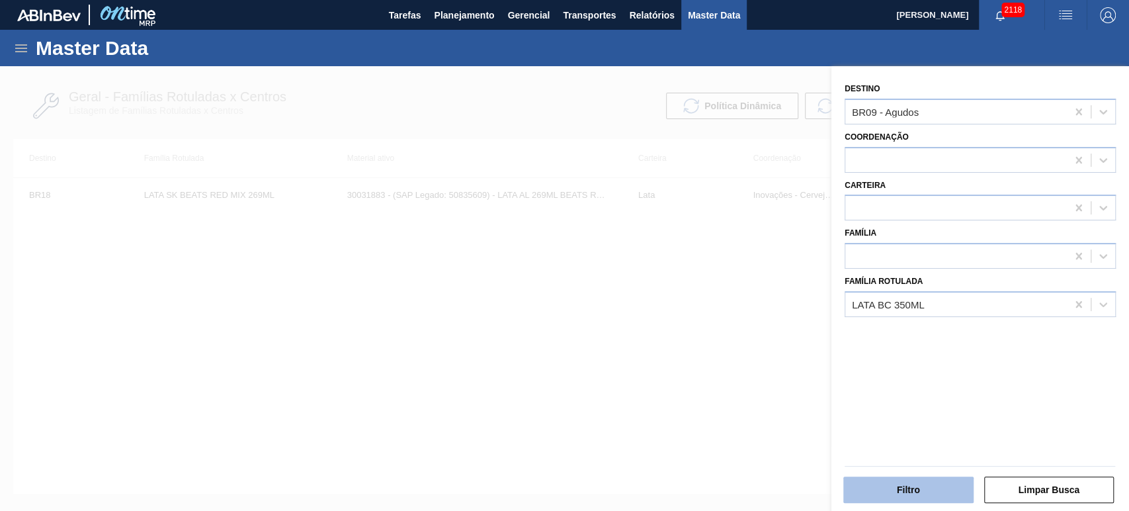
click at [924, 478] on button "Filtro" at bounding box center [908, 489] width 130 height 26
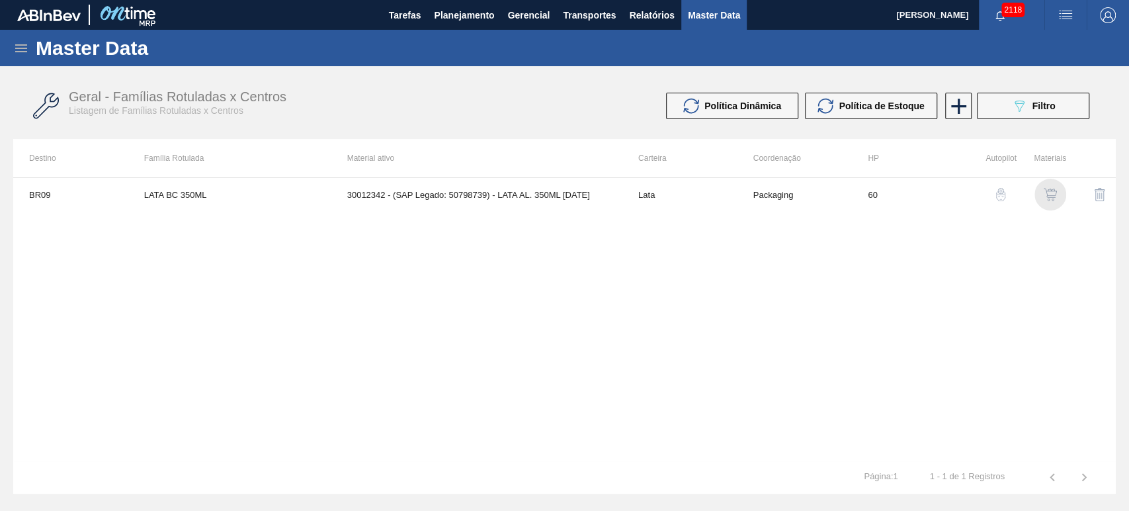
click at [1052, 191] on img "button" at bounding box center [1050, 194] width 13 height 13
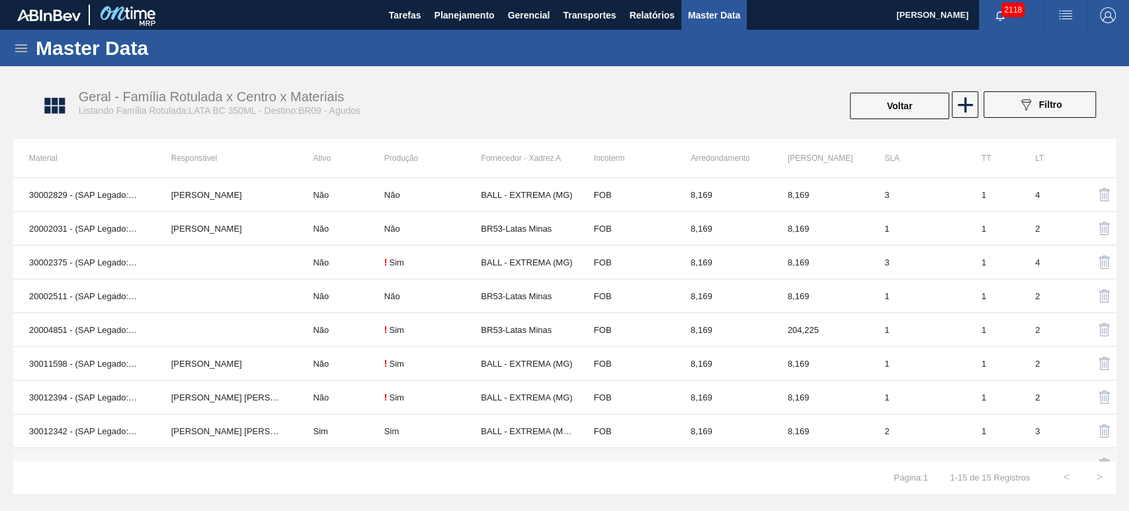
click at [181, 437] on td "BRUNO DE MELLO DUARTE" at bounding box center [226, 431] width 142 height 34
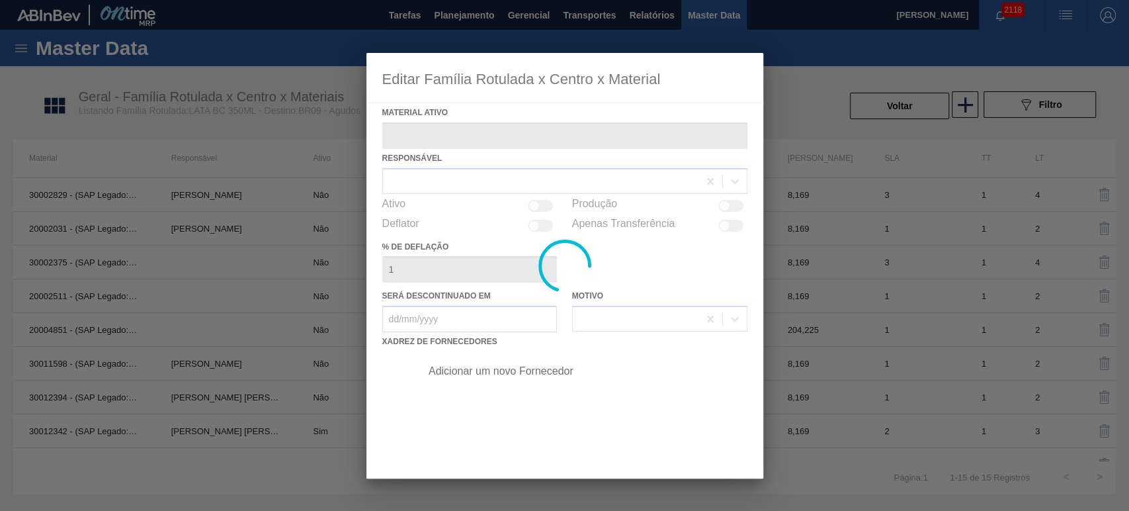
type ativo "30012342 - (SAP Legado: 50798739) - LATA AL. 350ML BC 429"
checkbox input "true"
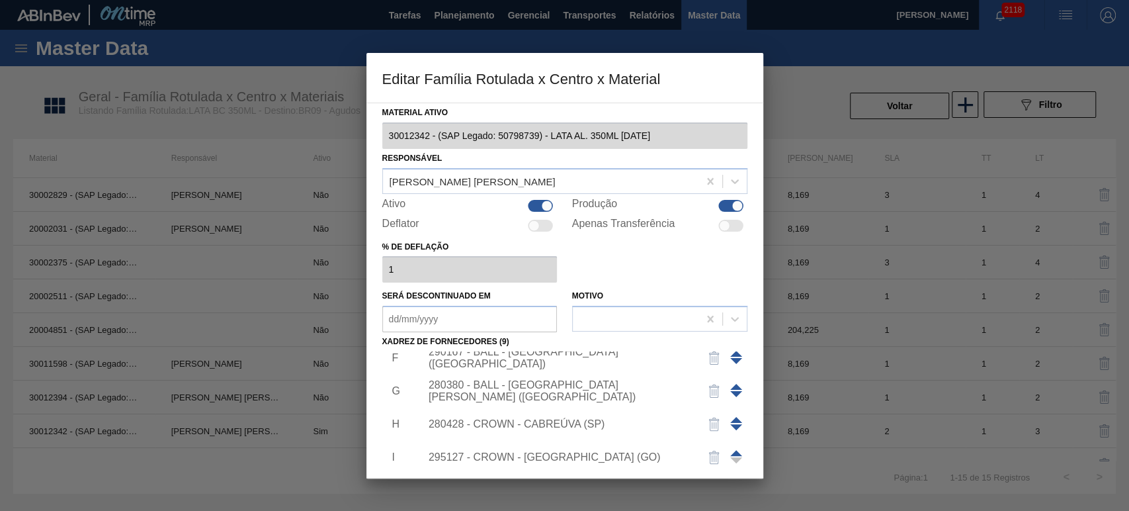
scroll to position [85, 0]
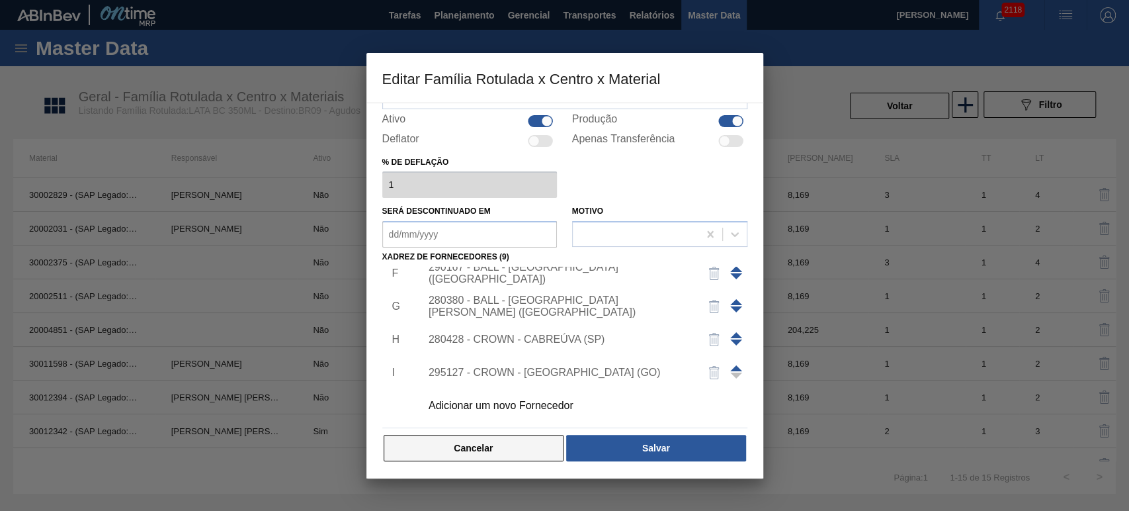
click at [498, 439] on button "Cancelar" at bounding box center [474, 448] width 181 height 26
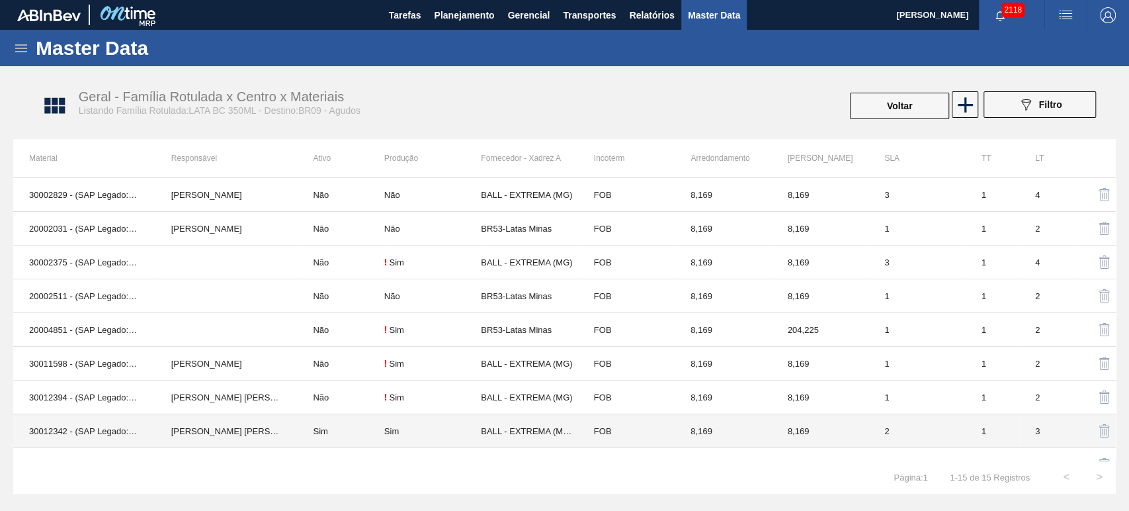
click at [217, 428] on td "BRUNO DE MELLO DUARTE" at bounding box center [226, 431] width 142 height 34
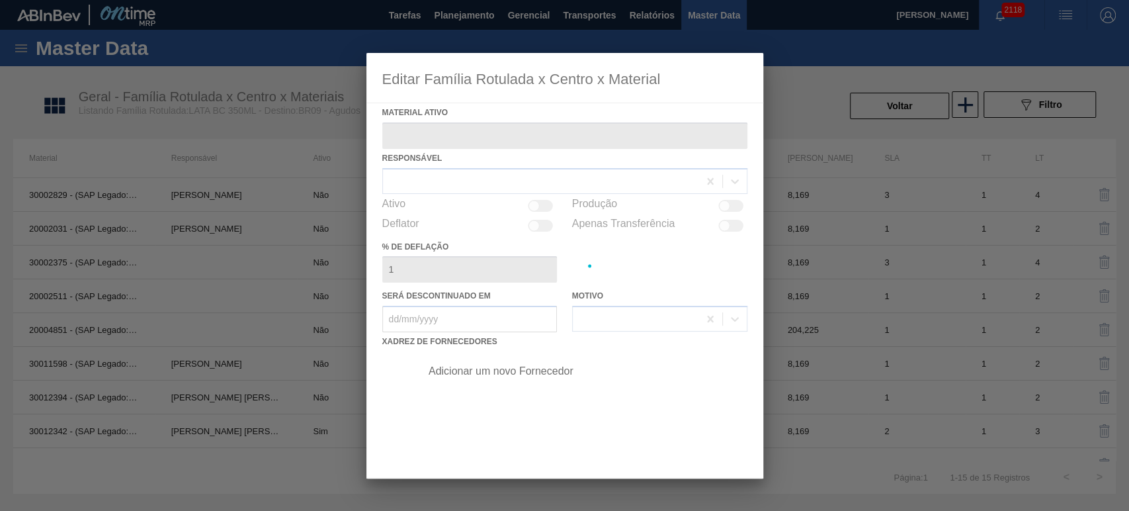
type ativo "30012342 - (SAP Legado: 50798739) - LATA AL. 350ML BC 429"
checkbox input "true"
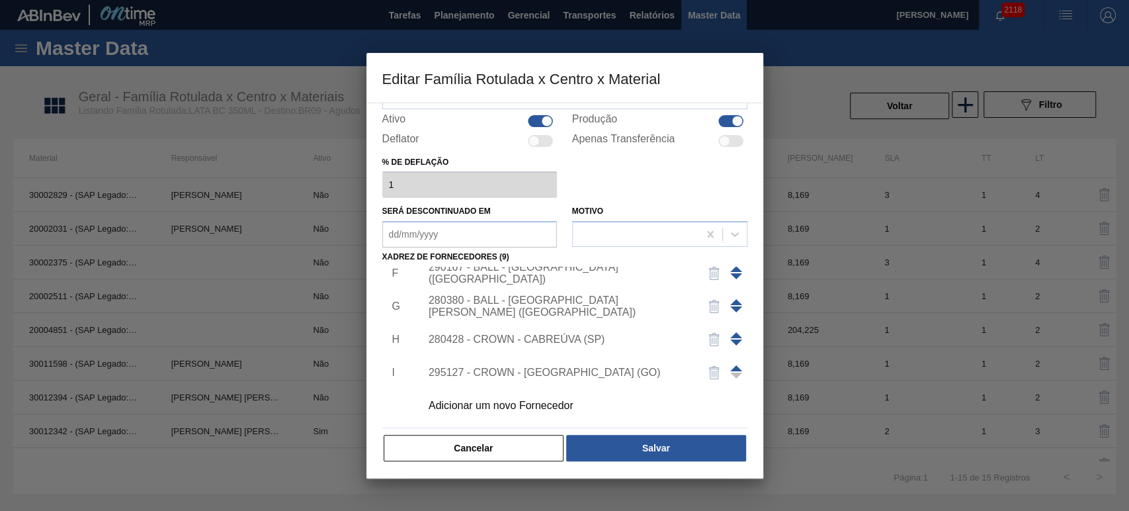
scroll to position [0, 0]
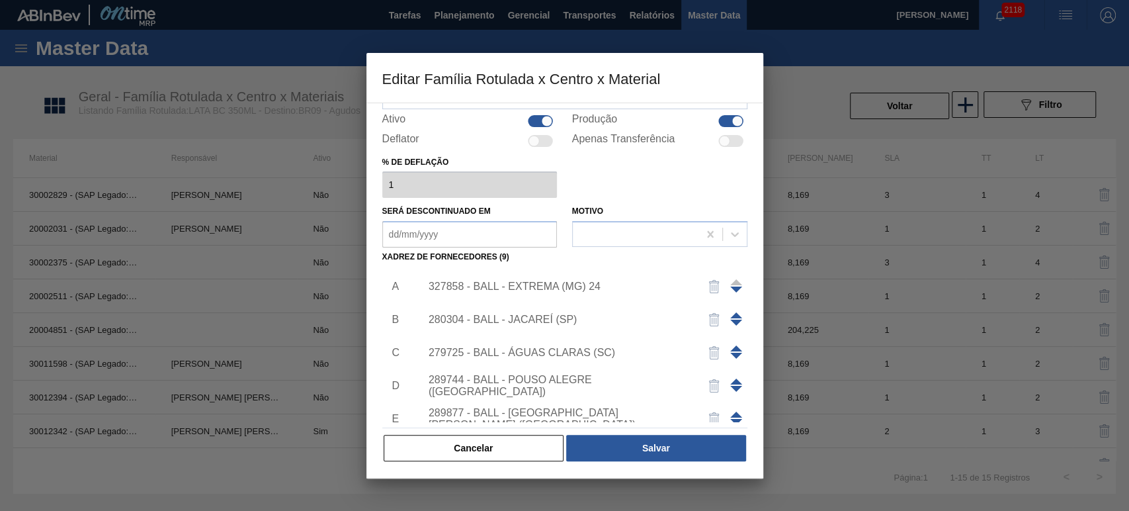
click at [538, 314] on div "280304 - BALL - JACAREÍ (SP)" at bounding box center [558, 320] width 259 height 12
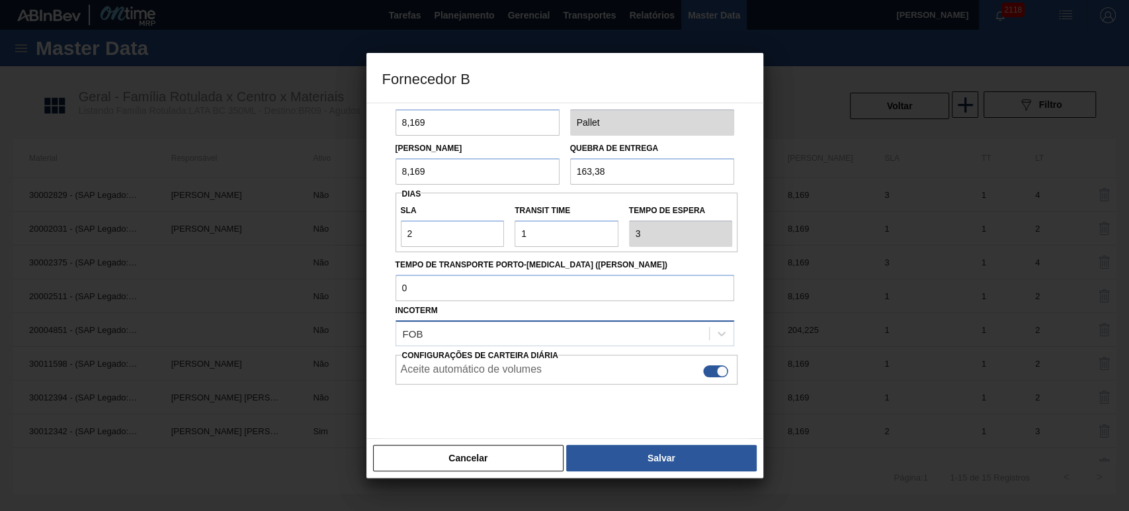
scroll to position [99, 0]
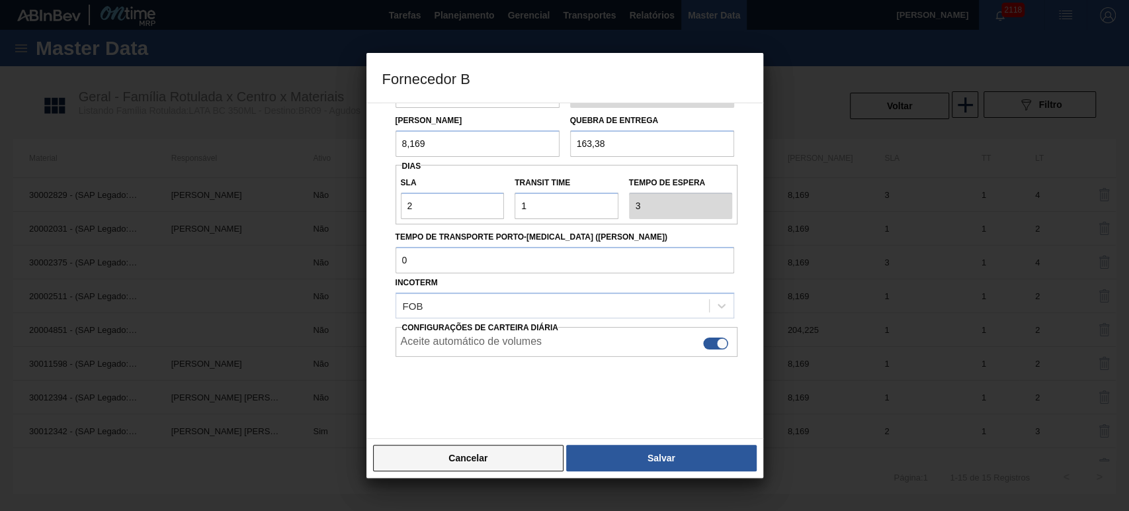
click at [479, 454] on button "Cancelar" at bounding box center [468, 457] width 191 height 26
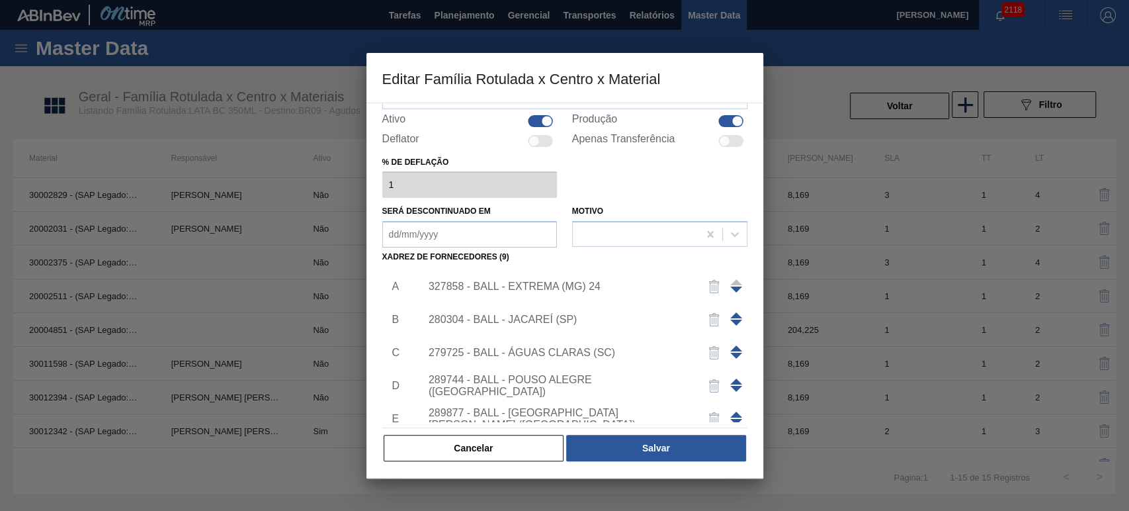
click at [515, 314] on div "280304 - BALL - JACAREÍ (SP)" at bounding box center [558, 320] width 259 height 12
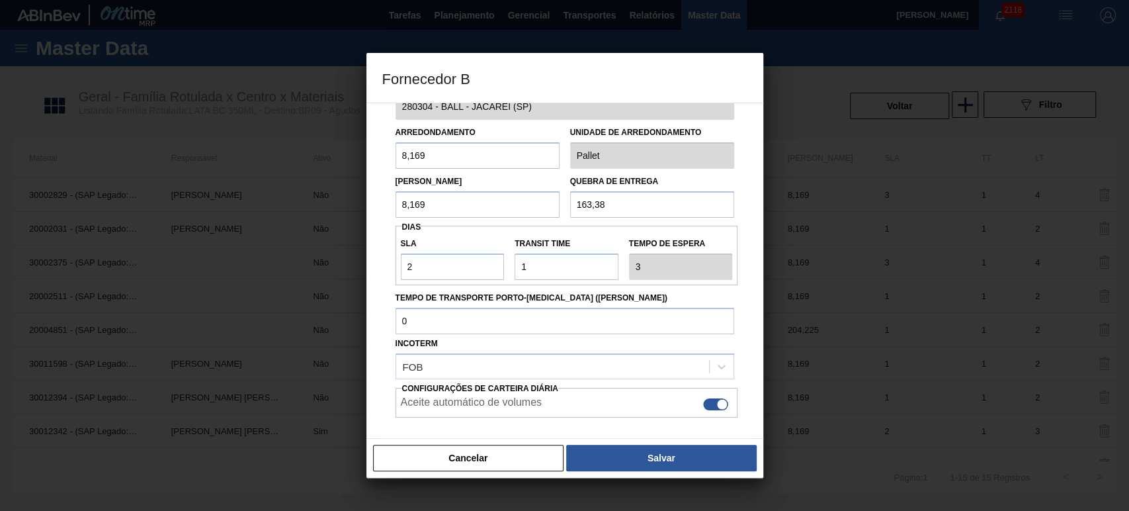
scroll to position [0, 0]
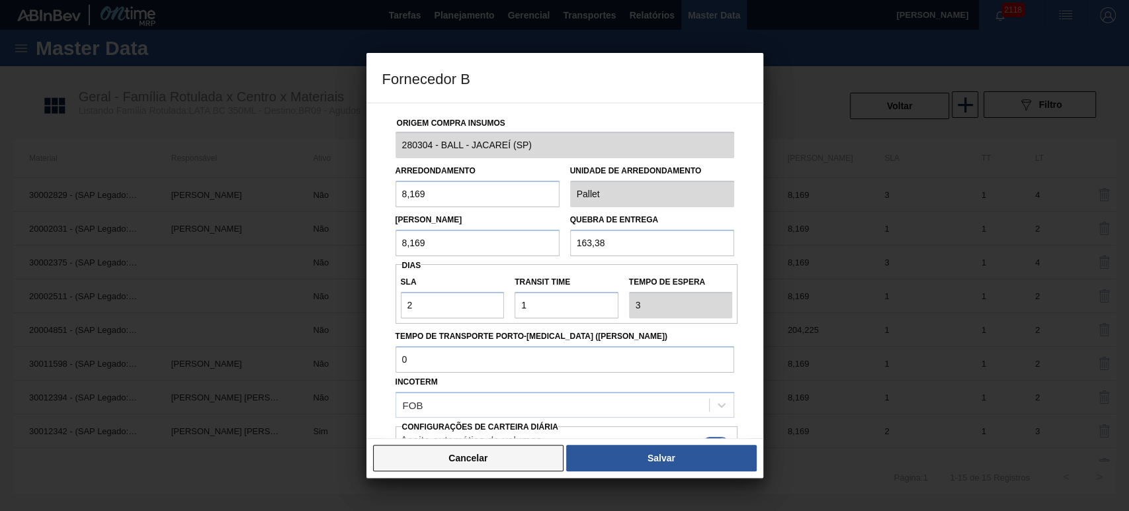
click at [482, 460] on button "Cancelar" at bounding box center [468, 457] width 191 height 26
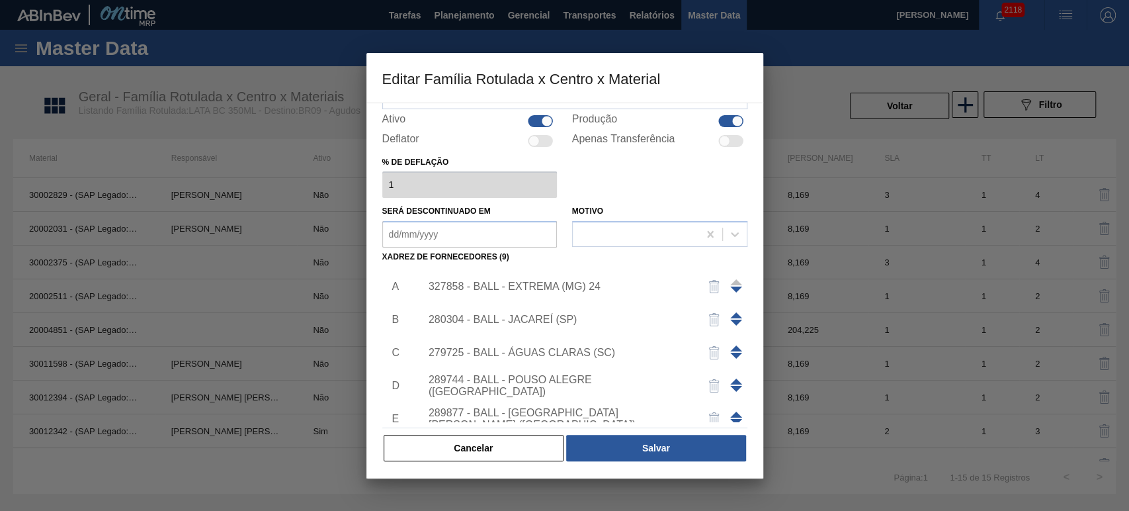
click at [521, 314] on div "280304 - BALL - JACAREÍ (SP)" at bounding box center [558, 320] width 259 height 12
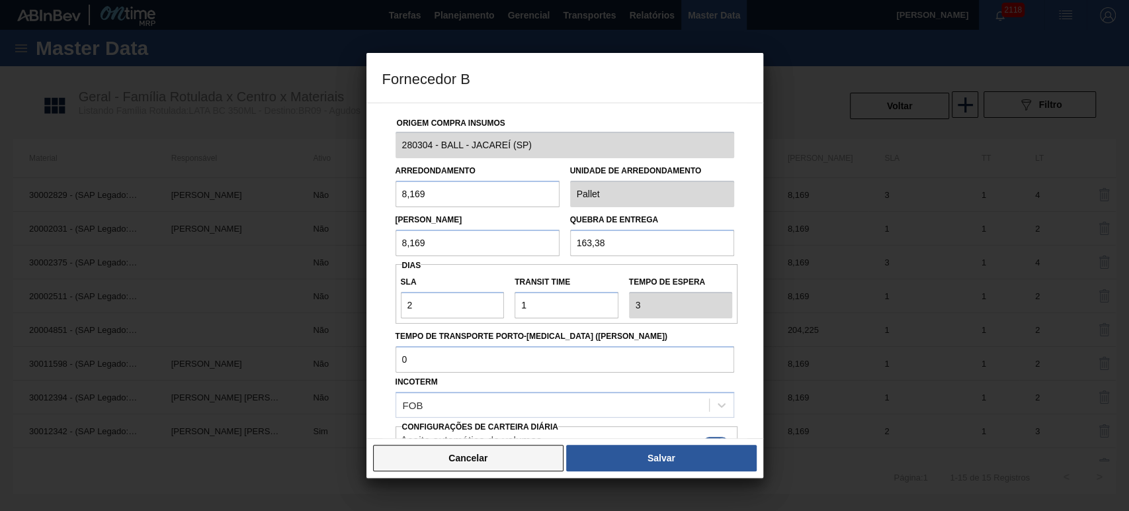
click at [477, 459] on button "Cancelar" at bounding box center [468, 457] width 191 height 26
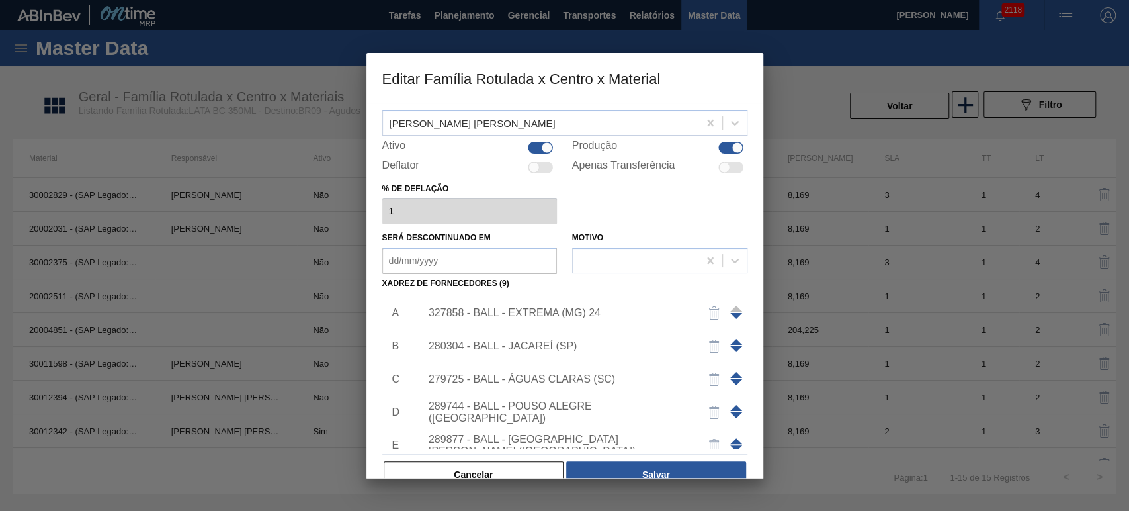
scroll to position [85, 0]
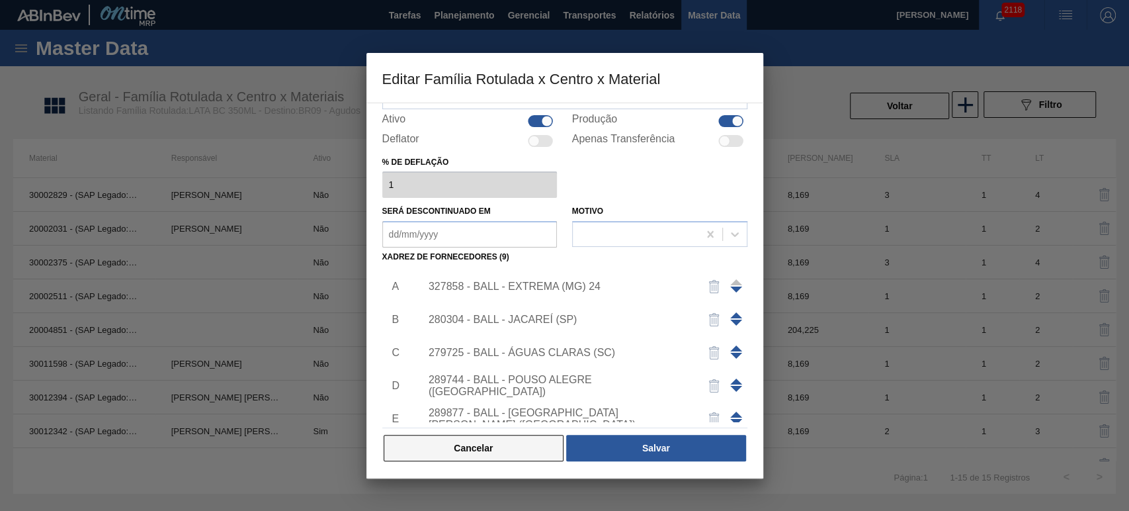
click at [499, 437] on button "Cancelar" at bounding box center [474, 448] width 181 height 26
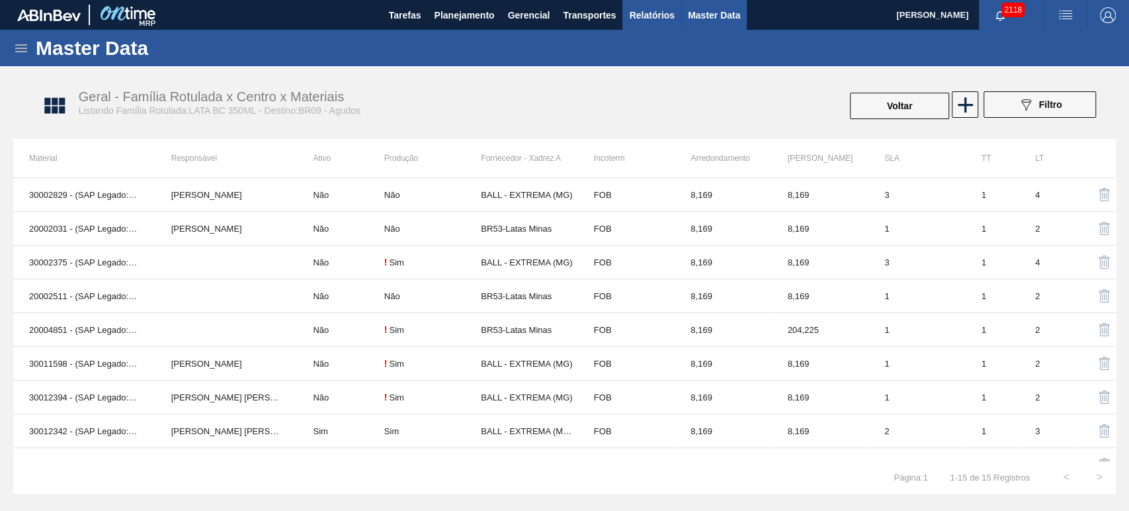
click at [670, 9] on span "Relatórios" at bounding box center [651, 15] width 45 height 16
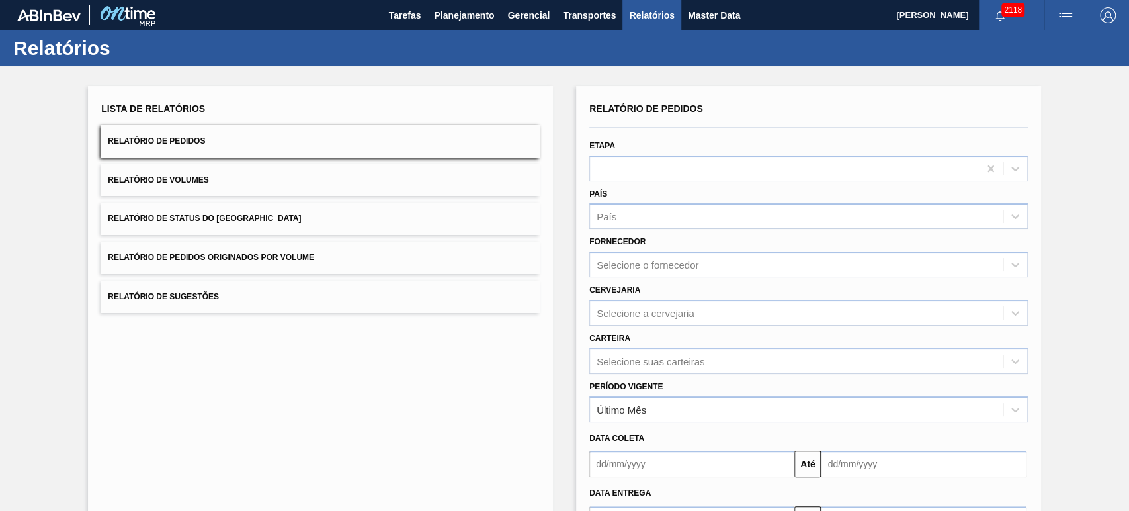
click at [180, 179] on span "Relatório de Volumes" at bounding box center [158, 179] width 101 height 9
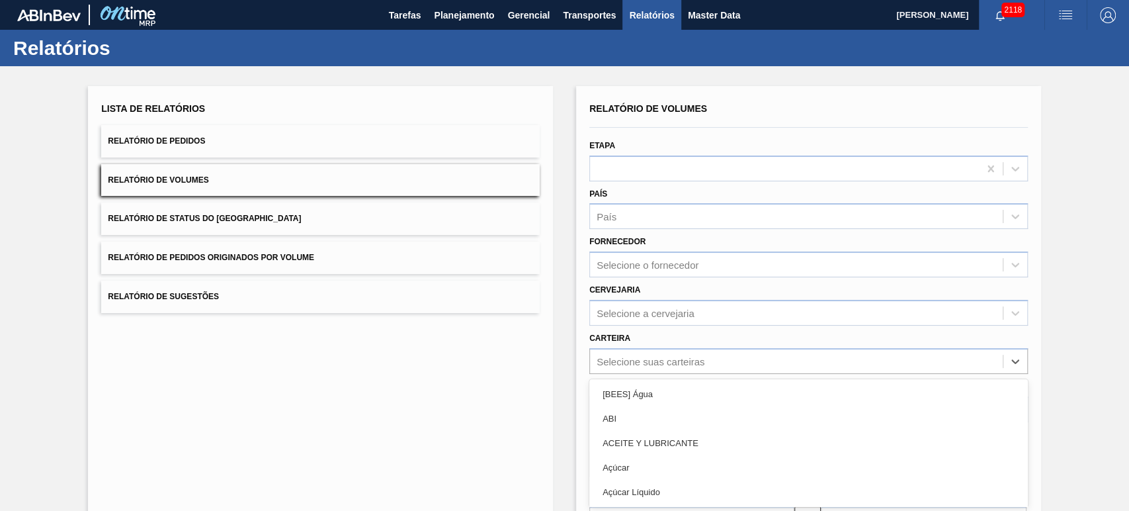
click at [666, 364] on div "option ABI focused, 2 of 101. 101 results available. Use Up and Down to choose …" at bounding box center [808, 361] width 439 height 26
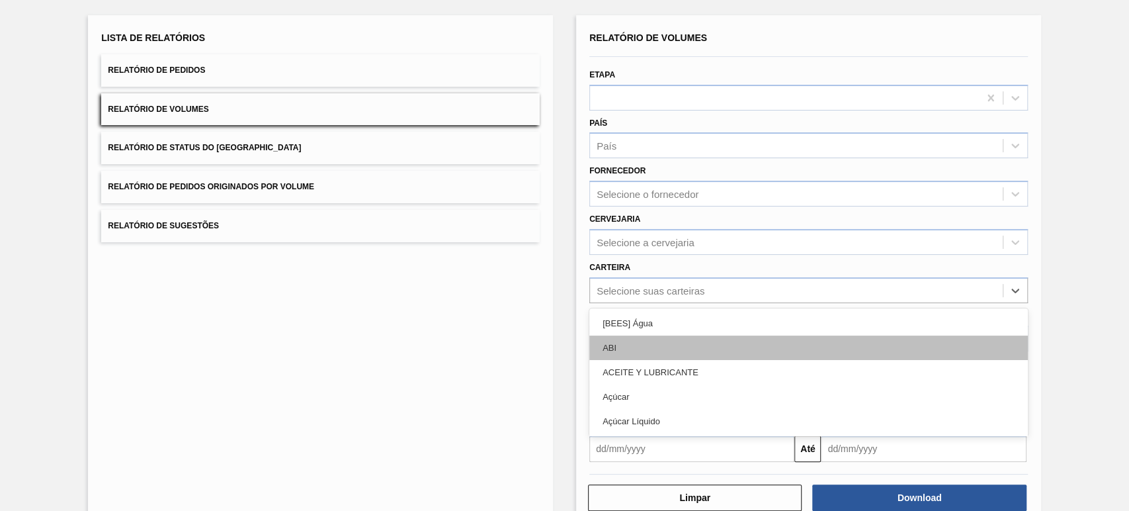
scroll to position [71, 0]
type input "lata"
click at [644, 343] on div "Lata" at bounding box center [808, 347] width 439 height 24
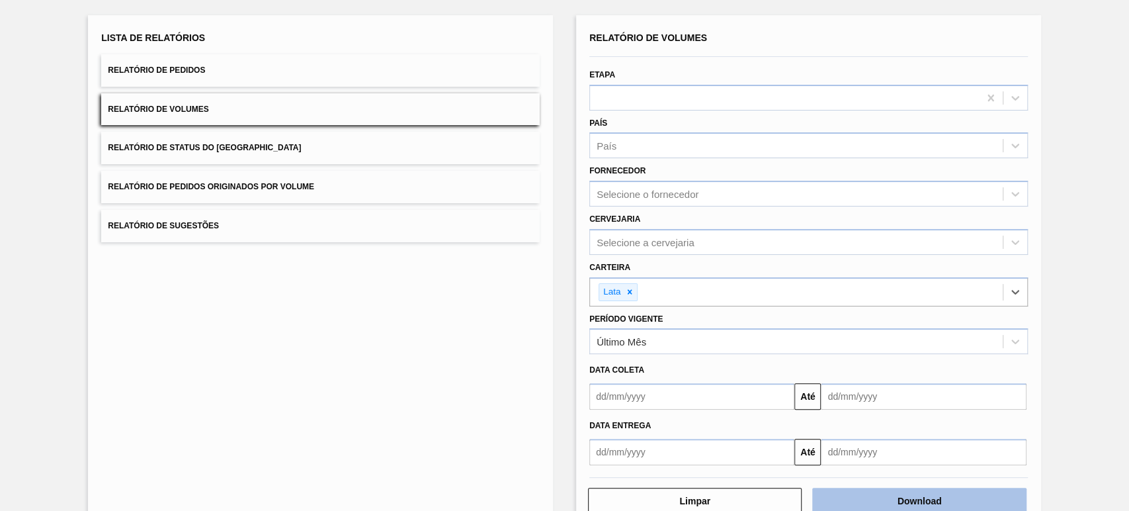
click at [895, 493] on button "Download" at bounding box center [919, 500] width 214 height 26
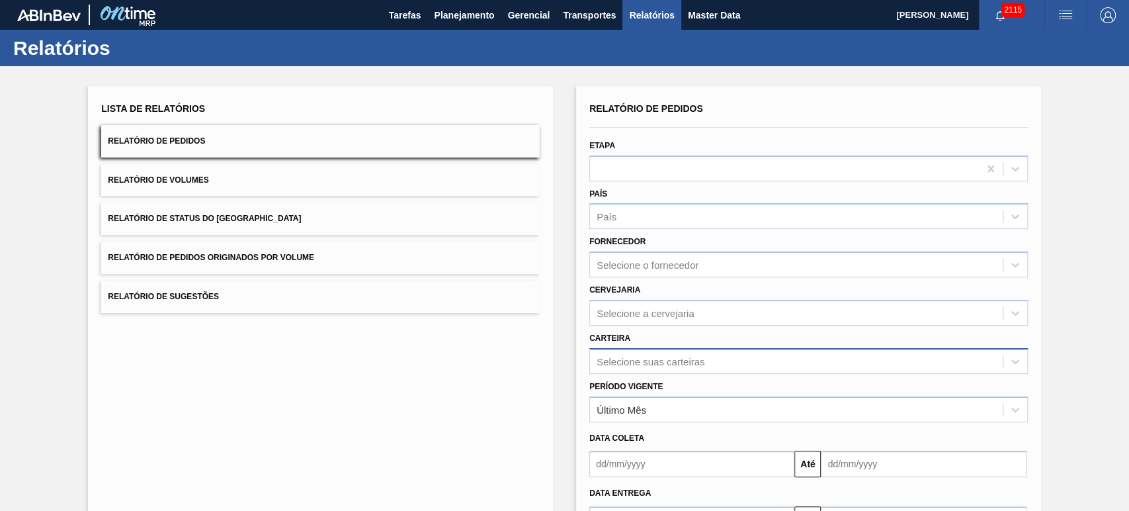
click at [634, 355] on div "Selecione suas carteiras" at bounding box center [808, 361] width 439 height 26
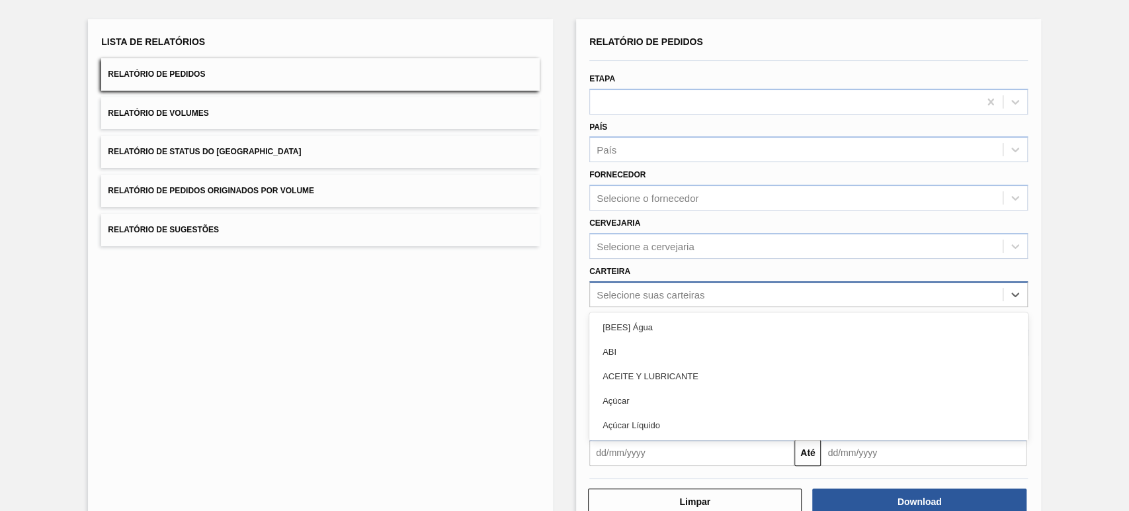
scroll to position [71, 0]
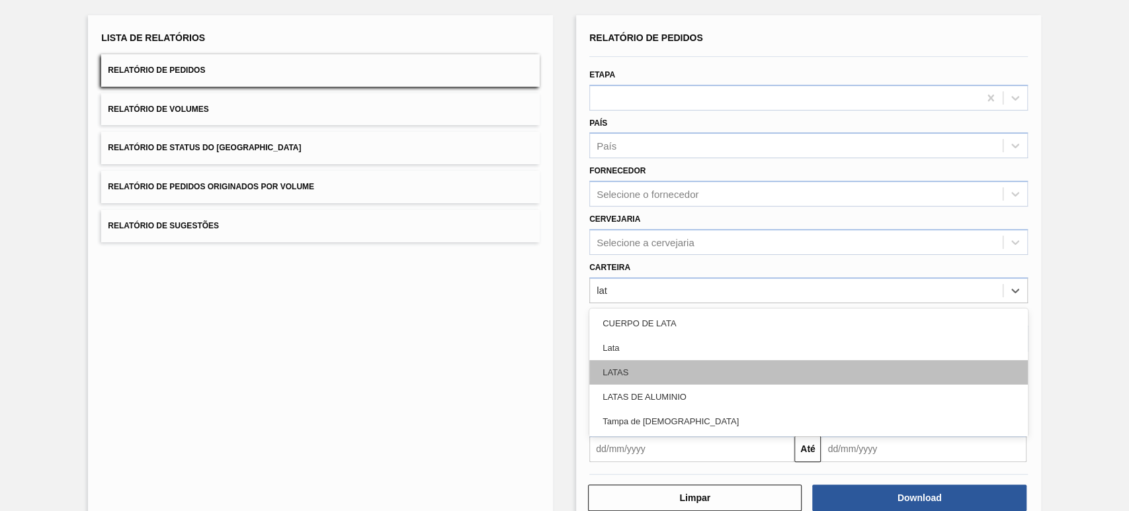
type input "lata"
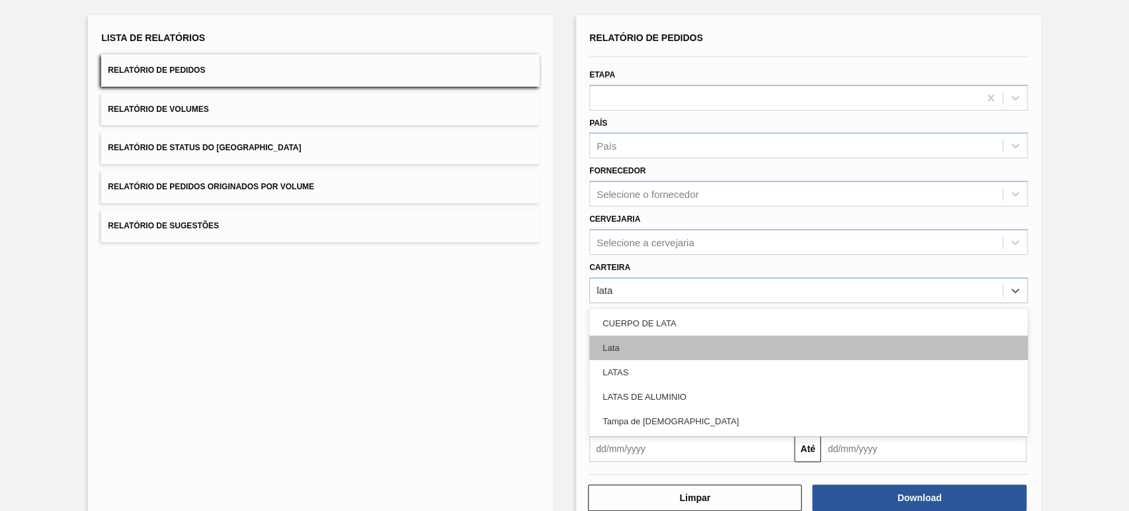
click at [630, 355] on div "Lata" at bounding box center [808, 347] width 439 height 24
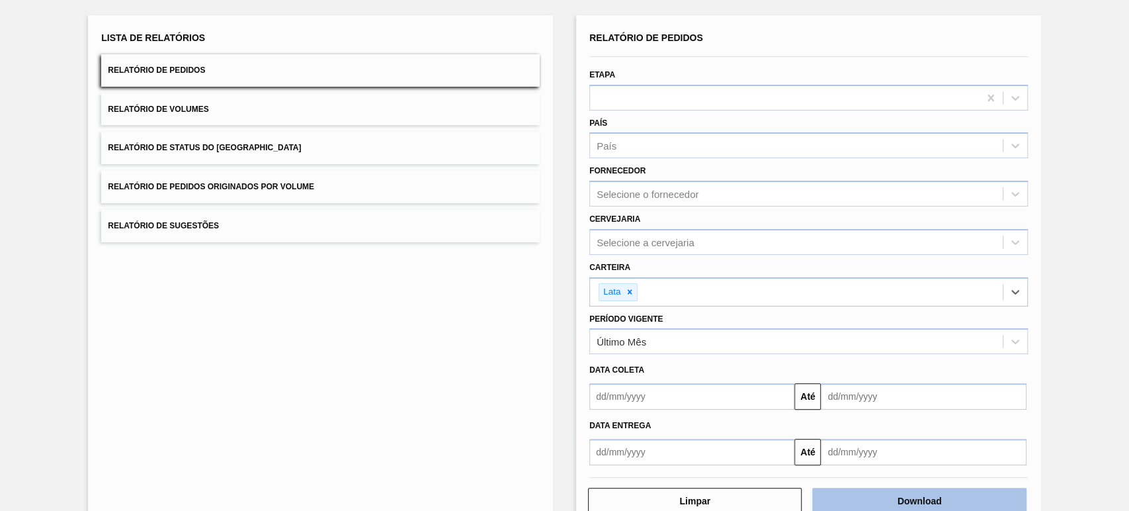
click at [909, 491] on button "Download" at bounding box center [919, 500] width 214 height 26
click at [261, 110] on button "Relatório de Volumes" at bounding box center [320, 109] width 439 height 32
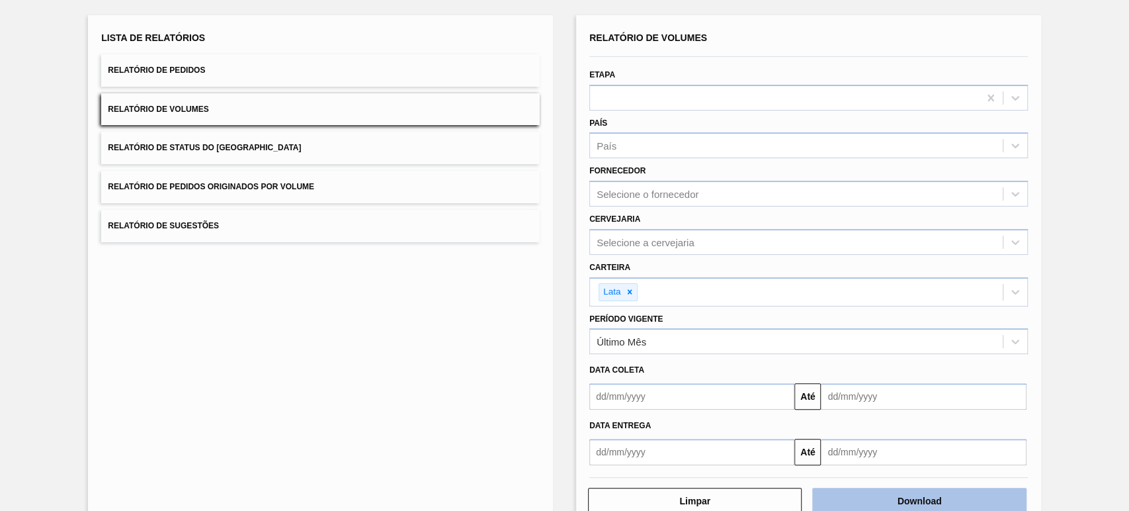
click at [903, 493] on button "Download" at bounding box center [919, 500] width 214 height 26
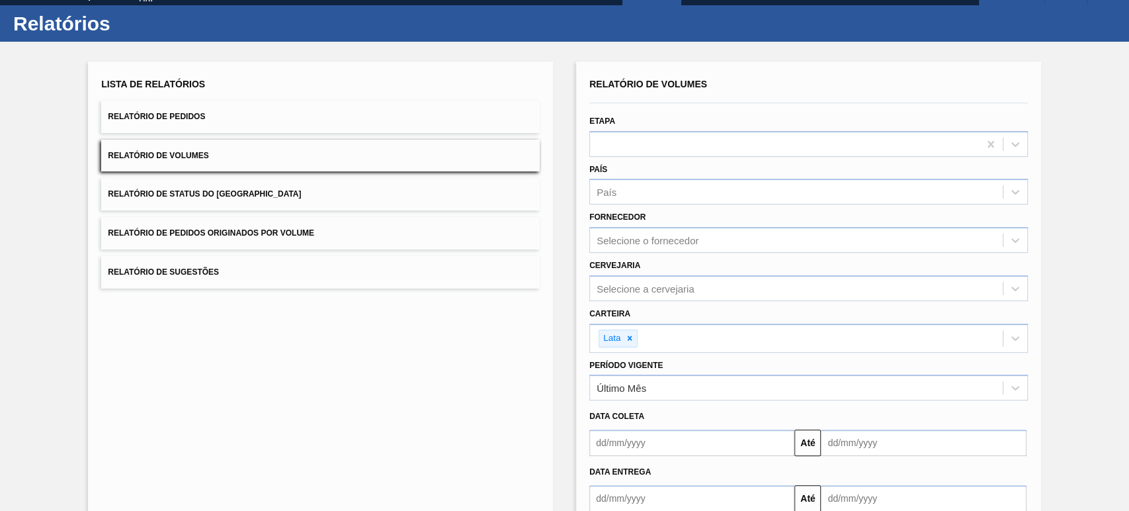
scroll to position [0, 0]
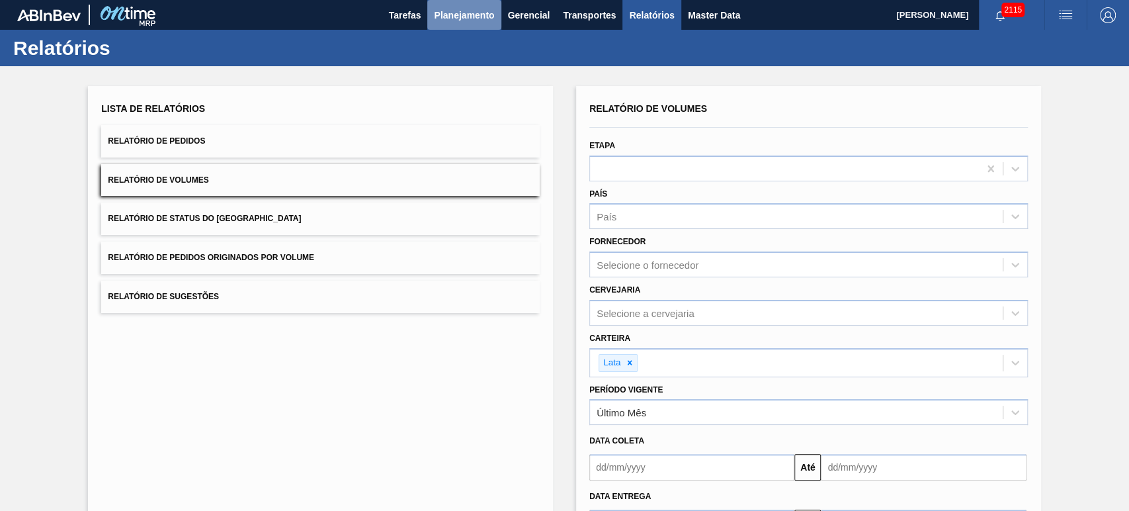
click at [474, 19] on span "Planejamento" at bounding box center [464, 15] width 60 height 16
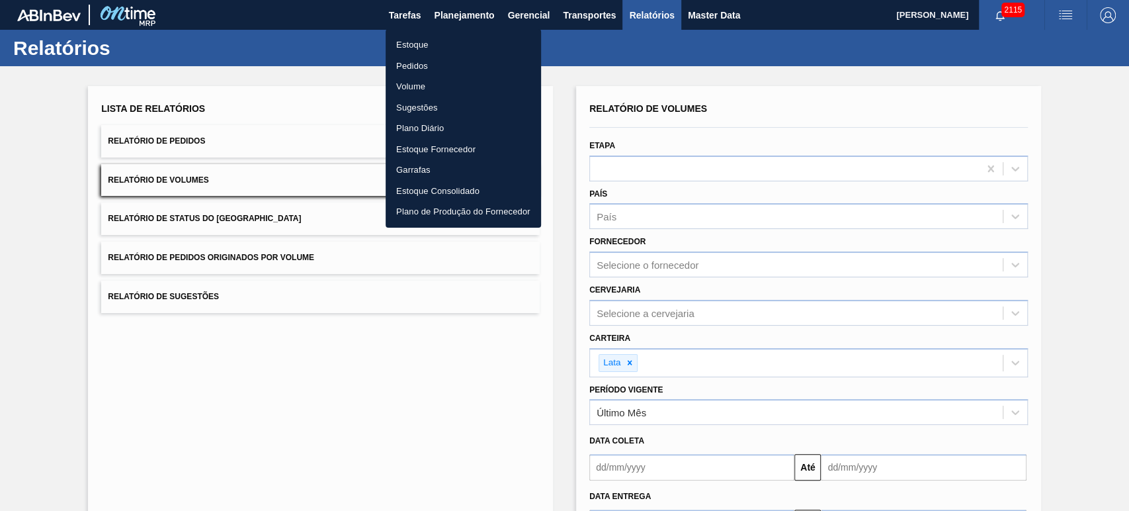
click at [415, 83] on li "Volume" at bounding box center [463, 86] width 155 height 21
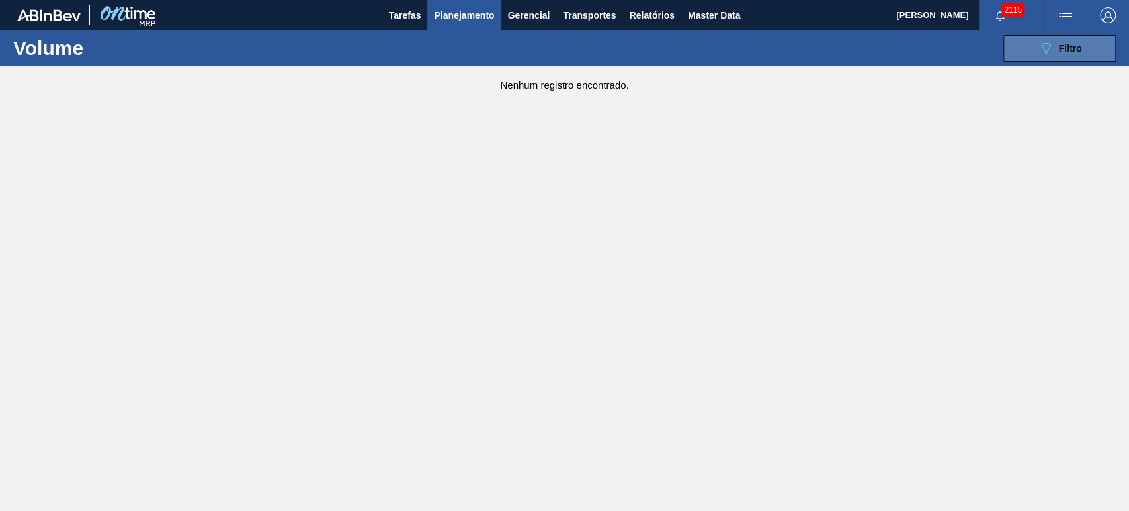
click at [1034, 60] on button "089F7B8B-B2A5-4AFE-B5C0-19BA573D28AC Filtro" at bounding box center [1059, 48] width 112 height 26
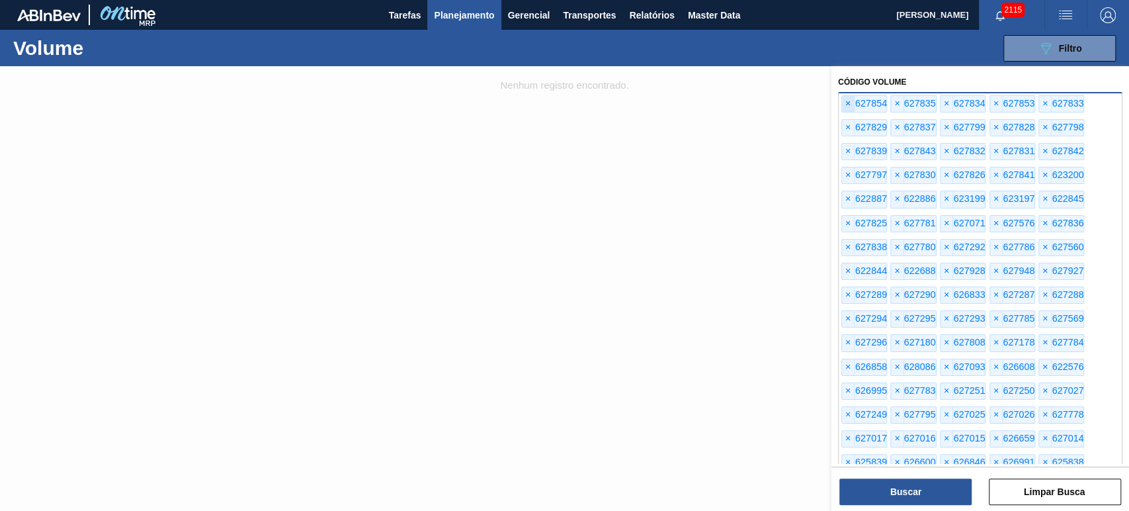
click at [849, 105] on span "×" at bounding box center [848, 104] width 13 height 16
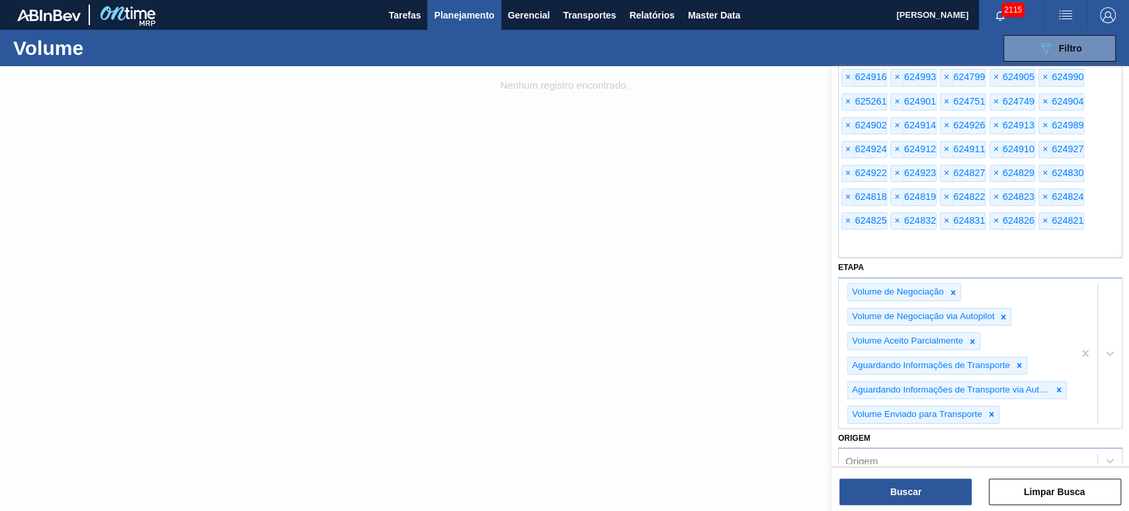
click at [849, 105] on span "×" at bounding box center [848, 102] width 13 height 16
click at [1065, 492] on button "Limpar Busca" at bounding box center [1055, 491] width 132 height 26
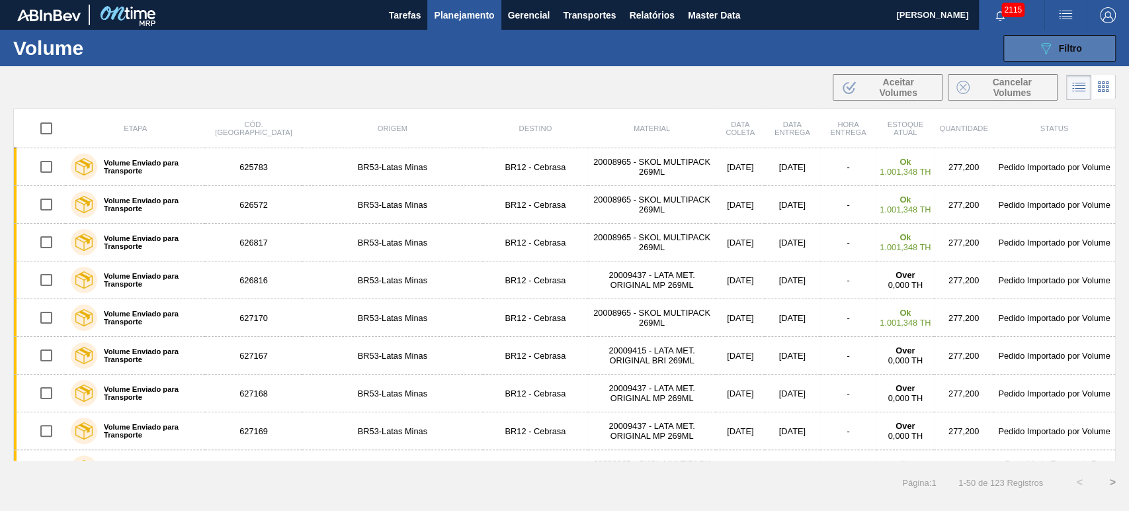
click at [1066, 55] on div "089F7B8B-B2A5-4AFE-B5C0-19BA573D28AC Filtro" at bounding box center [1060, 48] width 44 height 16
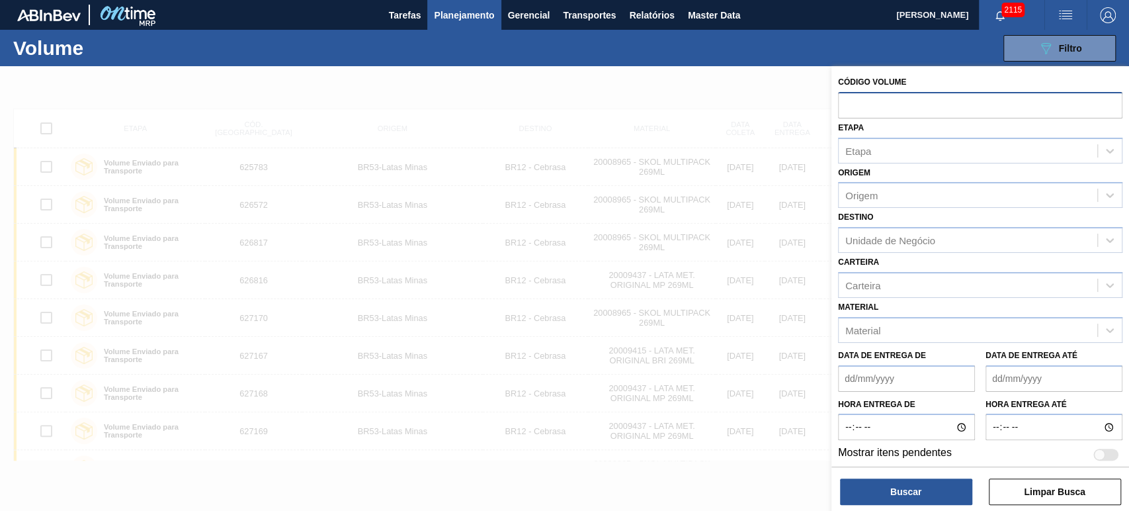
click at [892, 106] on input "text" at bounding box center [980, 104] width 284 height 25
paste input "text"
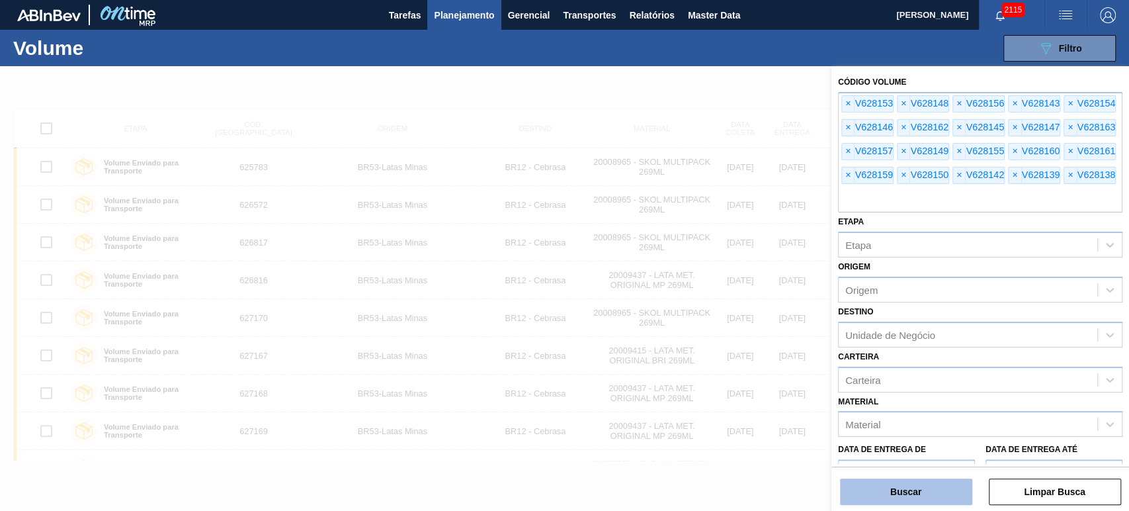
click at [928, 492] on button "Buscar" at bounding box center [906, 491] width 132 height 26
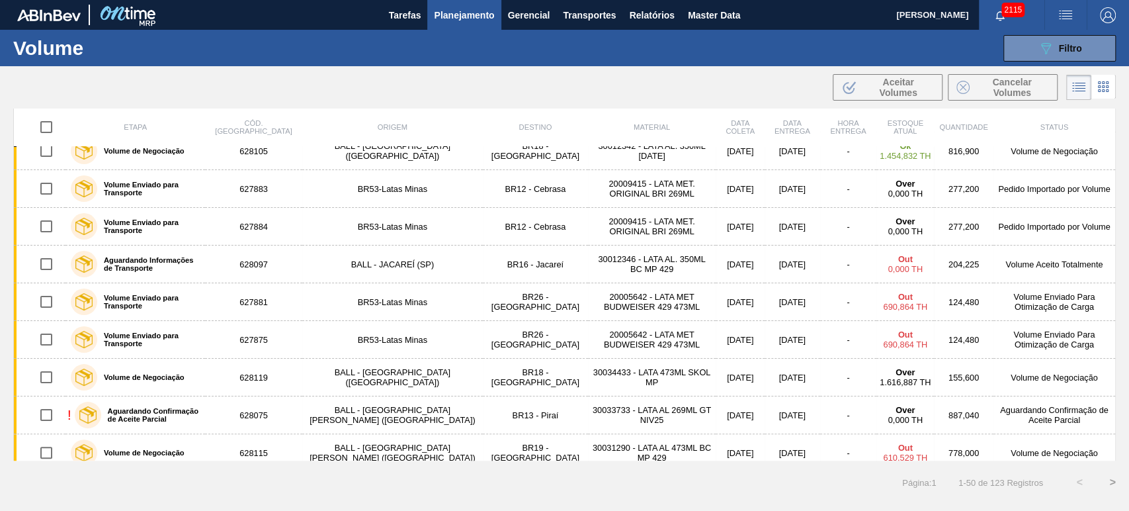
scroll to position [197, 0]
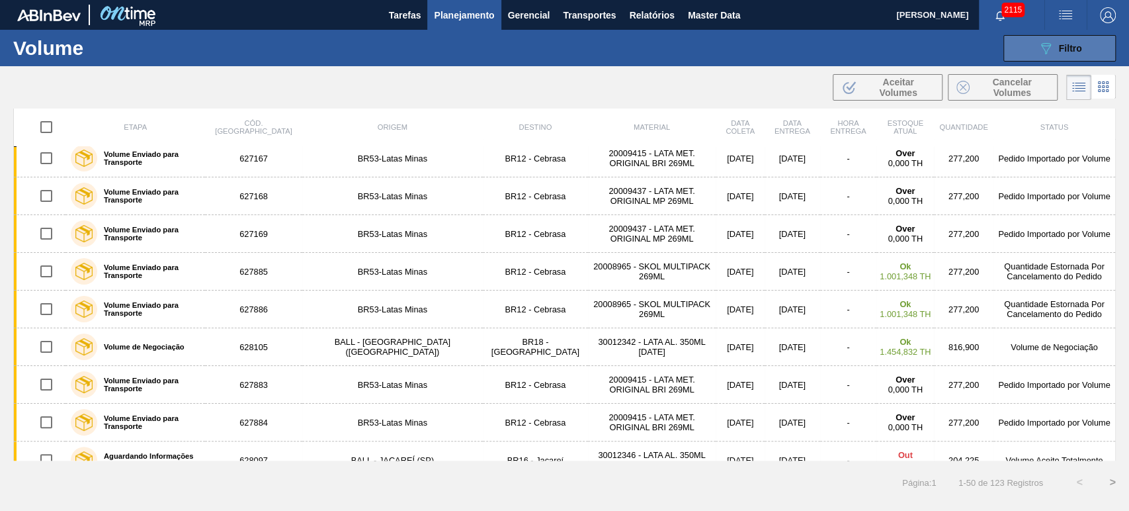
click at [1069, 46] on span "Filtro" at bounding box center [1070, 48] width 23 height 11
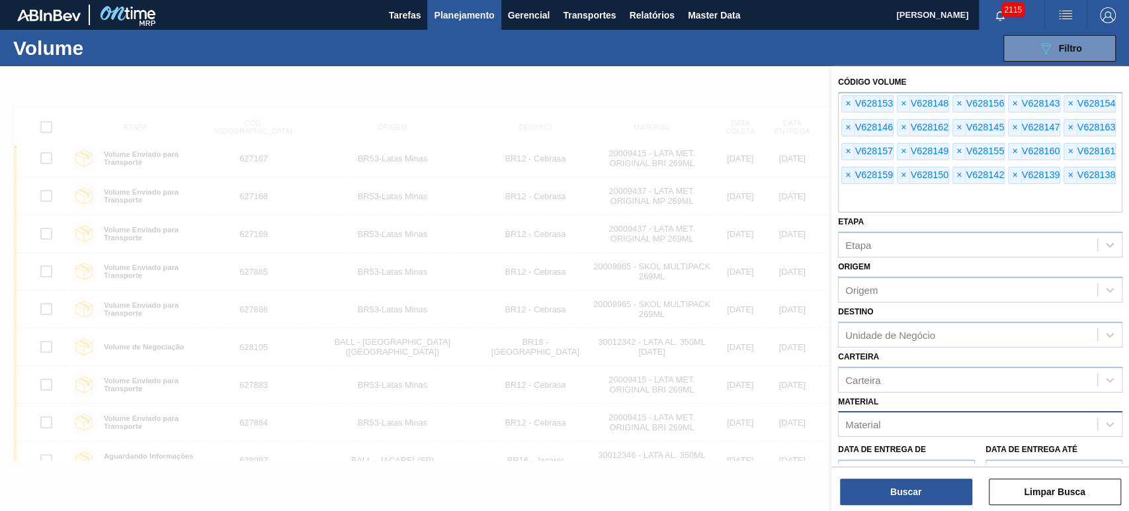
scroll to position [98, 0]
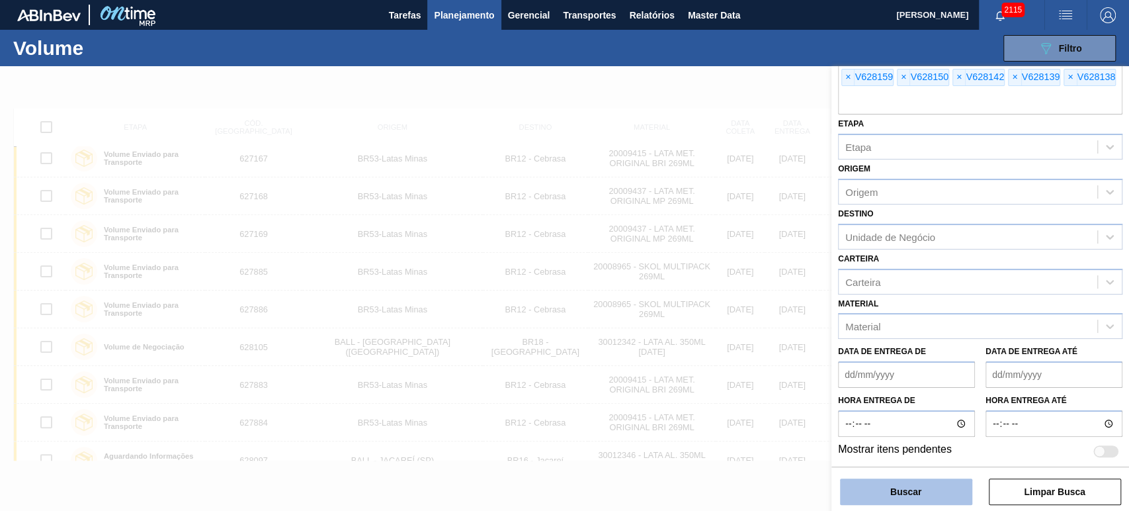
click at [909, 487] on button "Buscar" at bounding box center [906, 491] width 132 height 26
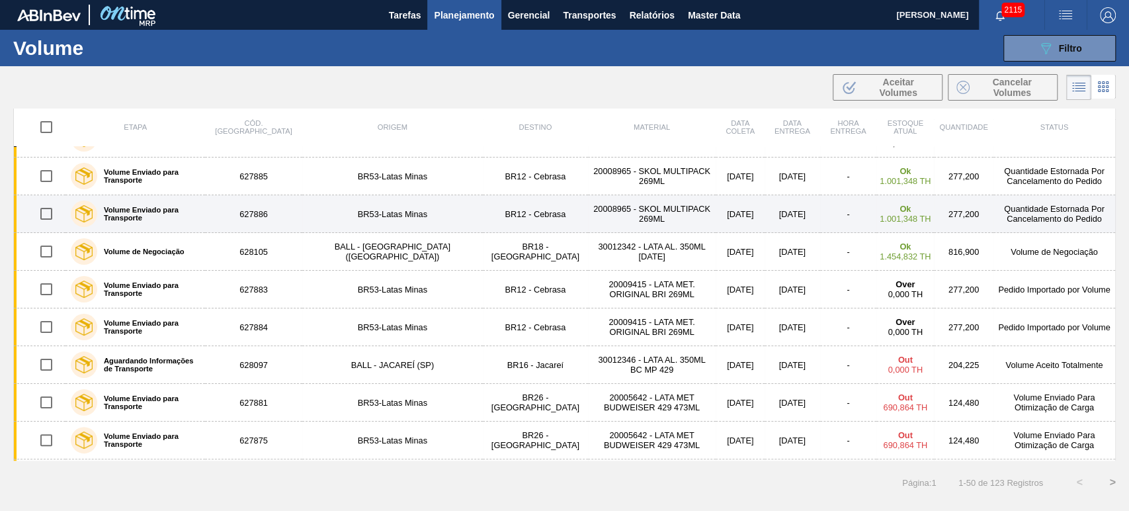
scroll to position [197, 0]
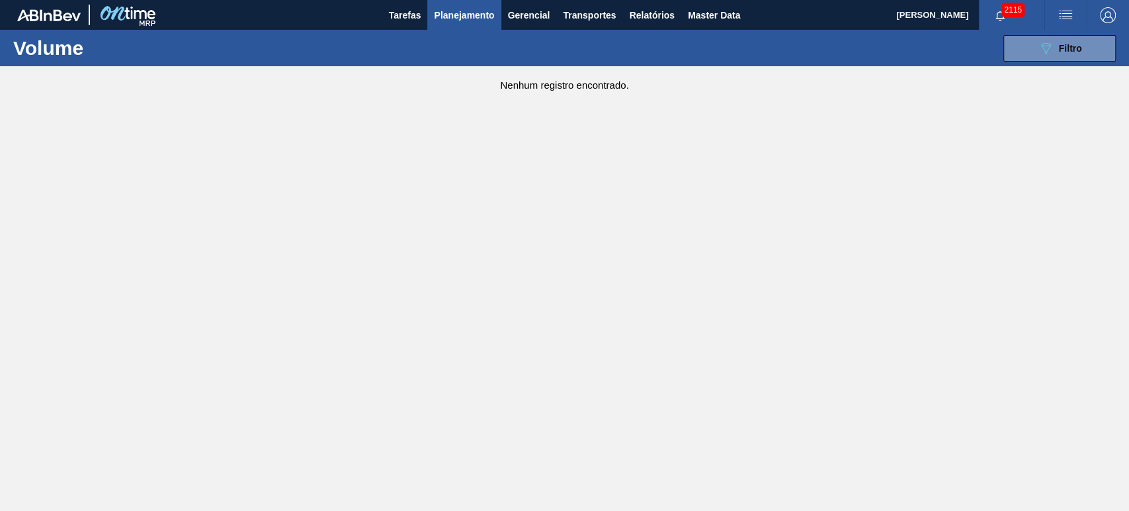
drag, startPoint x: 1048, startPoint y: 45, endPoint x: 1023, endPoint y: 81, distance: 43.7
click at [1049, 45] on icon at bounding box center [1046, 48] width 10 height 11
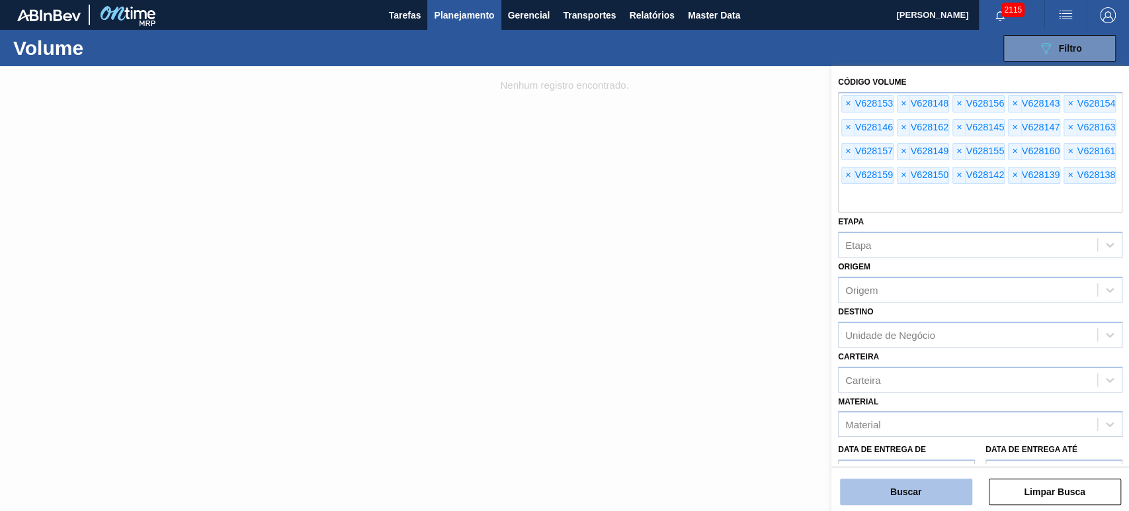
click at [917, 485] on button "Buscar" at bounding box center [906, 491] width 132 height 26
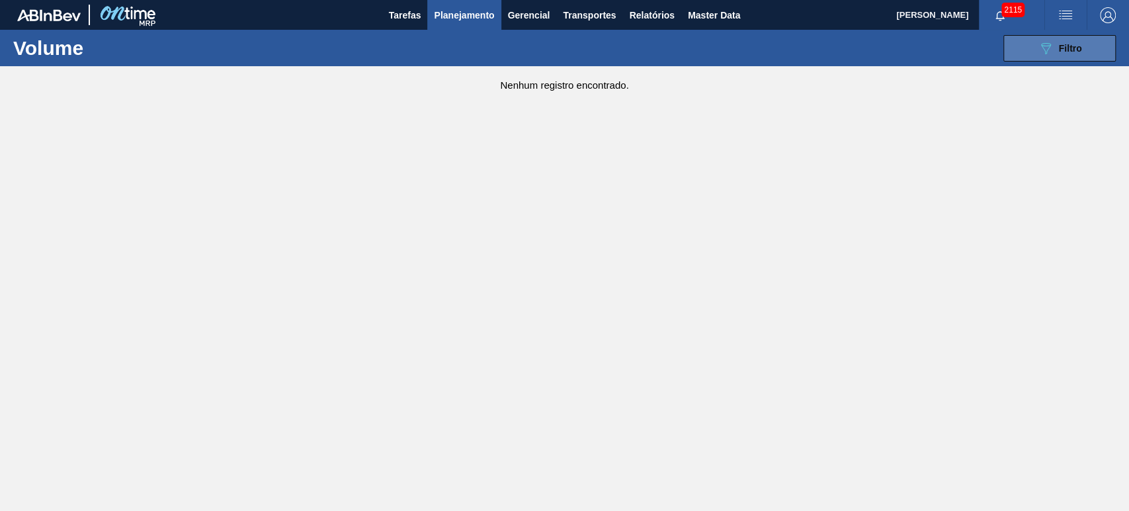
click at [1026, 39] on button "089F7B8B-B2A5-4AFE-B5C0-19BA573D28AC Filtro" at bounding box center [1059, 48] width 112 height 26
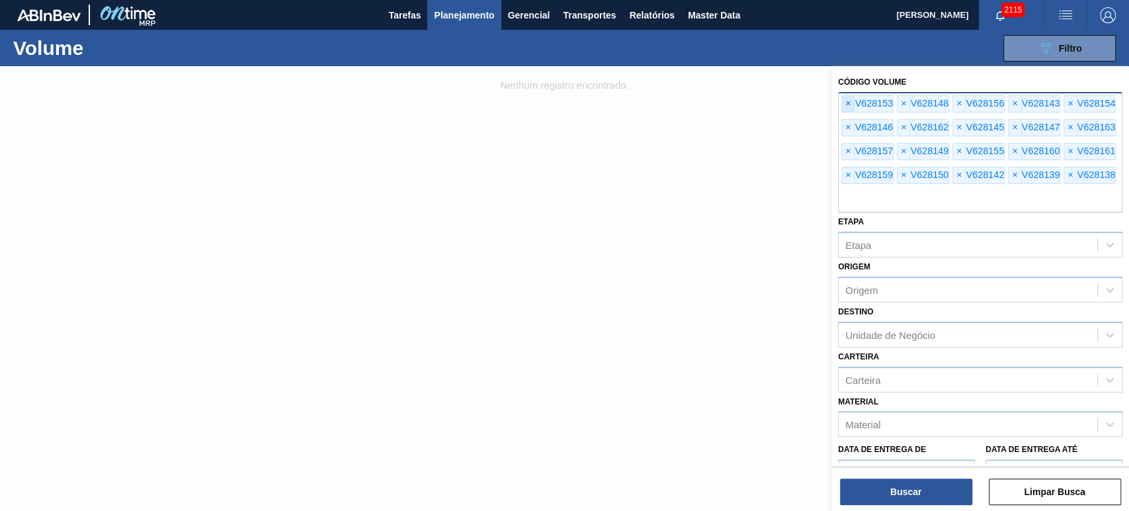
click at [846, 105] on span "×" at bounding box center [848, 104] width 13 height 16
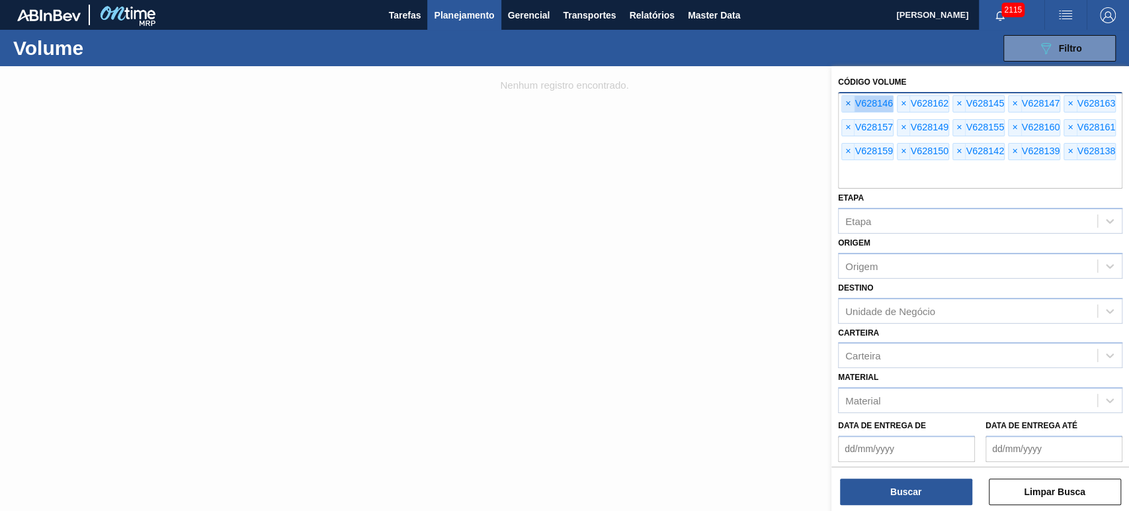
click at [846, 105] on span "×" at bounding box center [848, 104] width 13 height 16
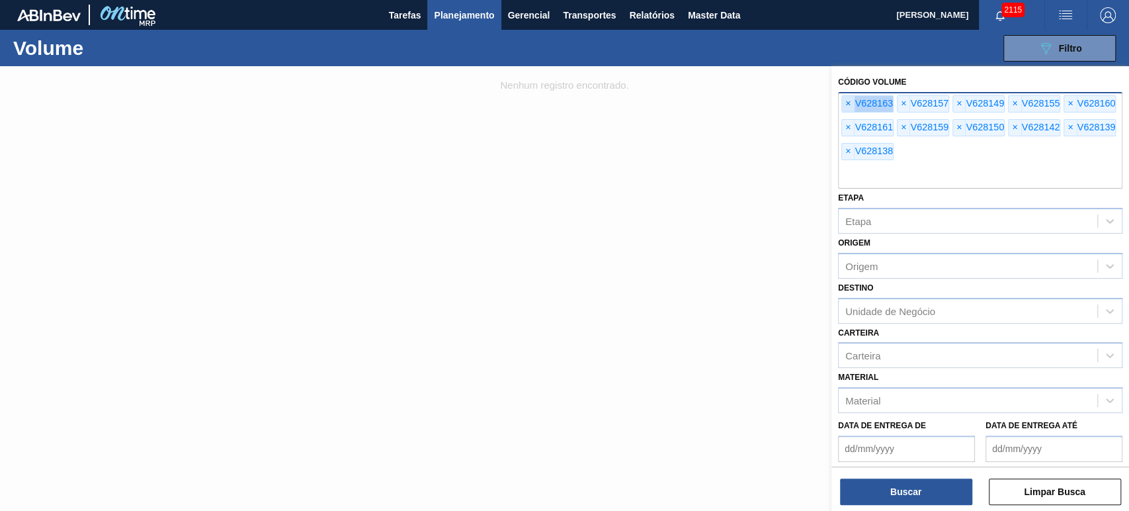
click at [846, 105] on span "×" at bounding box center [848, 104] width 13 height 16
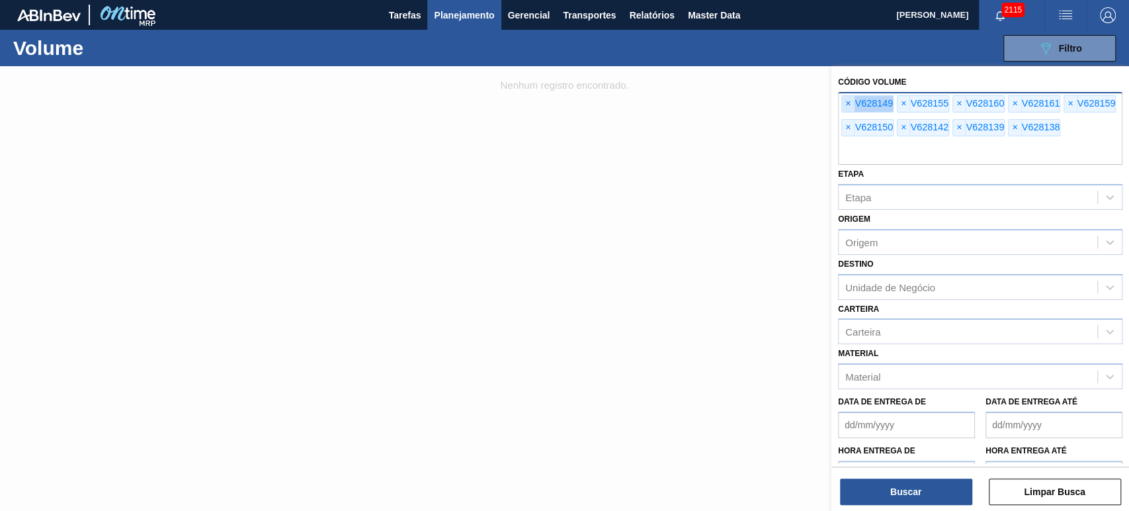
click at [846, 105] on span "×" at bounding box center [848, 104] width 13 height 16
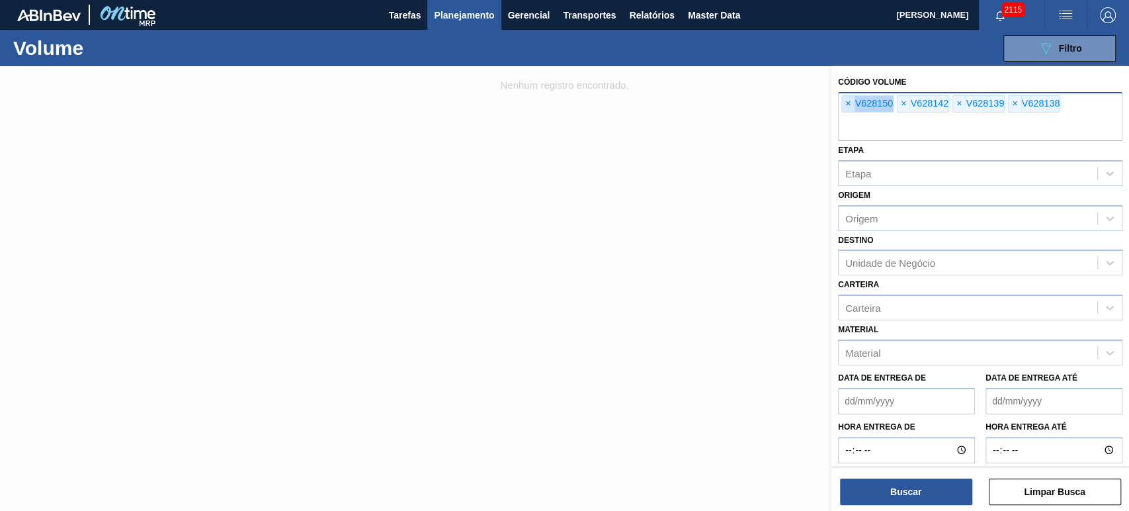
click at [846, 105] on span "×" at bounding box center [848, 104] width 13 height 16
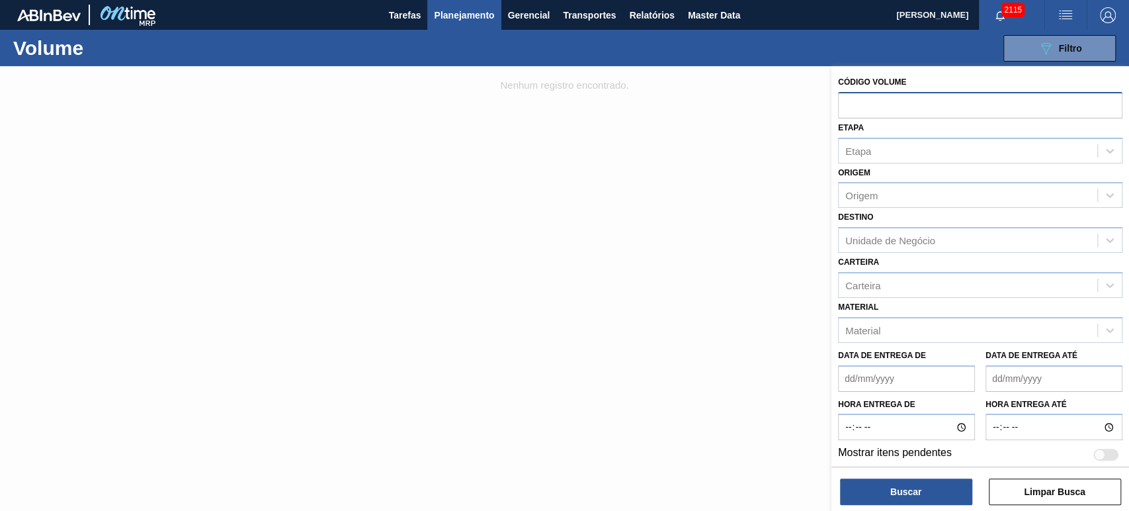
click at [846, 105] on input "text" at bounding box center [980, 104] width 284 height 25
paste input "text"
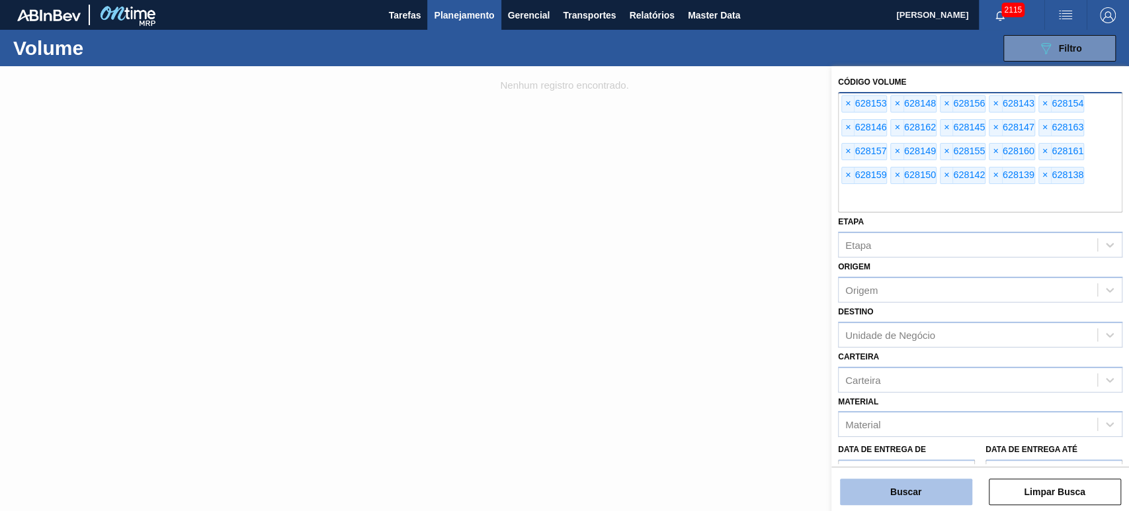
click at [920, 499] on button "Buscar" at bounding box center [906, 491] width 132 height 26
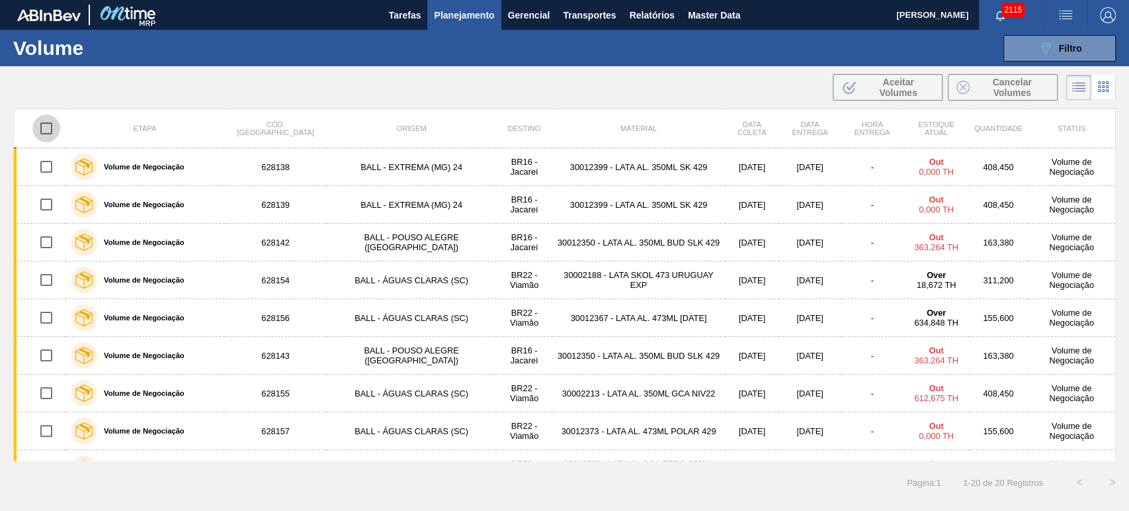
click at [48, 128] on input "checkbox" at bounding box center [46, 128] width 28 height 28
checkbox input "true"
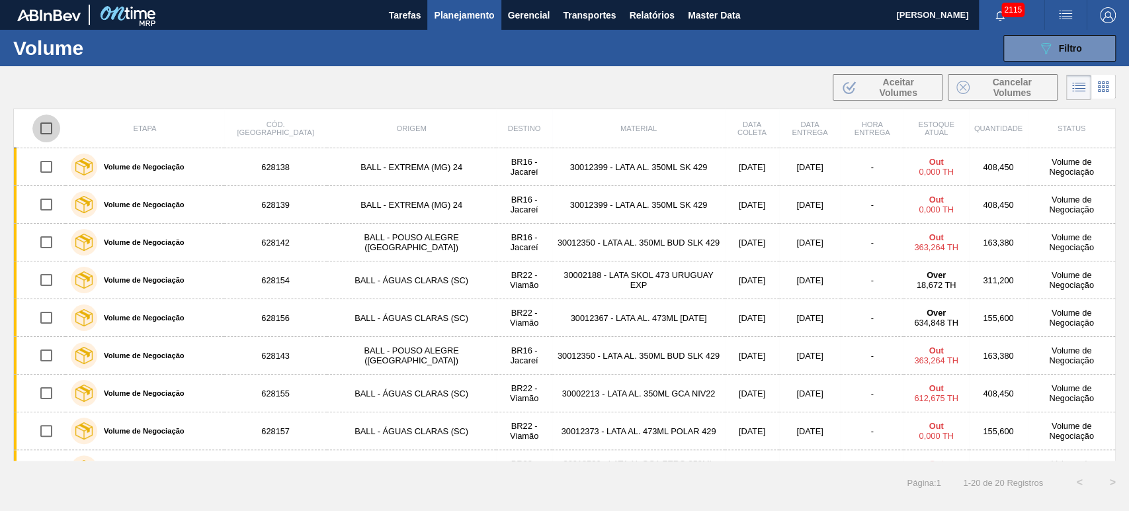
checkbox input "true"
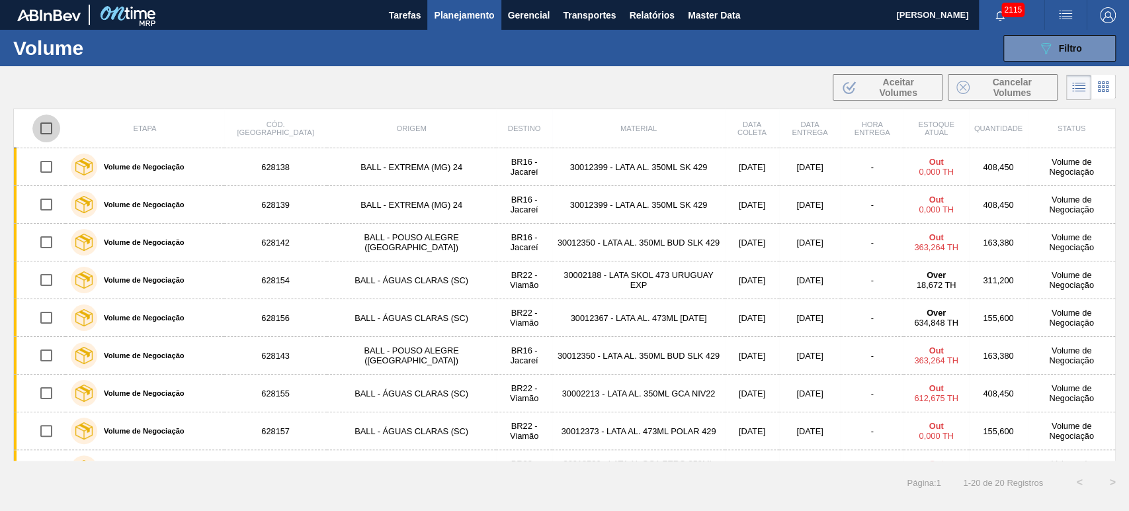
checkbox input "true"
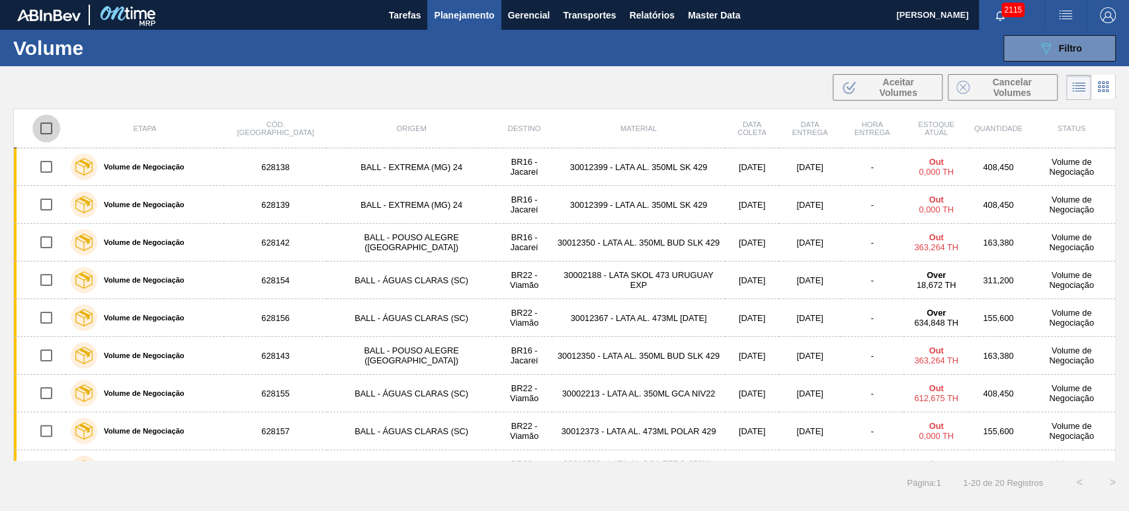
checkbox input "true"
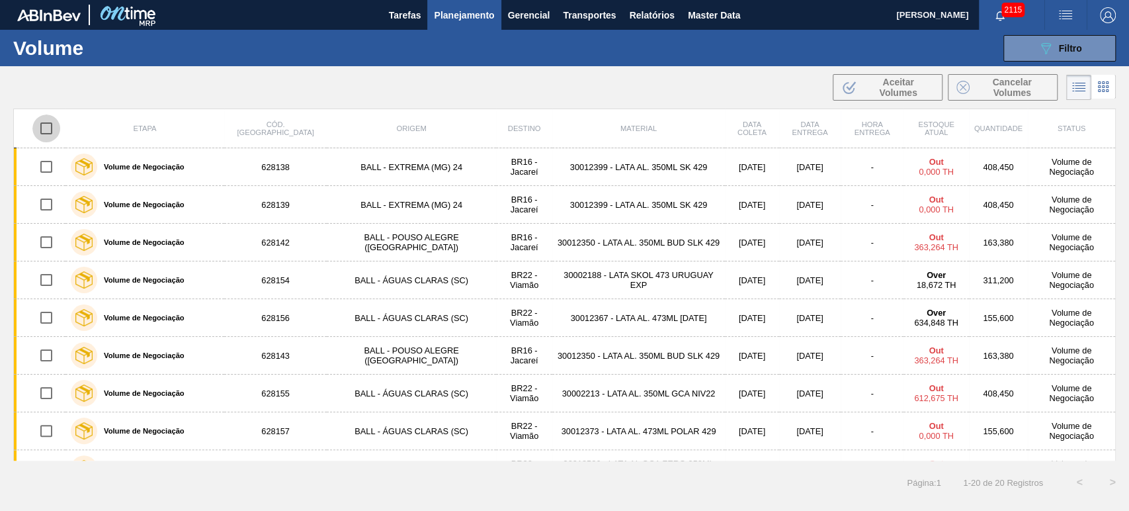
checkbox input "true"
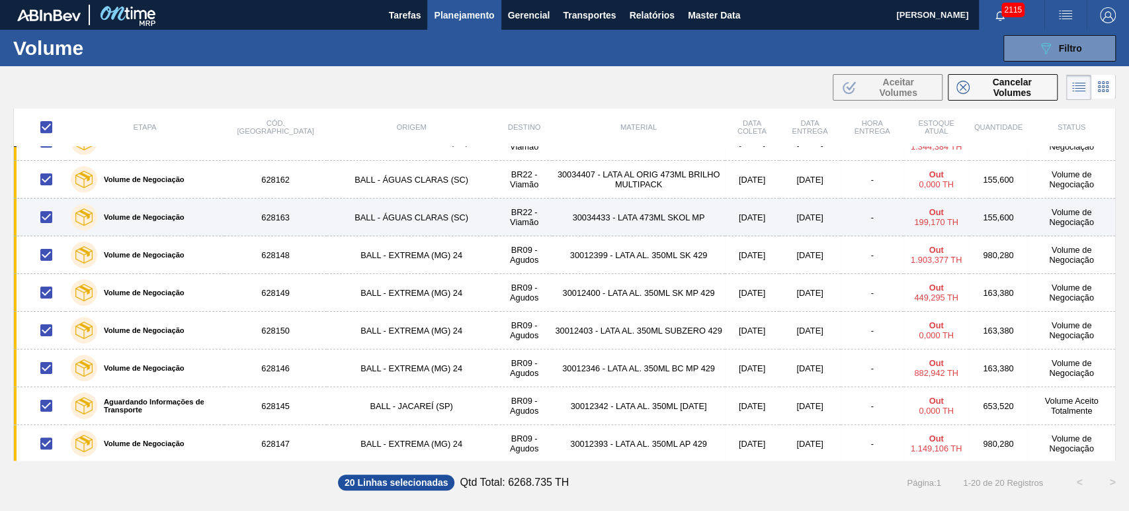
scroll to position [439, 0]
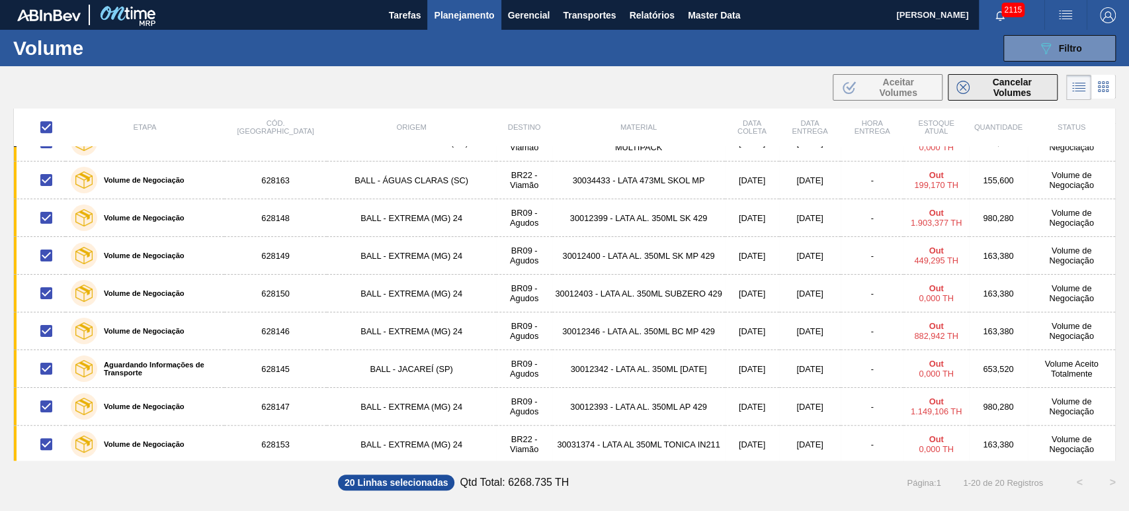
click at [1016, 89] on span "Cancelar Volumes" at bounding box center [1012, 87] width 74 height 21
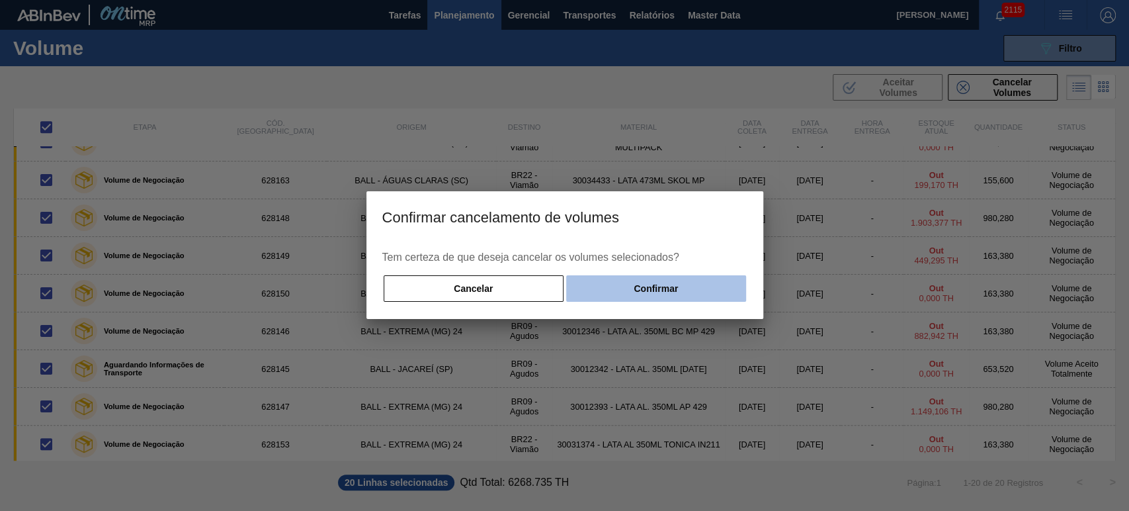
click at [667, 289] on button "Confirmar" at bounding box center [655, 288] width 179 height 26
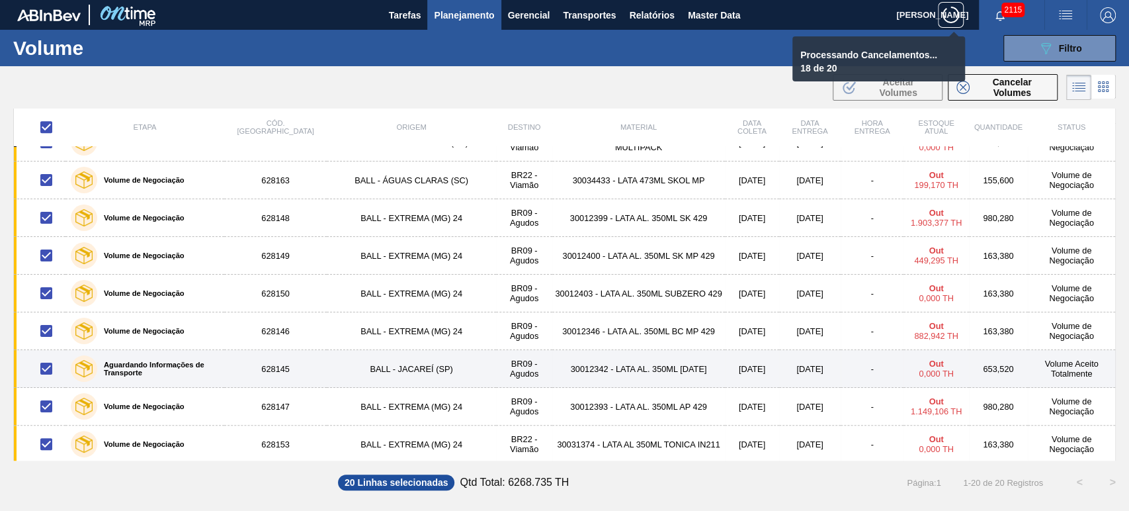
checkbox input "false"
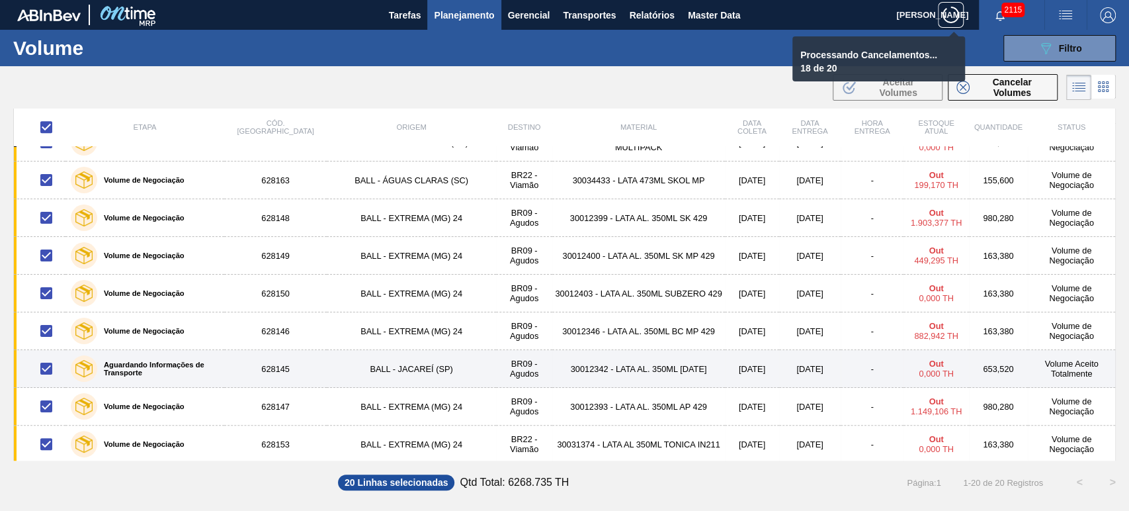
checkbox input "false"
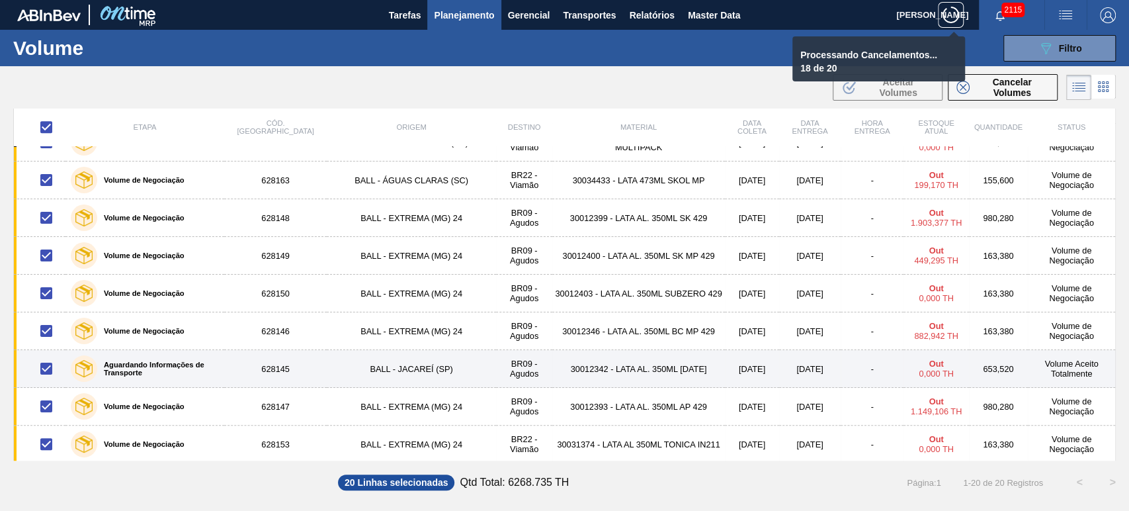
checkbox input "false"
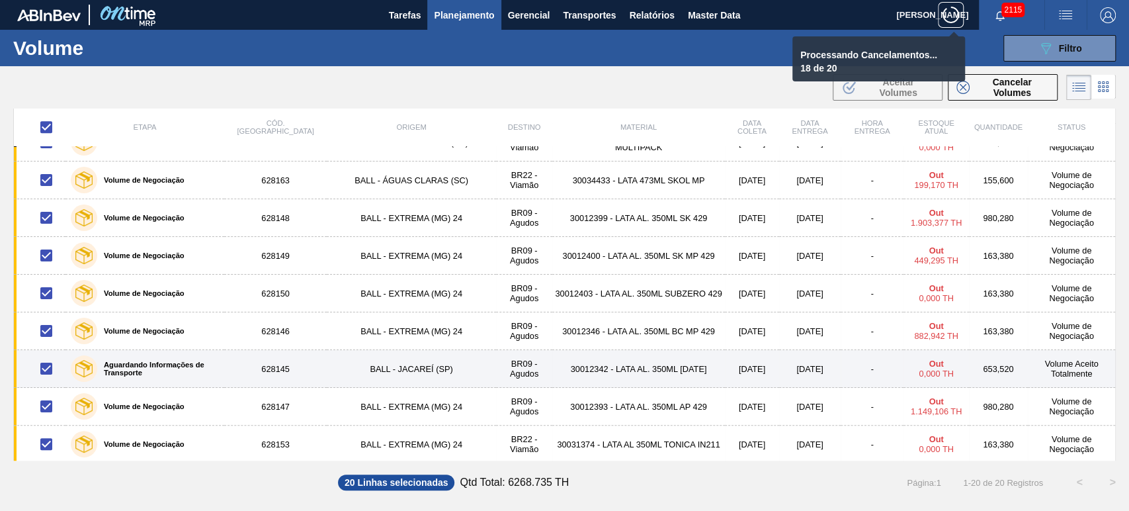
checkbox input "false"
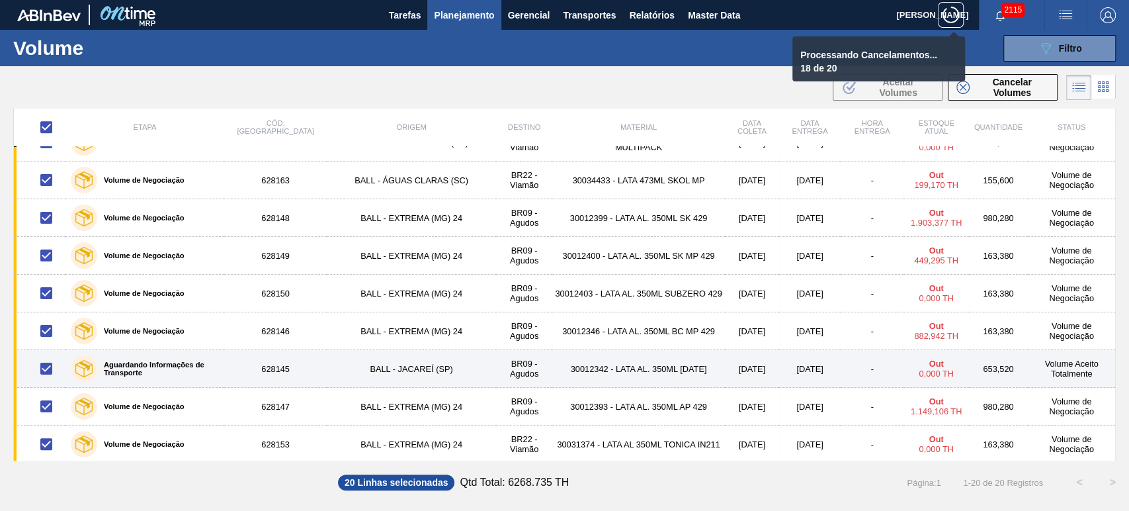
checkbox input "false"
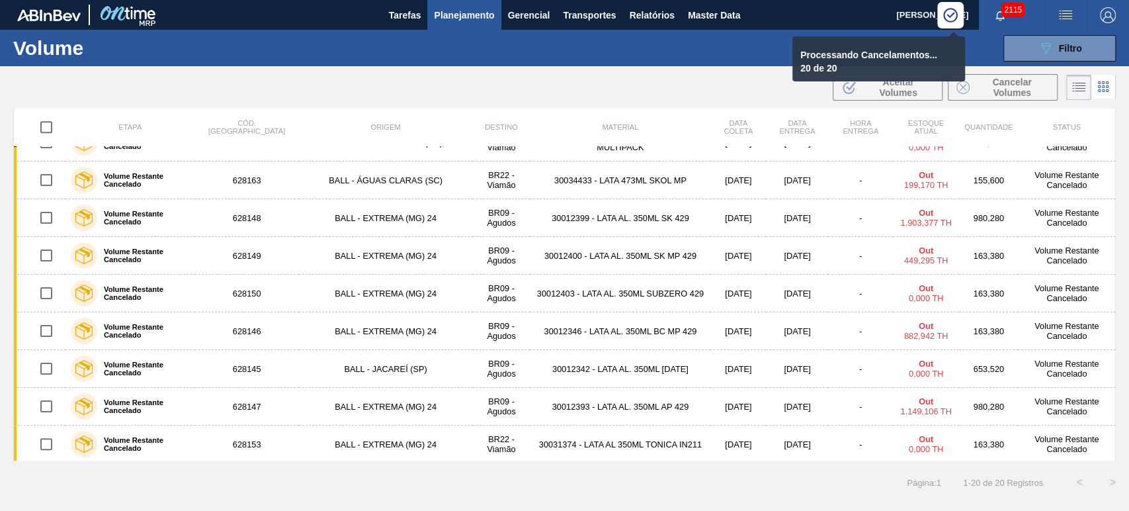
click at [727, 89] on div ".b{fill:var(--color-action-default)} Aceitar Volumes Cancelar Volumes" at bounding box center [564, 87] width 1129 height 32
click at [897, 19] on span "[PERSON_NAME]" at bounding box center [932, 15] width 72 height 30
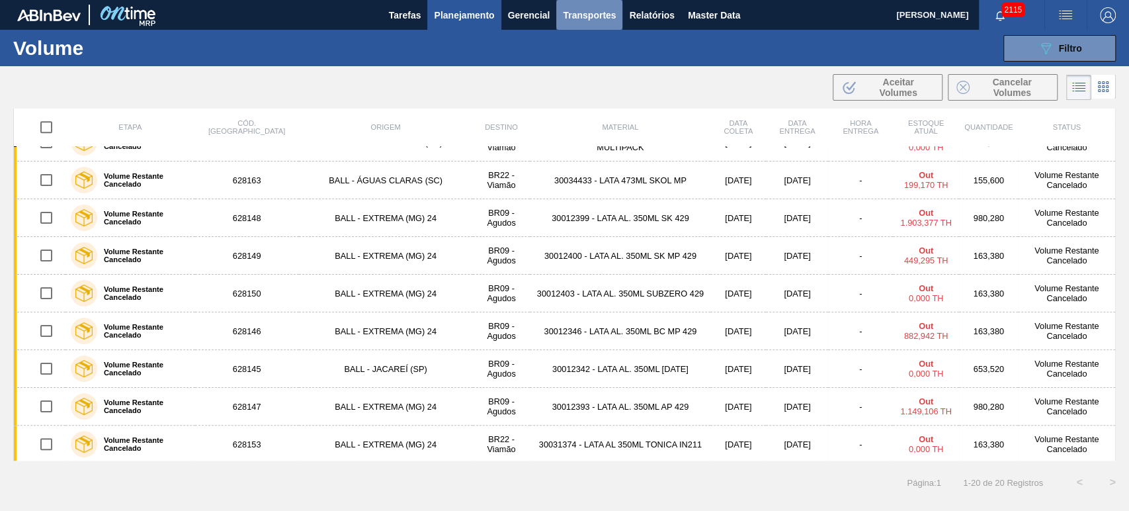
click at [587, 11] on span "Transportes" at bounding box center [589, 15] width 53 height 16
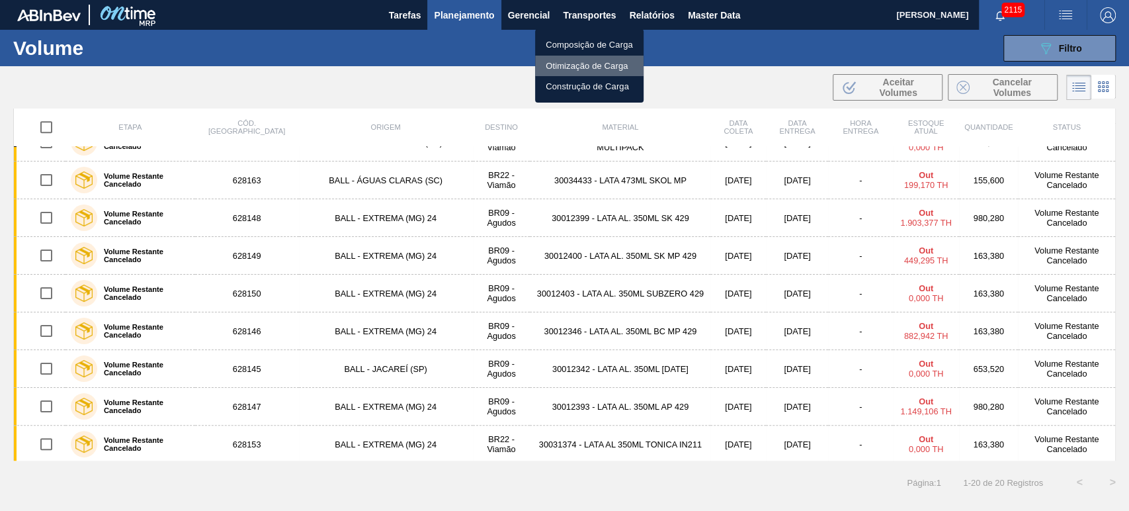
click at [575, 60] on li "Otimização de Carga" at bounding box center [589, 66] width 108 height 21
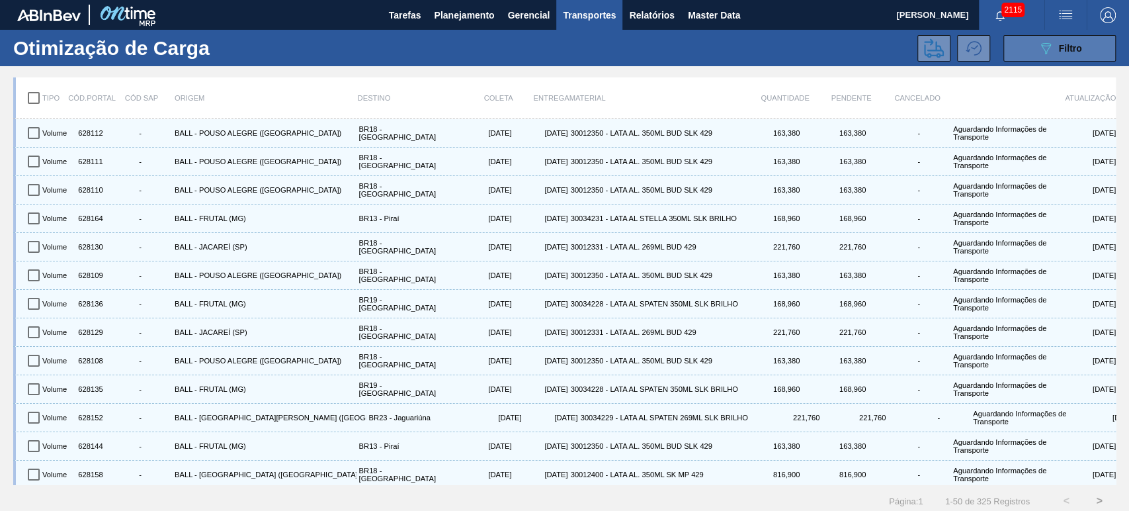
click at [1067, 57] on button "089F7B8B-B2A5-4AFE-B5C0-19BA573D28AC Filtro" at bounding box center [1059, 48] width 112 height 26
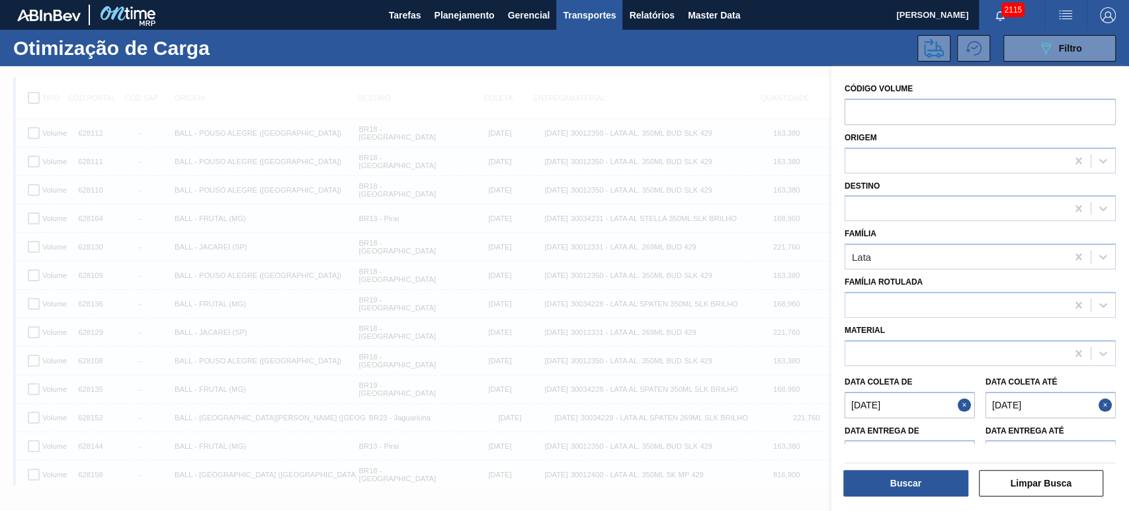
click at [961, 406] on button "Close" at bounding box center [966, 405] width 17 height 26
click at [1100, 406] on button "Close" at bounding box center [1107, 405] width 17 height 26
click at [889, 103] on input "text" at bounding box center [980, 112] width 271 height 26
paste input "6281126281116281106281096281306281366281646281526281086281296281356281446281516…"
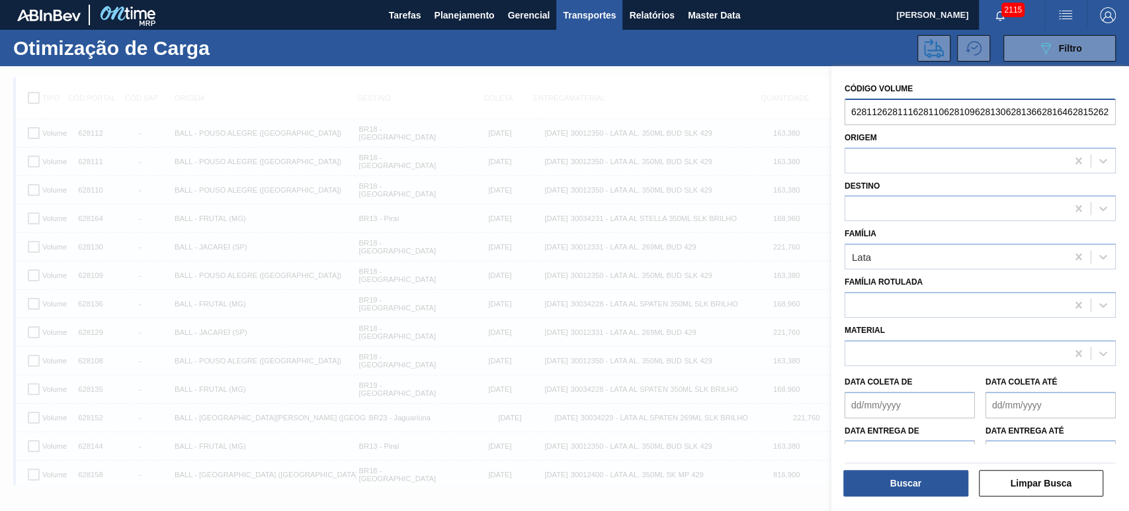
scroll to position [0, 972]
type input "6281126281116281106281096281306281366281646281526281086281296281356281446281516…"
click at [937, 478] on button "Buscar" at bounding box center [905, 483] width 125 height 26
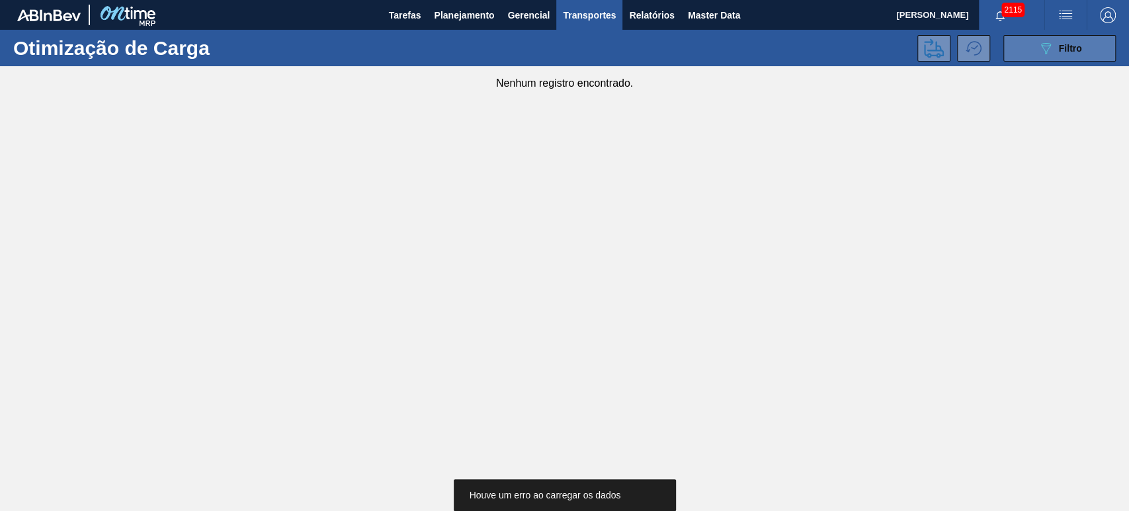
click at [1049, 51] on icon "089F7B8B-B2A5-4AFE-B5C0-19BA573D28AC" at bounding box center [1046, 48] width 16 height 16
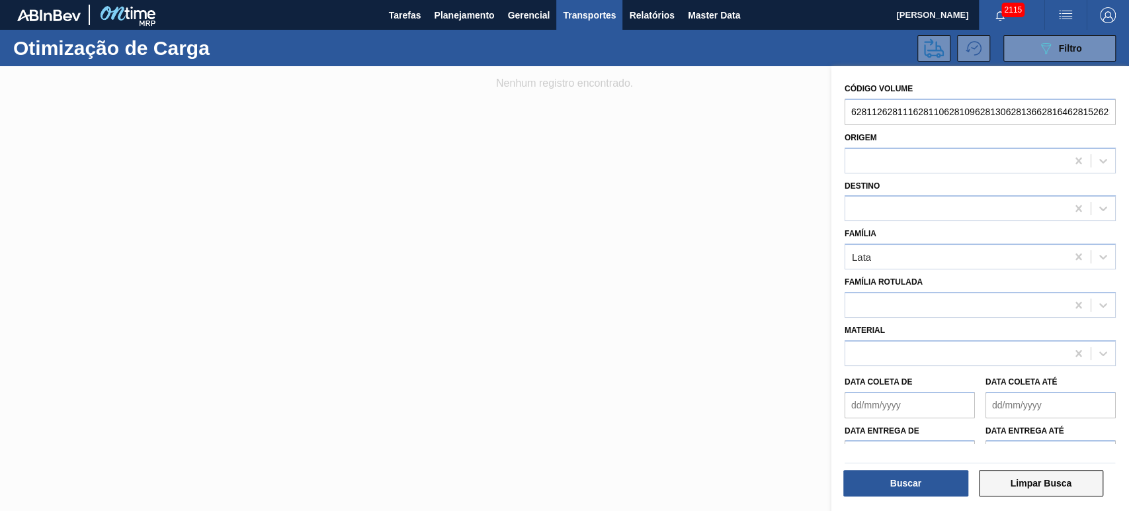
click at [1059, 478] on button "Limpar Busca" at bounding box center [1041, 483] width 125 height 26
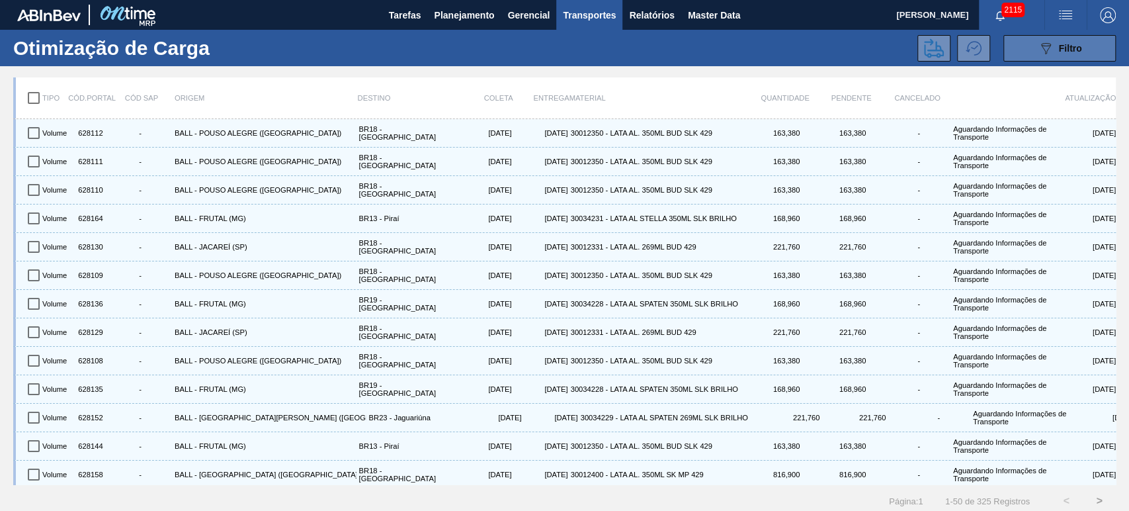
click at [1047, 38] on button "089F7B8B-B2A5-4AFE-B5C0-19BA573D28AC Filtro" at bounding box center [1059, 48] width 112 height 26
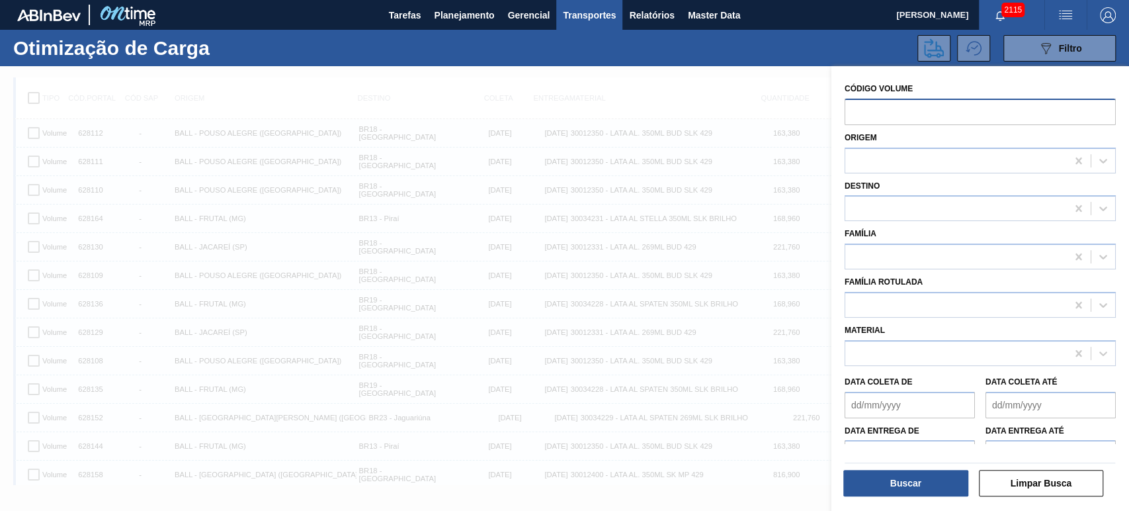
click at [889, 119] on input "text" at bounding box center [980, 112] width 271 height 26
paste input "6281126281116281106281096281306281366281646281526281086281296281356281446281516…"
type input "6281126281116281106281096281306281366281646281526281086281296281356281446281516…"
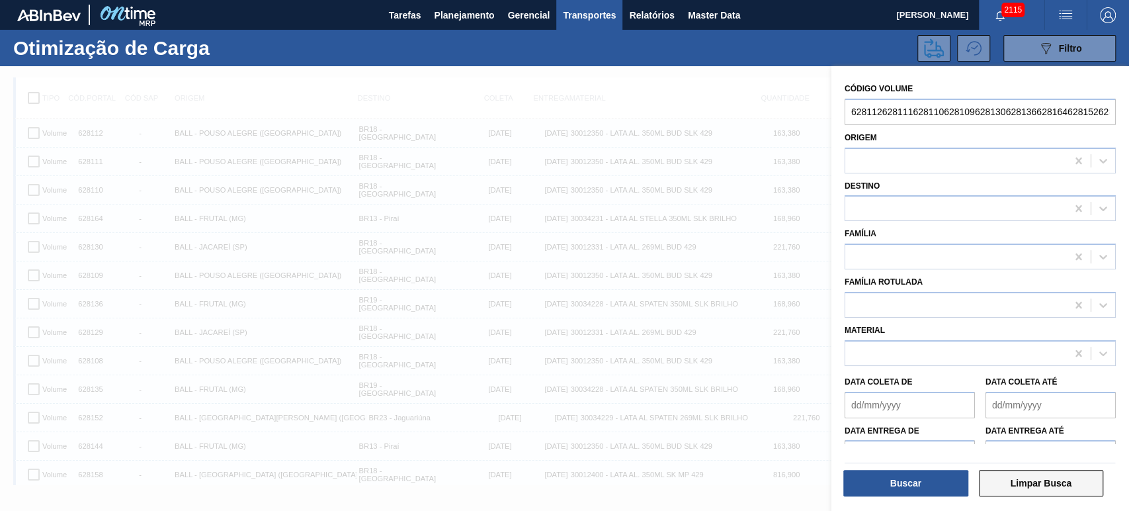
click at [1019, 480] on button "Limpar Busca" at bounding box center [1041, 483] width 125 height 26
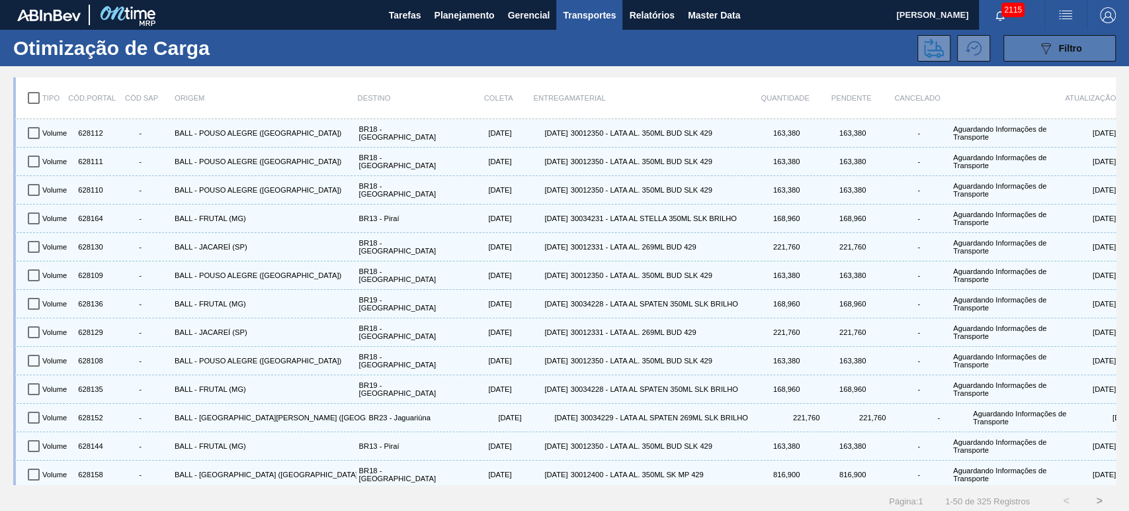
click at [1055, 47] on div "089F7B8B-B2A5-4AFE-B5C0-19BA573D28AC Filtro" at bounding box center [1060, 48] width 44 height 16
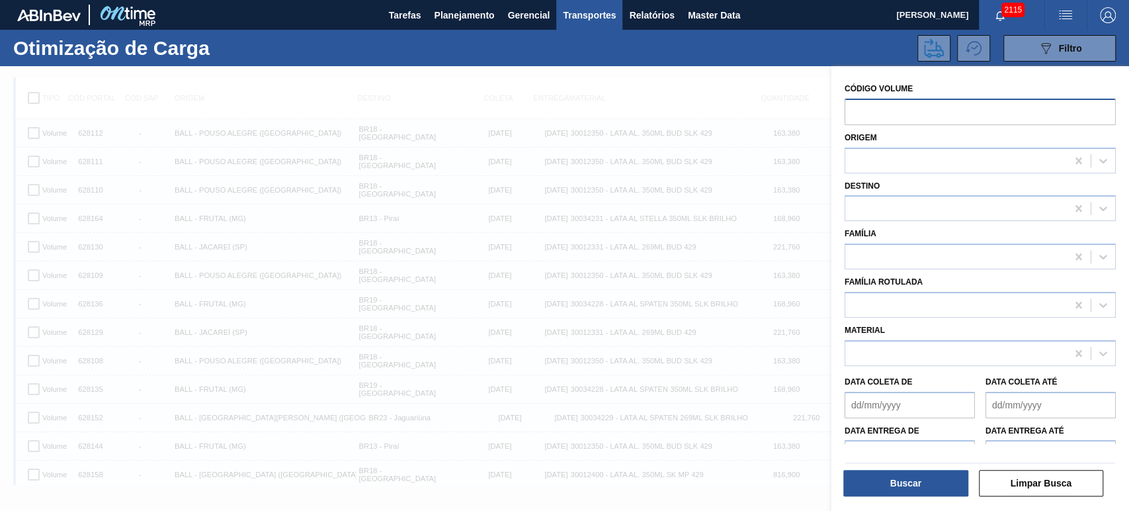
click at [966, 116] on input "text" at bounding box center [980, 112] width 271 height 26
paste input "6281126281116281106281096281306281366281646281526281086281296281356281446281516…"
type input "6281126281116281106281096281306281366281646281526281086281296281356281446281516…"
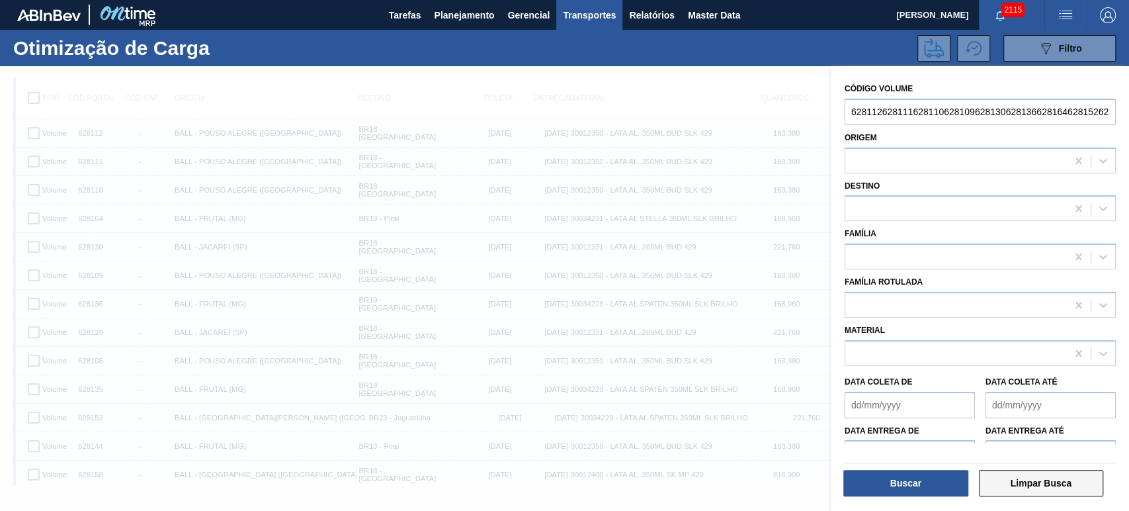
click at [1054, 485] on button "Limpar Busca" at bounding box center [1041, 483] width 125 height 26
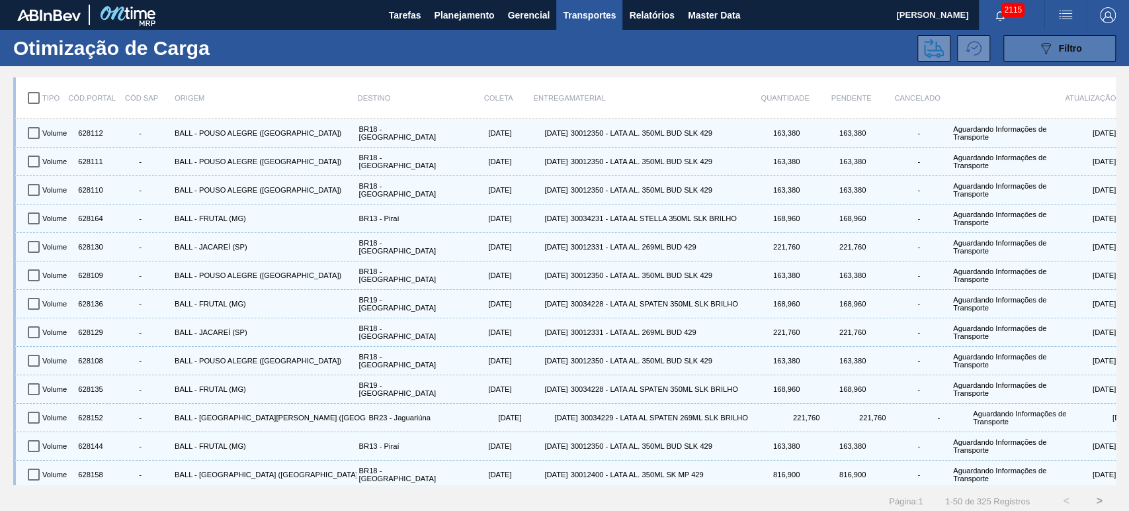
click at [1052, 53] on div "089F7B8B-B2A5-4AFE-B5C0-19BA573D28AC Filtro" at bounding box center [1060, 48] width 44 height 16
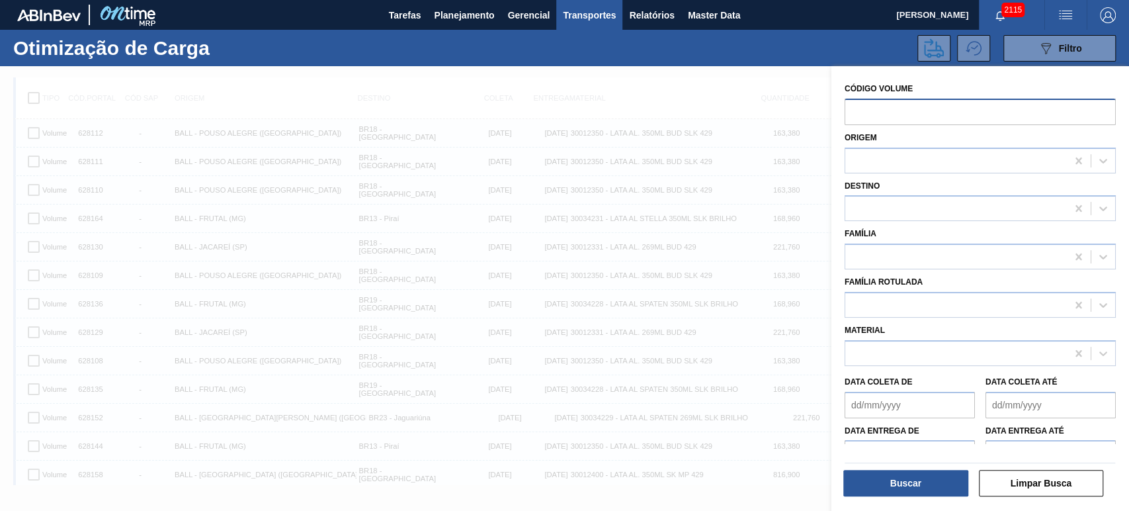
click at [970, 110] on input "text" at bounding box center [980, 112] width 271 height 26
paste input "6281126281116281106281096281306281366281646281526281086281296281356281446281516…"
type input "6281126281116281106281096281306281366281646281526281086281296281356281446281516…"
click at [938, 487] on button "Buscar" at bounding box center [905, 483] width 125 height 26
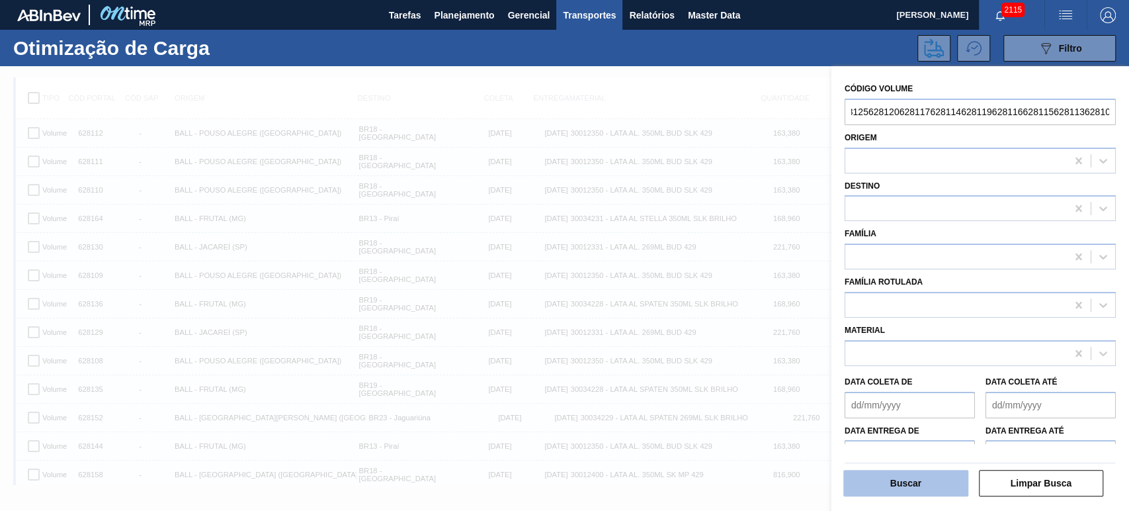
scroll to position [0, 0]
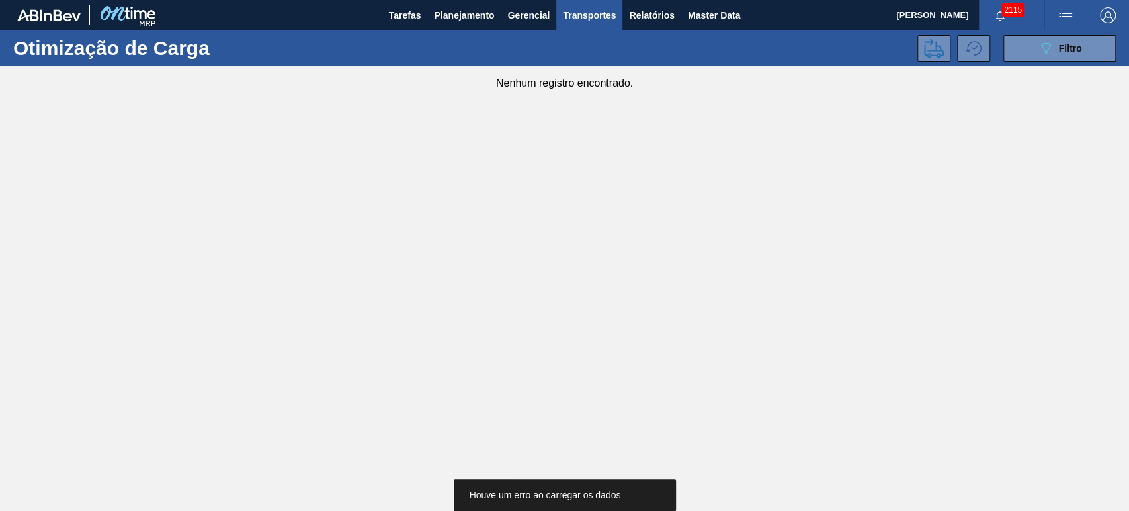
click at [1064, 63] on div "Otimização de Carga 089F7B8B-B2A5-4AFE-B5C0-19BA573D28AC Filtro" at bounding box center [564, 48] width 1129 height 36
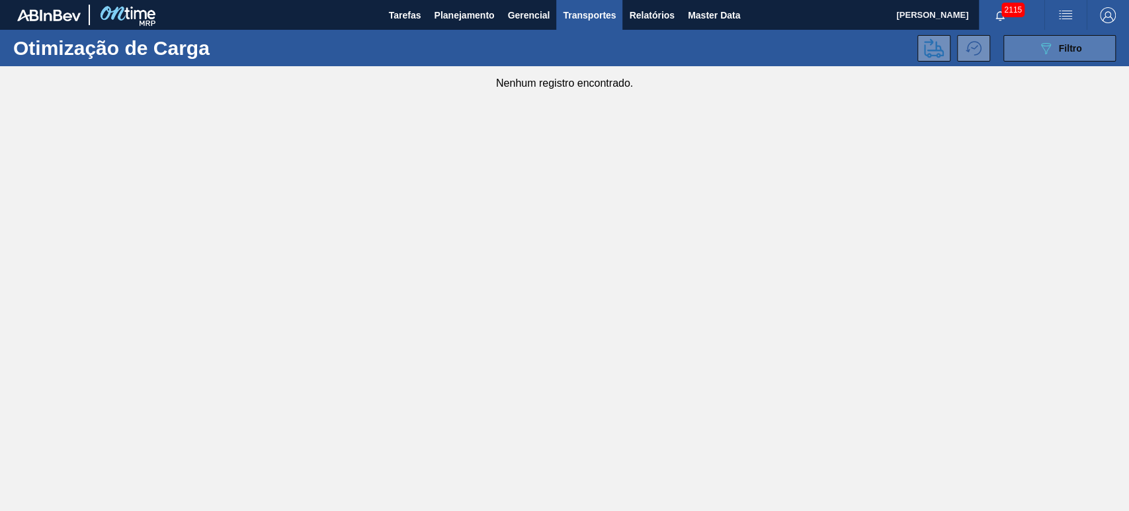
click at [1048, 54] on icon "089F7B8B-B2A5-4AFE-B5C0-19BA573D28AC" at bounding box center [1046, 48] width 16 height 16
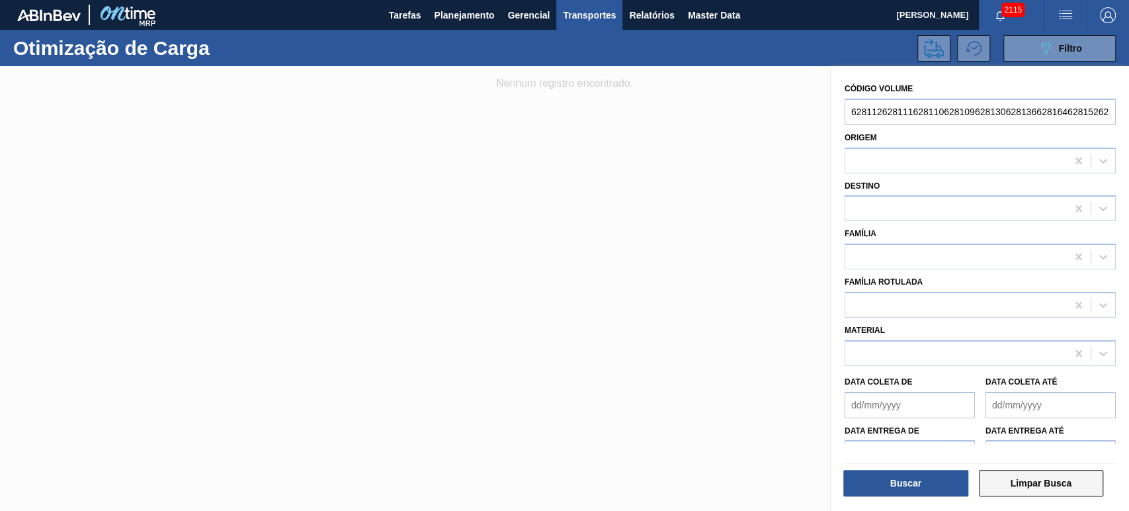
click at [1031, 482] on button "Limpar Busca" at bounding box center [1041, 483] width 125 height 26
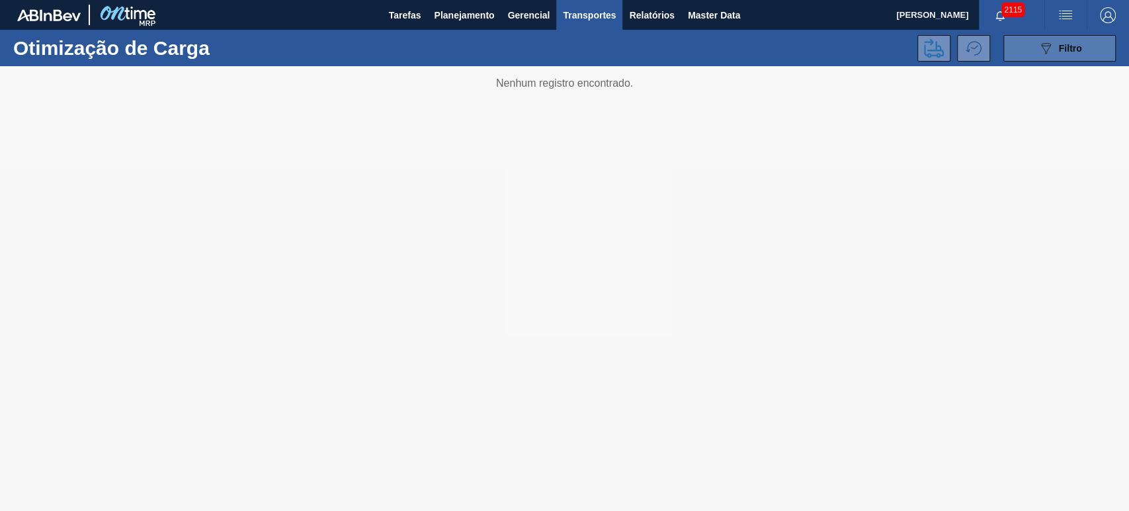
click at [1066, 51] on span "Filtro" at bounding box center [1070, 48] width 23 height 11
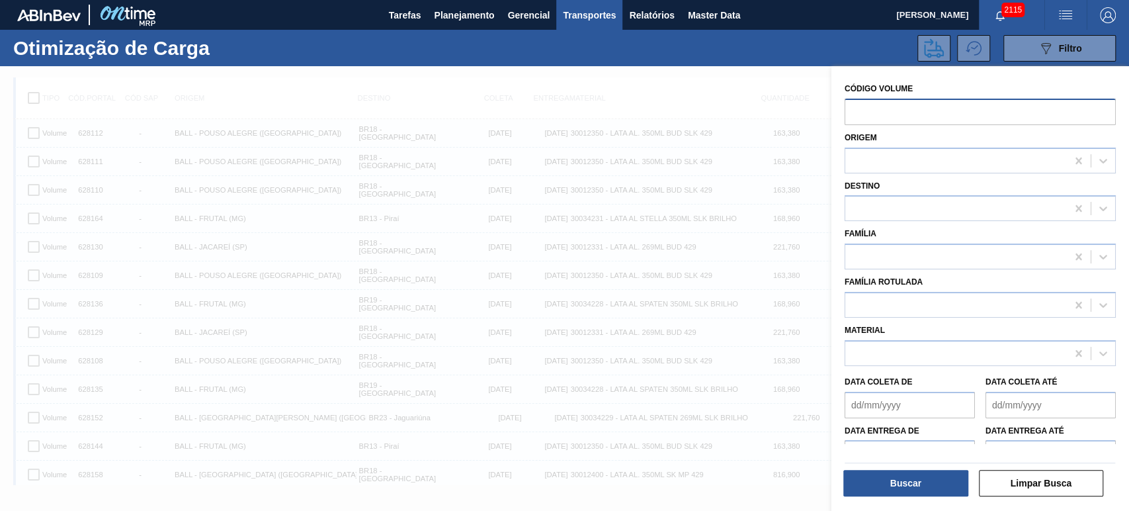
click at [898, 110] on input "text" at bounding box center [980, 112] width 271 height 26
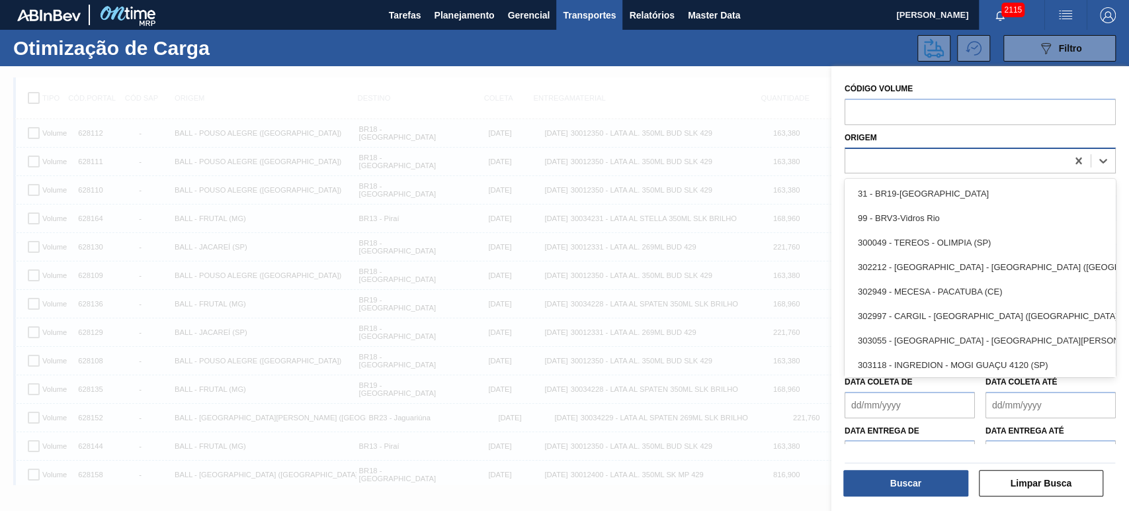
click at [898, 159] on div at bounding box center [956, 160] width 222 height 19
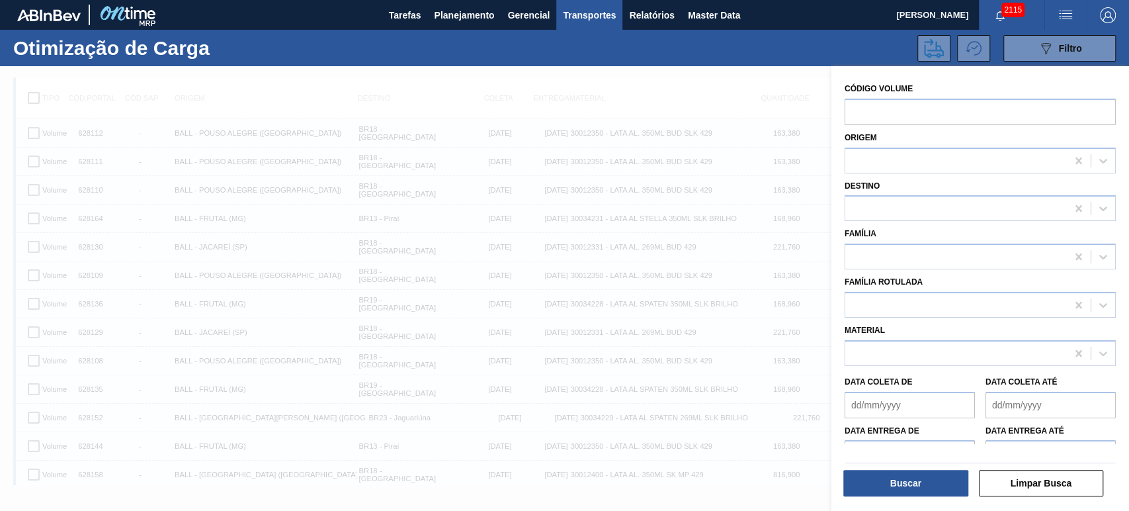
click at [941, 134] on div "Origem" at bounding box center [980, 150] width 271 height 45
click at [884, 115] on input "text" at bounding box center [980, 112] width 271 height 26
paste input "628112"
click at [919, 115] on input "628112" at bounding box center [980, 112] width 271 height 26
paste input "628111"
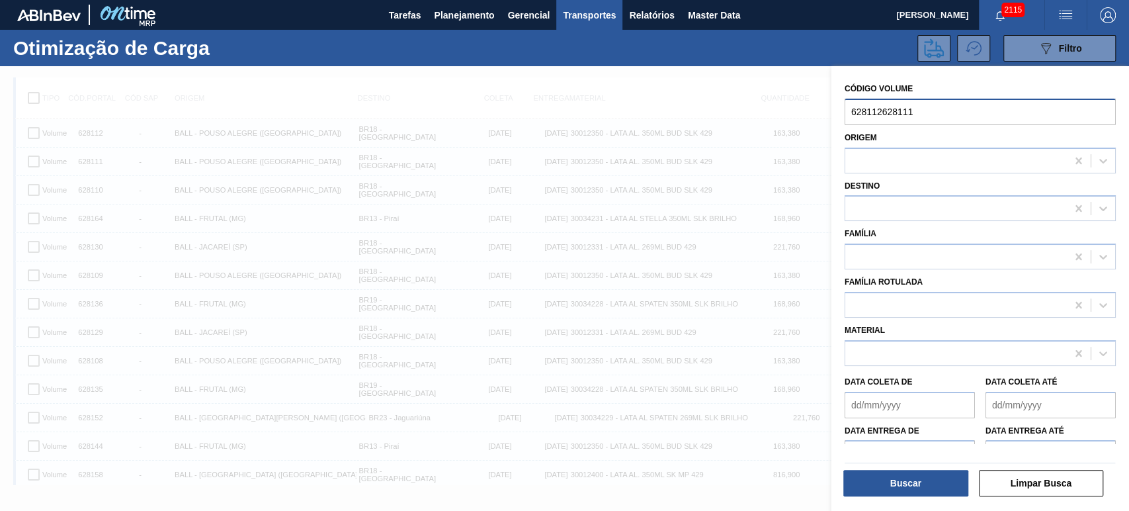
click at [880, 116] on input "628112628111" at bounding box center [980, 112] width 271 height 26
click at [883, 113] on input "628112628111" at bounding box center [980, 112] width 271 height 26
click at [931, 114] on input "628112628111" at bounding box center [980, 112] width 271 height 26
click at [903, 477] on button "Buscar" at bounding box center [905, 483] width 125 height 26
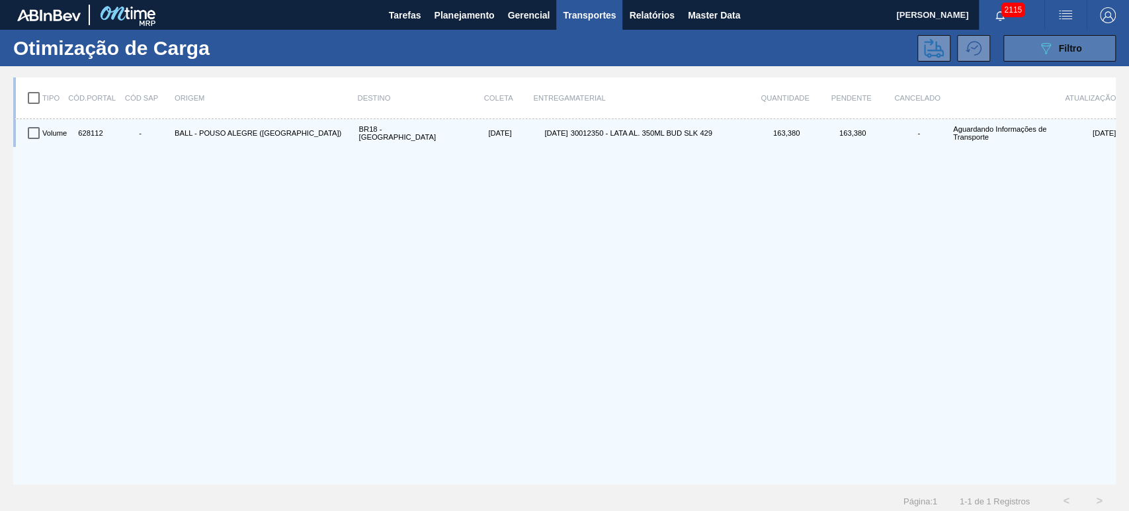
click at [1048, 49] on icon "089F7B8B-B2A5-4AFE-B5C0-19BA573D28AC" at bounding box center [1046, 48] width 16 height 16
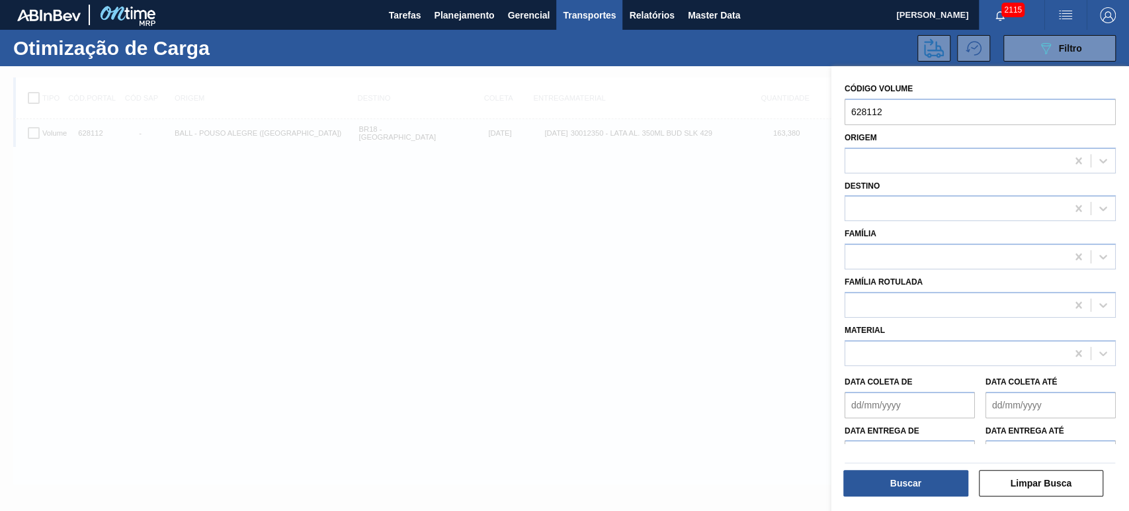
click at [351, 224] on div at bounding box center [564, 321] width 1129 height 511
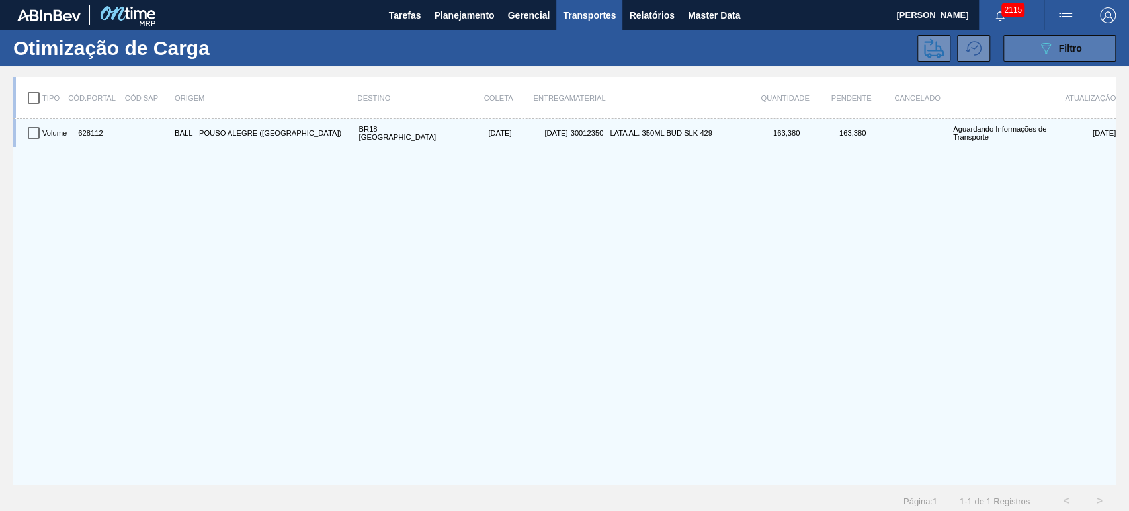
click at [1034, 48] on button "089F7B8B-B2A5-4AFE-B5C0-19BA573D28AC Filtro" at bounding box center [1059, 48] width 112 height 26
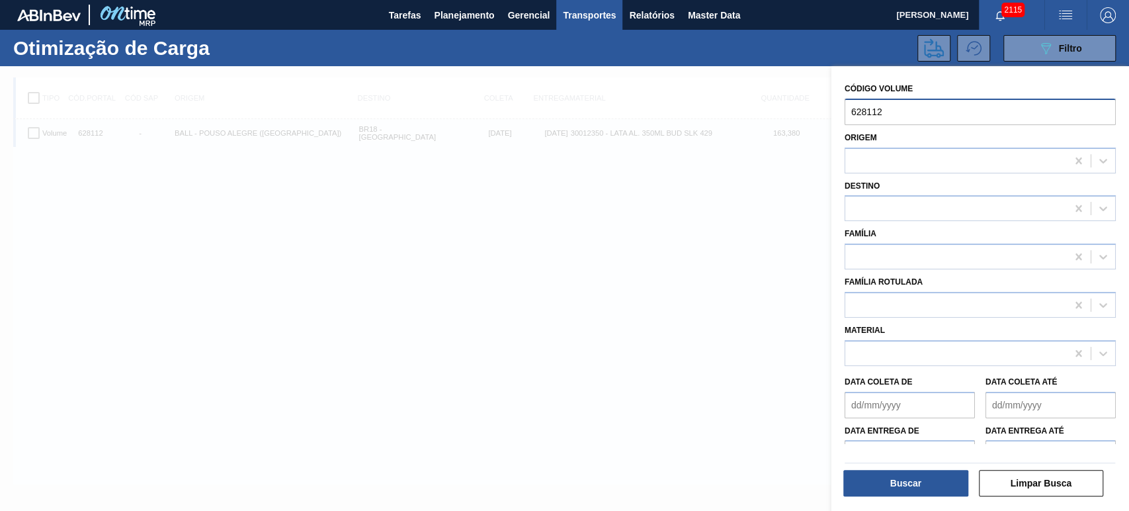
click at [972, 114] on input "628112" at bounding box center [980, 112] width 271 height 26
drag, startPoint x: 972, startPoint y: 113, endPoint x: 798, endPoint y: 114, distance: 174.6
click at [831, 112] on div "089F7B8B-B2A5-4AFE-B5C0-19BA573D28AC Created with sketchtool. Código Volume 628…" at bounding box center [980, 321] width 298 height 511
paste input "628111628110628109"
type input "628112628111628110628109"
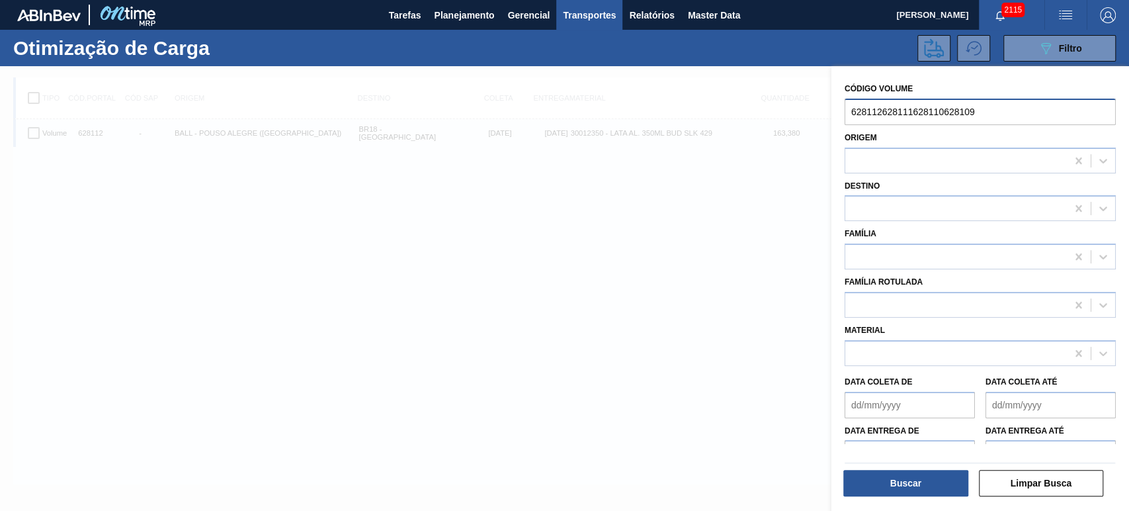
drag, startPoint x: 984, startPoint y: 113, endPoint x: 805, endPoint y: 130, distance: 180.1
click at [831, 130] on div "089F7B8B-B2A5-4AFE-B5C0-19BA573D28AC Created with sketchtool. Código Volume 628…" at bounding box center [980, 321] width 298 height 511
click at [780, 200] on div at bounding box center [564, 321] width 1129 height 511
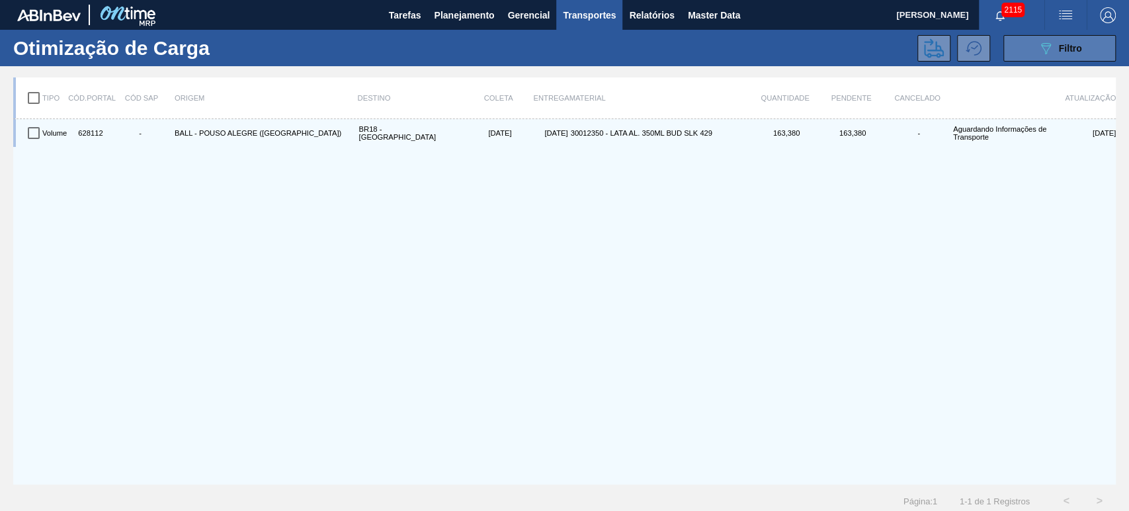
click at [1038, 46] on icon "089F7B8B-B2A5-4AFE-B5C0-19BA573D28AC" at bounding box center [1046, 48] width 16 height 16
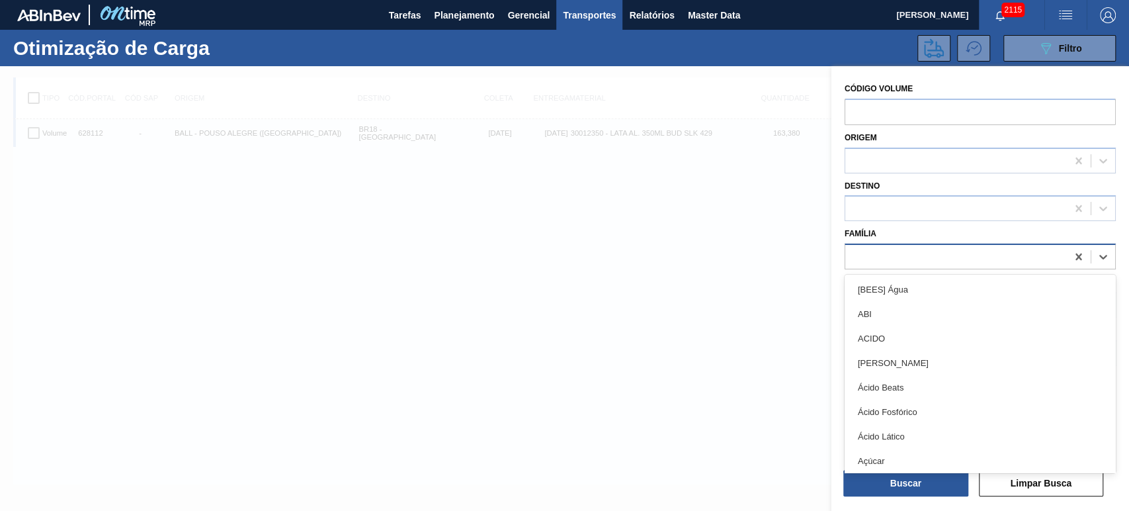
click at [894, 255] on div at bounding box center [956, 256] width 222 height 19
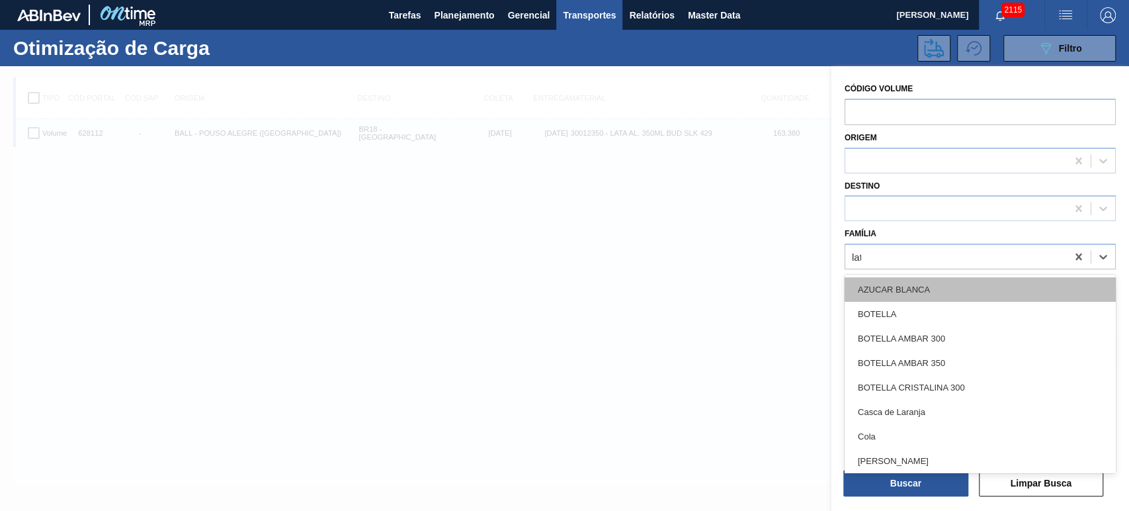
type input "lata"
click at [918, 279] on div "Lata" at bounding box center [980, 289] width 271 height 24
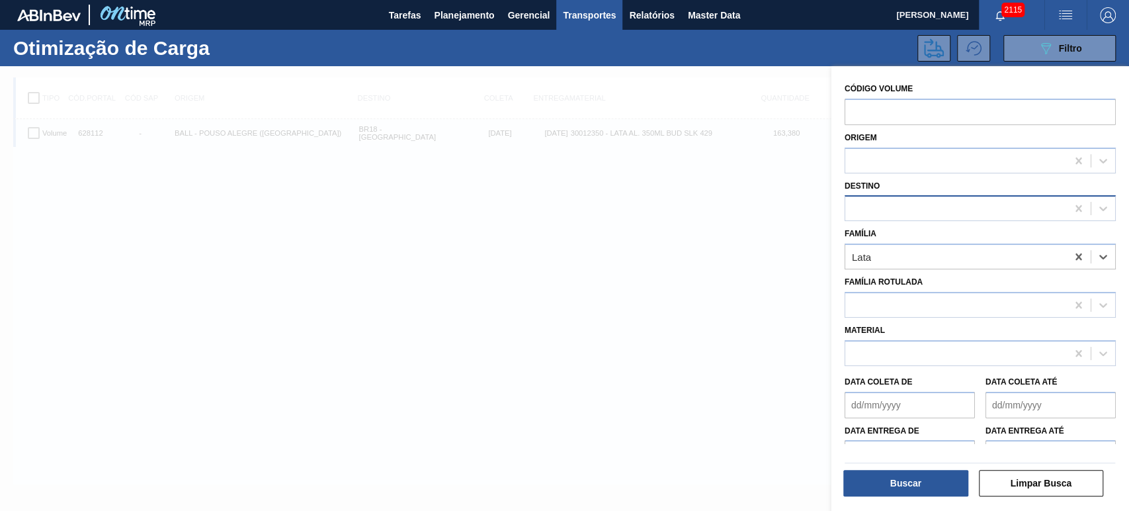
click at [889, 200] on div at bounding box center [956, 208] width 222 height 19
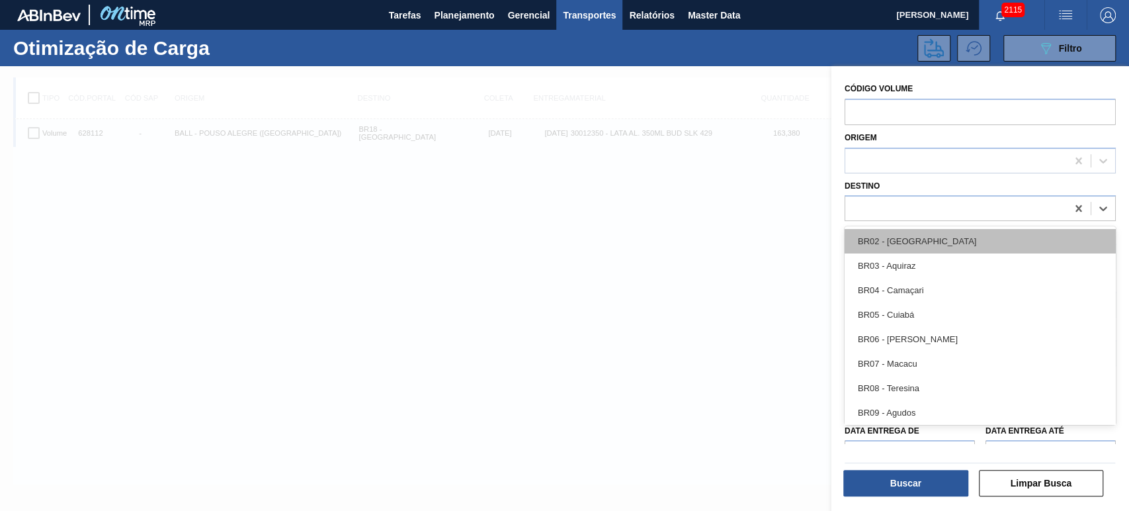
click at [882, 238] on div "BR02 - Sergipe" at bounding box center [980, 241] width 271 height 24
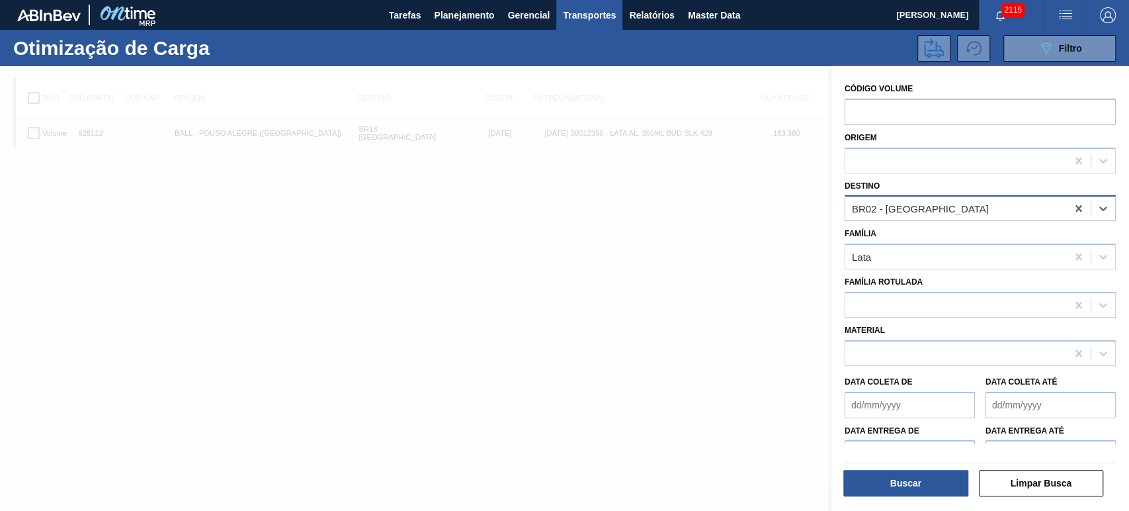
click at [951, 207] on div "BR02 - Sergipe" at bounding box center [956, 208] width 222 height 19
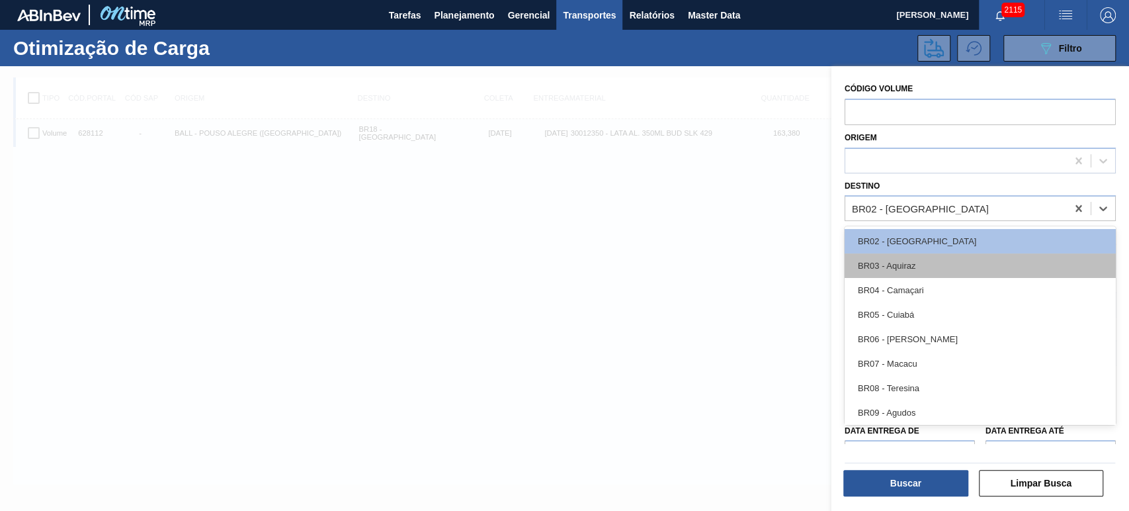
click at [910, 264] on div "BR03 - Aquiraz" at bounding box center [980, 265] width 271 height 24
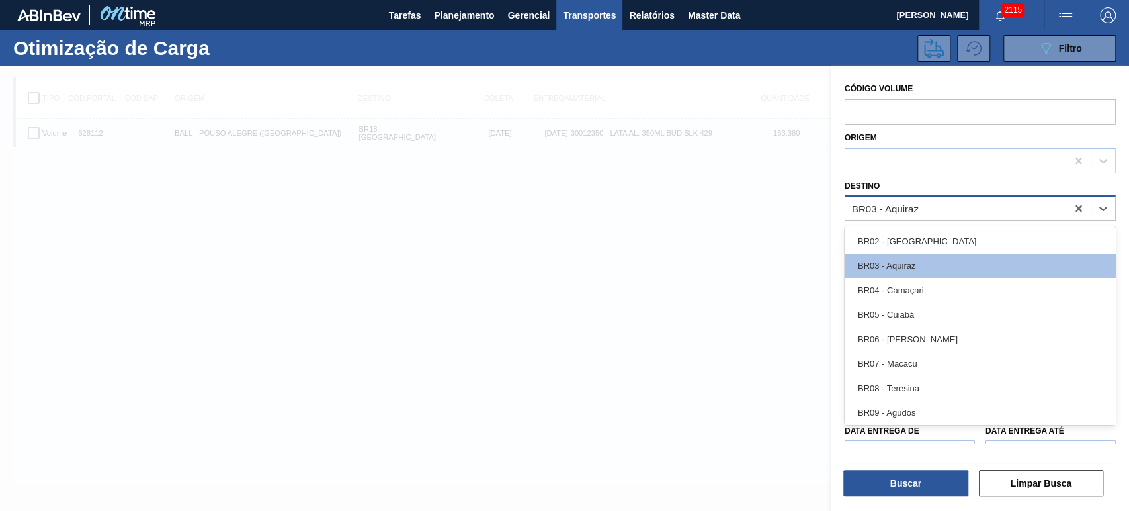
click at [1013, 212] on div "BR03 - Aquiraz" at bounding box center [956, 208] width 222 height 19
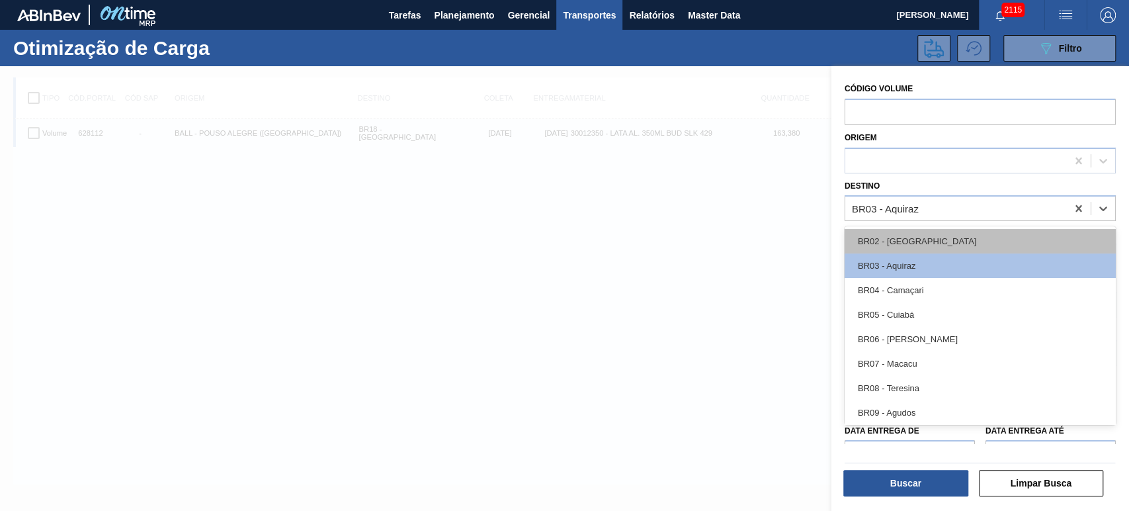
click at [936, 239] on div "BR02 - Sergipe" at bounding box center [980, 241] width 271 height 24
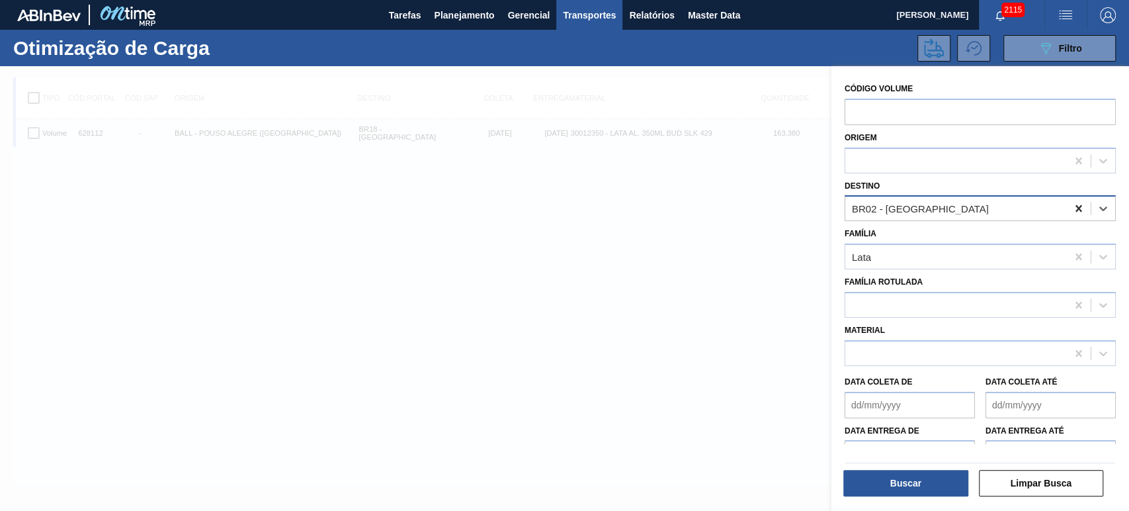
click at [1075, 204] on icon at bounding box center [1078, 208] width 13 height 13
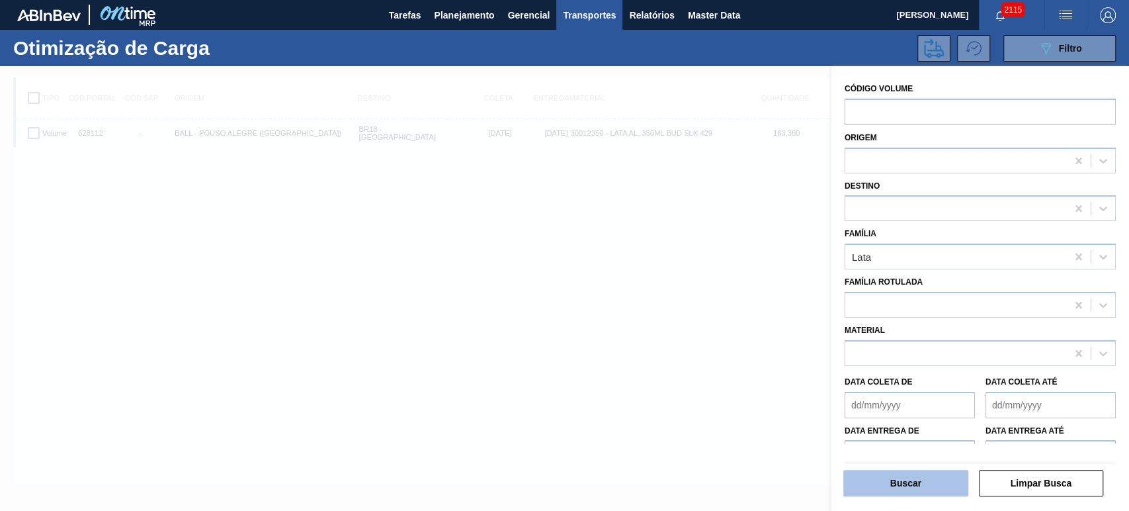
click at [908, 488] on button "Buscar" at bounding box center [905, 483] width 125 height 26
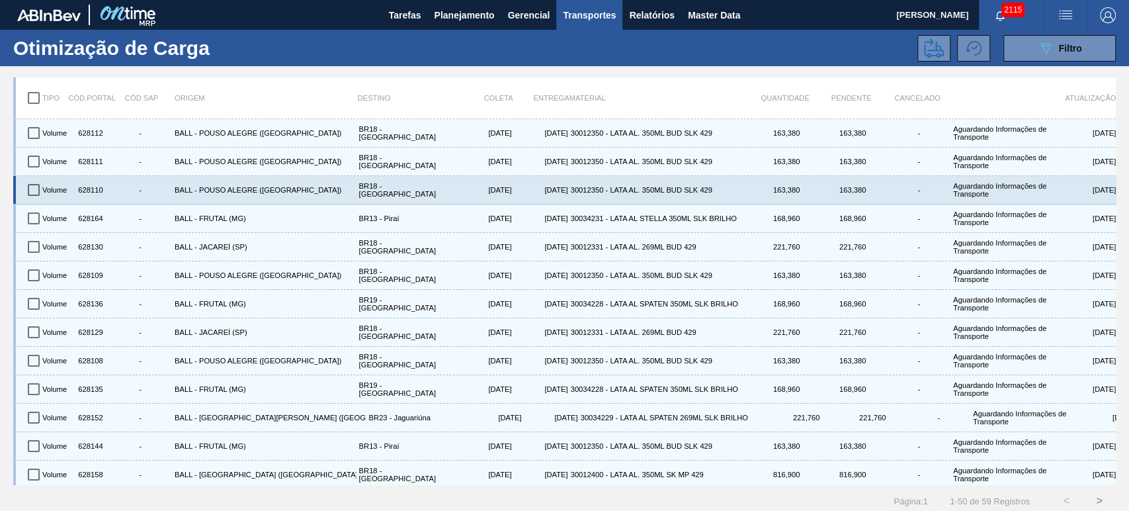
scroll to position [196, 0]
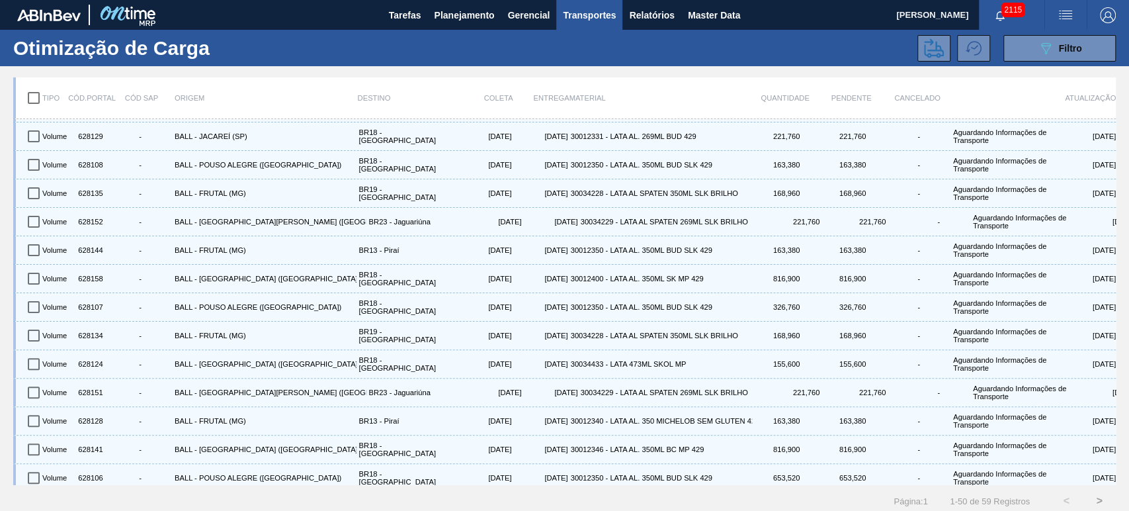
click at [1113, 200] on div "Tipo Cód.Portal Cód SAP Origem Destino Coleta Entrega Material Quantidade Pende…" at bounding box center [564, 291] width 1129 height 451
click at [27, 99] on input "checkbox" at bounding box center [34, 98] width 28 height 28
checkbox input "true"
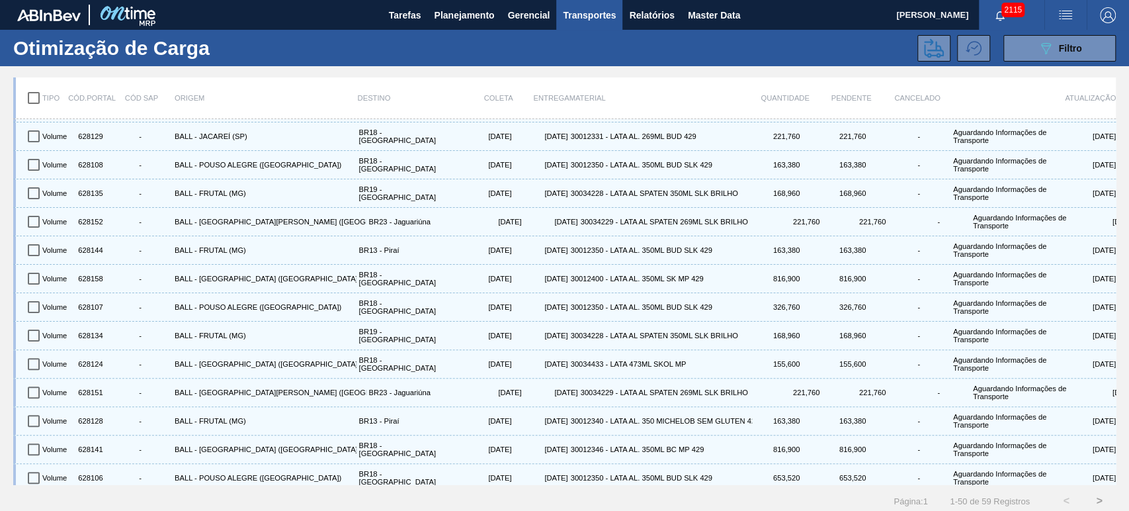
checkbox input "true"
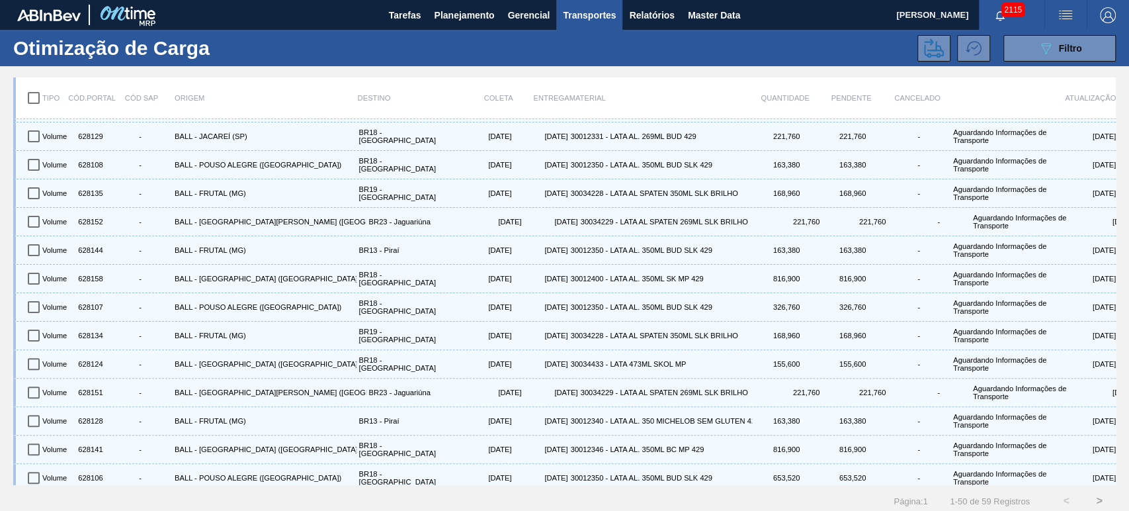
checkbox input "true"
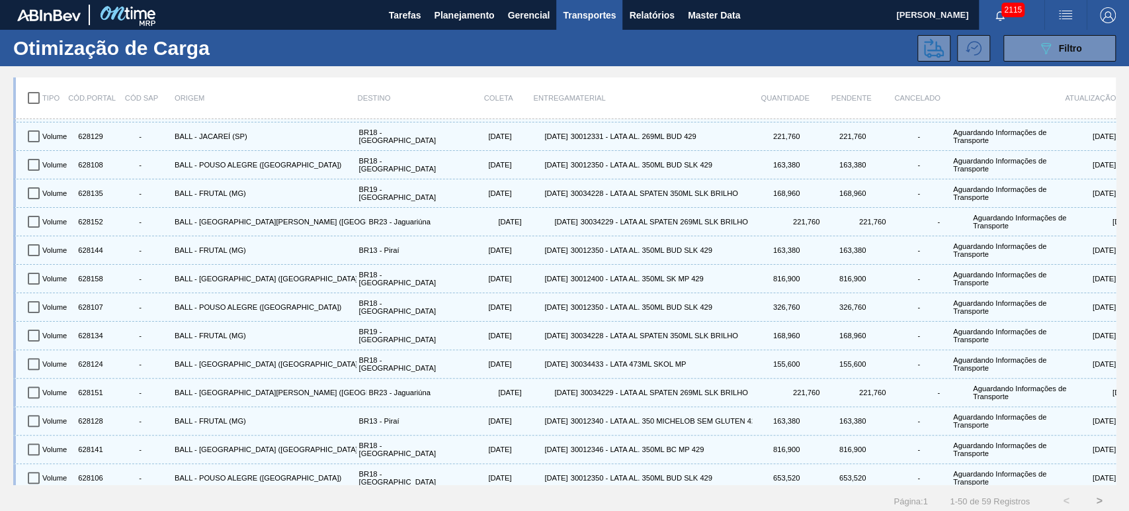
checkbox input "true"
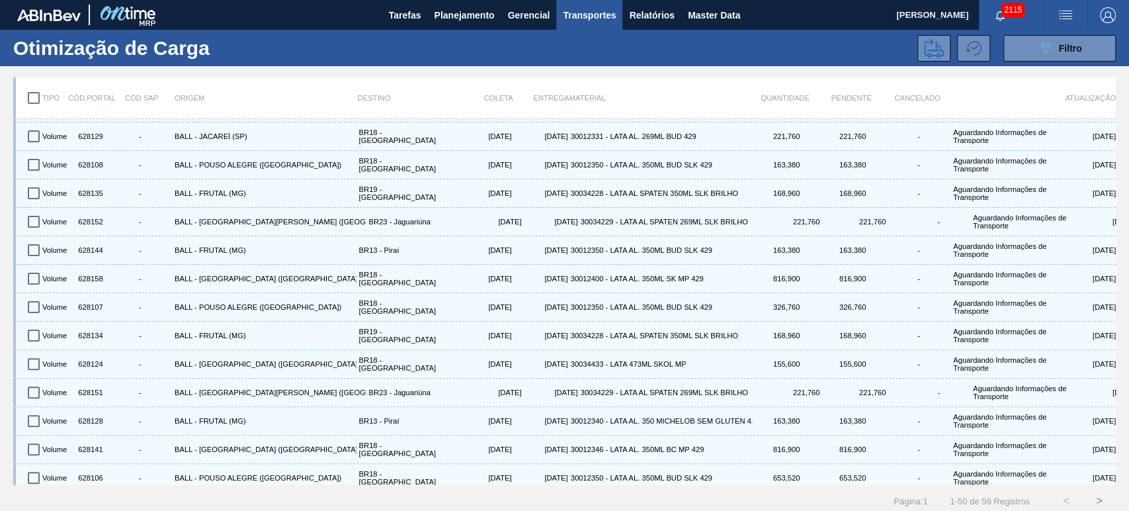
checkbox input "true"
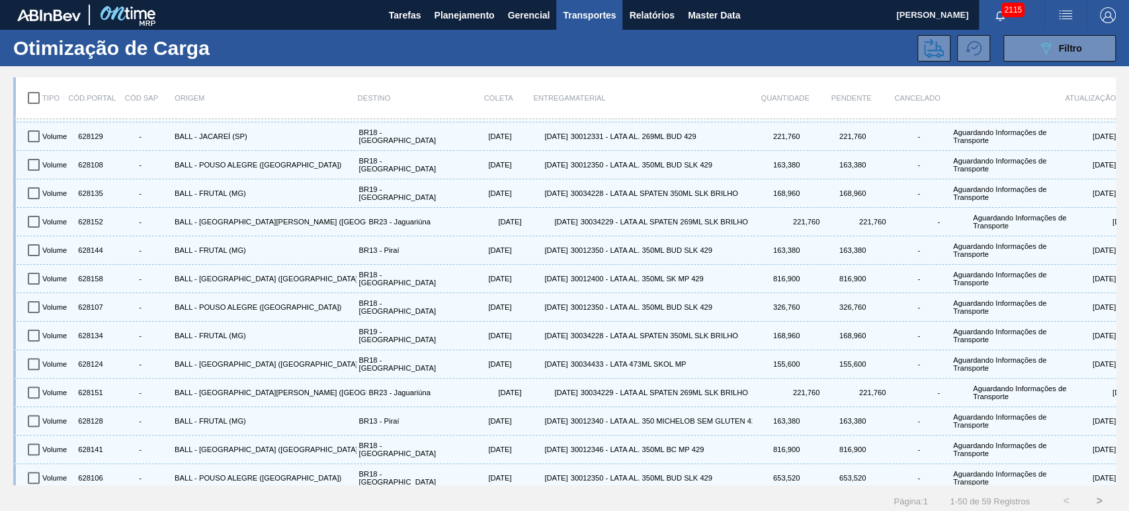
checkbox input "true"
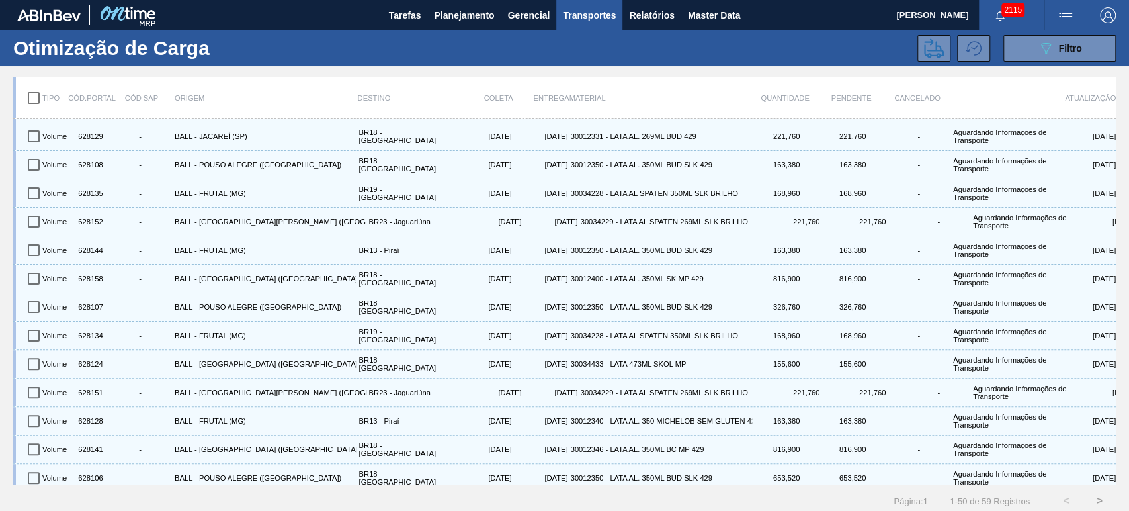
checkbox input "true"
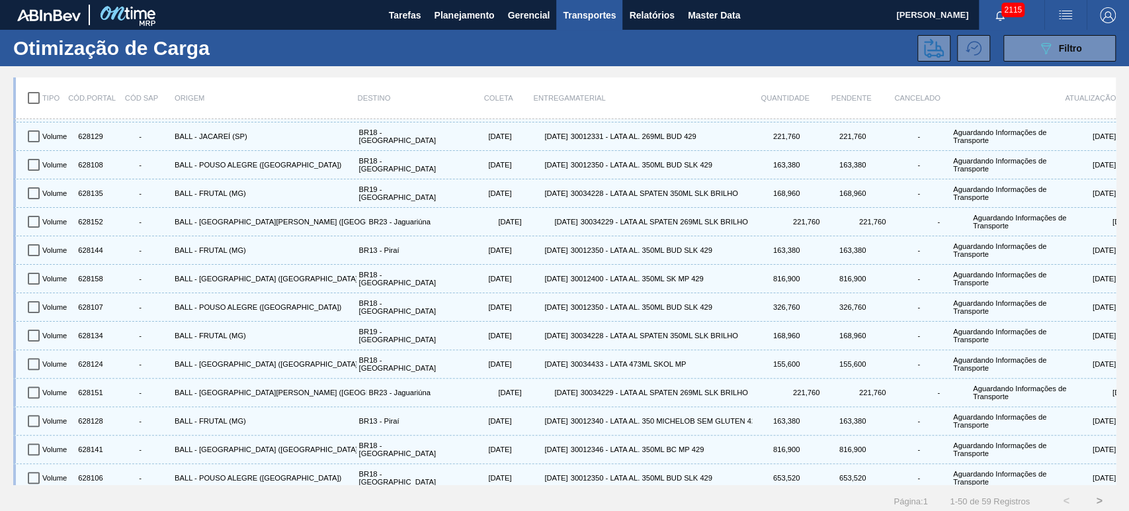
checkbox input "true"
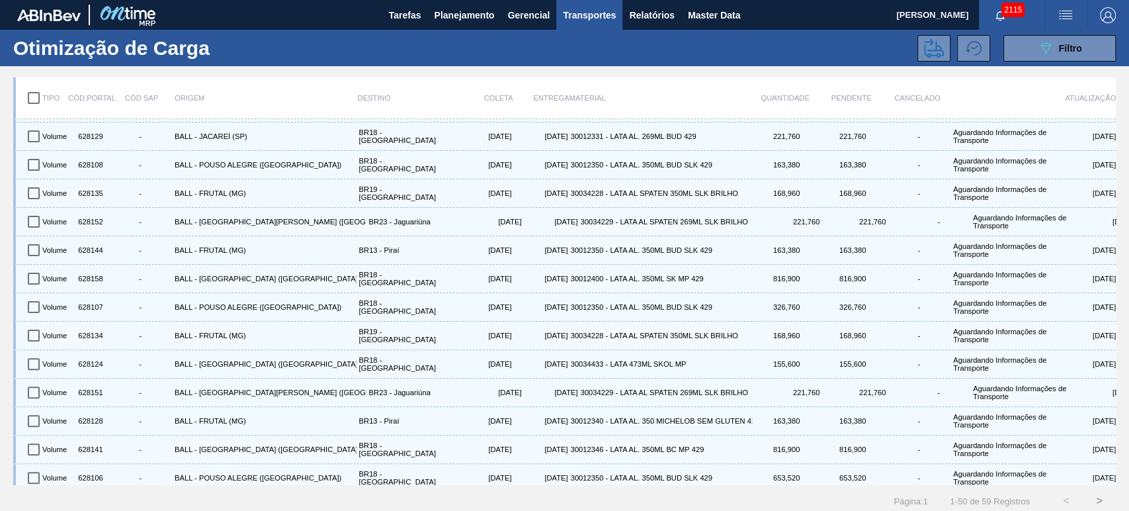
checkbox input "true"
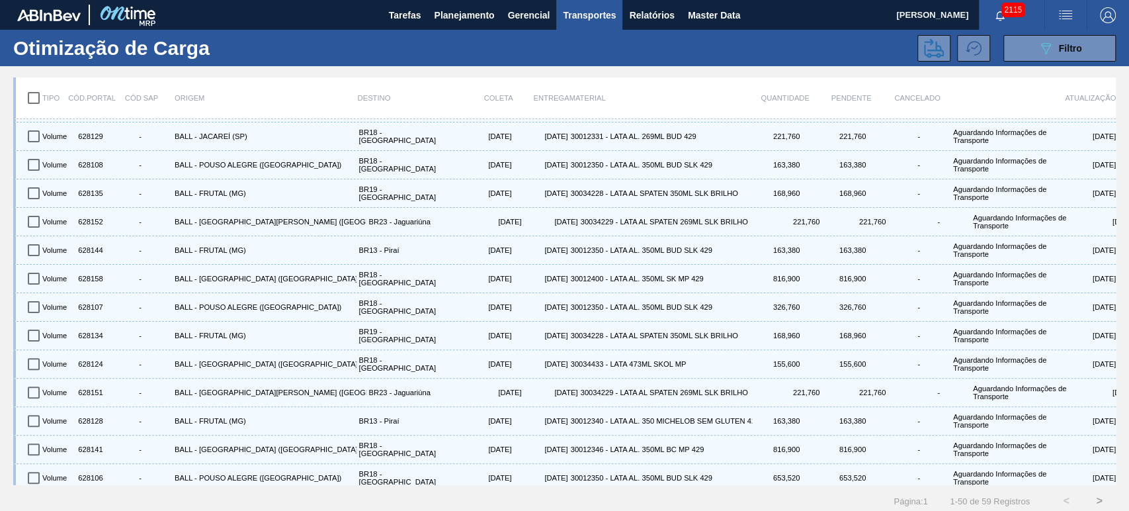
checkbox input "true"
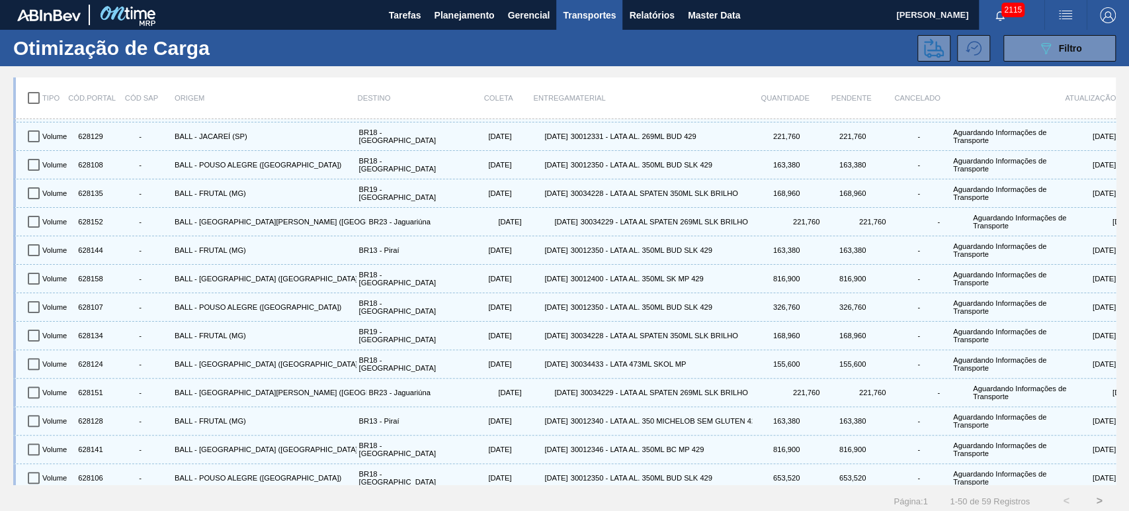
checkbox input "true"
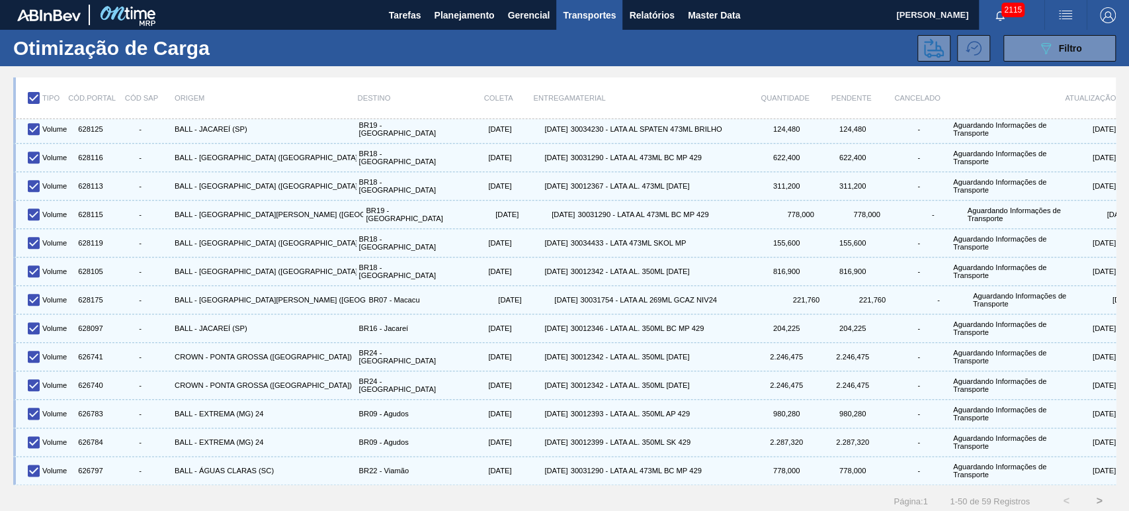
scroll to position [980, 0]
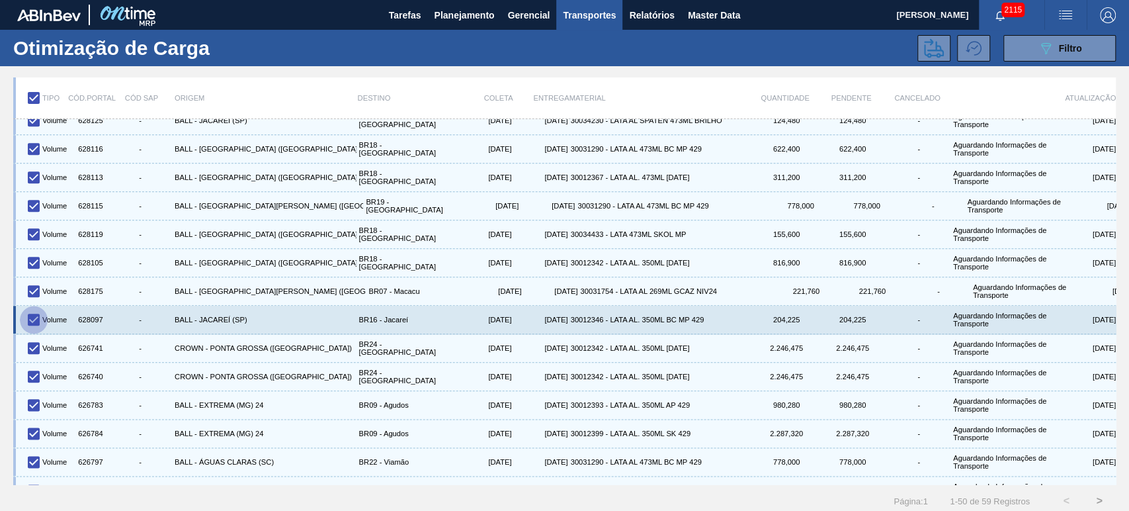
click at [37, 318] on input "checkbox" at bounding box center [34, 320] width 28 height 28
checkbox input "false"
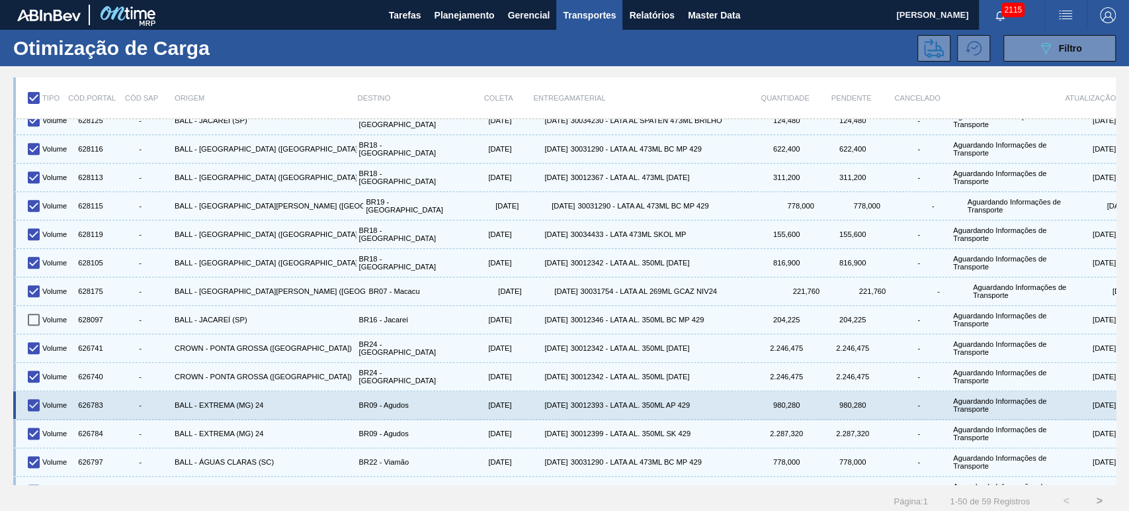
drag, startPoint x: 40, startPoint y: 402, endPoint x: 40, endPoint y: 410, distance: 8.0
click at [40, 401] on input "checkbox" at bounding box center [34, 405] width 28 height 28
checkbox input "false"
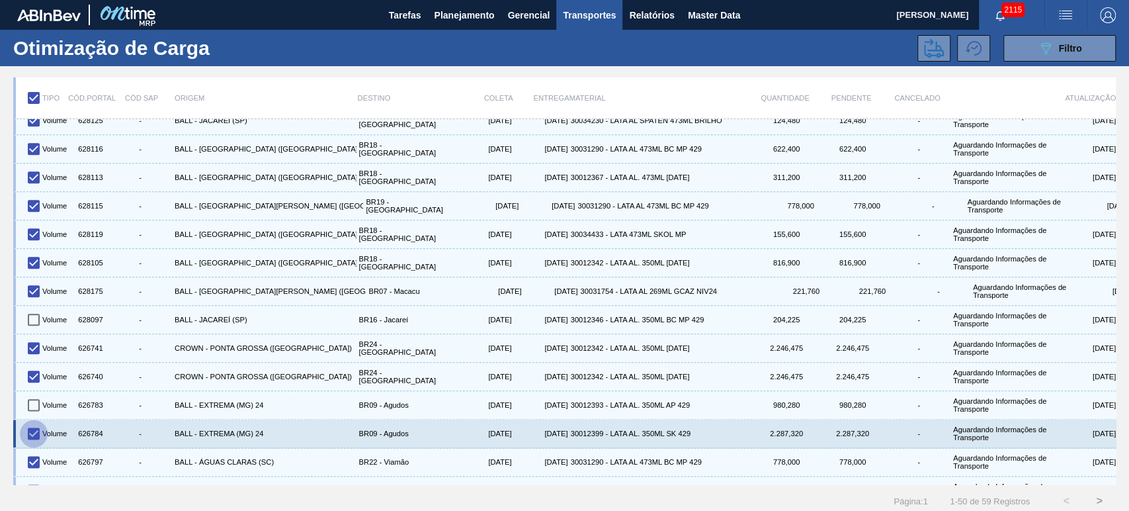
click at [37, 427] on input "checkbox" at bounding box center [34, 433] width 28 height 28
checkbox input "false"
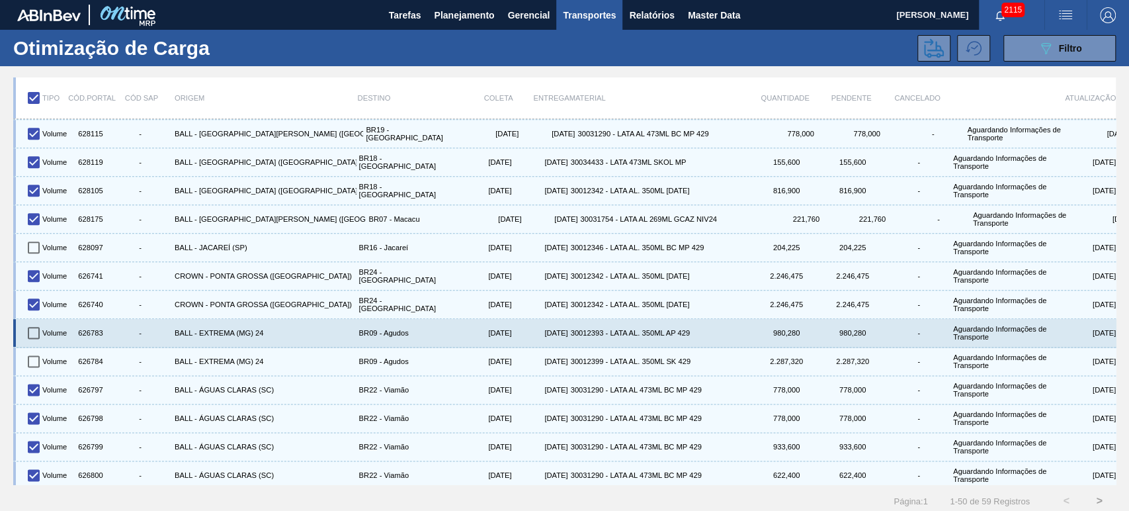
scroll to position [1052, 0]
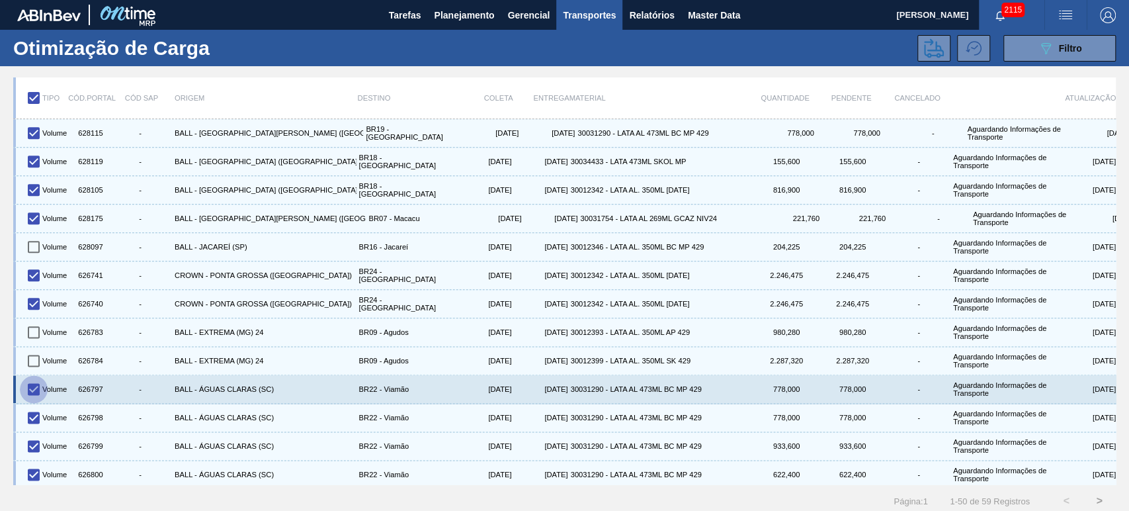
click at [37, 387] on input "checkbox" at bounding box center [34, 389] width 28 height 28
checkbox input "false"
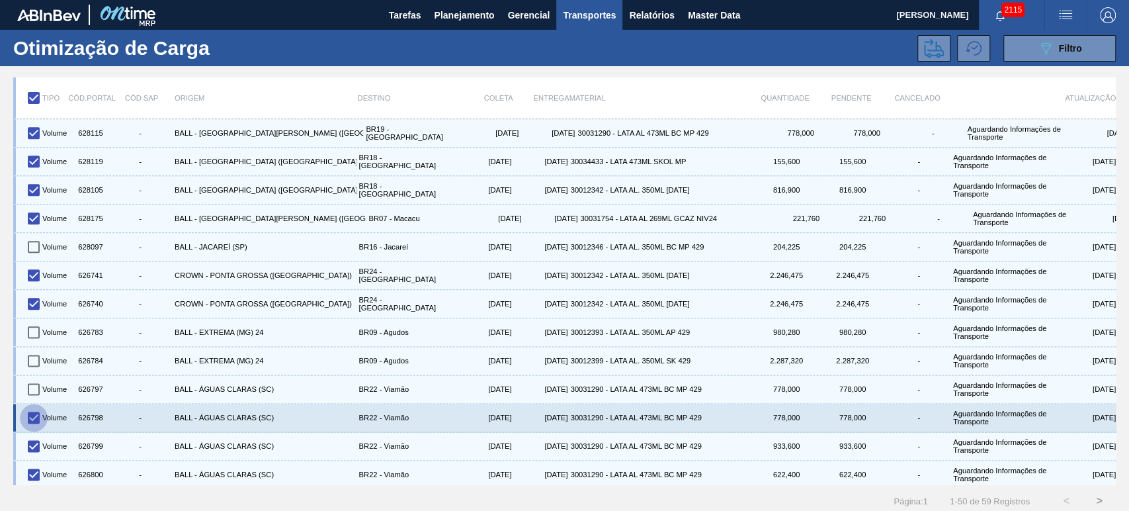
click at [38, 411] on input "checkbox" at bounding box center [34, 417] width 28 height 28
checkbox input "false"
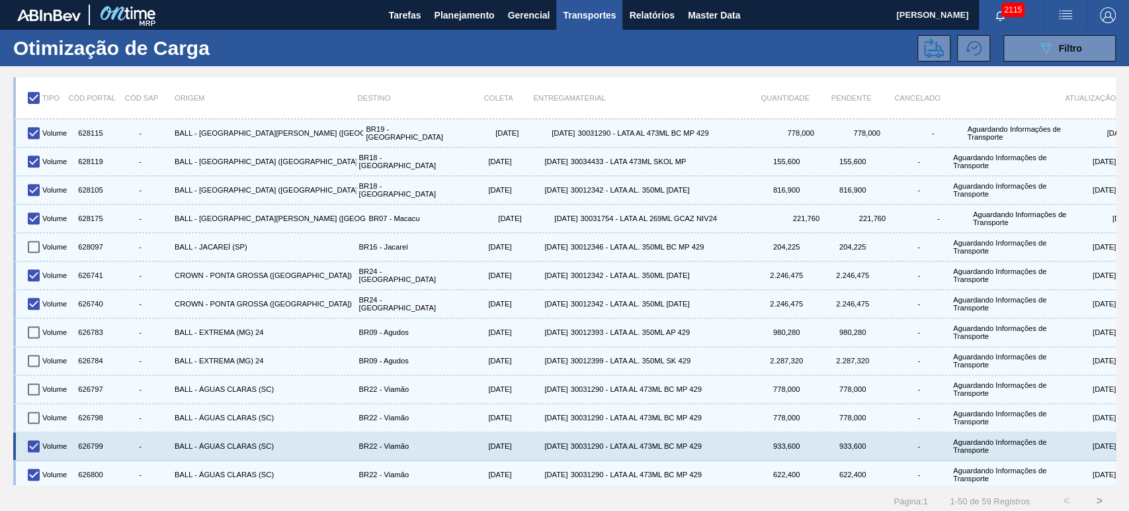
click at [37, 436] on input "checkbox" at bounding box center [34, 446] width 28 height 28
checkbox input "false"
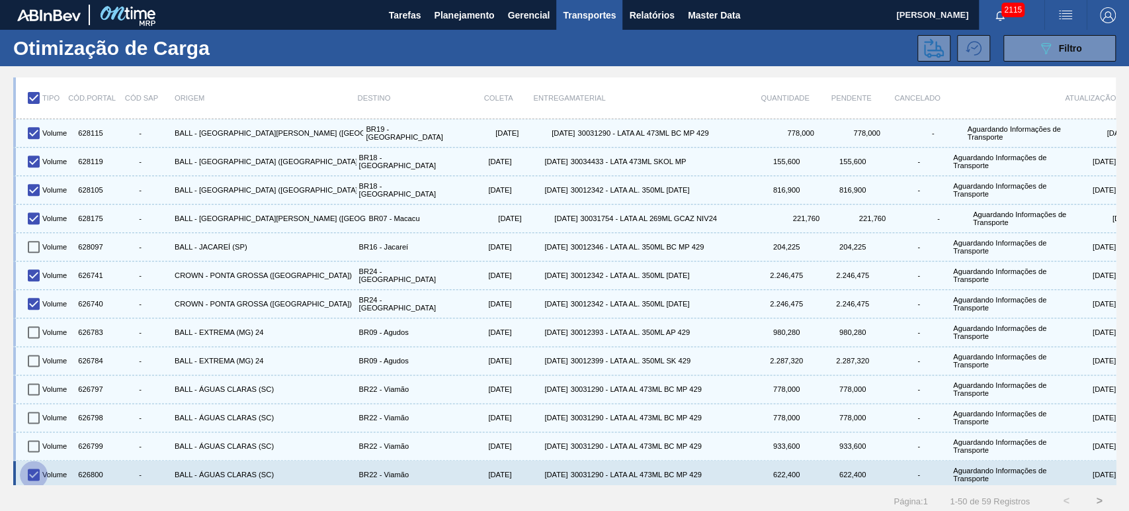
click at [37, 472] on input "checkbox" at bounding box center [34, 474] width 28 height 28
checkbox input "false"
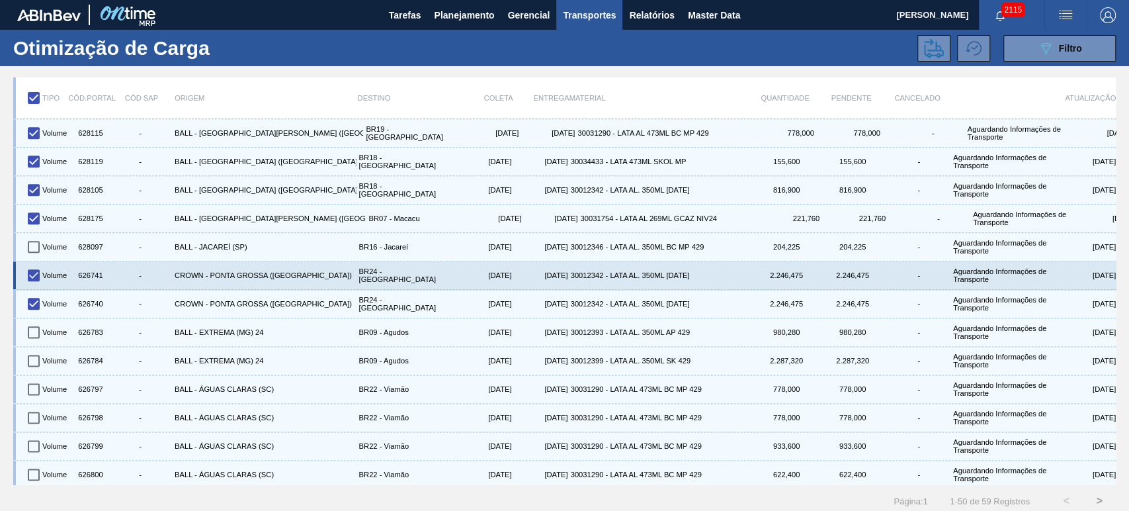
click at [37, 267] on input "checkbox" at bounding box center [34, 275] width 28 height 28
checkbox input "false"
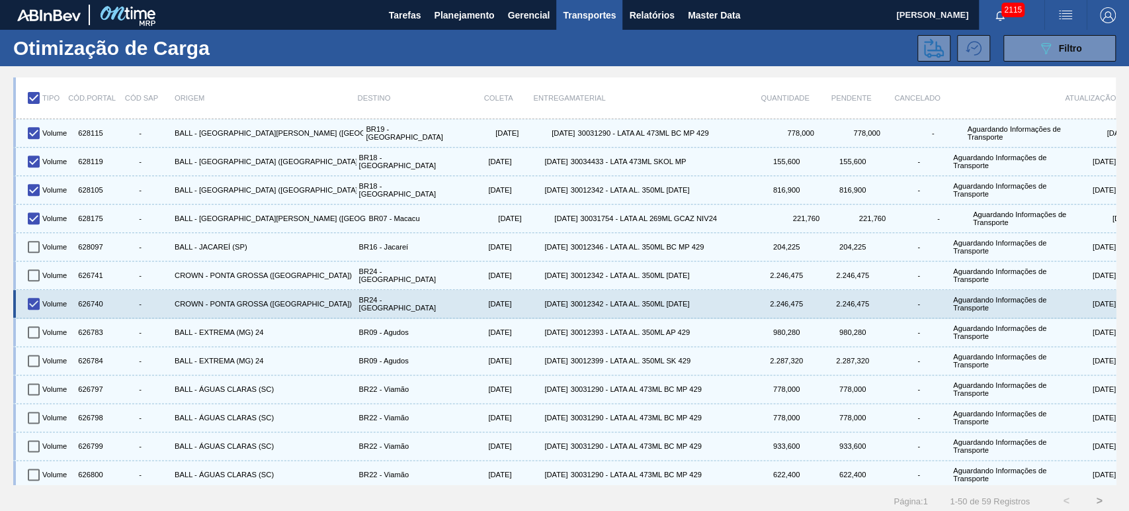
click at [32, 294] on input "checkbox" at bounding box center [34, 304] width 28 height 28
checkbox input "false"
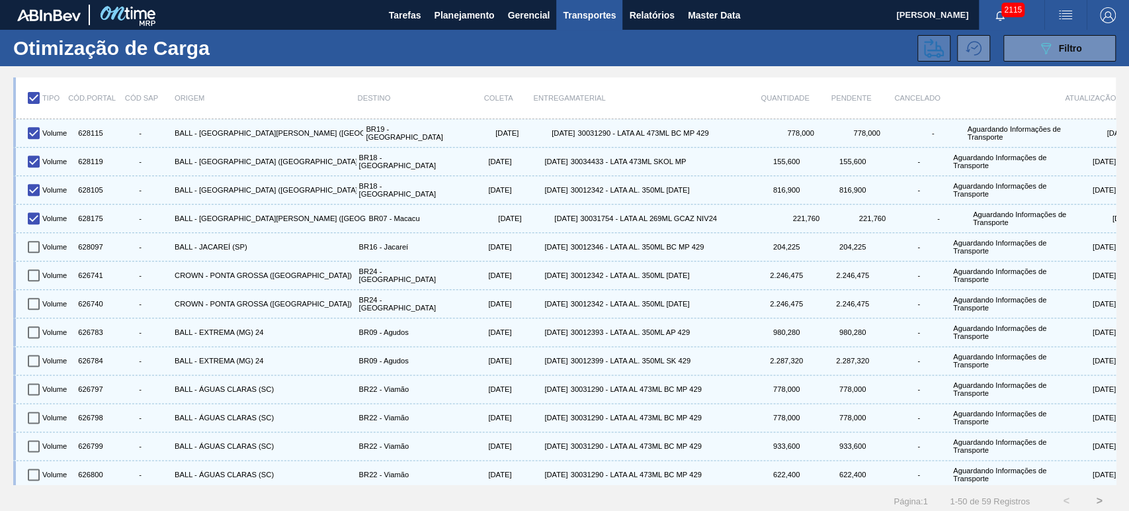
click at [926, 49] on icon at bounding box center [934, 48] width 20 height 20
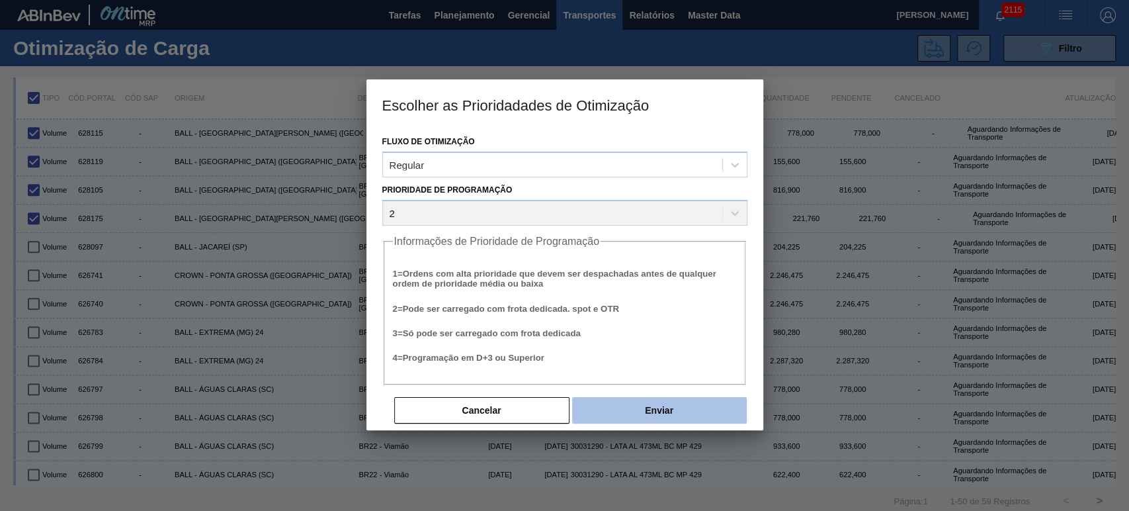
click at [673, 410] on button "Enviar" at bounding box center [659, 410] width 175 height 26
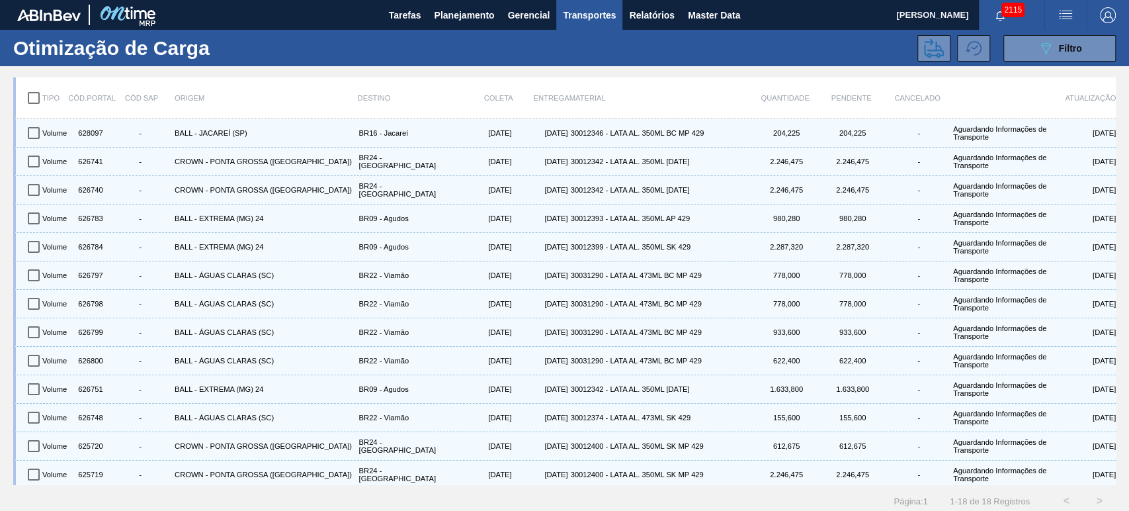
click at [564, 96] on div "Entrega" at bounding box center [541, 98] width 56 height 28
drag, startPoint x: 355, startPoint y: 95, endPoint x: 408, endPoint y: 93, distance: 53.6
click at [408, 93] on div "Tipo Cód.Portal Cód SAP Origem Destino Coleta Entrega Material Quantidade Pende…" at bounding box center [566, 98] width 1100 height 28
click at [408, 93] on div "Destino" at bounding box center [407, 98] width 99 height 28
drag, startPoint x: 520, startPoint y: 97, endPoint x: 615, endPoint y: 99, distance: 95.3
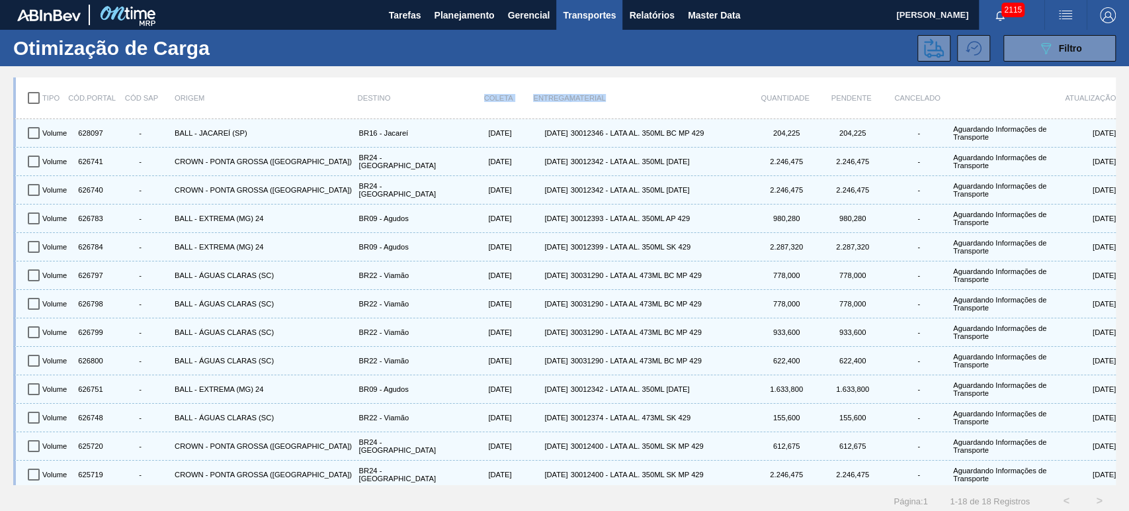
click at [615, 99] on div "Tipo Cód.Portal Cód SAP Origem Destino Coleta Entrega Material Quantidade Pende…" at bounding box center [566, 98] width 1100 height 28
click at [617, 99] on div "Material" at bounding box center [660, 98] width 183 height 28
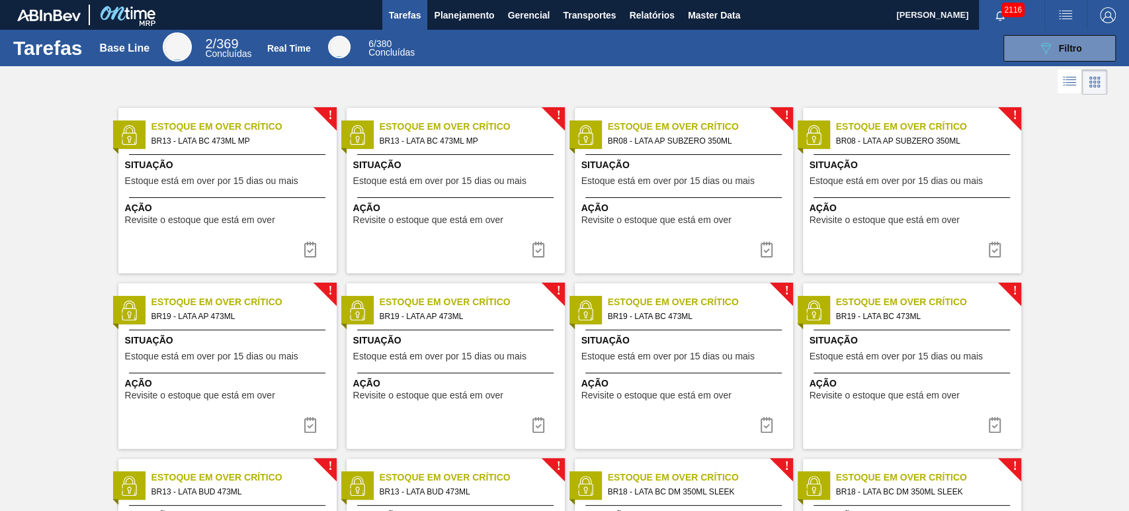
click at [1113, 13] on img "button" at bounding box center [1108, 15] width 16 height 16
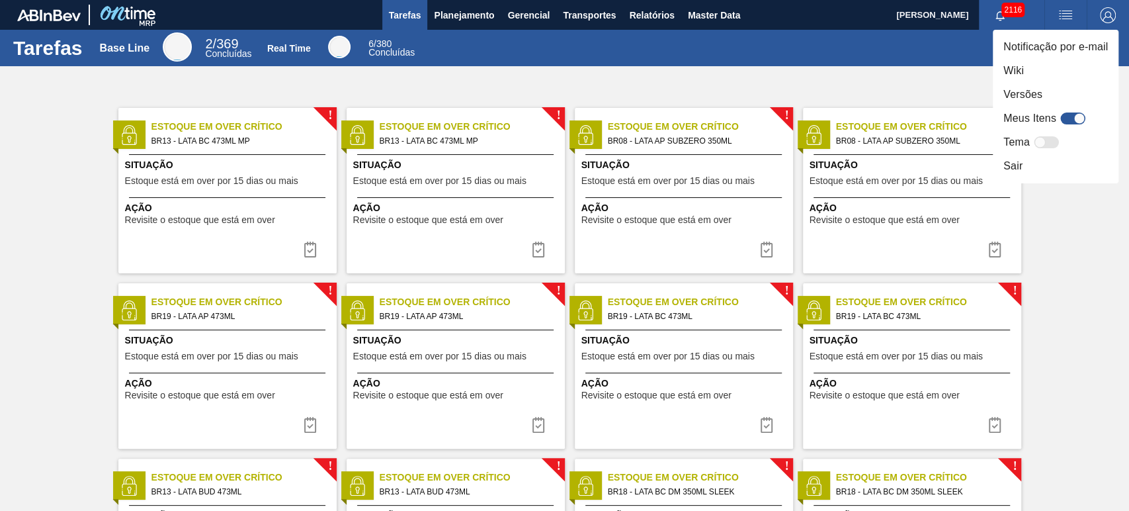
click at [782, 55] on div at bounding box center [564, 255] width 1129 height 511
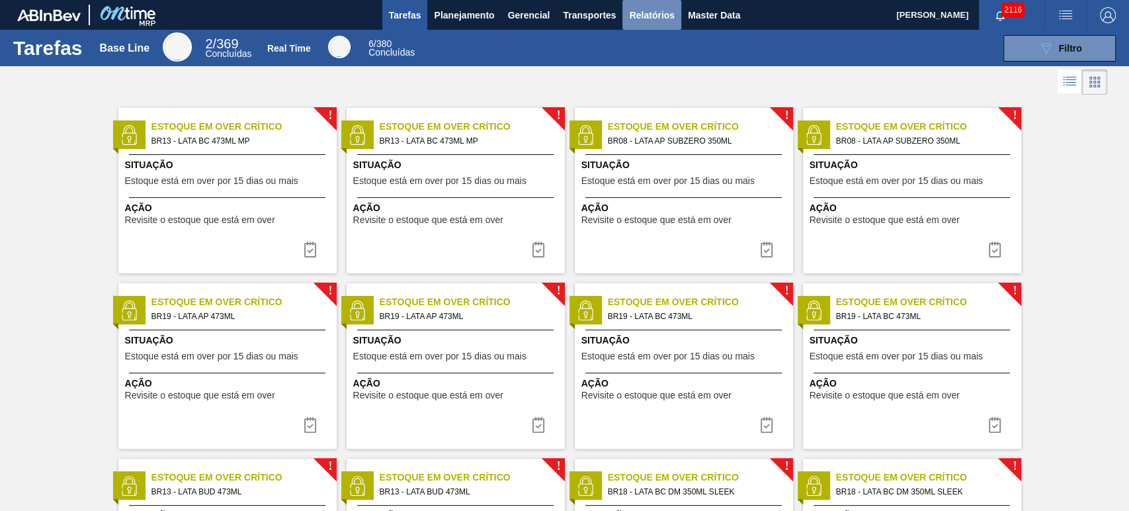
click at [651, 14] on span "Relatórios" at bounding box center [651, 15] width 45 height 16
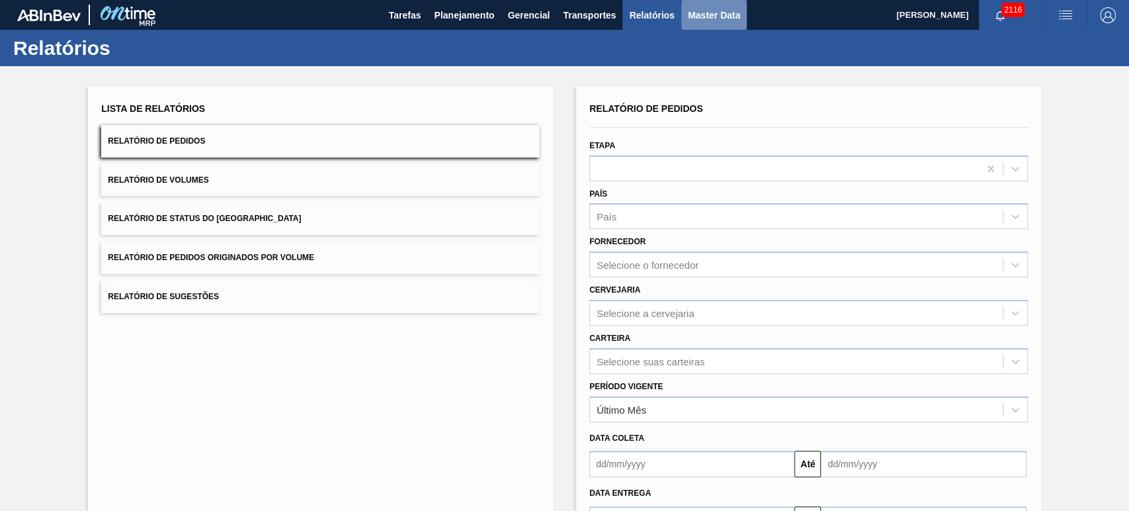
click at [708, 17] on span "Master Data" at bounding box center [714, 15] width 52 height 16
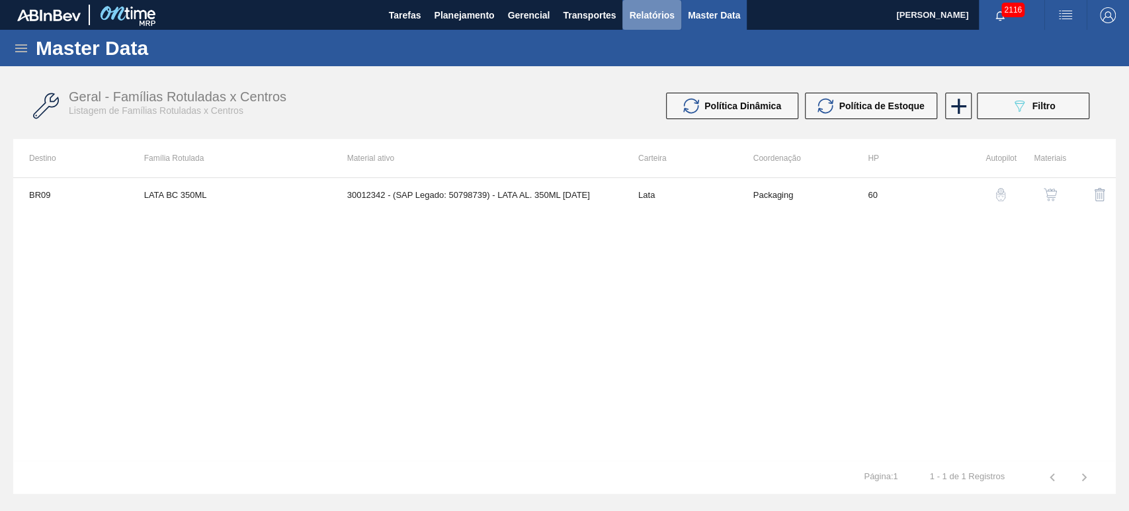
click at [644, 12] on span "Relatórios" at bounding box center [651, 15] width 45 height 16
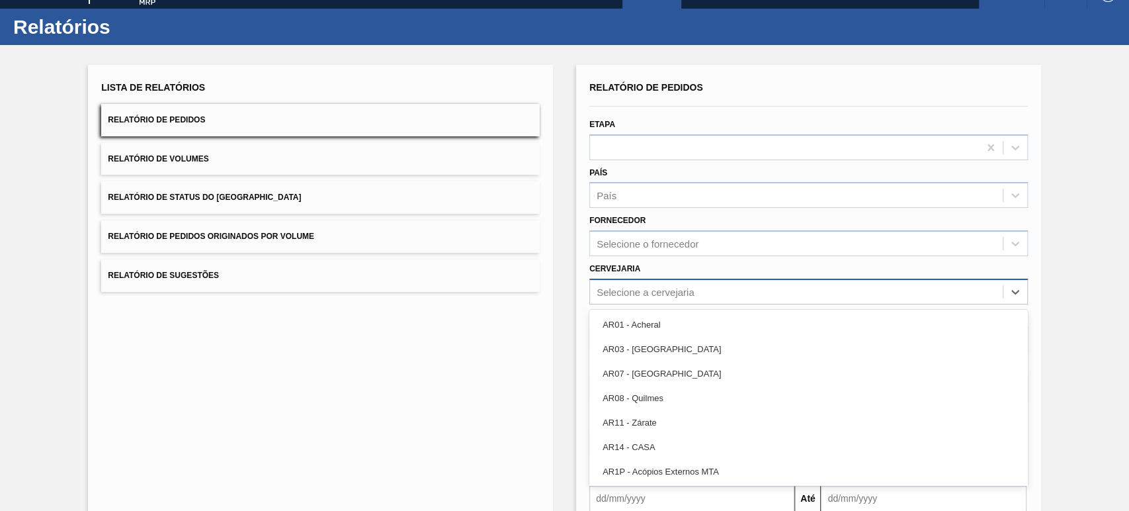
click at [634, 304] on div "option AR01 - Acheral focused, 1 of 93. 93 results available. Use Up and Down t…" at bounding box center [808, 291] width 439 height 26
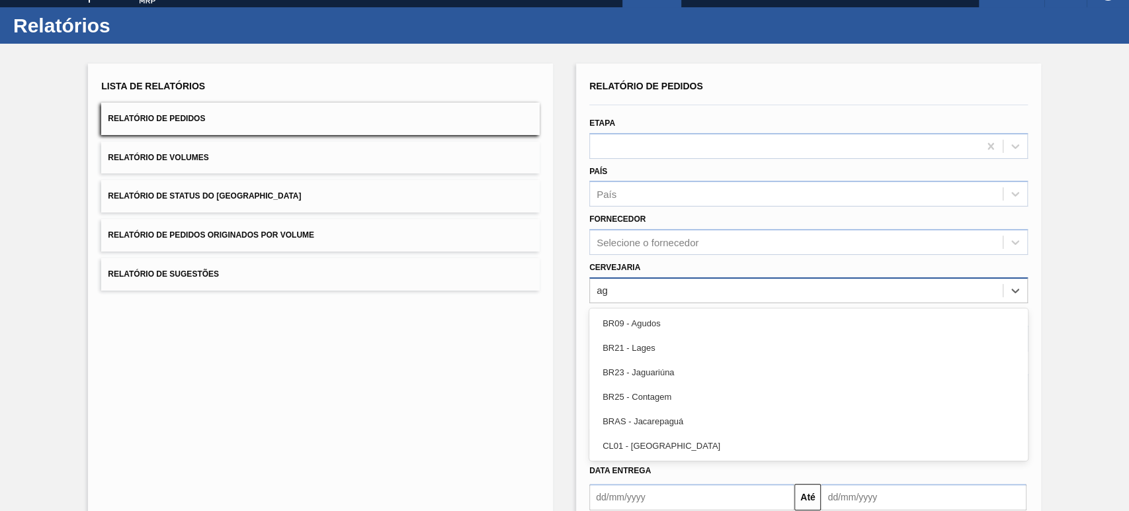
type input "agu"
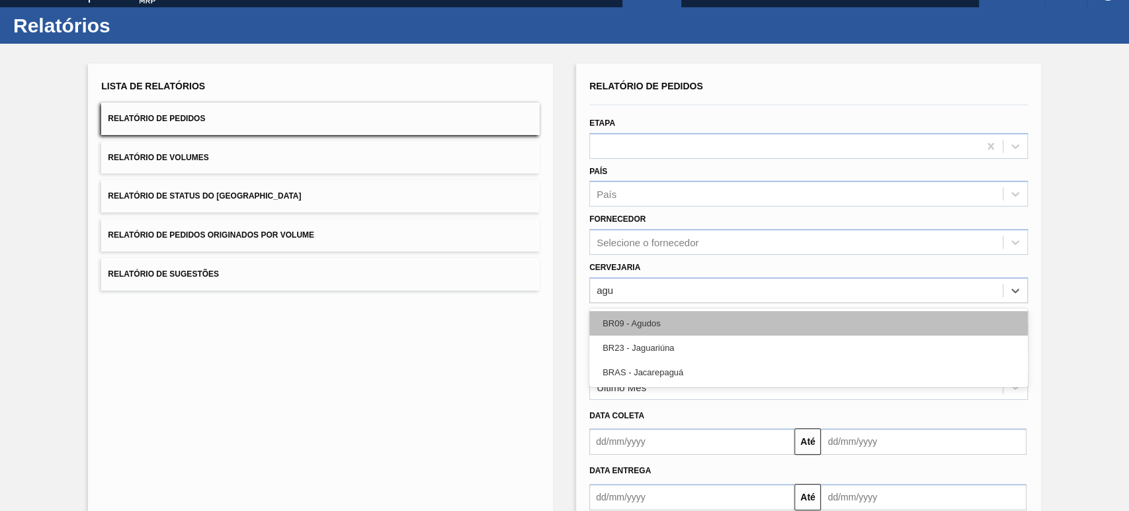
click at [634, 315] on div "BR09 - Agudos" at bounding box center [808, 323] width 439 height 24
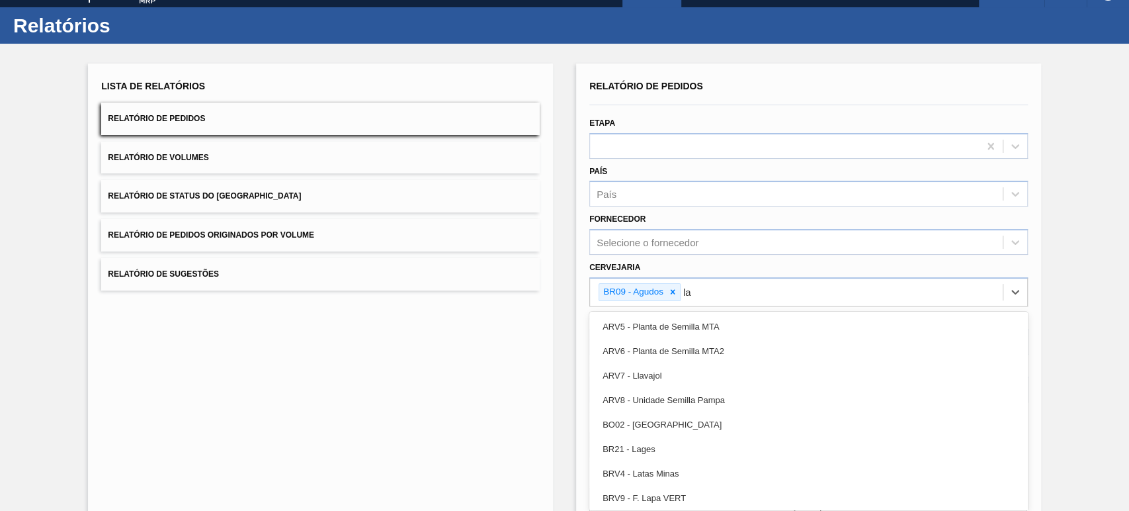
type input "lag"
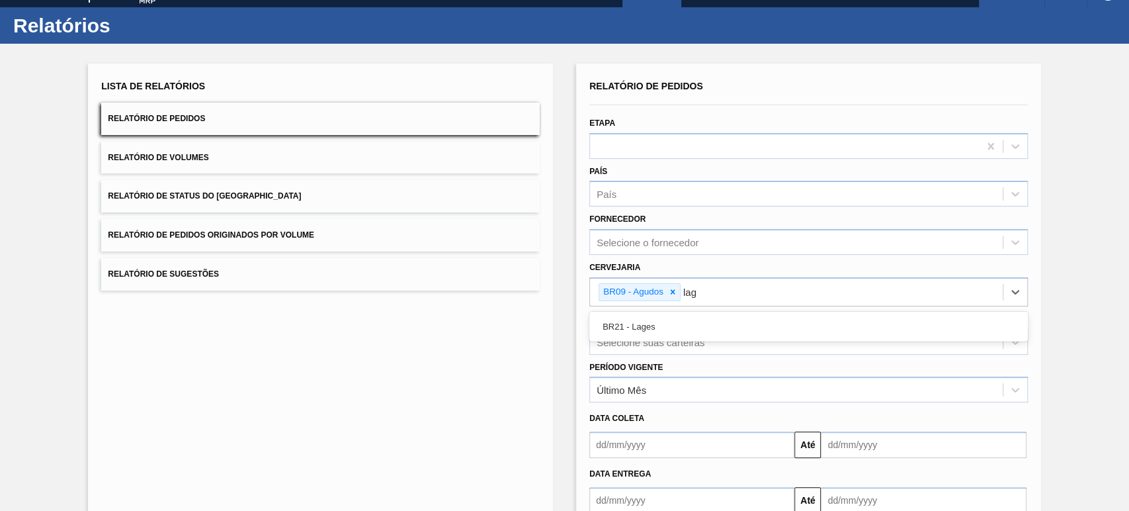
click at [634, 315] on div "BR21 - Lages" at bounding box center [808, 326] width 439 height 24
type input "po"
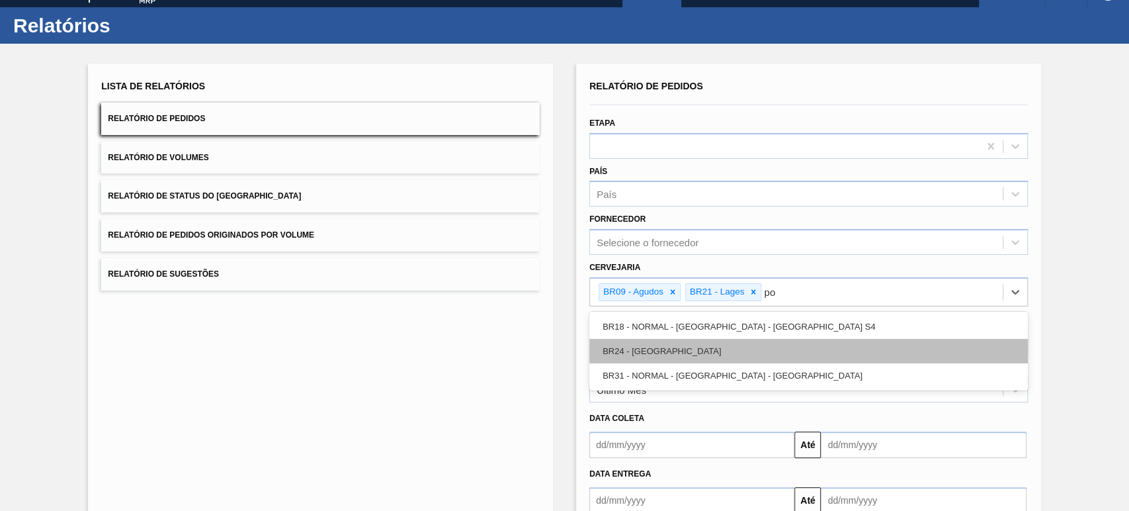
click at [651, 345] on div "BR24 - Ponta Grossa" at bounding box center [808, 351] width 439 height 24
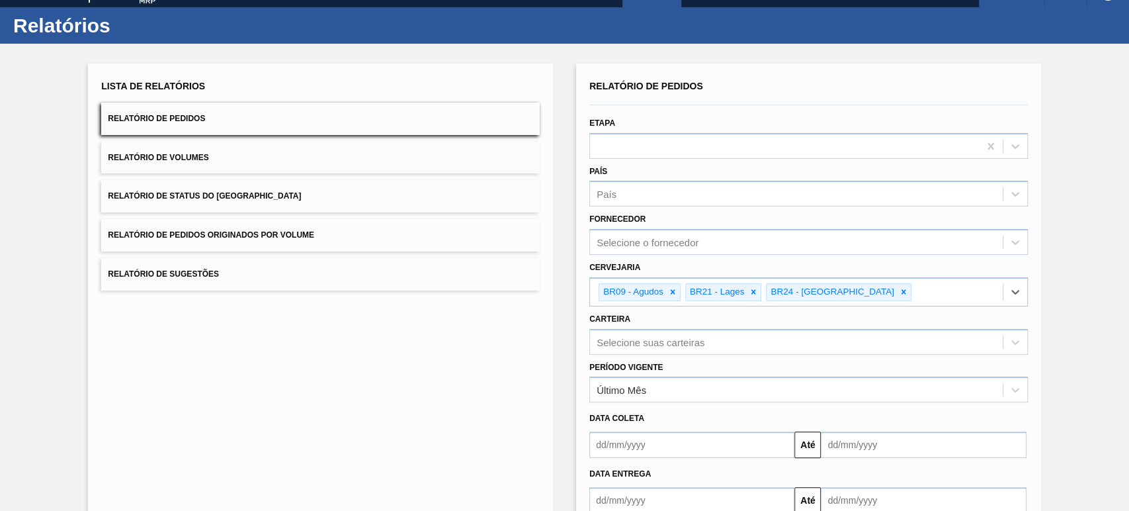
type input "i"
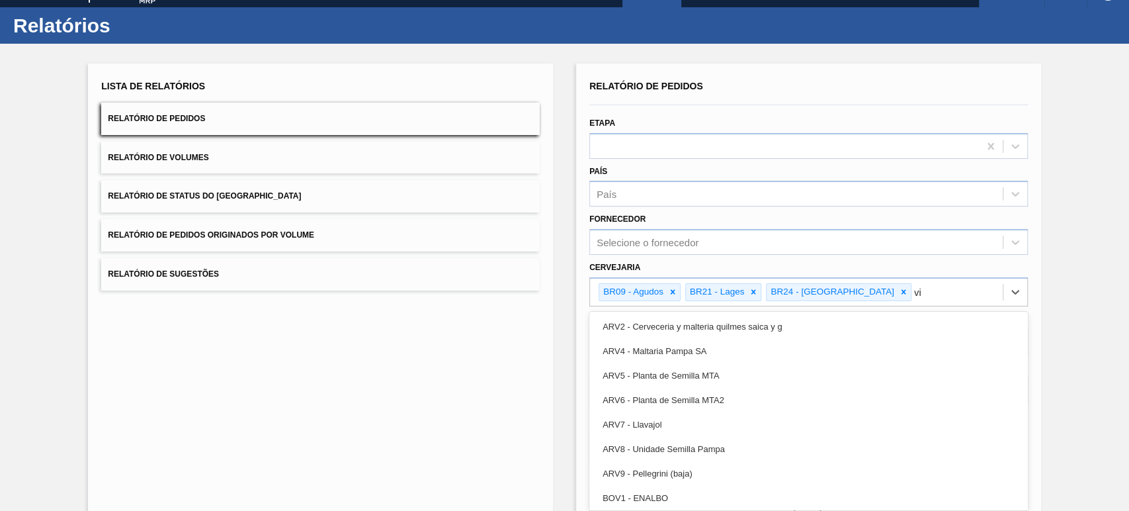
type input "via"
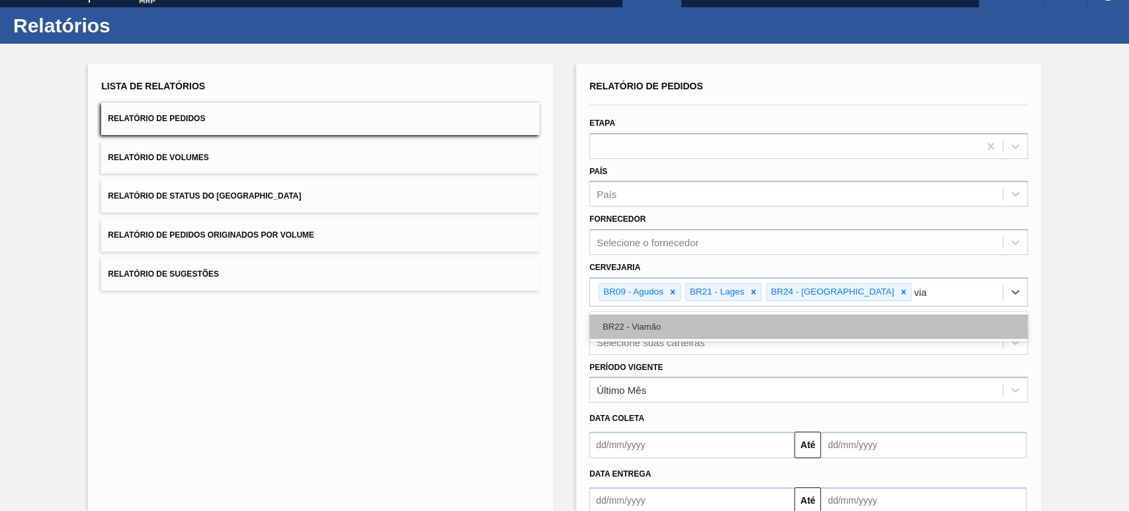
click at [648, 325] on div "BR22 - Viamão" at bounding box center [808, 326] width 439 height 24
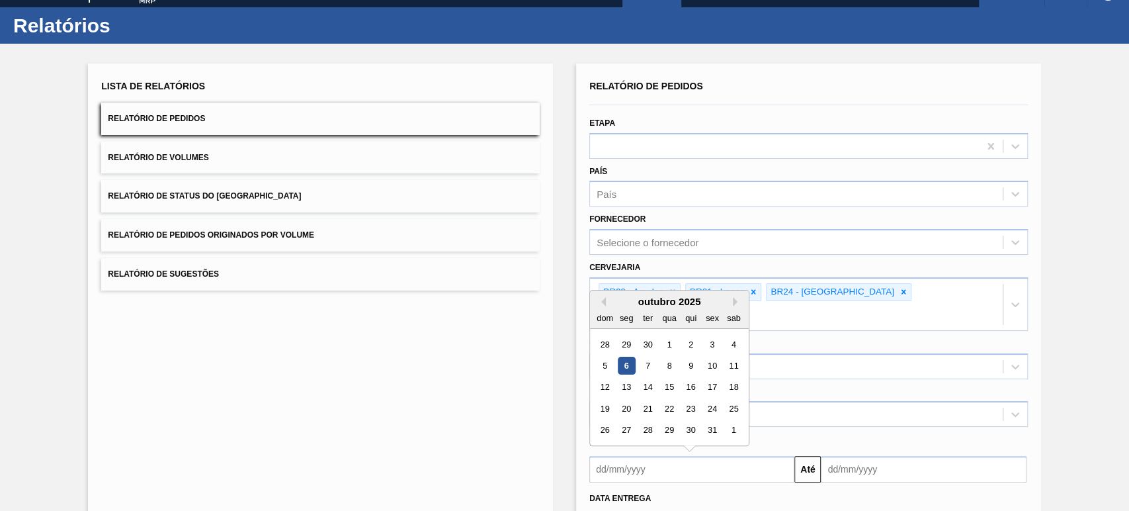
click at [640, 456] on input "text" at bounding box center [691, 469] width 205 height 26
click at [602, 297] on button "Previous Month" at bounding box center [601, 301] width 9 height 9
click at [622, 335] on div "1" at bounding box center [627, 344] width 18 height 18
type input "01/09/2025"
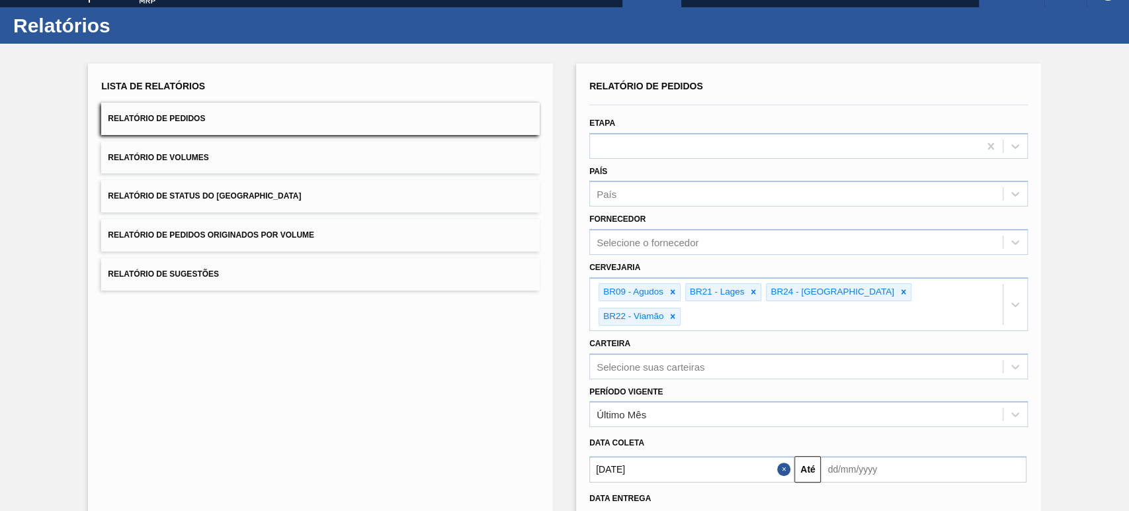
click at [681, 382] on div "Período Vigente Último Mês" at bounding box center [808, 404] width 439 height 45
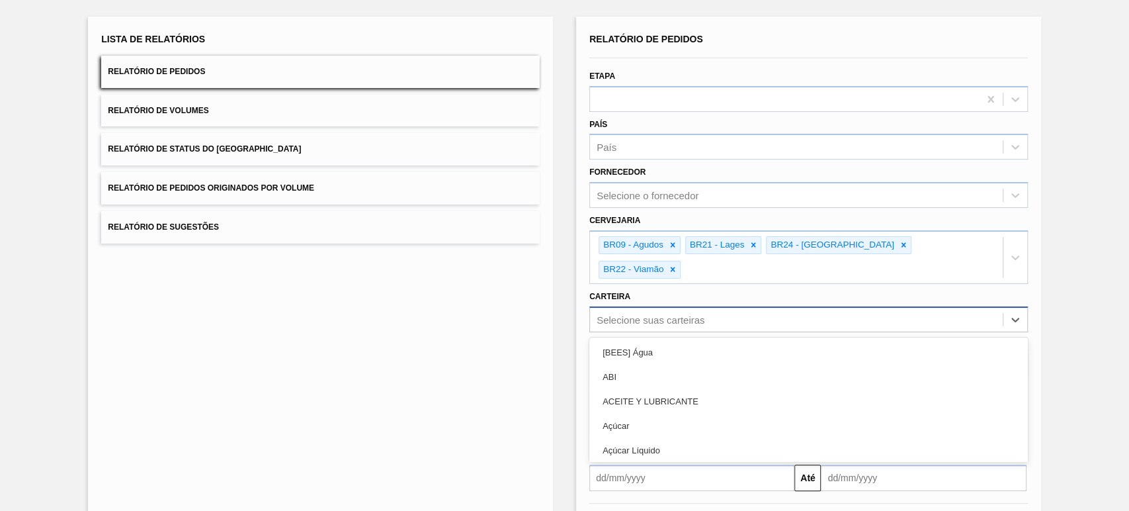
click at [686, 332] on div "option ABI focused, 2 of 101. 101 results available. Use Up and Down to choose …" at bounding box center [808, 319] width 439 height 26
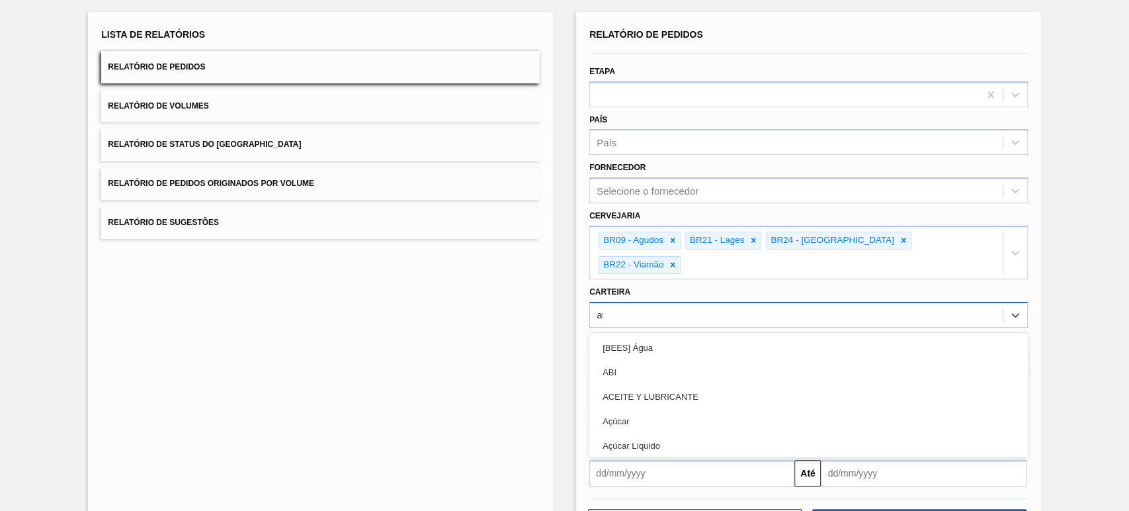
type input "ata"
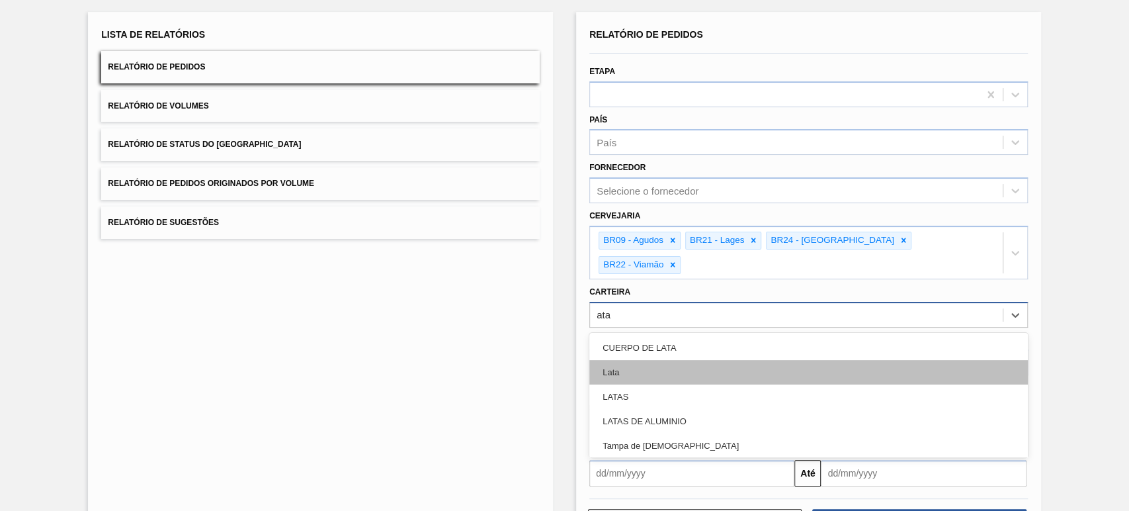
click at [686, 360] on div "Lata" at bounding box center [808, 372] width 439 height 24
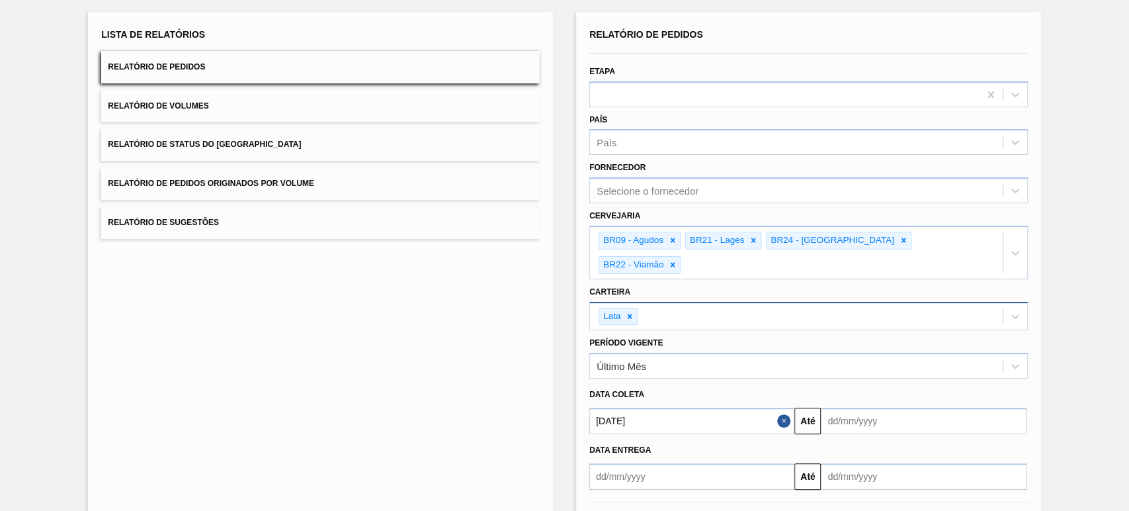
click at [320, 118] on button "Relatório de Volumes" at bounding box center [320, 106] width 439 height 32
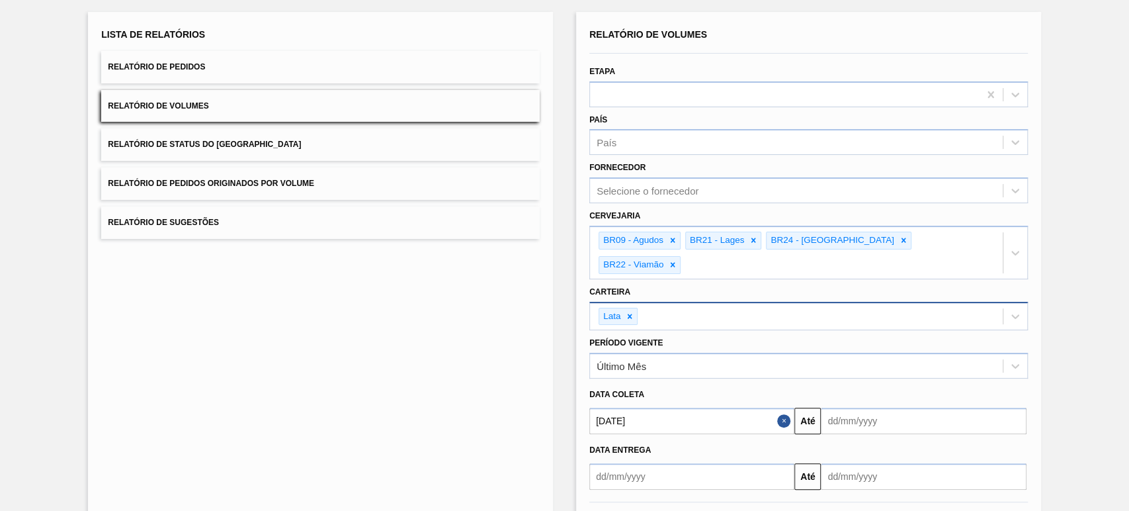
click at [1078, 390] on div "Lista de Relatórios Relatório de Pedidos Relatório de Volumes Relatório de Stat…" at bounding box center [564, 280] width 1129 height 577
click at [407, 82] on button "Relatório de Pedidos" at bounding box center [320, 67] width 439 height 32
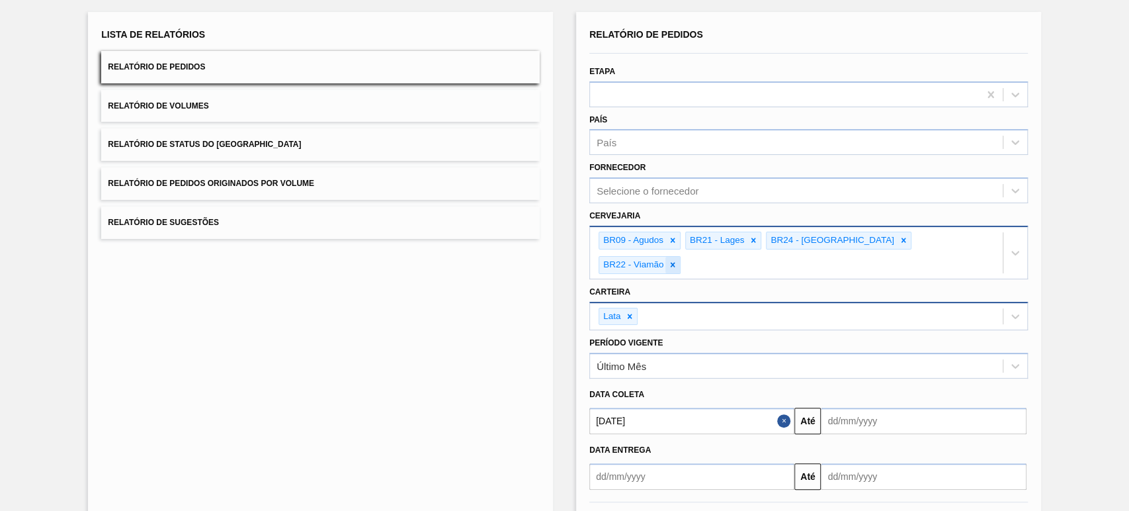
click at [680, 257] on div at bounding box center [672, 265] width 15 height 17
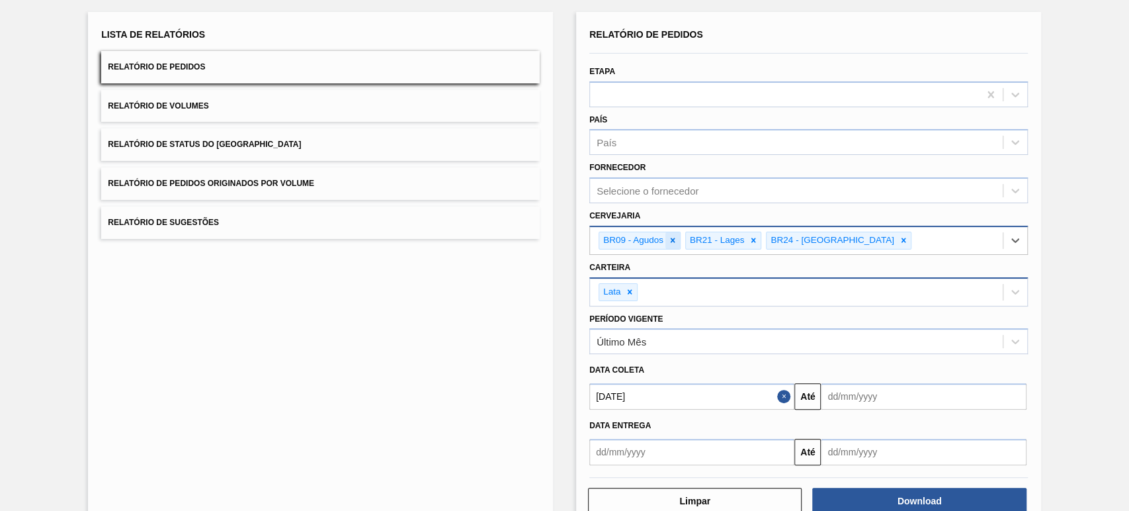
click at [677, 239] on div at bounding box center [672, 240] width 15 height 17
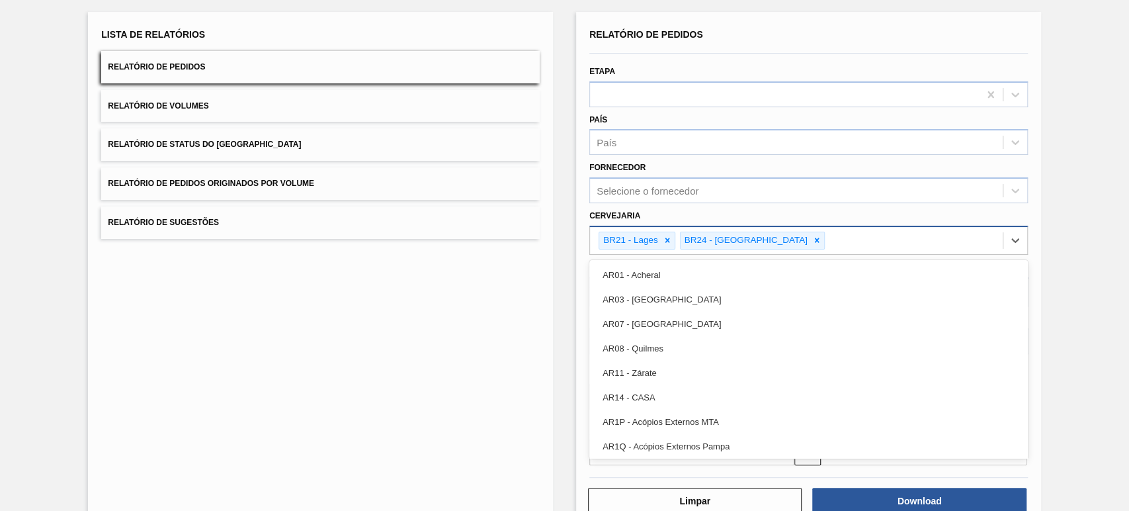
click at [677, 239] on div "BR21 - Lages BR24 - Ponta Grossa" at bounding box center [796, 240] width 413 height 27
click at [667, 241] on icon at bounding box center [667, 240] width 5 height 5
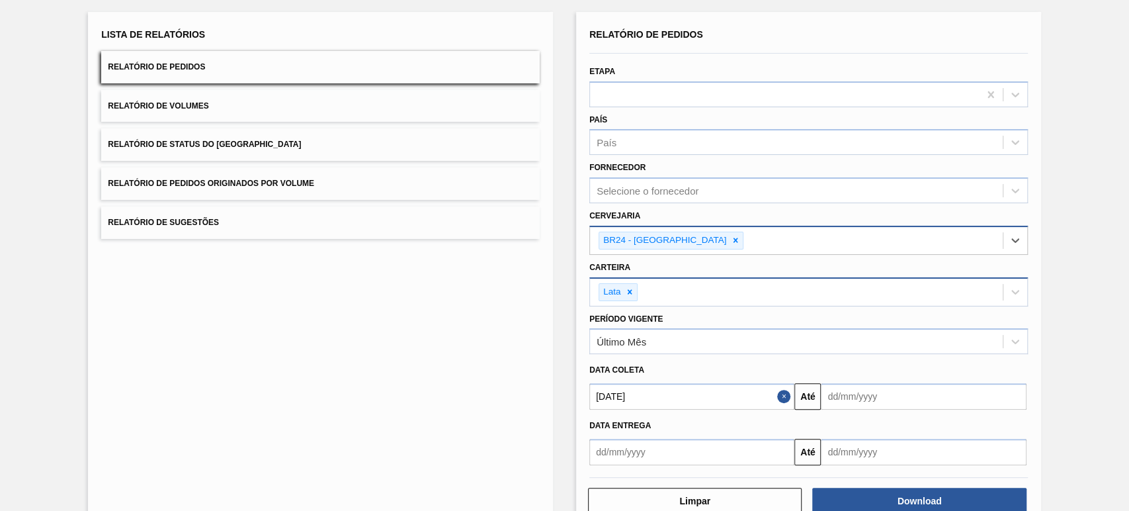
click at [667, 241] on div "BR24 - Ponta Grossa" at bounding box center [663, 240] width 129 height 17
click at [731, 243] on icon at bounding box center [735, 239] width 9 height 9
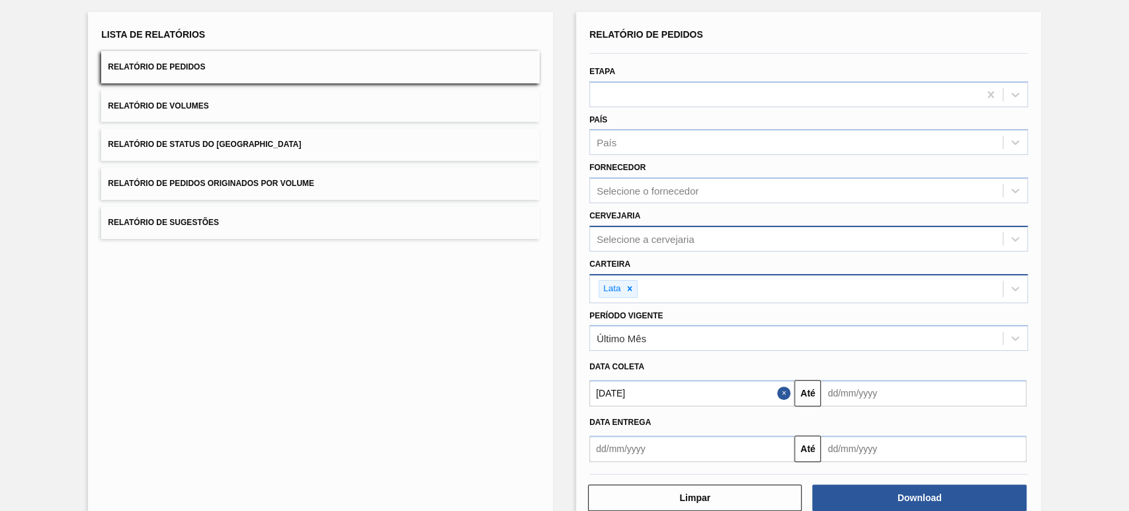
click at [782, 395] on button "Close" at bounding box center [785, 393] width 17 height 26
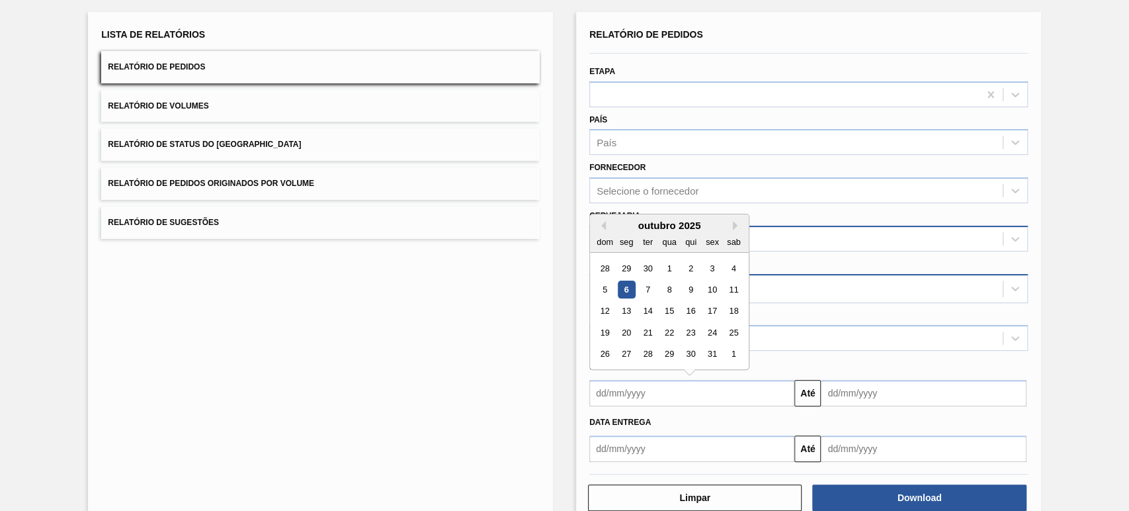
click at [685, 384] on input "text" at bounding box center [691, 393] width 205 height 26
click at [671, 266] on div "1" at bounding box center [669, 268] width 18 height 18
type input "01/10/2025"
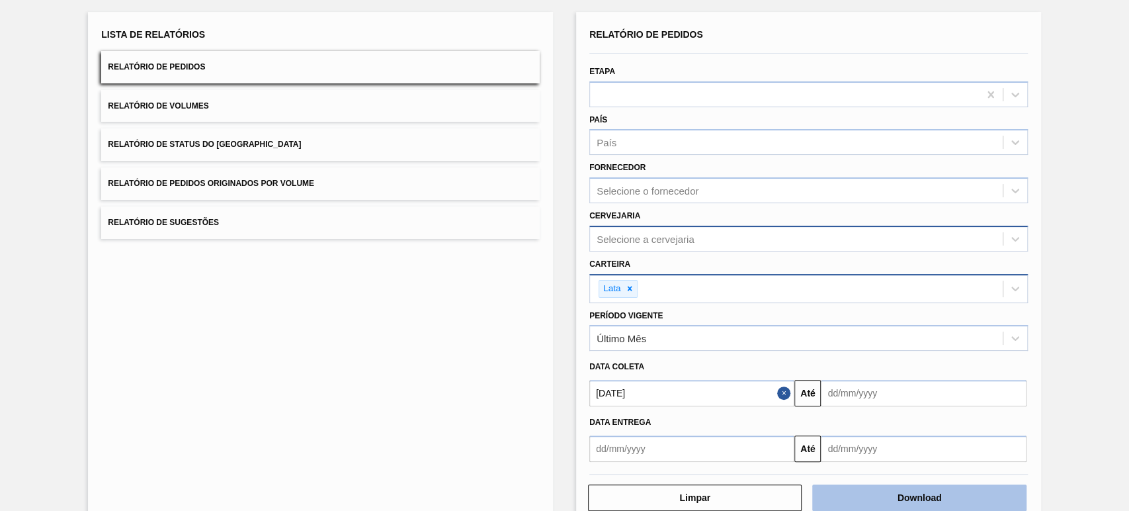
click at [895, 496] on button "Download" at bounding box center [919, 497] width 214 height 26
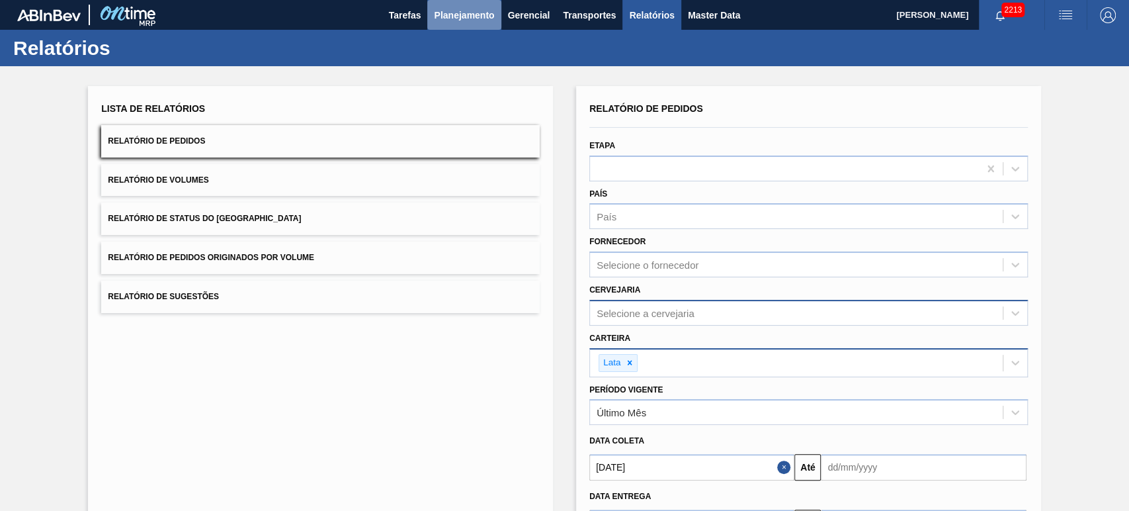
click at [439, 13] on span "Planejamento" at bounding box center [464, 15] width 60 height 16
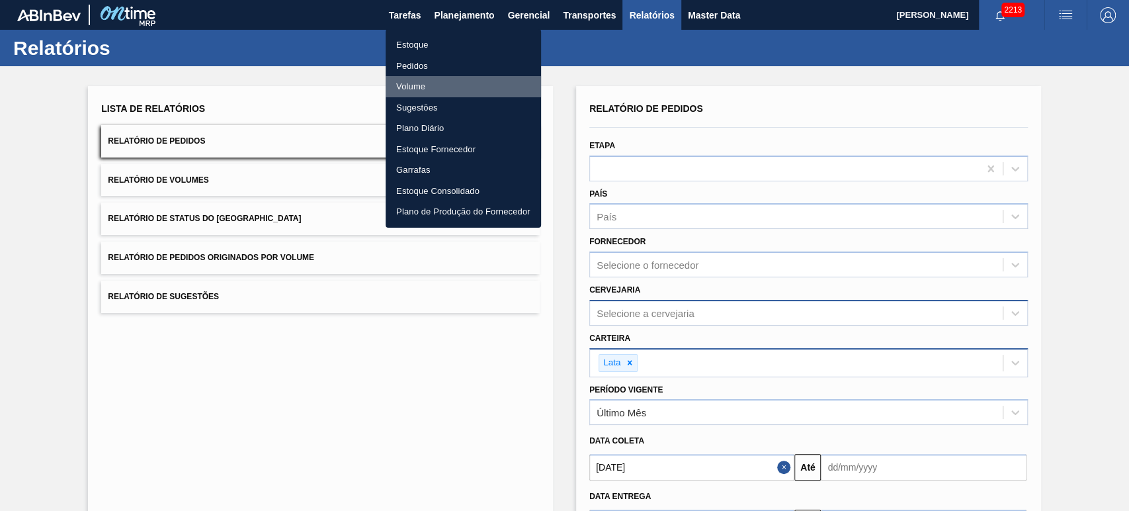
click at [415, 91] on li "Volume" at bounding box center [463, 86] width 155 height 21
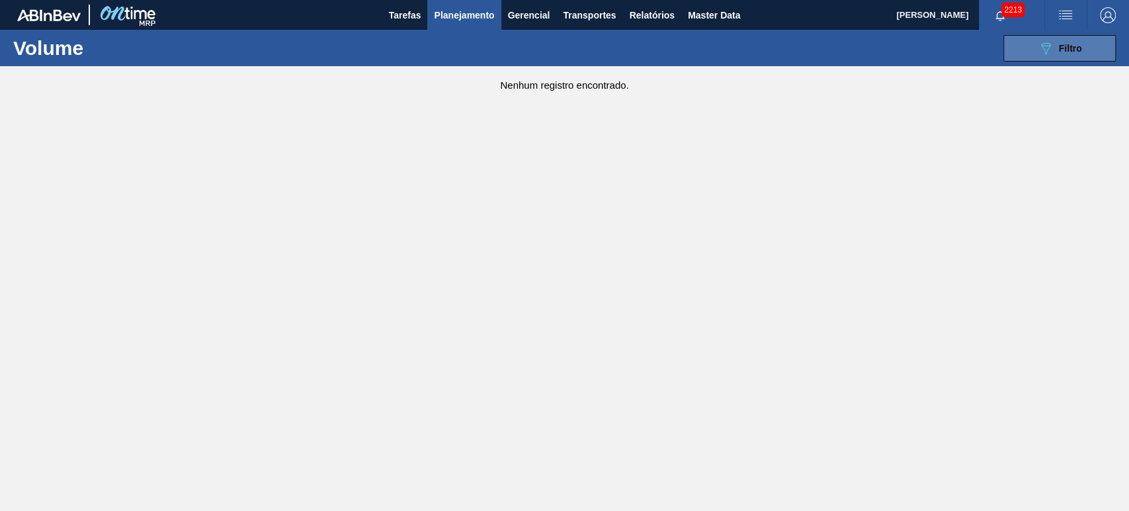
click at [1034, 46] on button "089F7B8B-B2A5-4AFE-B5C0-19BA573D28AC Filtro" at bounding box center [1059, 48] width 112 height 26
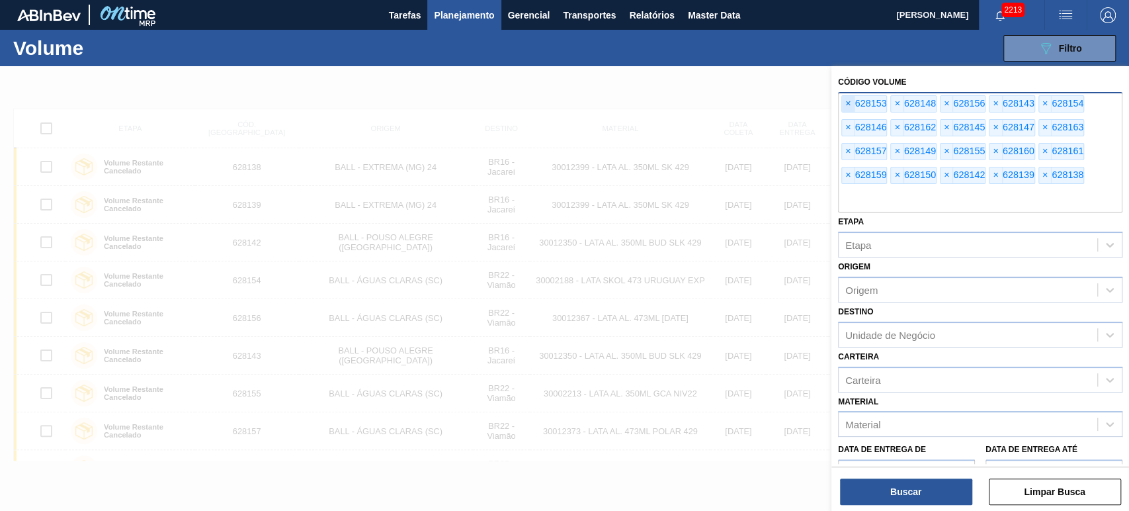
click at [846, 101] on span "×" at bounding box center [848, 104] width 13 height 16
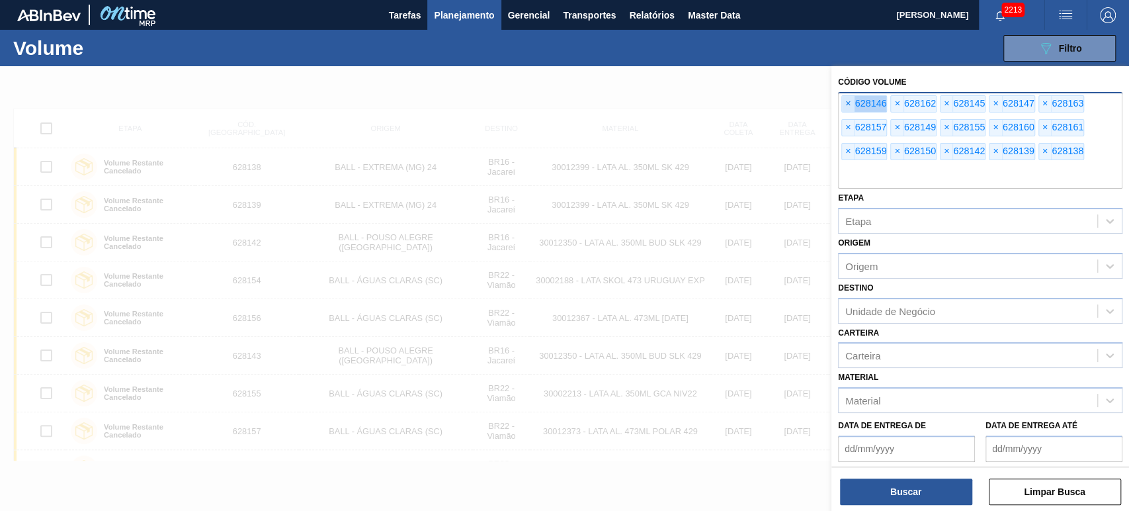
click at [846, 101] on span "×" at bounding box center [848, 104] width 13 height 16
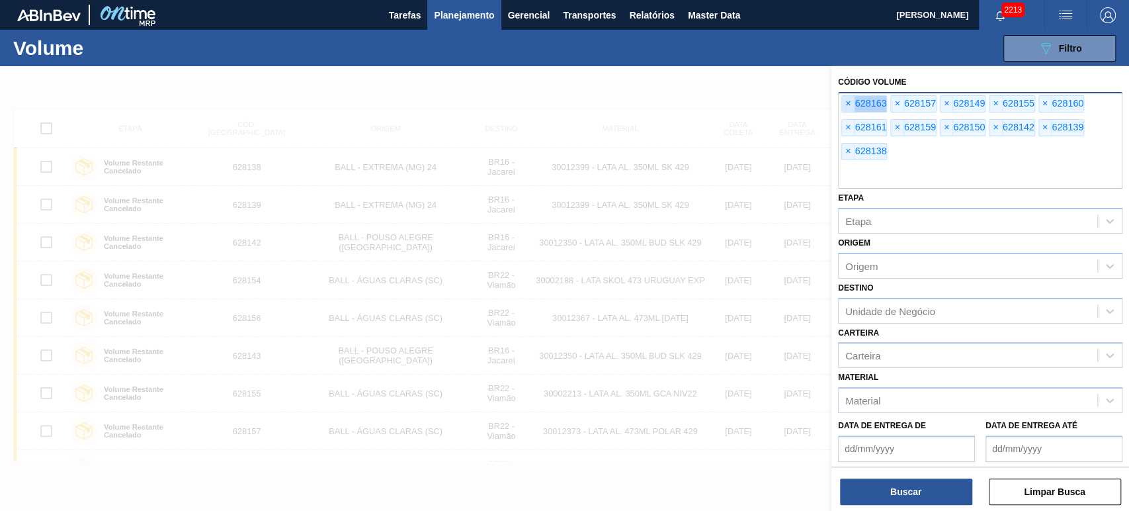
click at [846, 101] on span "×" at bounding box center [848, 104] width 13 height 16
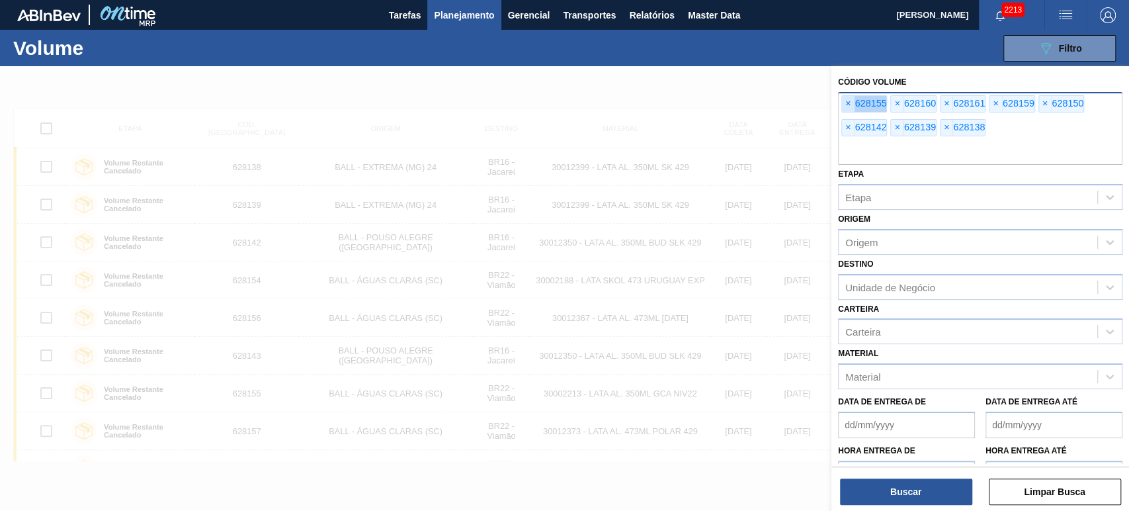
click at [846, 101] on span "×" at bounding box center [848, 104] width 13 height 16
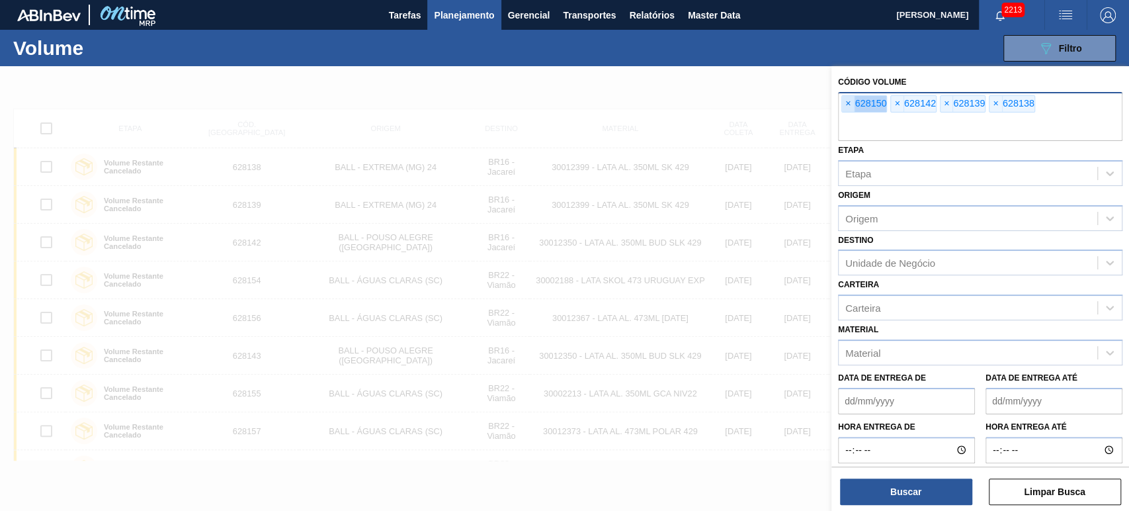
click at [846, 101] on span "×" at bounding box center [848, 104] width 13 height 16
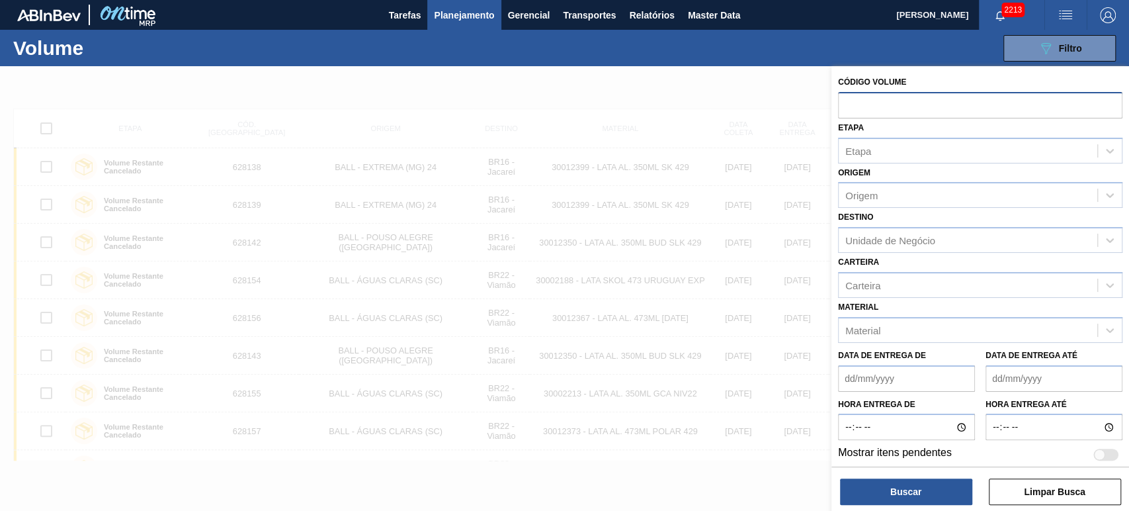
click at [846, 101] on input "text" at bounding box center [980, 104] width 284 height 25
paste input "text"
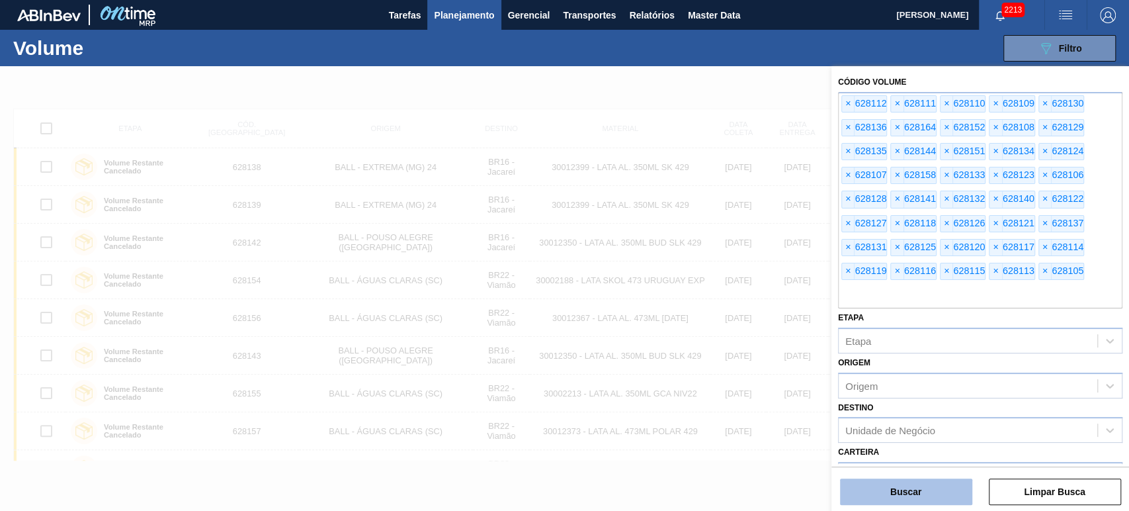
click at [950, 494] on button "Buscar" at bounding box center [906, 491] width 132 height 26
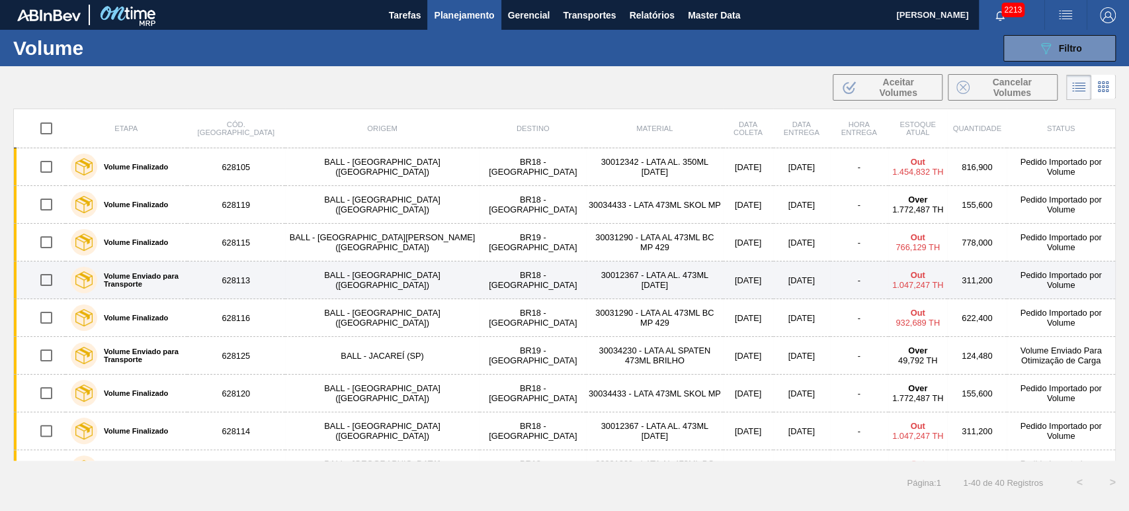
click at [773, 281] on td "[DATE]" at bounding box center [801, 280] width 57 height 38
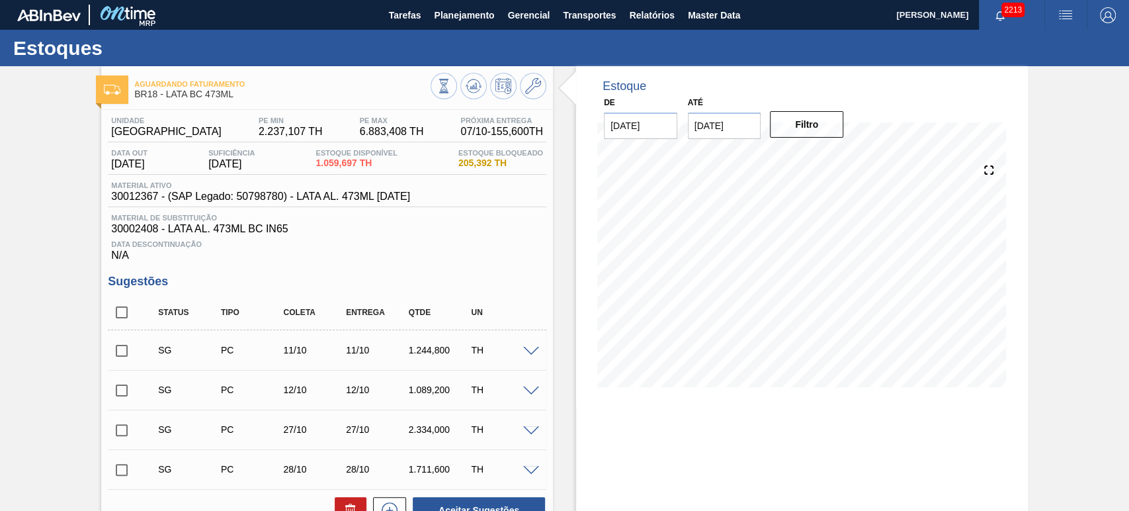
click at [557, 233] on div "Estoque De 06/10/2025 Até 20/10/2025 Filtro" at bounding box center [790, 472] width 475 height 813
click at [650, 11] on span "Relatórios" at bounding box center [651, 15] width 45 height 16
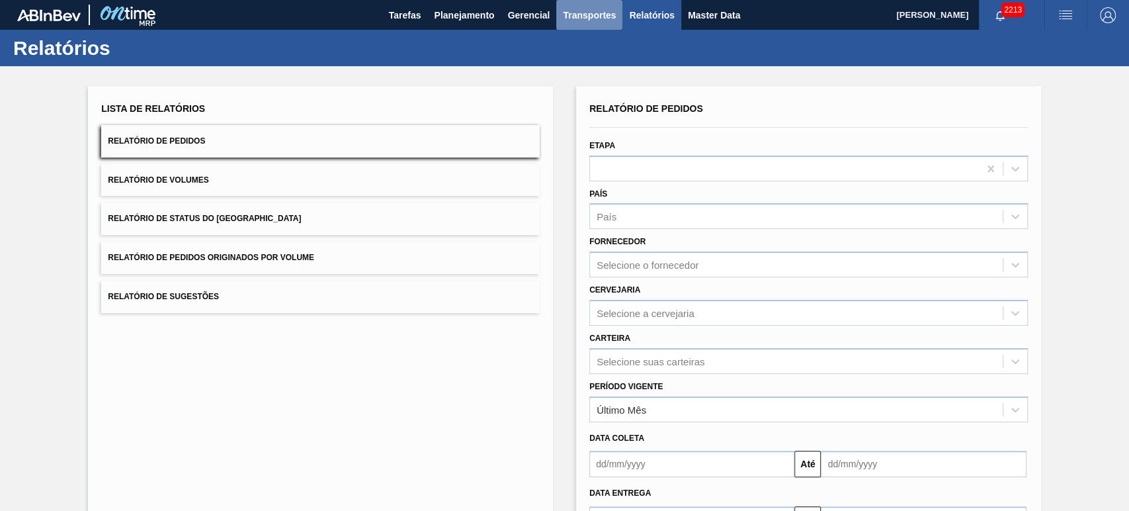
click at [603, 15] on span "Transportes" at bounding box center [589, 15] width 53 height 16
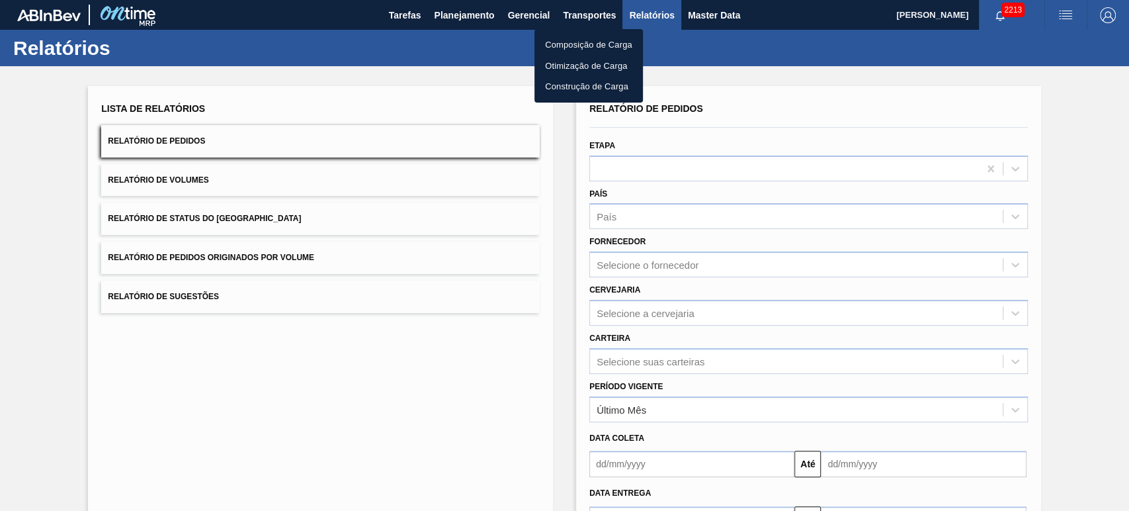
click at [519, 15] on div at bounding box center [564, 255] width 1129 height 511
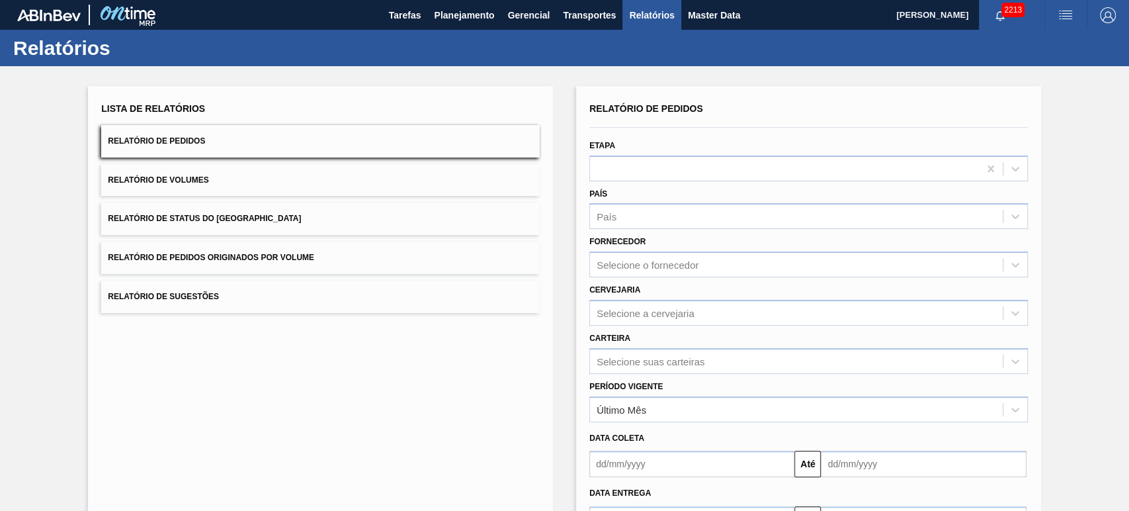
click at [519, 0] on body "Tarefas Planejamento Gerencial Transportes Relatórios Master Data Alisson R Da …" at bounding box center [564, 0] width 1129 height 0
click at [320, 177] on button "Relatório de Volumes" at bounding box center [320, 180] width 439 height 32
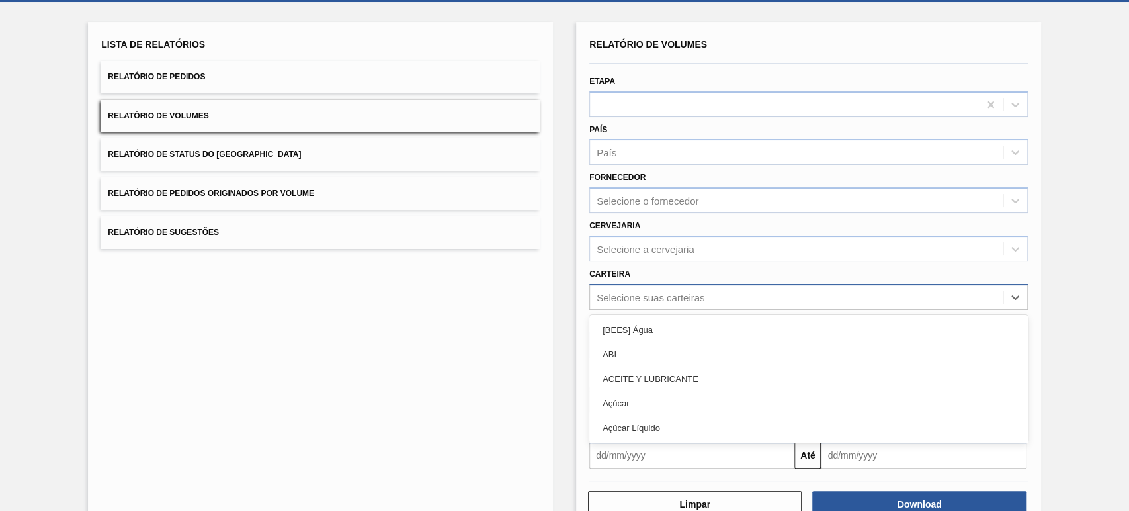
click at [633, 310] on div "option ABI focused, 2 of 101. 101 results available. Use Up and Down to choose …" at bounding box center [808, 297] width 439 height 26
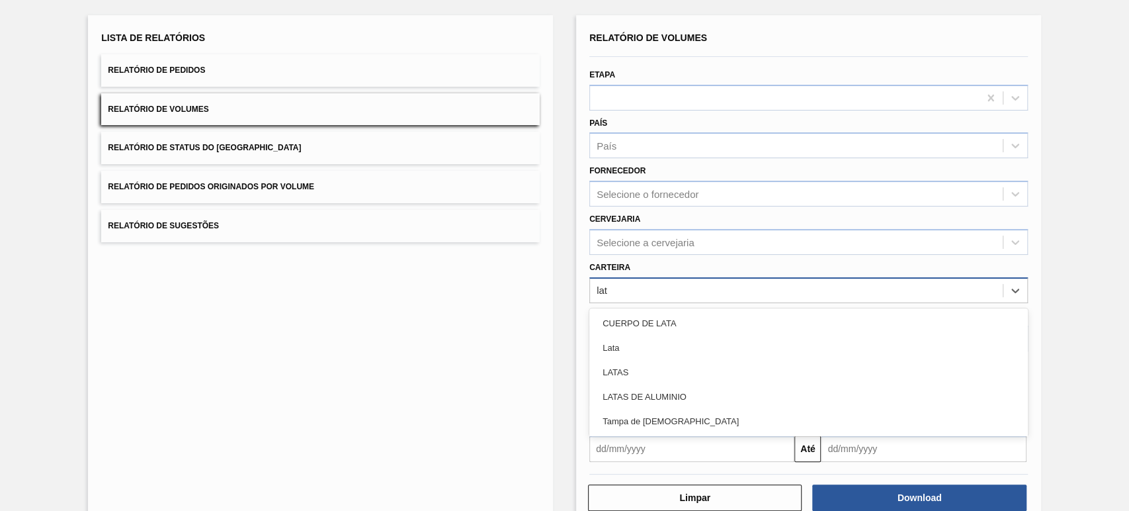
type input "lata"
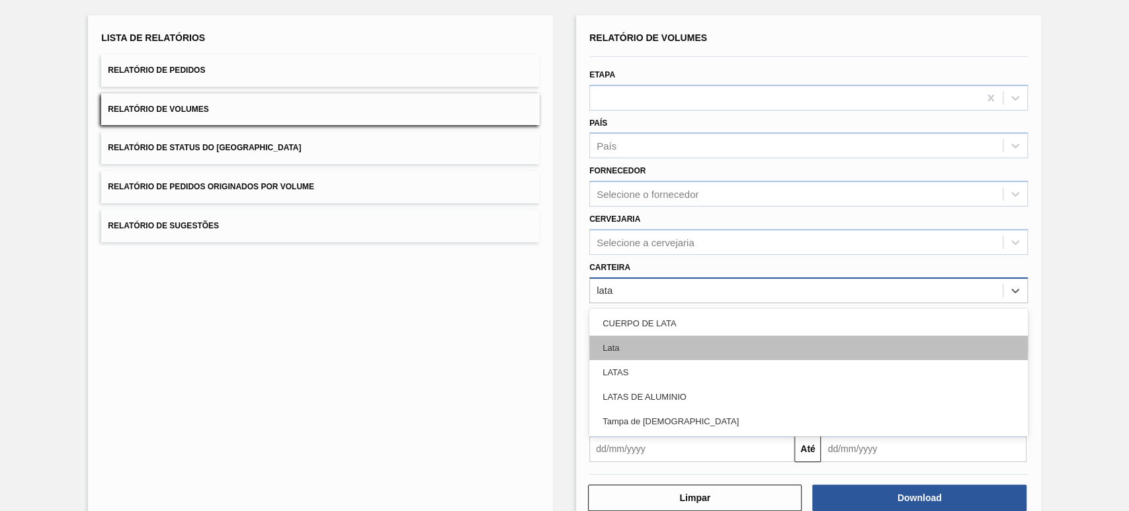
click at [630, 340] on div "Lata" at bounding box center [808, 347] width 439 height 24
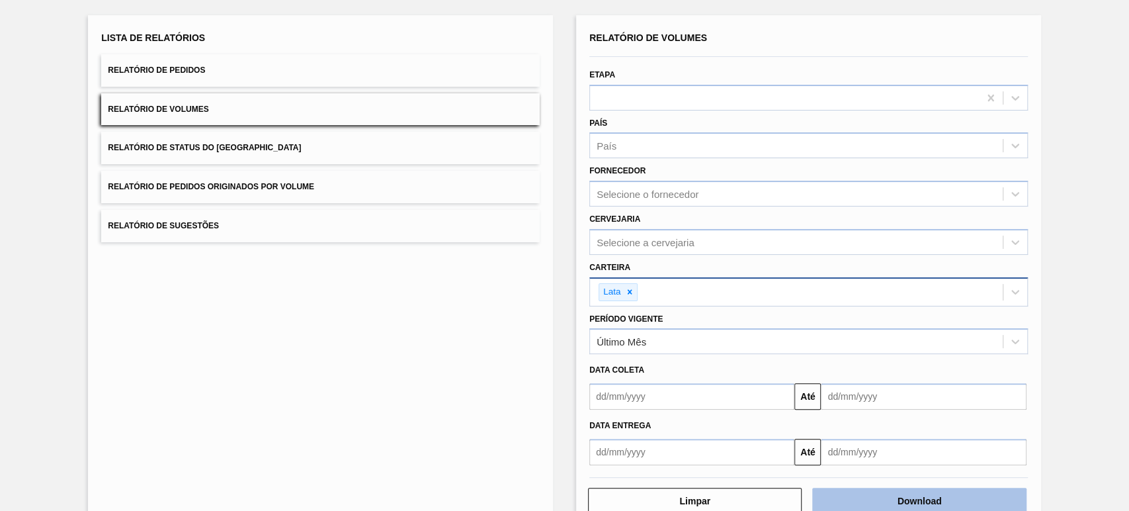
click at [868, 489] on button "Download" at bounding box center [919, 500] width 214 height 26
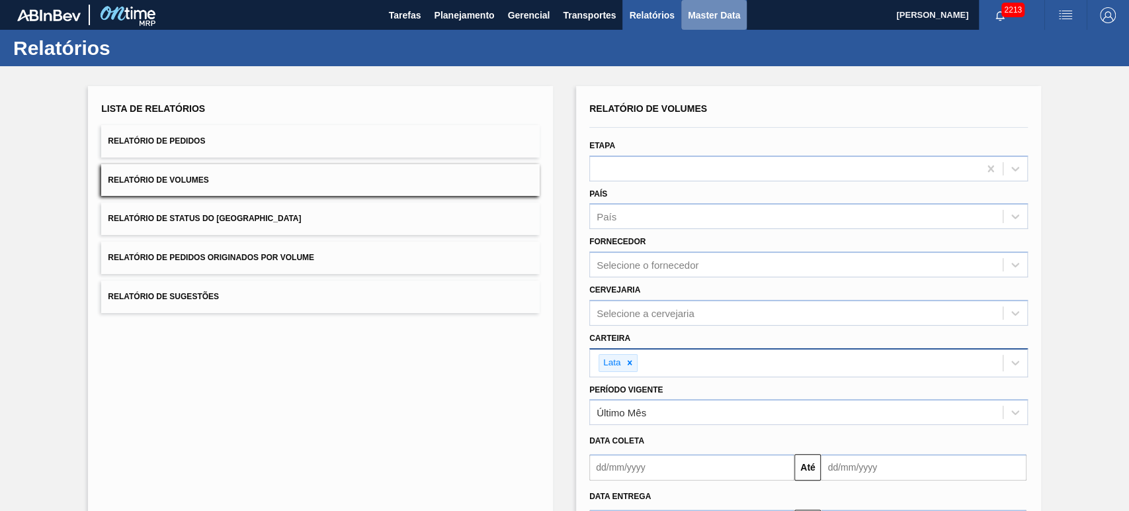
click at [720, 8] on span "Master Data" at bounding box center [714, 15] width 52 height 16
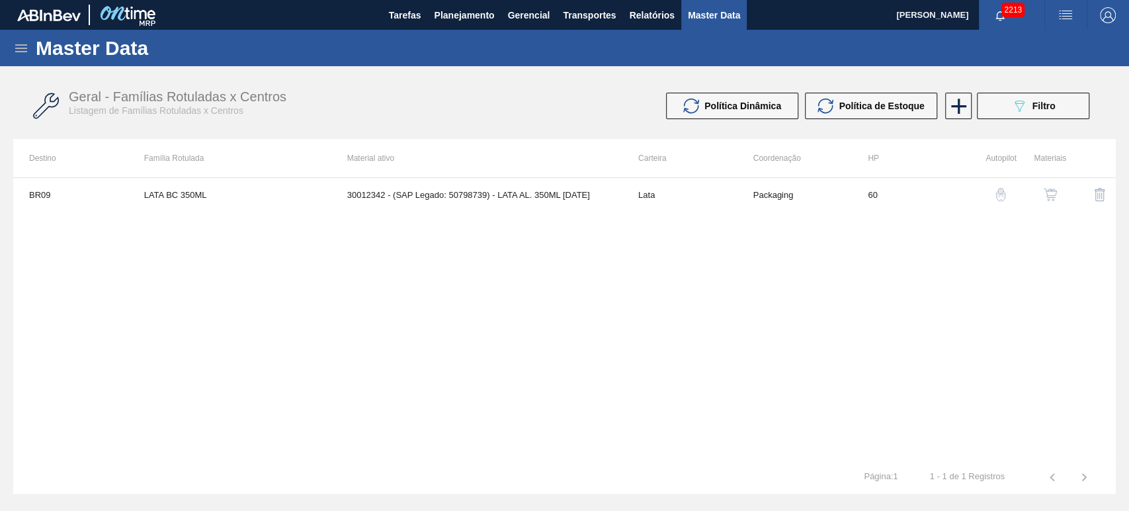
click at [21, 41] on icon at bounding box center [21, 48] width 16 height 16
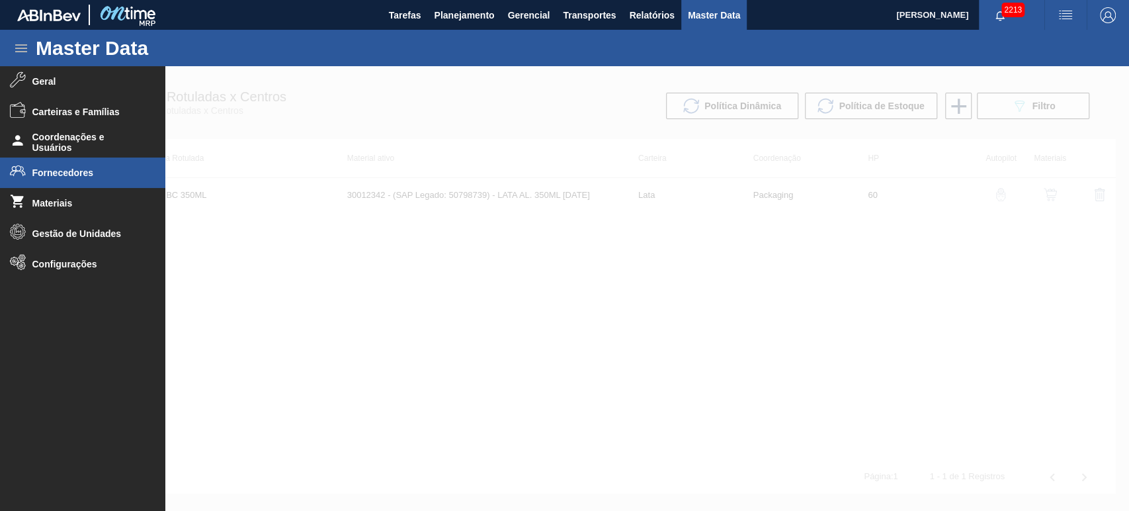
click at [81, 163] on li "Fornecedores" at bounding box center [82, 172] width 165 height 30
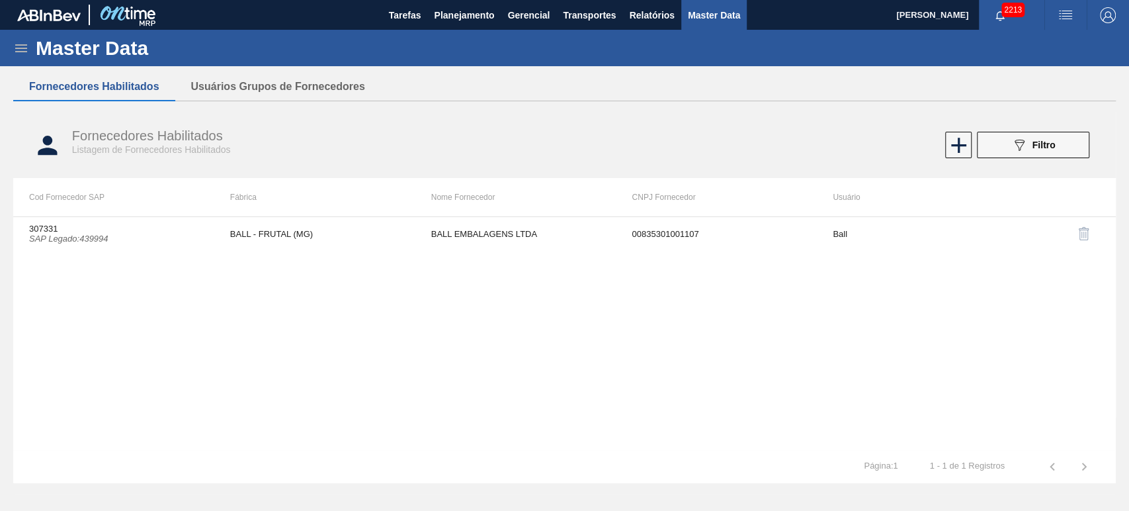
click at [1011, 126] on div "Fornecedores Habilitados Listagem de Fornecedores Habilitados 089F7B8B-B2A5-4AF…" at bounding box center [564, 145] width 1103 height 50
click at [1017, 136] on button "089F7B8B-B2A5-4AFE-B5C0-19BA573D28AC Filtro" at bounding box center [1033, 145] width 112 height 26
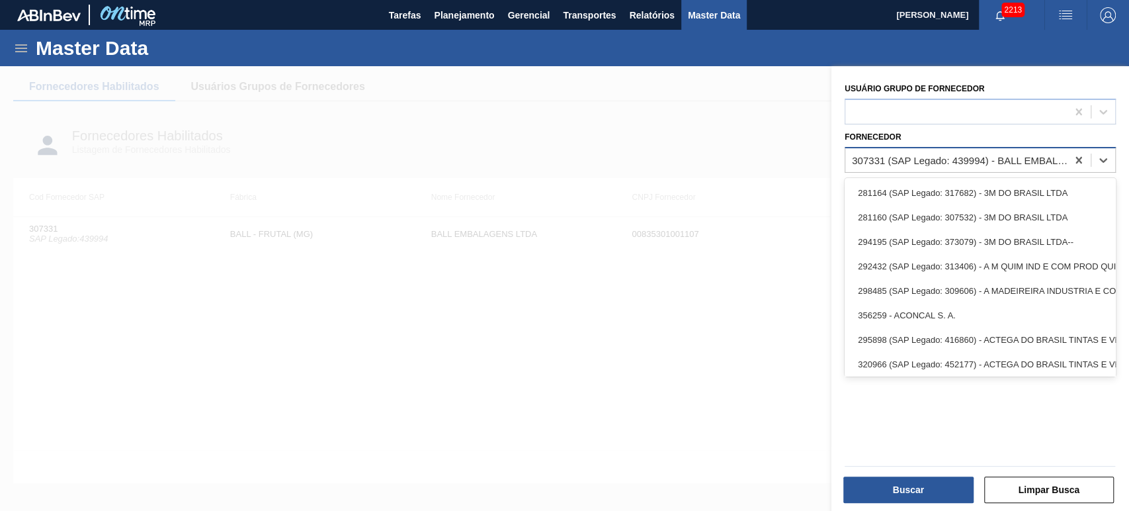
click at [1011, 159] on div "307331 (SAP Legado: 439994) - BALL EMBALAGENS LTDA" at bounding box center [960, 159] width 216 height 11
type input "23"
click at [924, 171] on div "307331 (SAP Legado: 439994) - BALL EMBALAGENS LTDA" at bounding box center [980, 160] width 271 height 26
type input "280304"
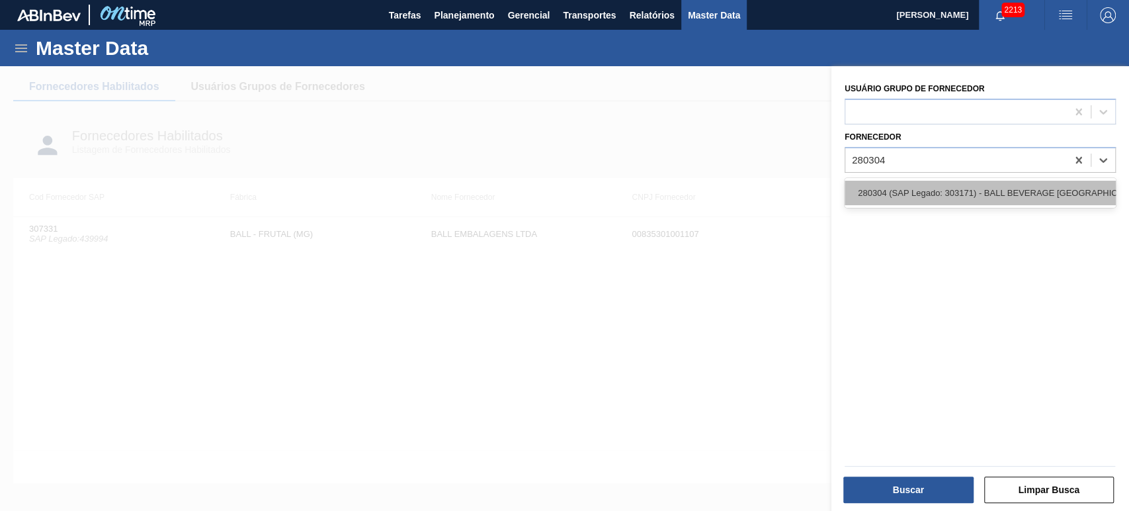
click at [940, 189] on div "280304 (SAP Legado: 303171) - BALL BEVERAGE CAN SOUTH AMERICA SA" at bounding box center [980, 193] width 271 height 24
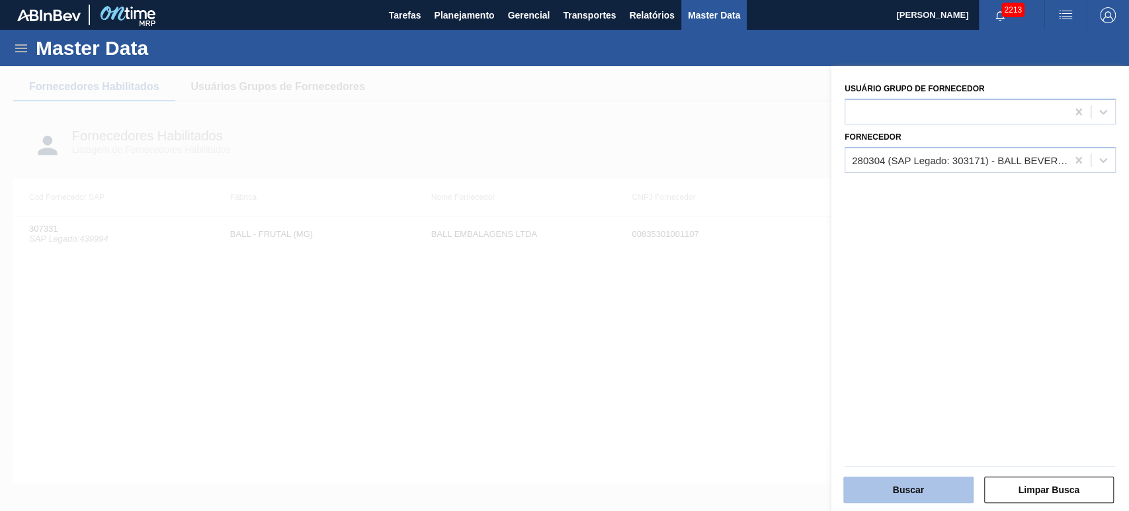
click at [911, 481] on button "Buscar" at bounding box center [908, 489] width 130 height 26
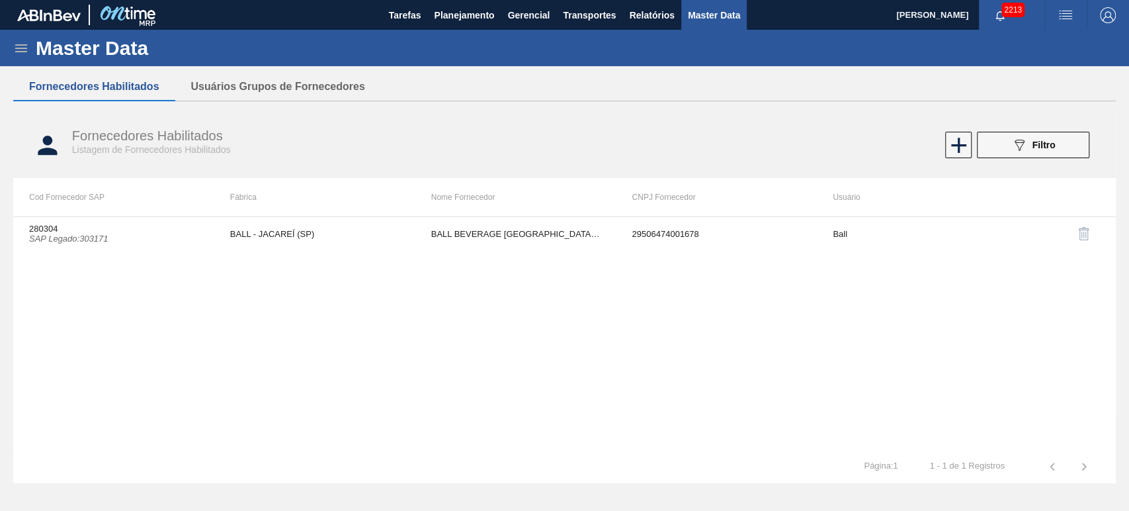
click at [681, 358] on div "280304 SAP Legado : 303171 BALL - JACAREÍ (SP) BALL BEVERAGE CAN SOUTH AMERICA …" at bounding box center [564, 332] width 1103 height 233
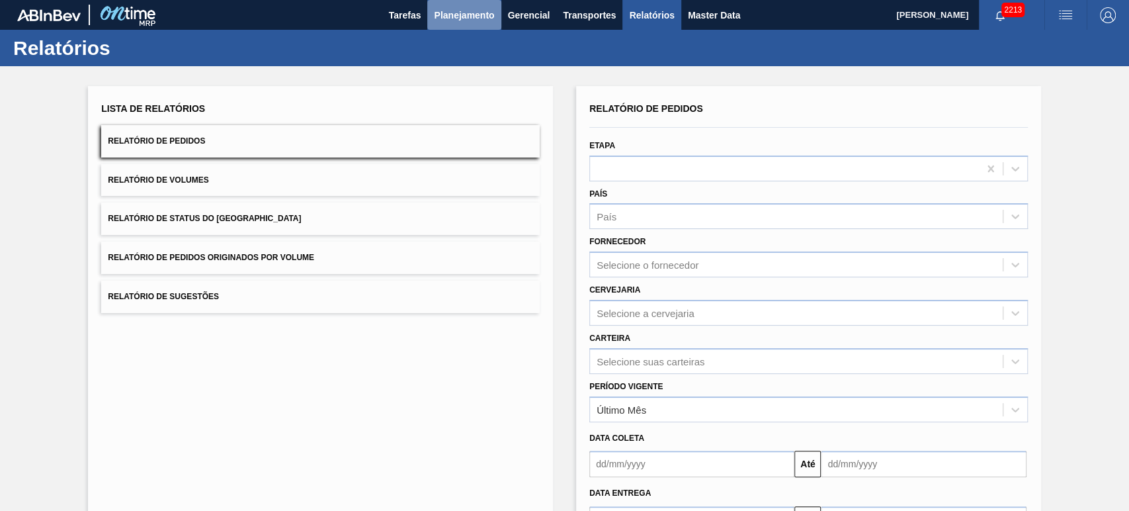
click at [480, 22] on span "Planejamento" at bounding box center [464, 15] width 60 height 16
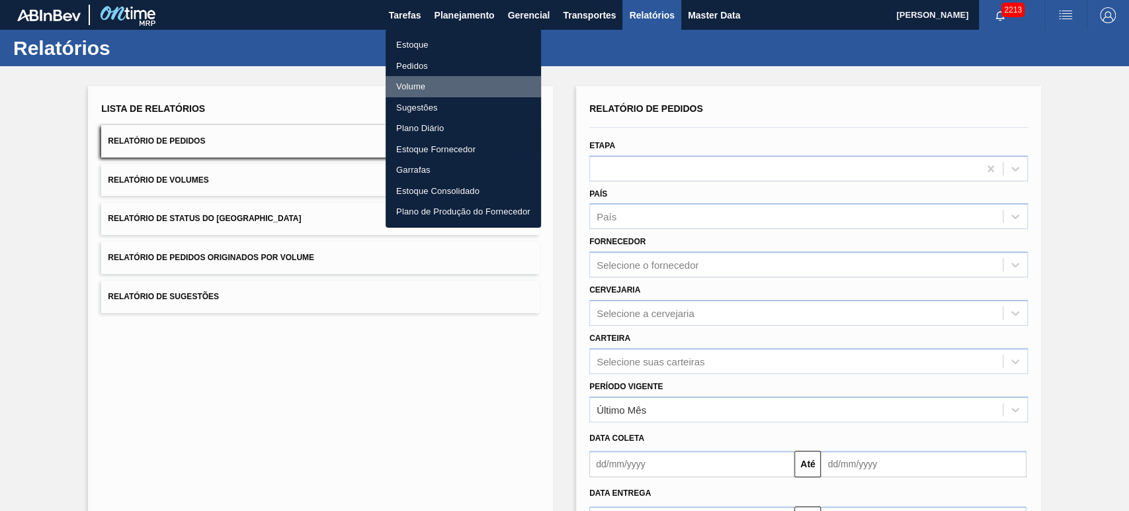
click at [415, 83] on li "Volume" at bounding box center [463, 86] width 155 height 21
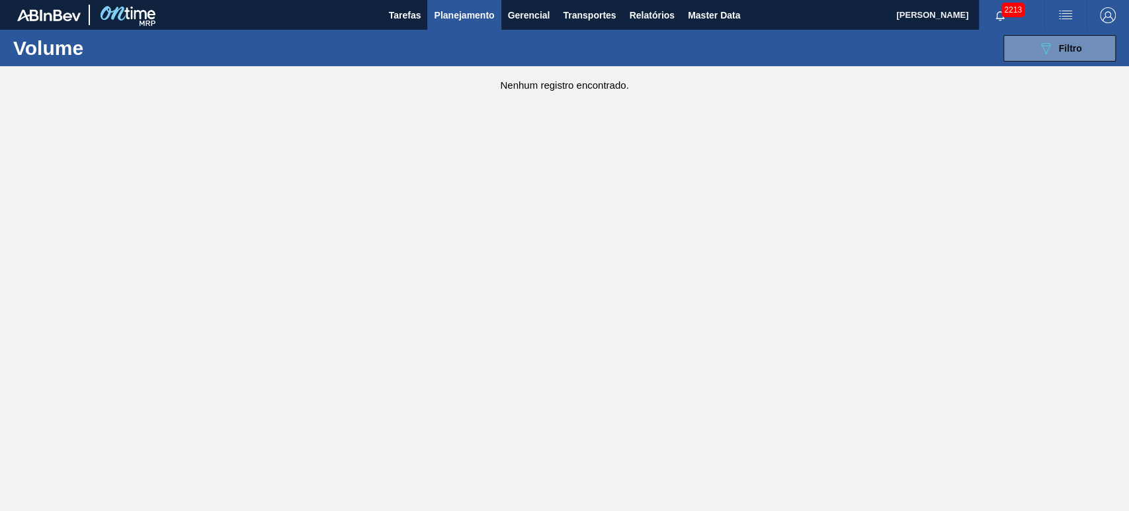
click at [1005, 67] on div "089F7B8B-B2A5-4AFE-B5C0-19BA573D28AC Filtro Código Volume × 628112 × 628111 × 6…" at bounding box center [664, 48] width 915 height 40
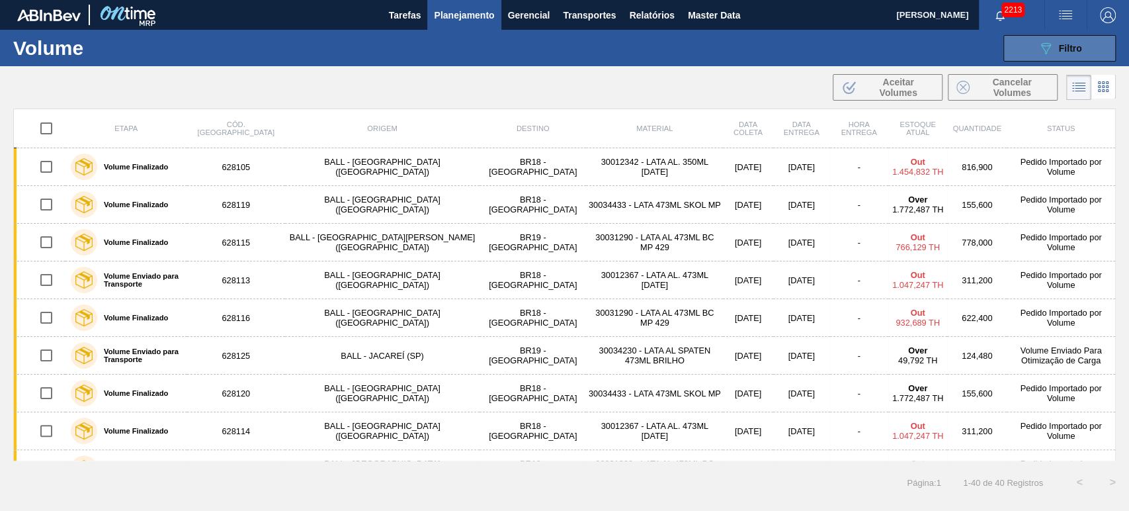
click at [1027, 54] on button "089F7B8B-B2A5-4AFE-B5C0-19BA573D28AC Filtro" at bounding box center [1059, 48] width 112 height 26
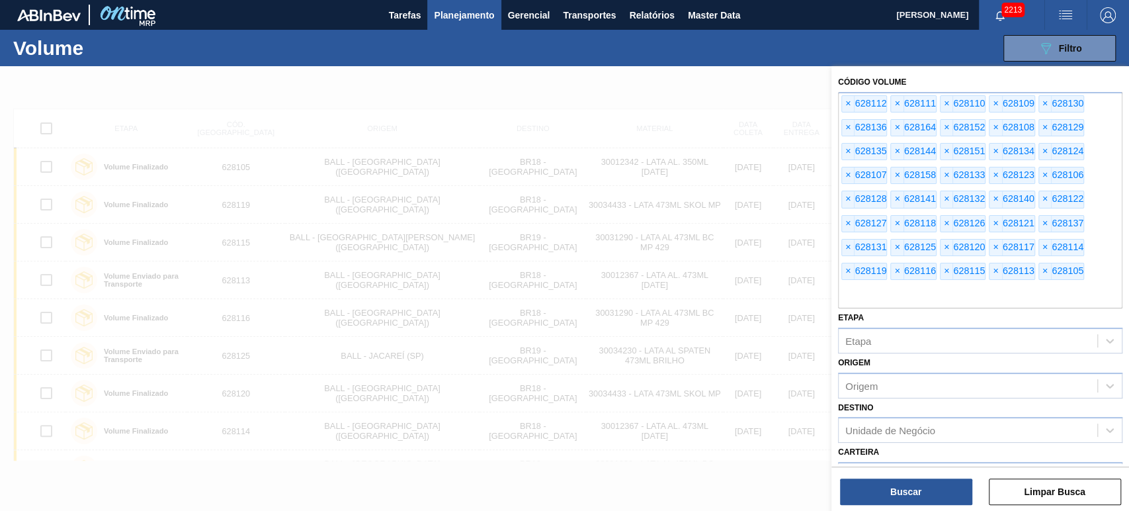
click at [742, 91] on div at bounding box center [564, 321] width 1129 height 511
